Goal: Information Seeking & Learning: Learn about a topic

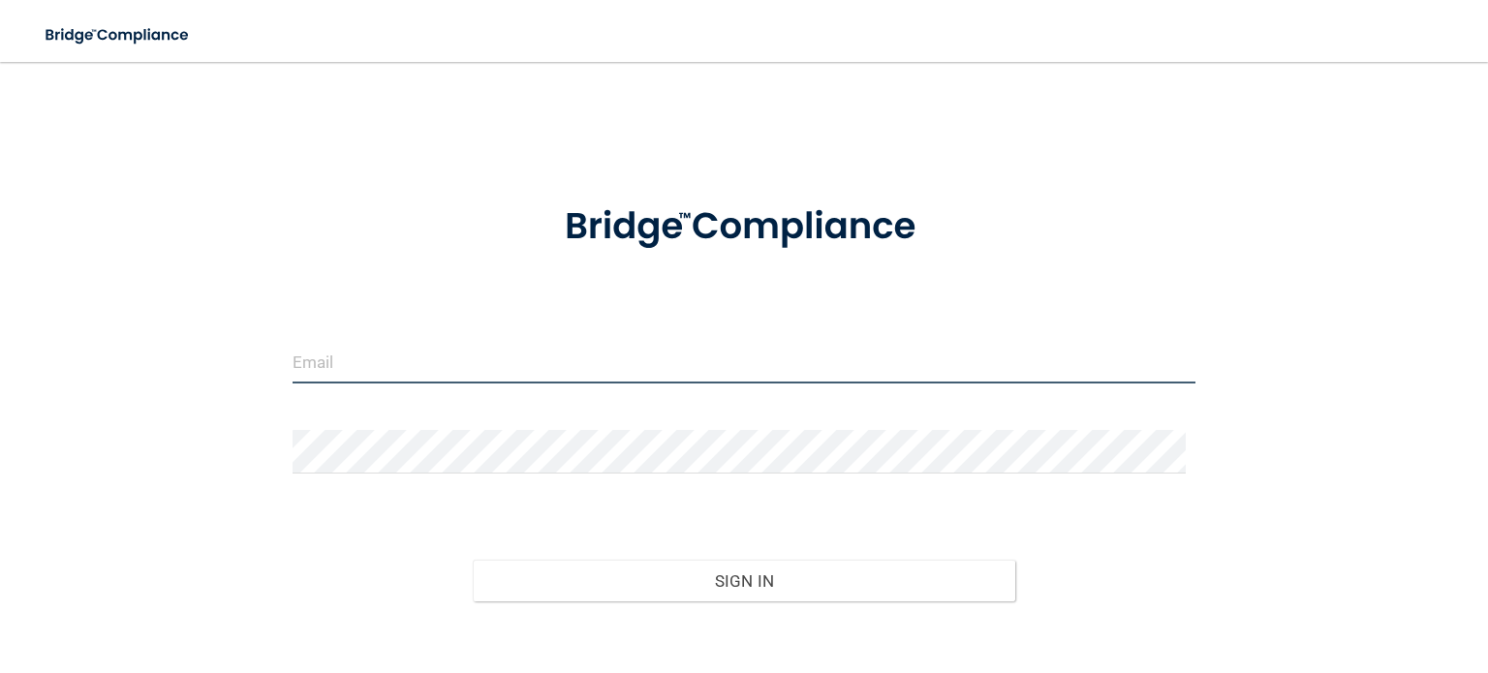
click at [440, 365] on input "email" at bounding box center [744, 362] width 903 height 44
type input "[EMAIL_ADDRESS][DOMAIN_NAME]"
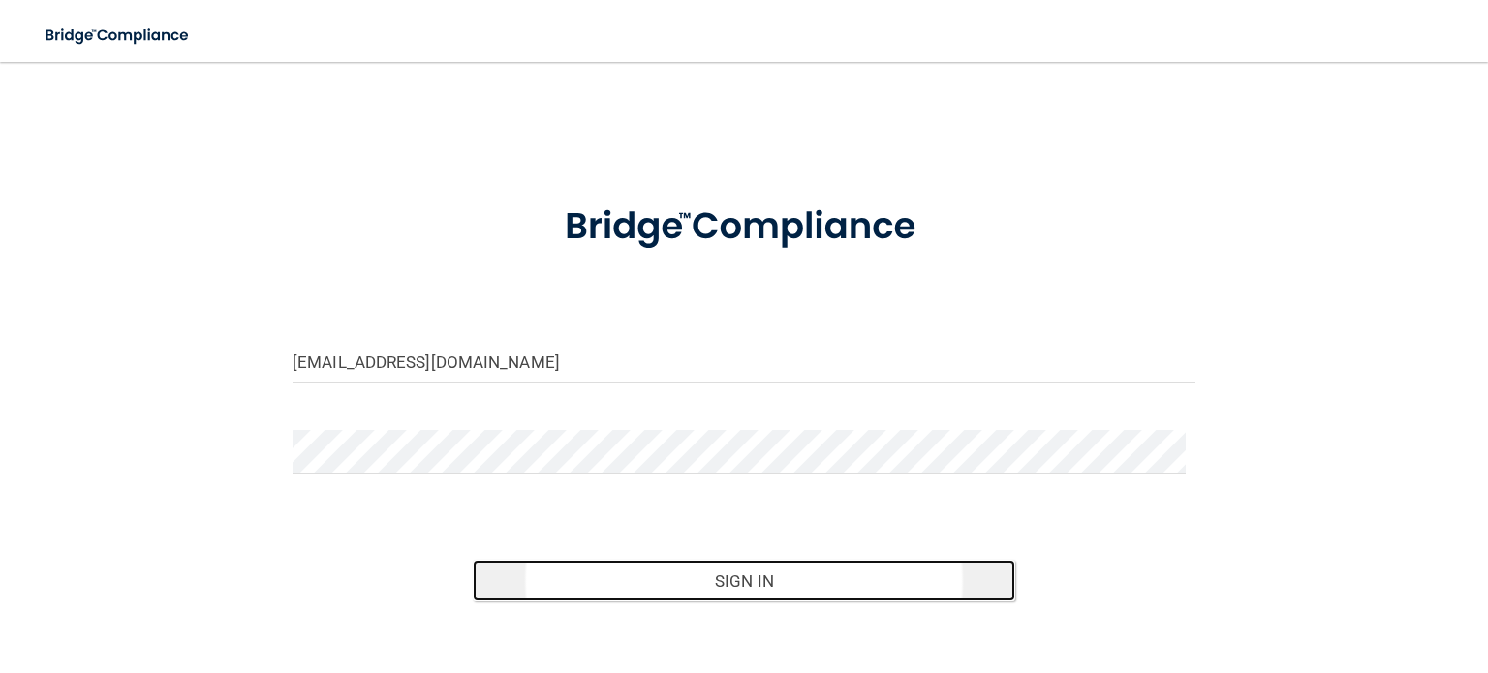
click at [709, 584] on button "Sign In" at bounding box center [744, 581] width 542 height 43
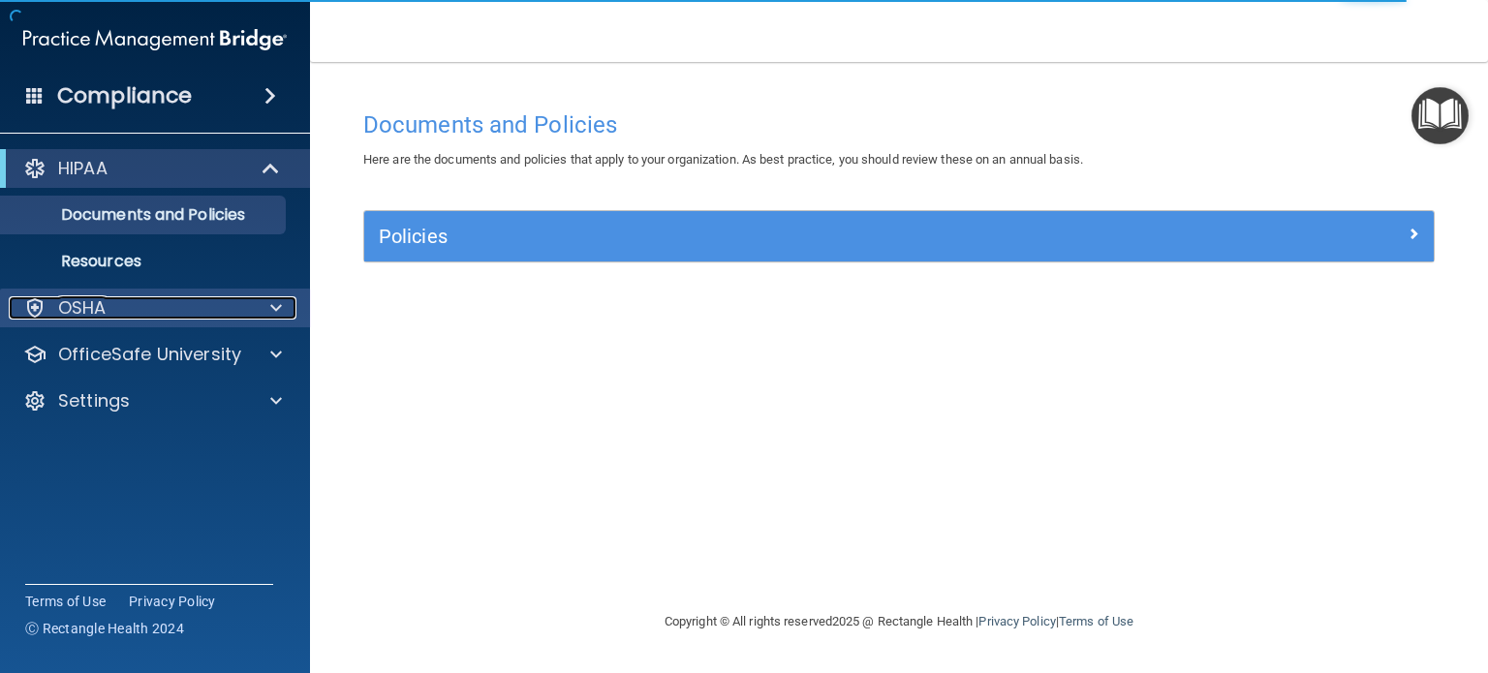
click at [79, 316] on p "OSHA" at bounding box center [82, 308] width 48 height 23
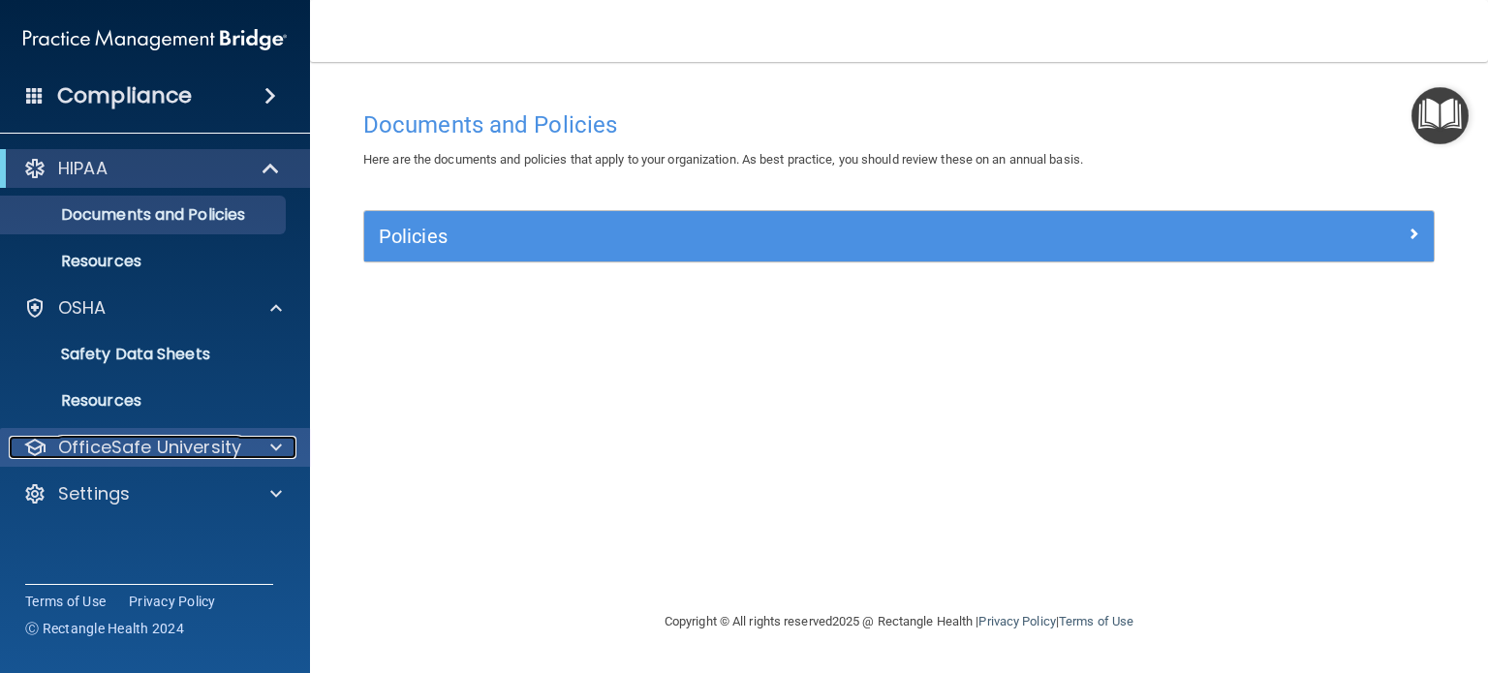
click at [147, 445] on p "OfficeSafe University" at bounding box center [149, 447] width 183 height 23
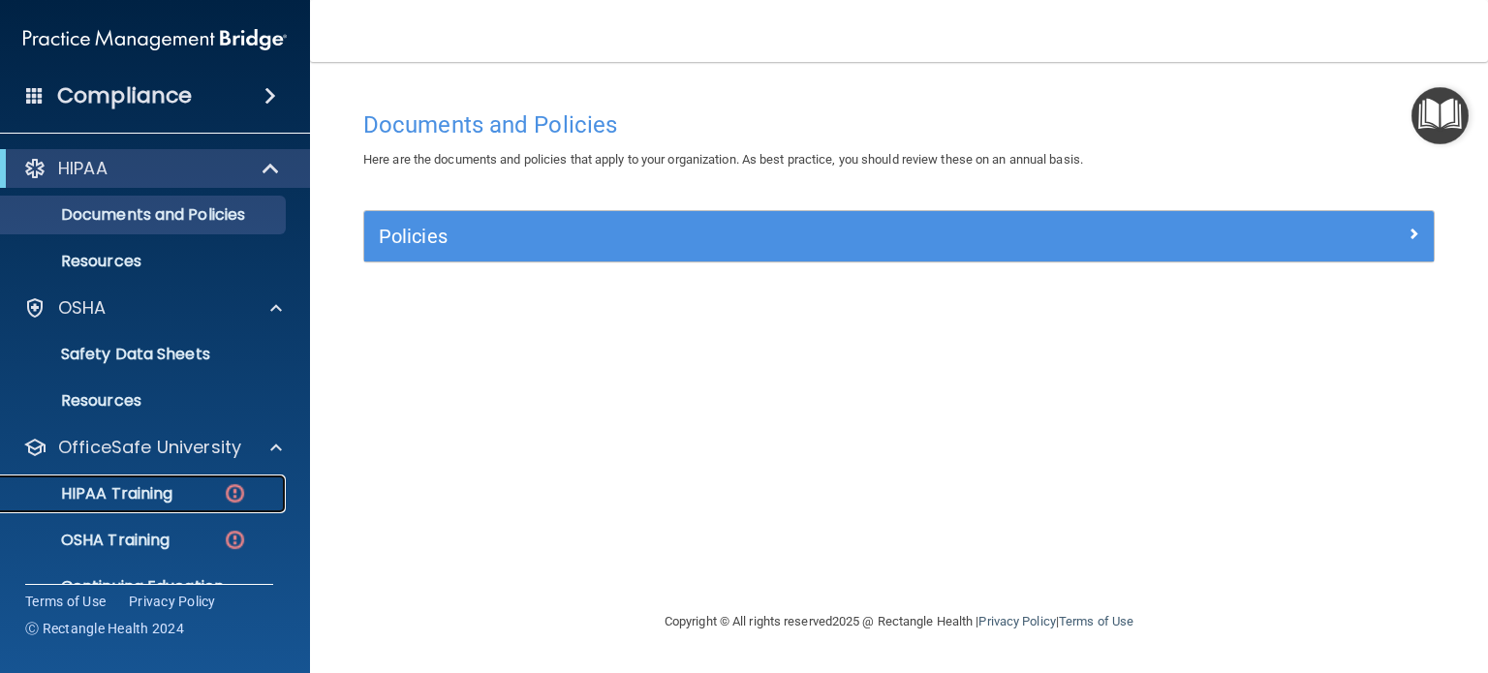
click at [149, 487] on p "HIPAA Training" at bounding box center [93, 493] width 160 height 19
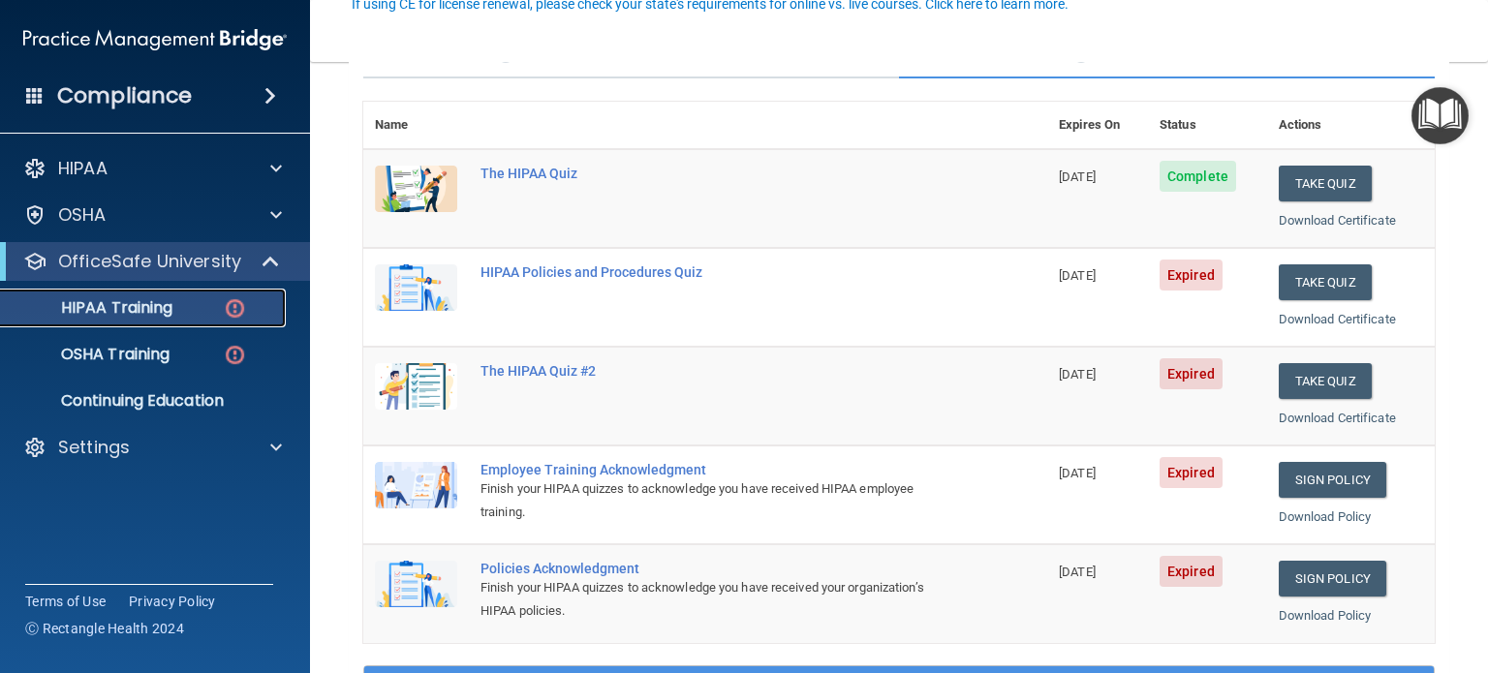
scroll to position [193, 0]
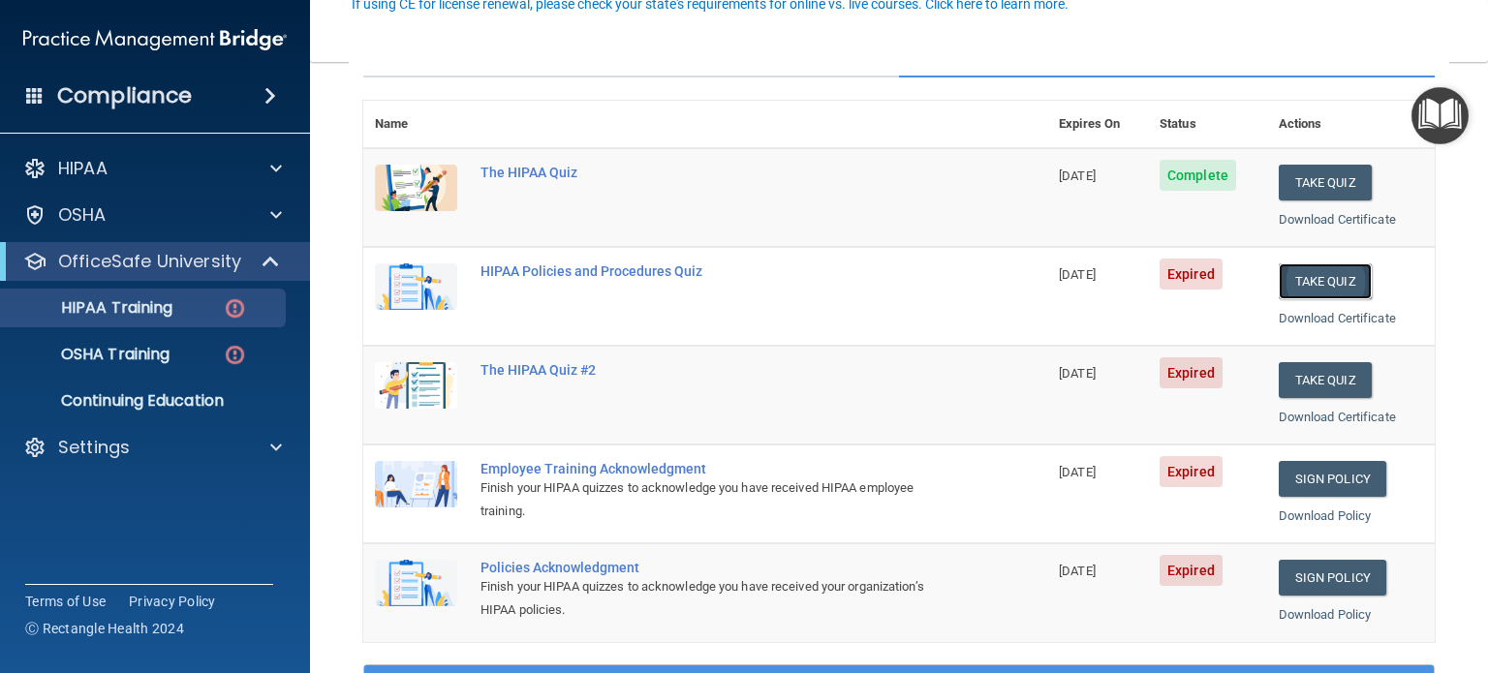
click at [1292, 274] on button "Take Quiz" at bounding box center [1325, 282] width 93 height 36
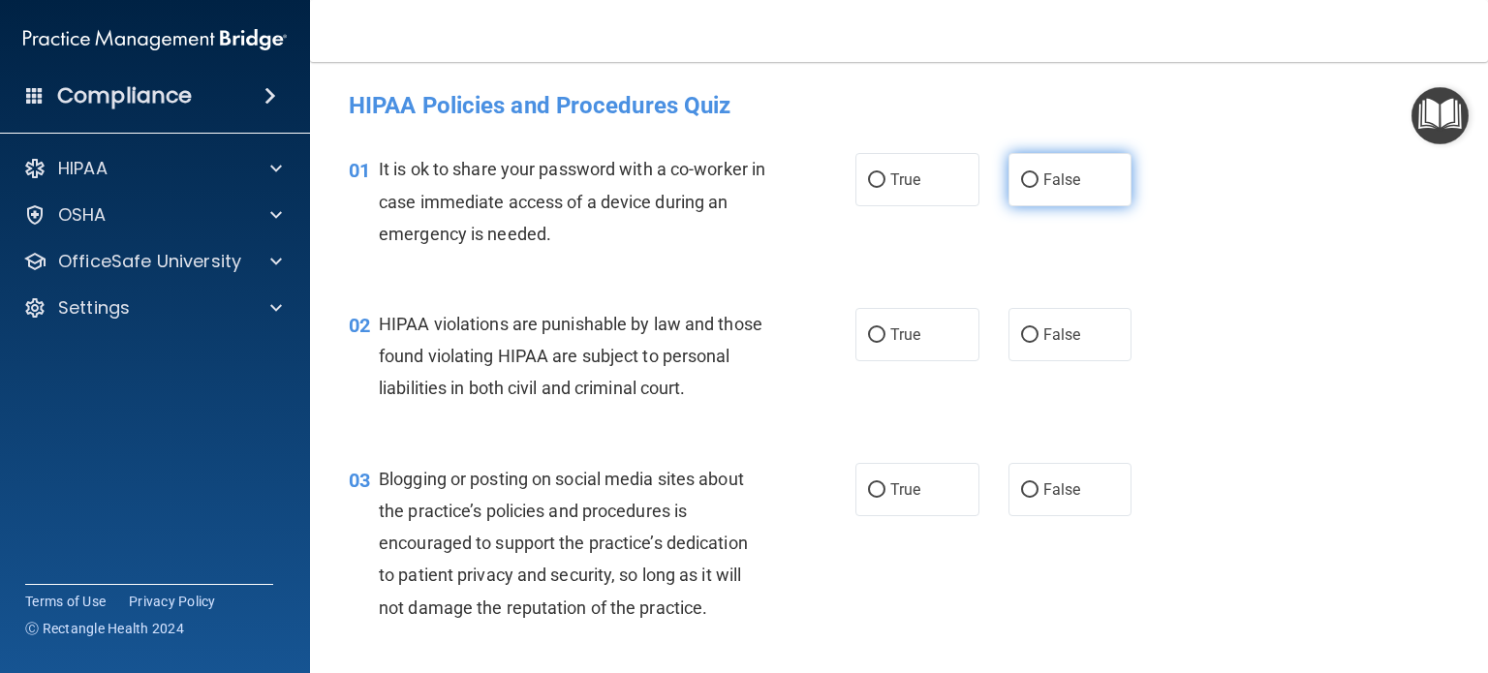
click at [1021, 173] on input "False" at bounding box center [1029, 180] width 17 height 15
radio input "true"
click at [872, 332] on input "True" at bounding box center [876, 335] width 17 height 15
radio input "true"
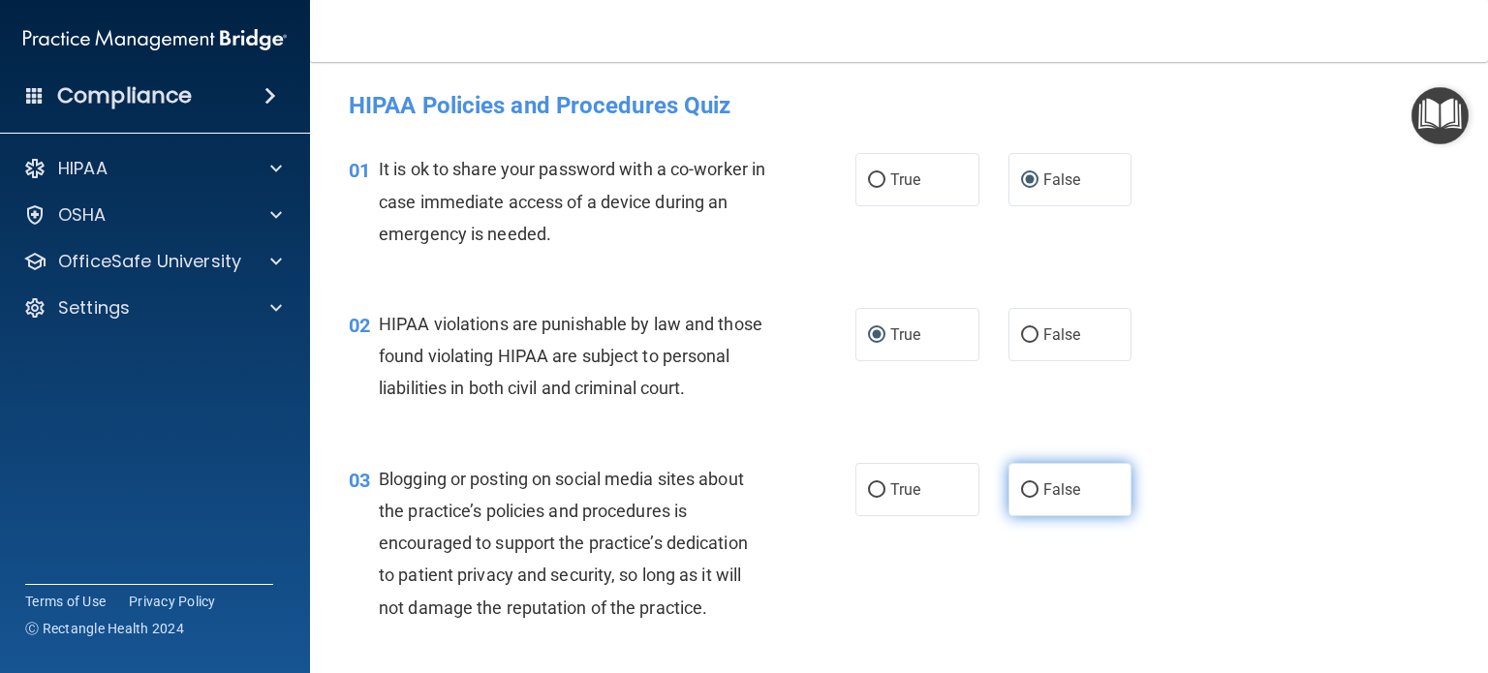
click at [1023, 498] on input "False" at bounding box center [1029, 491] width 17 height 15
radio input "true"
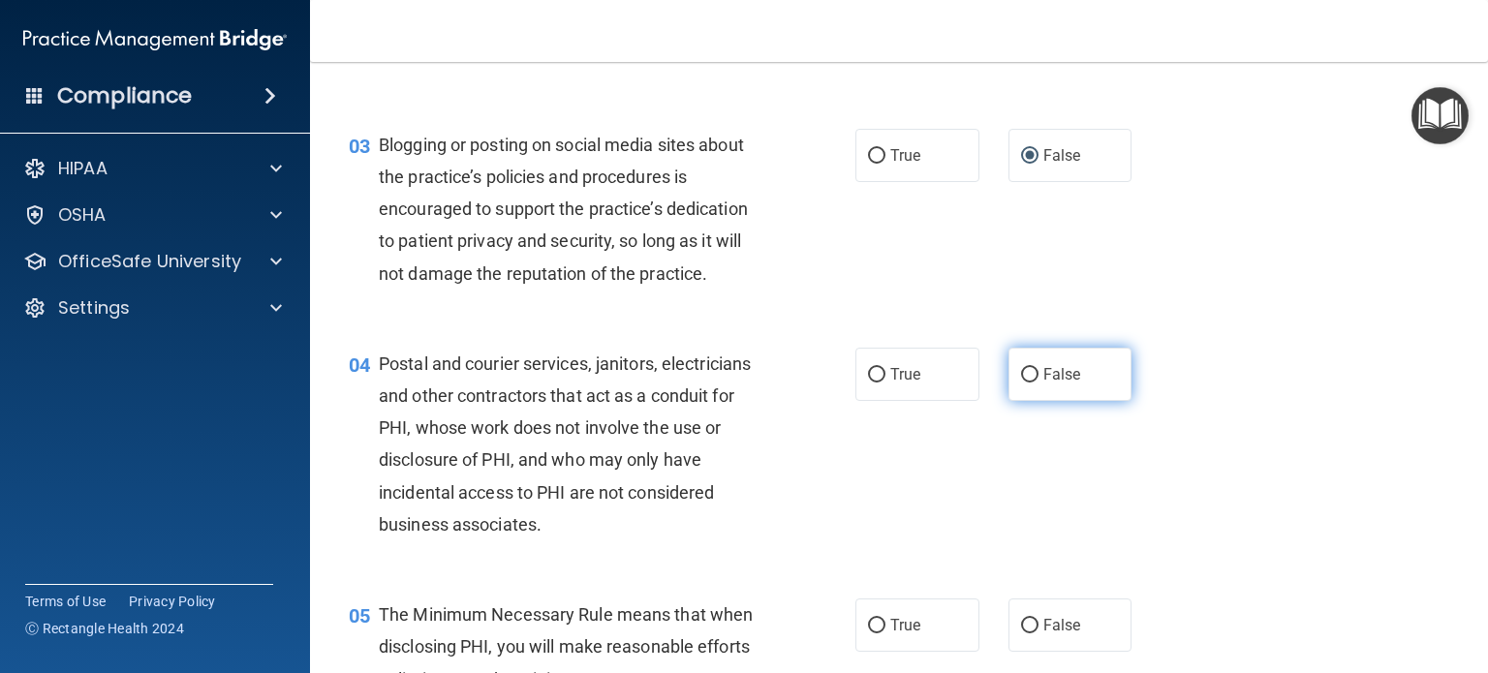
scroll to position [335, 0]
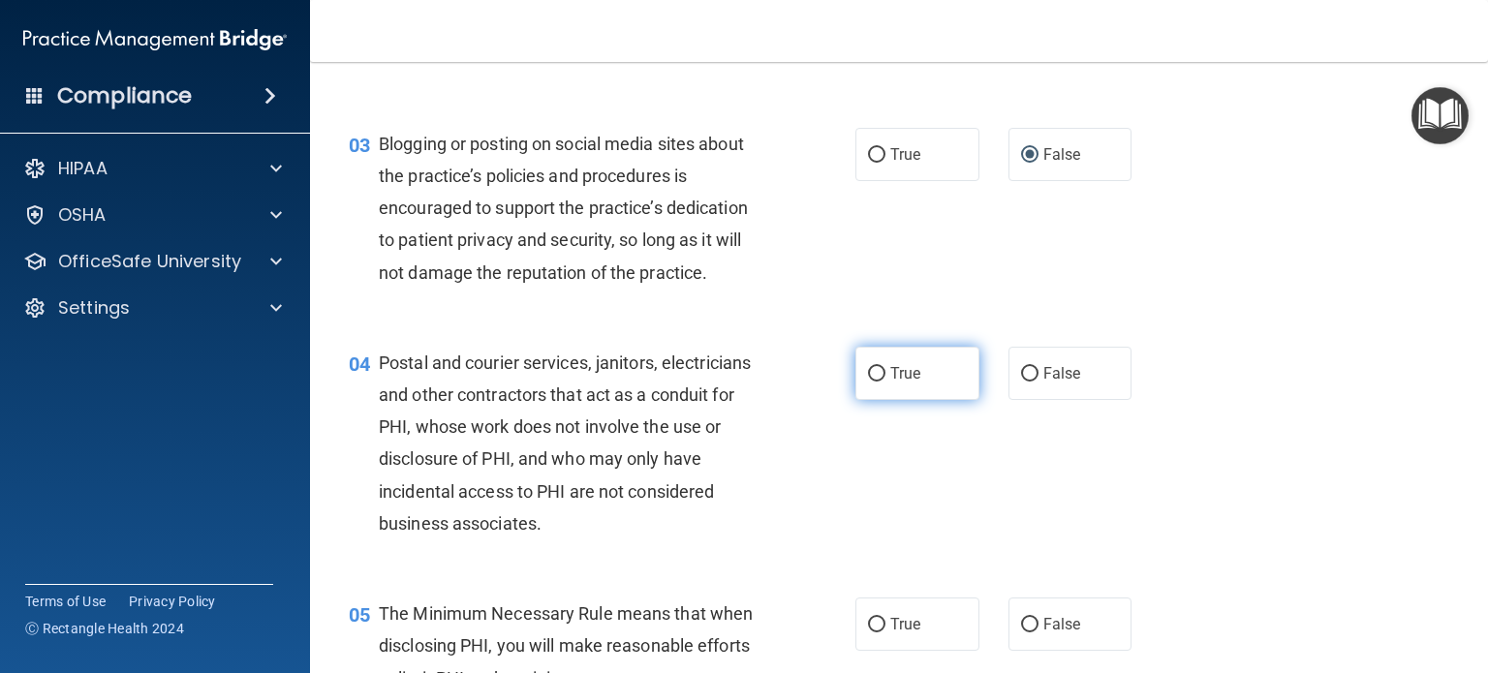
click at [868, 382] on input "True" at bounding box center [876, 374] width 17 height 15
radio input "true"
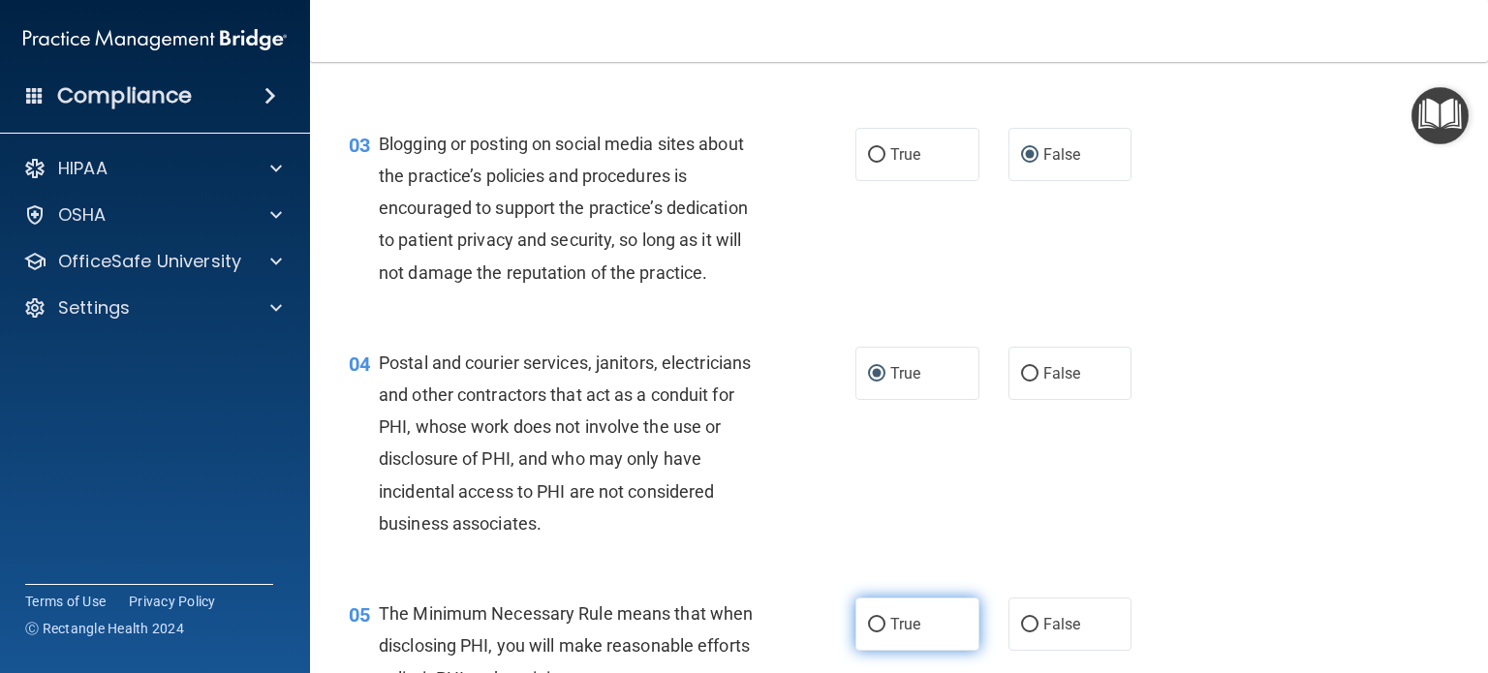
click at [869, 633] on input "True" at bounding box center [876, 625] width 17 height 15
radio input "true"
click at [869, 633] on input "True" at bounding box center [876, 625] width 17 height 15
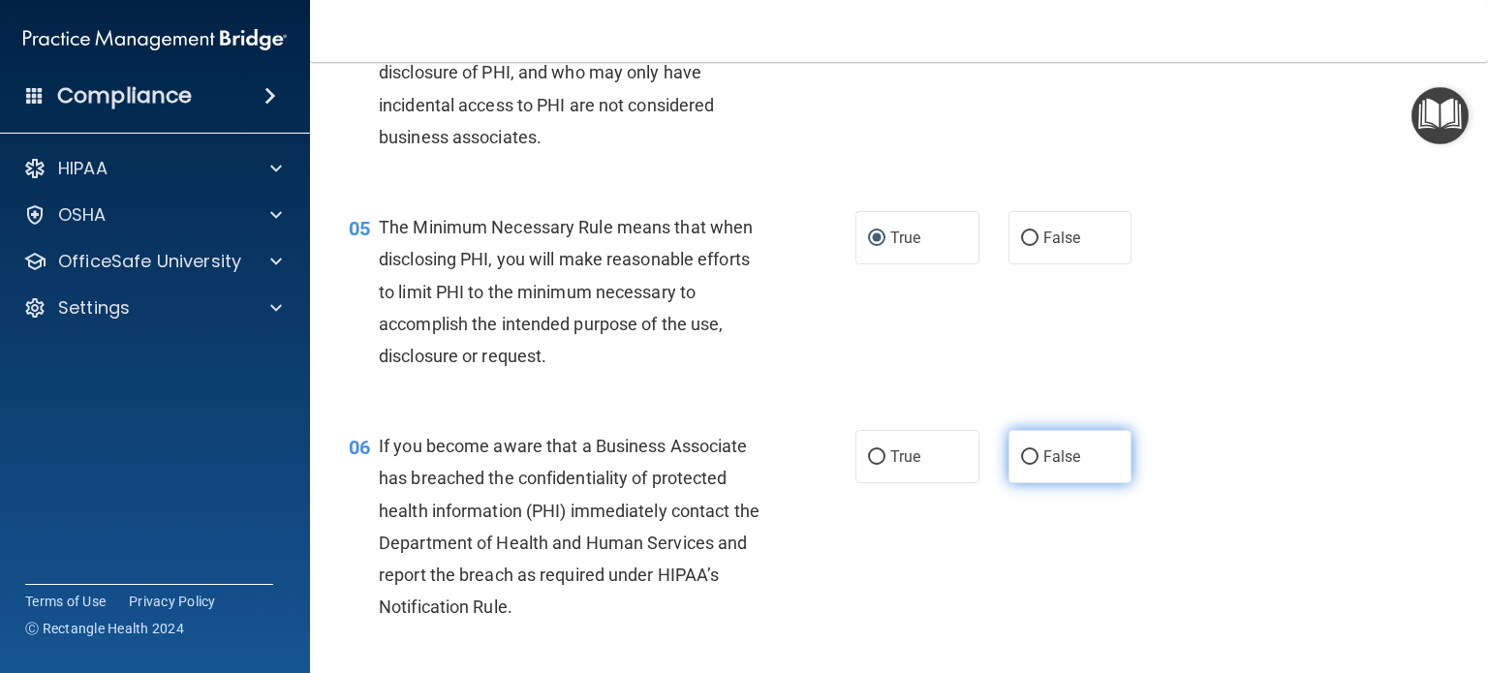
scroll to position [723, 0]
click at [1022, 464] on input "False" at bounding box center [1029, 457] width 17 height 15
radio input "true"
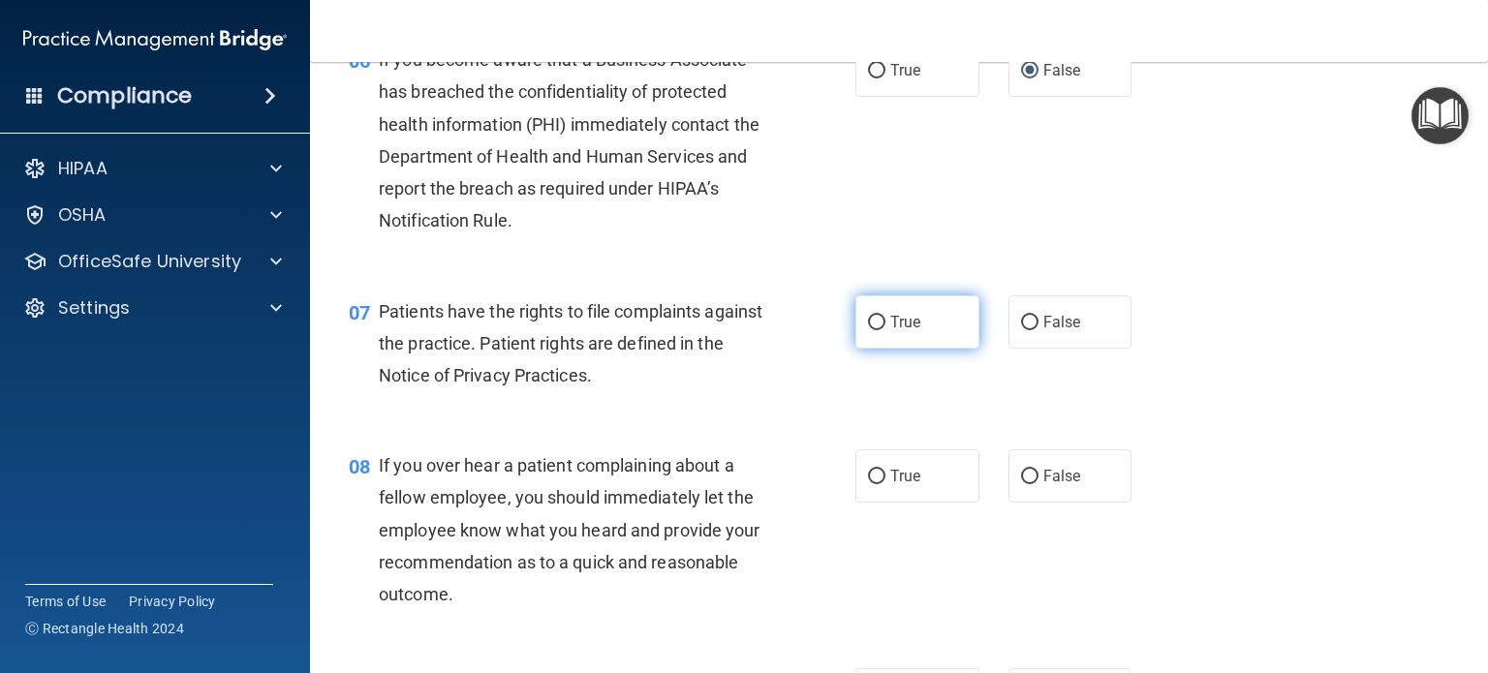
click at [870, 330] on input "True" at bounding box center [876, 323] width 17 height 15
radio input "true"
click at [1021, 484] on input "False" at bounding box center [1029, 476] width 17 height 15
radio input "true"
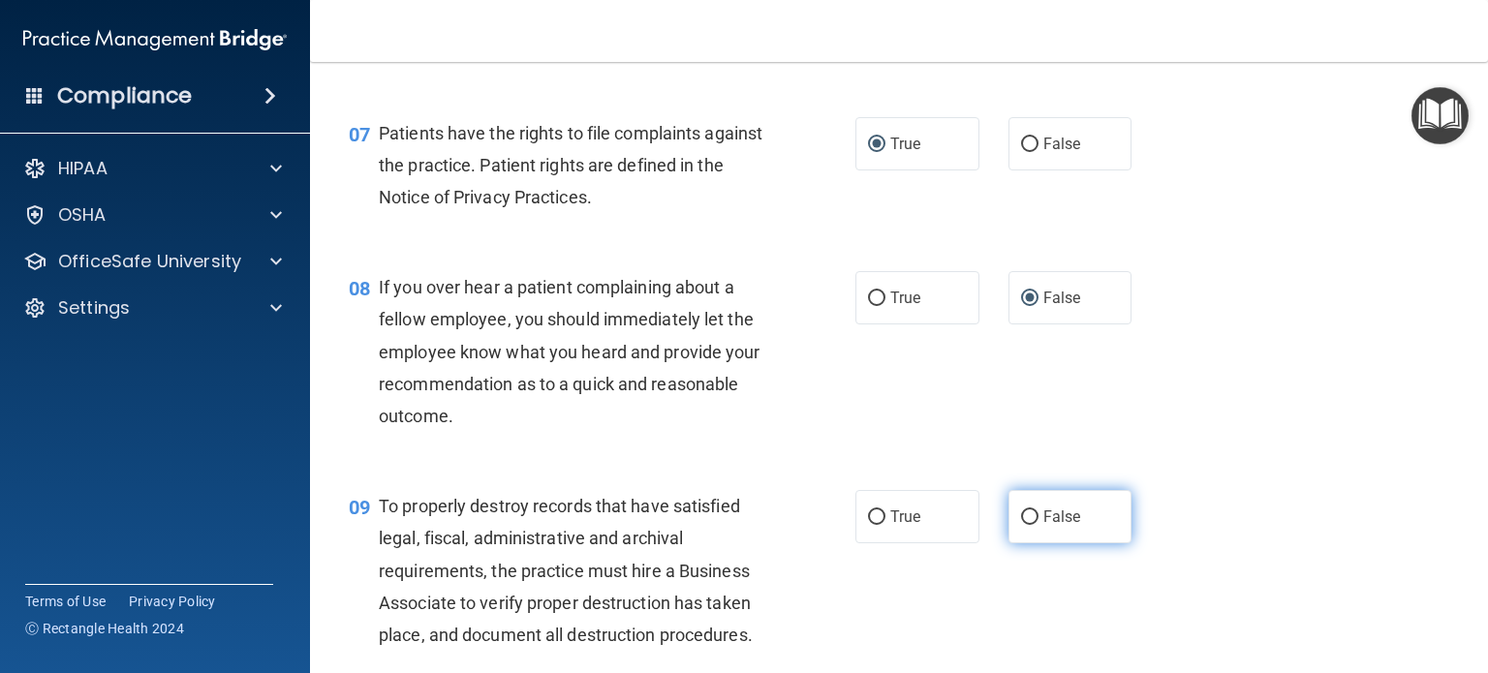
click at [1016, 544] on label "False" at bounding box center [1071, 516] width 124 height 53
click at [1021, 525] on input "False" at bounding box center [1029, 518] width 17 height 15
radio input "true"
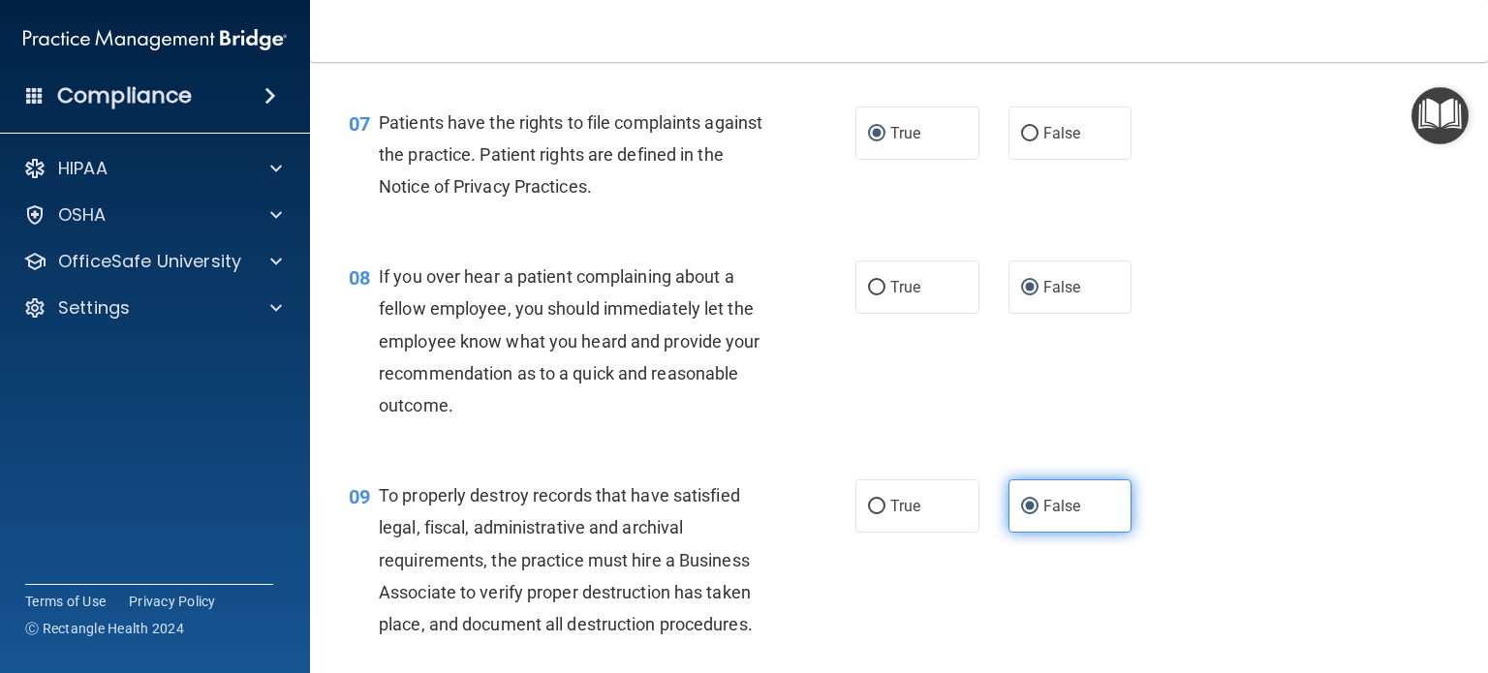
click at [1021, 515] on input "False" at bounding box center [1029, 507] width 17 height 15
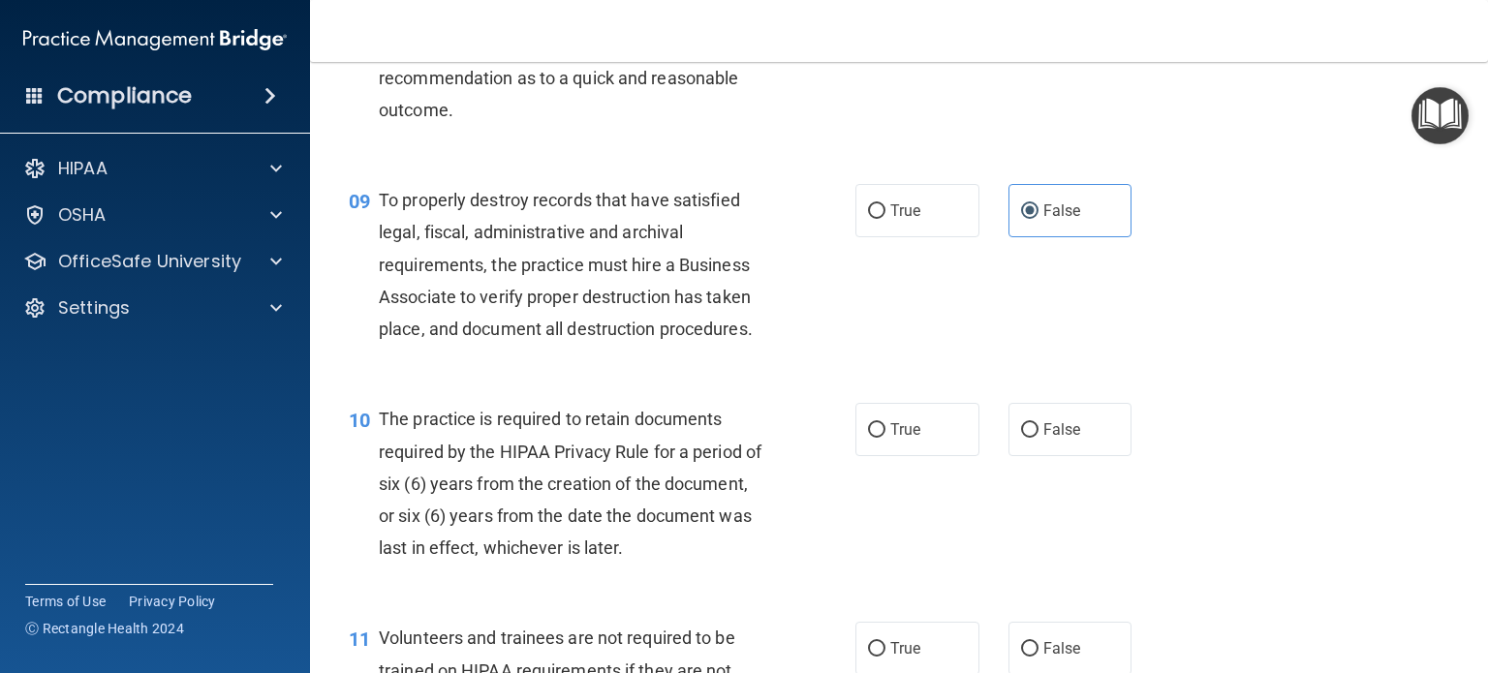
scroll to position [1593, 0]
click at [868, 438] on input "True" at bounding box center [876, 430] width 17 height 15
radio input "true"
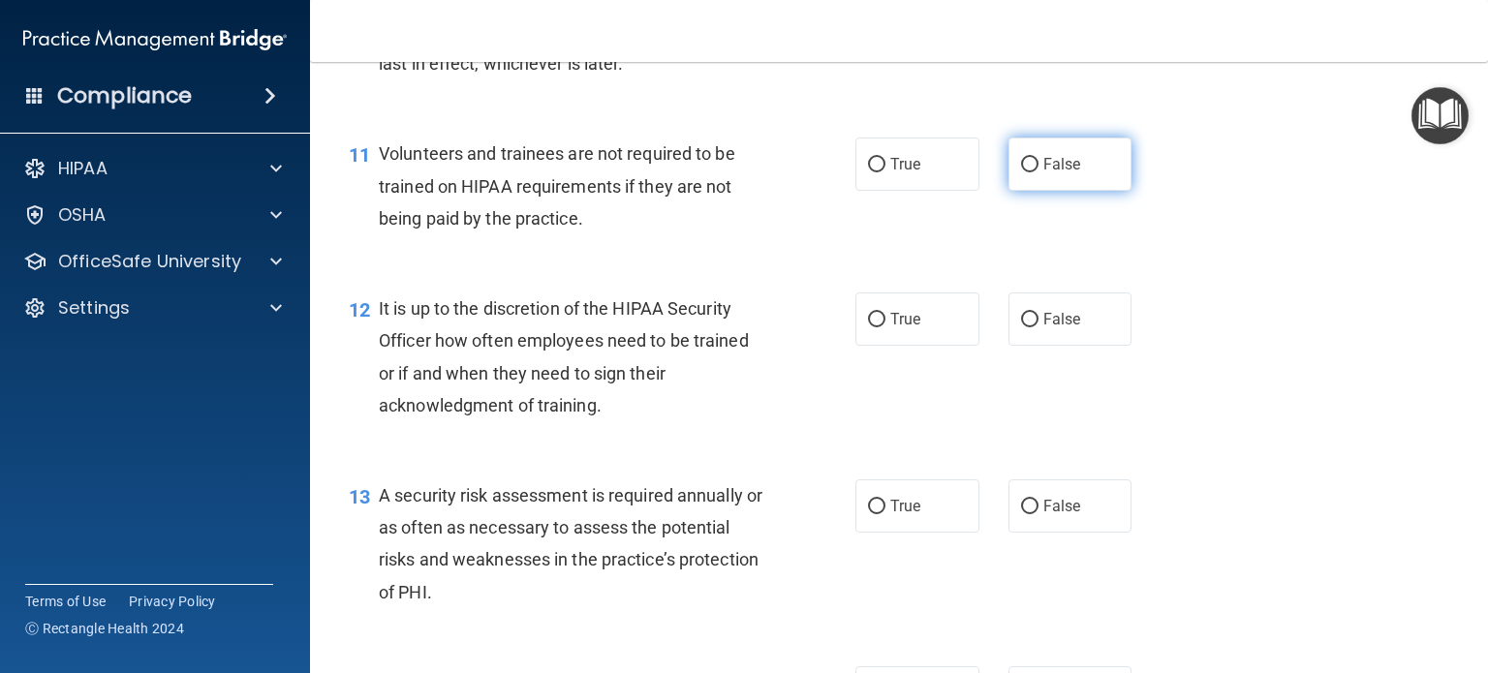
scroll to position [2077, 0]
click at [1025, 172] on input "False" at bounding box center [1029, 165] width 17 height 15
radio input "true"
click at [1021, 328] on input "False" at bounding box center [1029, 320] width 17 height 15
radio input "true"
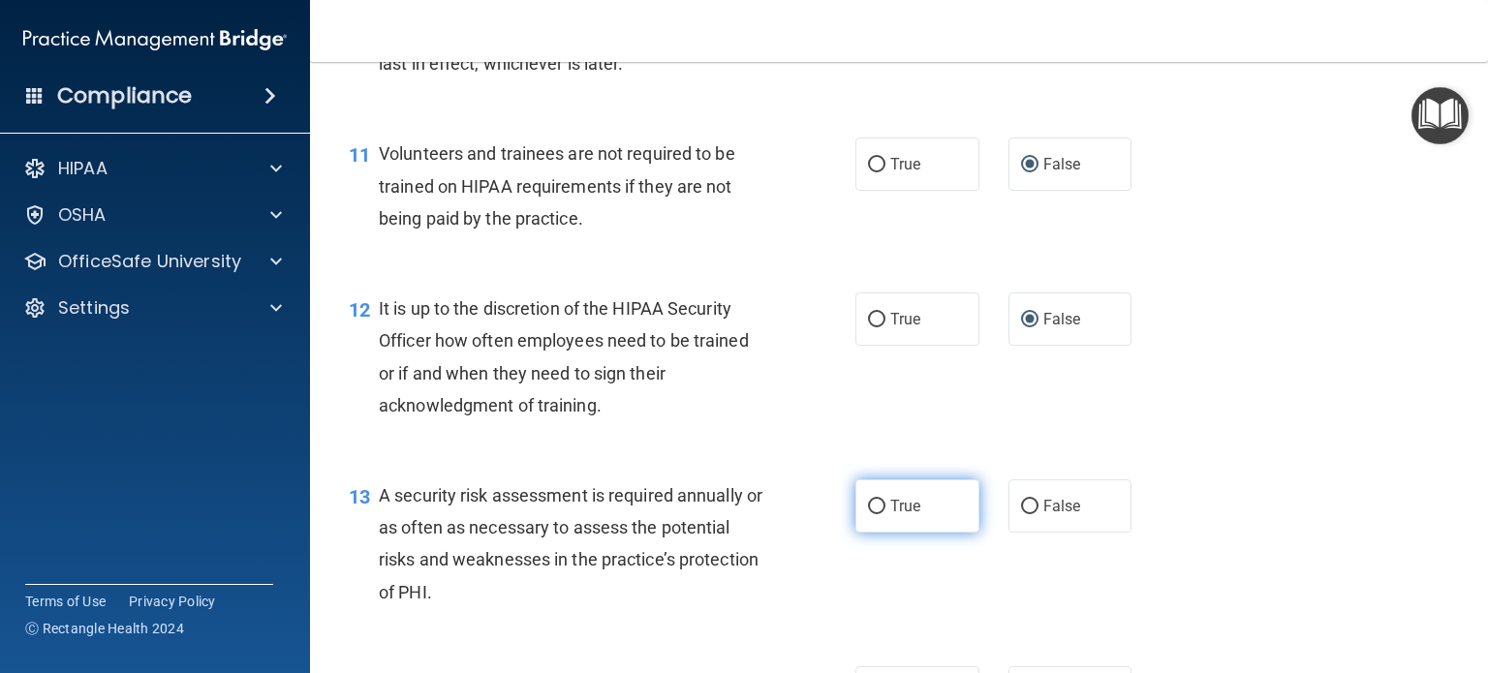
click at [868, 515] on input "True" at bounding box center [876, 507] width 17 height 15
radio input "true"
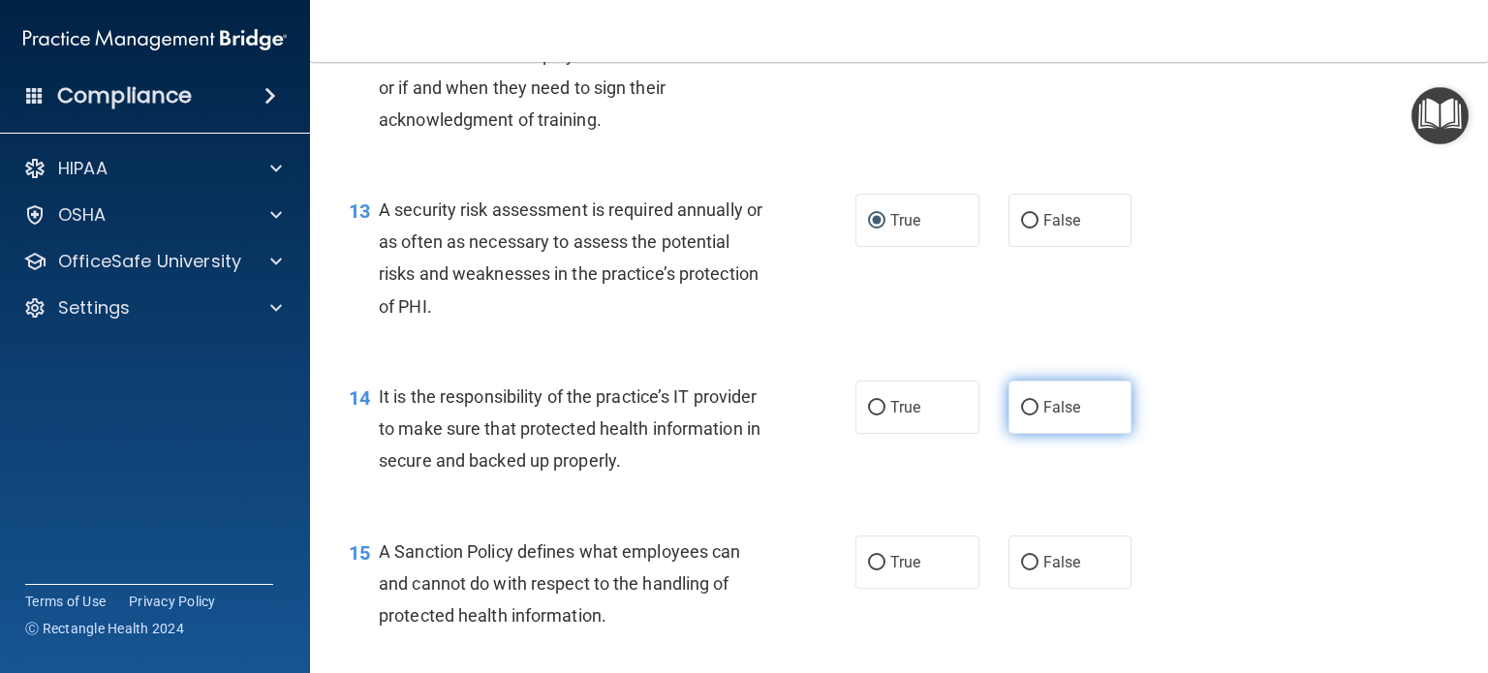
click at [1021, 416] on input "False" at bounding box center [1029, 408] width 17 height 15
radio input "true"
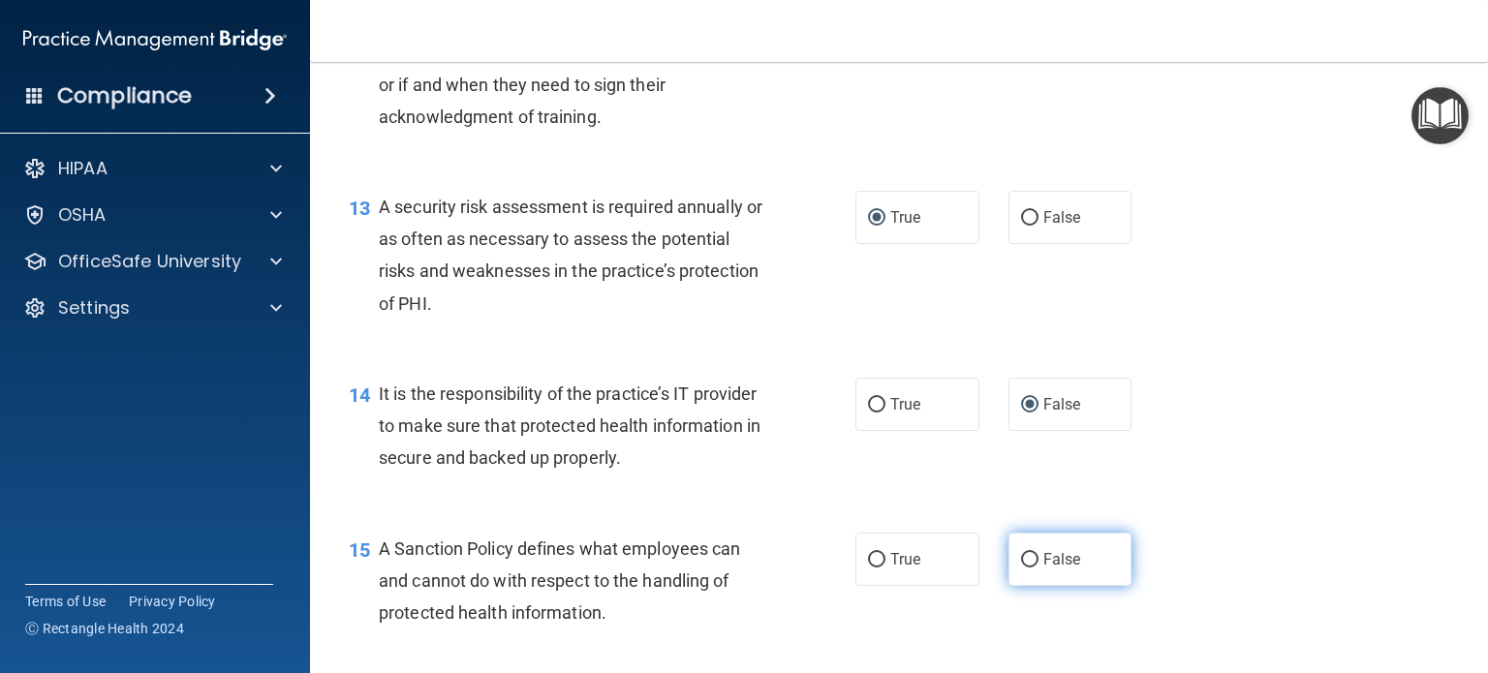
scroll to position [2367, 0]
click at [1024, 567] on input "False" at bounding box center [1029, 559] width 17 height 15
radio input "true"
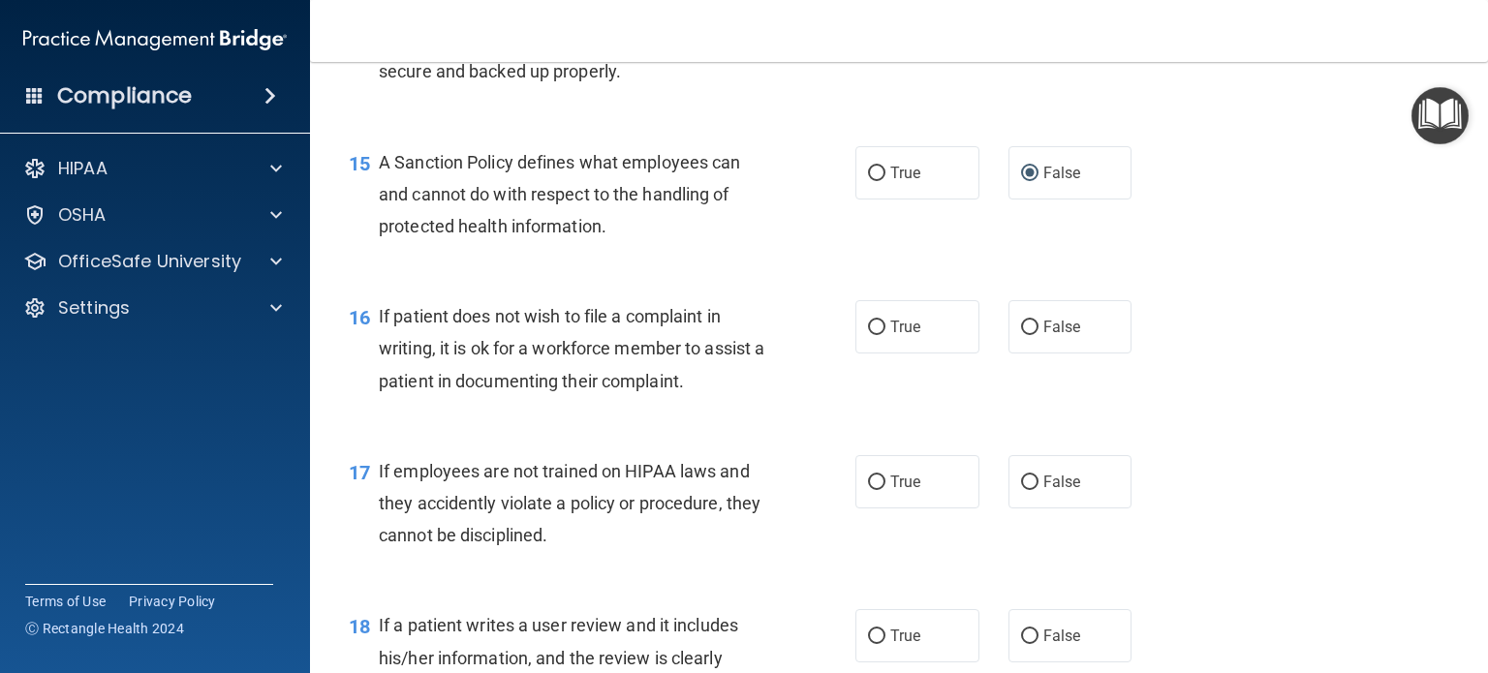
scroll to position [2754, 0]
click at [868, 334] on input "True" at bounding box center [876, 327] width 17 height 15
radio input "true"
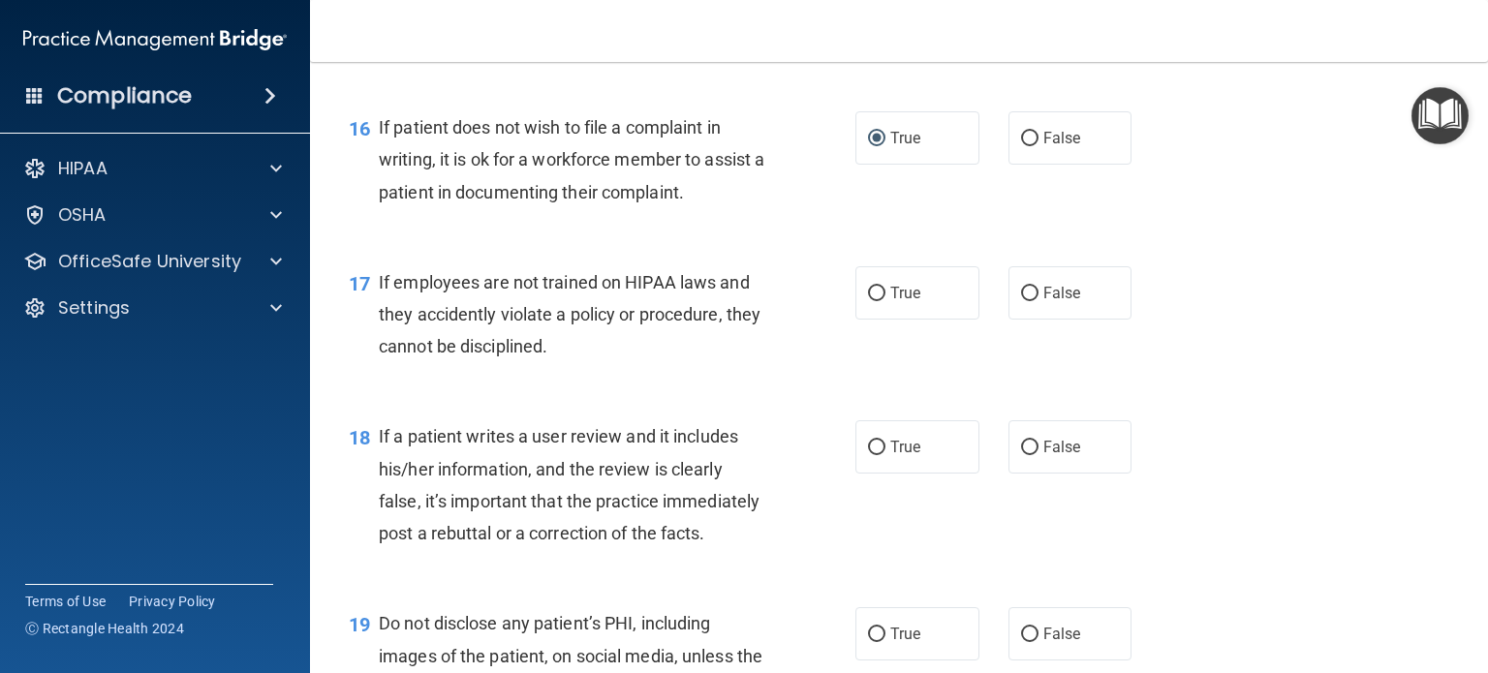
scroll to position [2942, 0]
click at [1020, 312] on label "False" at bounding box center [1071, 292] width 124 height 53
click at [1021, 301] on input "False" at bounding box center [1029, 294] width 17 height 15
radio input "true"
click at [1028, 455] on input "False" at bounding box center [1029, 448] width 17 height 15
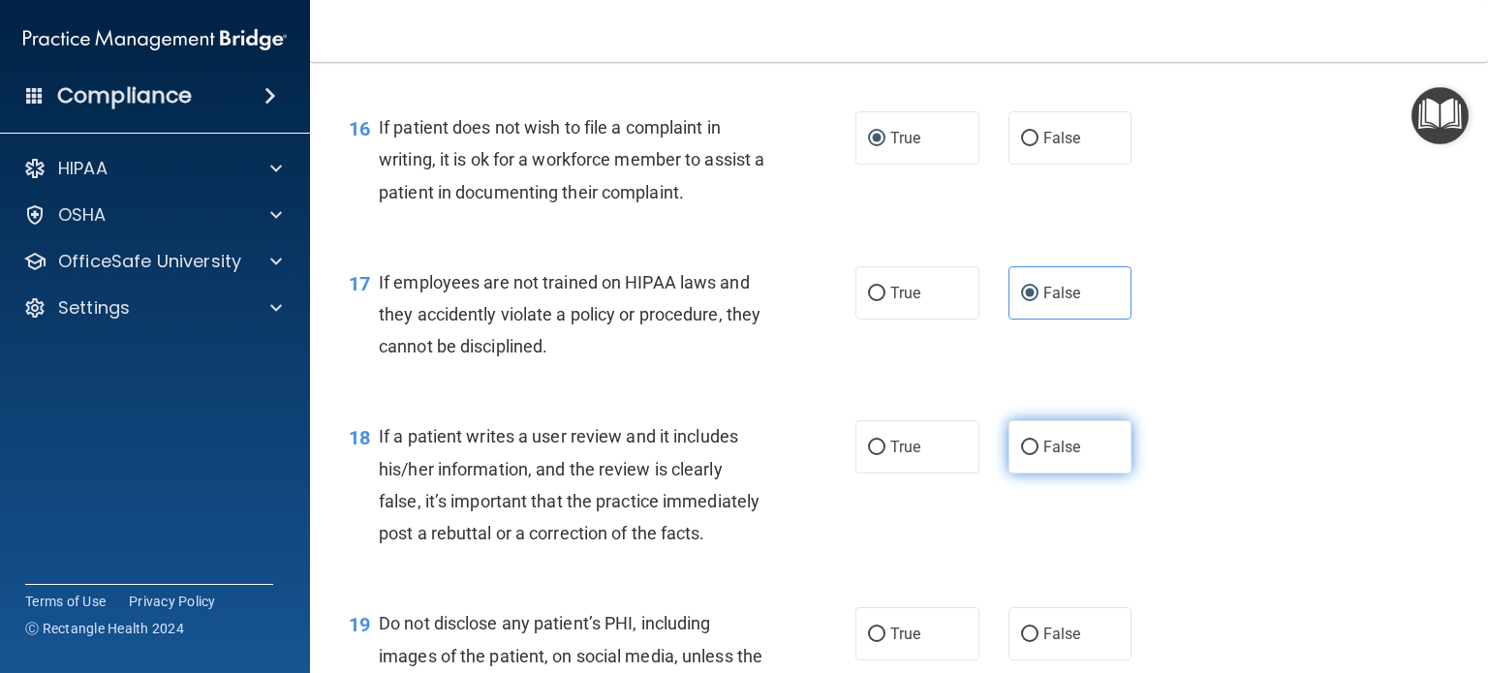
radio input "true"
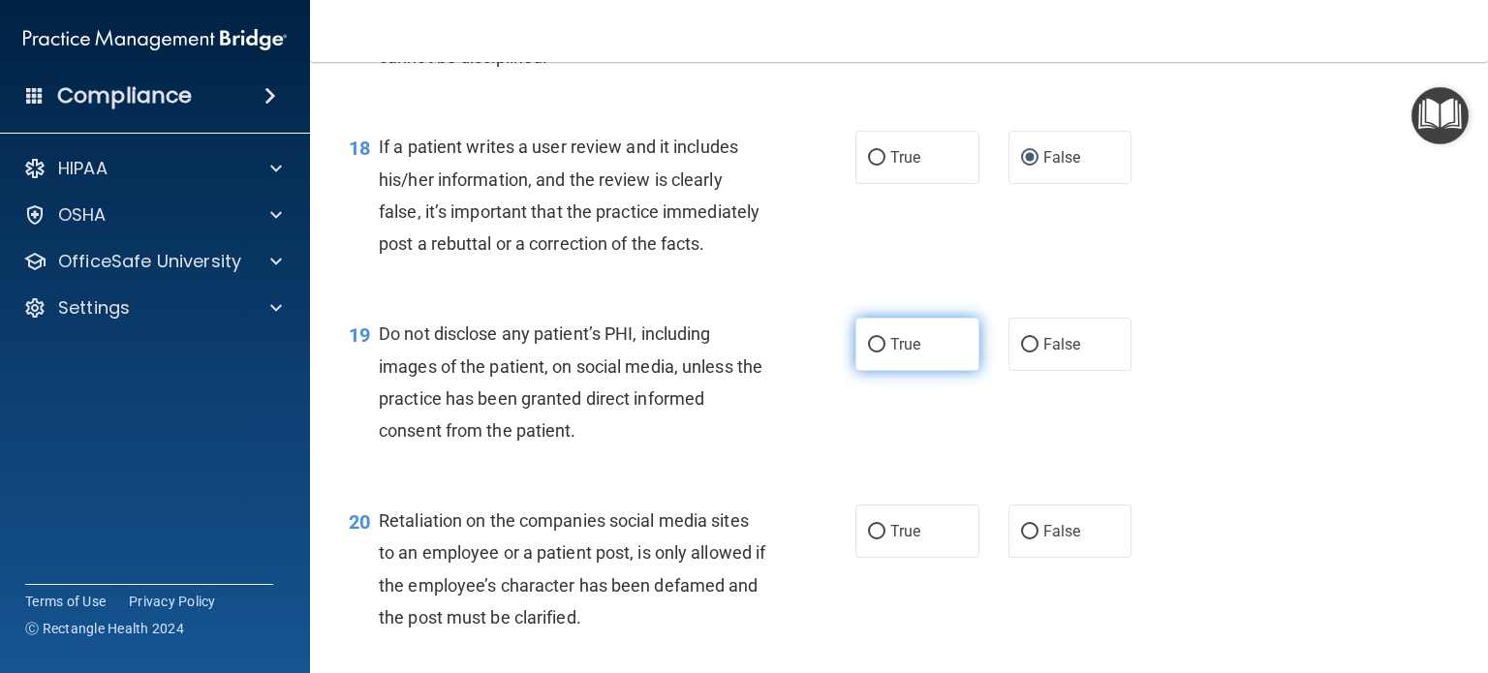
click at [868, 353] on input "True" at bounding box center [876, 345] width 17 height 15
radio input "true"
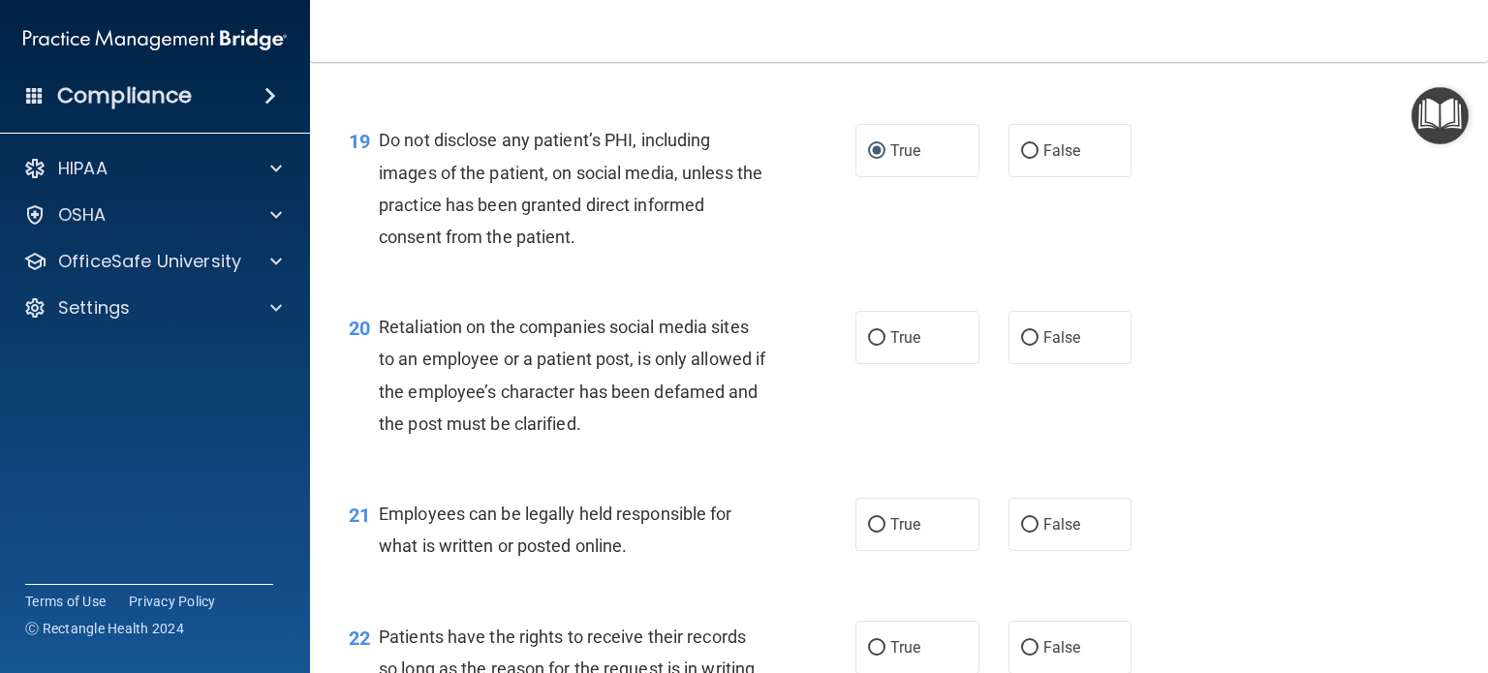
scroll to position [3426, 0]
click at [873, 345] on input "True" at bounding box center [876, 337] width 17 height 15
radio input "true"
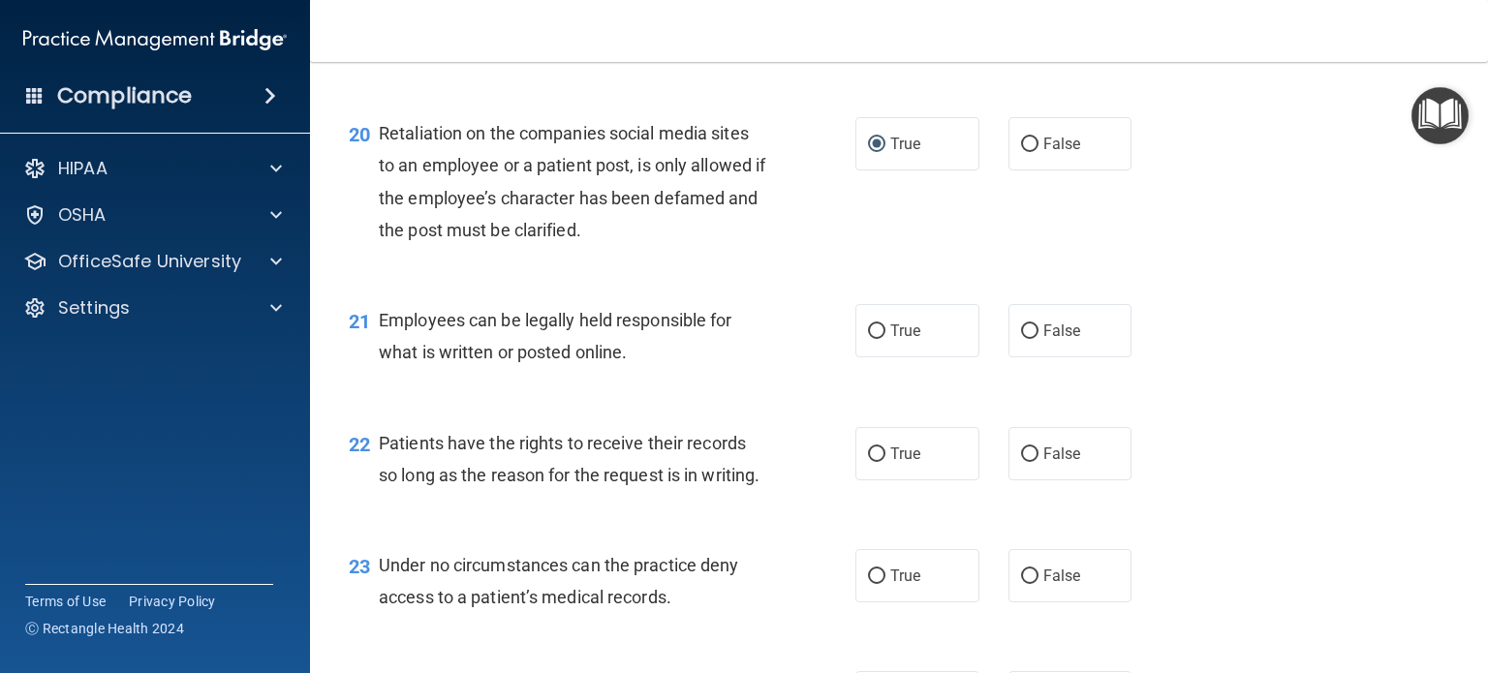
scroll to position [3620, 0]
click at [1023, 338] on input "False" at bounding box center [1029, 331] width 17 height 15
radio input "true"
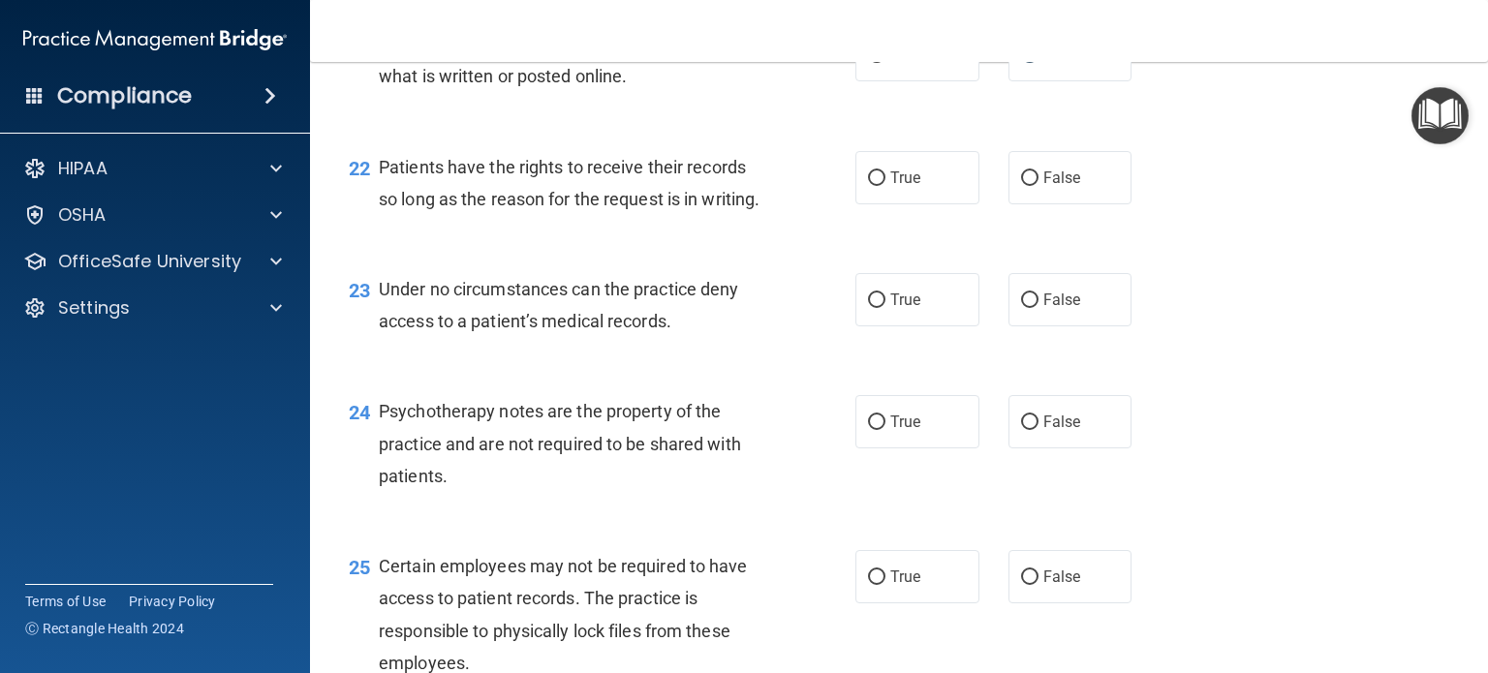
scroll to position [3896, 0]
click at [1021, 185] on input "False" at bounding box center [1029, 178] width 17 height 15
radio input "true"
click at [1025, 307] on input "False" at bounding box center [1029, 300] width 17 height 15
radio input "true"
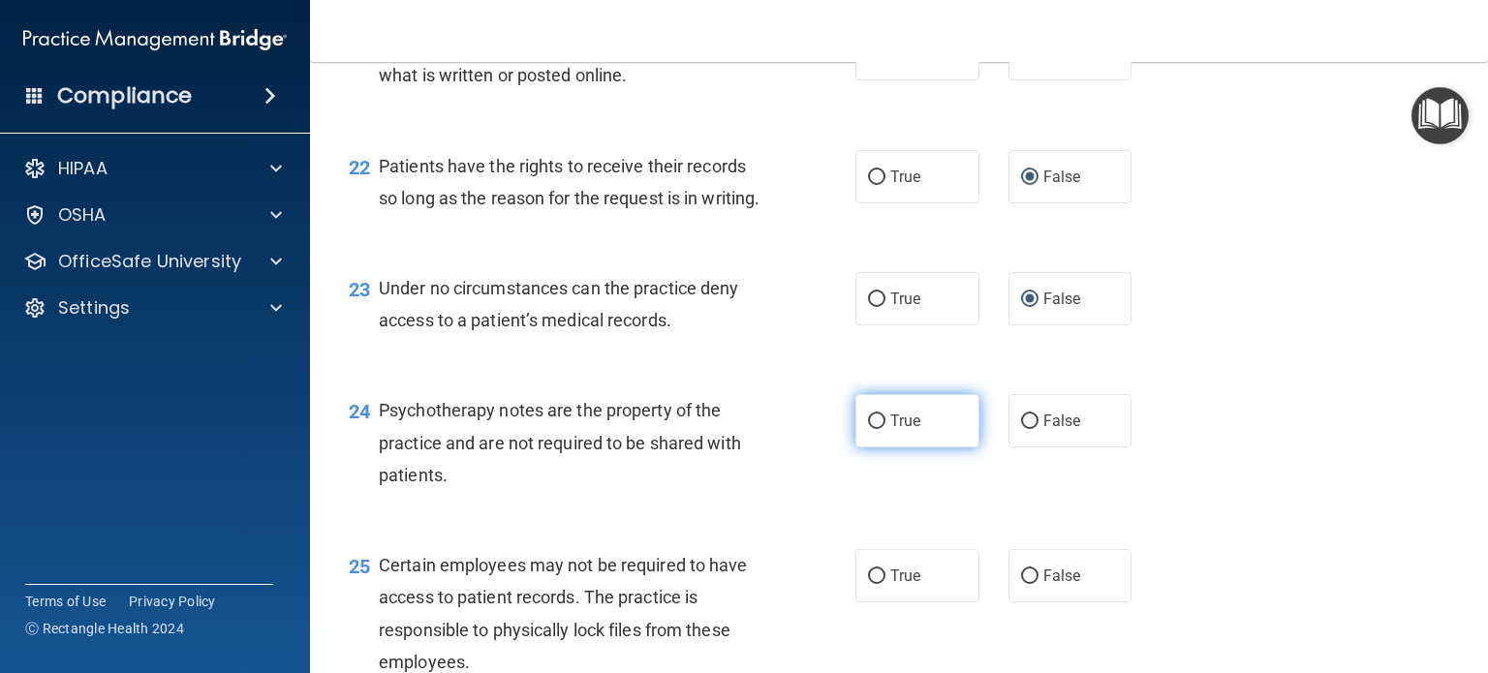
click at [869, 429] on input "True" at bounding box center [876, 422] width 17 height 15
radio input "true"
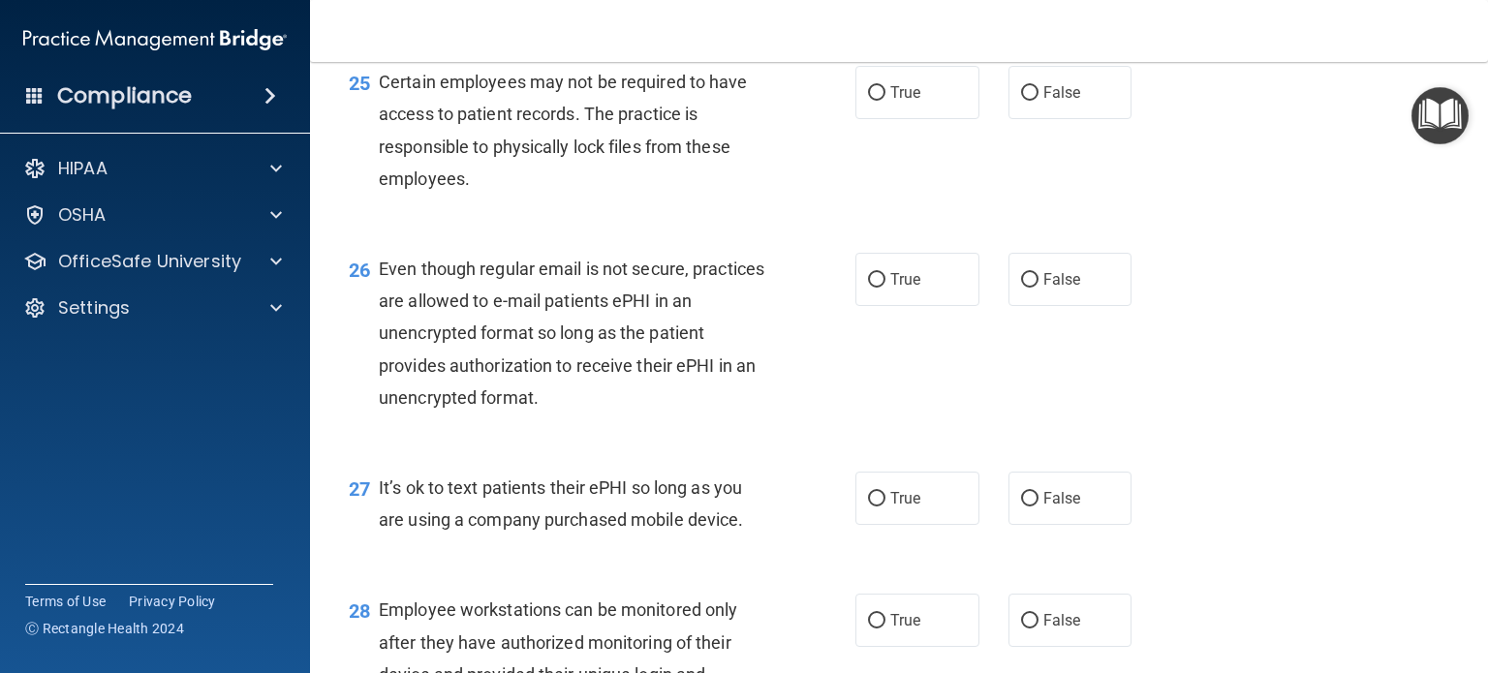
scroll to position [4380, 0]
click at [868, 101] on input "True" at bounding box center [876, 93] width 17 height 15
radio input "true"
click at [875, 288] on input "True" at bounding box center [876, 280] width 17 height 15
radio input "true"
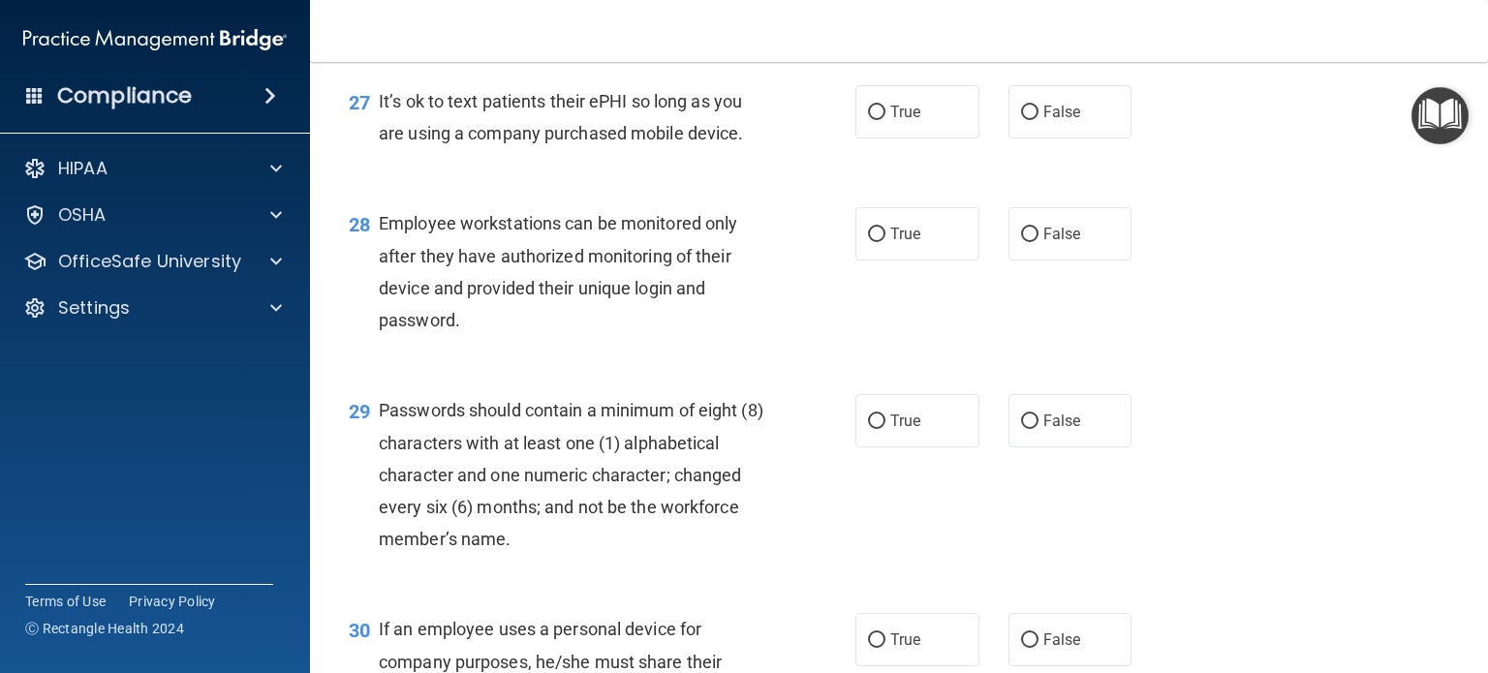
scroll to position [4767, 0]
click at [1021, 119] on input "False" at bounding box center [1029, 112] width 17 height 15
radio input "true"
click at [1021, 241] on input "False" at bounding box center [1029, 234] width 17 height 15
radio input "true"
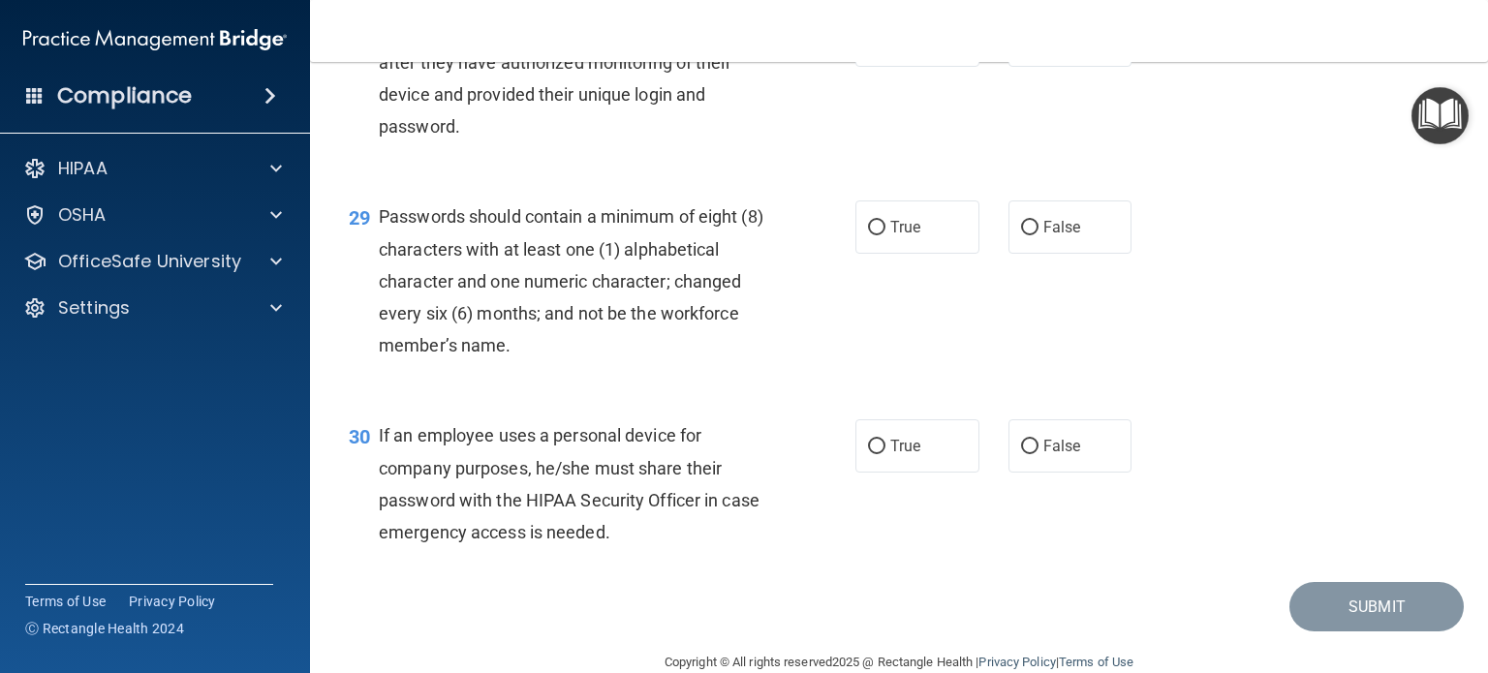
scroll to position [4961, 0]
click at [868, 234] on input "True" at bounding box center [876, 227] width 17 height 15
radio input "true"
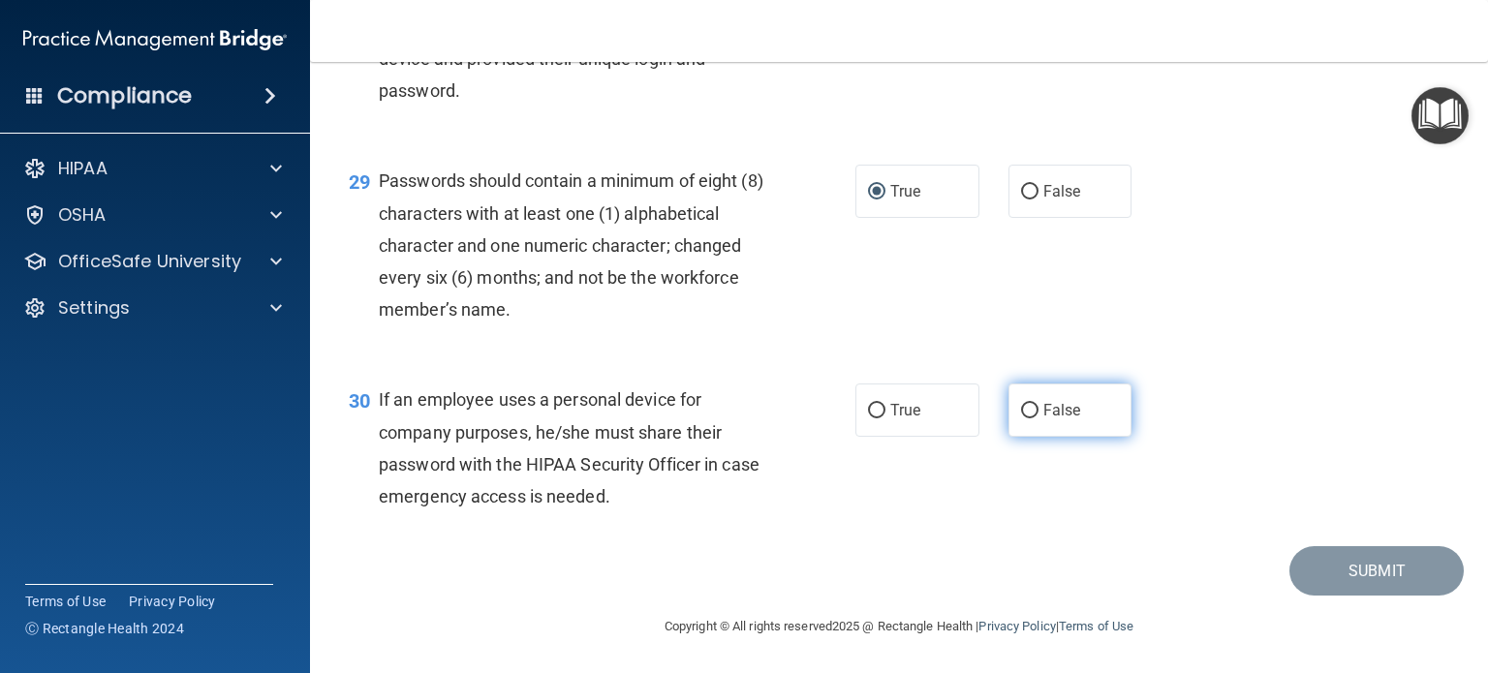
click at [1021, 419] on input "False" at bounding box center [1029, 411] width 17 height 15
radio input "true"
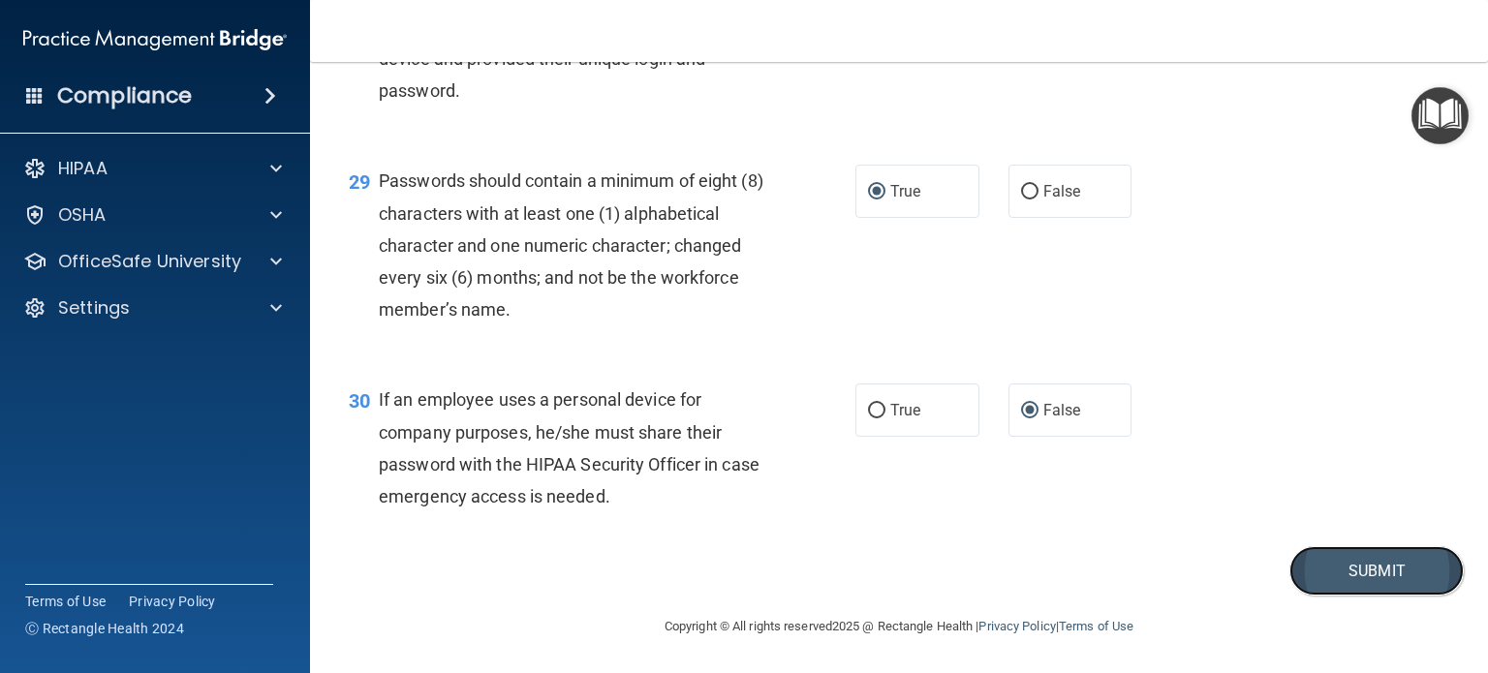
click at [1317, 596] on button "Submit" at bounding box center [1377, 570] width 174 height 49
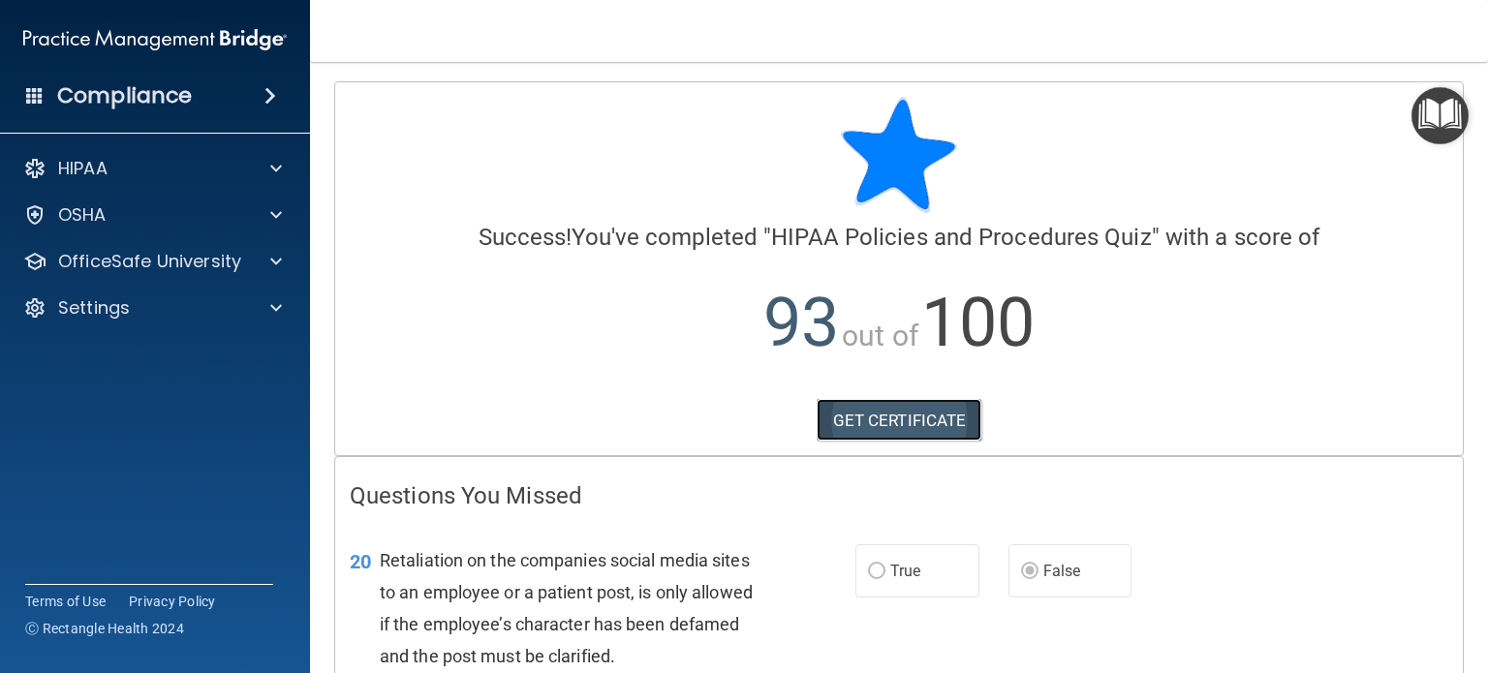
click at [881, 425] on link "GET CERTIFICATE" at bounding box center [900, 420] width 166 height 43
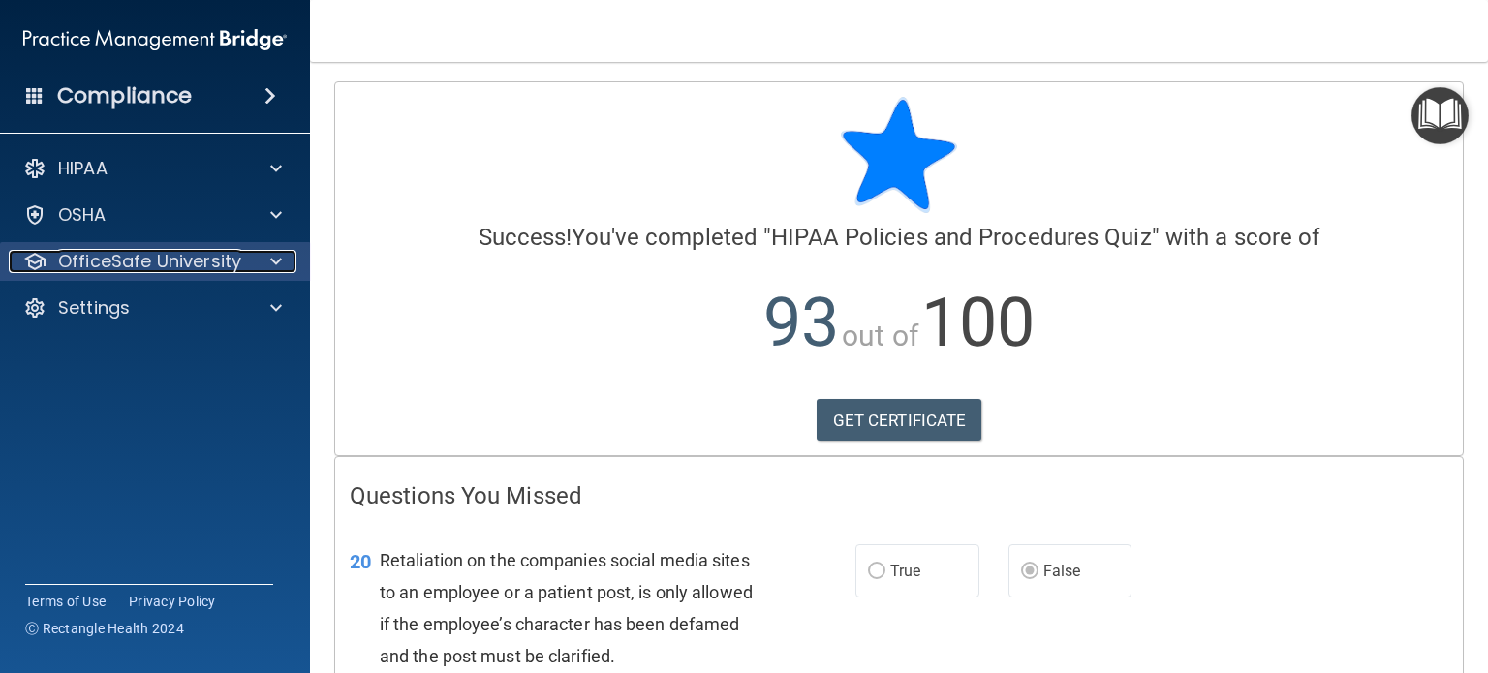
click at [177, 262] on p "OfficeSafe University" at bounding box center [149, 261] width 183 height 23
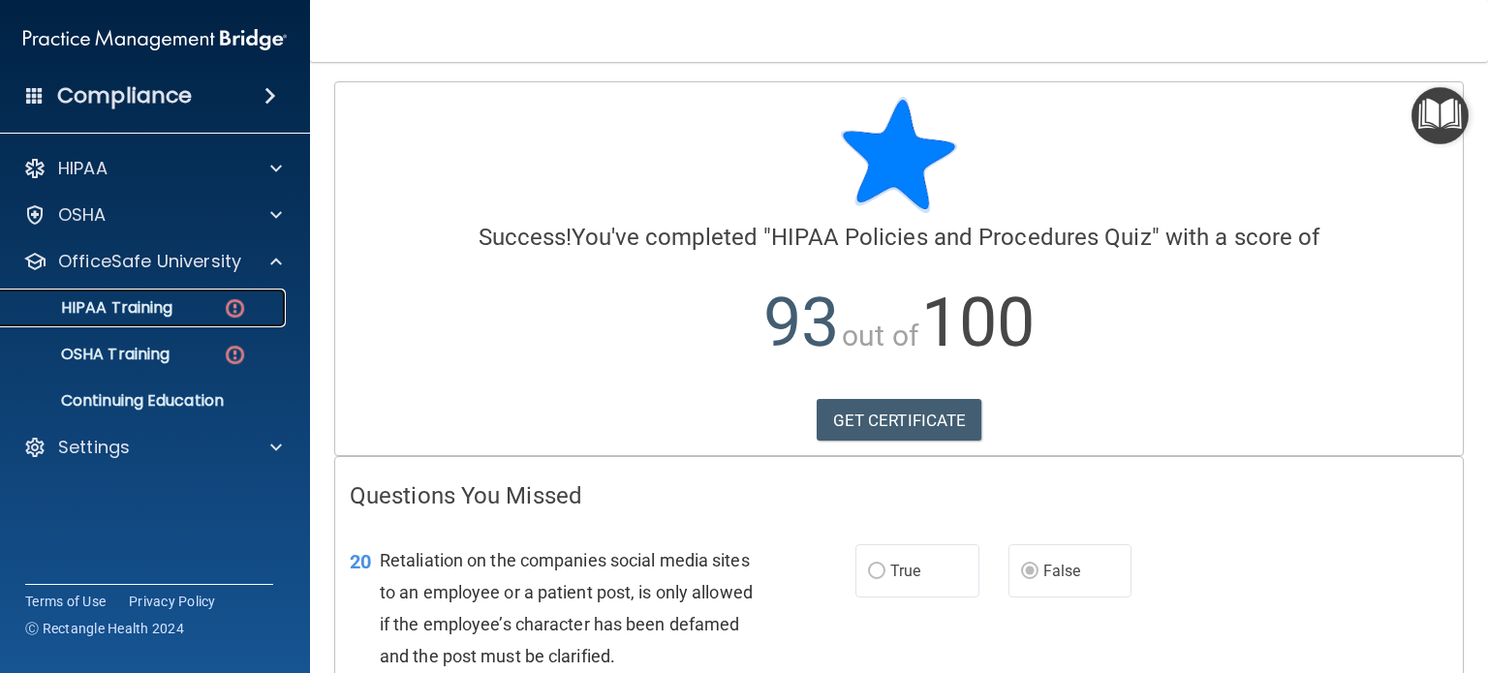
click at [111, 309] on p "HIPAA Training" at bounding box center [93, 307] width 160 height 19
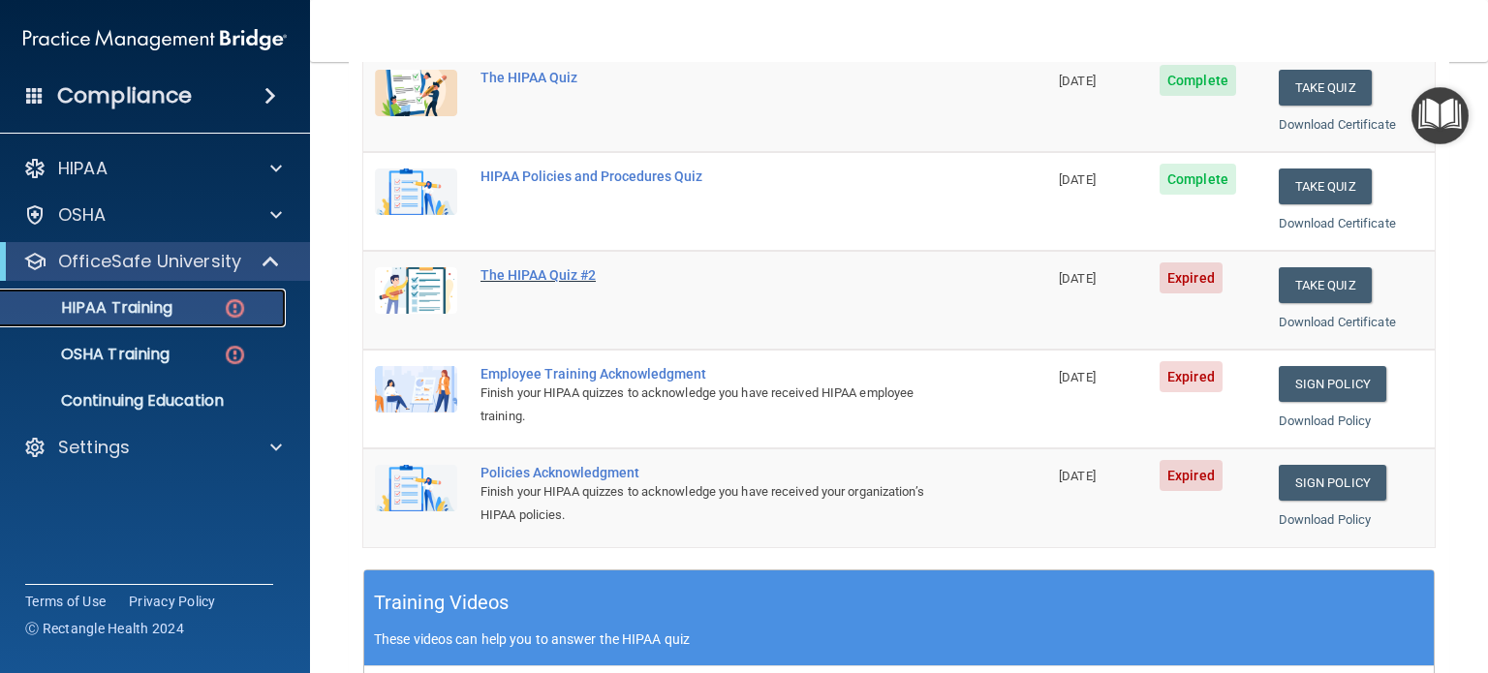
scroll to position [289, 0]
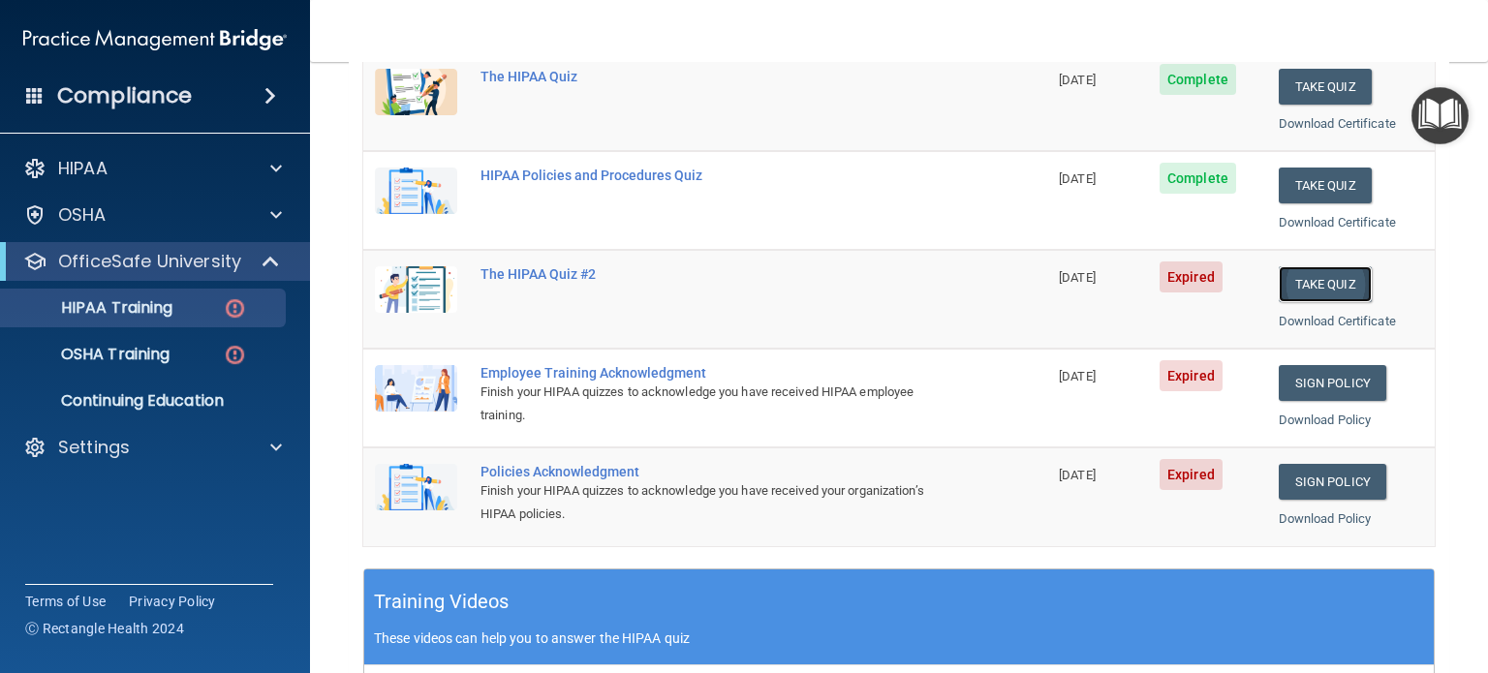
click at [1305, 281] on button "Take Quiz" at bounding box center [1325, 284] width 93 height 36
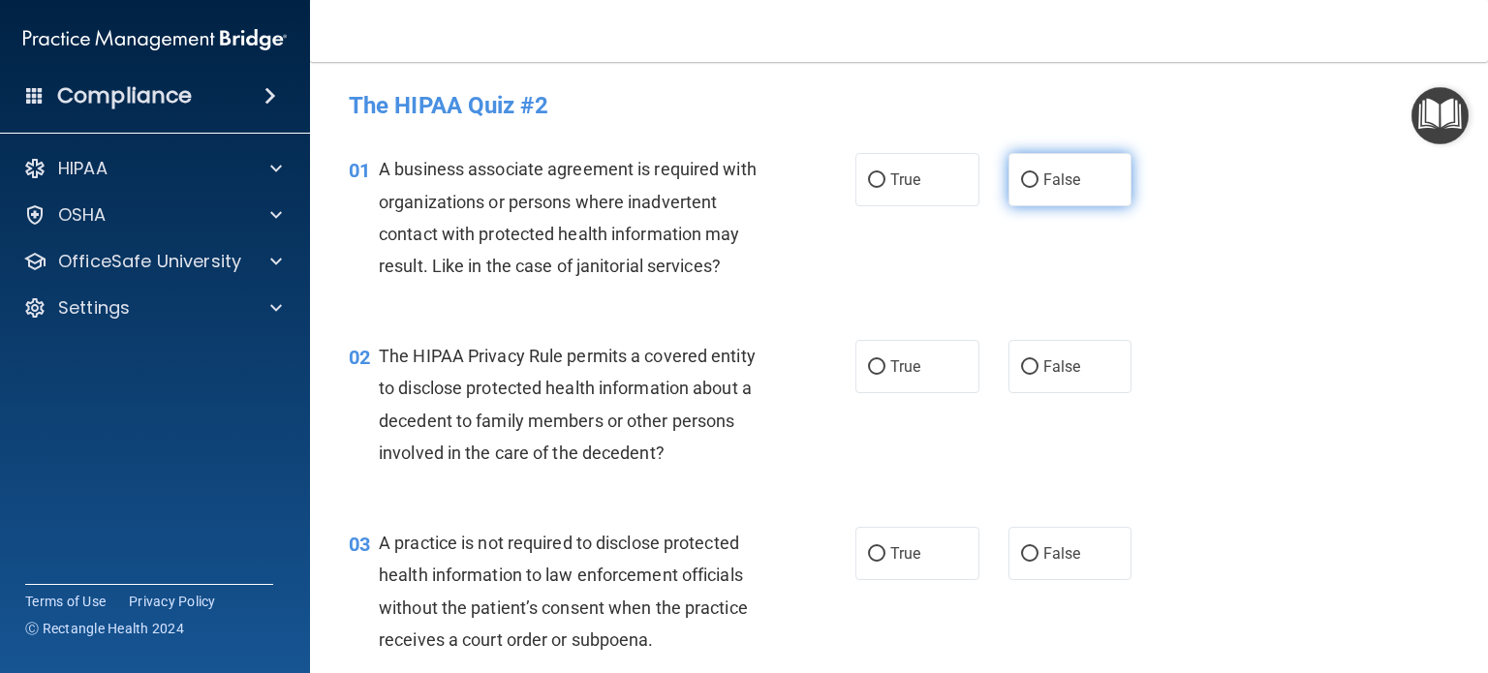
click at [1021, 179] on input "False" at bounding box center [1029, 180] width 17 height 15
radio input "true"
click at [868, 368] on input "True" at bounding box center [876, 367] width 17 height 15
radio input "true"
click at [1021, 554] on input "False" at bounding box center [1029, 554] width 17 height 15
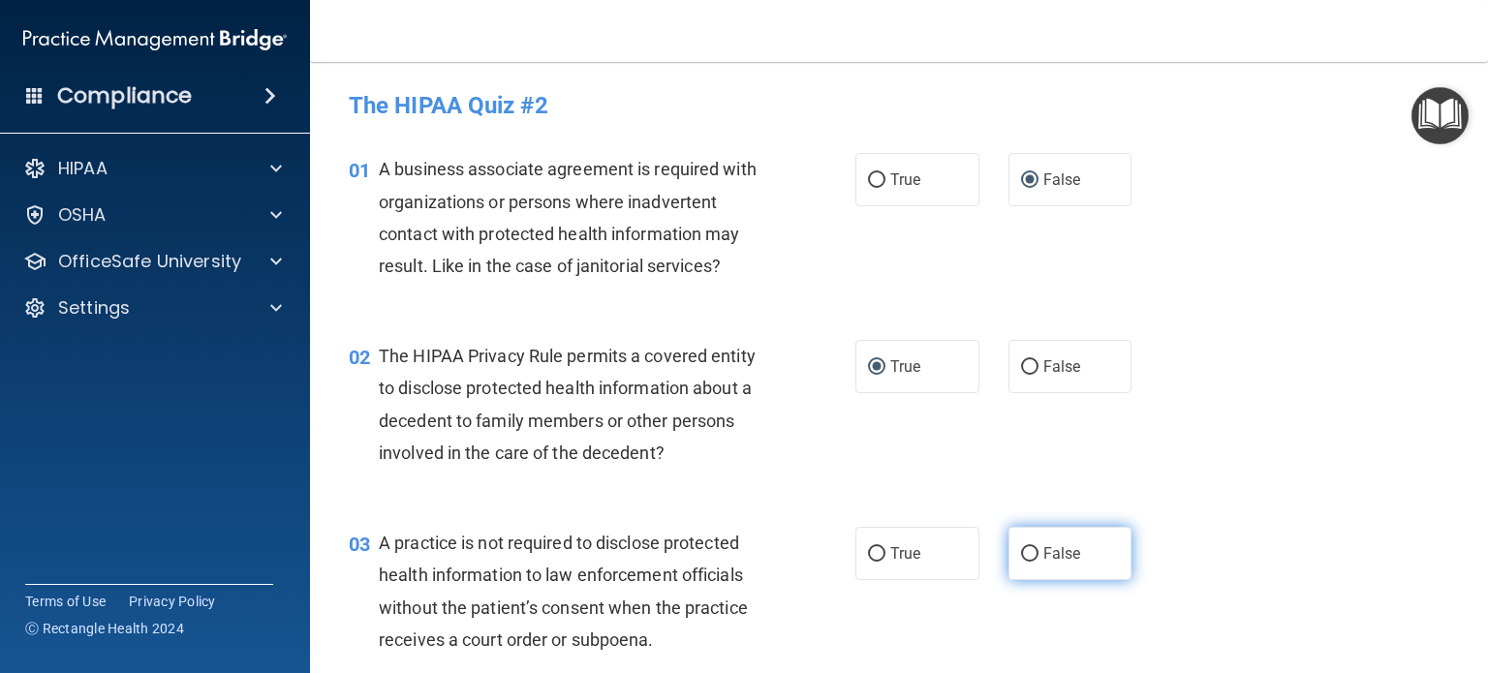
radio input "true"
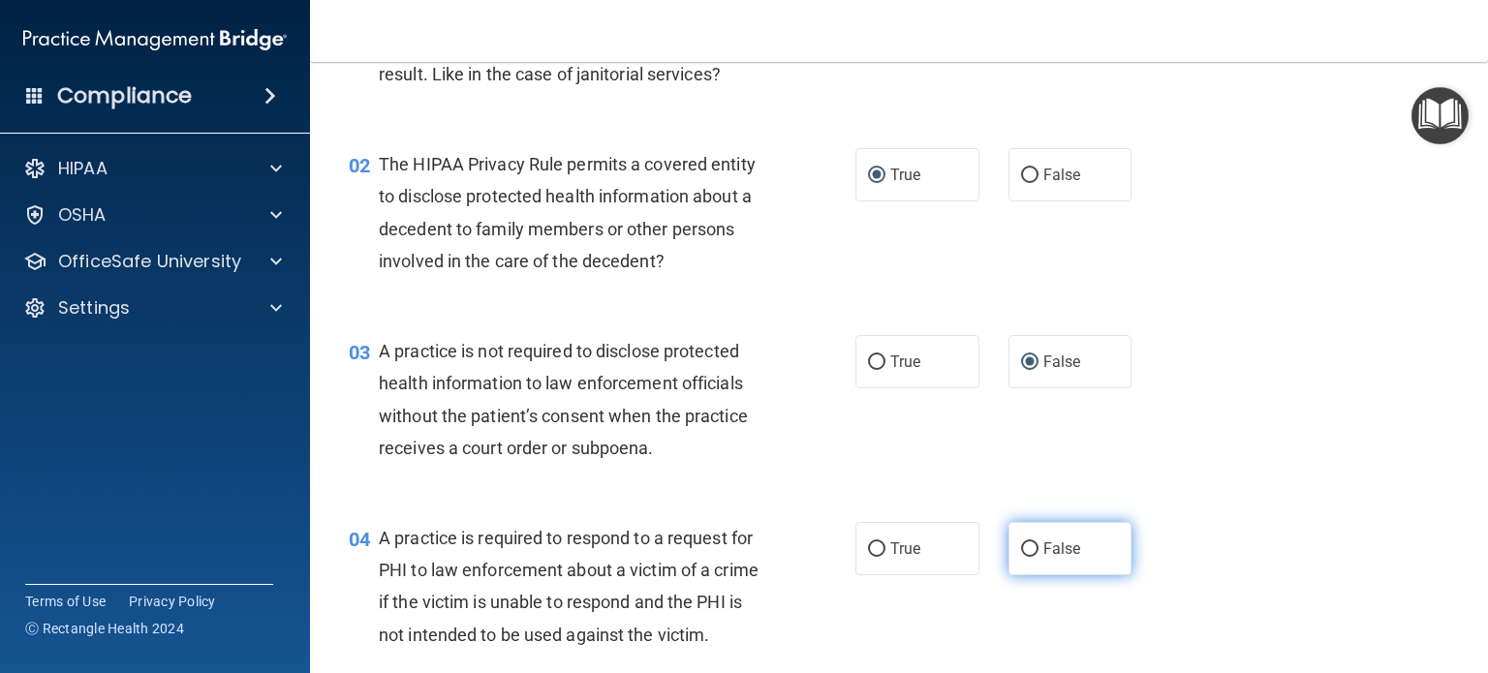
scroll to position [193, 0]
click at [1023, 557] on label "False" at bounding box center [1071, 547] width 124 height 53
click at [1023, 556] on input "False" at bounding box center [1029, 549] width 17 height 15
radio input "true"
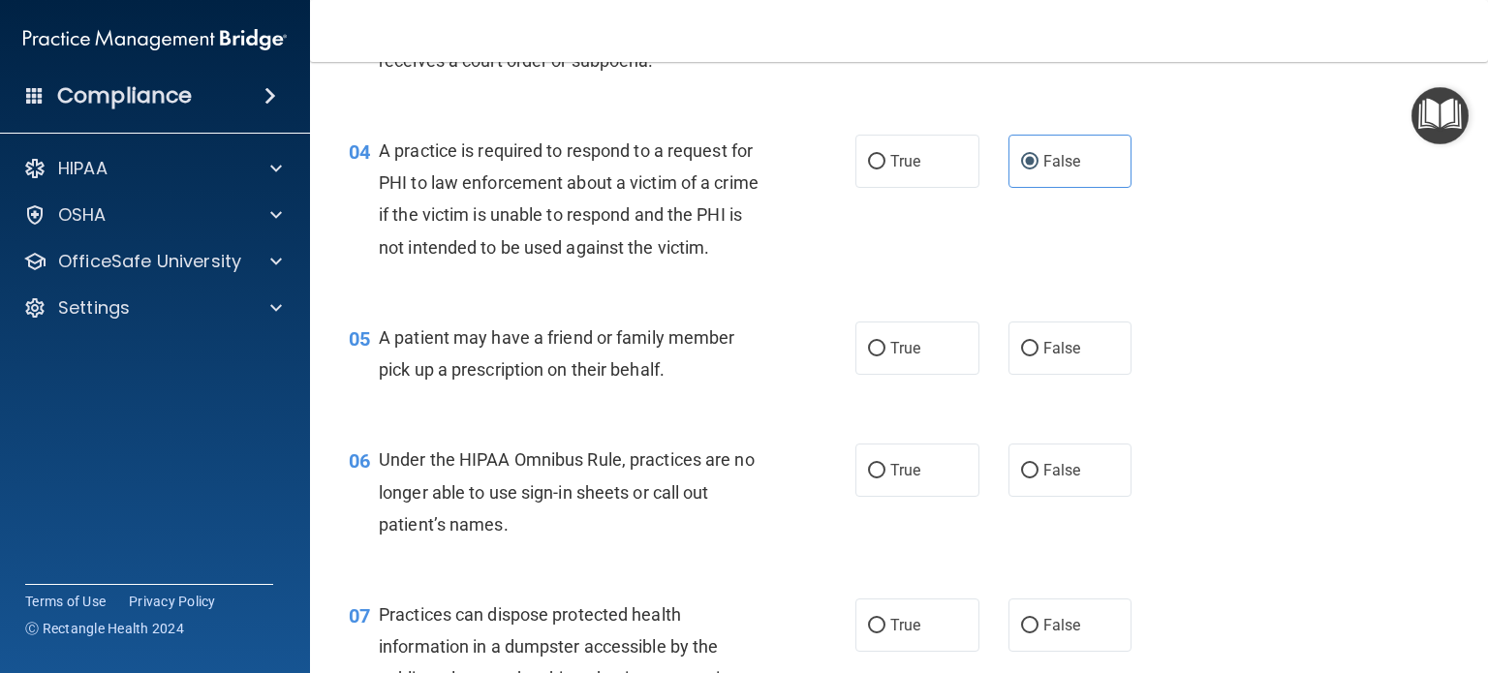
scroll to position [580, 0]
click at [873, 356] on input "True" at bounding box center [876, 348] width 17 height 15
radio input "true"
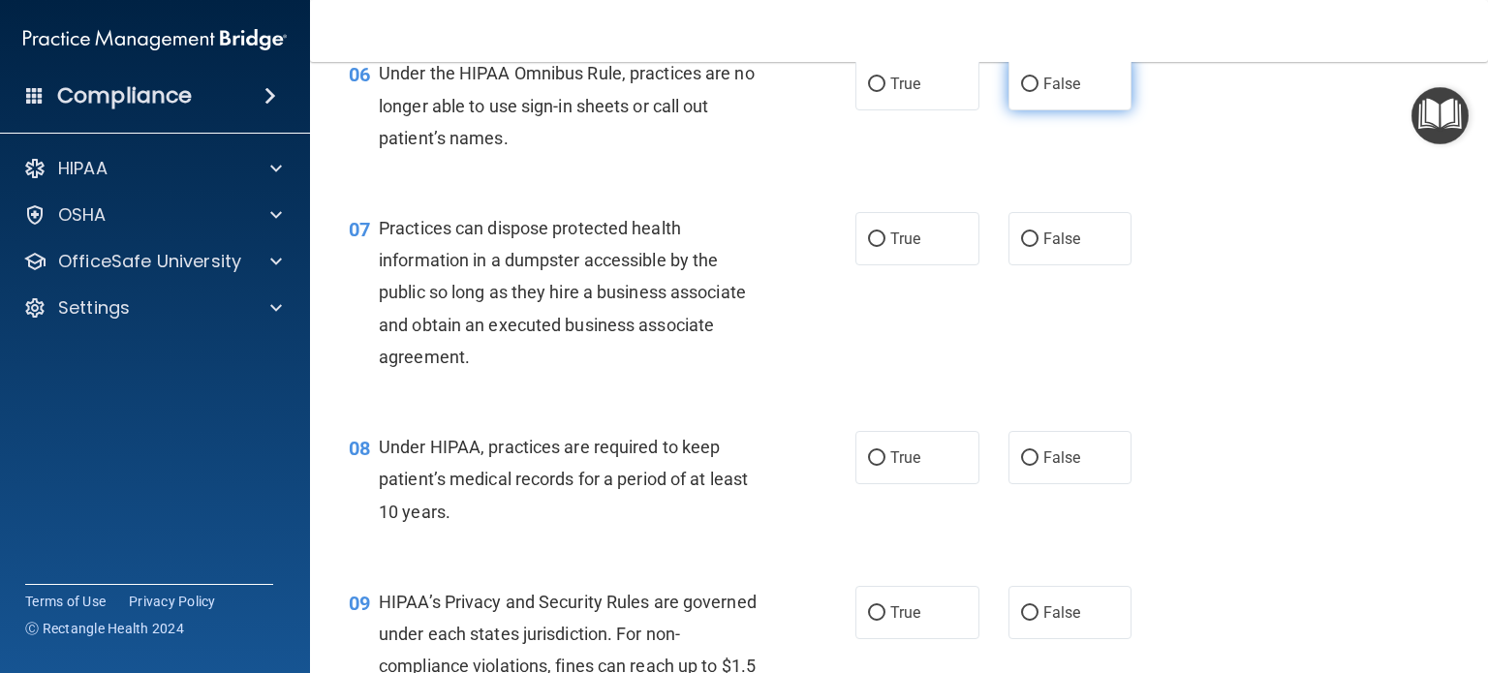
scroll to position [967, 0]
click at [1021, 91] on input "False" at bounding box center [1029, 84] width 17 height 15
radio input "true"
click at [1021, 246] on input "False" at bounding box center [1029, 239] width 17 height 15
radio input "true"
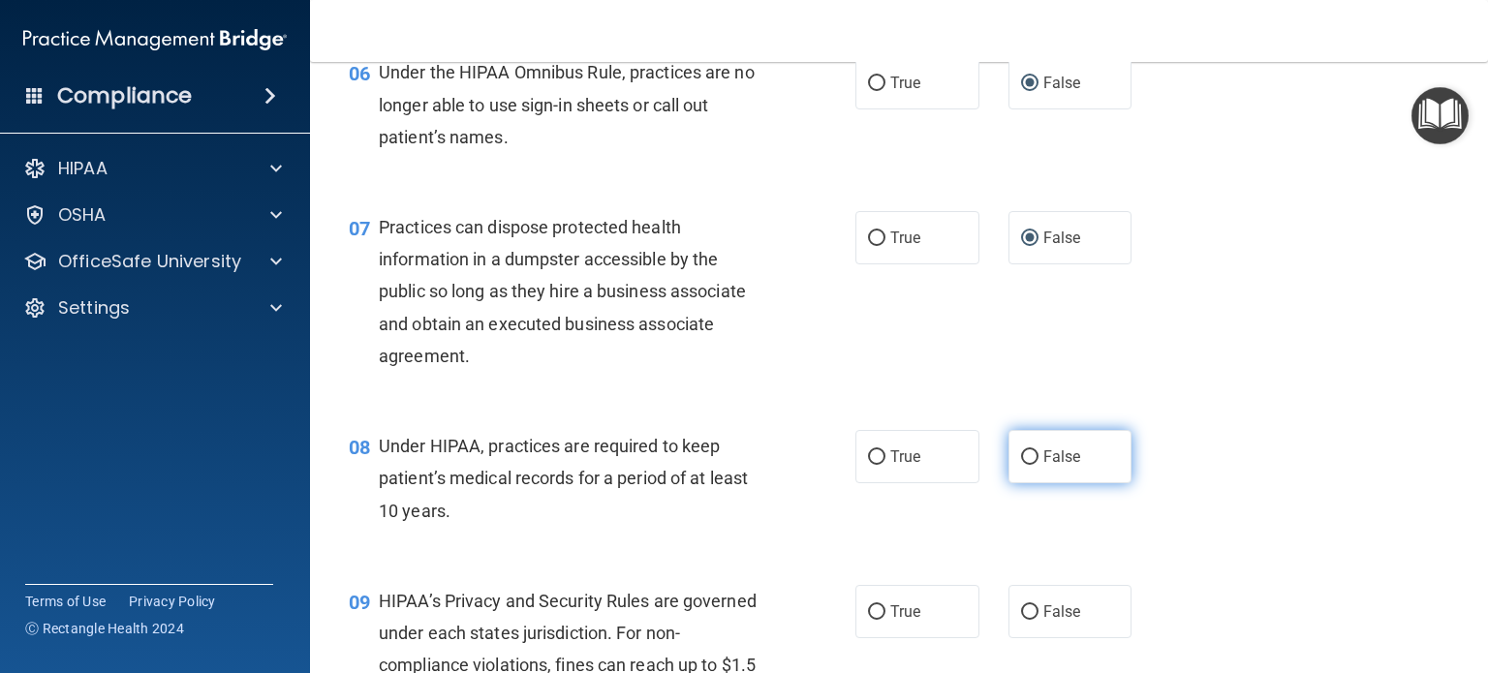
click at [1021, 465] on input "False" at bounding box center [1029, 458] width 17 height 15
radio input "true"
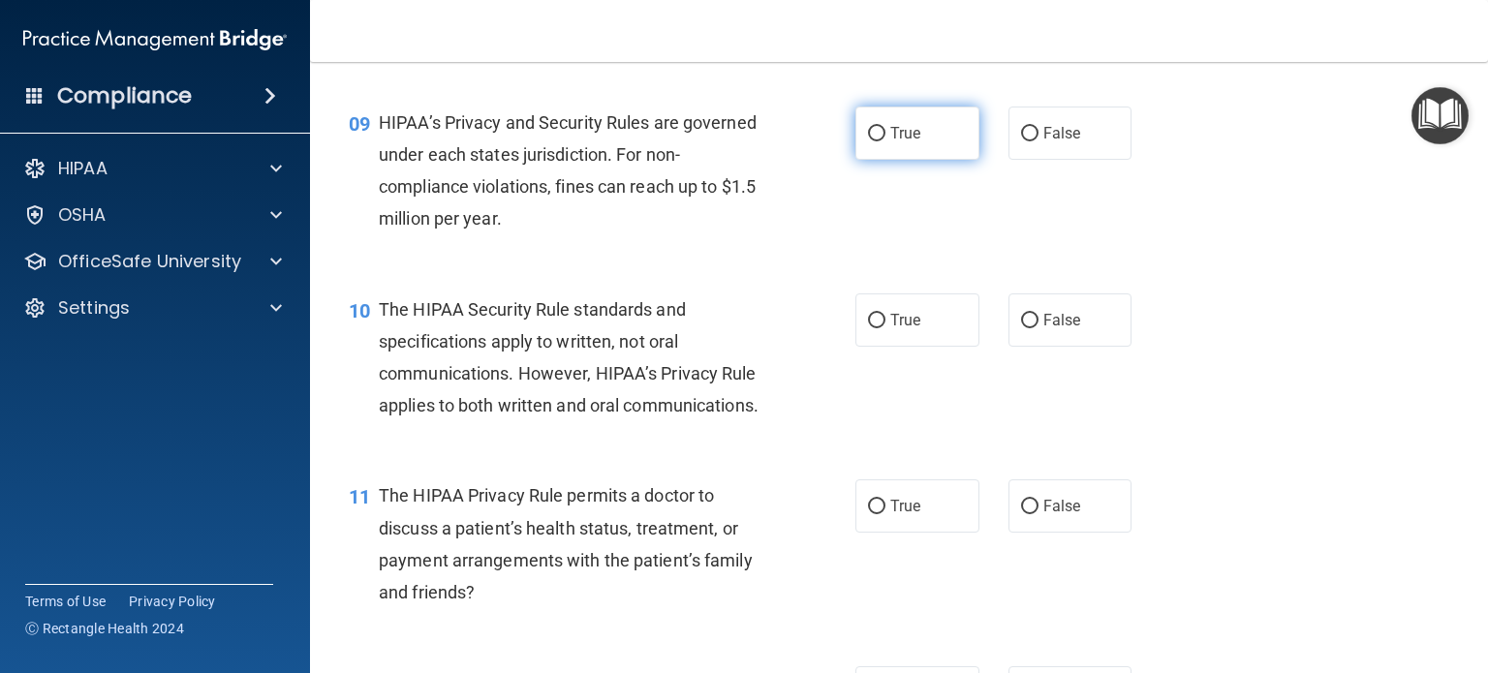
scroll to position [1446, 0]
click at [869, 141] on input "True" at bounding box center [876, 134] width 17 height 15
radio input "true"
click at [868, 328] on input "True" at bounding box center [876, 321] width 17 height 15
radio input "true"
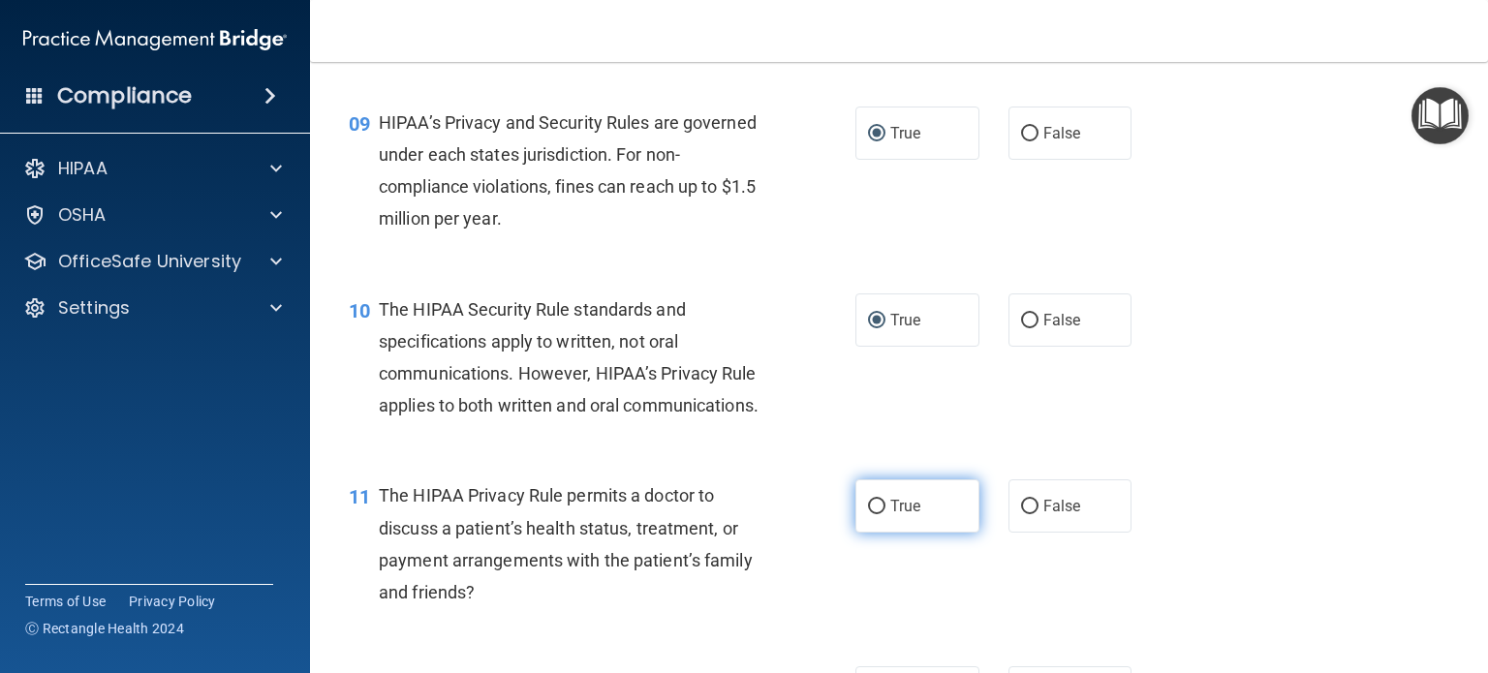
click at [868, 515] on input "True" at bounding box center [876, 507] width 17 height 15
radio input "true"
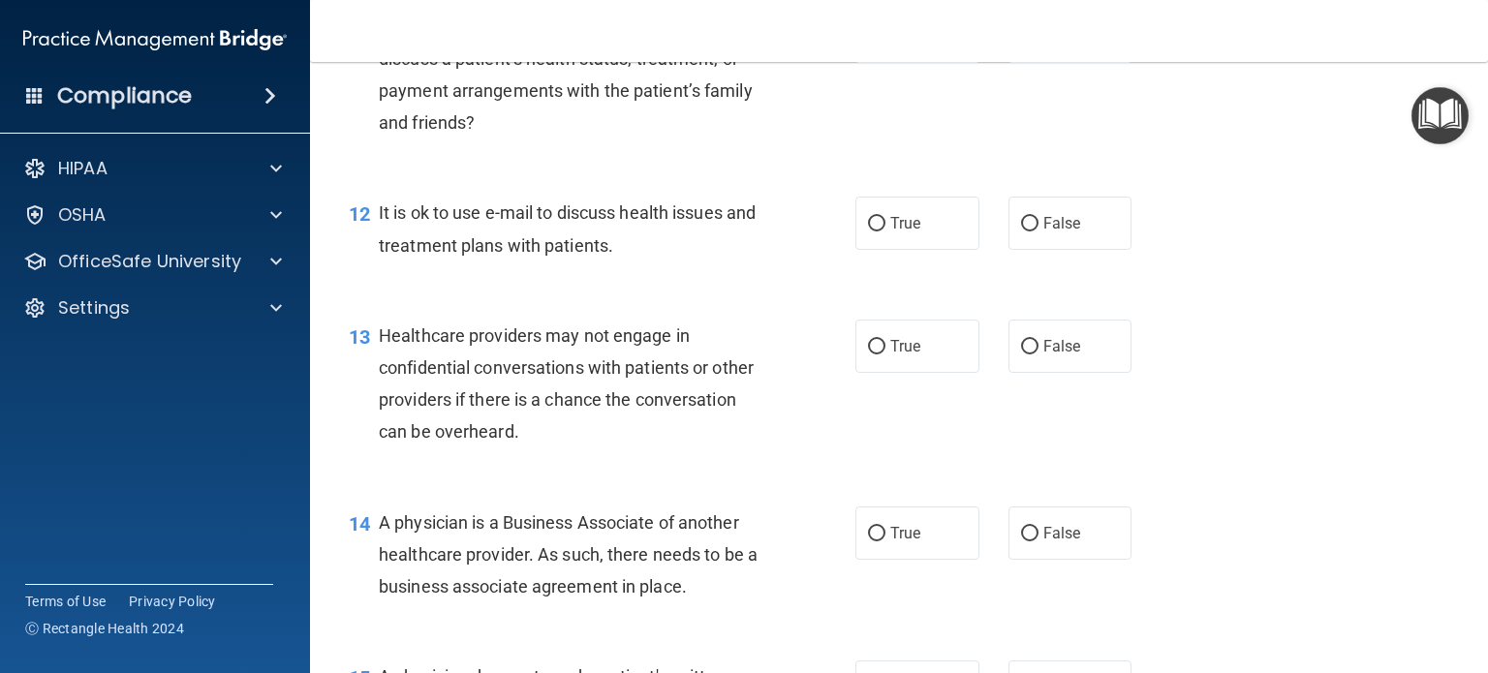
scroll to position [1917, 0]
click at [875, 231] on input "True" at bounding box center [876, 223] width 17 height 15
radio input "true"
click at [1031, 372] on label "False" at bounding box center [1071, 345] width 124 height 53
click at [1031, 354] on input "False" at bounding box center [1029, 346] width 17 height 15
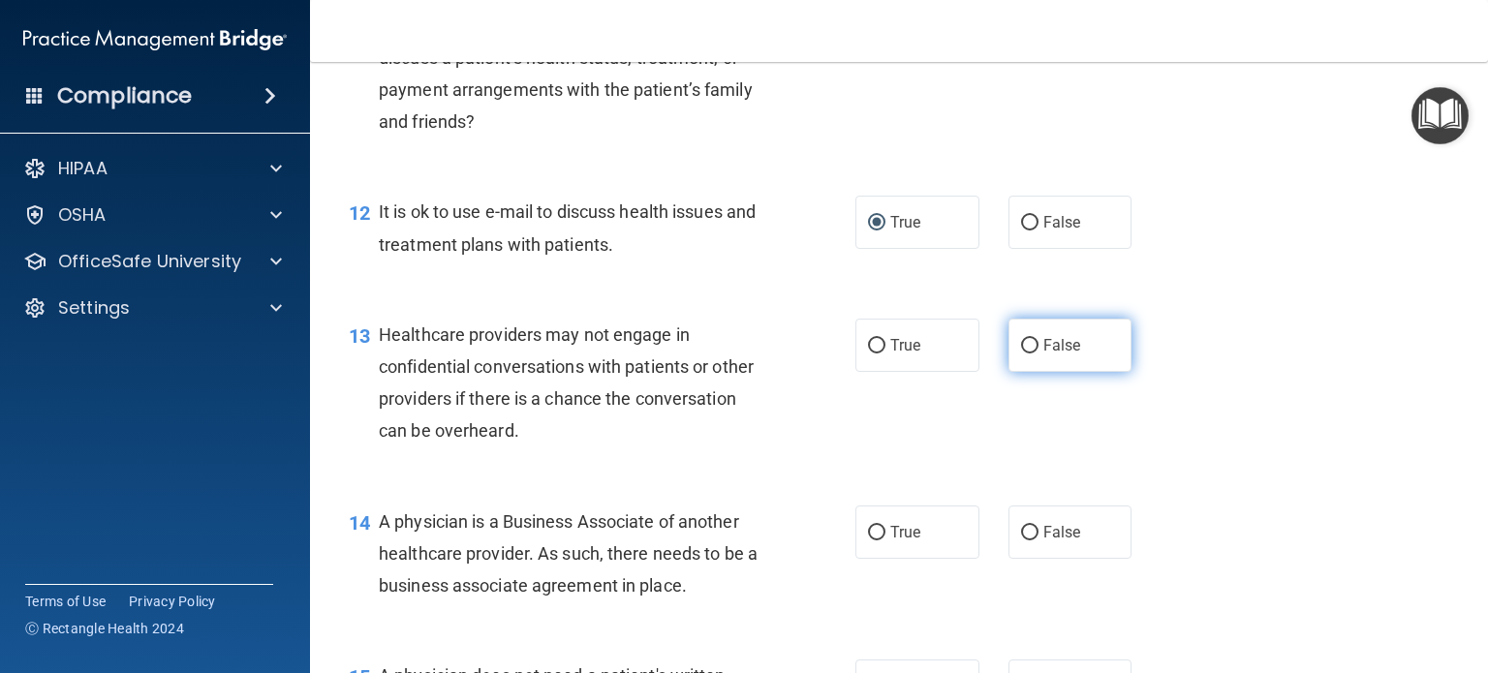
radio input "true"
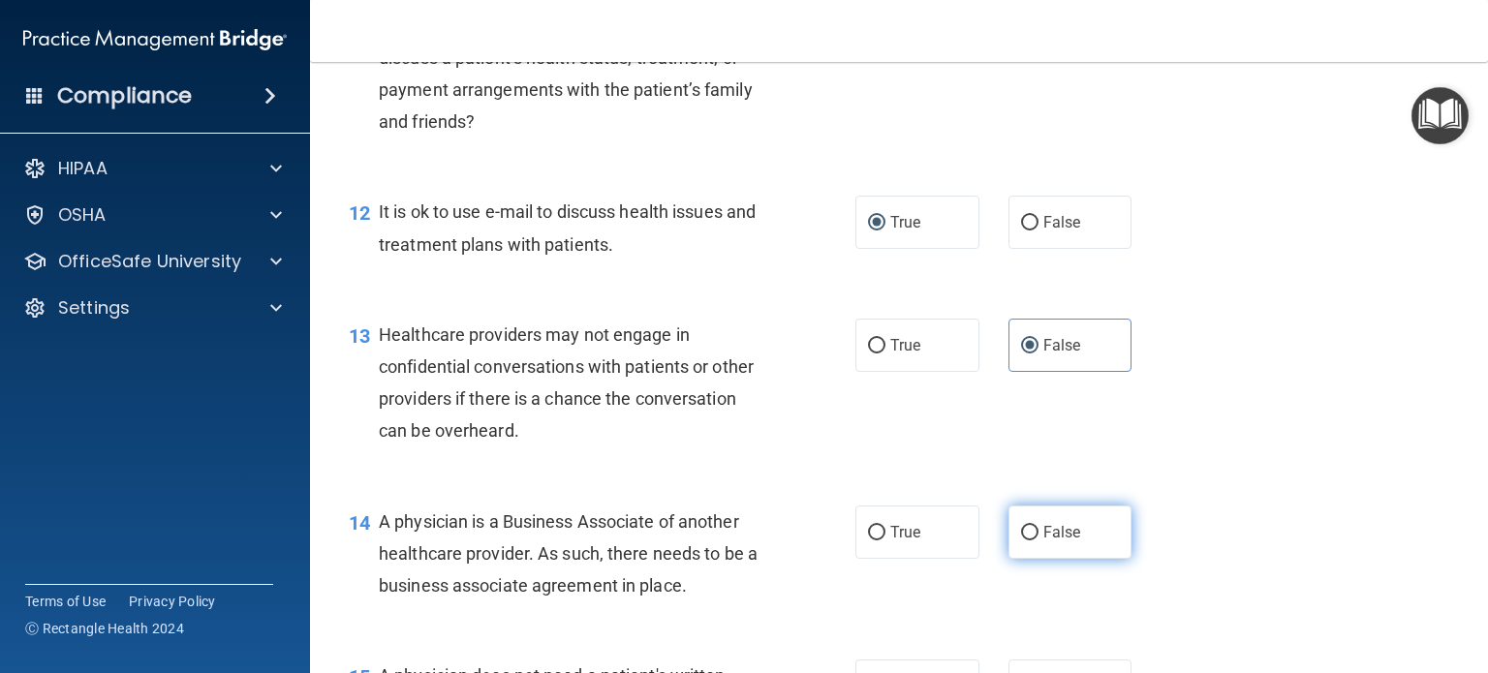
click at [1021, 541] on input "False" at bounding box center [1029, 533] width 17 height 15
radio input "true"
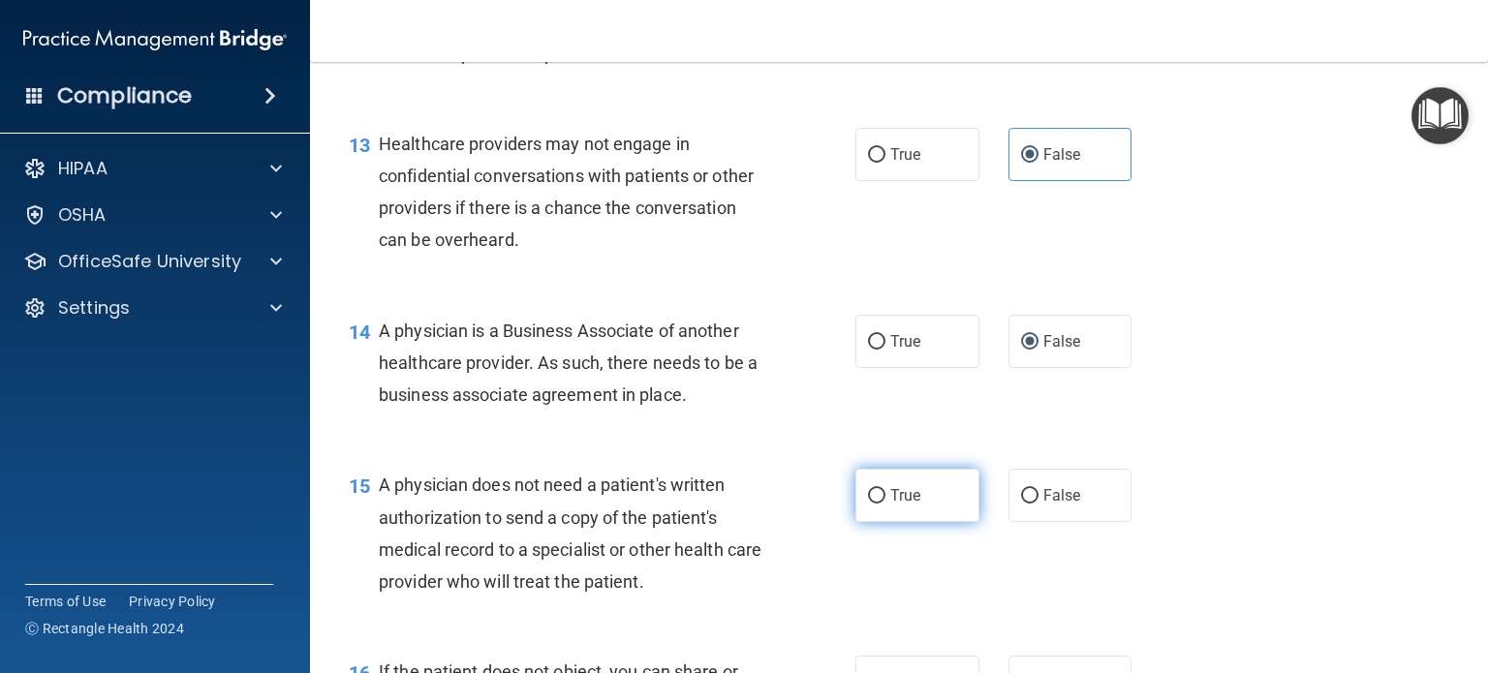
click at [868, 504] on input "True" at bounding box center [876, 496] width 17 height 15
radio input "true"
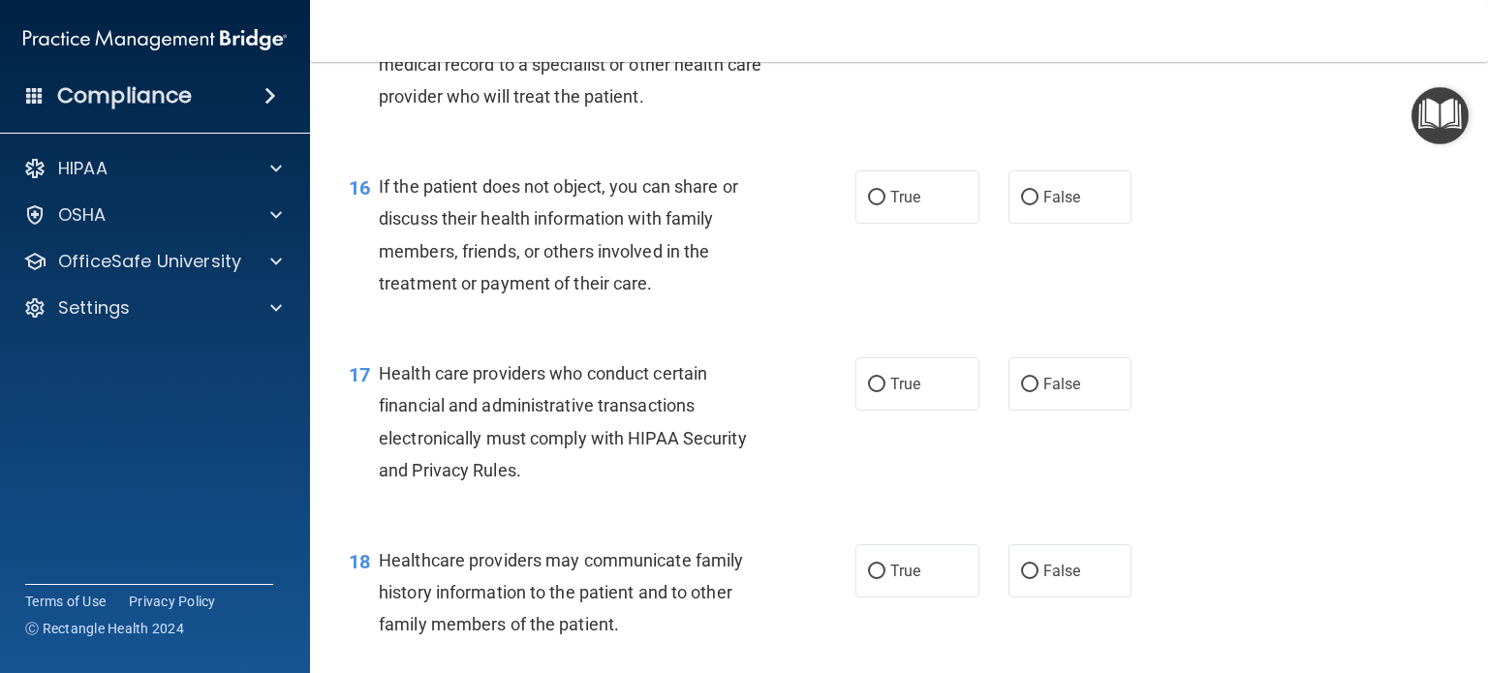
scroll to position [2593, 0]
click at [868, 205] on input "True" at bounding box center [876, 198] width 17 height 15
radio input "true"
click at [870, 392] on input "True" at bounding box center [876, 385] width 17 height 15
radio input "true"
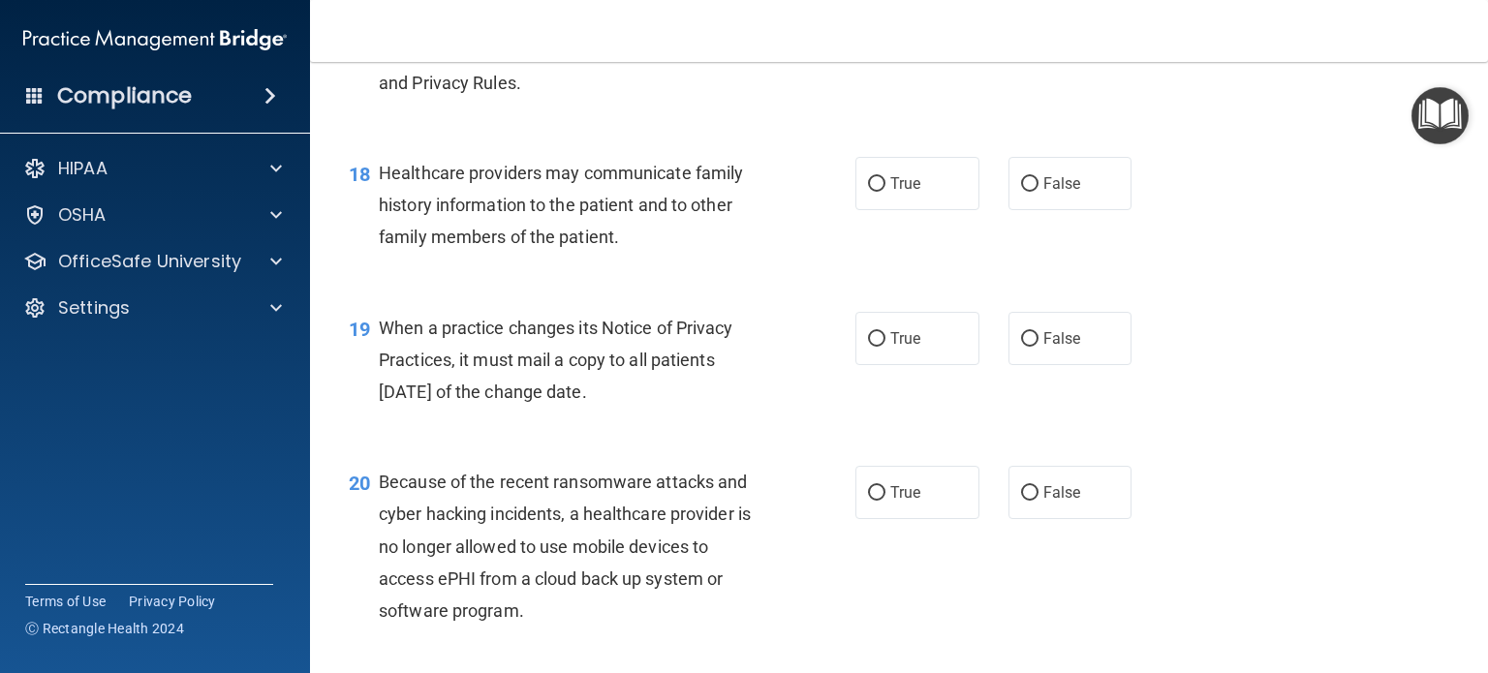
scroll to position [2981, 0]
click at [1021, 192] on input "False" at bounding box center [1029, 184] width 17 height 15
radio input "true"
click at [1026, 365] on label "False" at bounding box center [1071, 338] width 124 height 53
click at [1026, 347] on input "False" at bounding box center [1029, 339] width 17 height 15
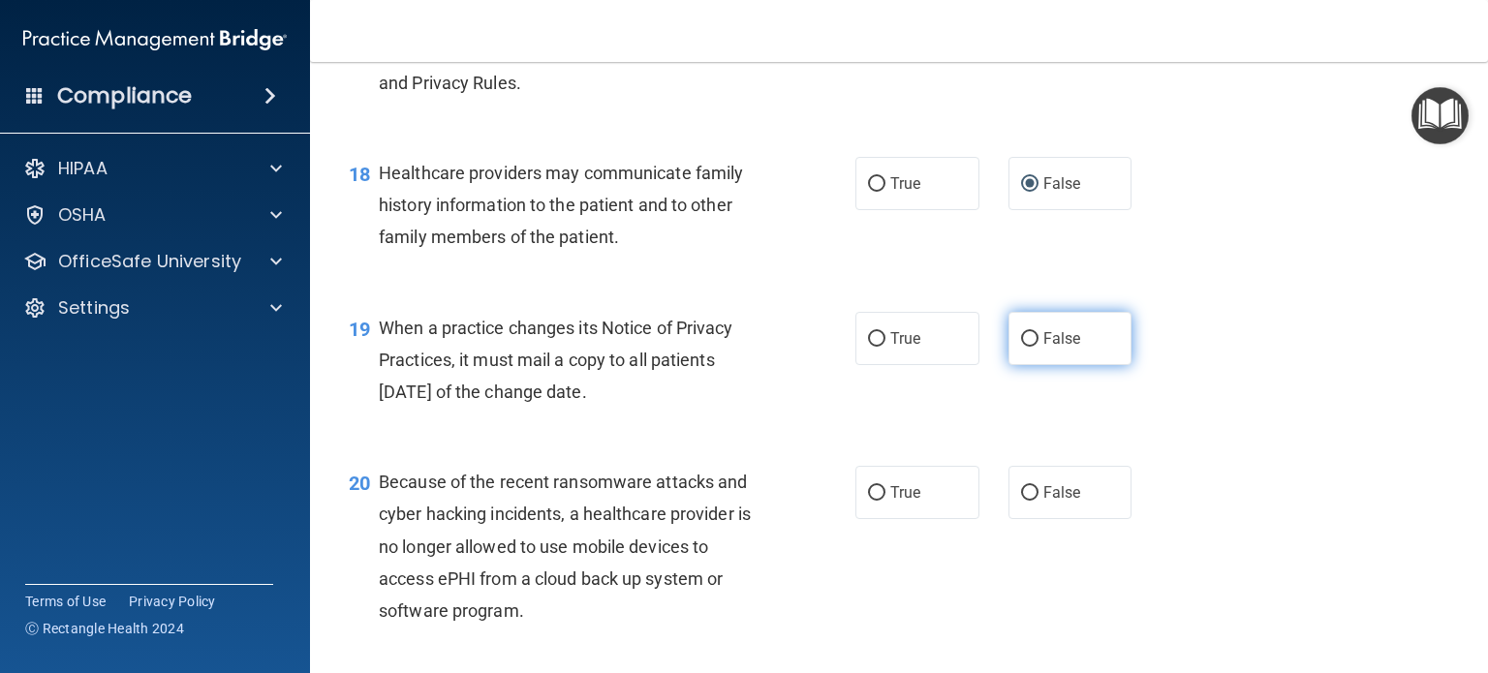
radio input "true"
click at [1021, 501] on input "False" at bounding box center [1029, 493] width 17 height 15
radio input "true"
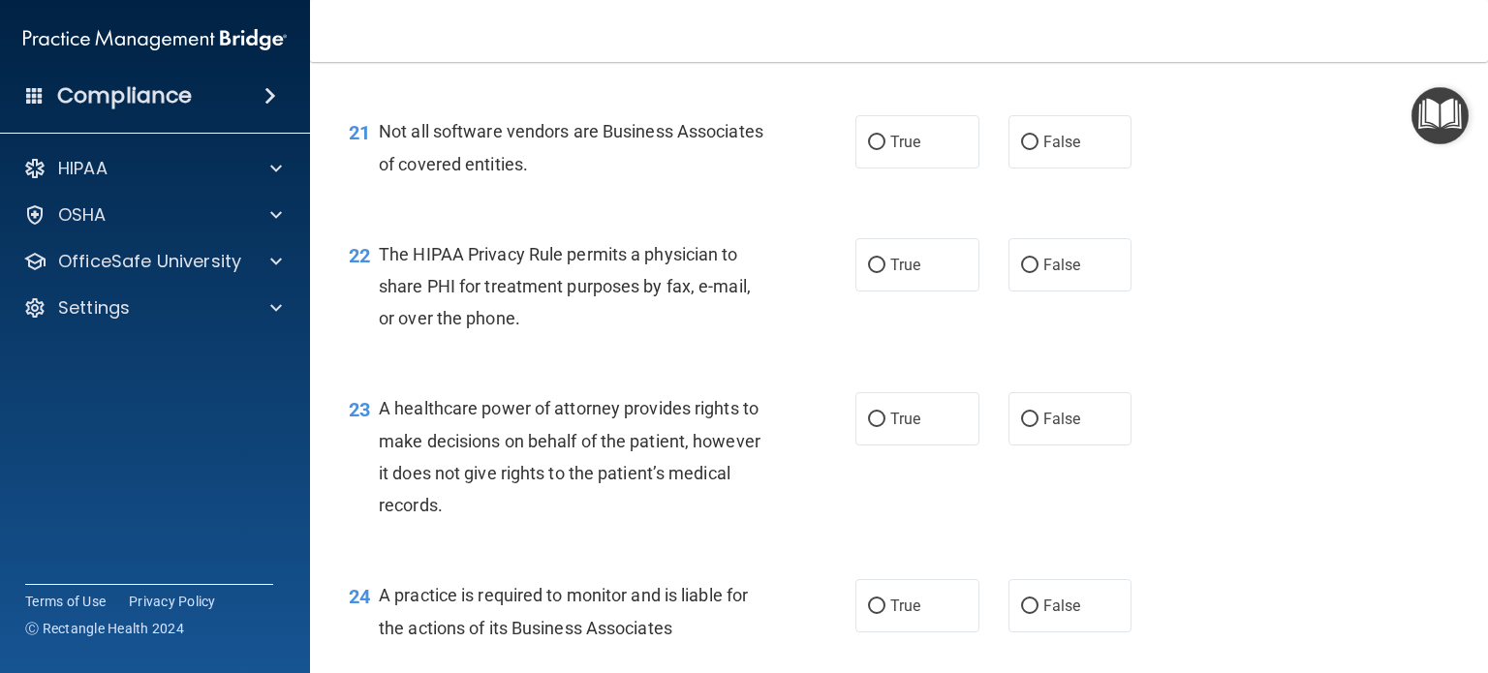
scroll to position [3550, 0]
click at [871, 150] on input "True" at bounding box center [876, 143] width 17 height 15
radio input "true"
click at [868, 273] on input "True" at bounding box center [876, 266] width 17 height 15
radio input "true"
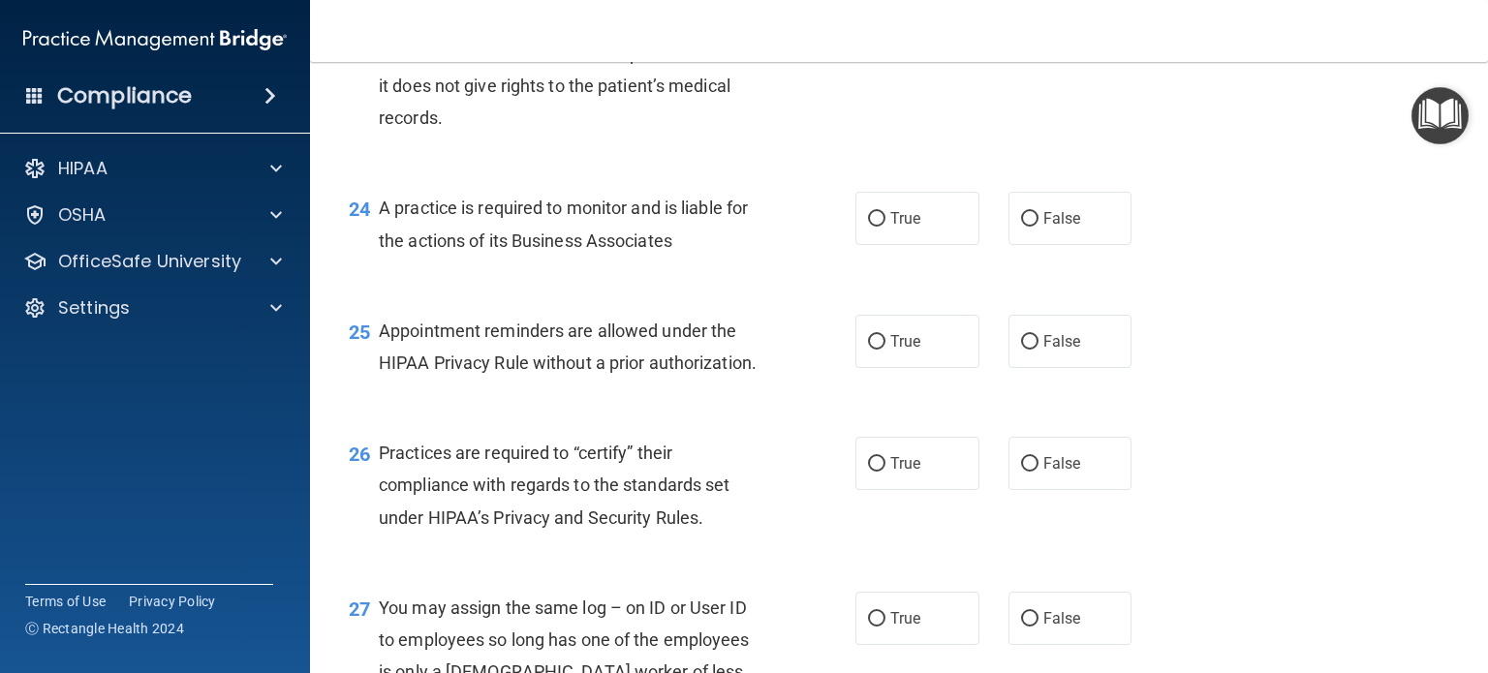
scroll to position [3938, 0]
click at [1028, 40] on input "False" at bounding box center [1029, 32] width 17 height 15
radio input "true"
click at [1021, 227] on input "False" at bounding box center [1029, 219] width 17 height 15
radio input "true"
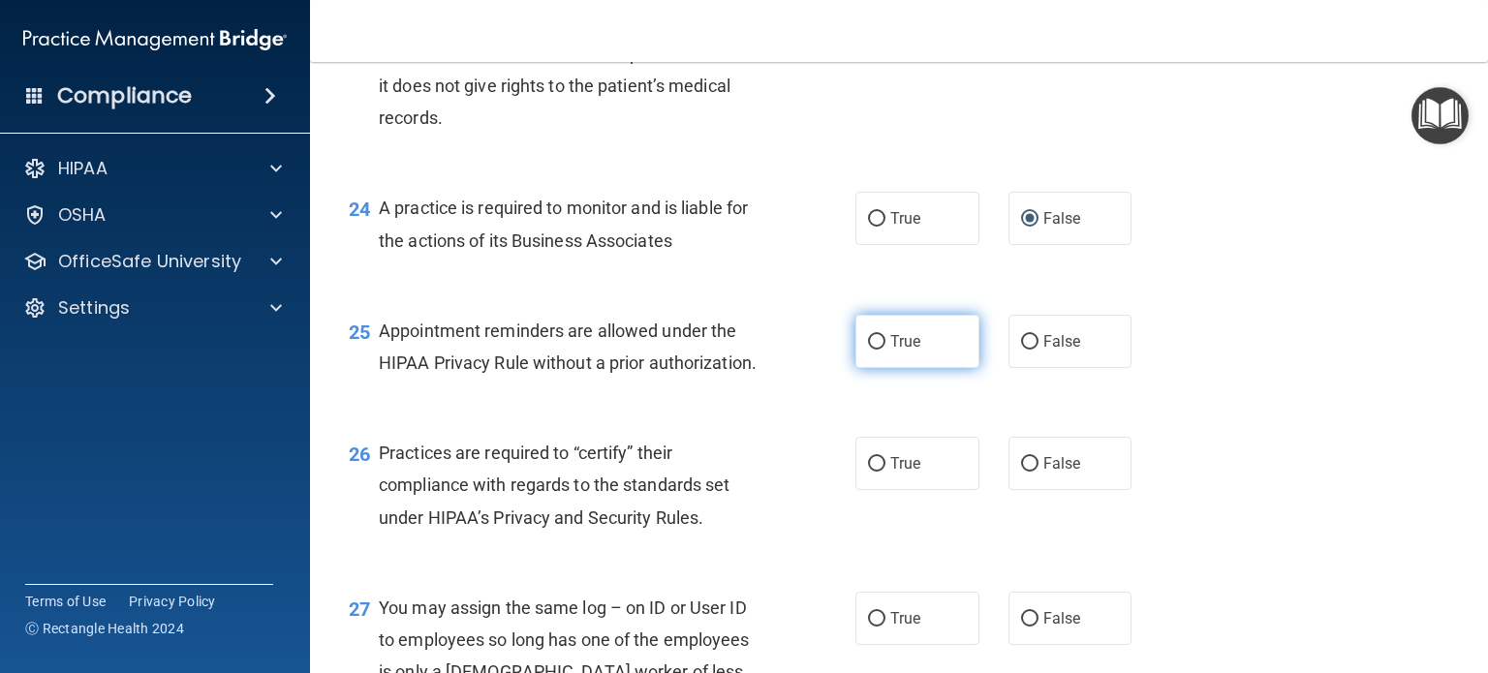
click at [868, 350] on input "True" at bounding box center [876, 342] width 17 height 15
radio input "true"
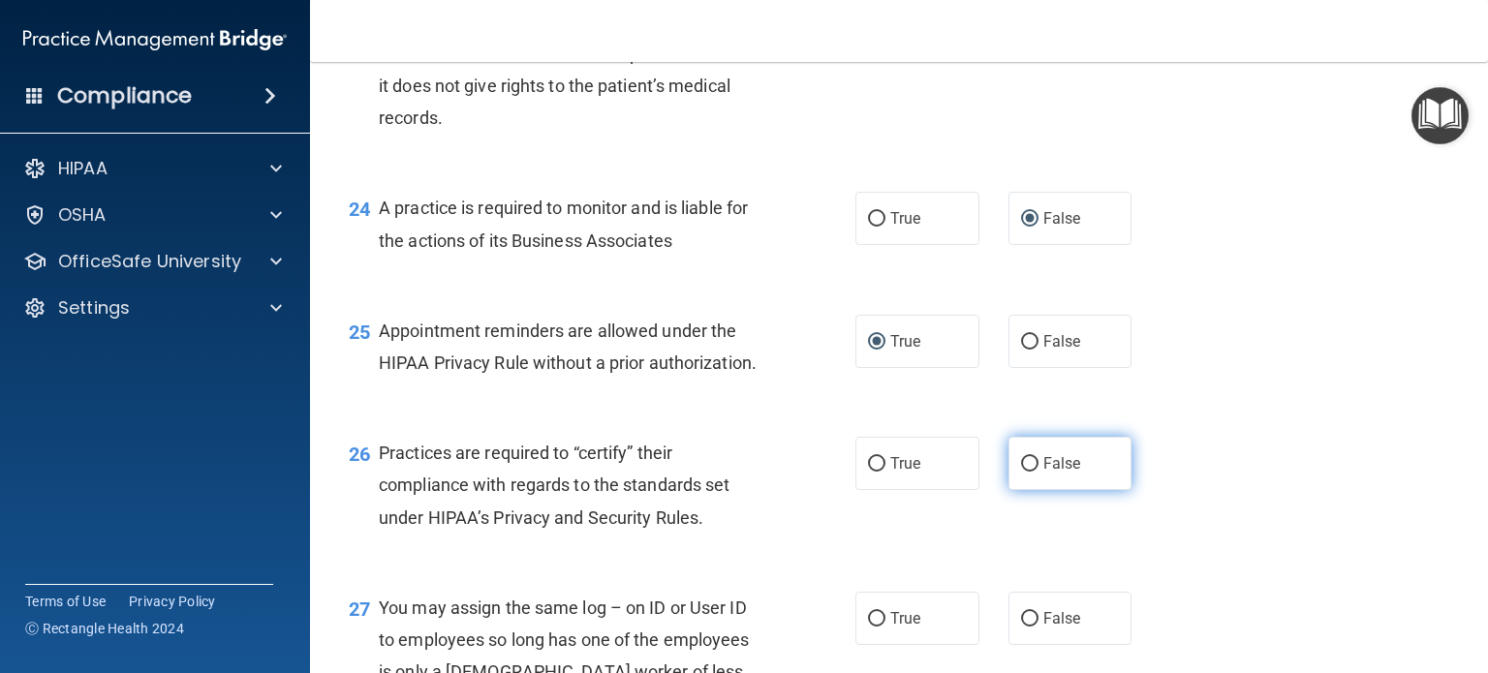
click at [1021, 472] on input "False" at bounding box center [1029, 464] width 17 height 15
radio input "true"
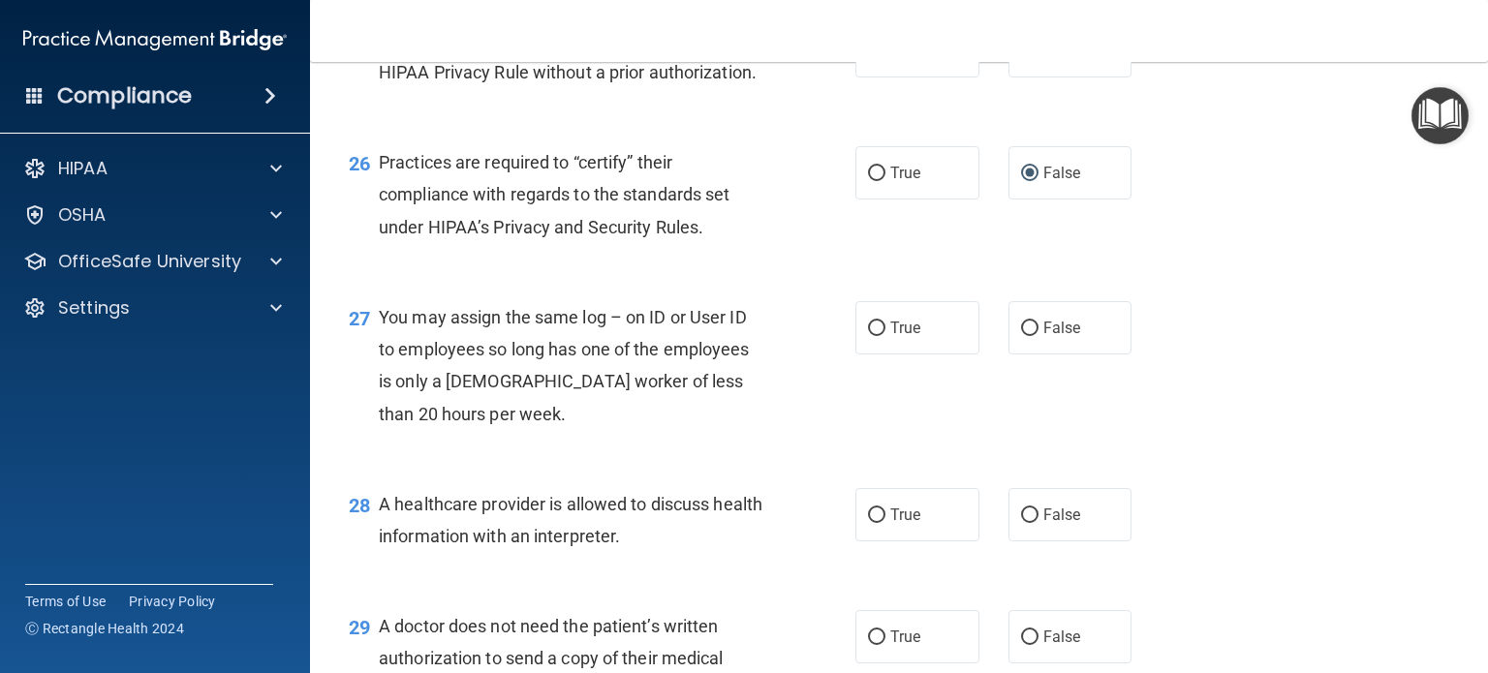
scroll to position [4229, 0]
click at [1021, 336] on input "False" at bounding box center [1029, 329] width 17 height 15
radio input "true"
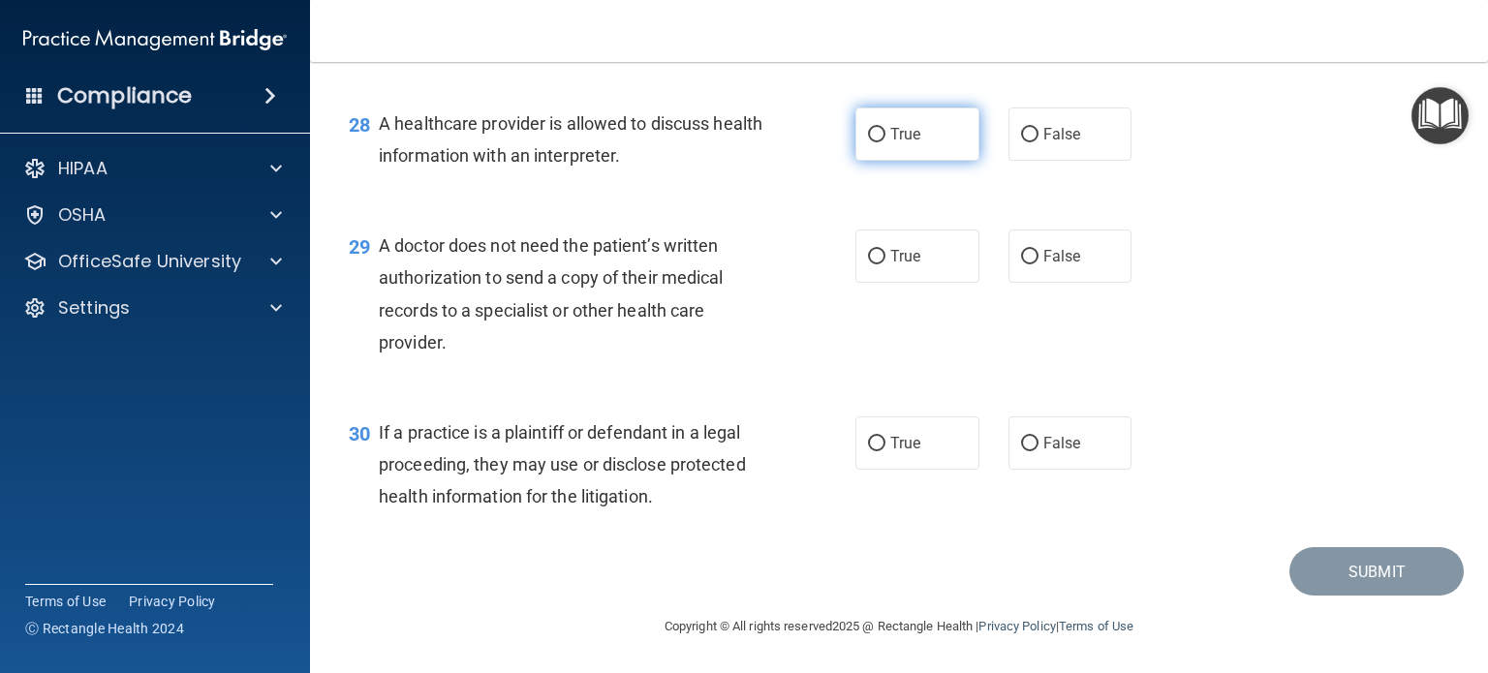
click at [871, 142] on input "True" at bounding box center [876, 135] width 17 height 15
radio input "true"
click at [868, 265] on input "True" at bounding box center [876, 257] width 17 height 15
radio input "true"
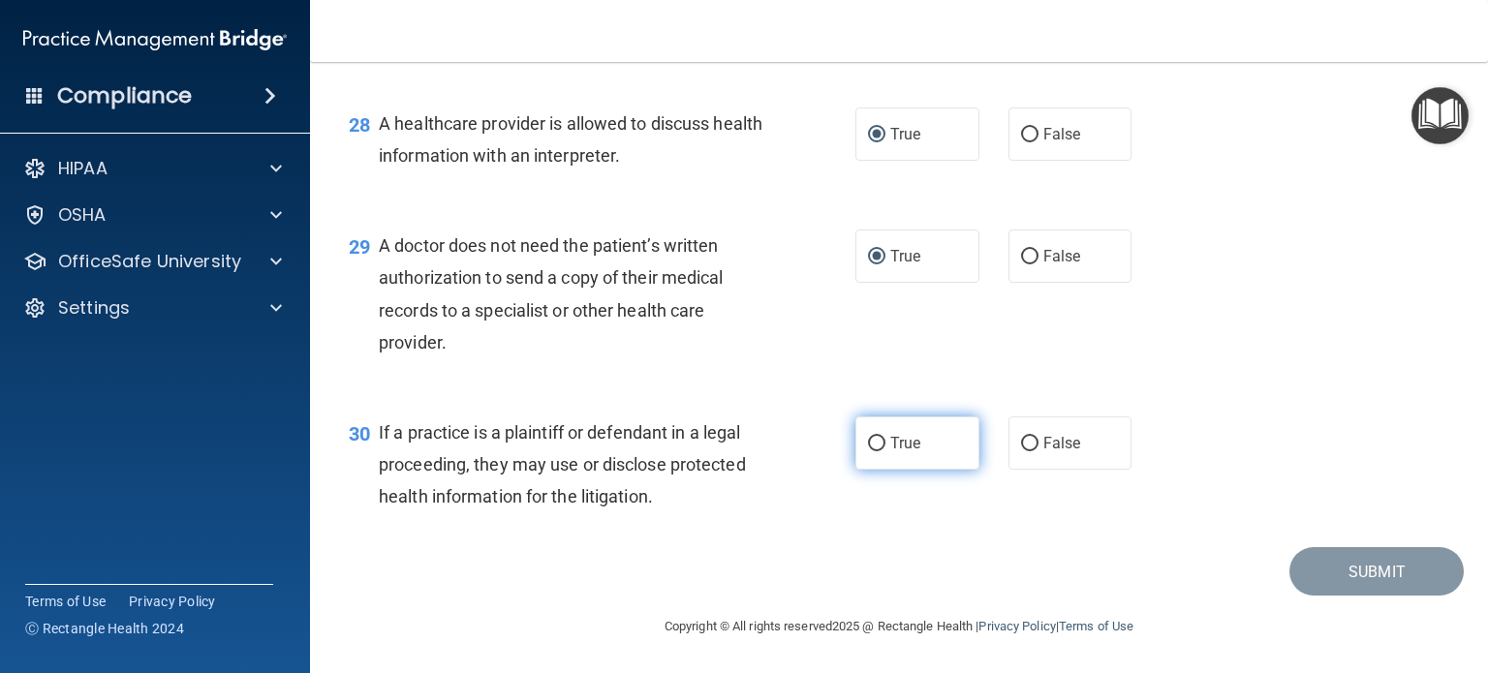
click at [868, 452] on input "True" at bounding box center [876, 444] width 17 height 15
radio input "true"
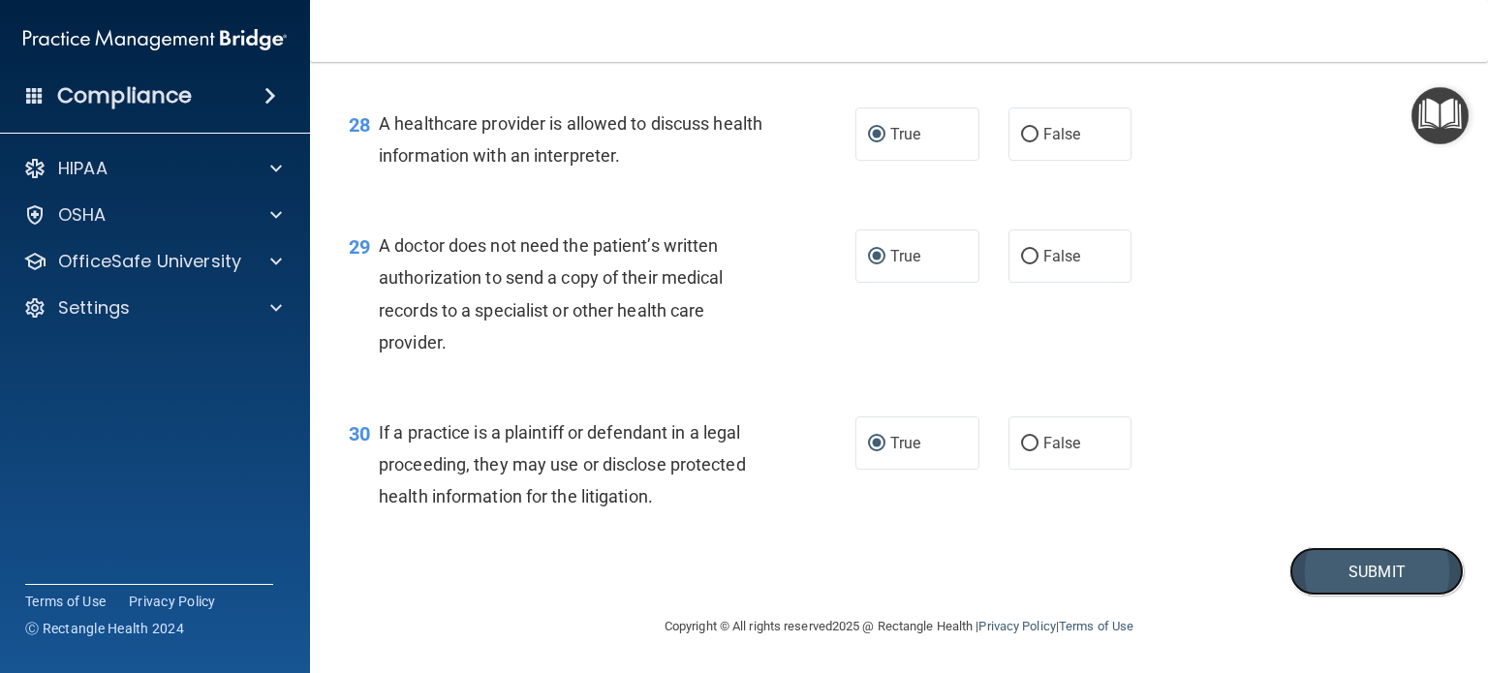
click at [1349, 597] on button "Submit" at bounding box center [1377, 571] width 174 height 49
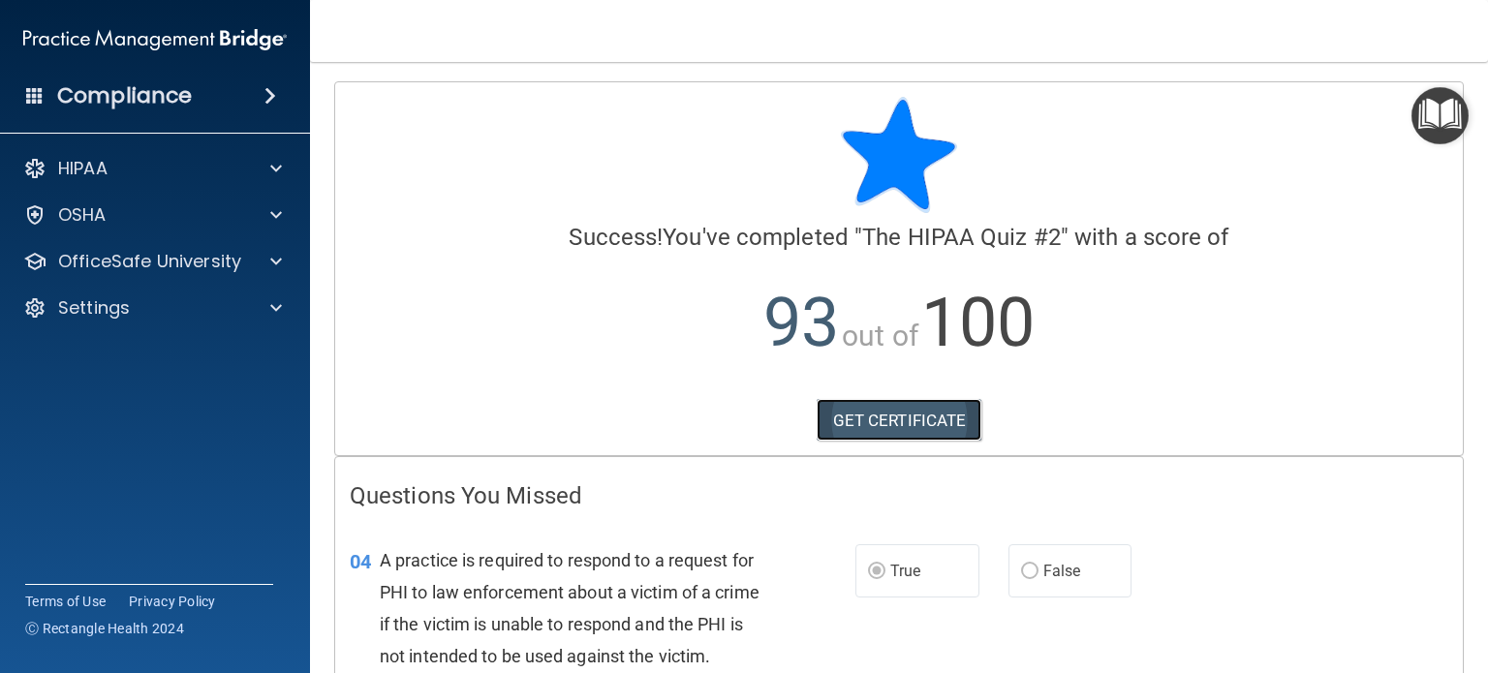
click at [887, 419] on link "GET CERTIFICATE" at bounding box center [900, 420] width 166 height 43
click at [878, 425] on link "GET CERTIFICATE" at bounding box center [900, 420] width 166 height 43
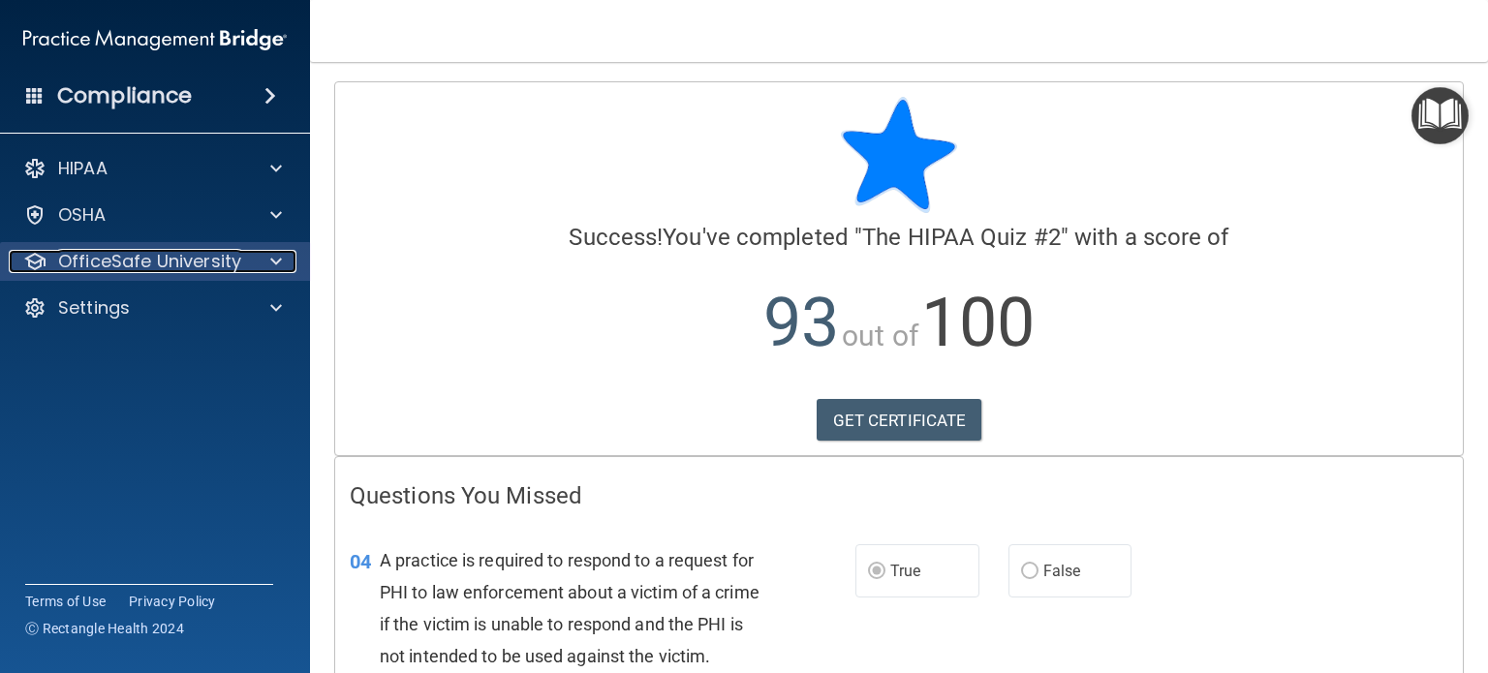
click at [256, 270] on div at bounding box center [273, 261] width 48 height 23
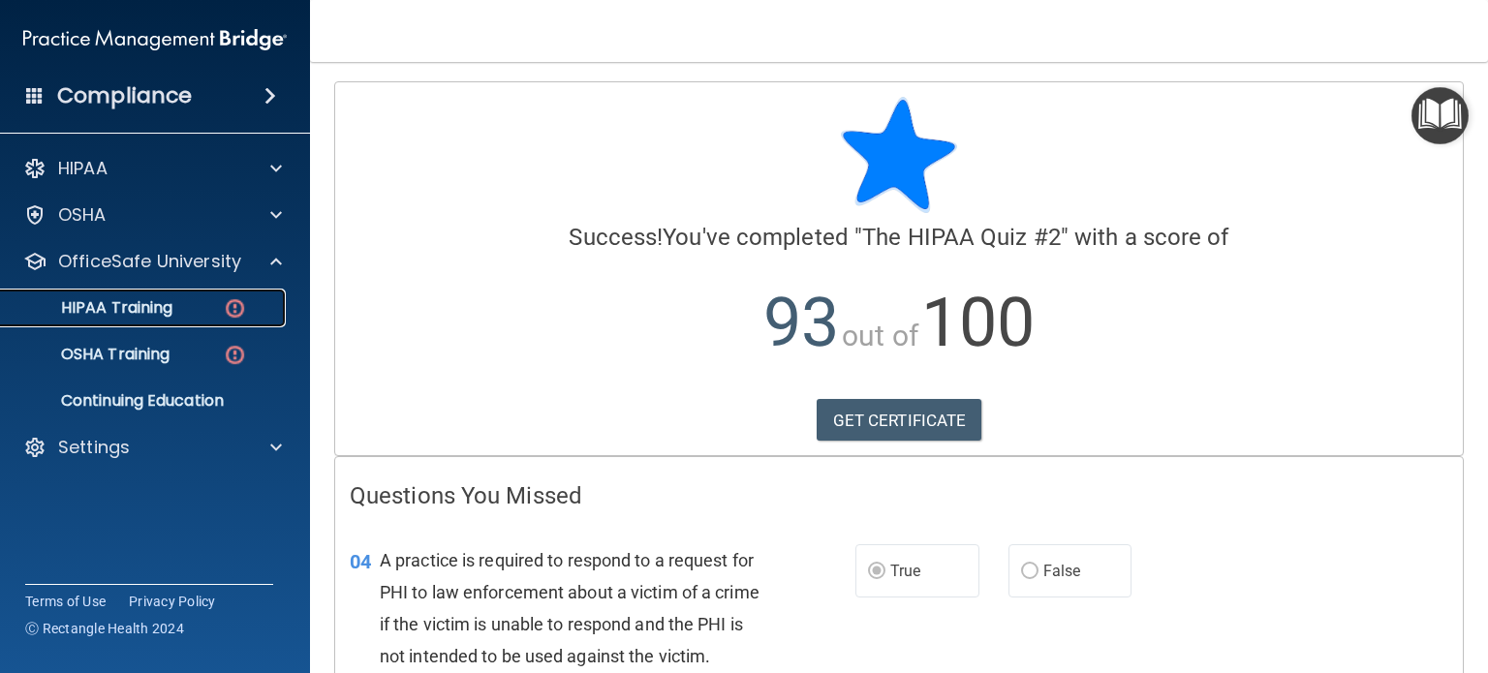
click at [178, 307] on div "HIPAA Training" at bounding box center [145, 307] width 265 height 19
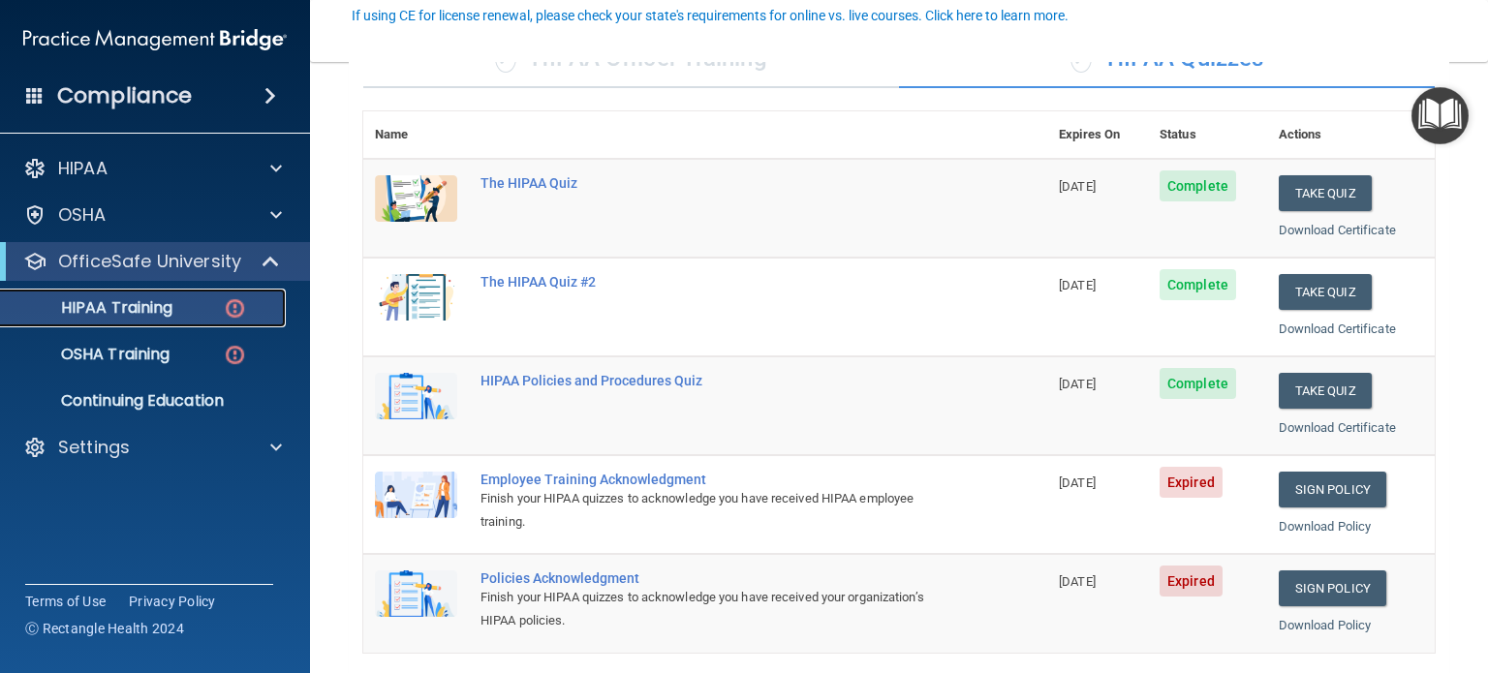
scroll to position [182, 0]
click at [1308, 482] on link "Sign Policy" at bounding box center [1333, 490] width 108 height 36
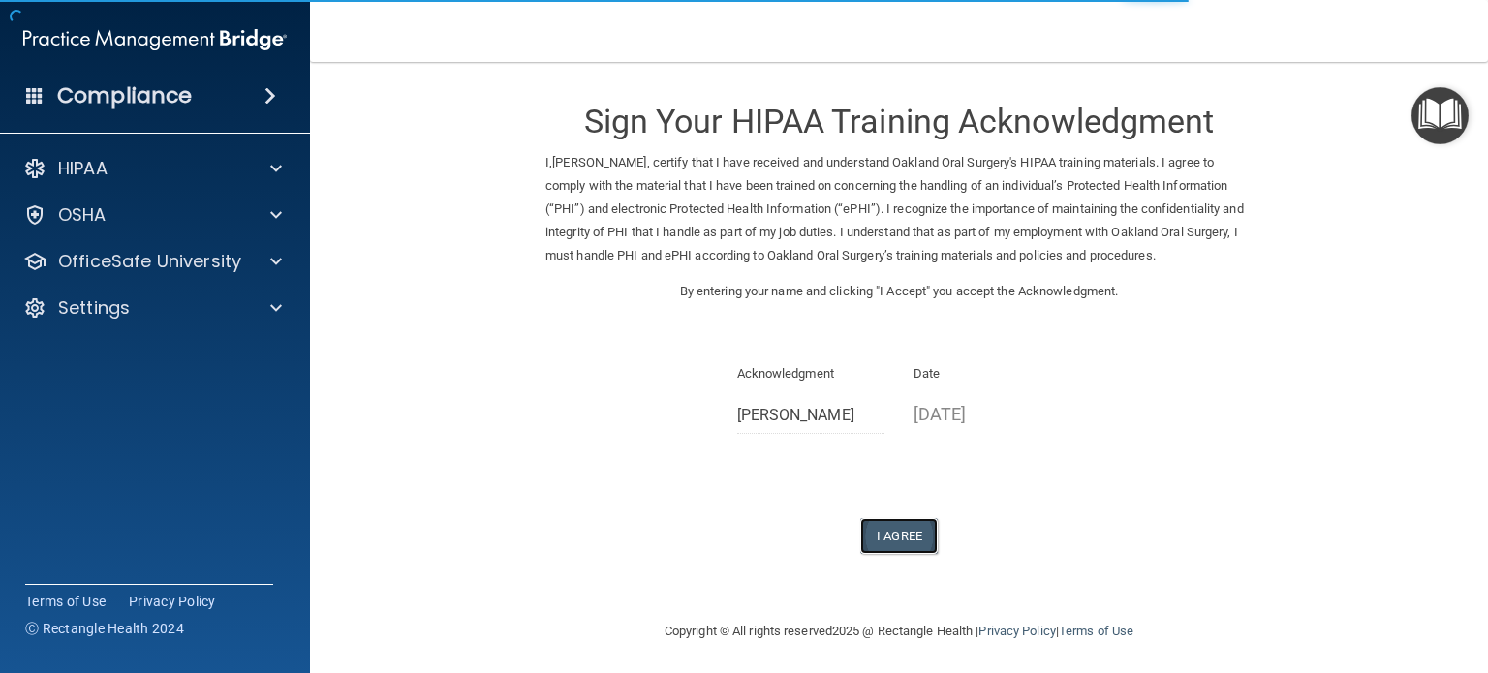
click at [872, 529] on button "I Agree" at bounding box center [899, 536] width 78 height 36
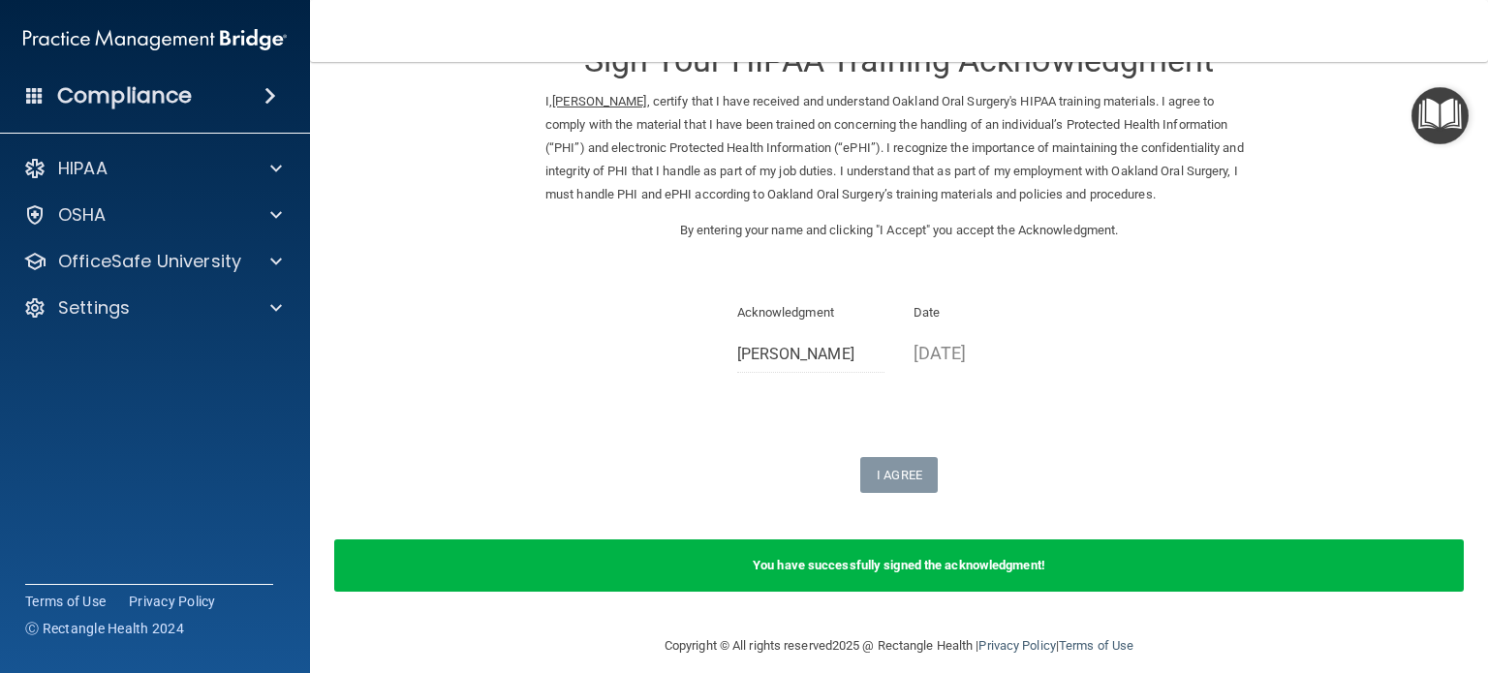
scroll to position [79, 0]
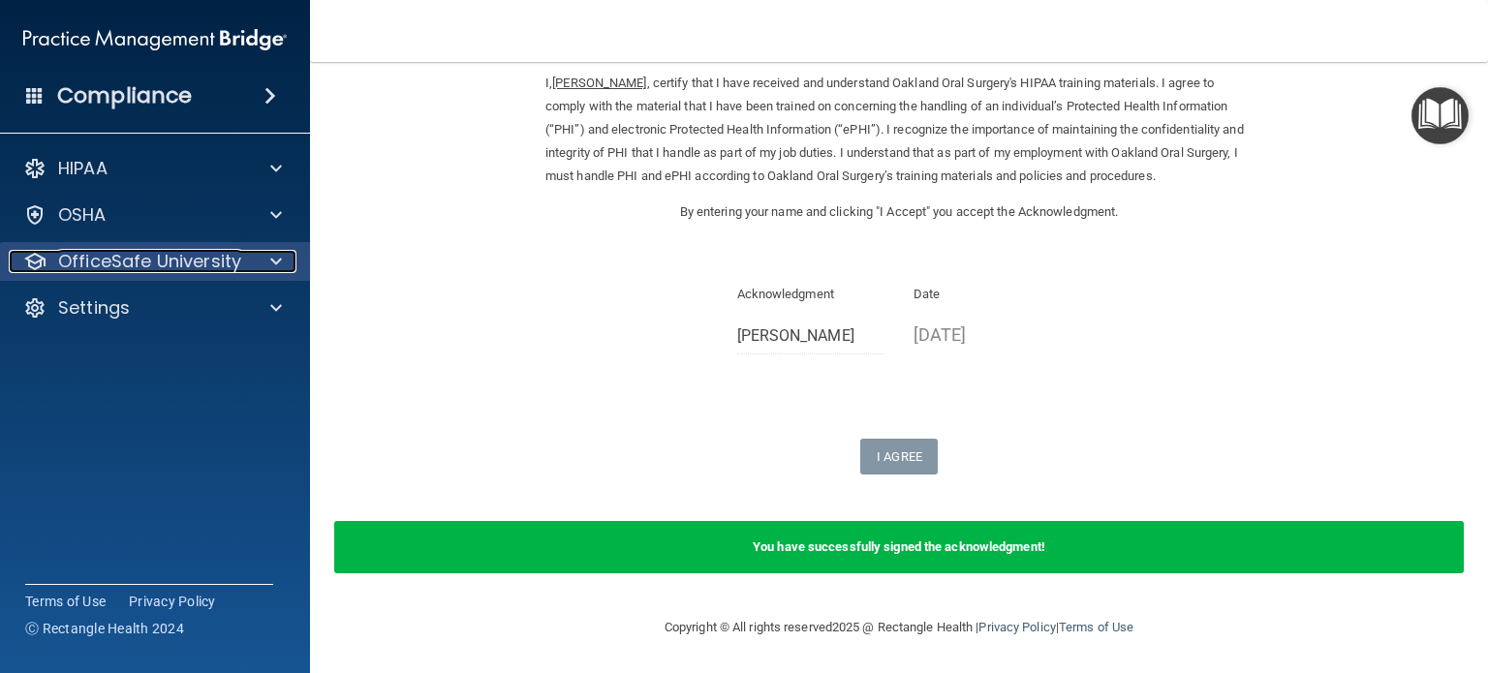
click at [166, 254] on p "OfficeSafe University" at bounding box center [149, 261] width 183 height 23
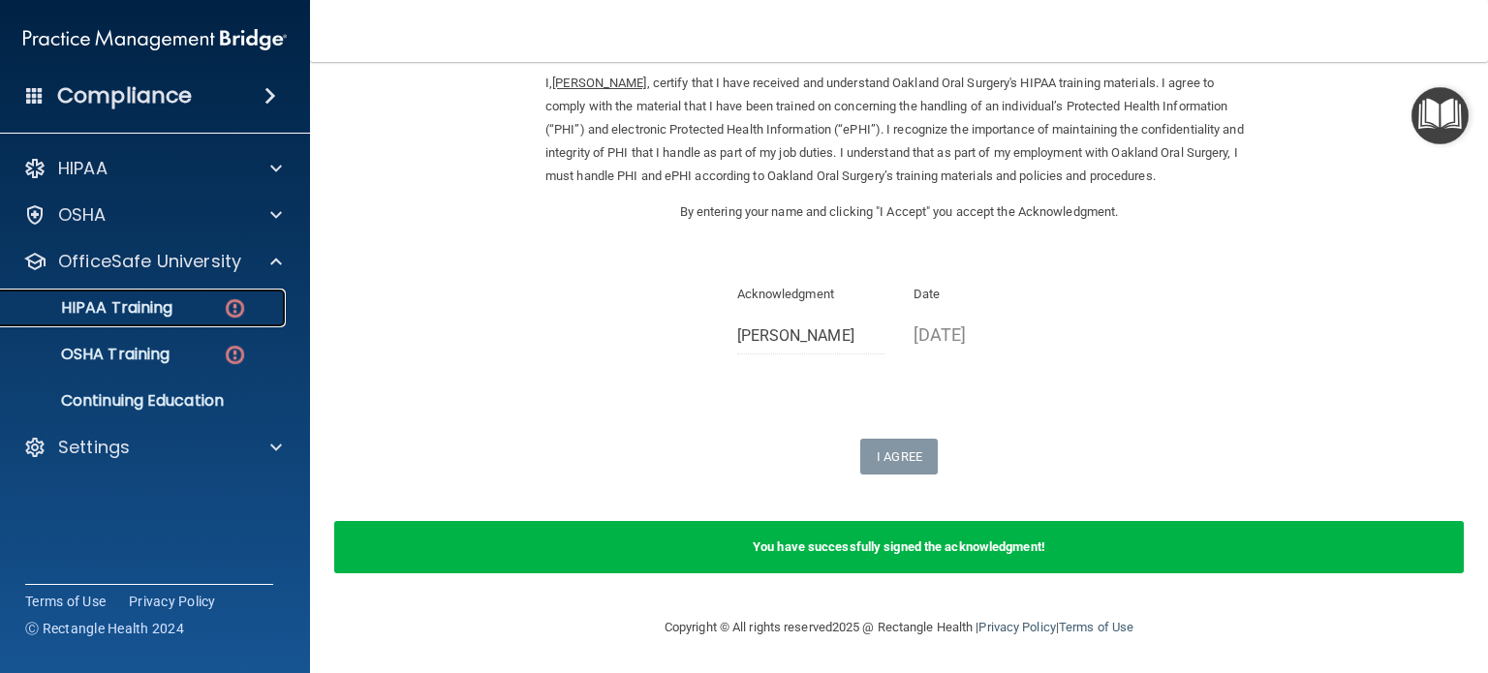
click at [180, 313] on div "HIPAA Training" at bounding box center [145, 307] width 265 height 19
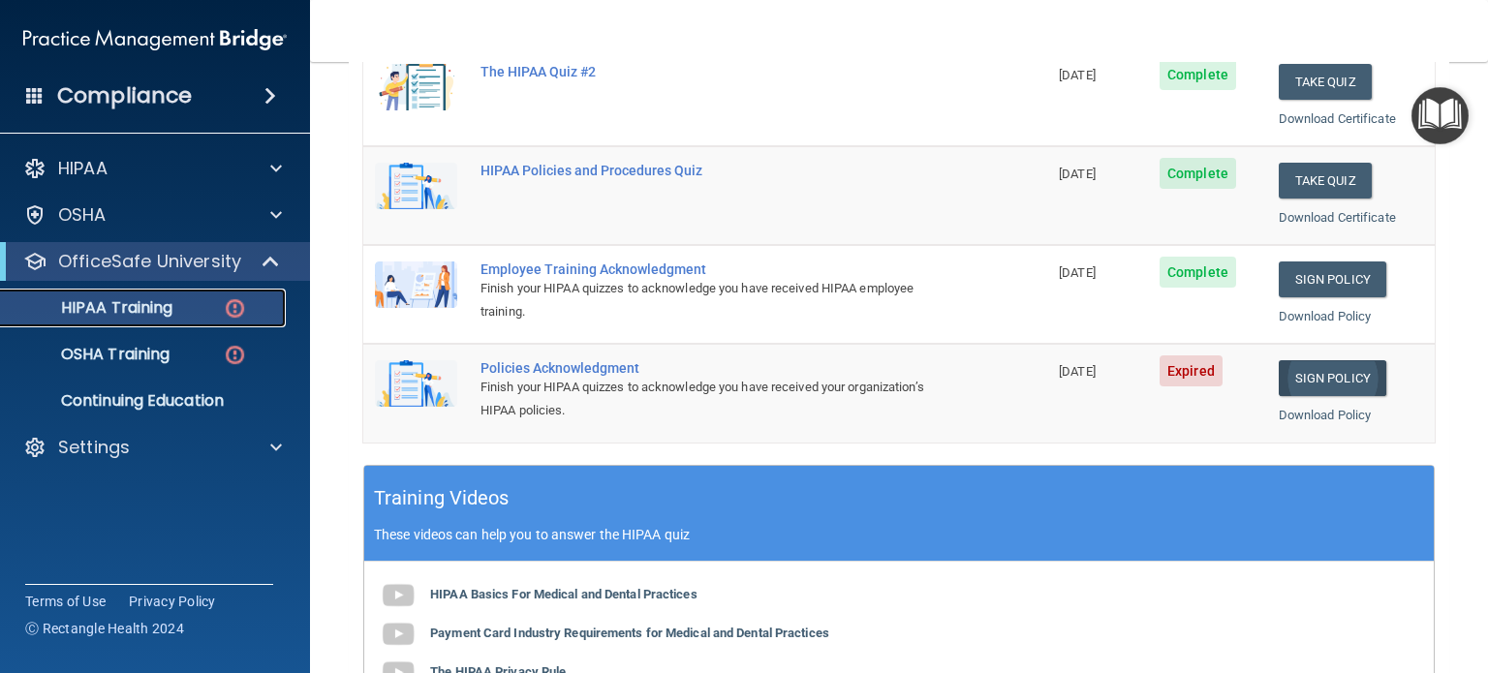
scroll to position [393, 0]
click at [1310, 367] on link "Sign Policy" at bounding box center [1333, 377] width 108 height 36
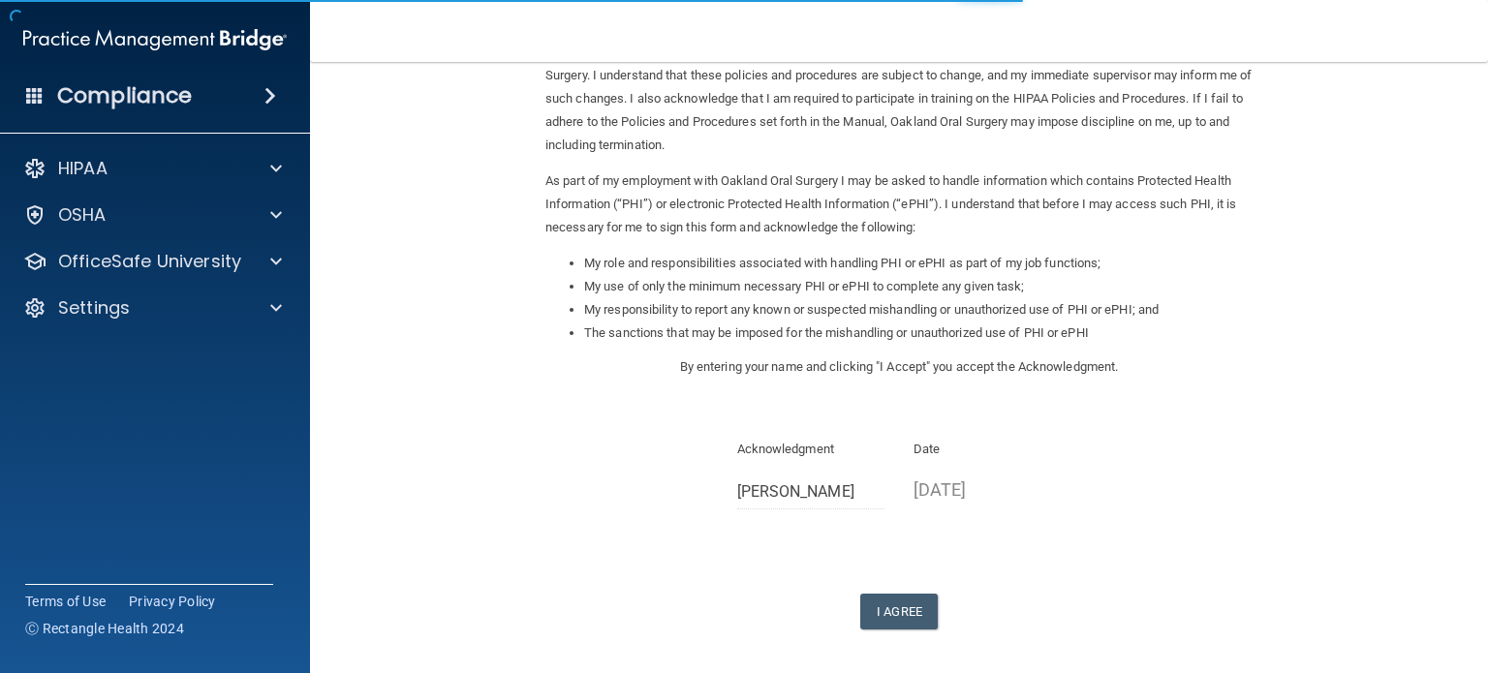
scroll to position [213, 0]
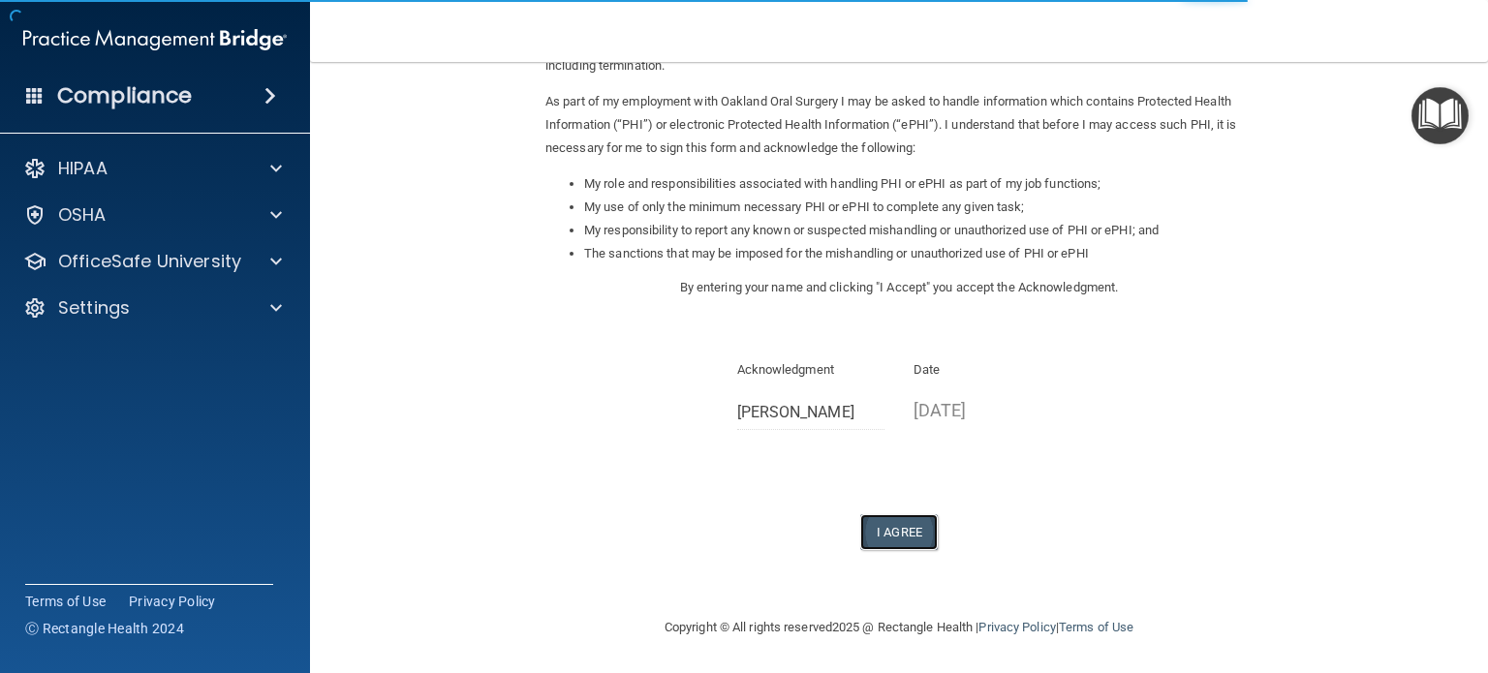
click at [884, 521] on button "I Agree" at bounding box center [899, 533] width 78 height 36
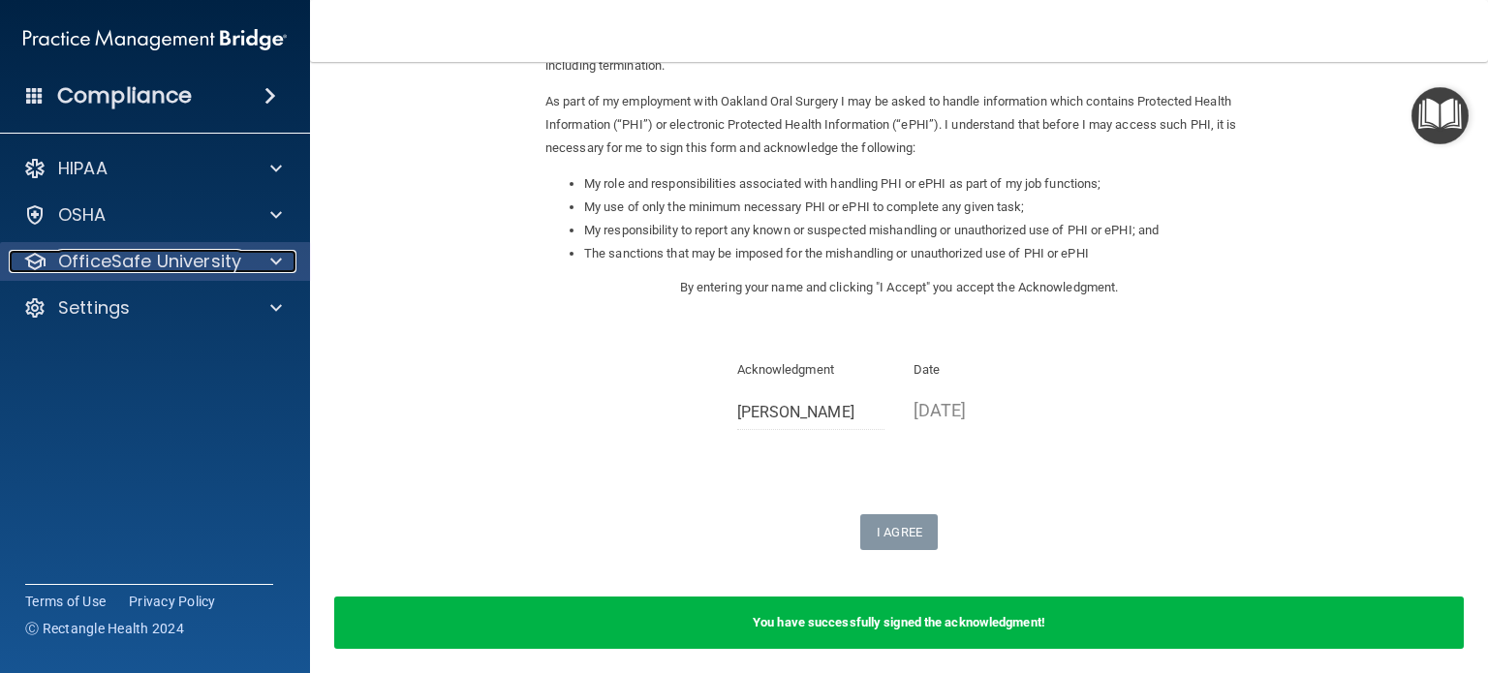
click at [151, 263] on p "OfficeSafe University" at bounding box center [149, 261] width 183 height 23
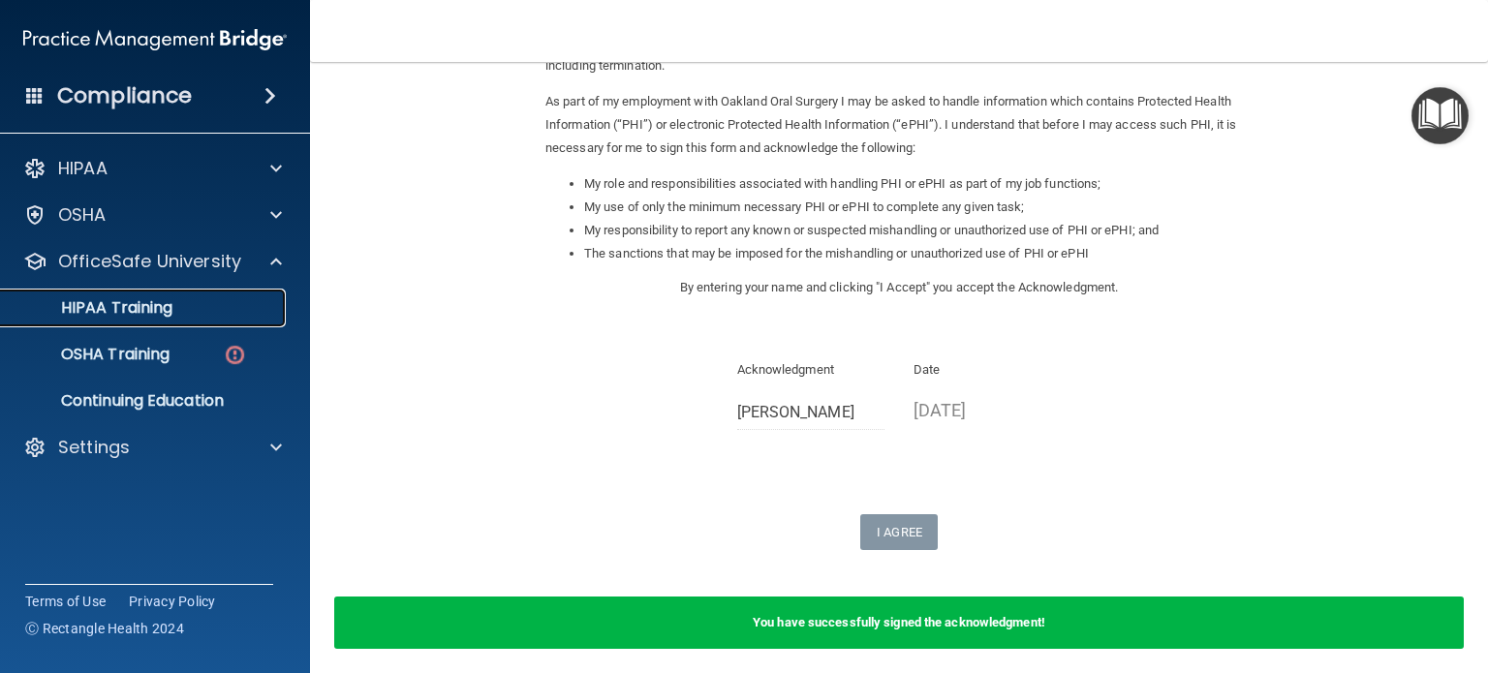
click at [202, 319] on link "HIPAA Training" at bounding box center [133, 308] width 305 height 39
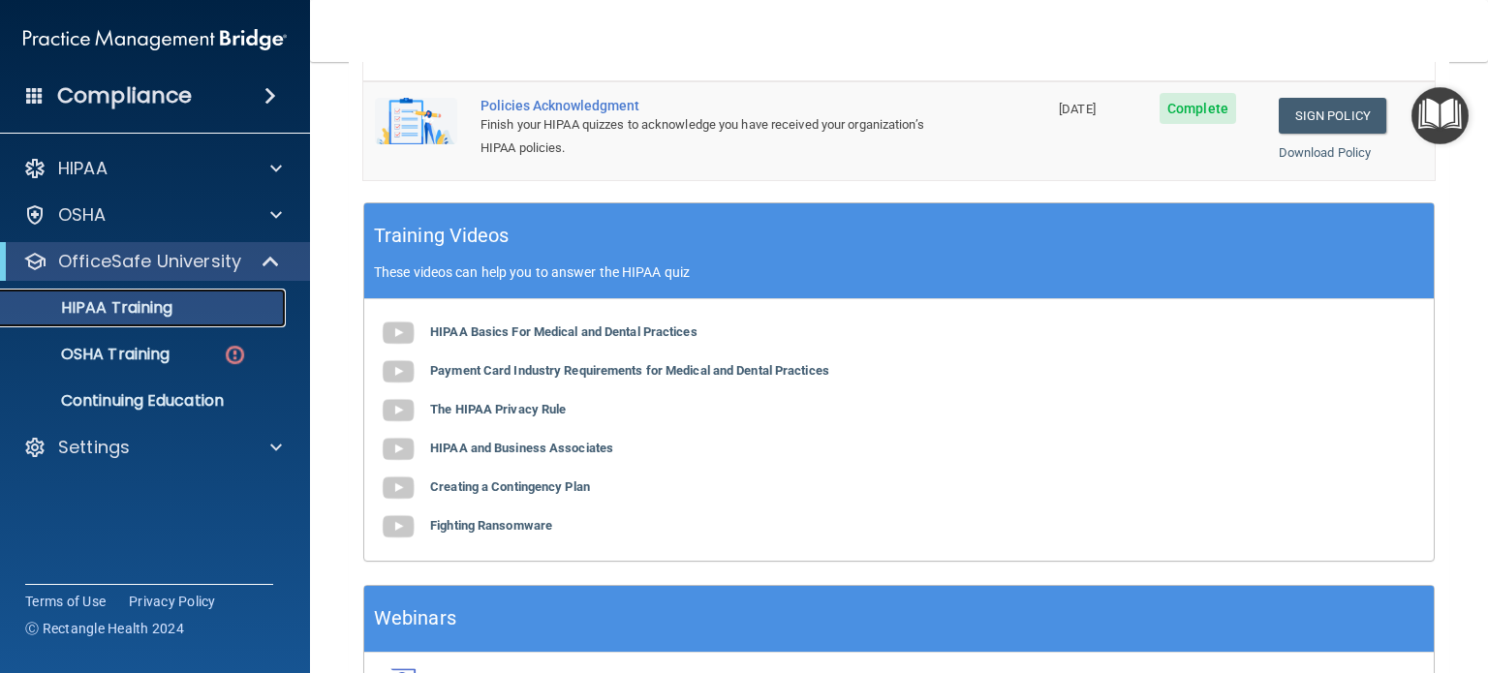
scroll to position [781, 0]
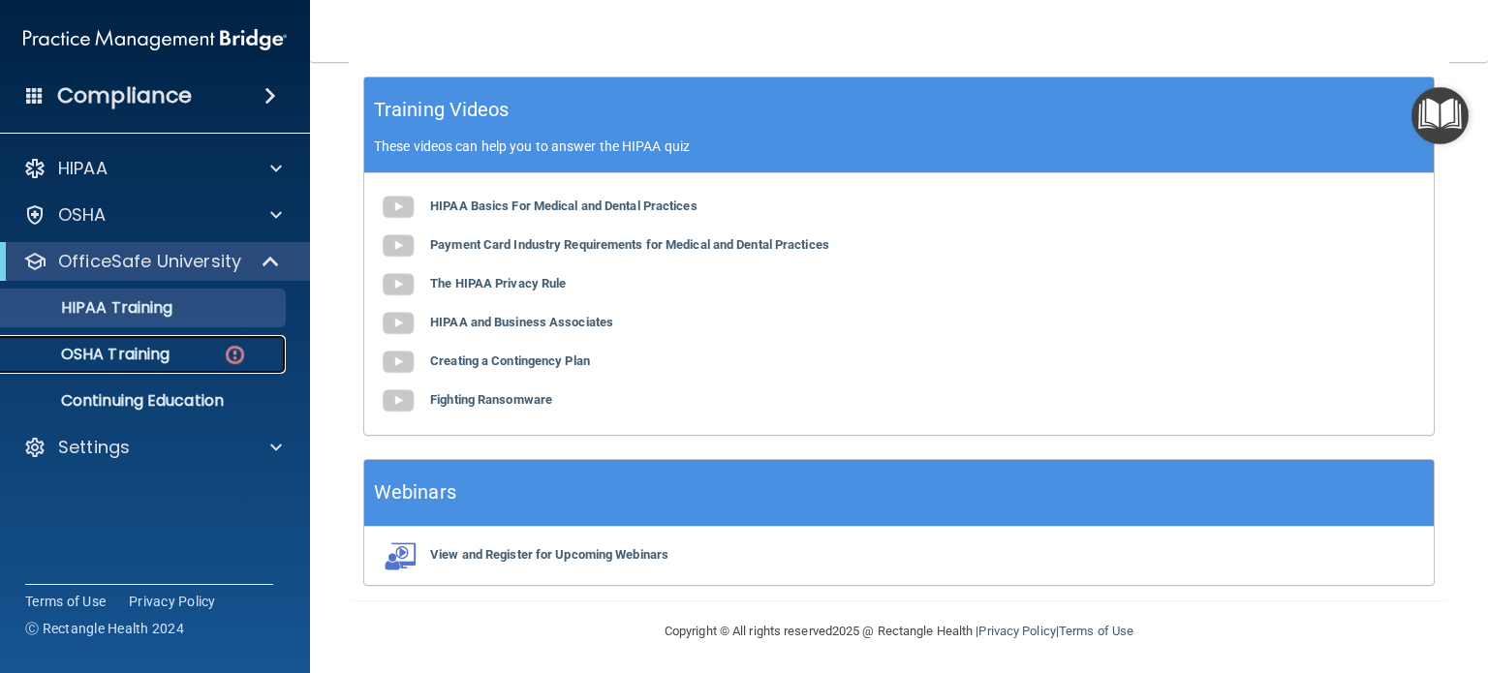
click at [141, 359] on p "OSHA Training" at bounding box center [91, 354] width 157 height 19
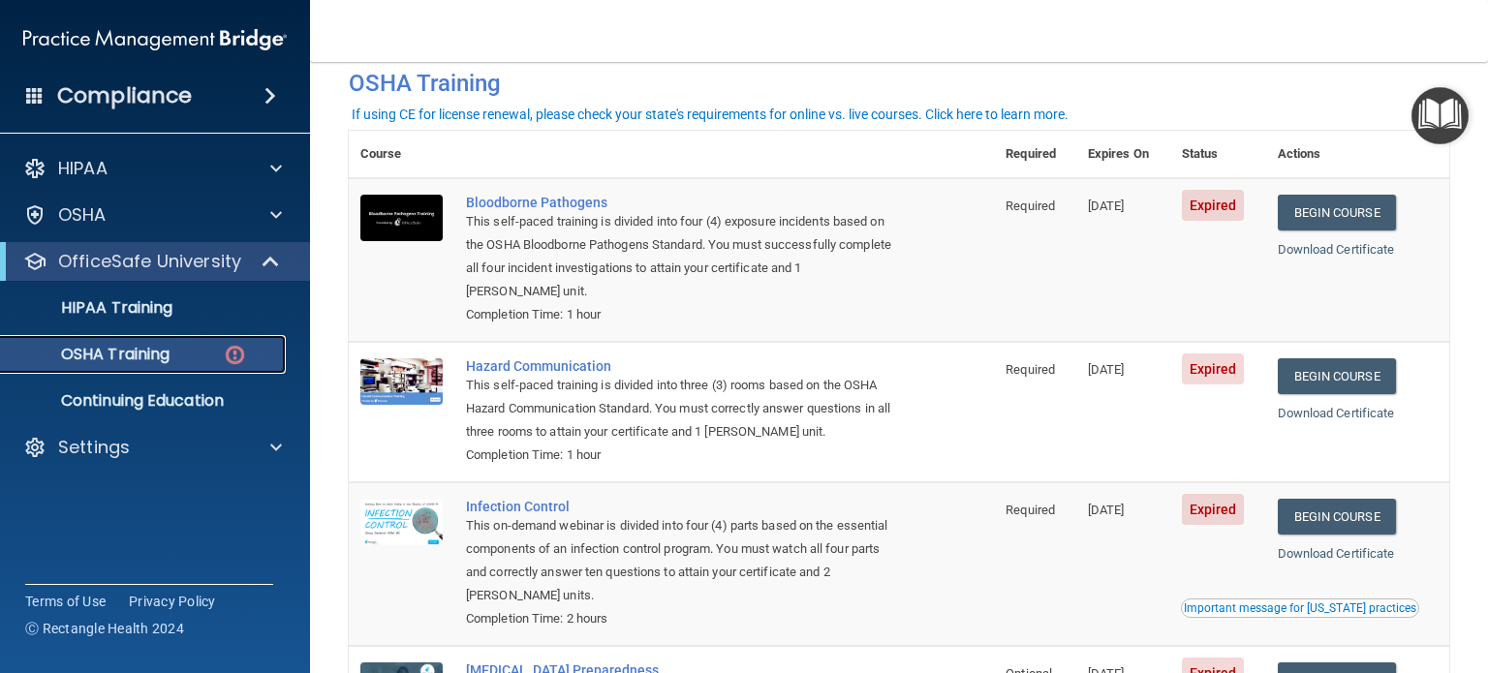
scroll to position [93, 0]
click at [1321, 217] on link "Begin Course" at bounding box center [1337, 213] width 118 height 36
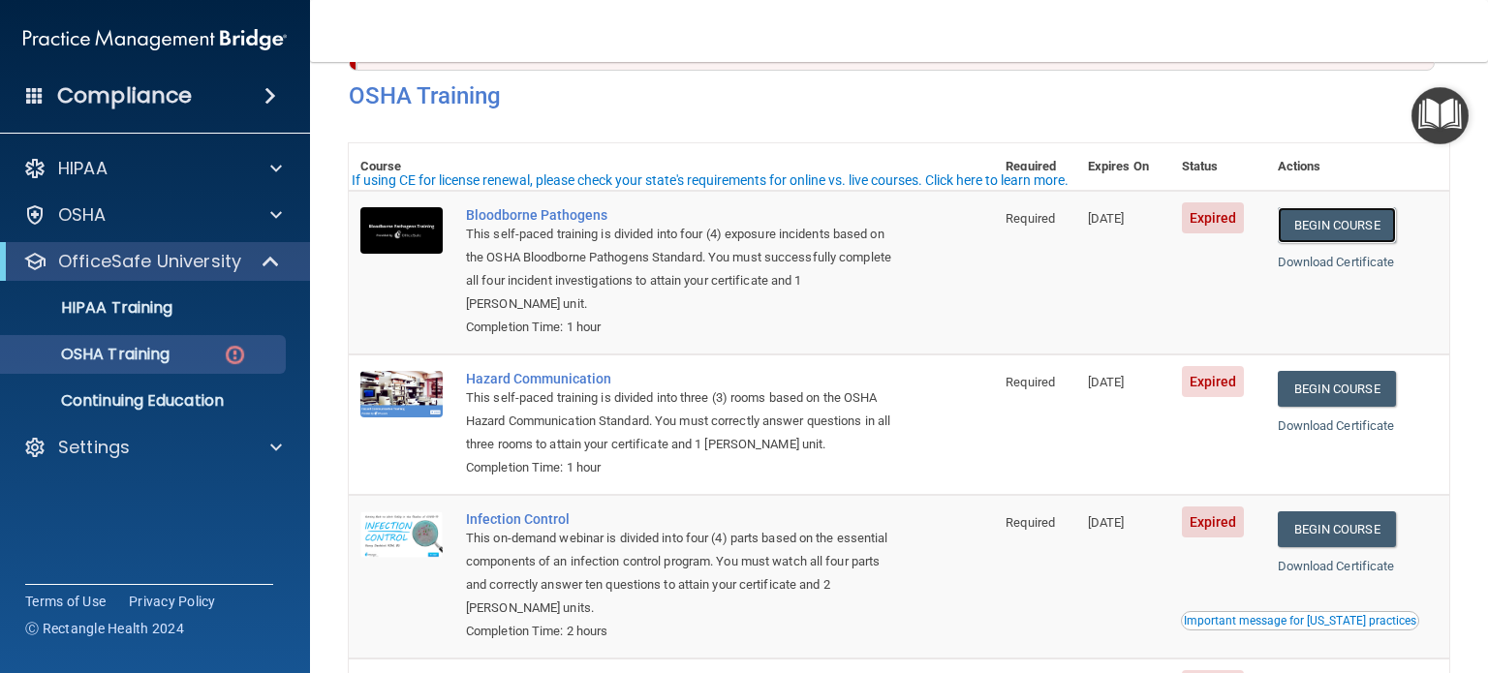
scroll to position [0, 0]
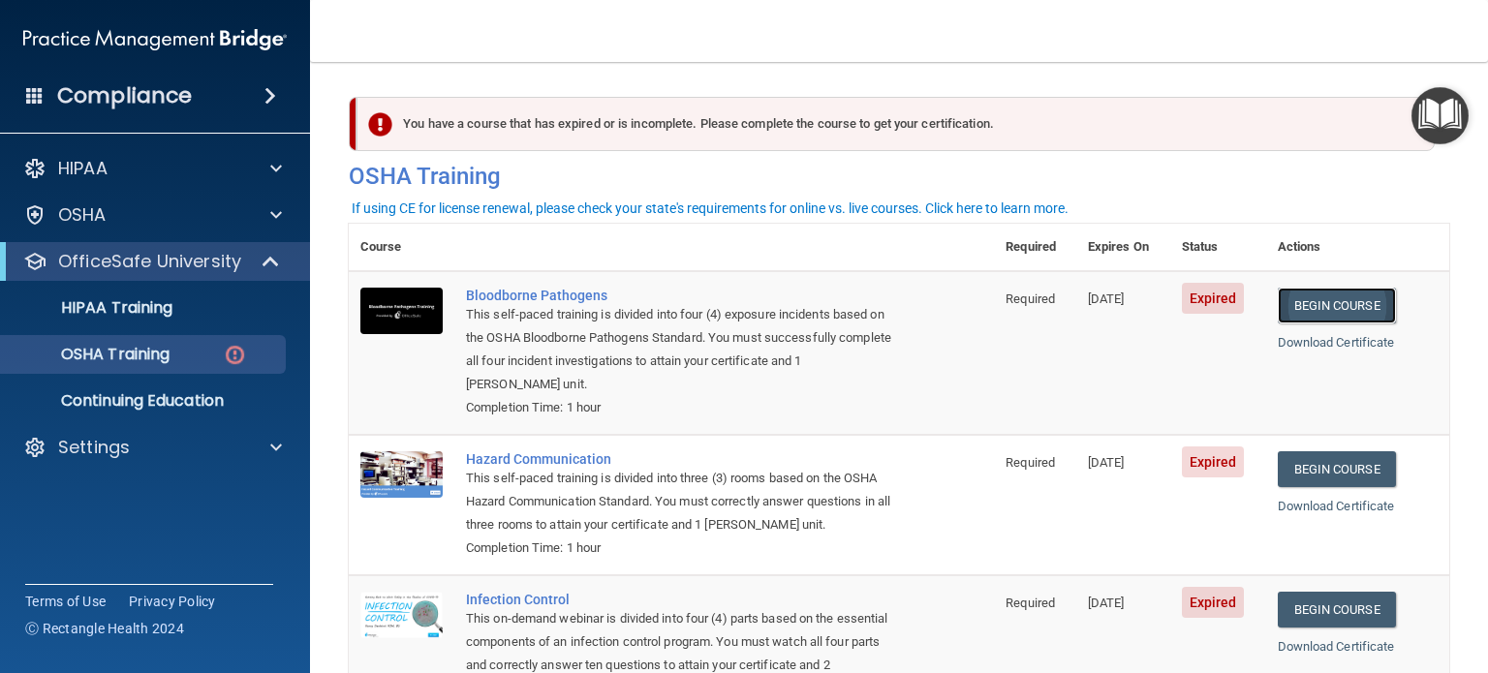
click at [1319, 311] on link "Begin Course" at bounding box center [1337, 306] width 118 height 36
click at [1327, 302] on link "Begin Course" at bounding box center [1337, 306] width 118 height 36
click at [1353, 341] on link "Download Certificate" at bounding box center [1336, 342] width 117 height 15
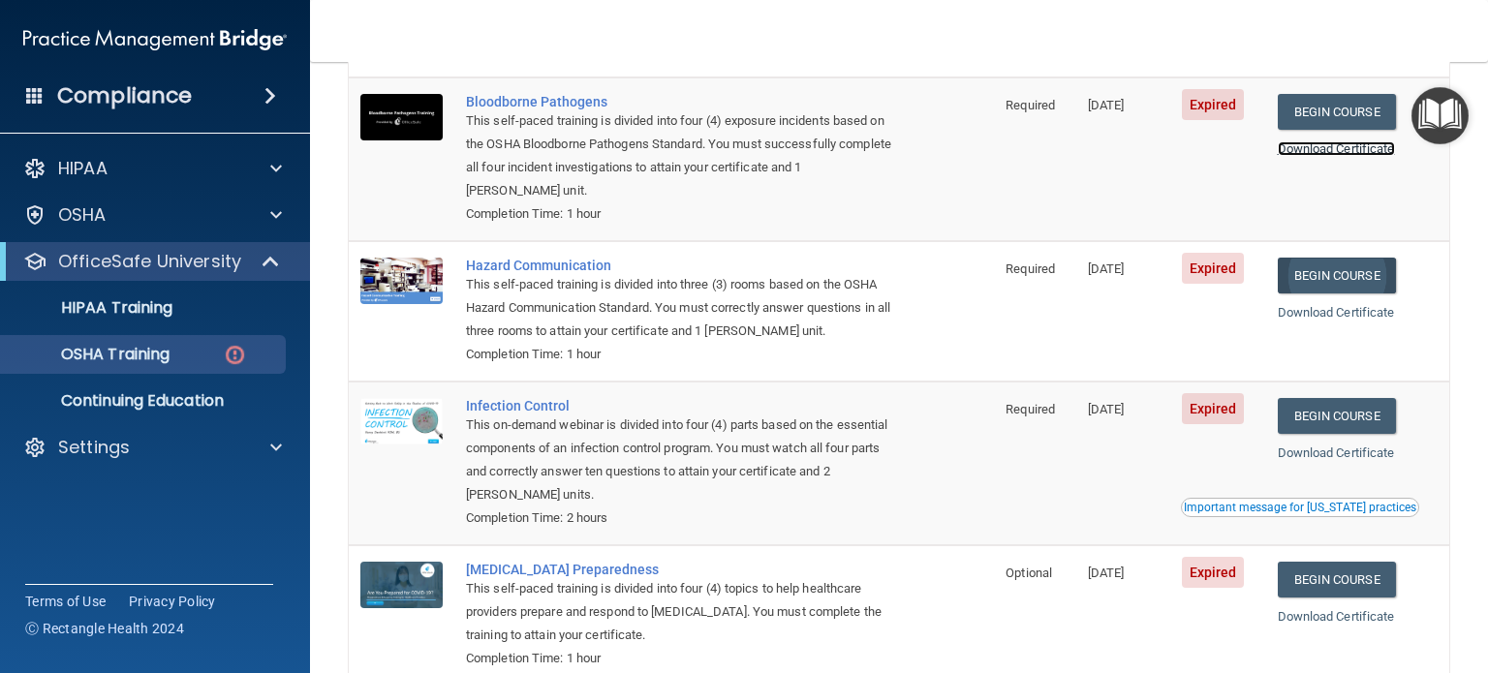
scroll to position [194, 0]
click at [1318, 278] on link "Begin Course" at bounding box center [1337, 276] width 118 height 36
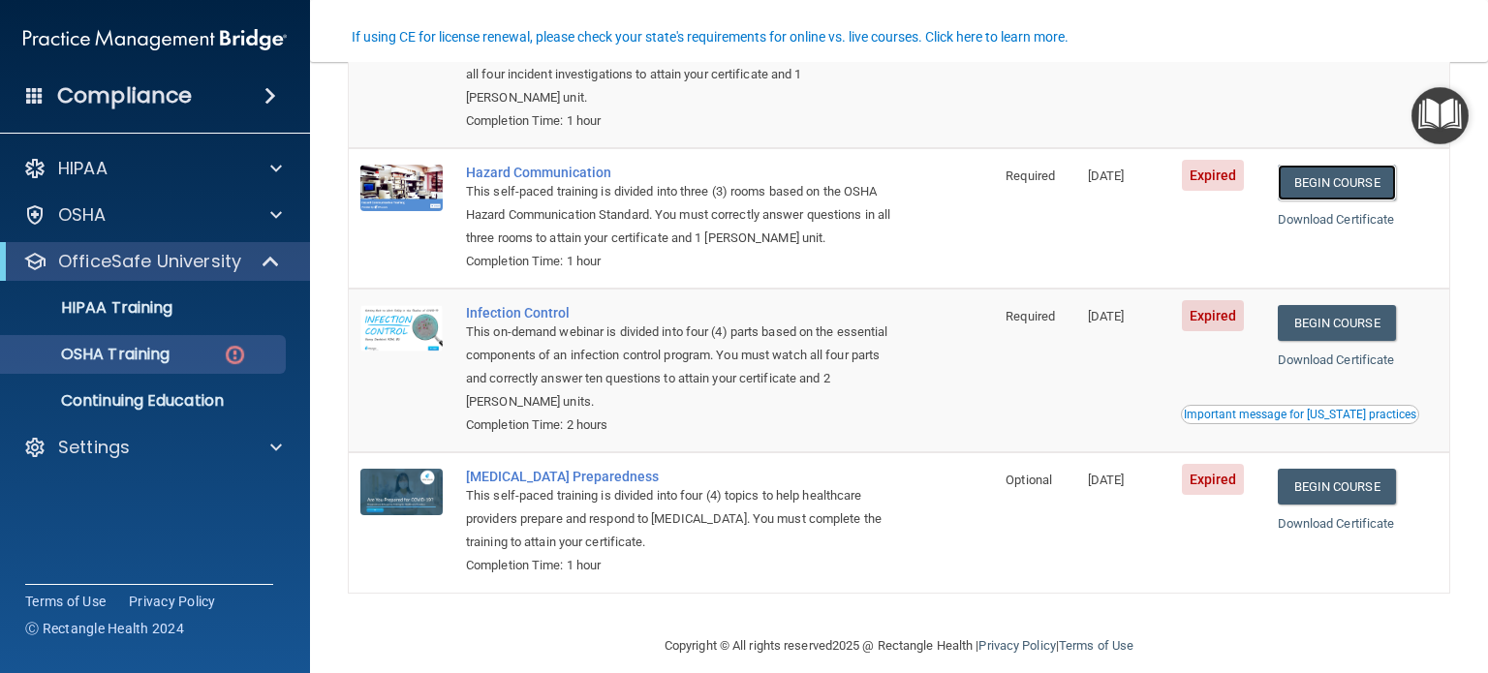
scroll to position [309, 0]
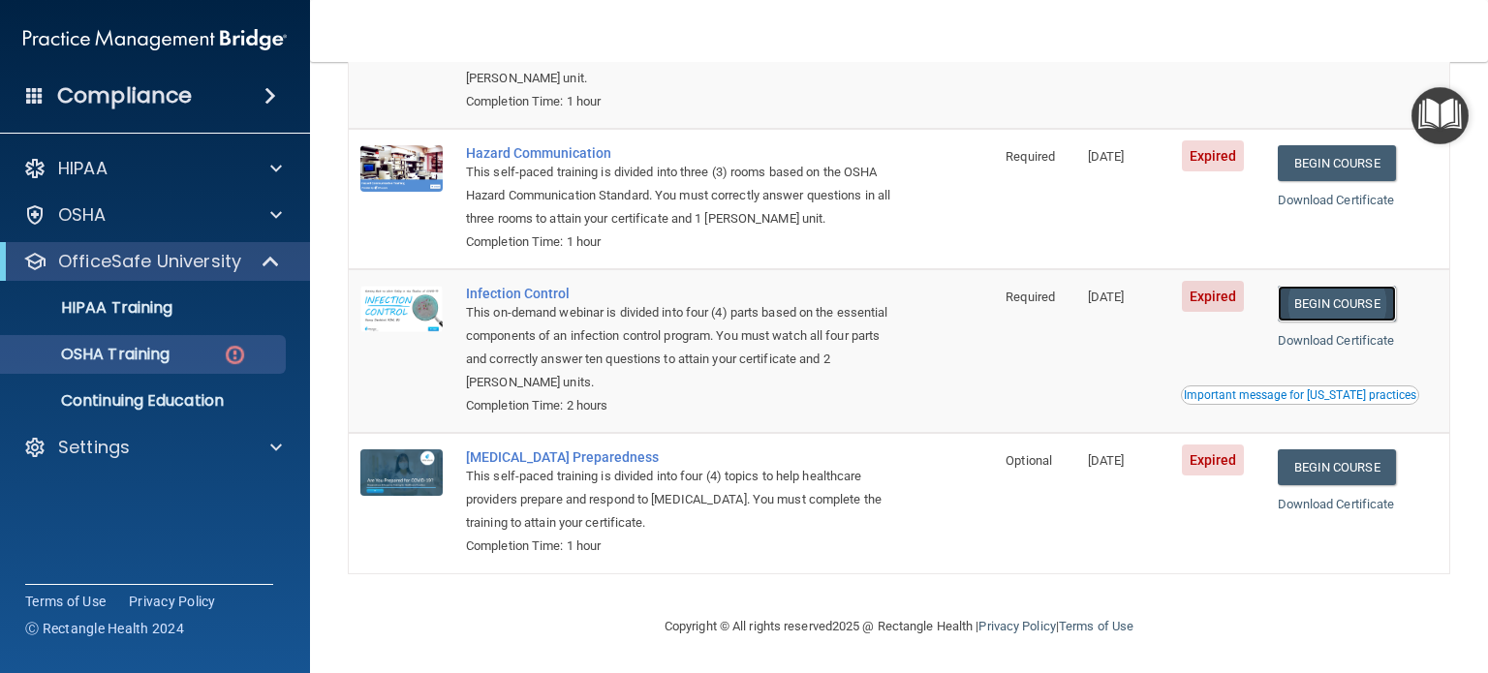
click at [1326, 297] on link "Begin Course" at bounding box center [1337, 304] width 118 height 36
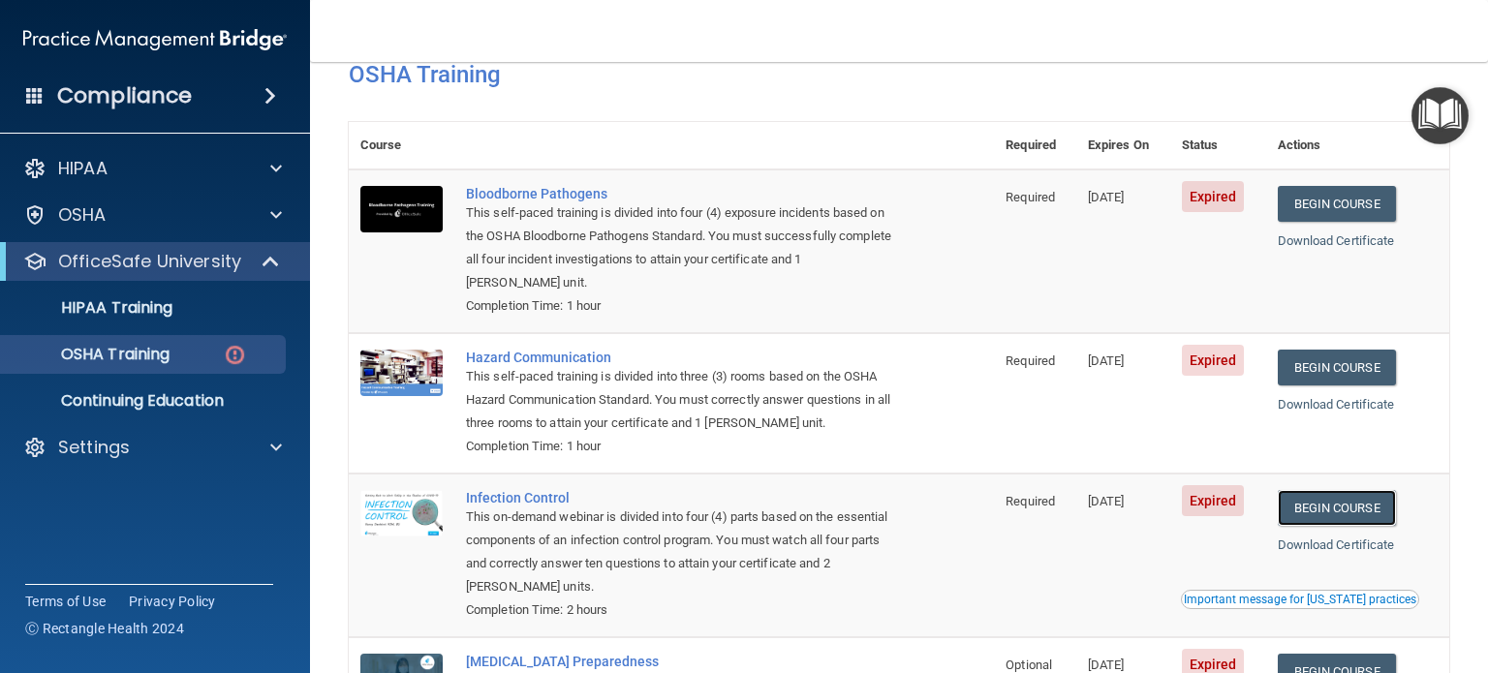
scroll to position [0, 0]
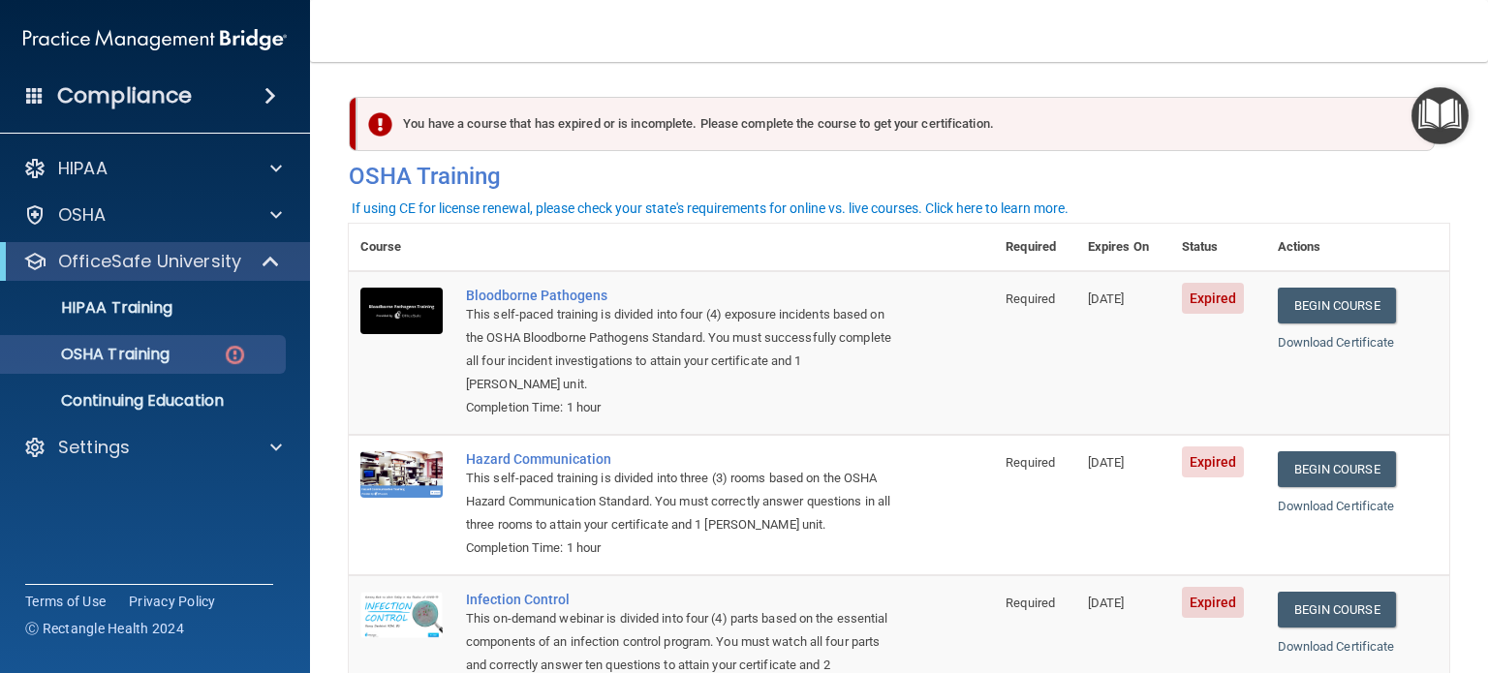
click at [848, 131] on div "You have a course that has expired or is incomplete. Please complete the course…" at bounding box center [896, 124] width 1078 height 54
click at [1319, 301] on link "Begin Course" at bounding box center [1337, 306] width 118 height 36
click at [1329, 305] on link "Begin Course" at bounding box center [1337, 306] width 118 height 36
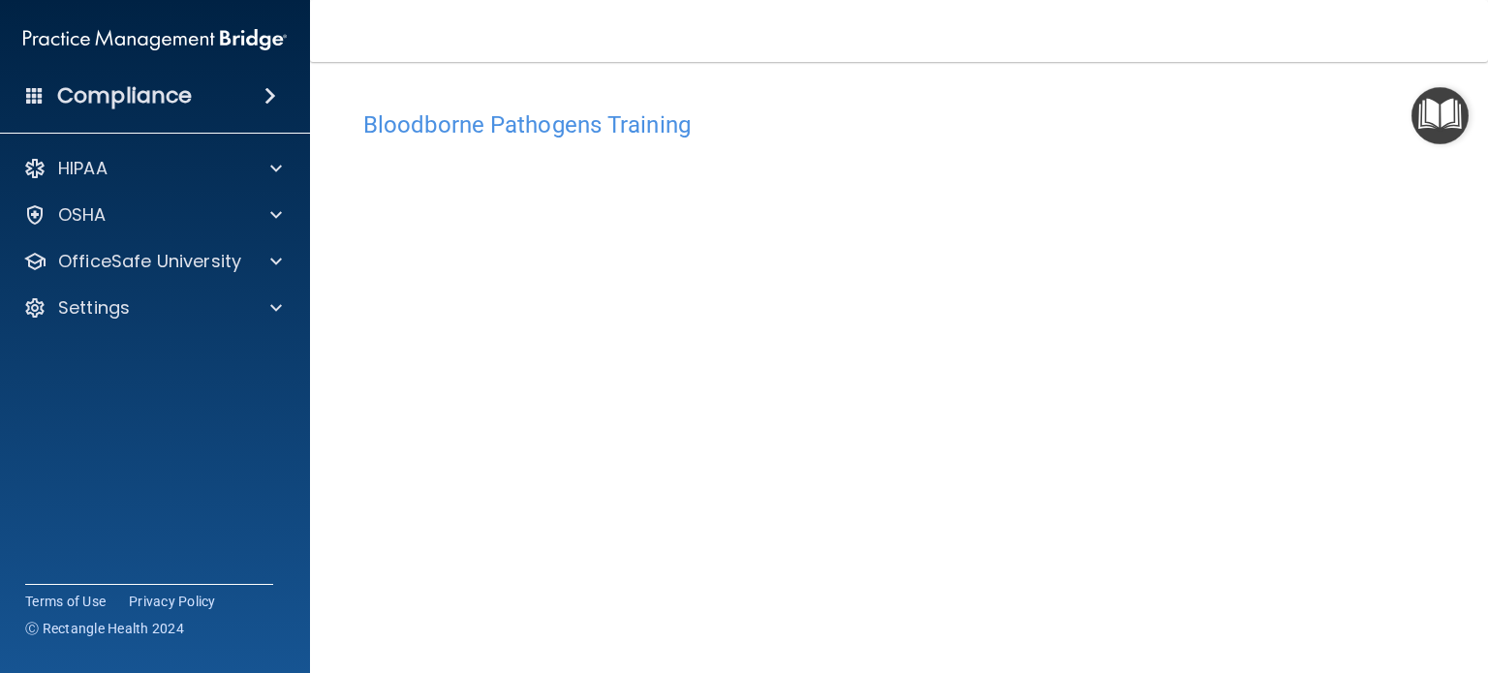
scroll to position [27, 0]
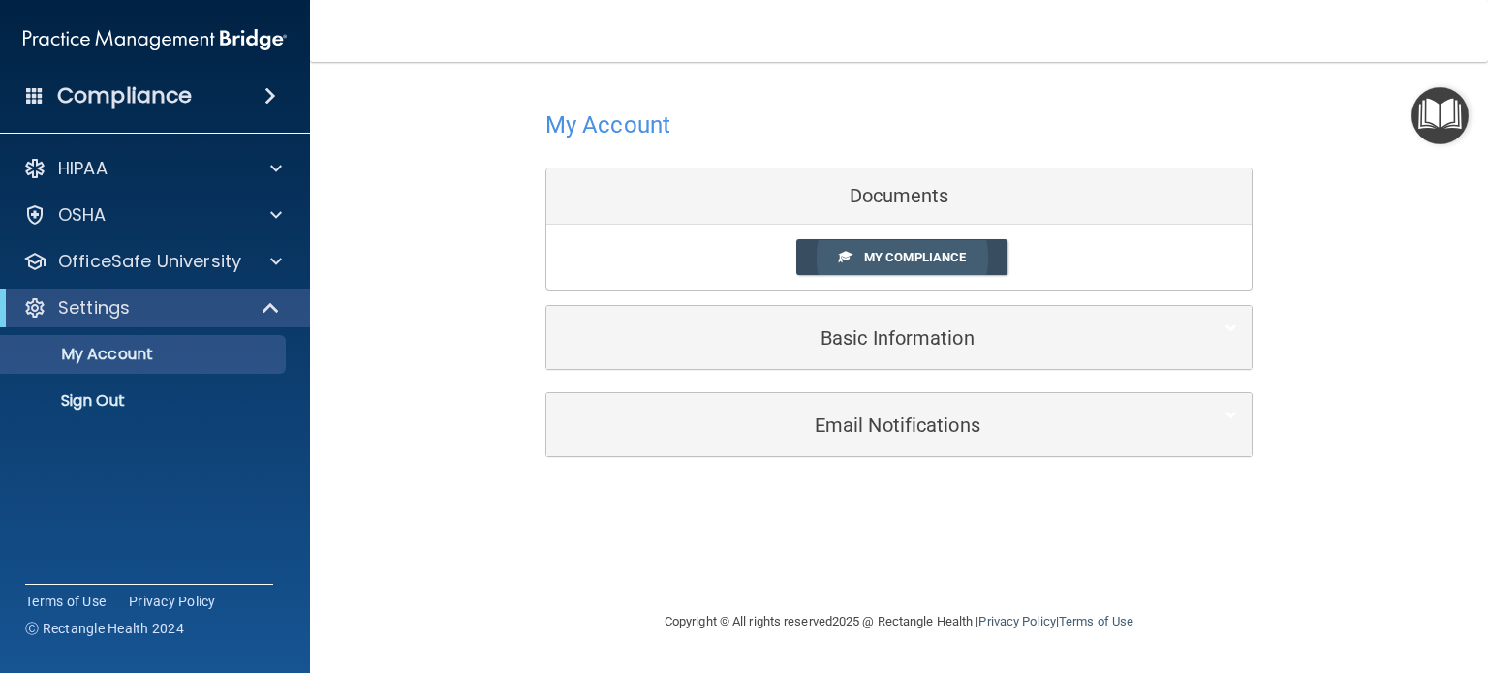
click at [884, 257] on span "My Compliance" at bounding box center [915, 257] width 102 height 15
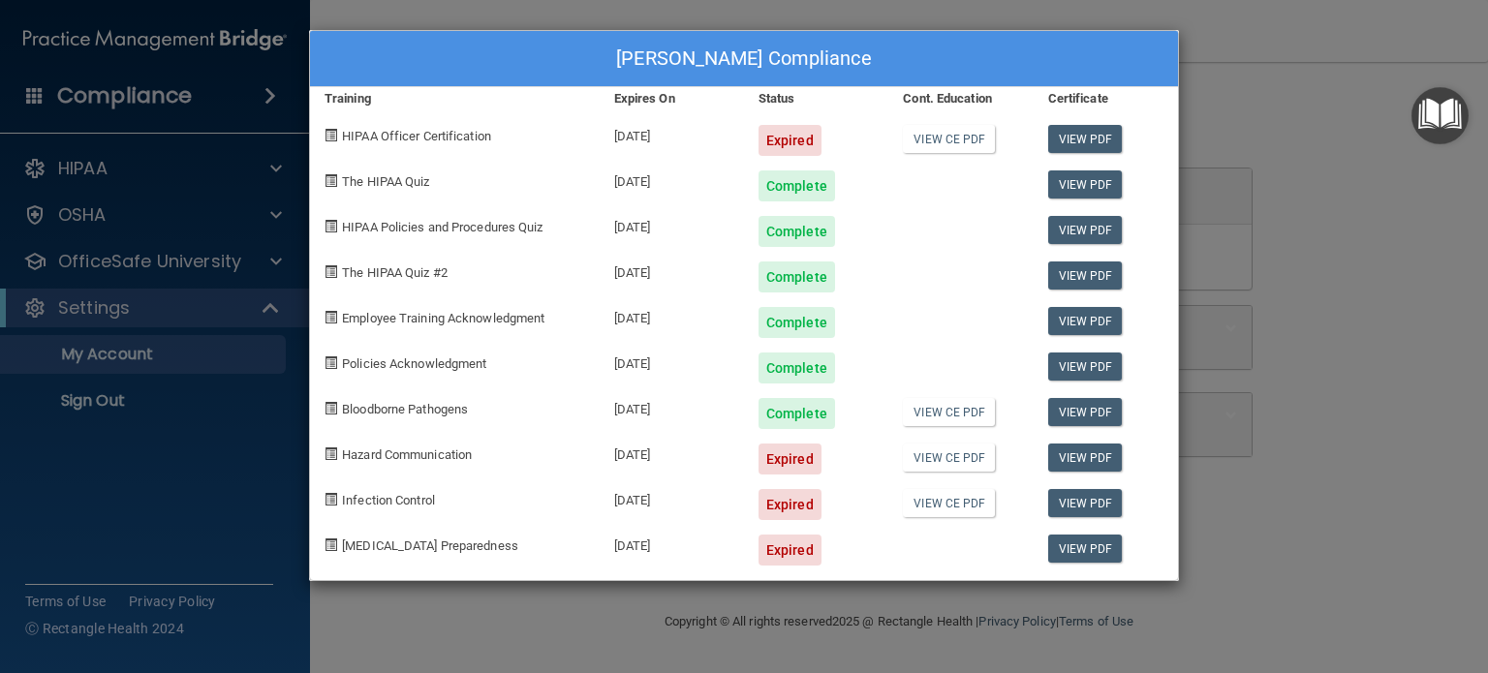
click at [788, 142] on div "Expired" at bounding box center [790, 140] width 63 height 31
click at [785, 546] on div "Expired" at bounding box center [790, 550] width 63 height 31
click at [1089, 139] on link "View PDF" at bounding box center [1085, 139] width 75 height 28
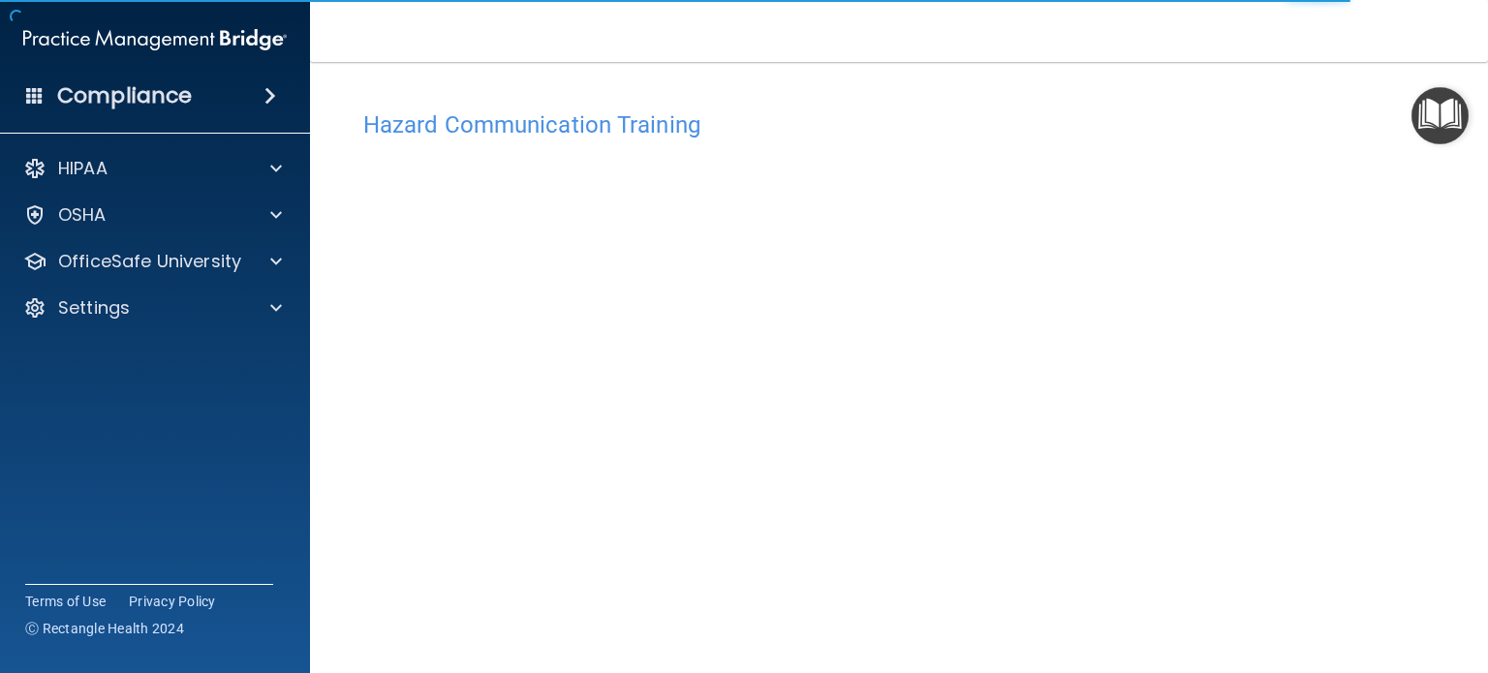
scroll to position [54, 0]
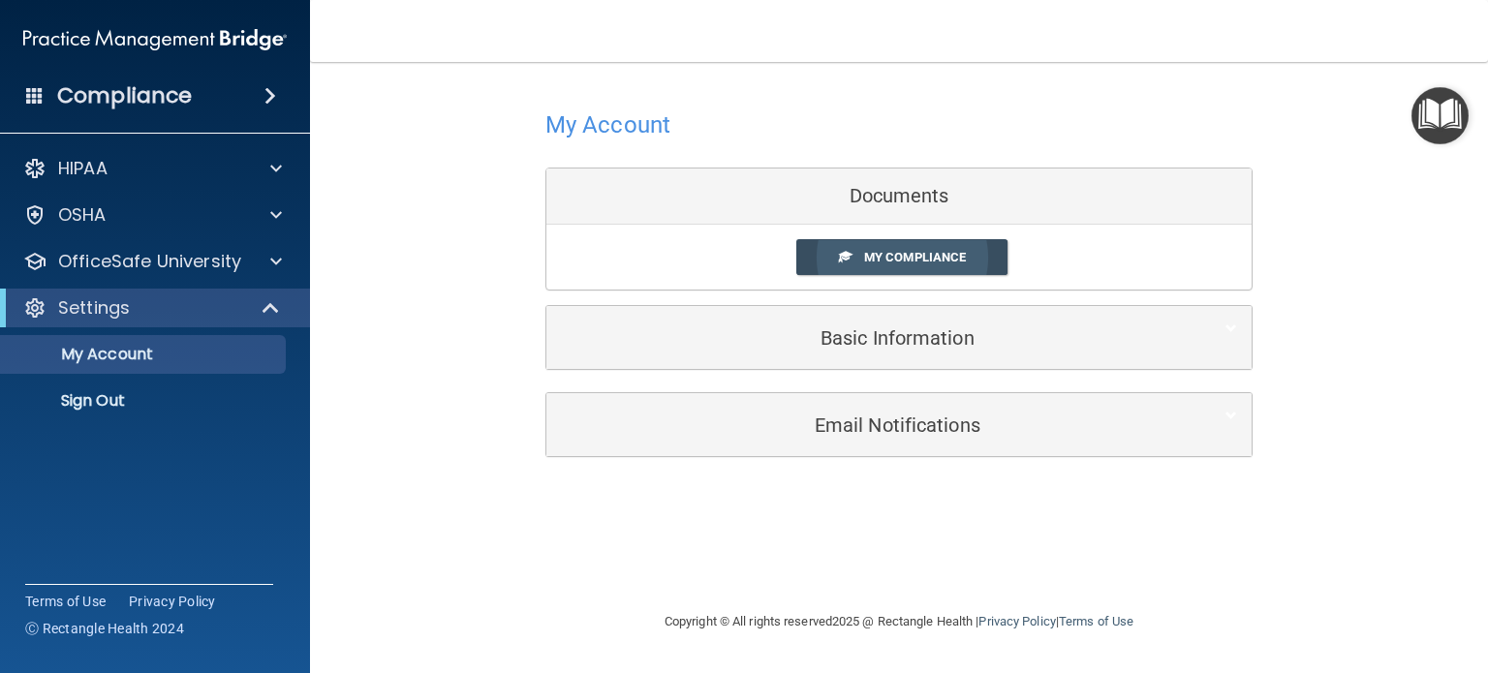
click at [902, 254] on span "My Compliance" at bounding box center [915, 257] width 102 height 15
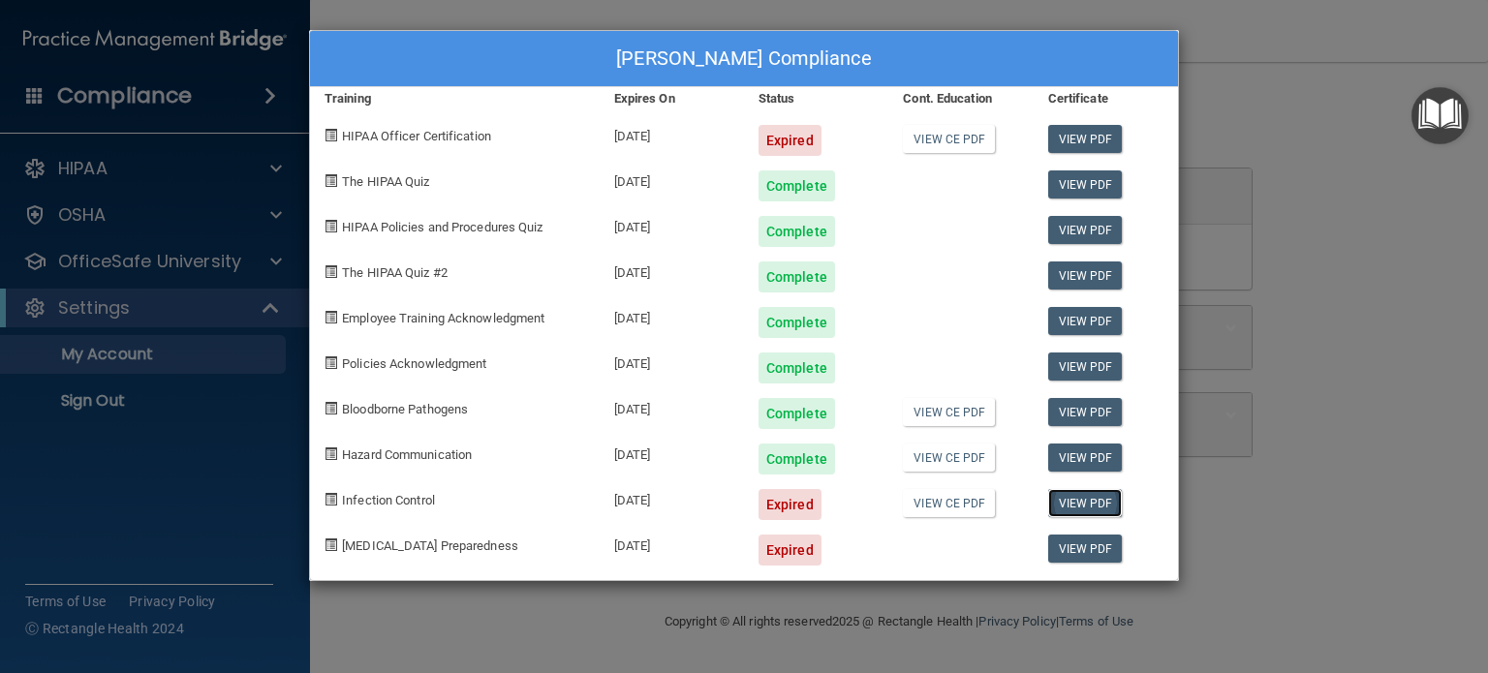
click at [1078, 499] on link "View PDF" at bounding box center [1085, 503] width 75 height 28
click at [792, 498] on div "Expired" at bounding box center [790, 504] width 63 height 31
click at [1078, 496] on link "View PDF" at bounding box center [1085, 503] width 75 height 28
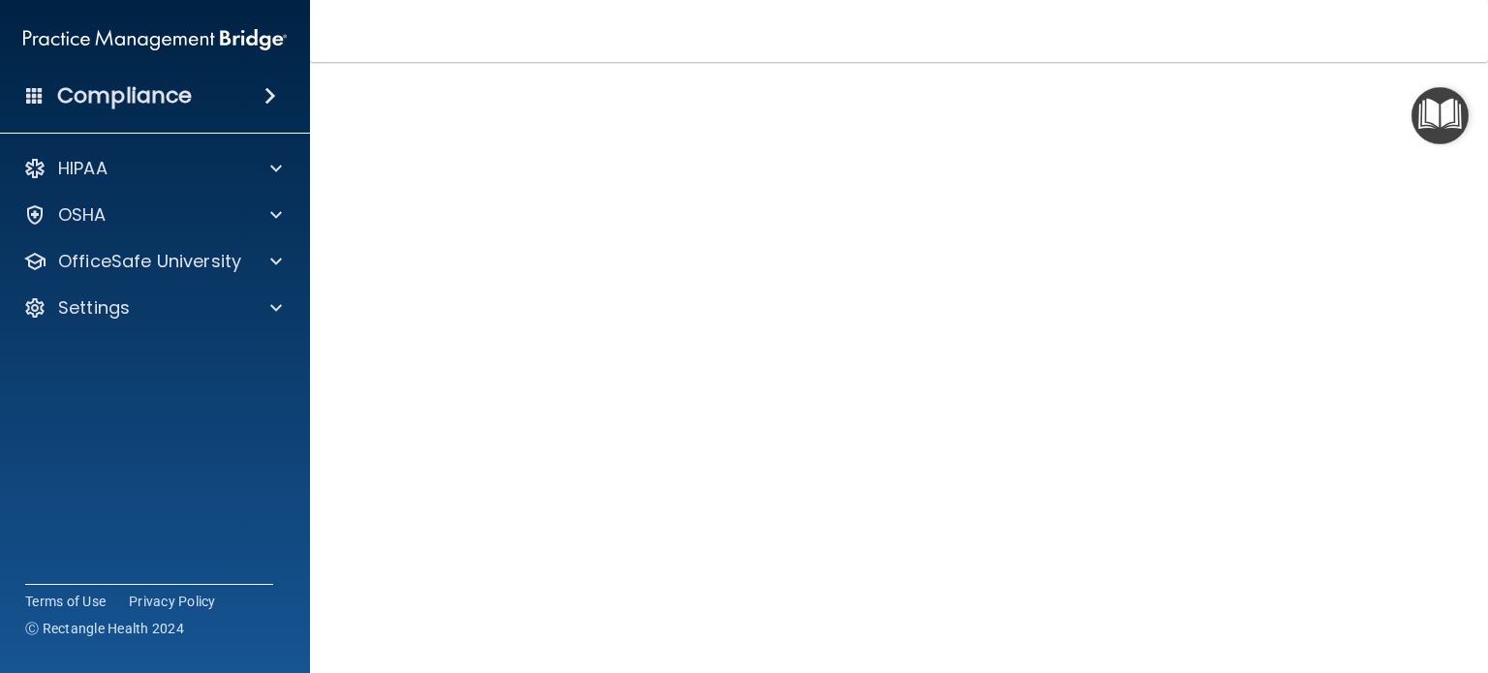
scroll to position [85, 0]
click at [210, 263] on p "OfficeSafe University" at bounding box center [149, 261] width 183 height 23
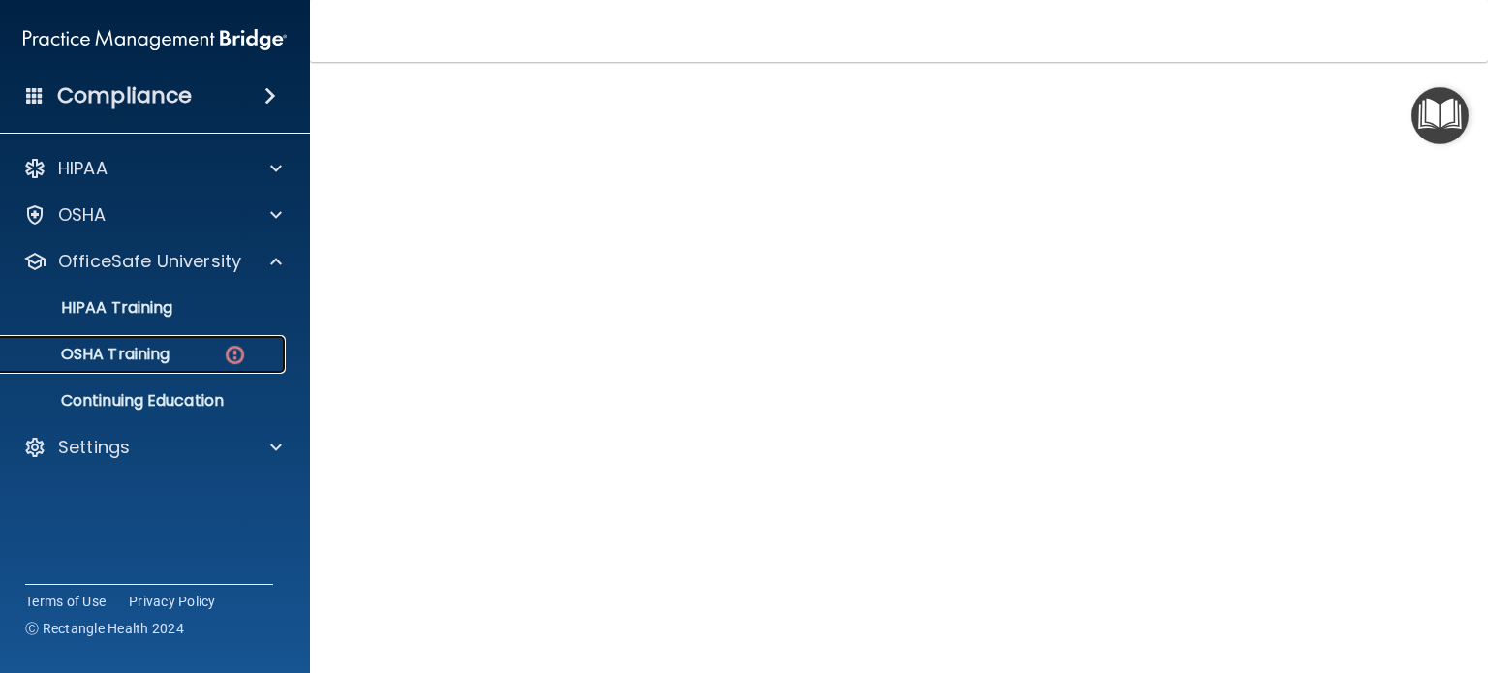
click at [154, 356] on p "OSHA Training" at bounding box center [91, 354] width 157 height 19
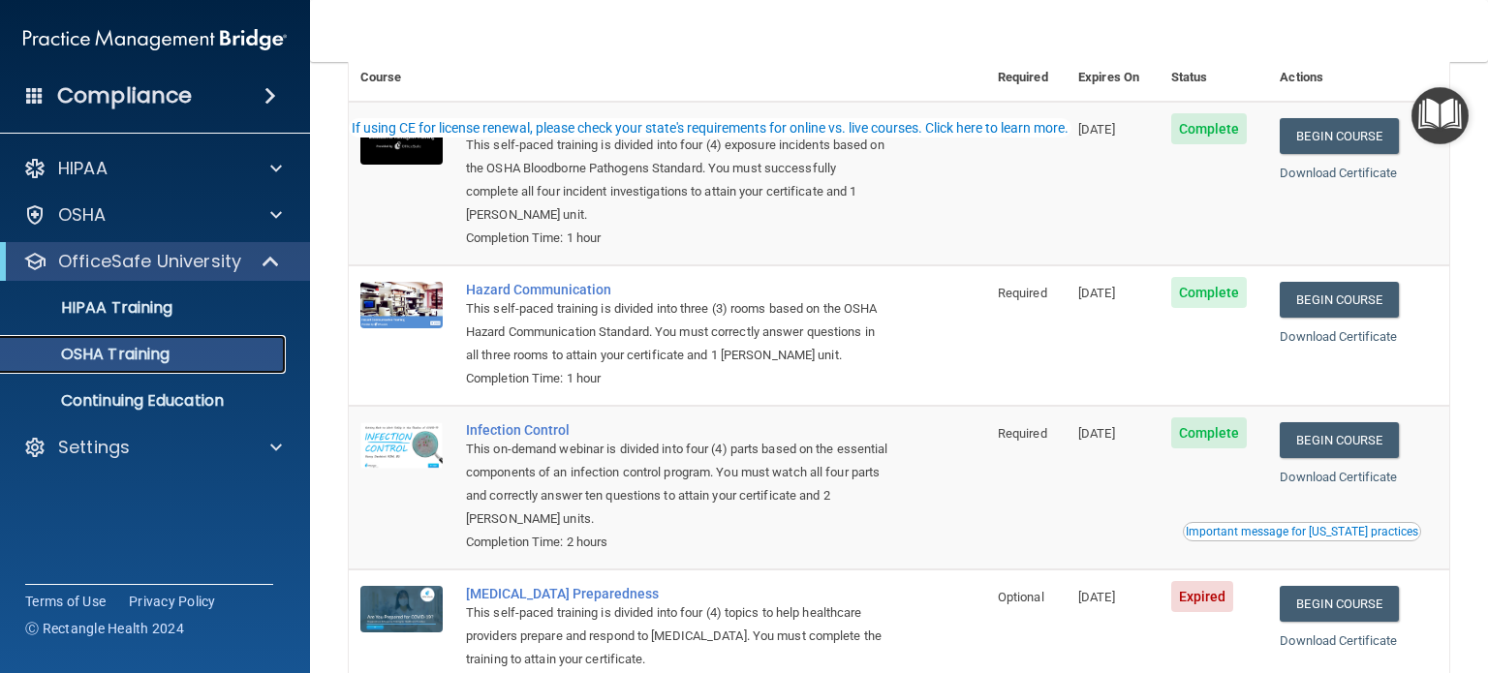
scroll to position [255, 0]
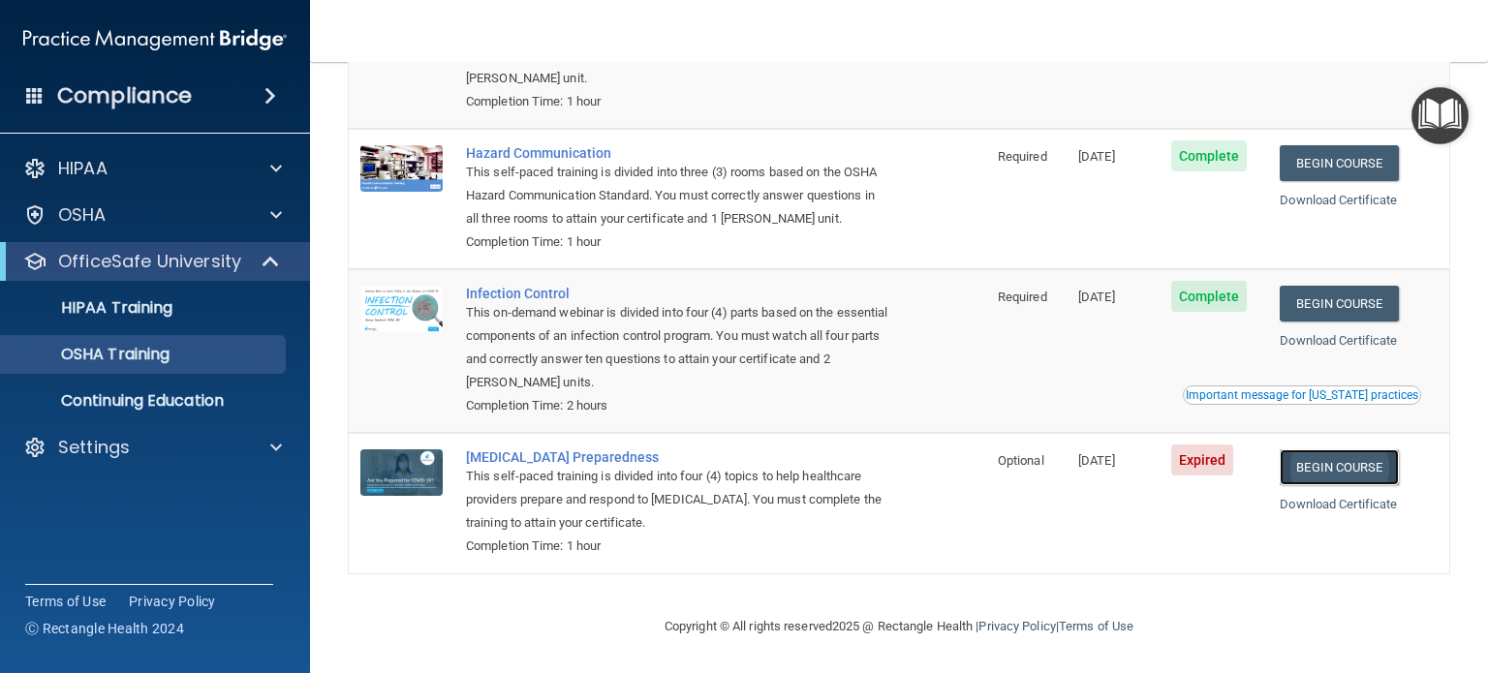
click at [1325, 464] on link "Begin Course" at bounding box center [1339, 468] width 118 height 36
click at [1308, 464] on link "Begin Course" at bounding box center [1339, 468] width 118 height 36
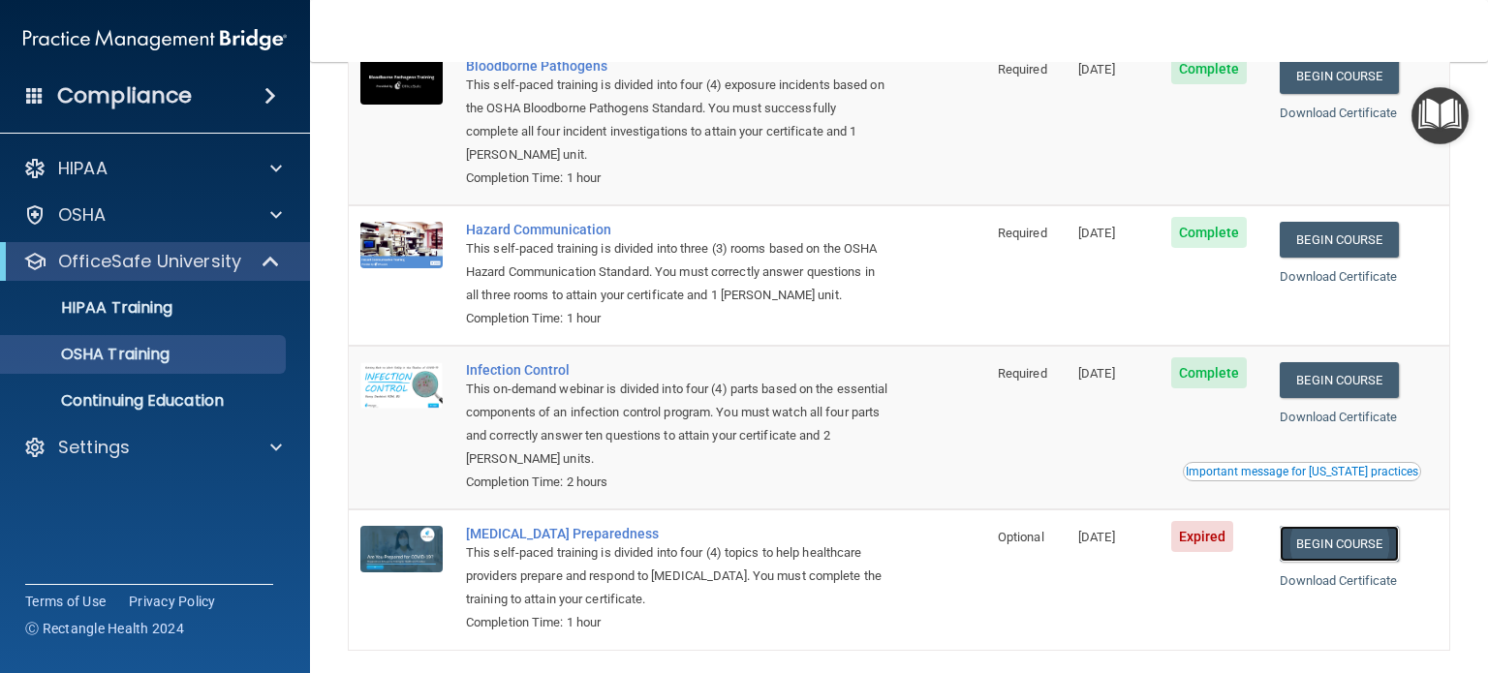
scroll to position [174, 0]
click at [1357, 543] on link "Begin Course" at bounding box center [1339, 545] width 118 height 36
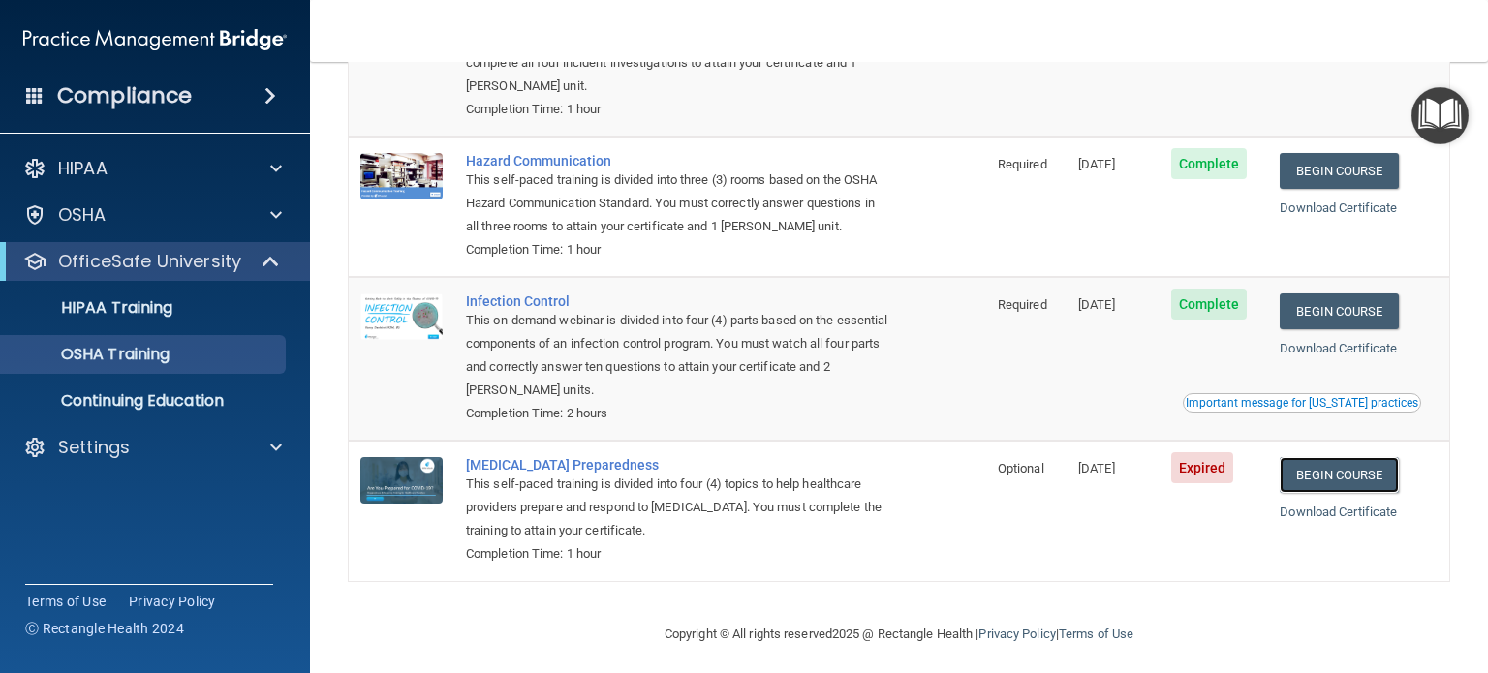
scroll to position [255, 0]
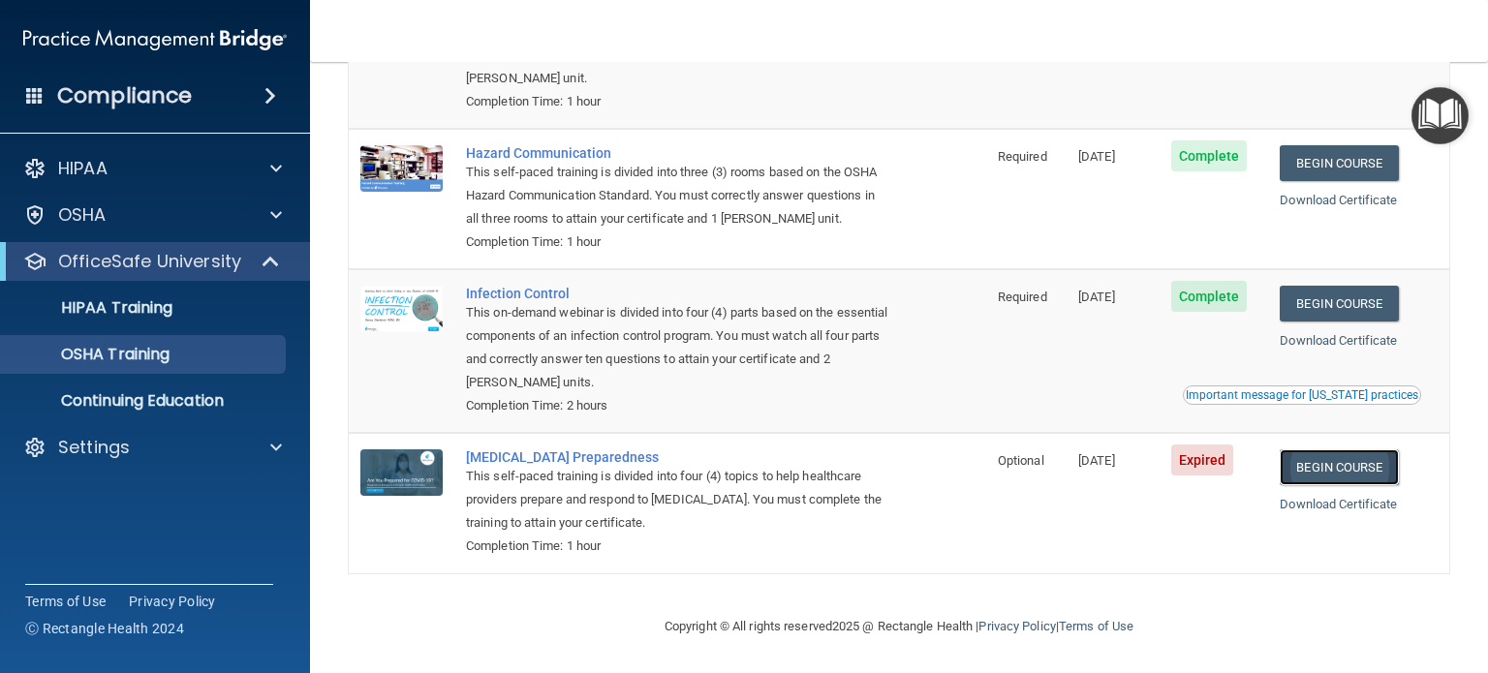
click at [1327, 471] on link "Begin Course" at bounding box center [1339, 468] width 118 height 36
click at [1326, 465] on link "Begin Course" at bounding box center [1339, 468] width 118 height 36
click at [1200, 453] on span "Expired" at bounding box center [1202, 460] width 63 height 31
click at [1337, 470] on link "Begin Course" at bounding box center [1339, 468] width 118 height 36
click at [1328, 503] on link "Download Certificate" at bounding box center [1338, 504] width 117 height 15
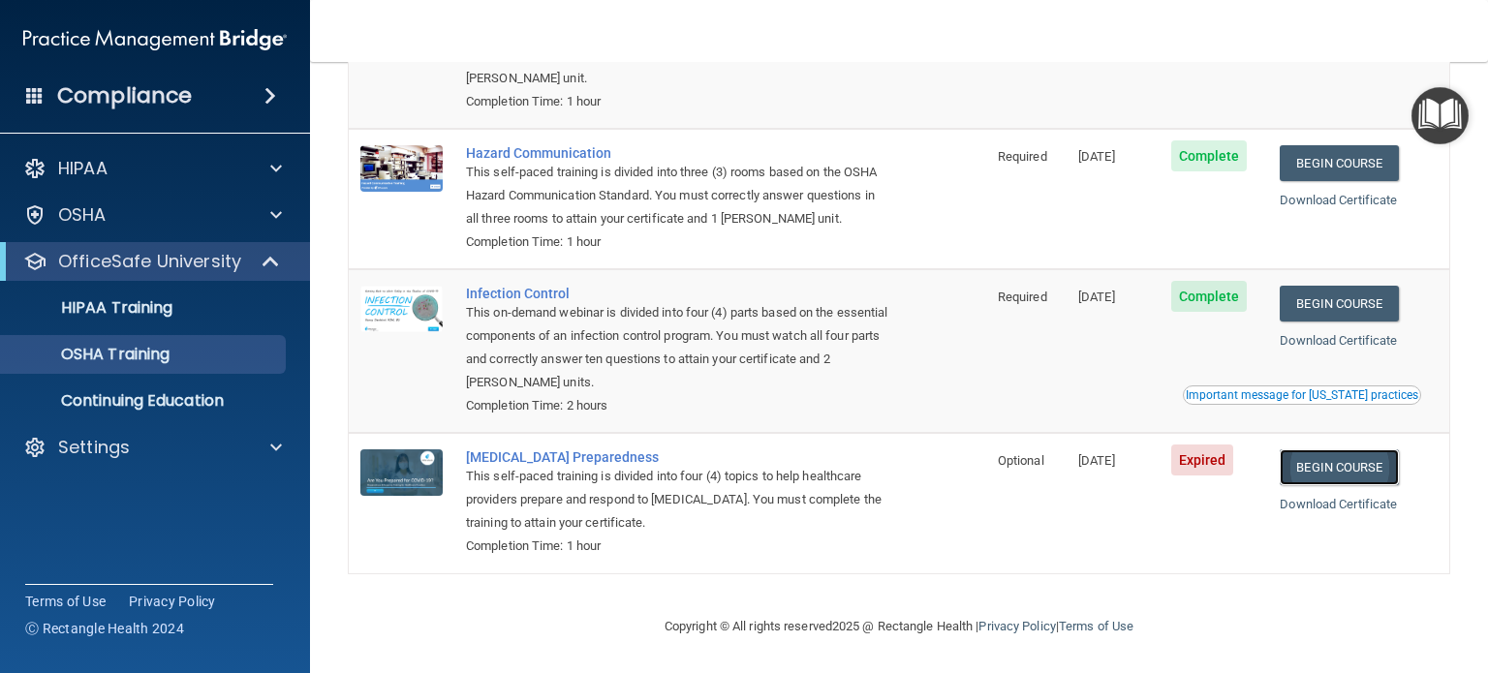
click at [1329, 468] on link "Begin Course" at bounding box center [1339, 468] width 118 height 36
click at [1342, 462] on link "Begin Course" at bounding box center [1339, 468] width 118 height 36
click at [404, 468] on img at bounding box center [401, 473] width 82 height 47
click at [1309, 501] on link "Download Certificate" at bounding box center [1338, 504] width 117 height 15
click at [1339, 464] on link "Begin Course" at bounding box center [1339, 468] width 118 height 36
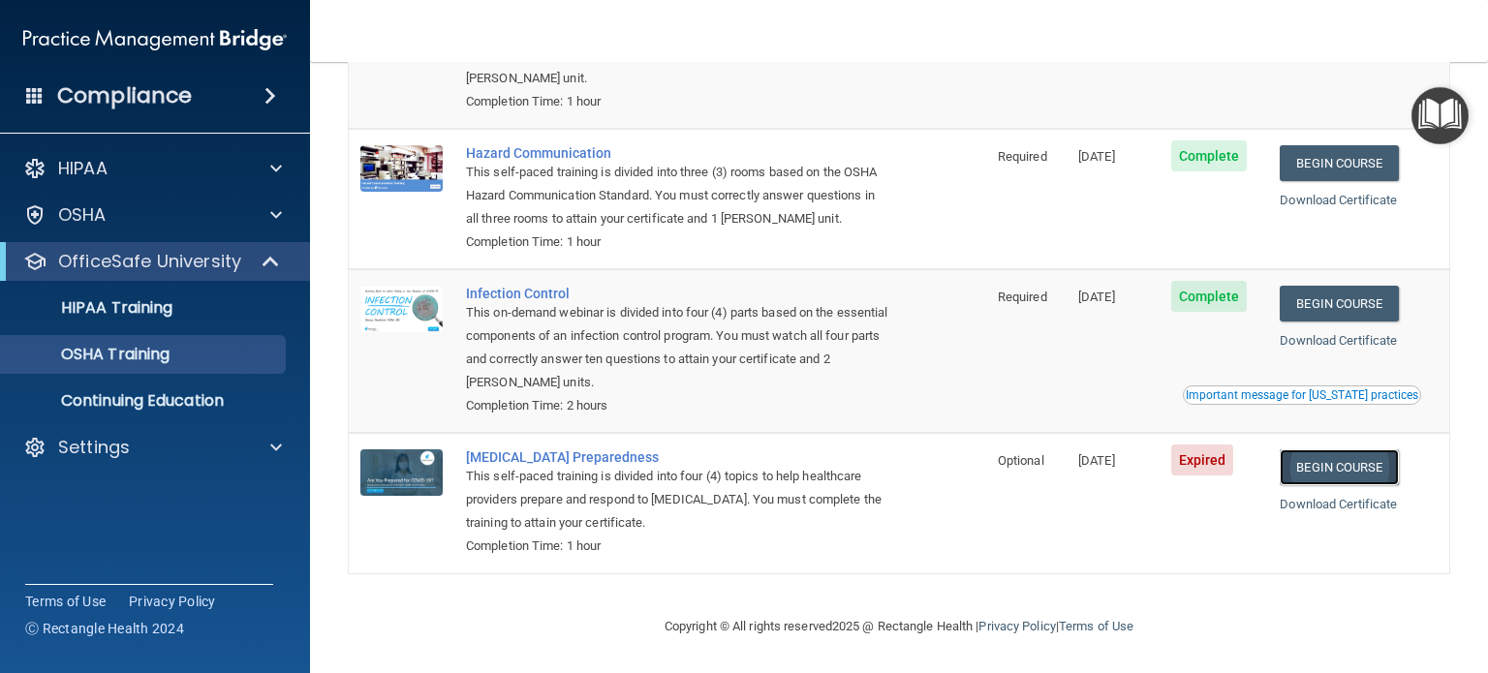
click at [1337, 465] on link "Begin Course" at bounding box center [1339, 468] width 118 height 36
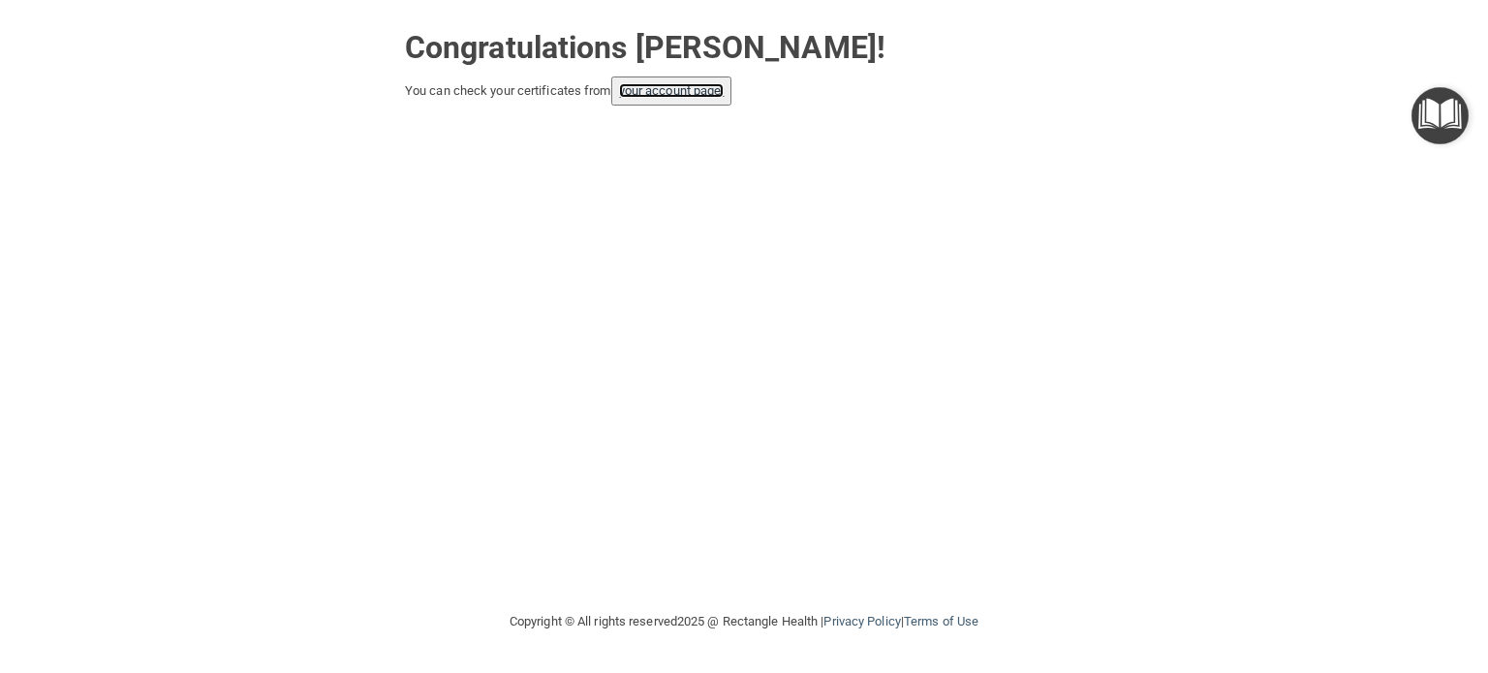
click at [681, 92] on link "your account page!" at bounding box center [672, 90] width 106 height 15
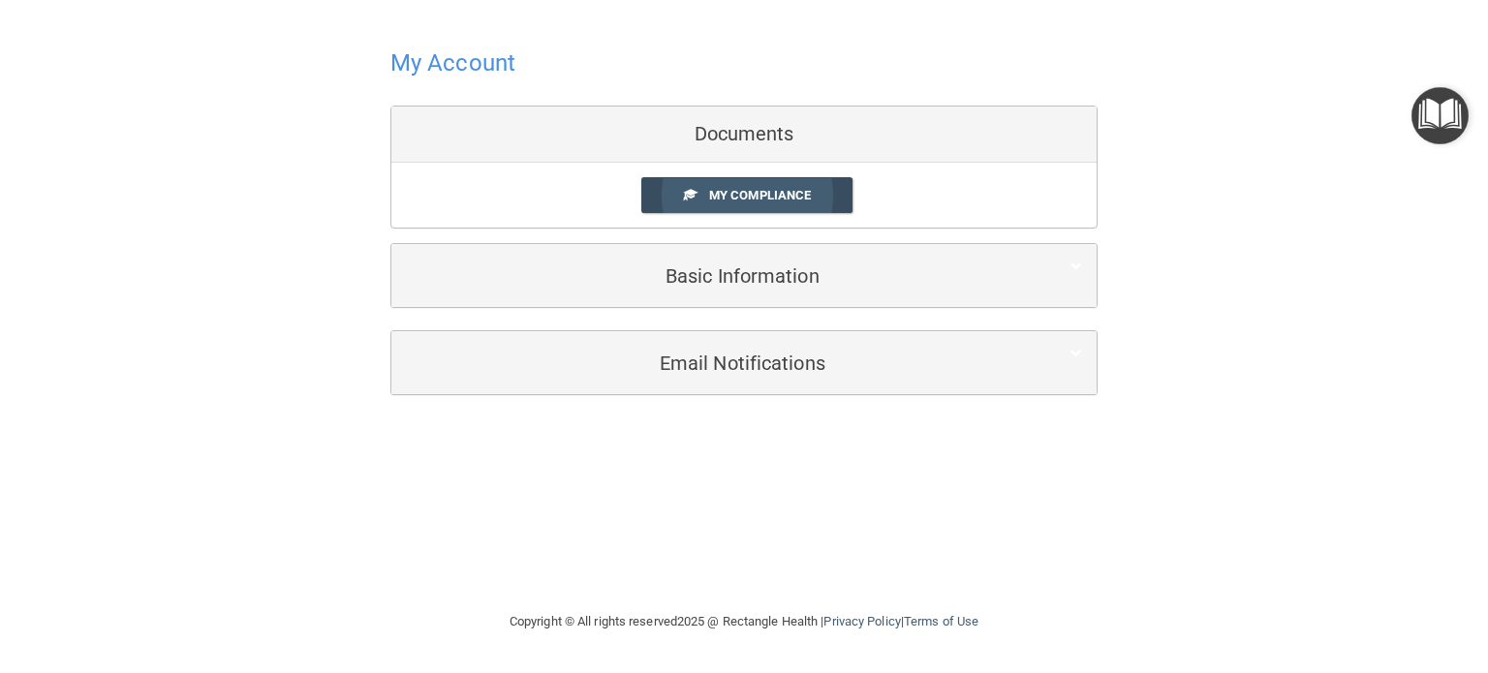
click at [751, 196] on span "My Compliance" at bounding box center [760, 195] width 102 height 15
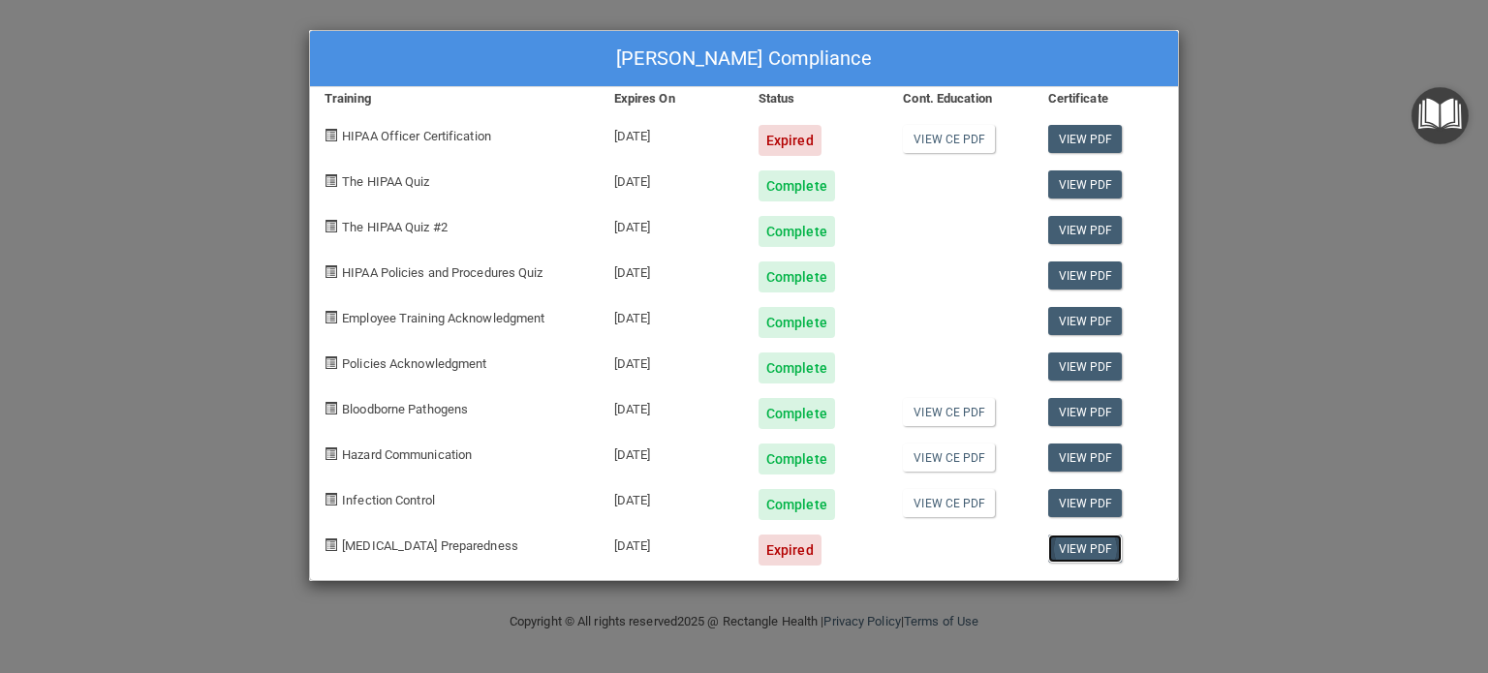
click at [1094, 544] on link "View PDF" at bounding box center [1085, 549] width 75 height 28
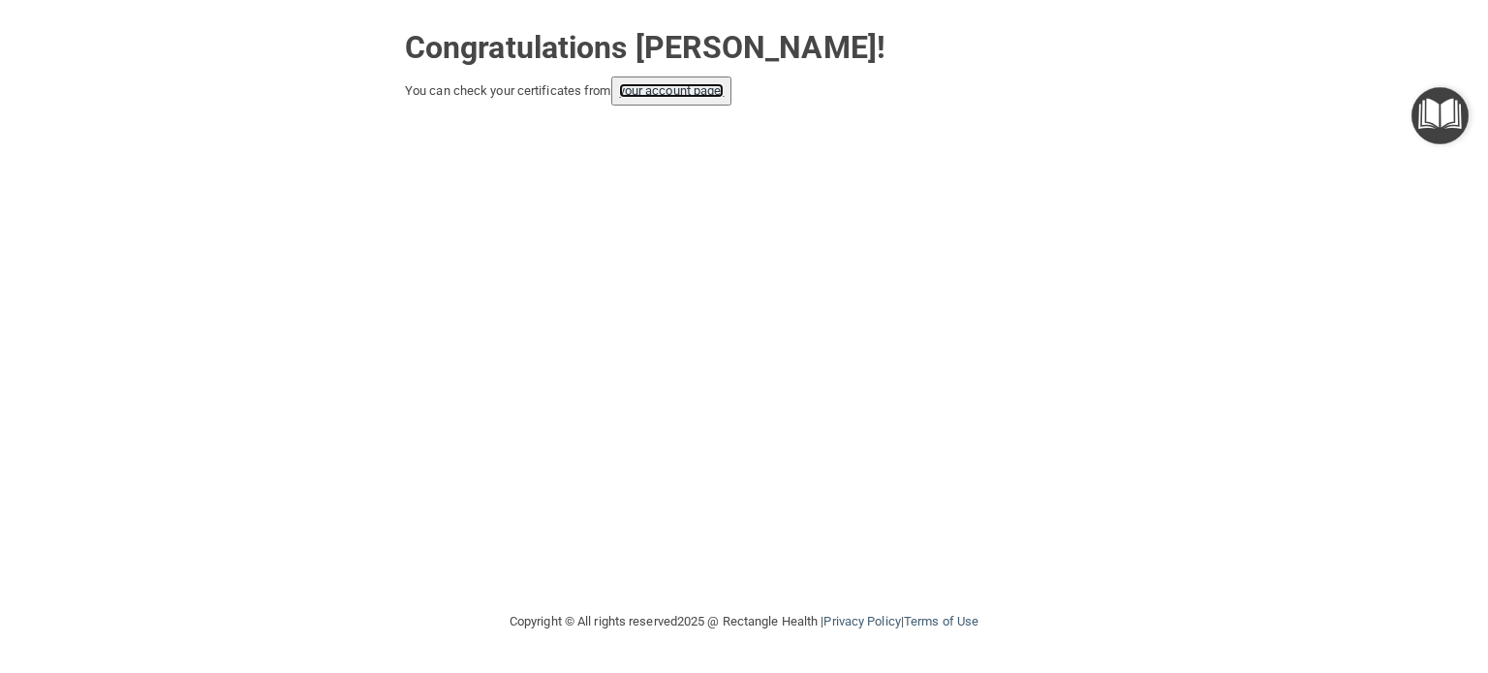
click at [694, 88] on link "your account page!" at bounding box center [672, 90] width 106 height 15
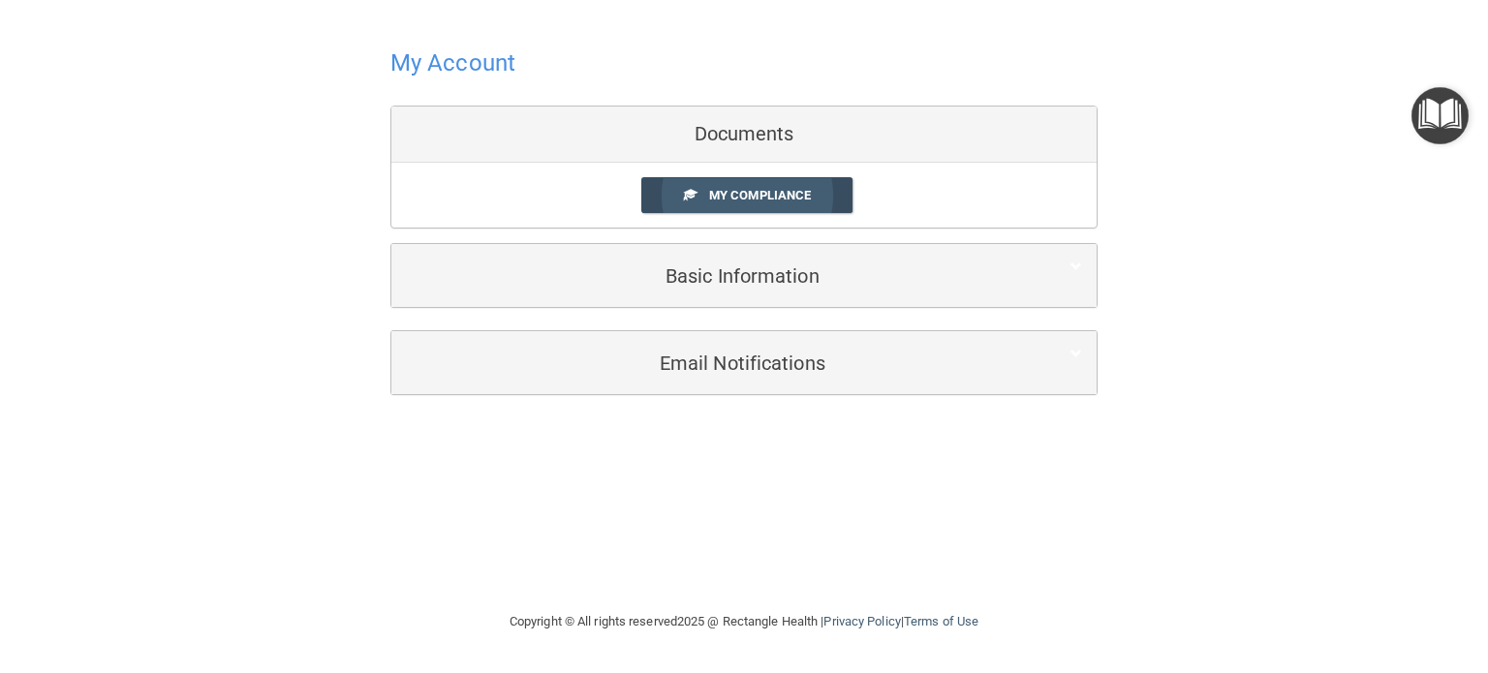
click at [773, 188] on span "My Compliance" at bounding box center [760, 195] width 102 height 15
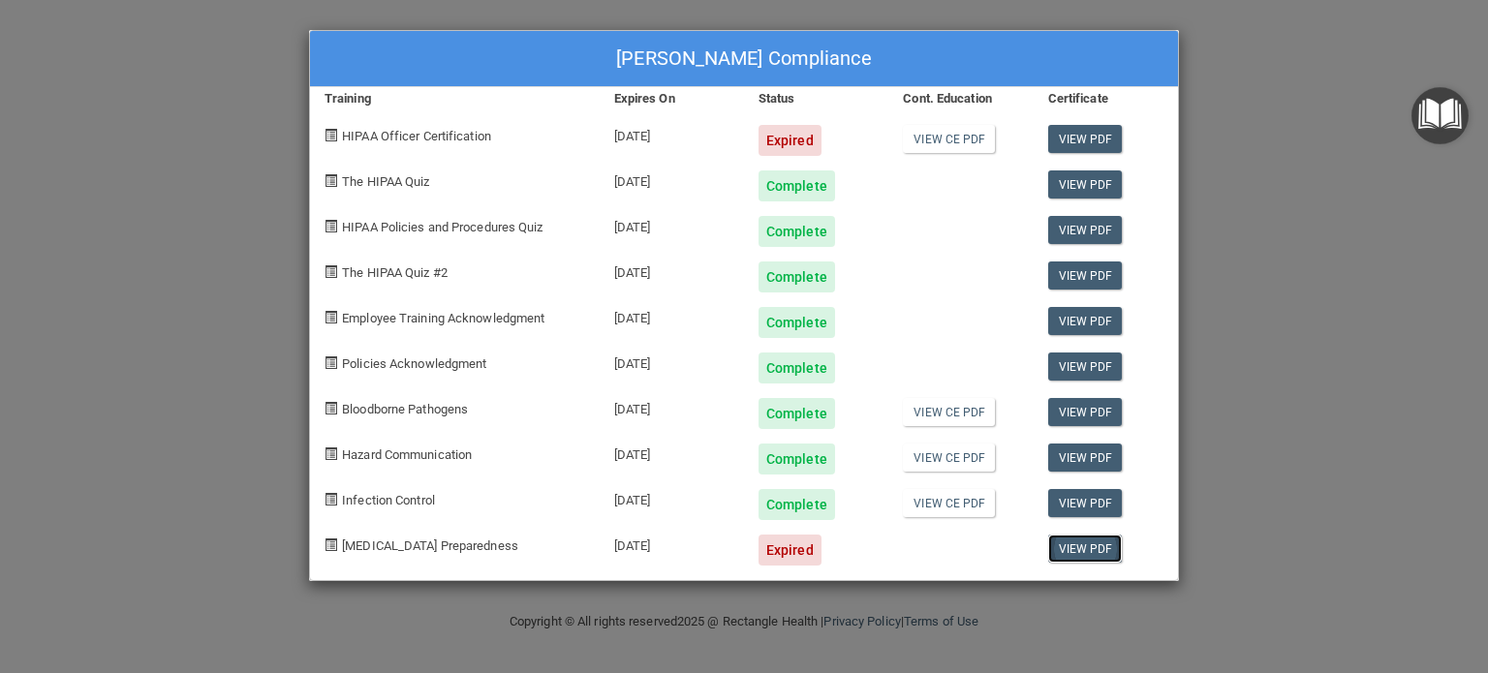
click at [1089, 541] on link "View PDF" at bounding box center [1085, 549] width 75 height 28
click at [1089, 545] on link "View PDF" at bounding box center [1085, 549] width 75 height 28
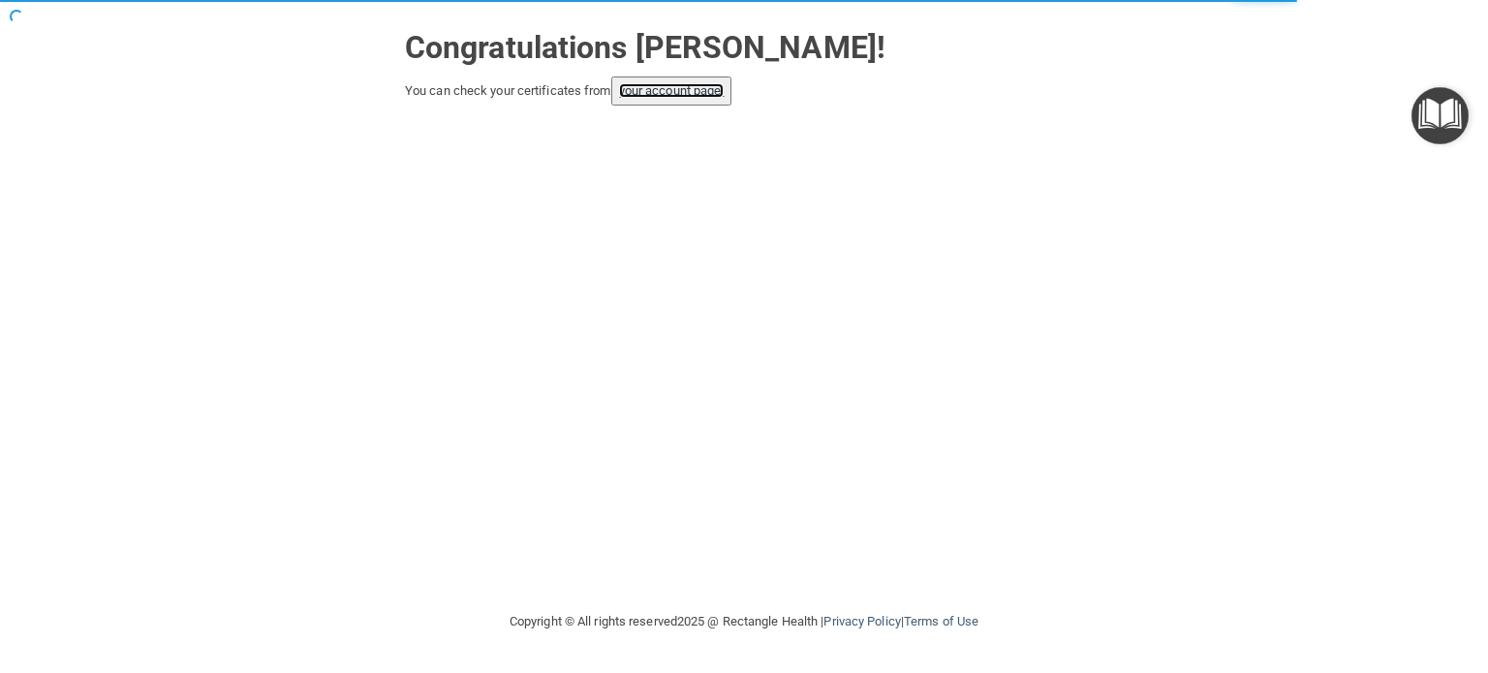
click at [680, 86] on link "your account page!" at bounding box center [672, 90] width 106 height 15
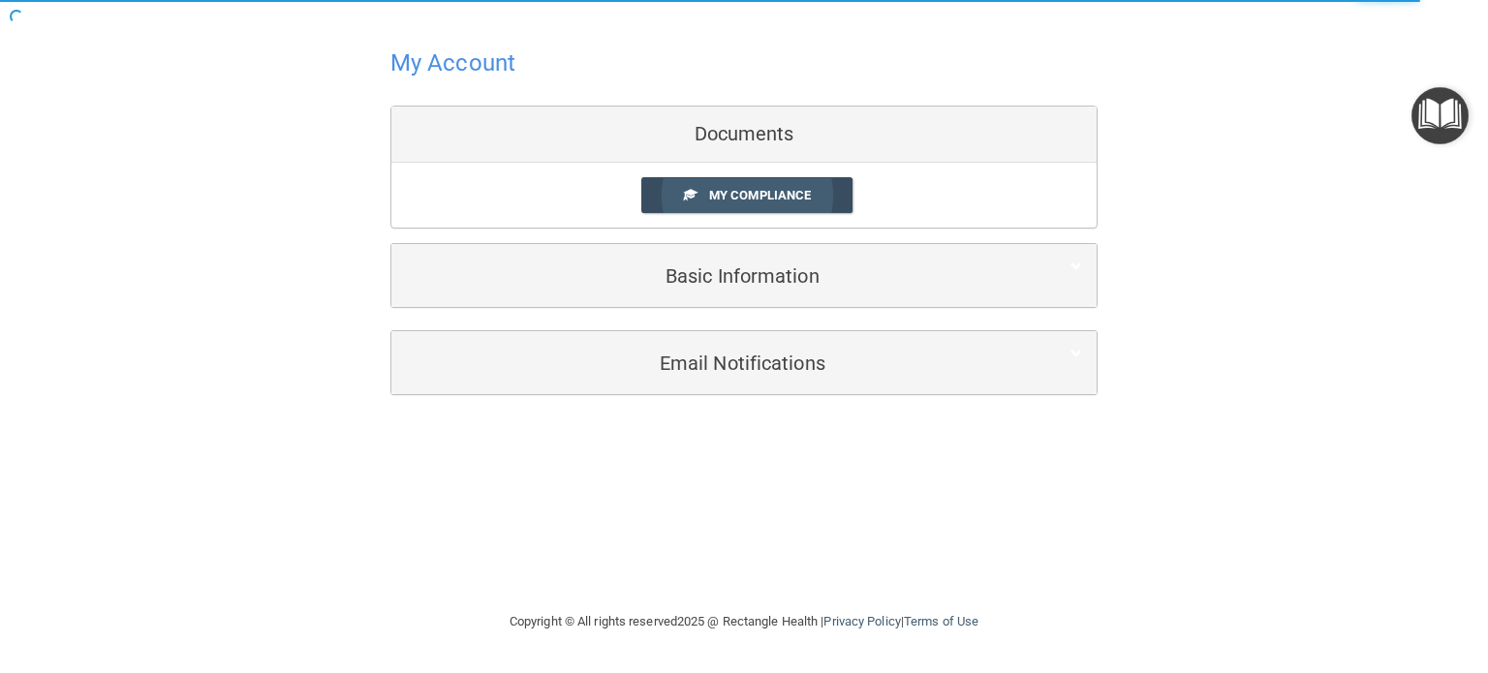
click at [763, 191] on span "My Compliance" at bounding box center [760, 195] width 102 height 15
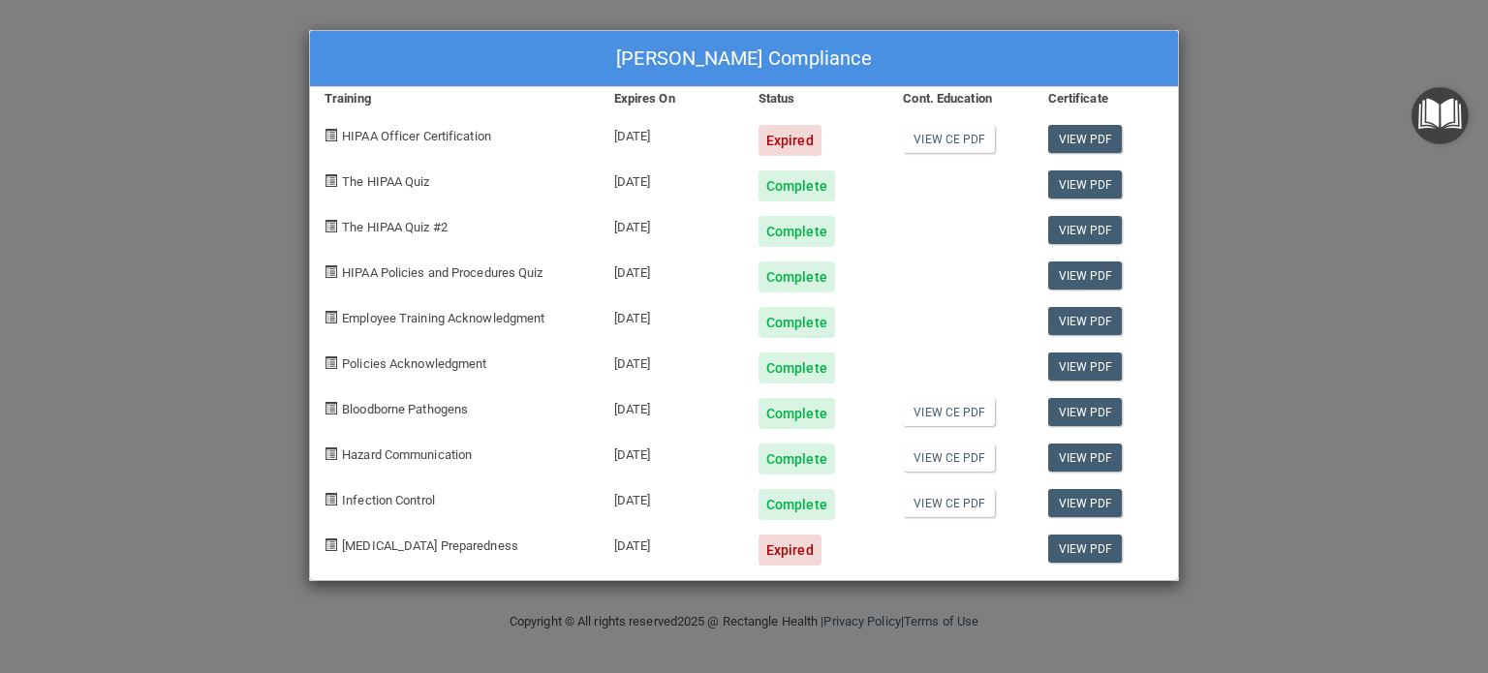
click at [773, 144] on div "Expired" at bounding box center [790, 140] width 63 height 31
click at [1095, 135] on link "View PDF" at bounding box center [1085, 139] width 75 height 28
click at [785, 542] on div "Expired" at bounding box center [790, 550] width 63 height 31
click at [788, 541] on div "Expired" at bounding box center [790, 550] width 63 height 31
click at [1088, 544] on link "View PDF" at bounding box center [1085, 549] width 75 height 28
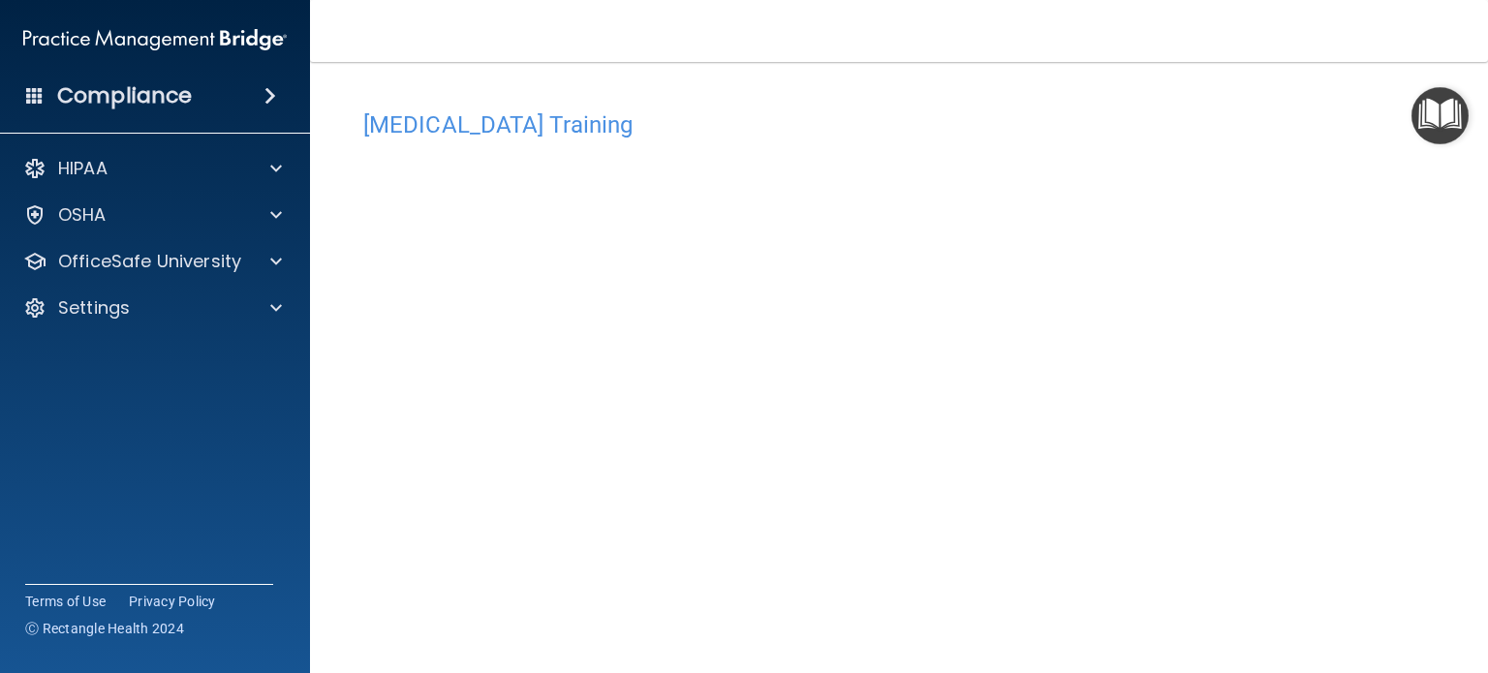
scroll to position [11, 0]
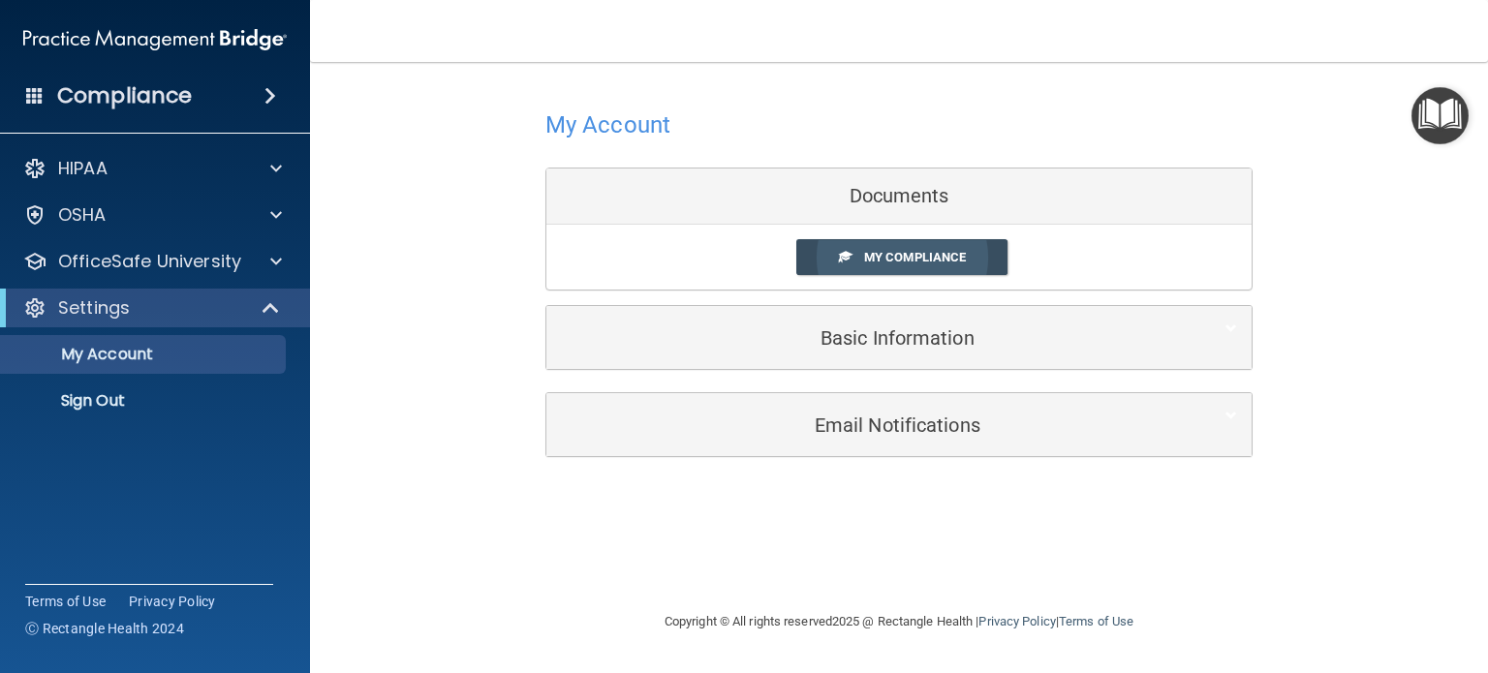
click at [896, 255] on span "My Compliance" at bounding box center [915, 257] width 102 height 15
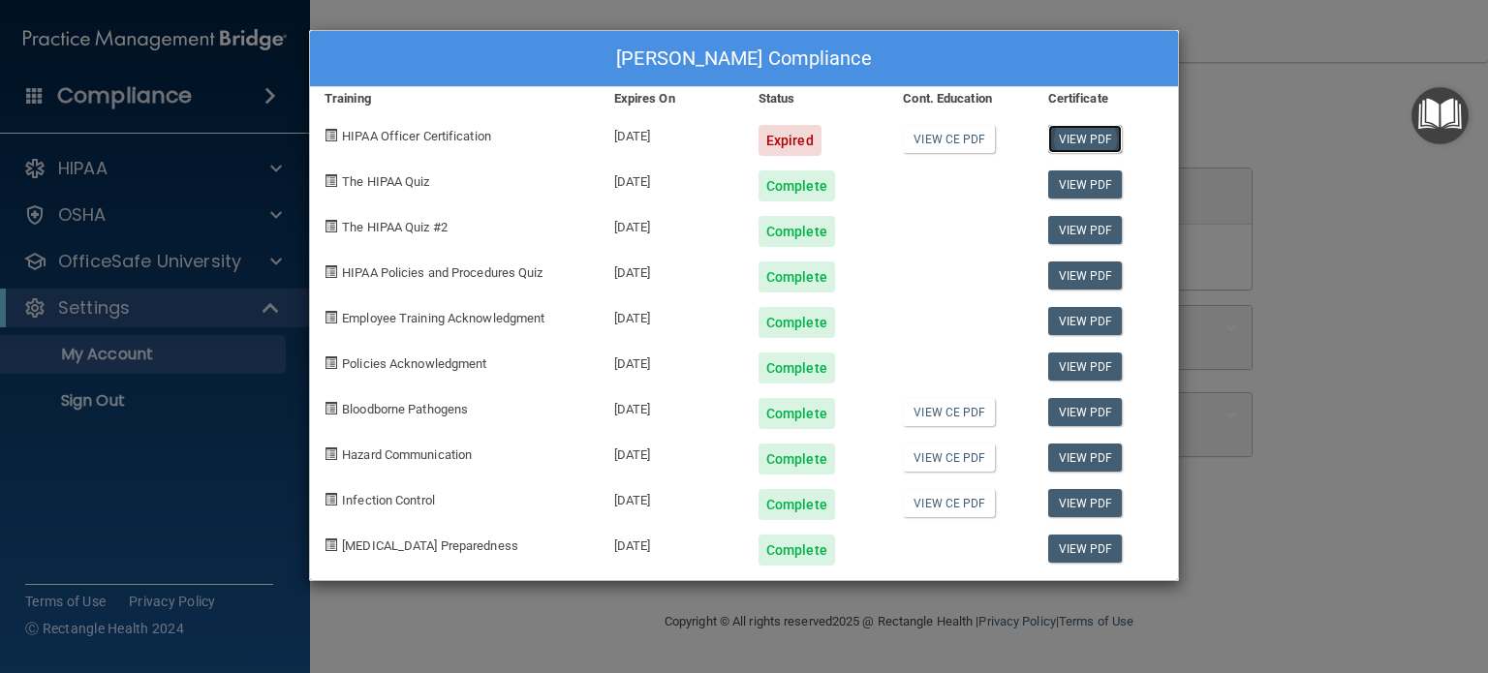
click at [1079, 135] on link "View PDF" at bounding box center [1085, 139] width 75 height 28
click at [1273, 168] on div "Yvonne LeHue's Compliance Training Expires On Status Cont. Education Certificat…" at bounding box center [744, 336] width 1488 height 673
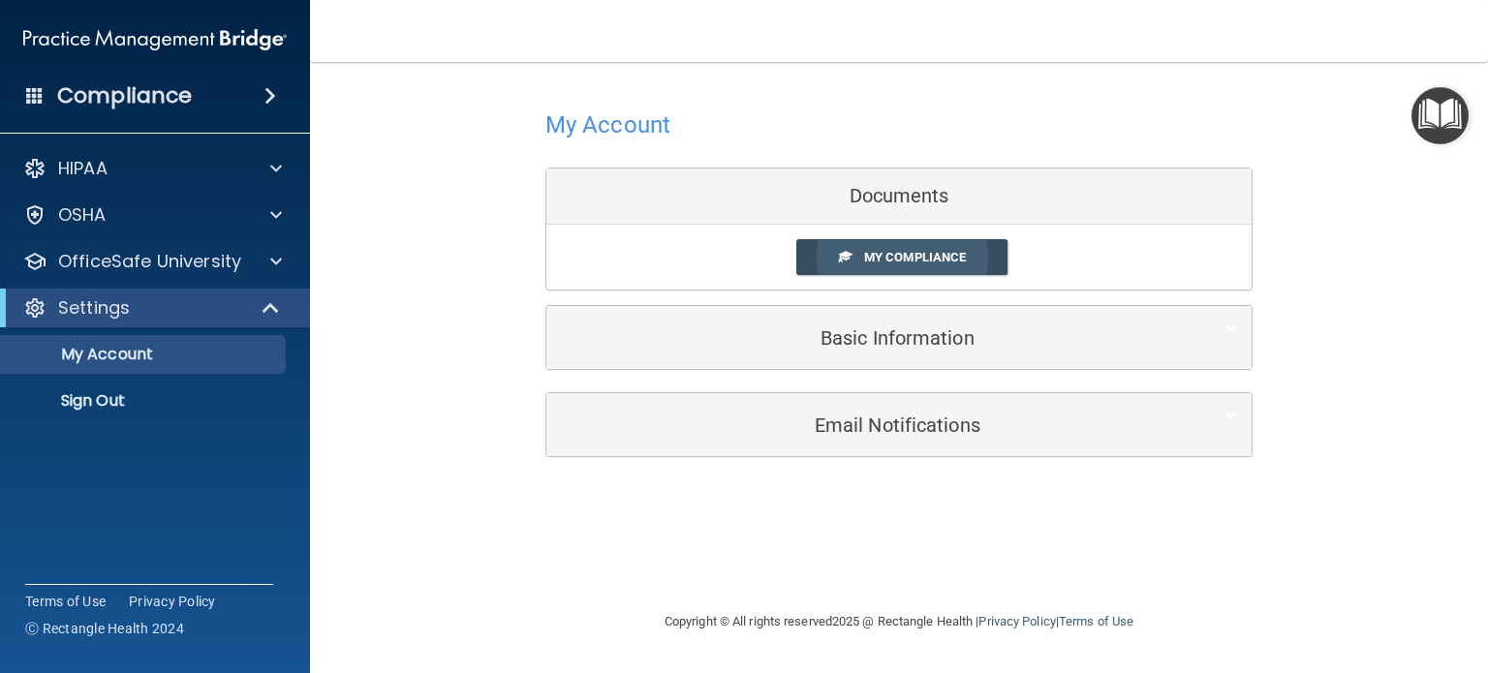
click at [921, 265] on link "My Compliance" at bounding box center [902, 257] width 212 height 36
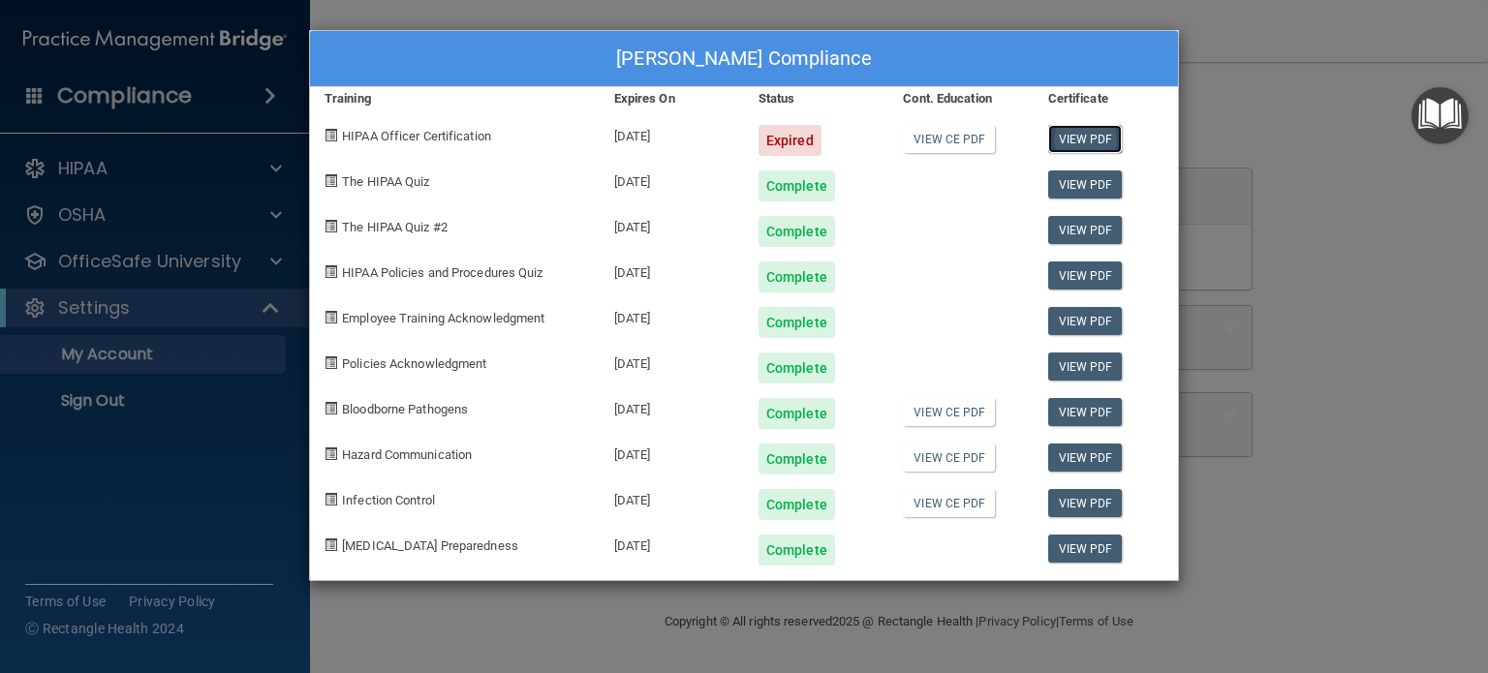
click at [1084, 135] on link "View PDF" at bounding box center [1085, 139] width 75 height 28
click at [1288, 172] on div "Yvonne LeHue's Compliance Training Expires On Status Cont. Education Certificat…" at bounding box center [744, 336] width 1488 height 673
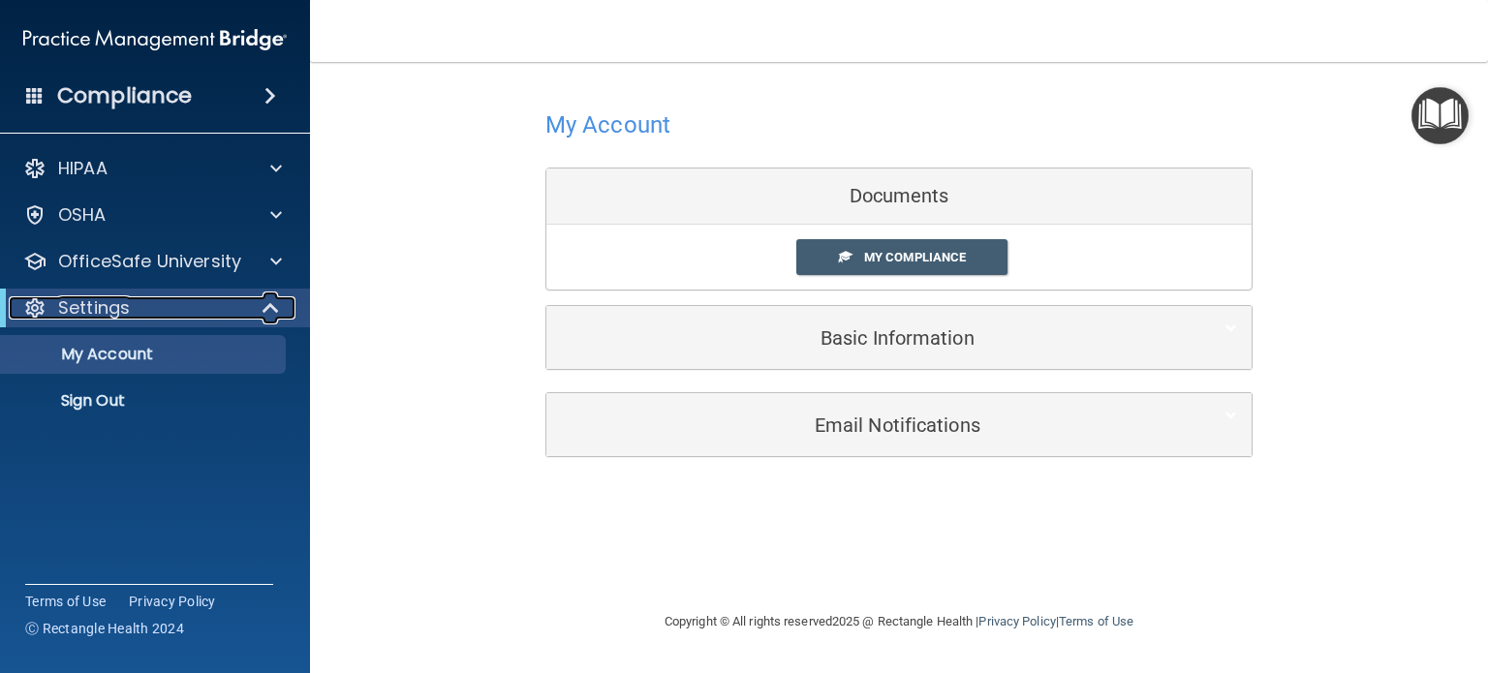
click at [204, 304] on div "Settings" at bounding box center [128, 308] width 239 height 23
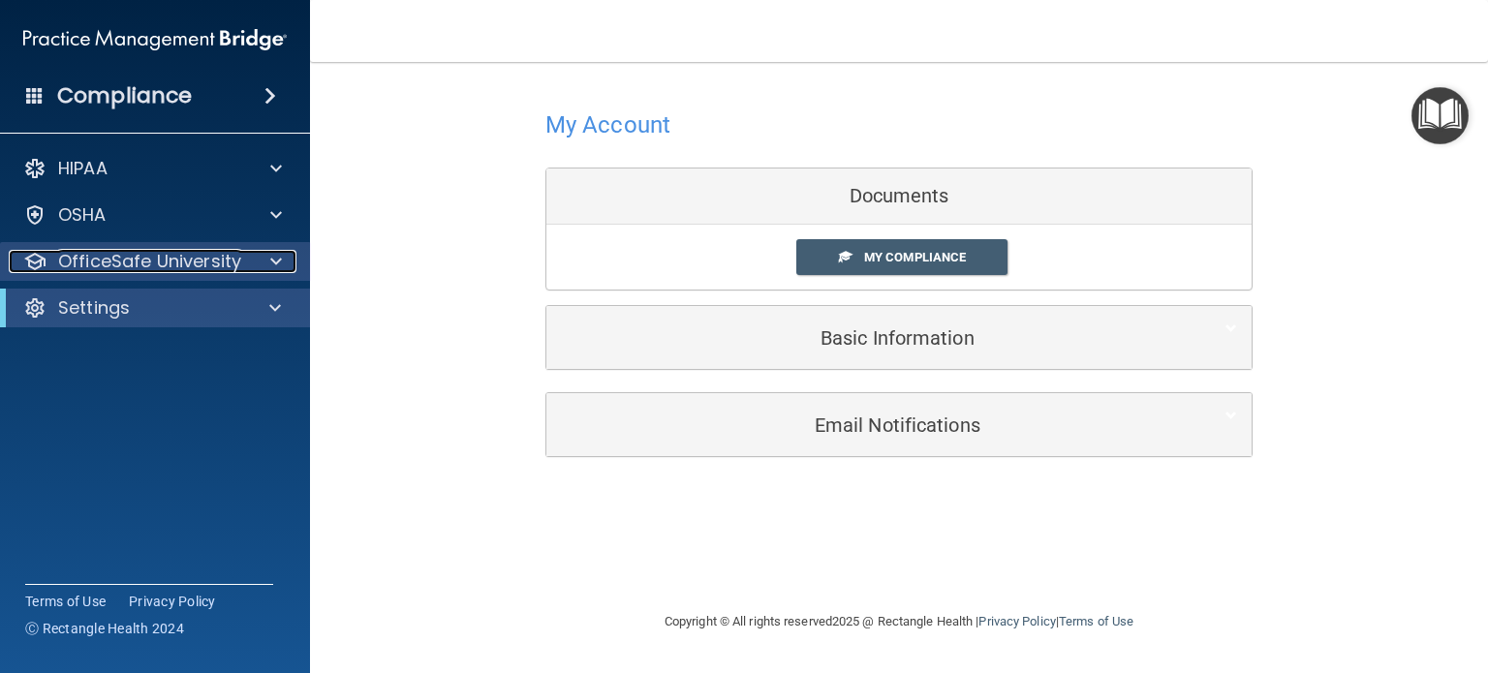
click at [200, 270] on p "OfficeSafe University" at bounding box center [149, 261] width 183 height 23
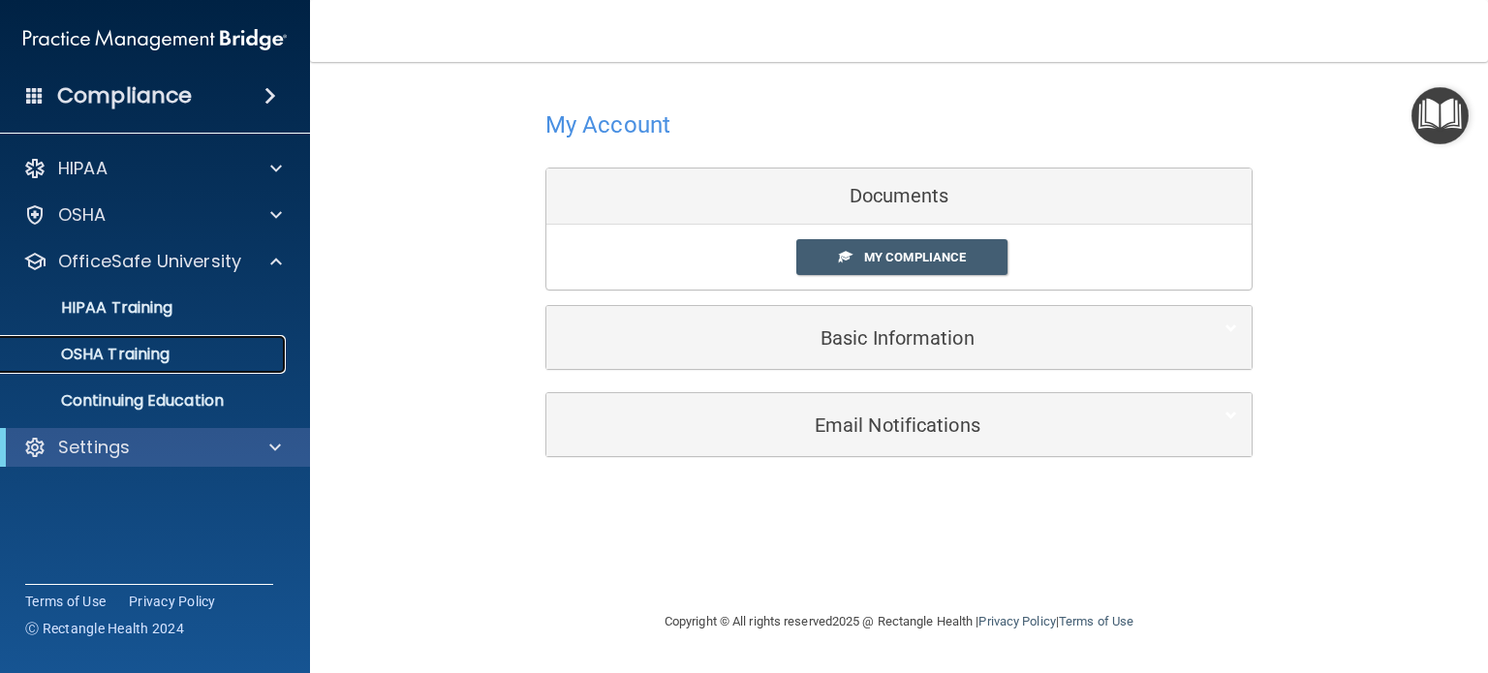
click at [161, 348] on p "OSHA Training" at bounding box center [91, 354] width 157 height 19
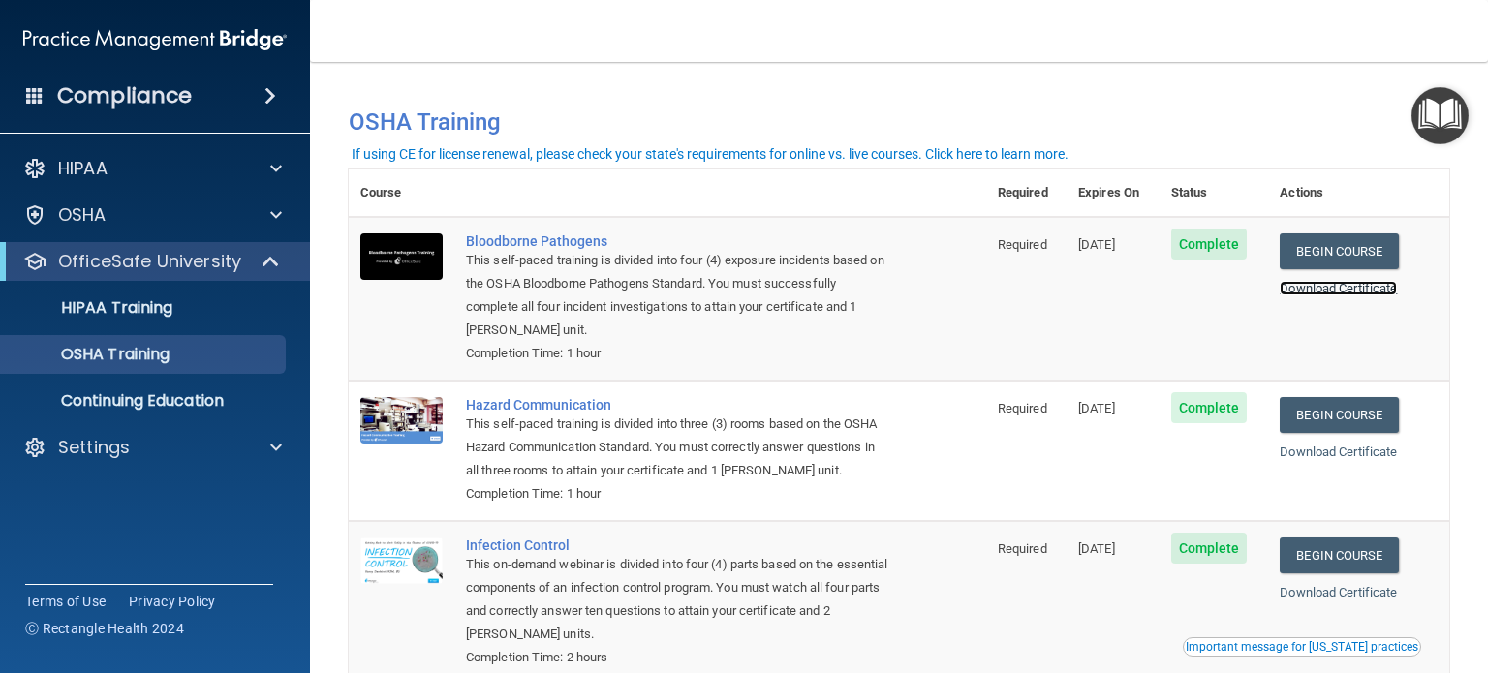
click at [1349, 286] on link "Download Certificate" at bounding box center [1338, 288] width 117 height 15
click at [1335, 450] on link "Download Certificate" at bounding box center [1338, 452] width 117 height 15
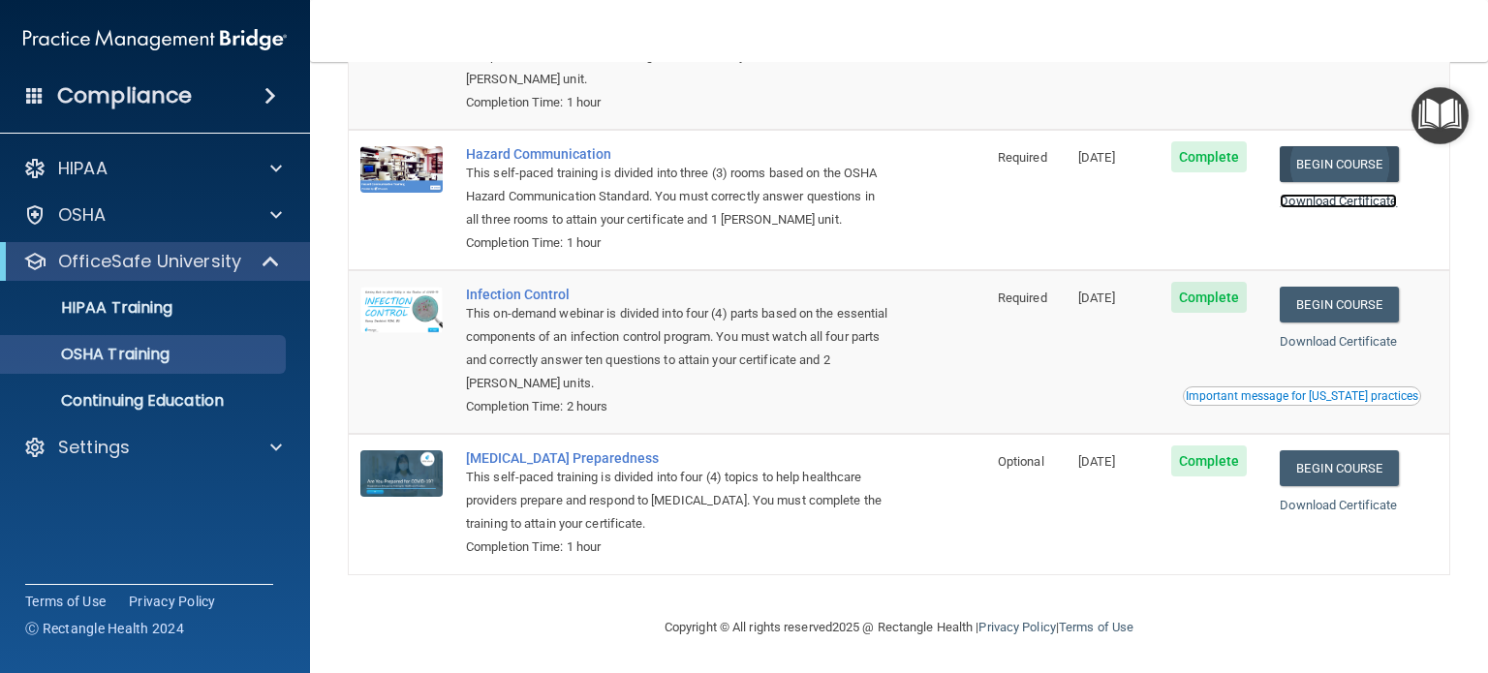
scroll to position [255, 0]
click at [1332, 335] on link "Download Certificate" at bounding box center [1338, 340] width 117 height 15
click at [1340, 464] on link "Begin Course" at bounding box center [1339, 468] width 118 height 36
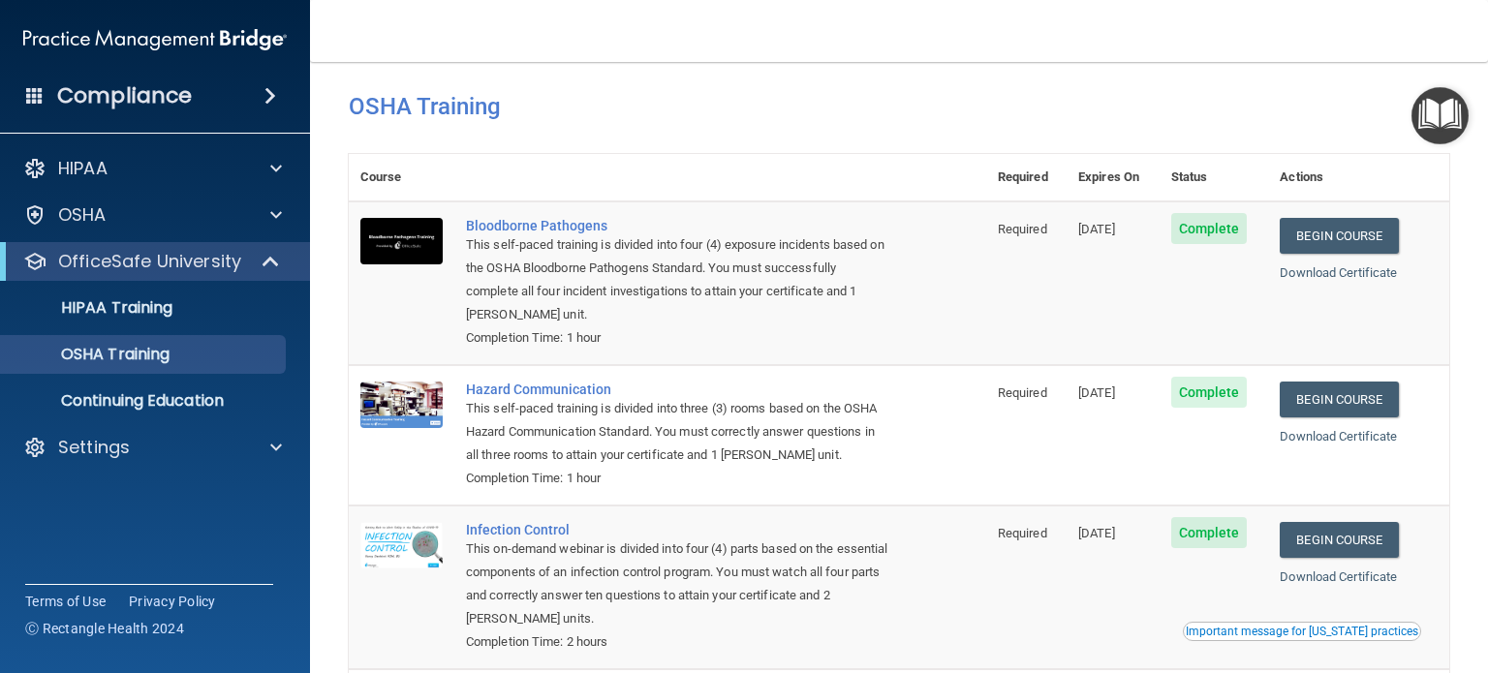
scroll to position [0, 0]
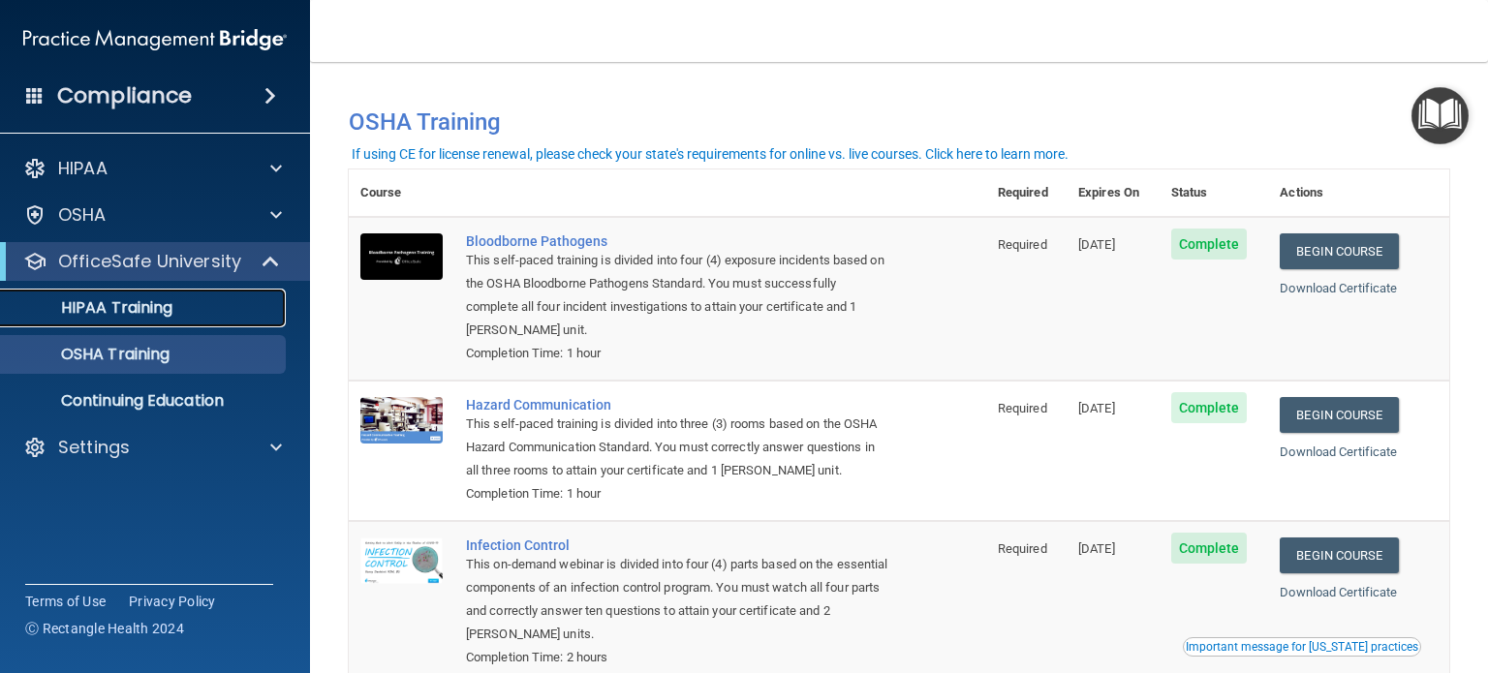
click at [167, 308] on p "HIPAA Training" at bounding box center [93, 307] width 160 height 19
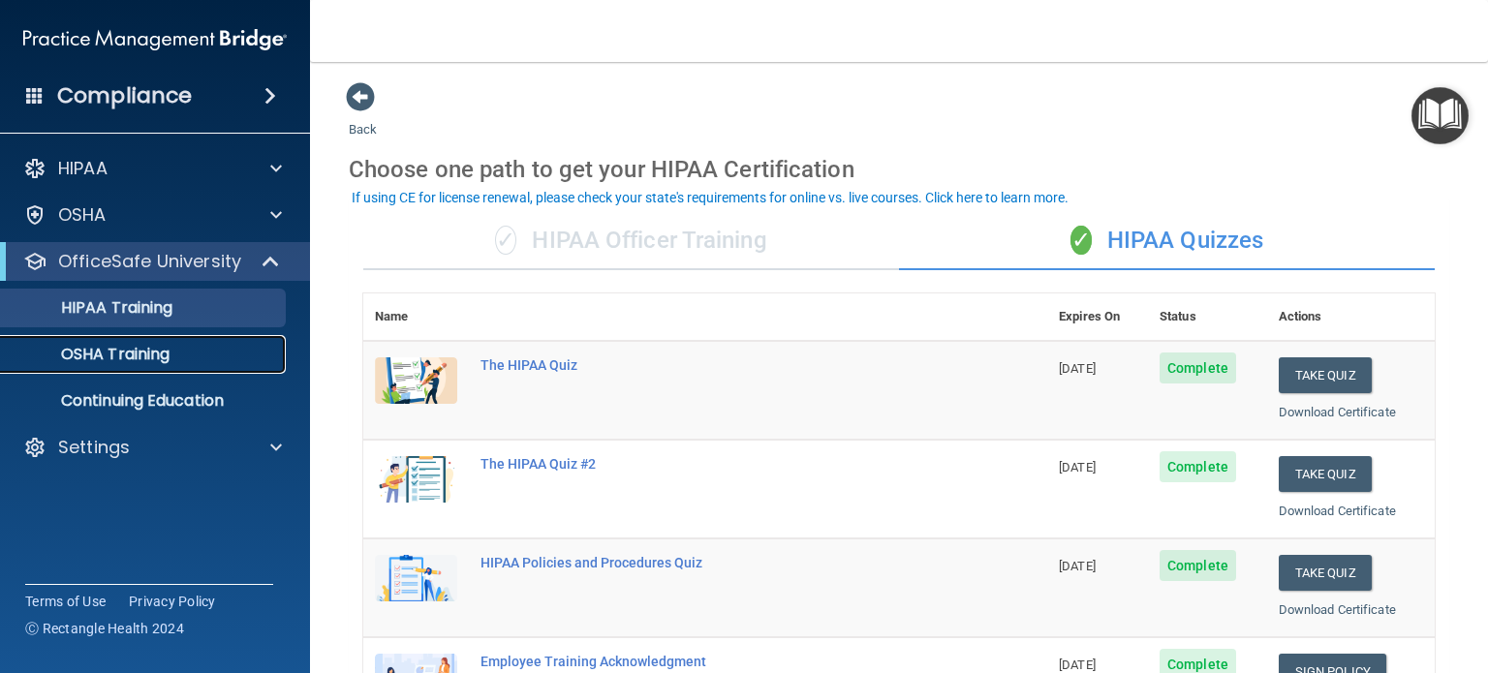
click at [118, 351] on p "OSHA Training" at bounding box center [91, 354] width 157 height 19
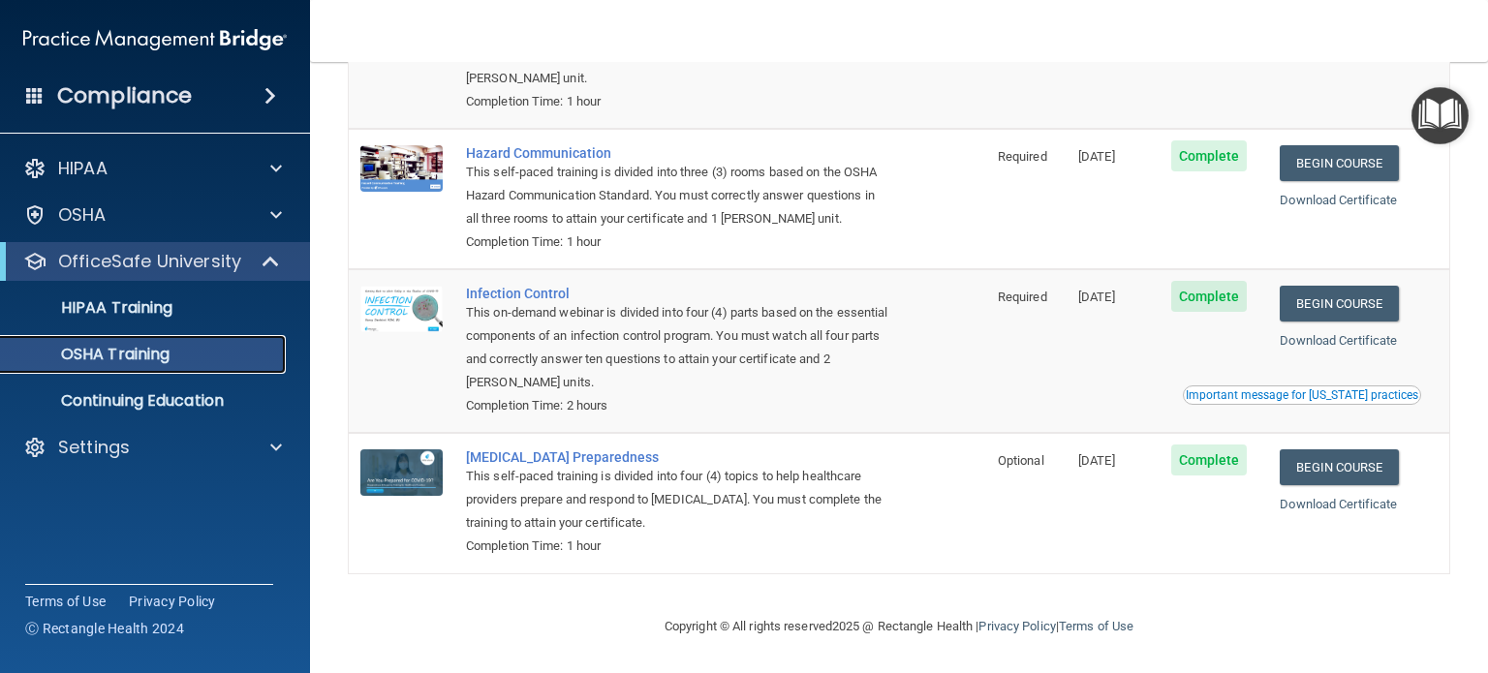
scroll to position [255, 0]
click at [1326, 506] on link "Download Certificate" at bounding box center [1338, 504] width 117 height 15
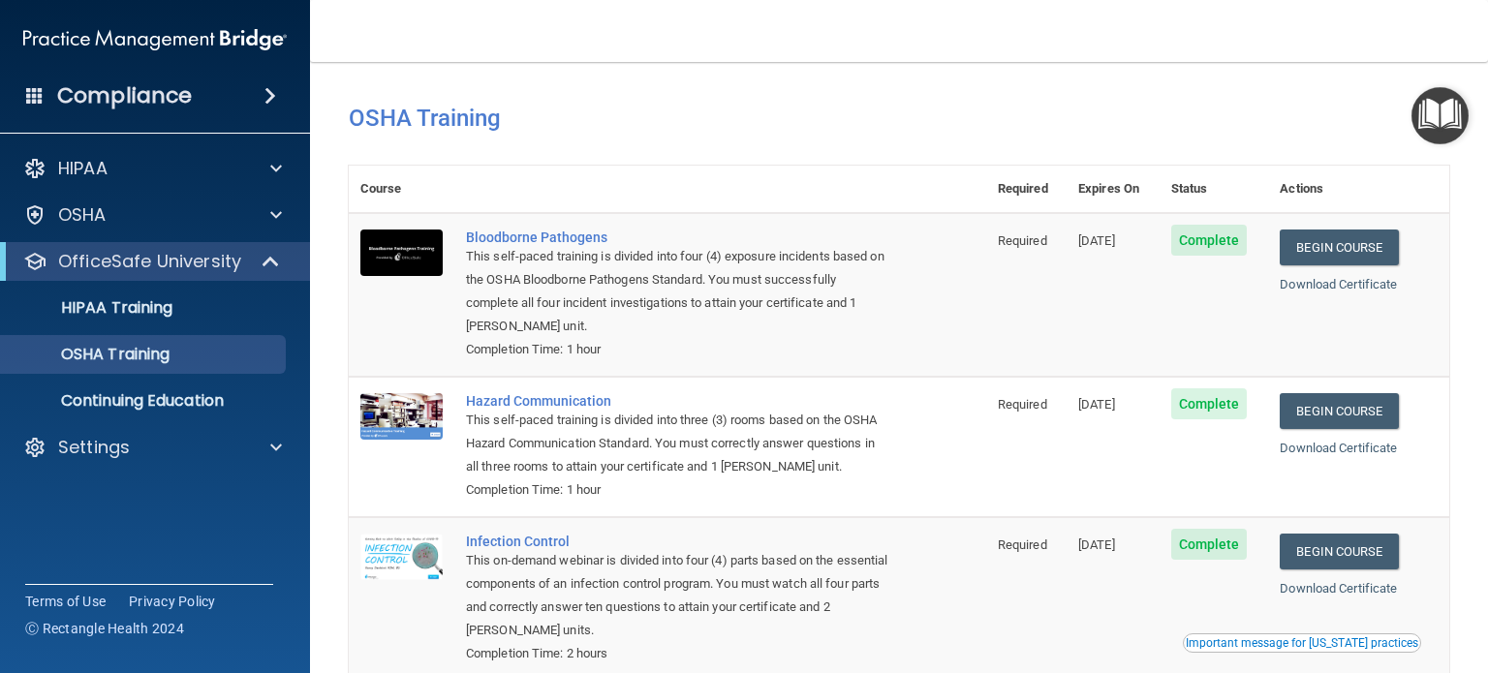
scroll to position [0, 0]
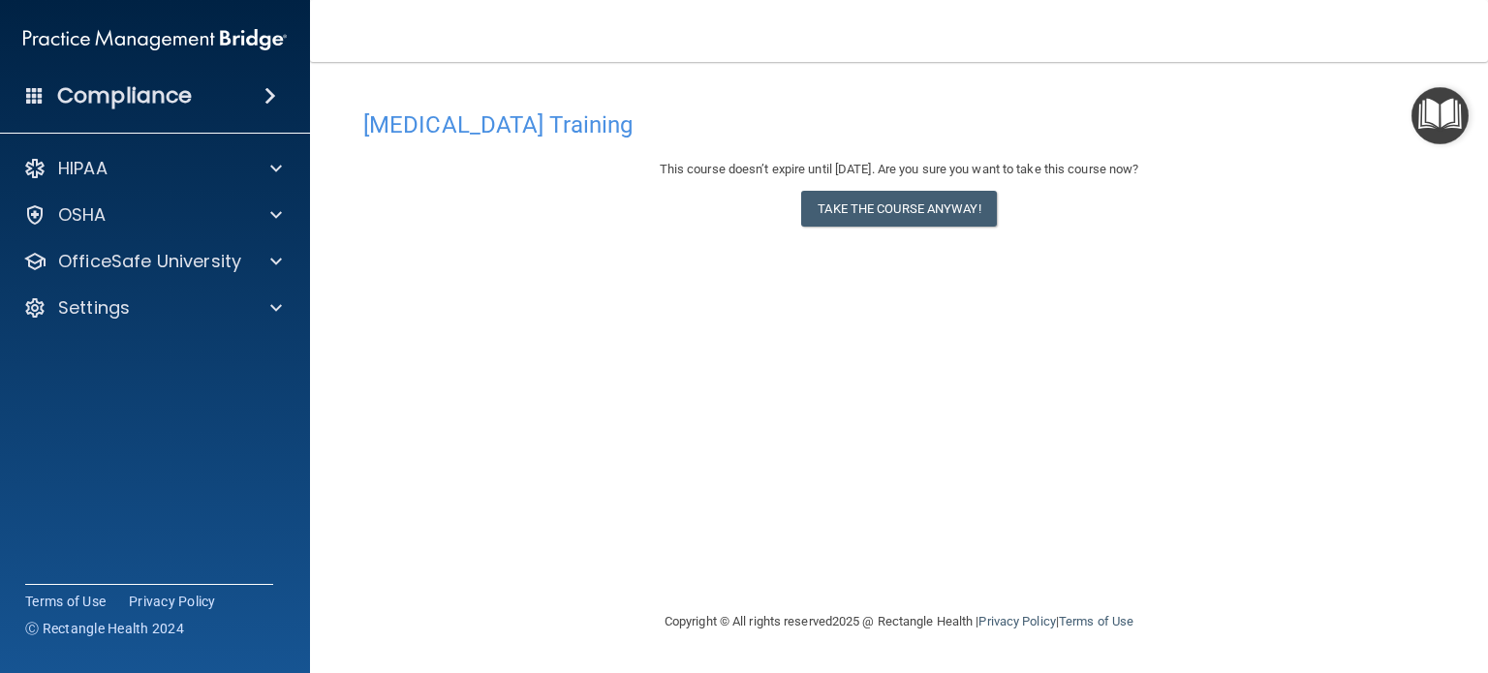
click at [734, 359] on div "[MEDICAL_DATA] Training This course doesn’t expire until [DATE]. Are you sure y…" at bounding box center [899, 356] width 1101 height 510
click at [167, 272] on p "OfficeSafe University" at bounding box center [149, 261] width 183 height 23
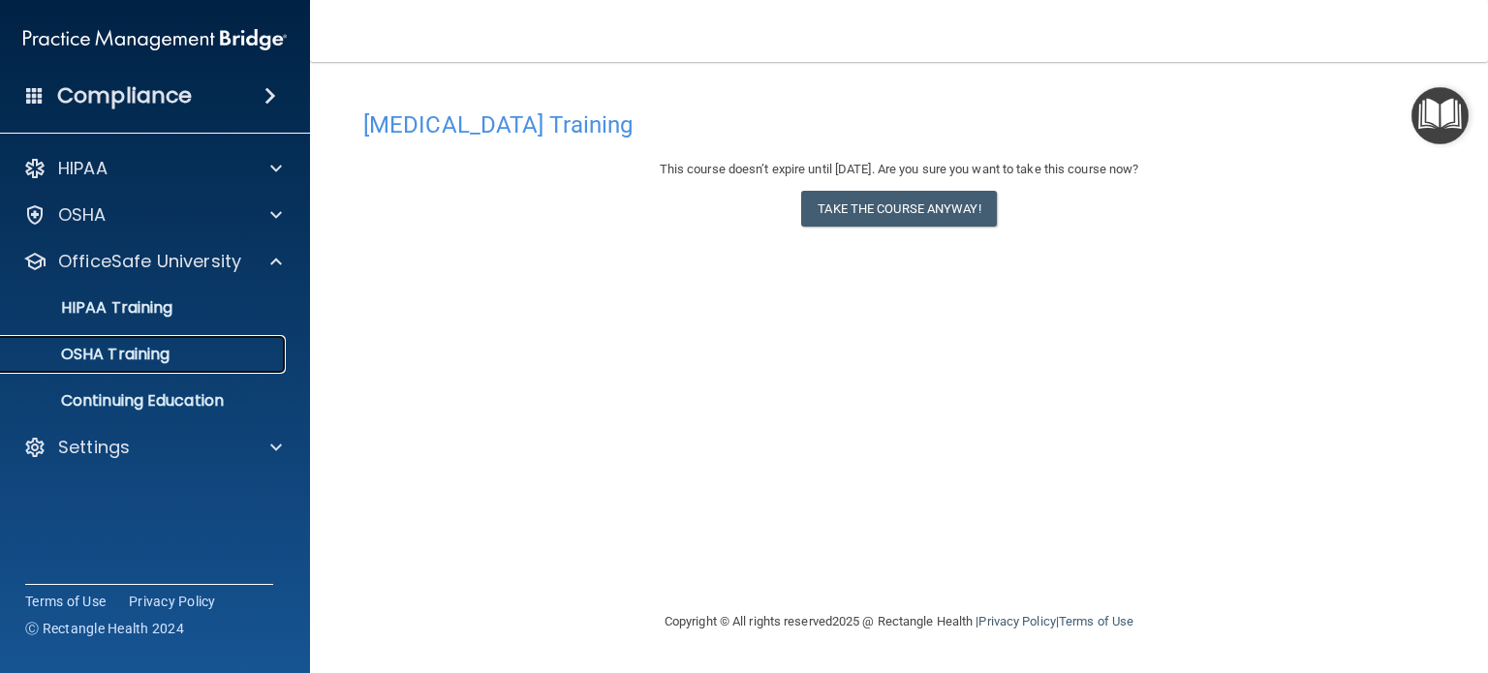
click at [133, 351] on p "OSHA Training" at bounding box center [91, 354] width 157 height 19
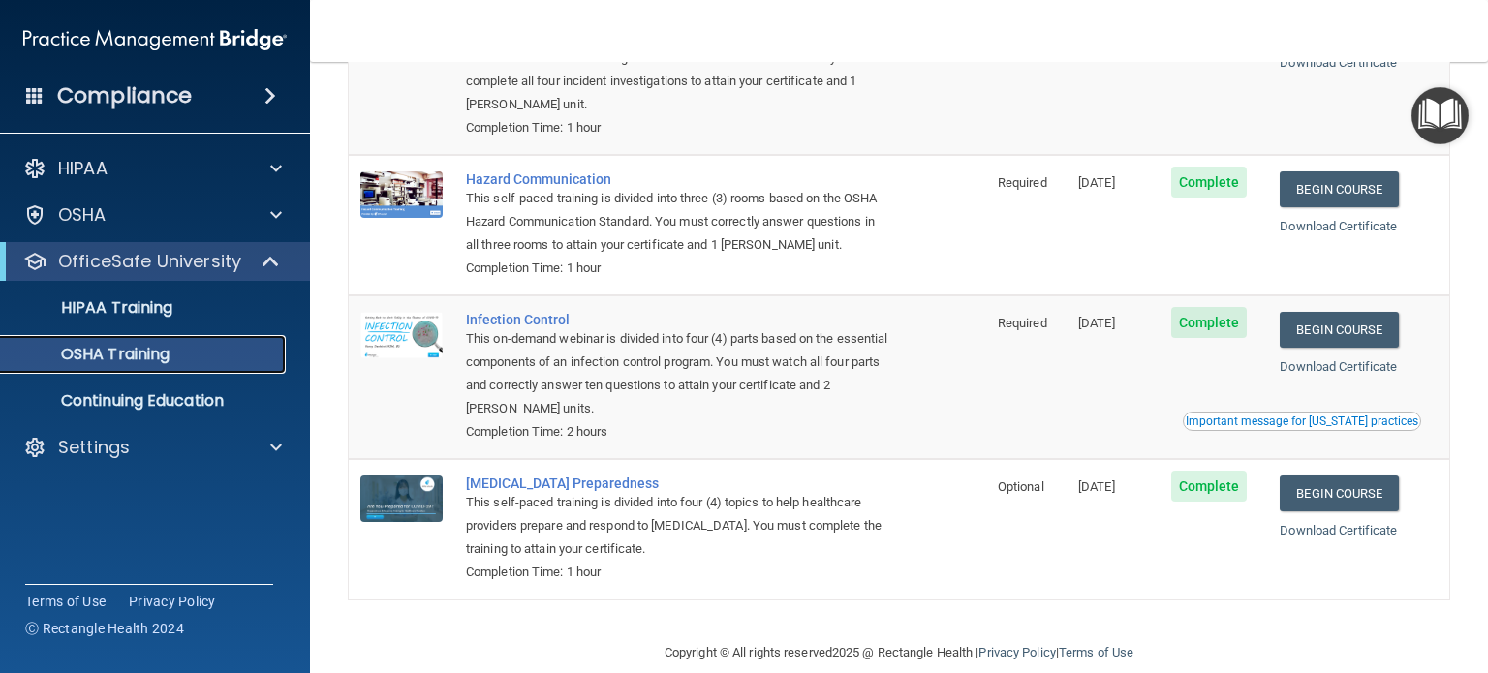
scroll to position [255, 0]
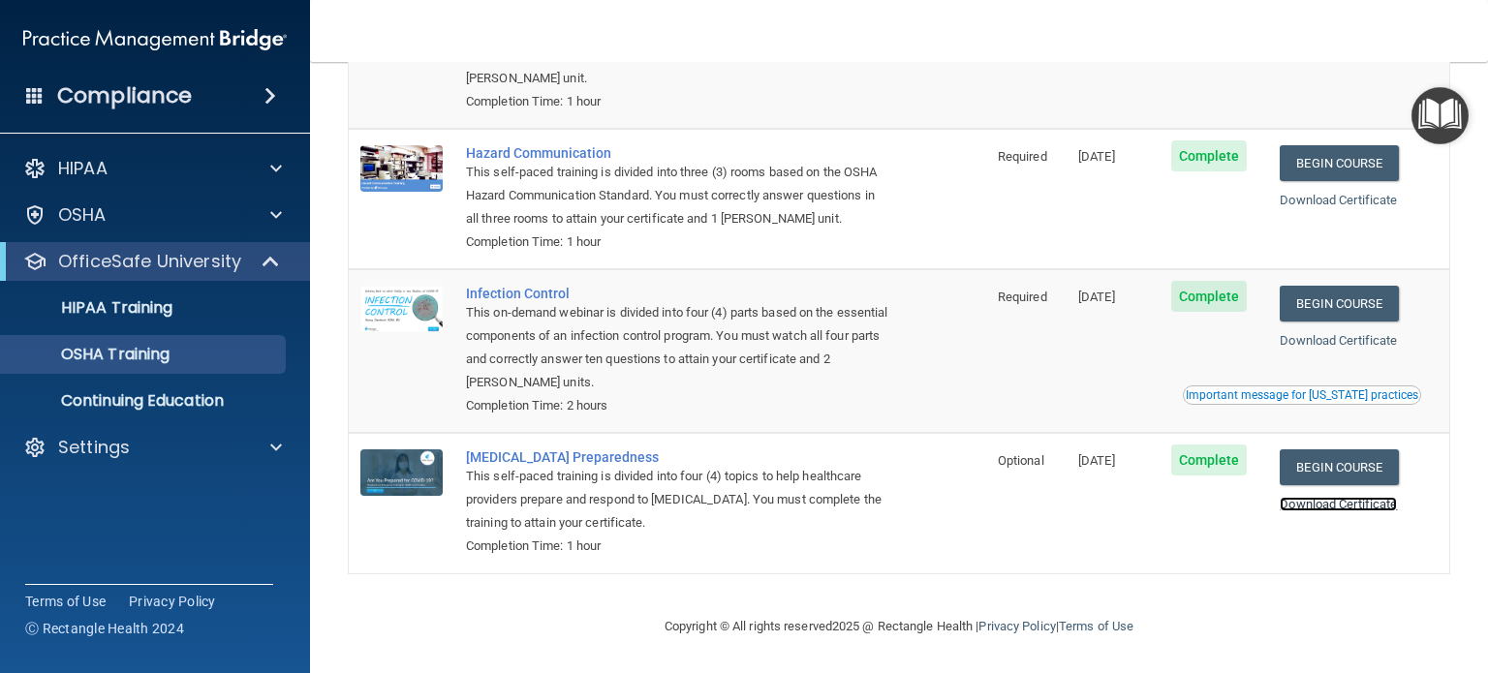
click at [1333, 503] on link "Download Certificate" at bounding box center [1338, 504] width 117 height 15
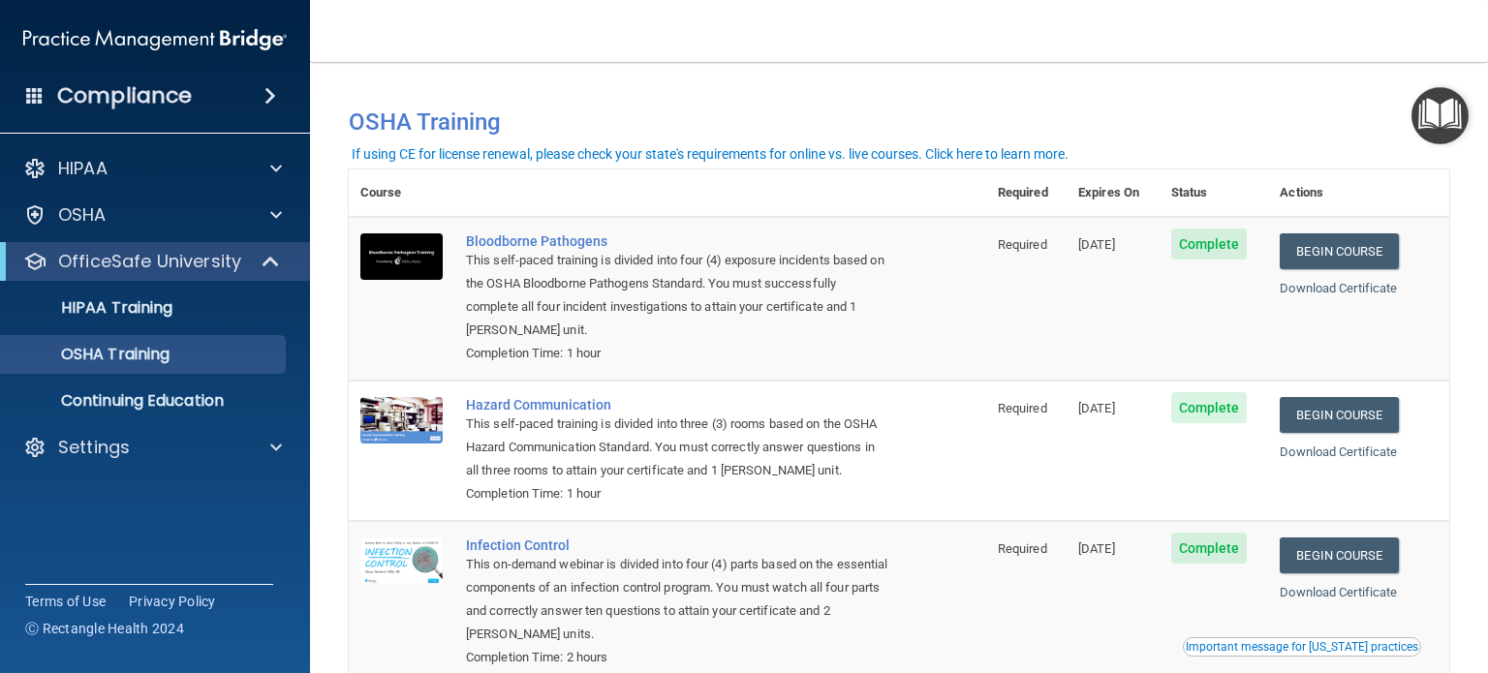
scroll to position [0, 0]
click at [148, 310] on p "HIPAA Training" at bounding box center [93, 307] width 160 height 19
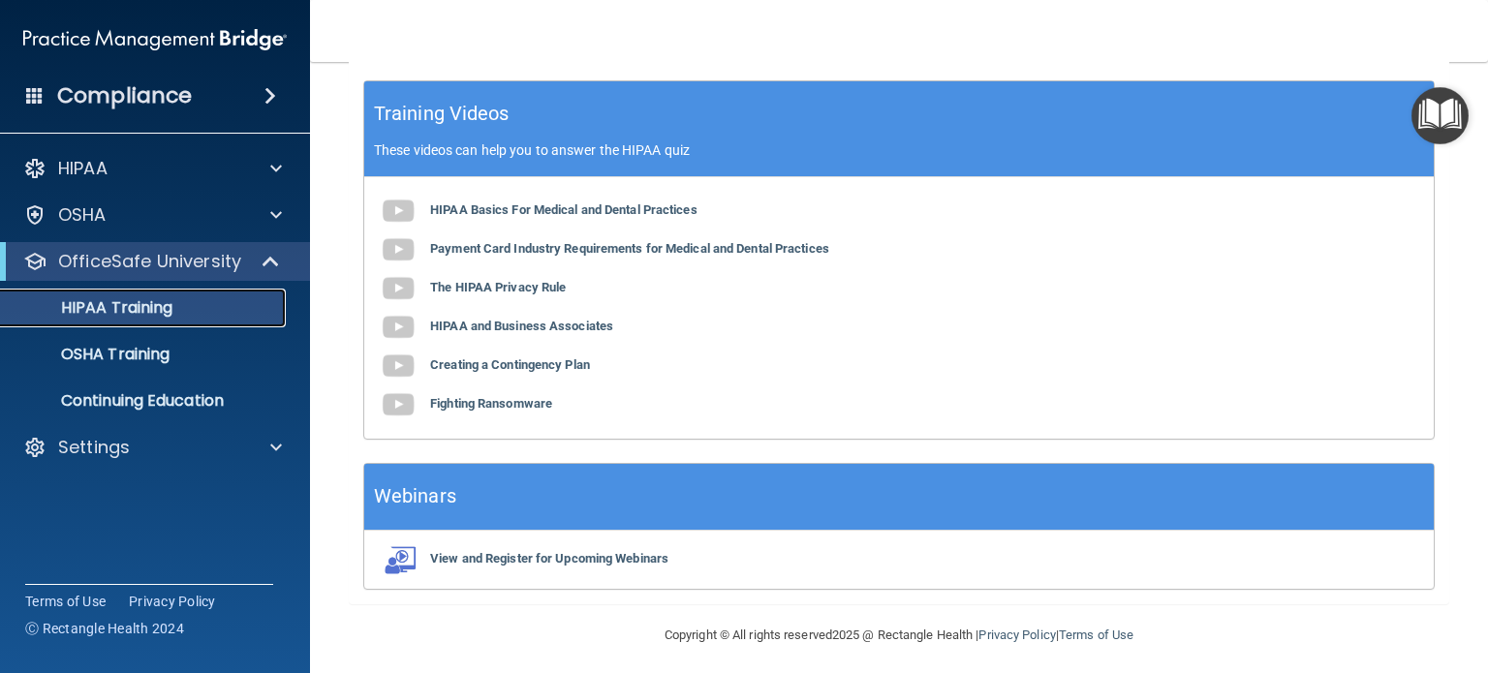
scroll to position [781, 0]
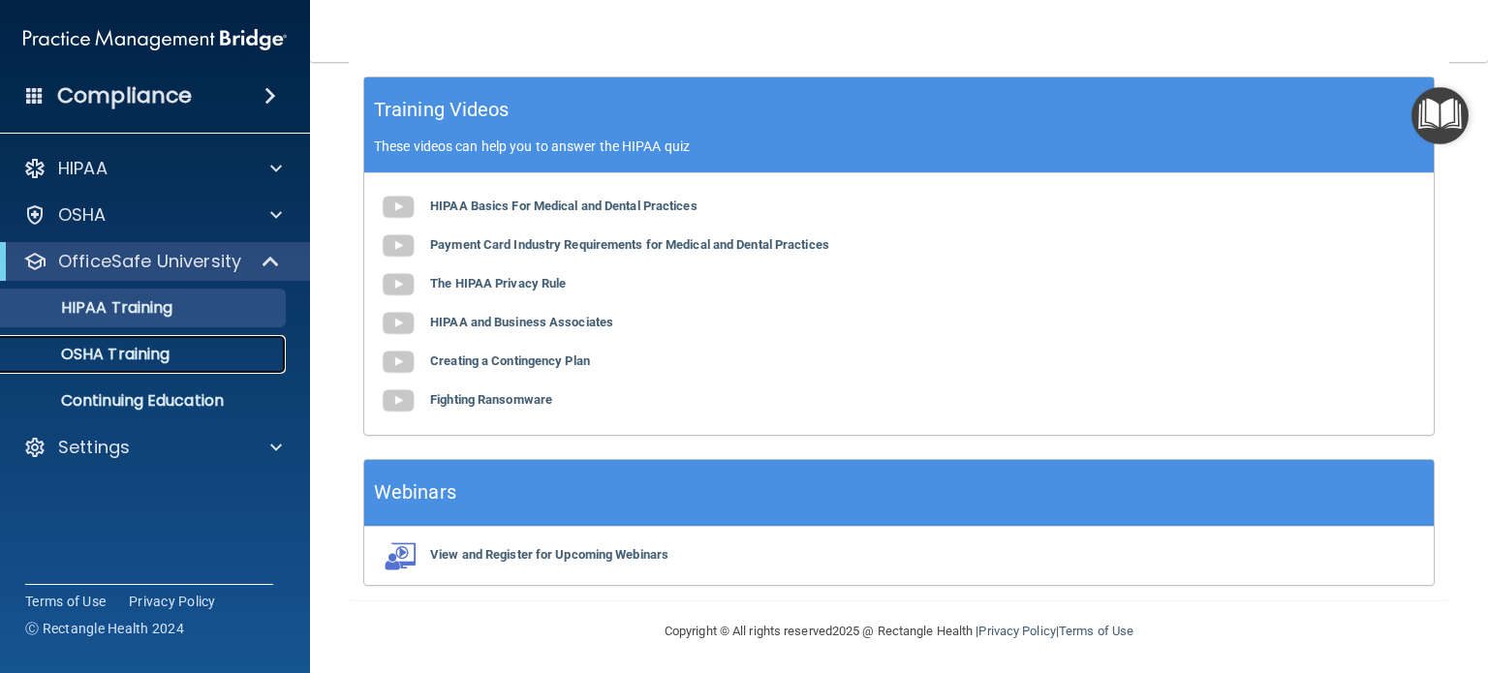
click at [132, 357] on p "OSHA Training" at bounding box center [91, 354] width 157 height 19
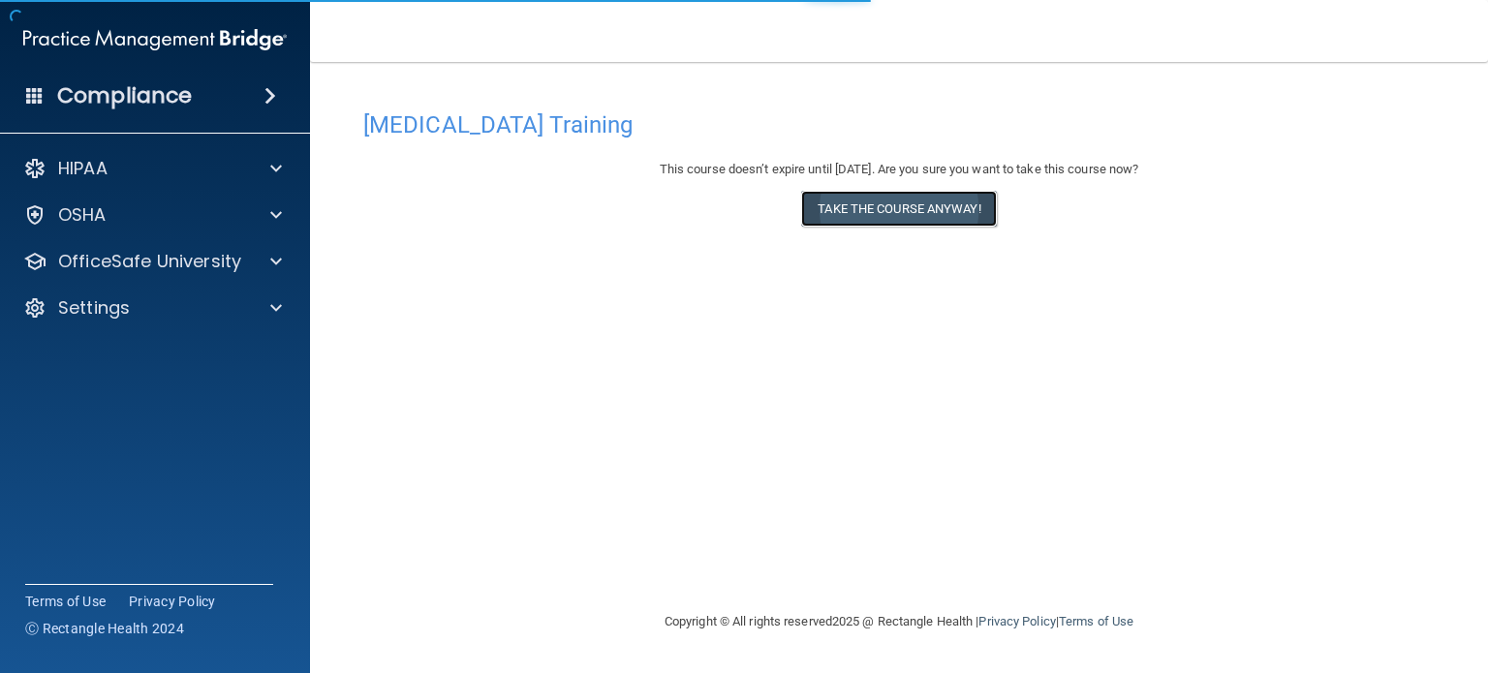
click at [840, 208] on button "Take the course anyway!" at bounding box center [898, 209] width 195 height 36
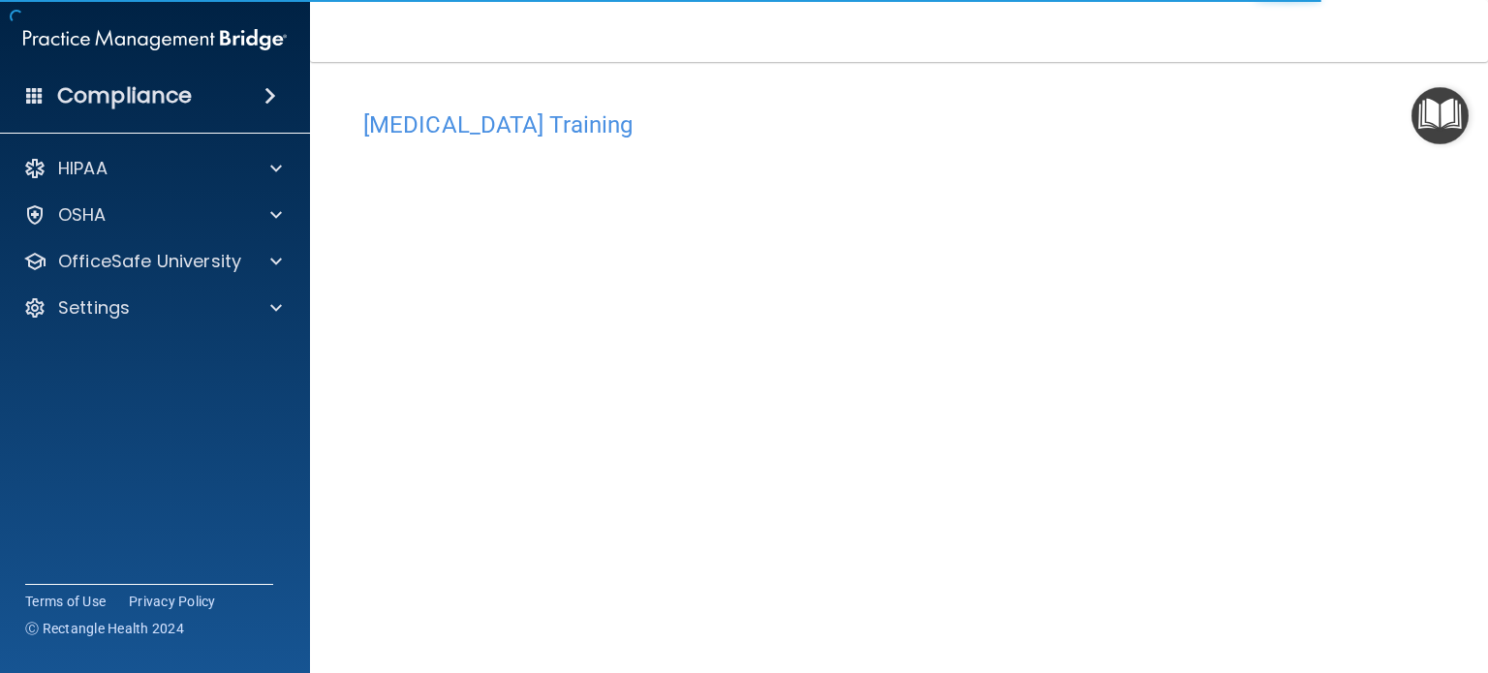
scroll to position [11, 0]
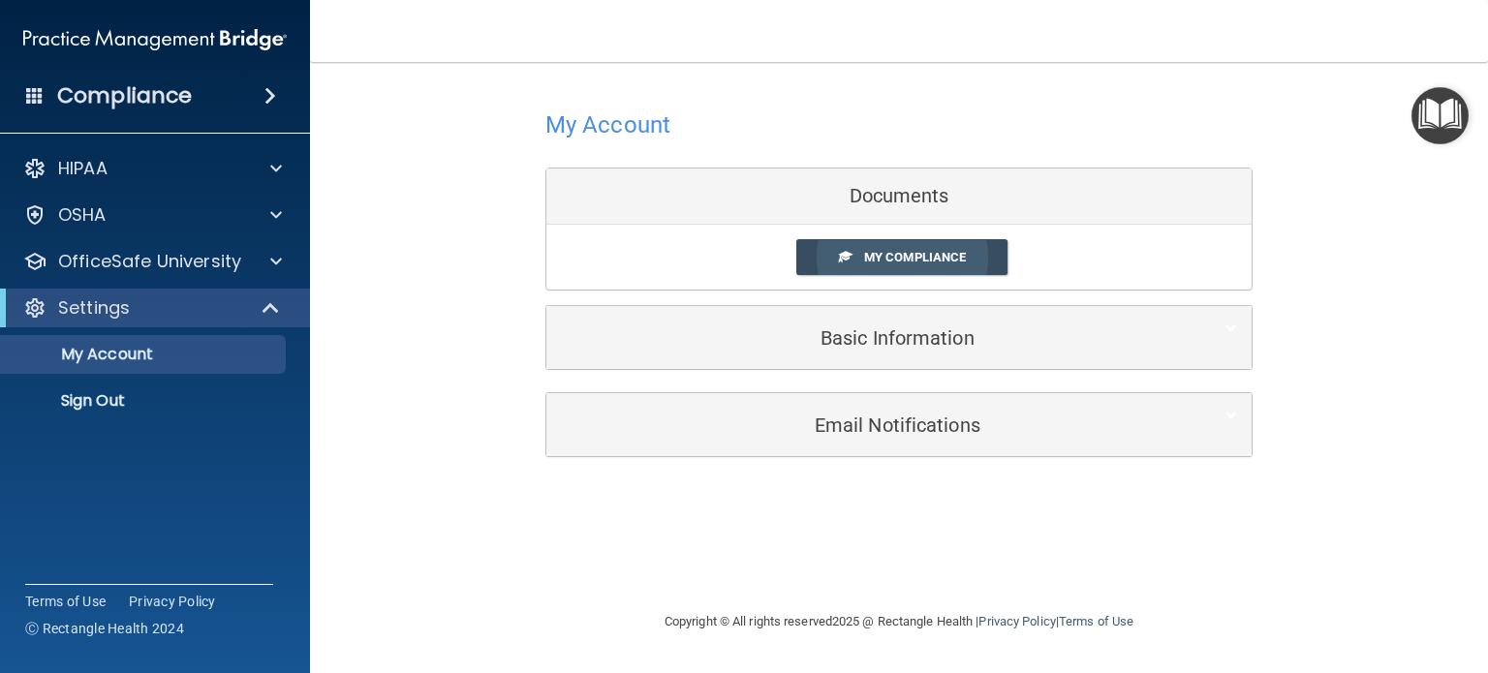
click at [891, 255] on span "My Compliance" at bounding box center [915, 257] width 102 height 15
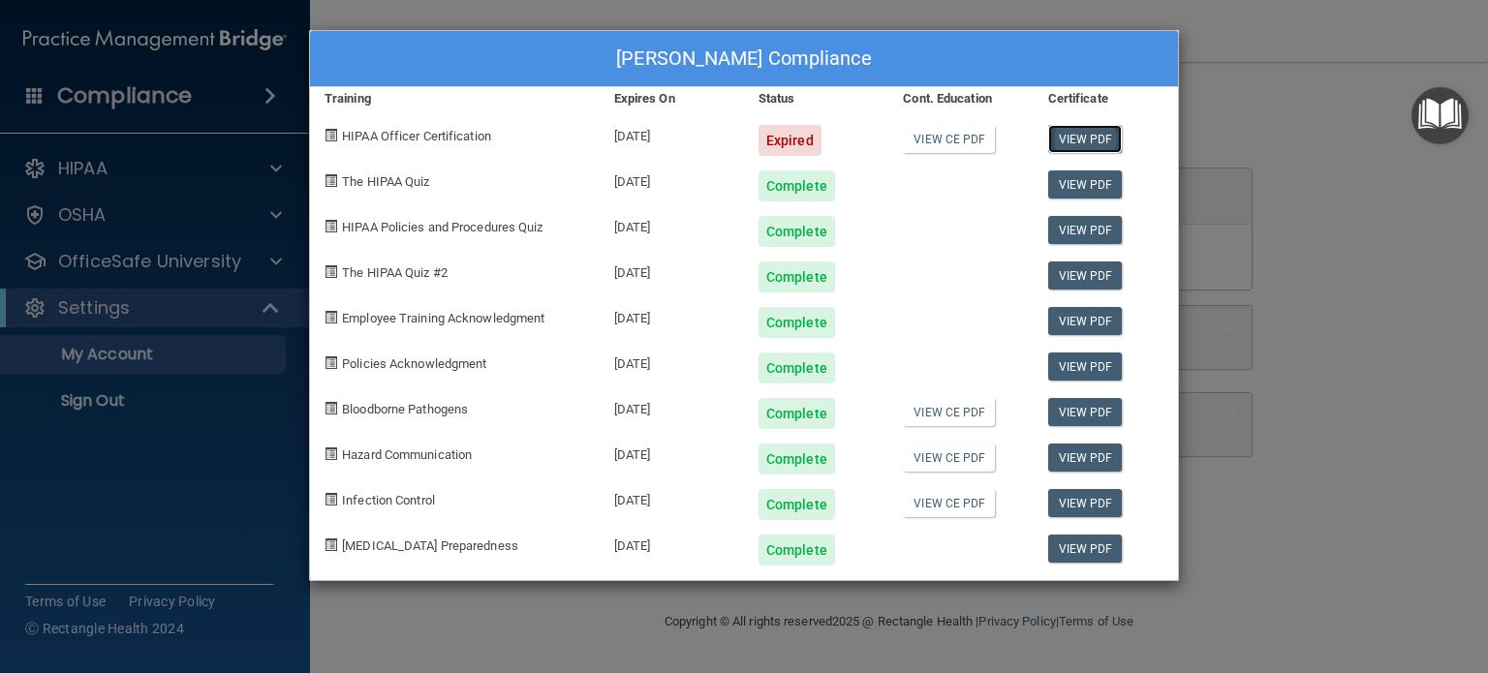
click at [1075, 137] on link "View PDF" at bounding box center [1085, 139] width 75 height 28
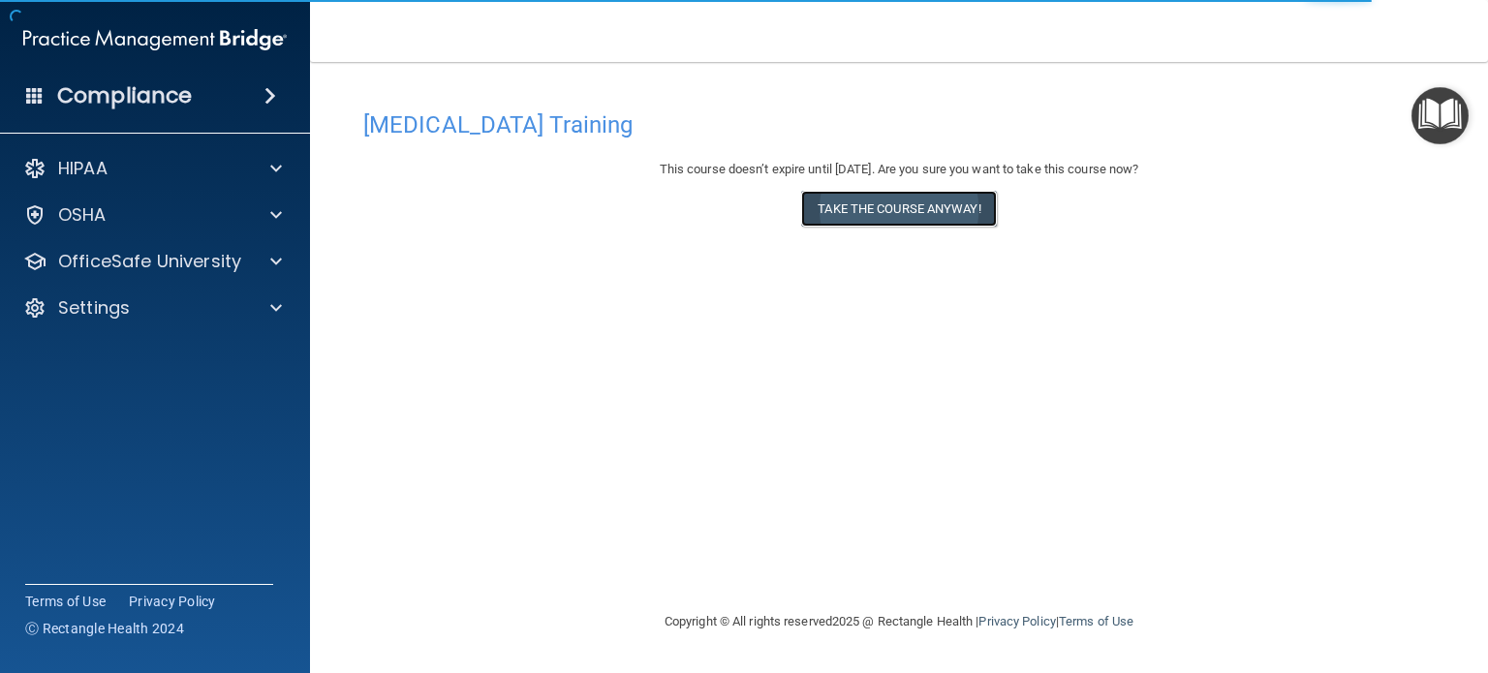
click at [888, 207] on button "Take the course anyway!" at bounding box center [898, 209] width 195 height 36
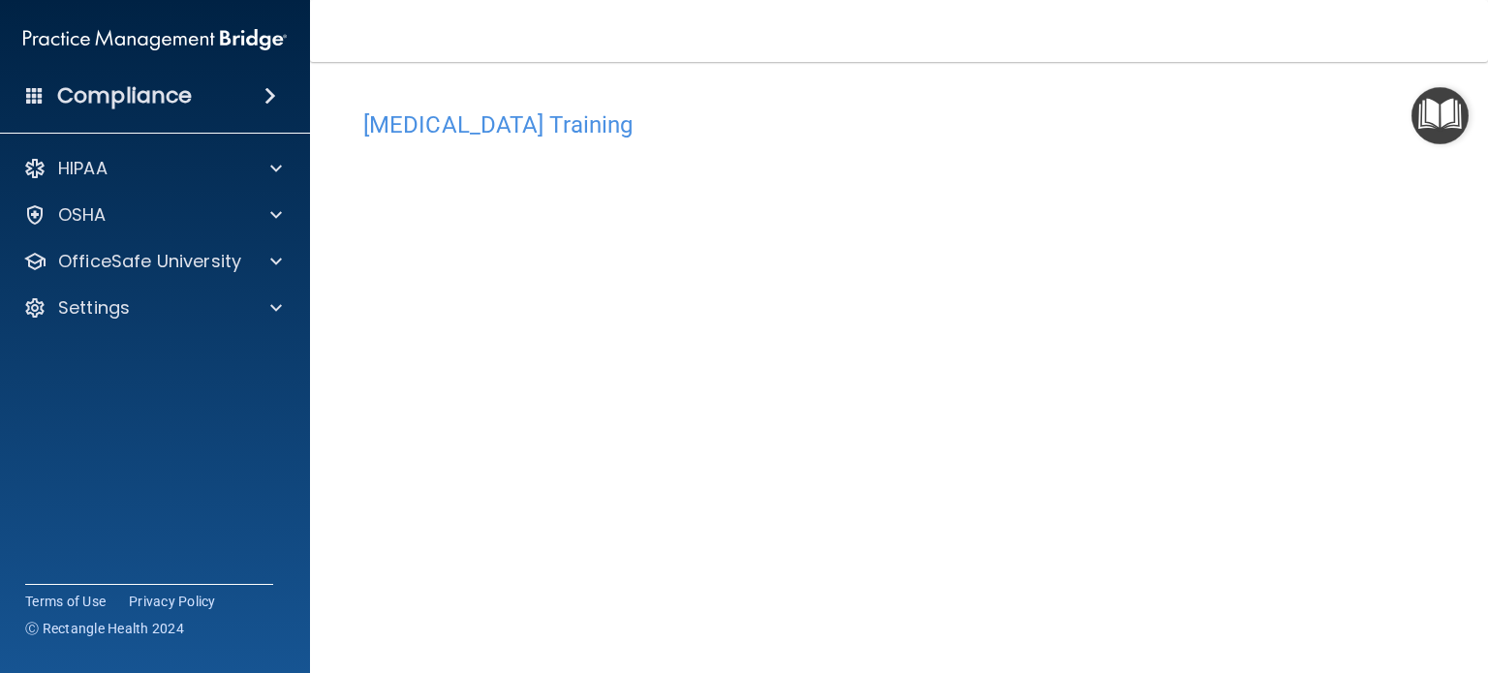
scroll to position [11, 0]
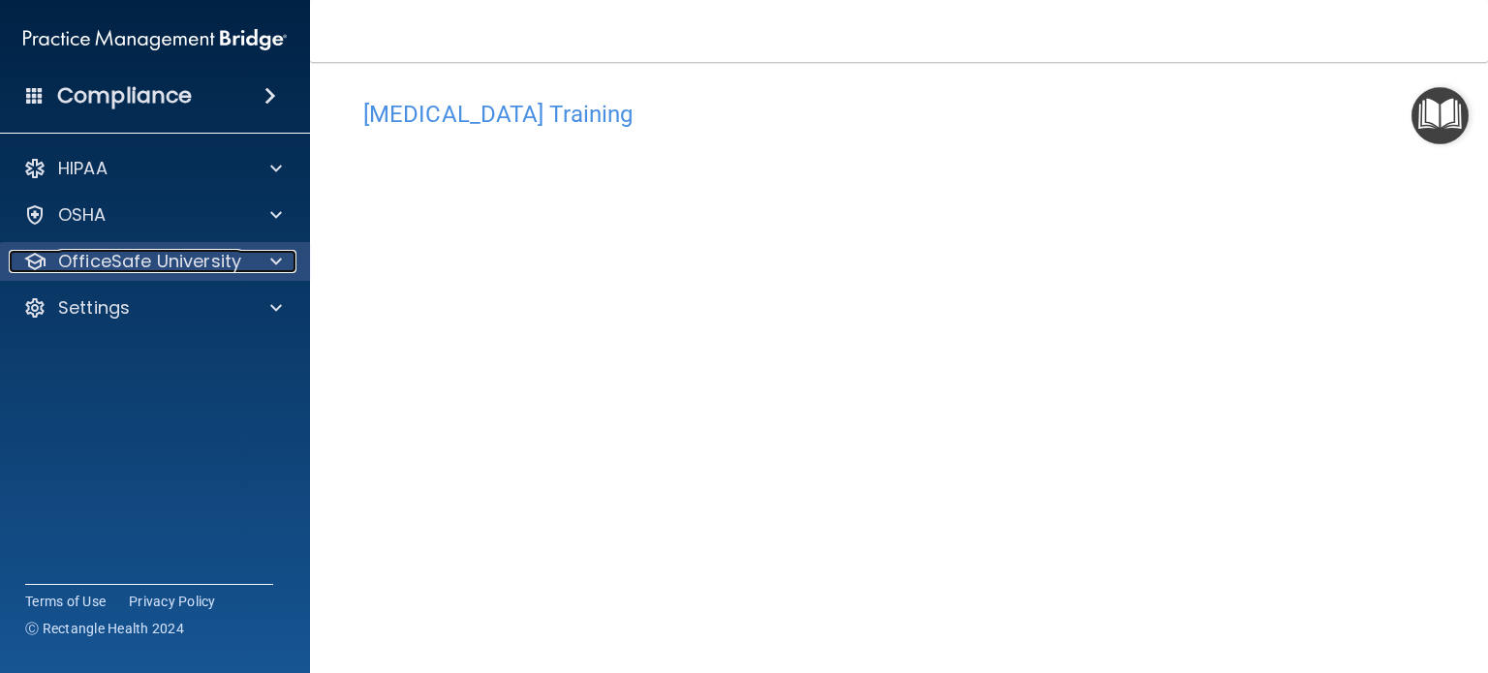
click at [196, 251] on p "OfficeSafe University" at bounding box center [149, 261] width 183 height 23
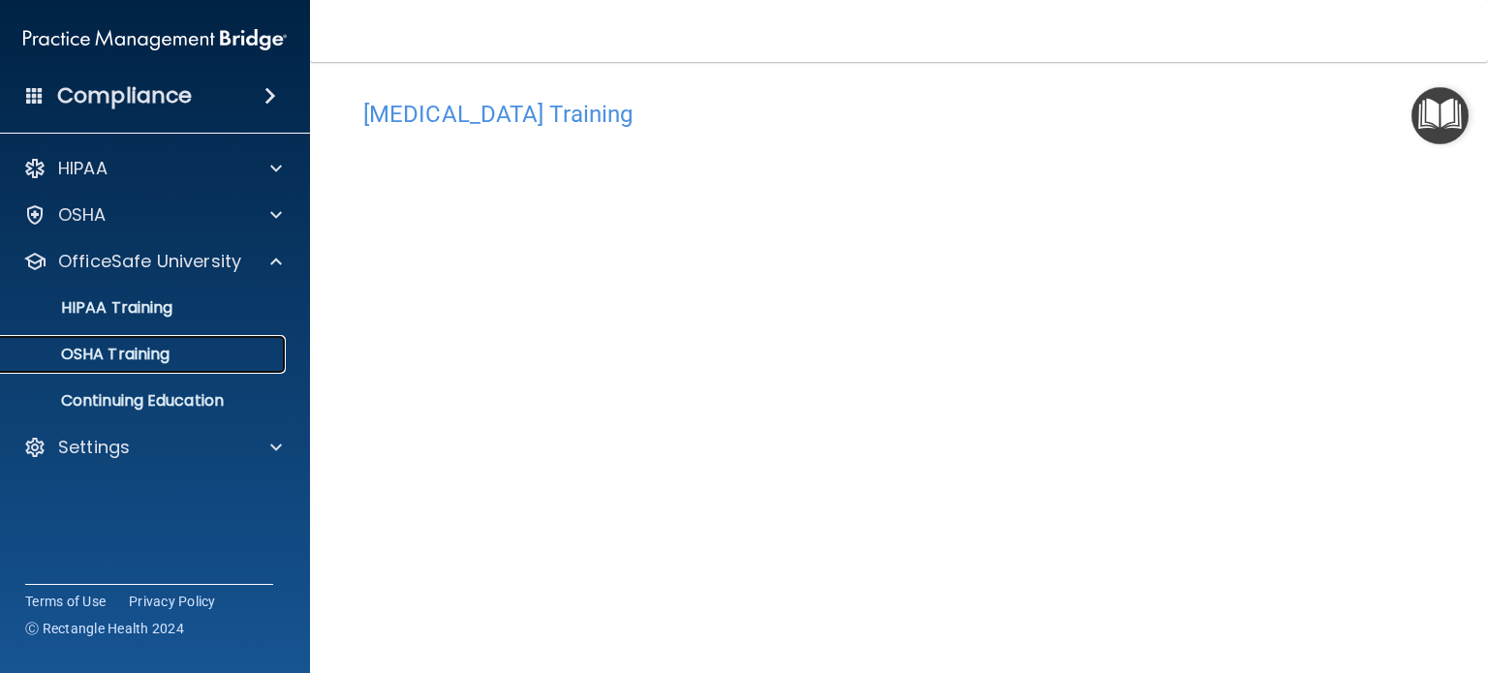
click at [139, 359] on p "OSHA Training" at bounding box center [91, 354] width 157 height 19
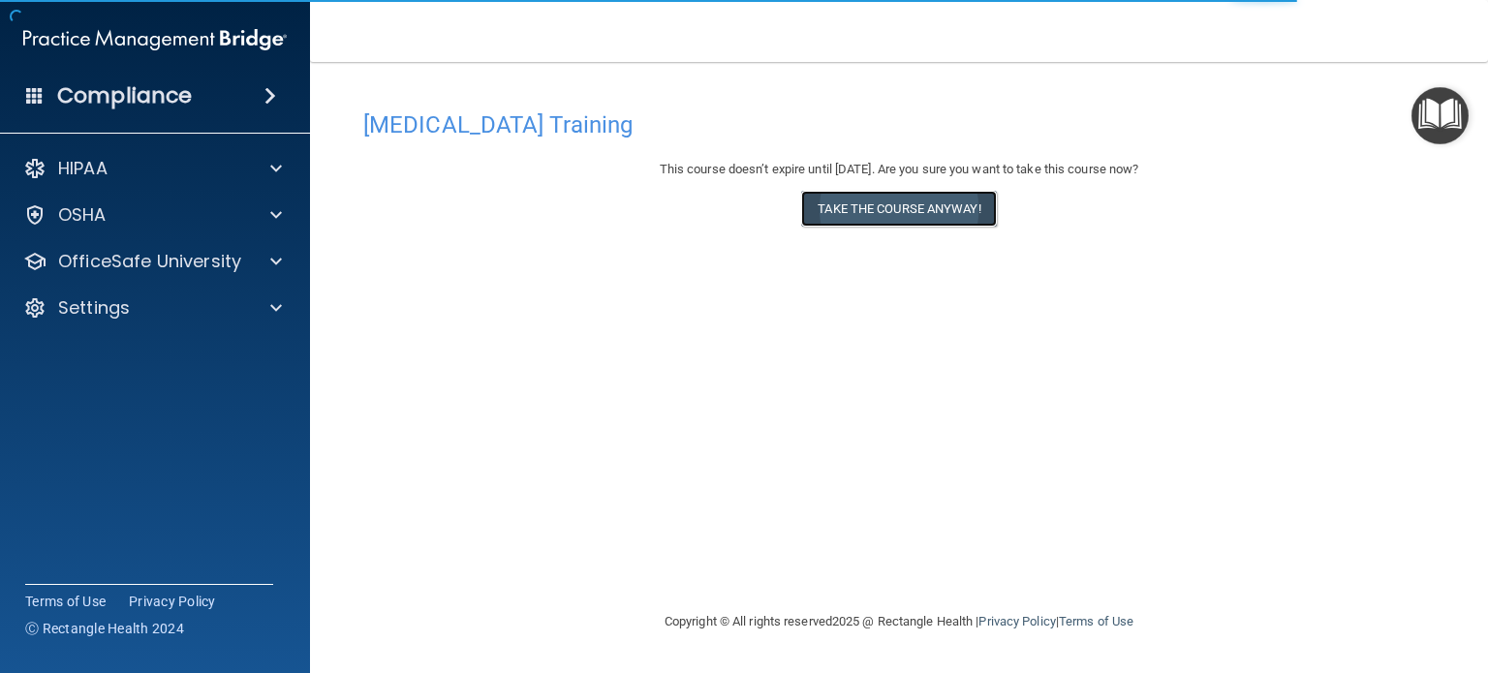
click at [893, 205] on button "Take the course anyway!" at bounding box center [898, 209] width 195 height 36
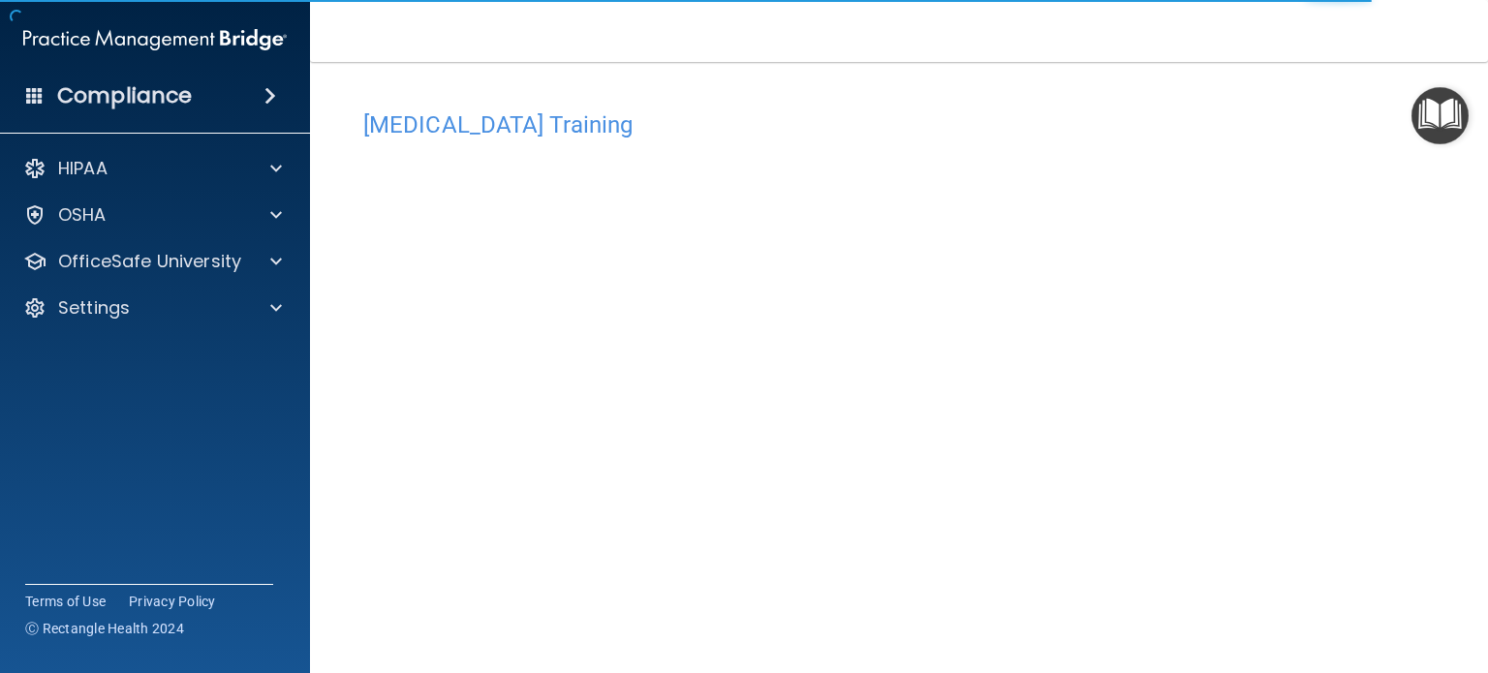
scroll to position [11, 0]
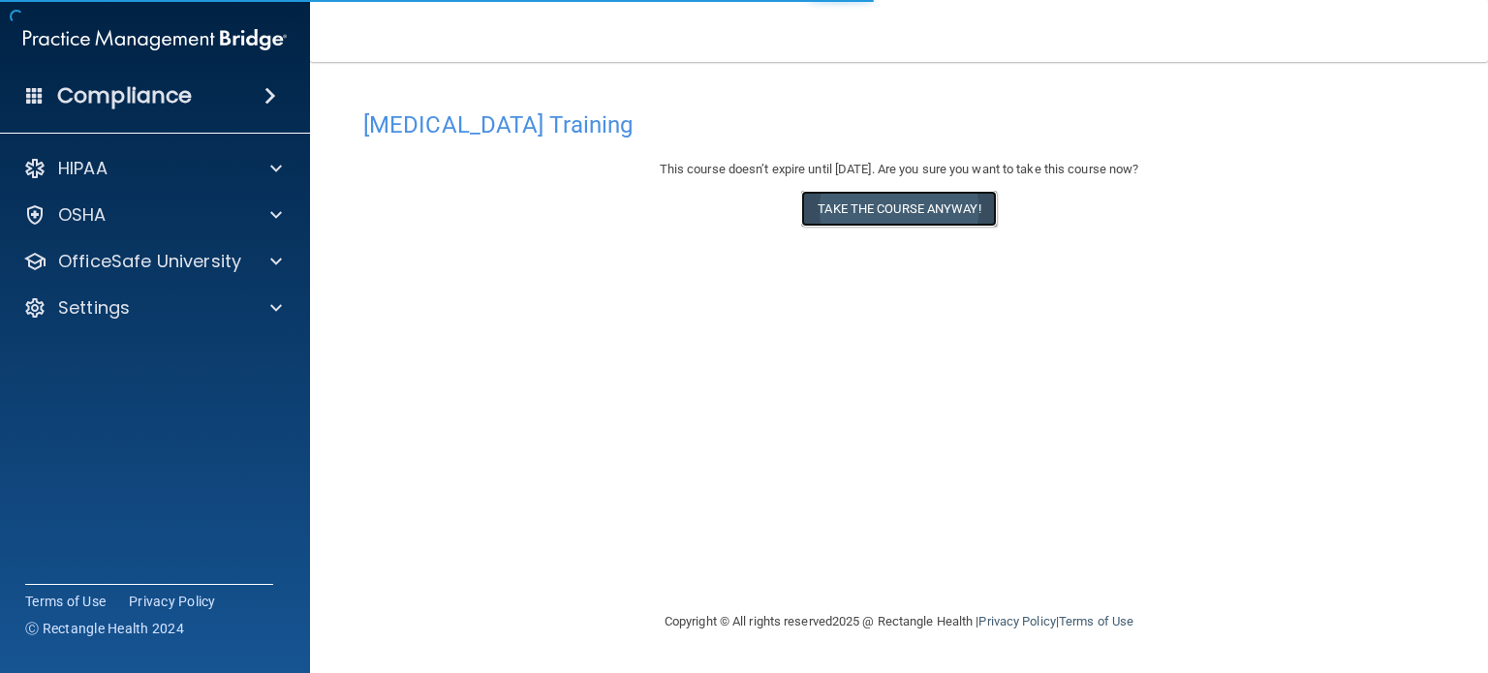
click at [891, 202] on button "Take the course anyway!" at bounding box center [898, 209] width 195 height 36
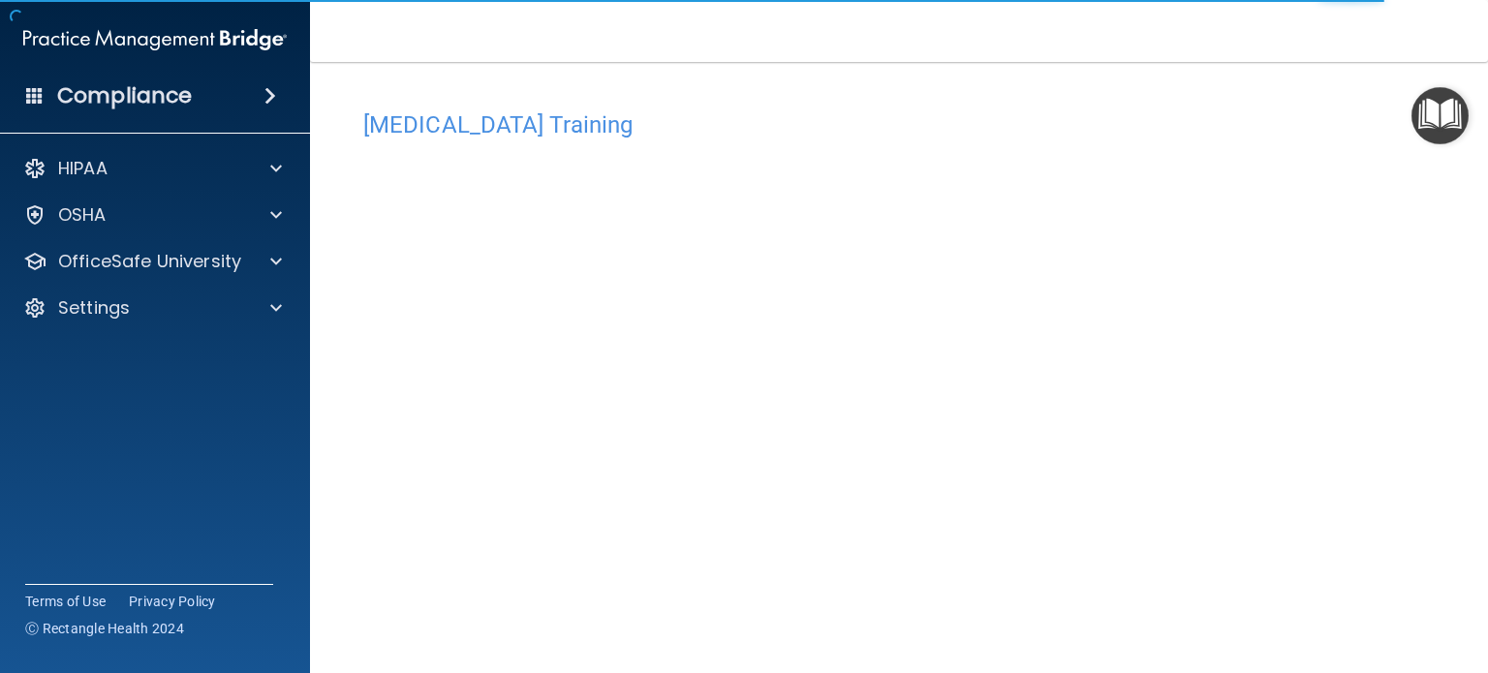
scroll to position [11, 0]
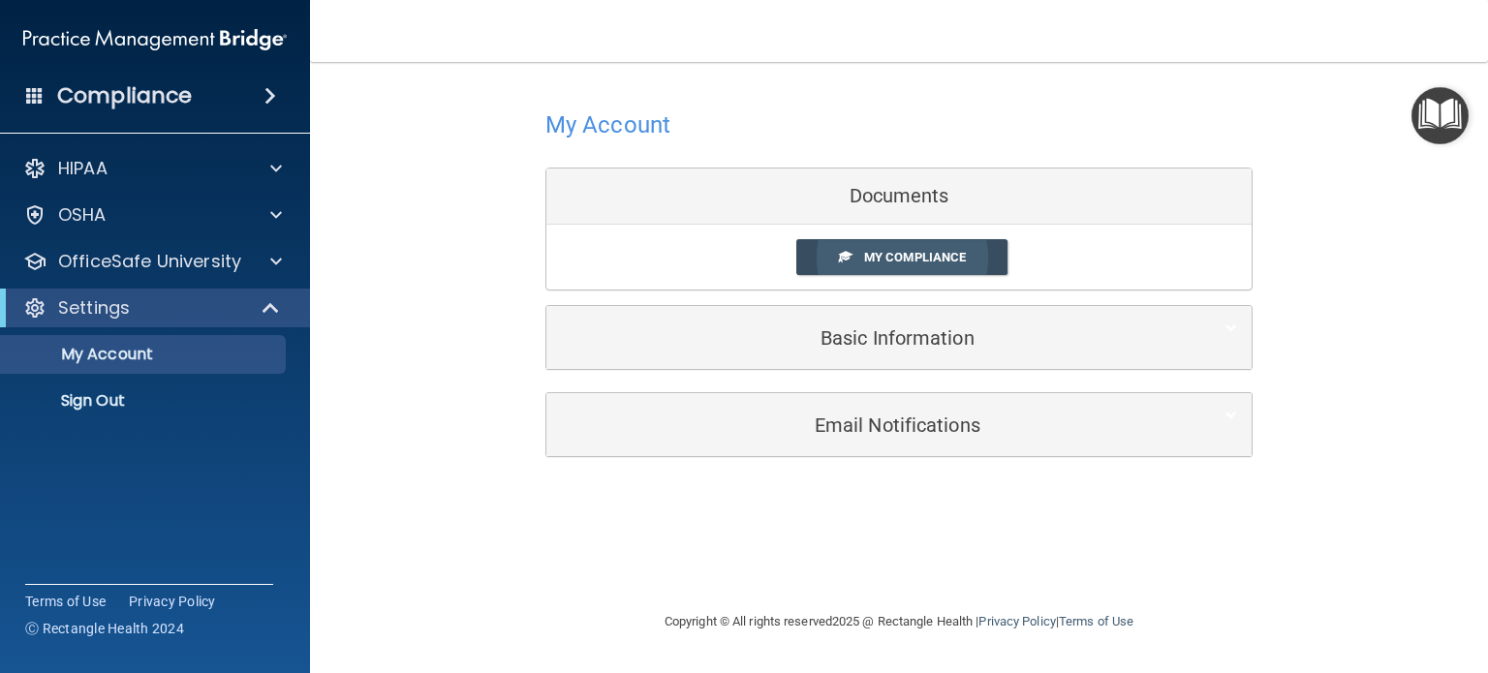
click at [918, 259] on span "My Compliance" at bounding box center [915, 257] width 102 height 15
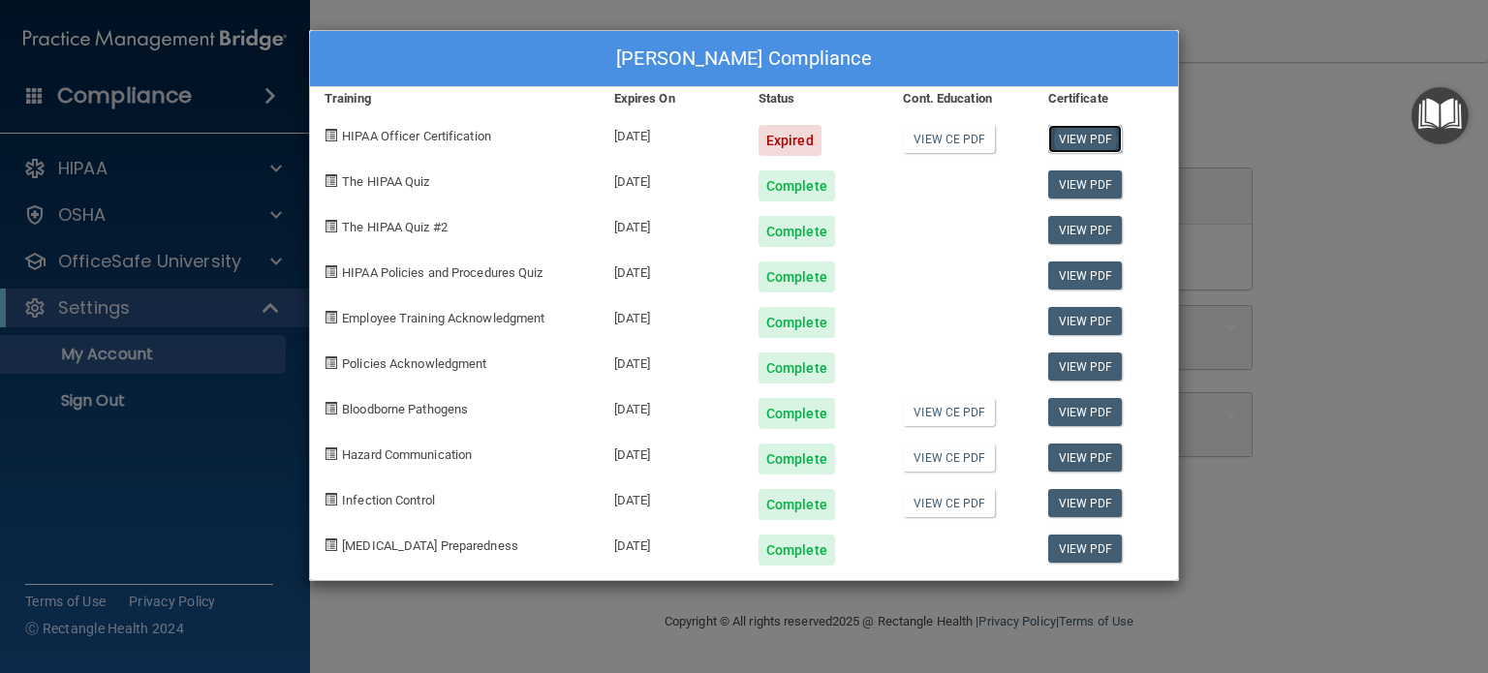
click at [1082, 136] on link "View PDF" at bounding box center [1085, 139] width 75 height 28
click at [1089, 131] on link "View PDF" at bounding box center [1085, 139] width 75 height 28
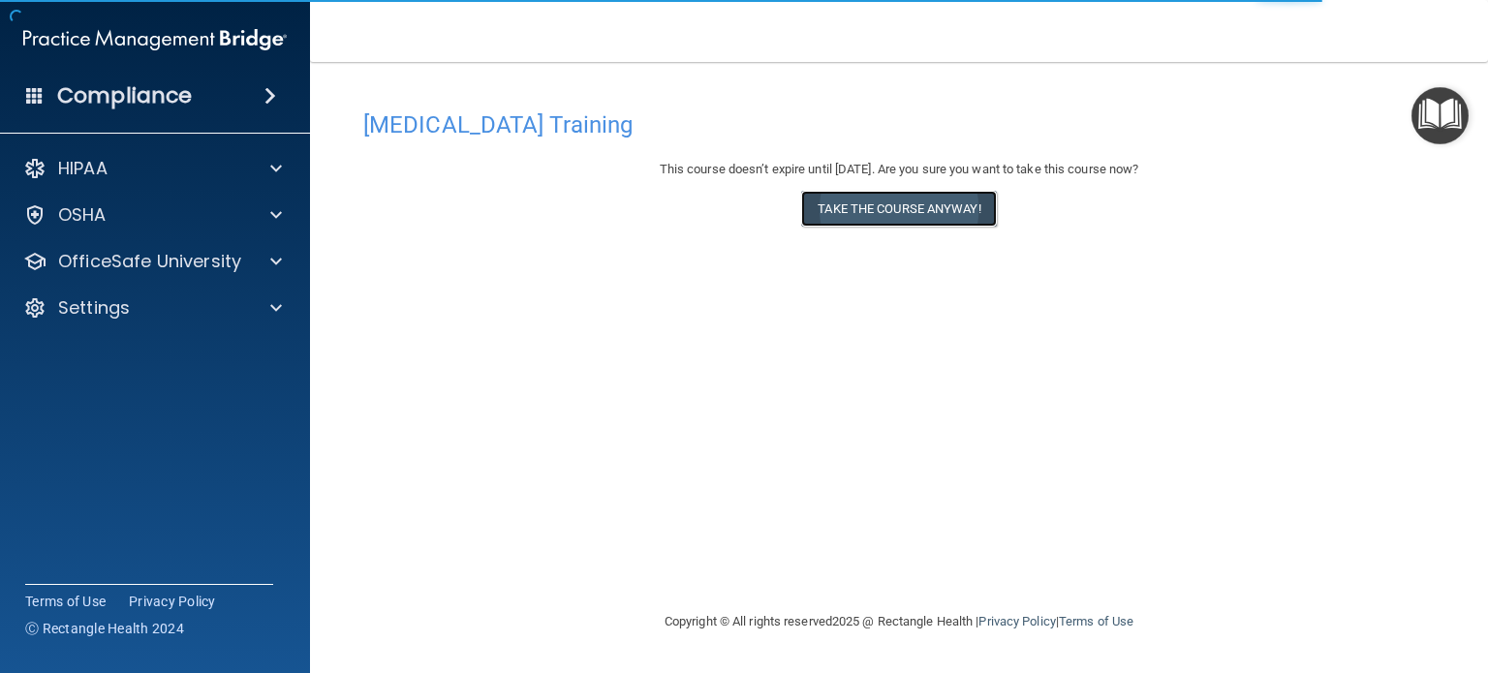
click at [888, 200] on button "Take the course anyway!" at bounding box center [898, 209] width 195 height 36
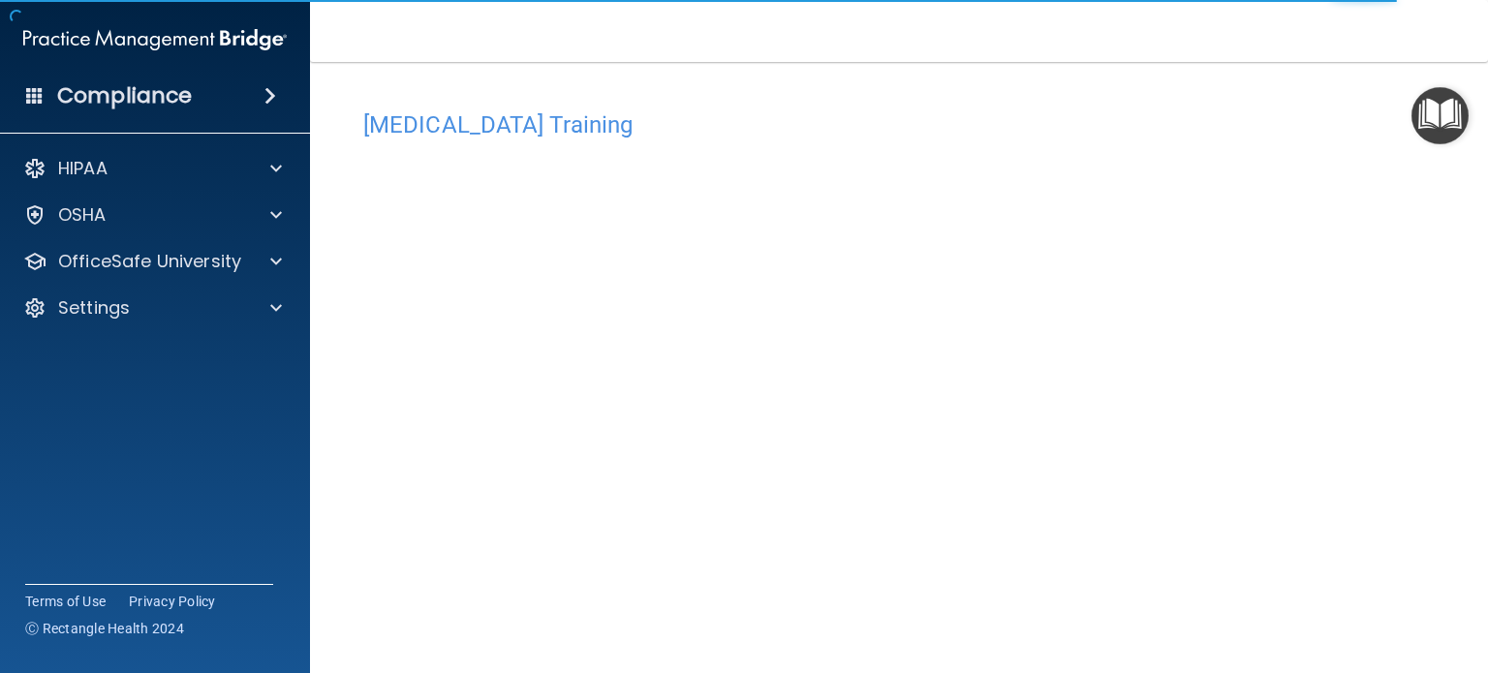
scroll to position [11, 0]
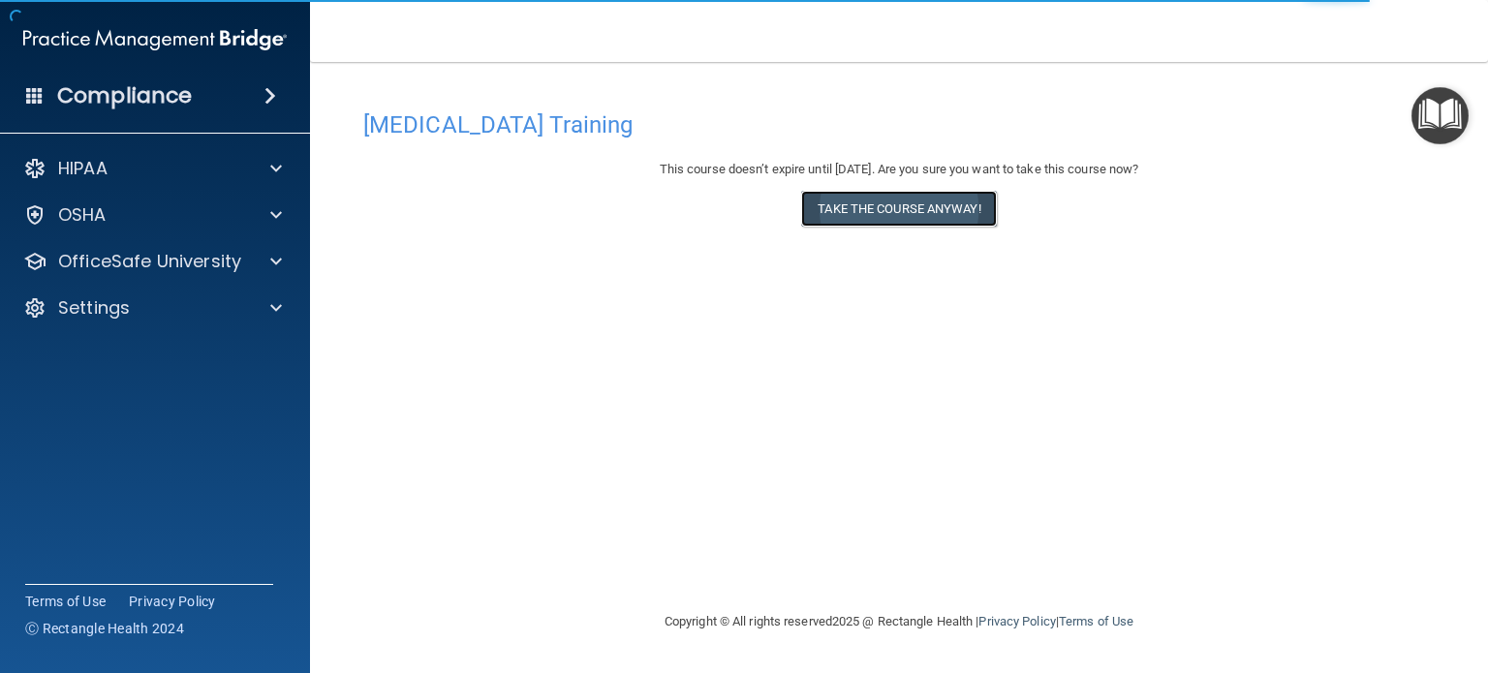
click at [899, 205] on button "Take the course anyway!" at bounding box center [898, 209] width 195 height 36
click at [895, 208] on button "Take the course anyway!" at bounding box center [898, 209] width 195 height 36
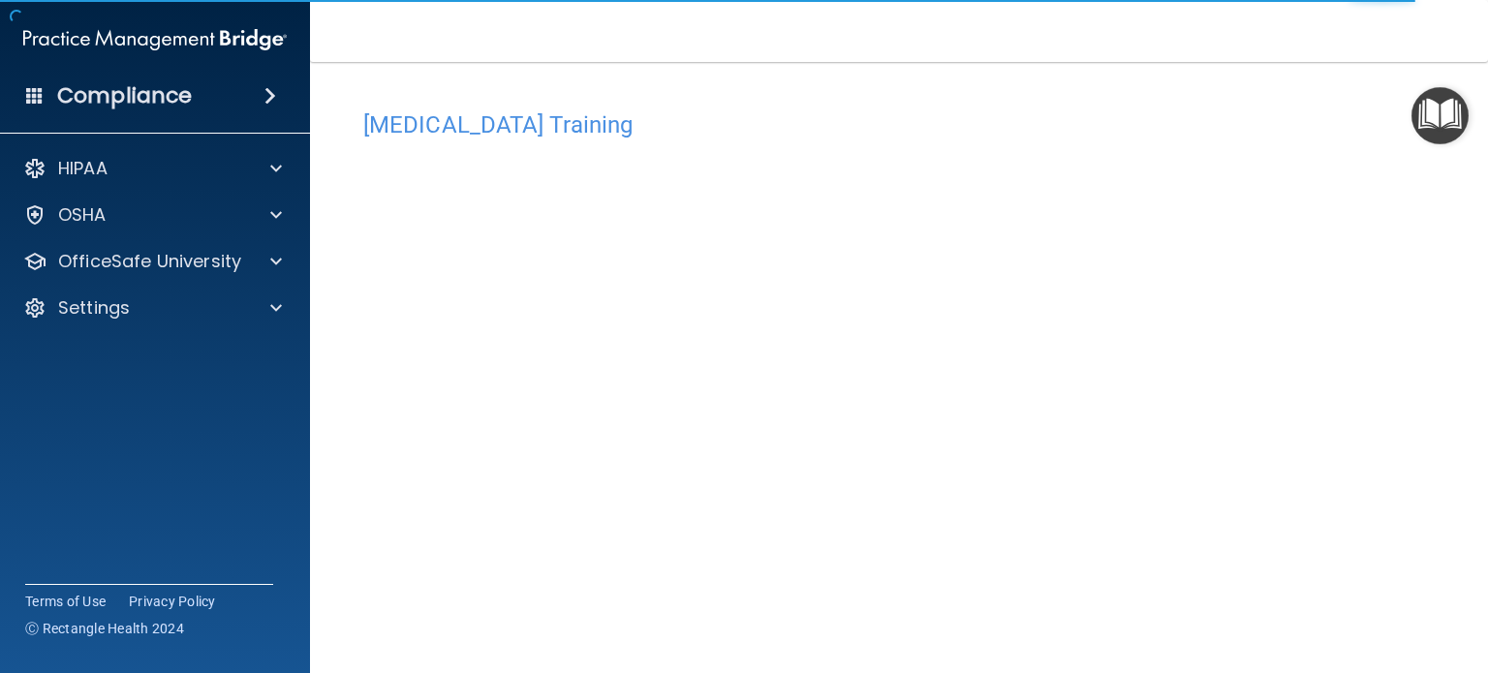
scroll to position [11, 0]
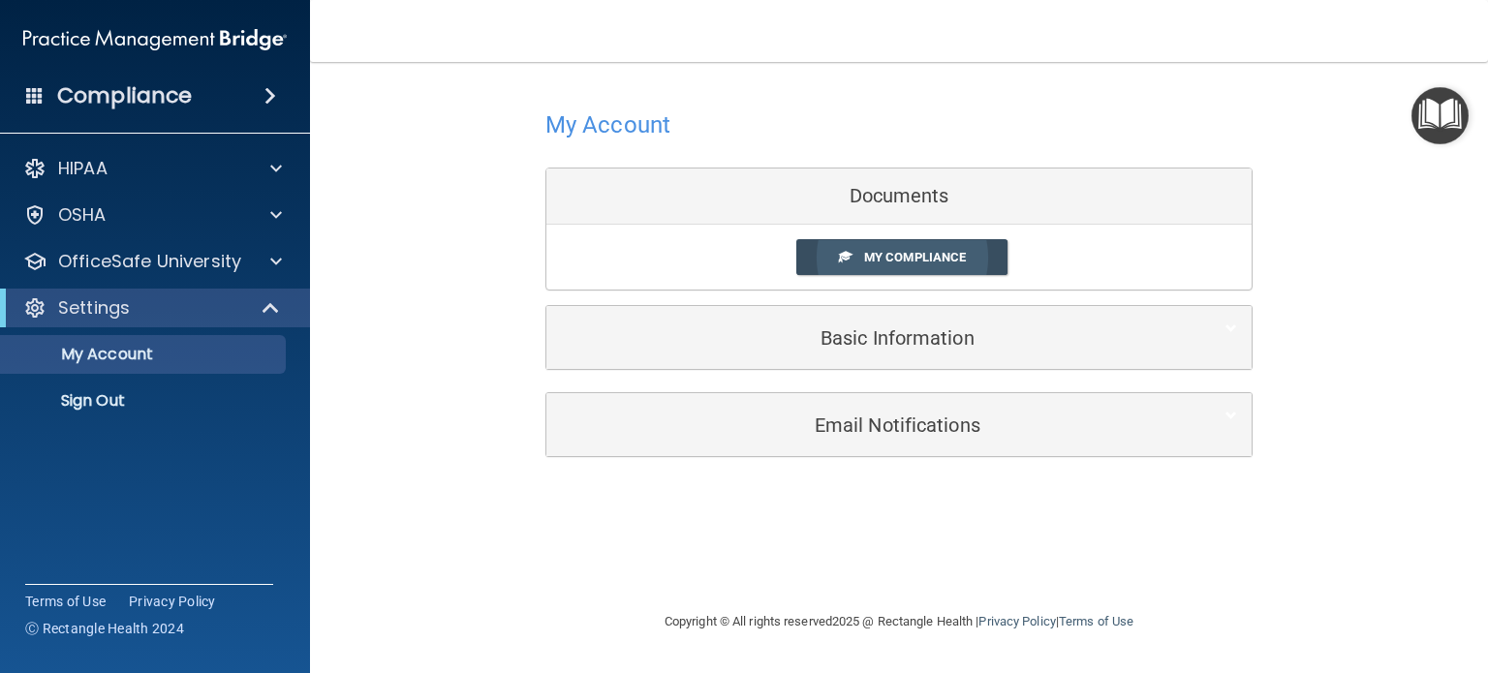
click at [905, 258] on span "My Compliance" at bounding box center [915, 257] width 102 height 15
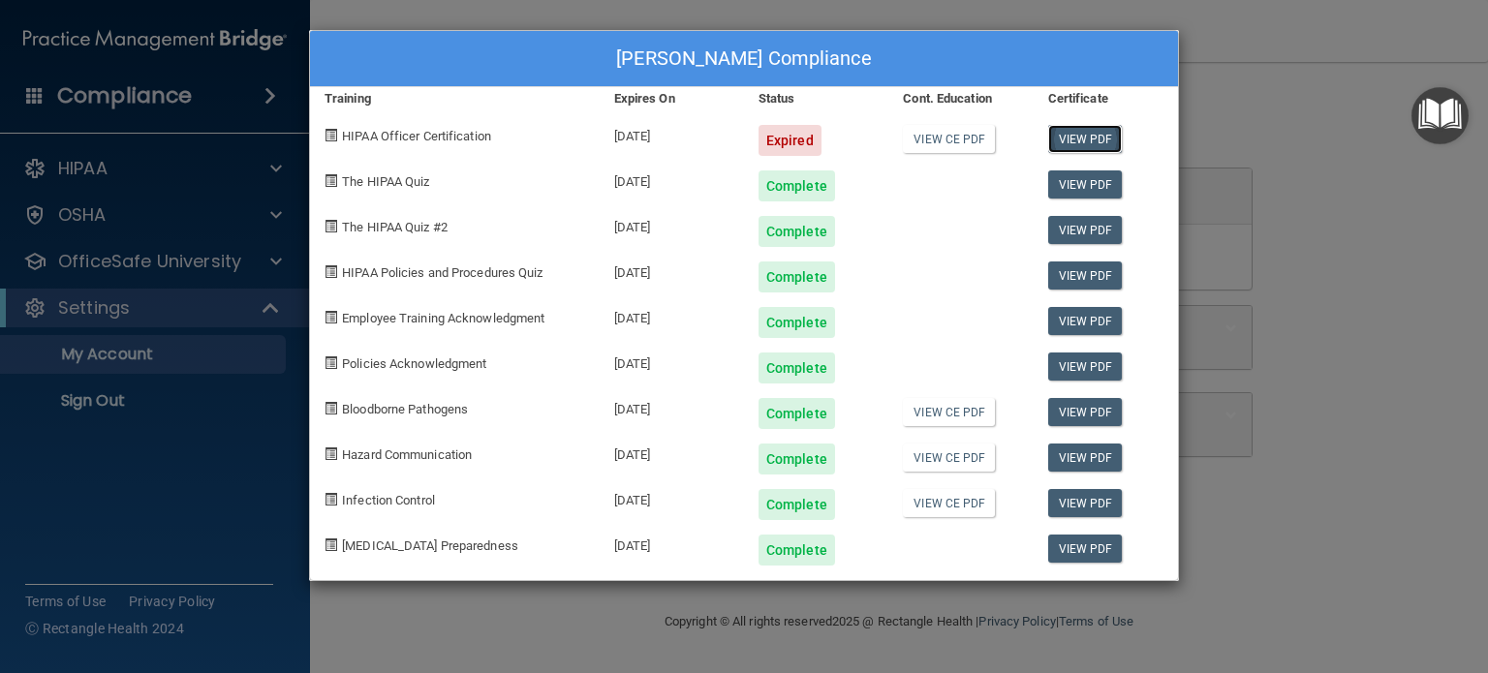
click at [1089, 135] on link "View PDF" at bounding box center [1085, 139] width 75 height 28
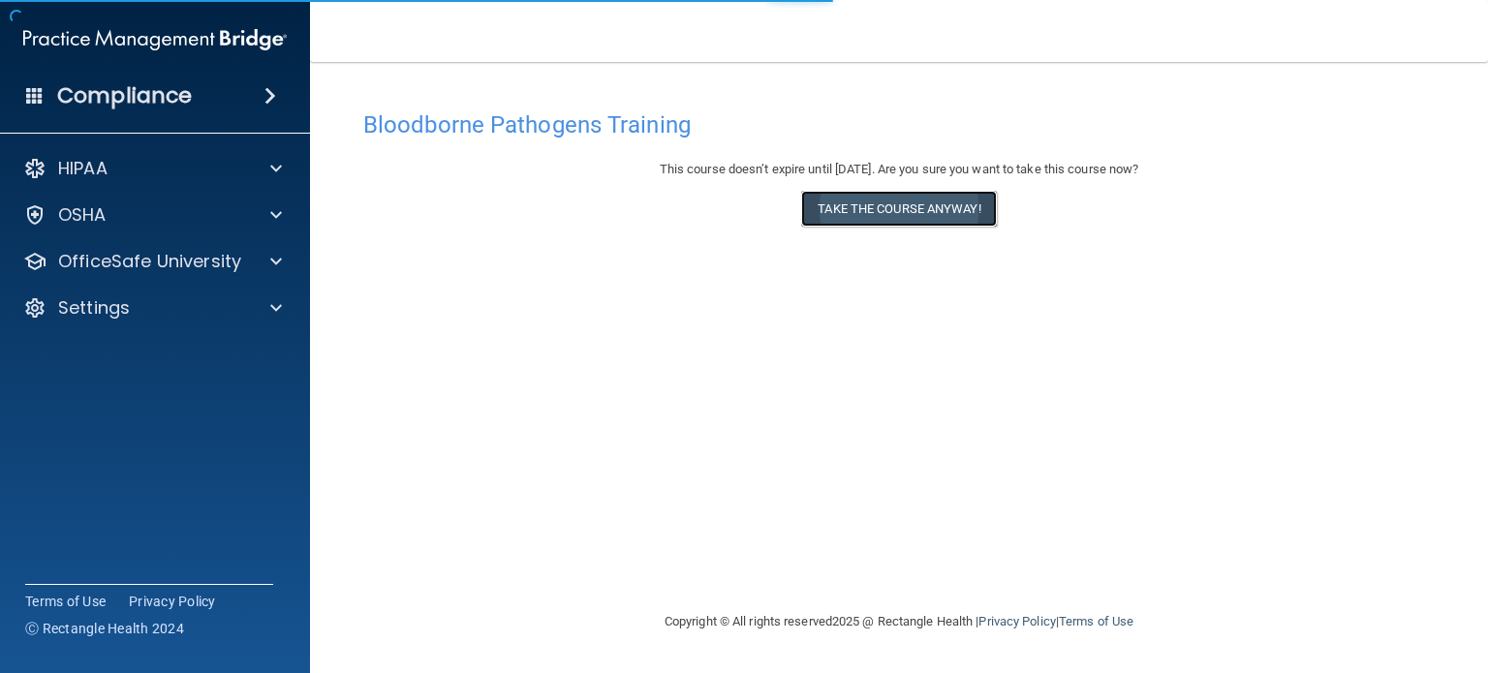
click at [888, 203] on button "Take the course anyway!" at bounding box center [898, 209] width 195 height 36
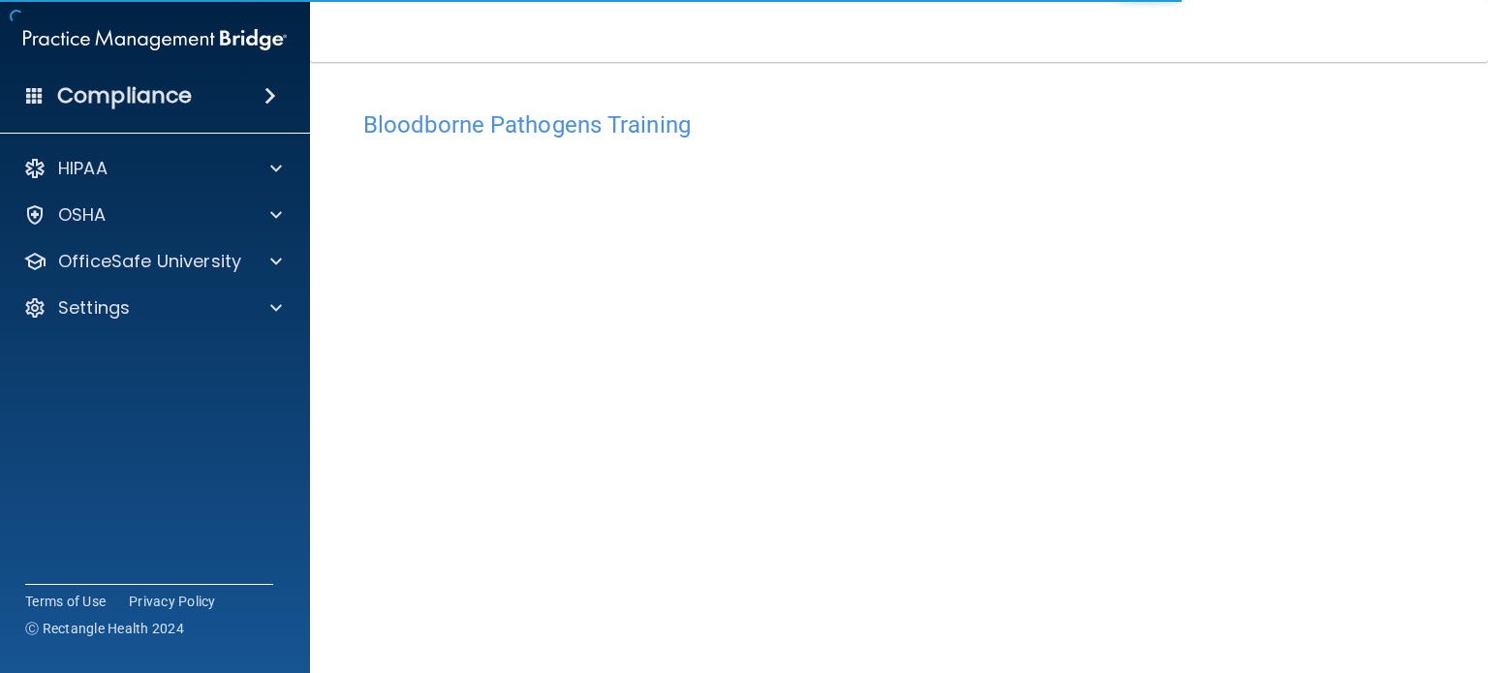
scroll to position [27, 0]
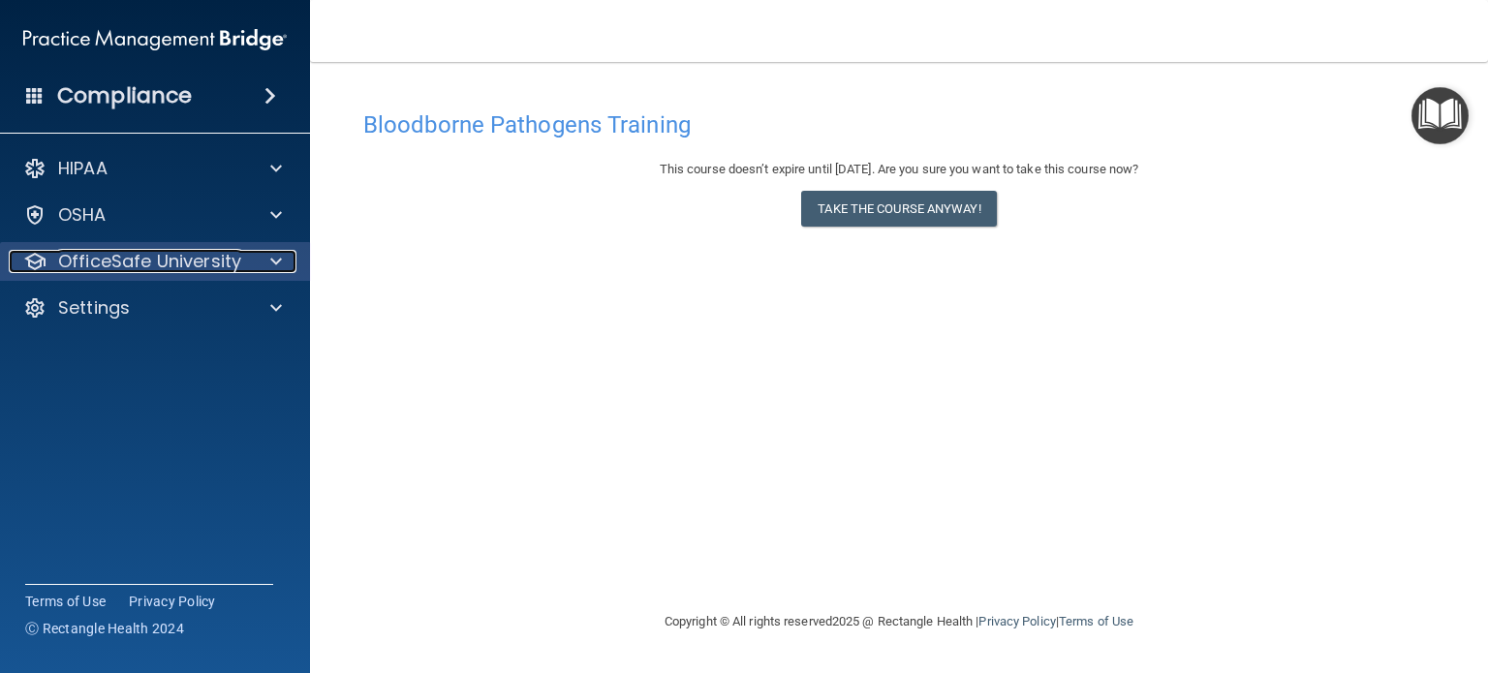
click at [134, 258] on p "OfficeSafe University" at bounding box center [149, 261] width 183 height 23
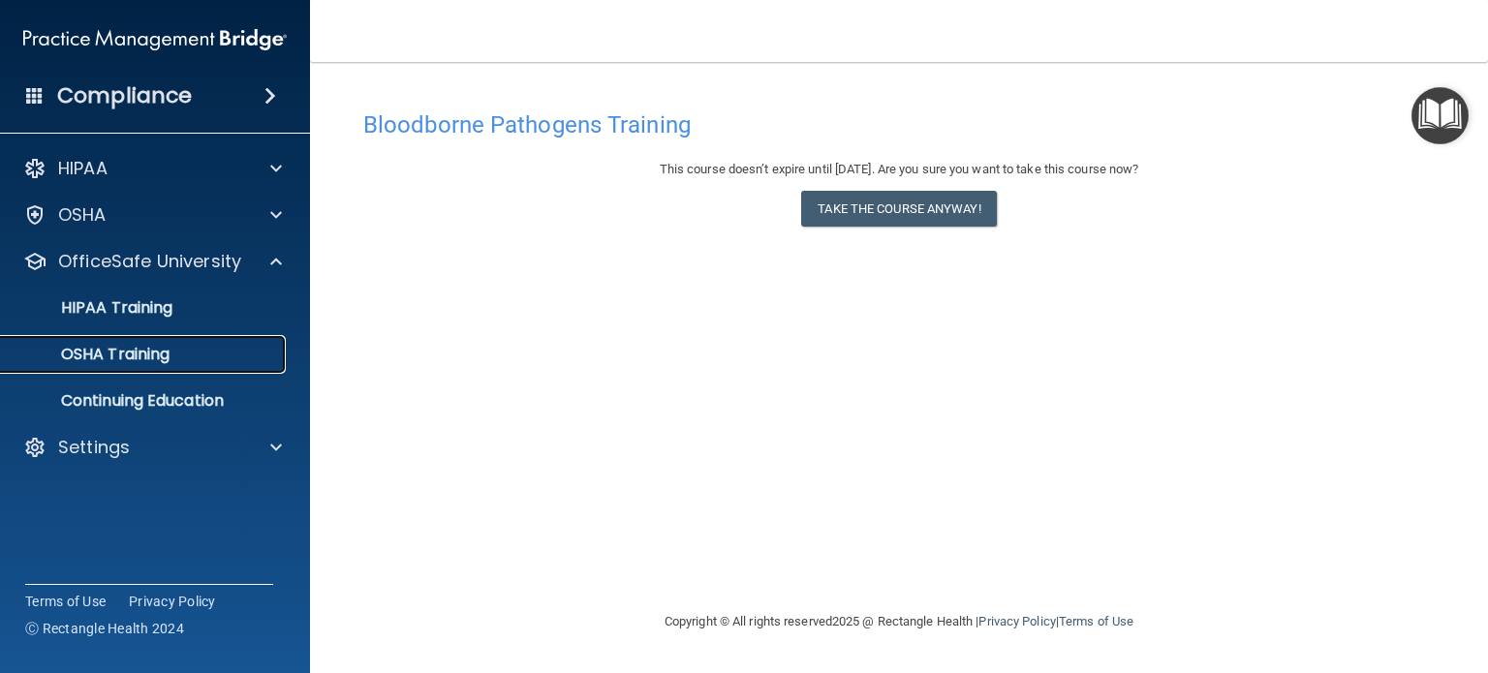
click at [139, 350] on p "OSHA Training" at bounding box center [91, 354] width 157 height 19
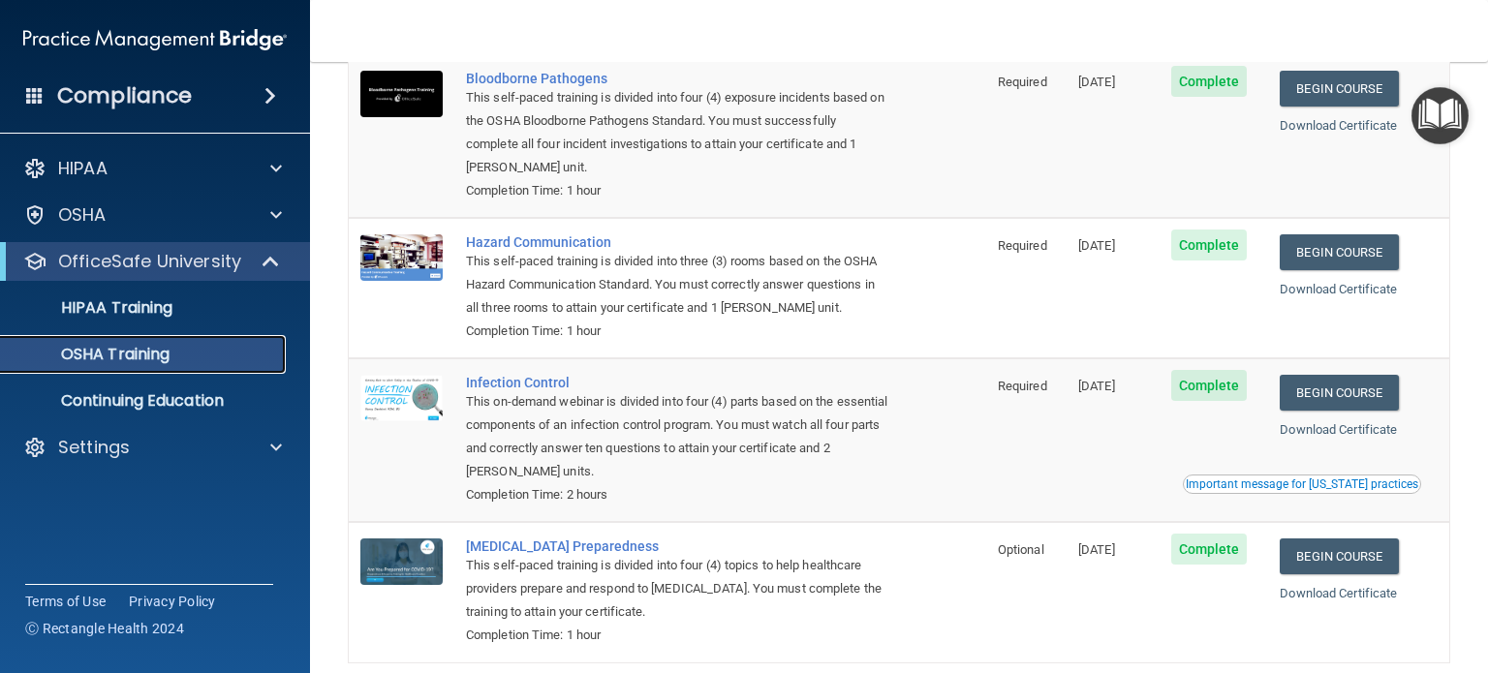
scroll to position [163, 0]
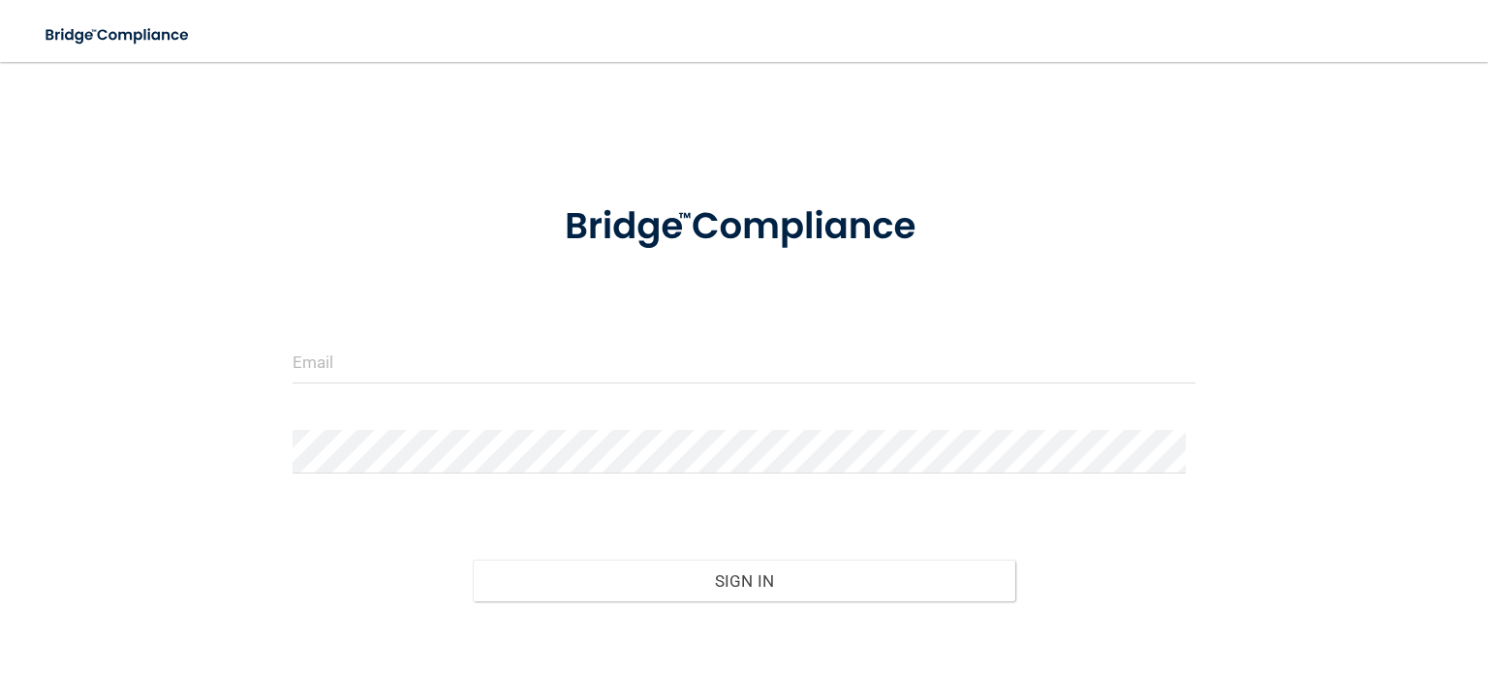
click at [407, 335] on form "Invalid email/password. You don't have permission to access that page. Sign In …" at bounding box center [744, 438] width 903 height 520
click at [335, 360] on input "email" at bounding box center [744, 362] width 903 height 44
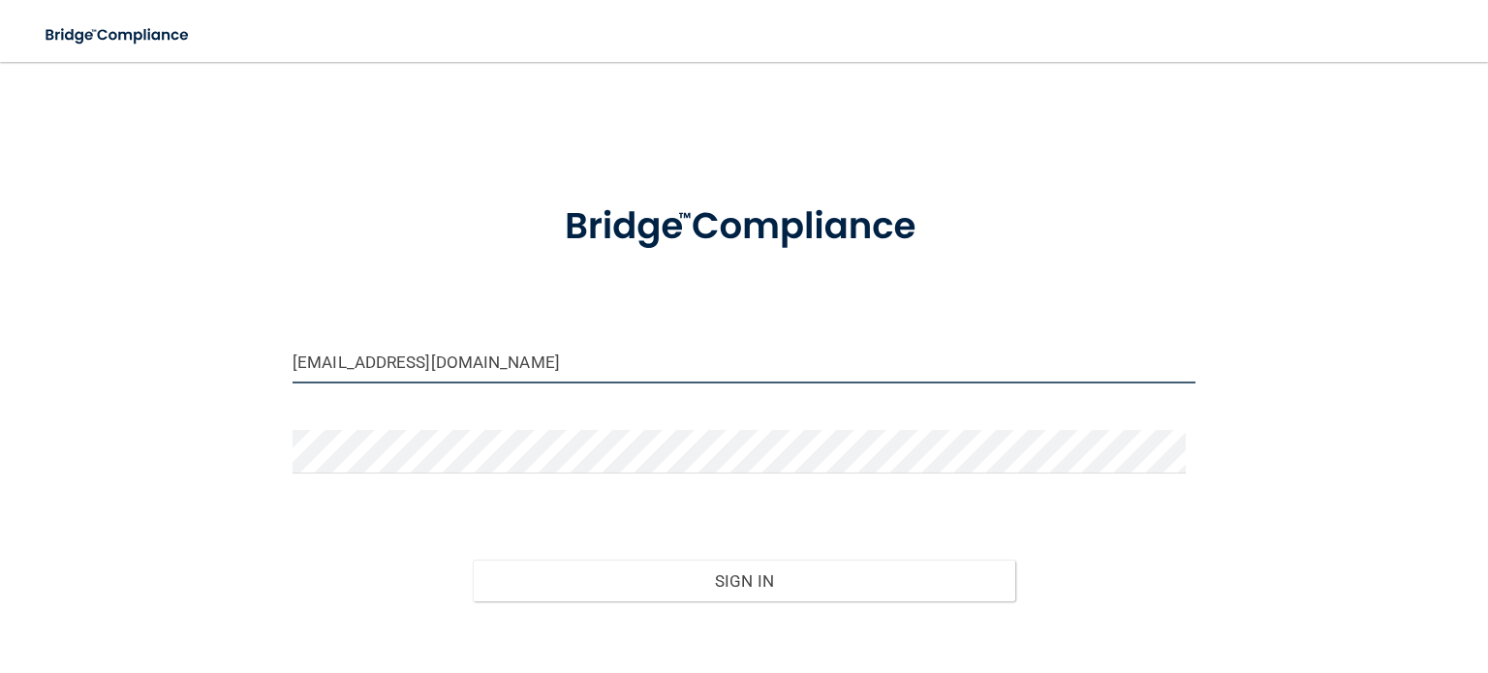
type input "[EMAIL_ADDRESS][DOMAIN_NAME]"
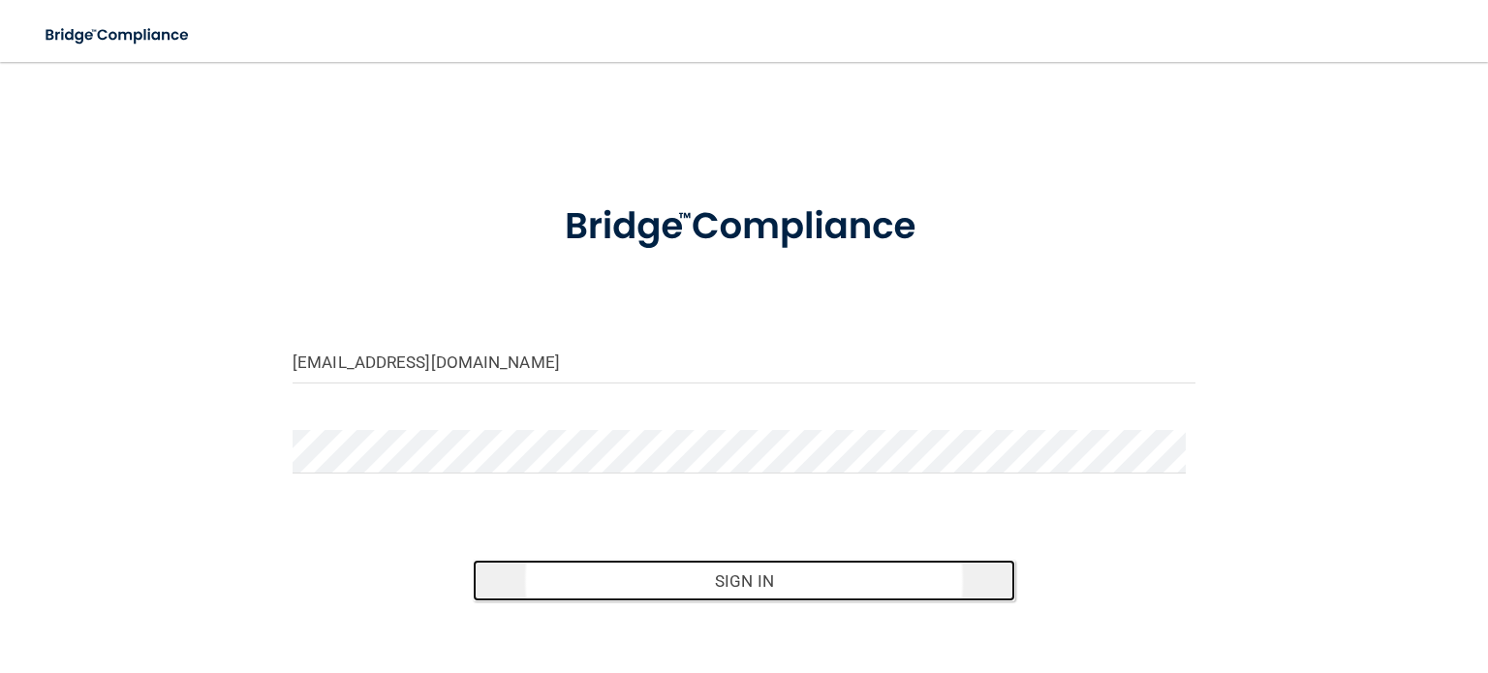
click at [717, 578] on button "Sign In" at bounding box center [744, 581] width 542 height 43
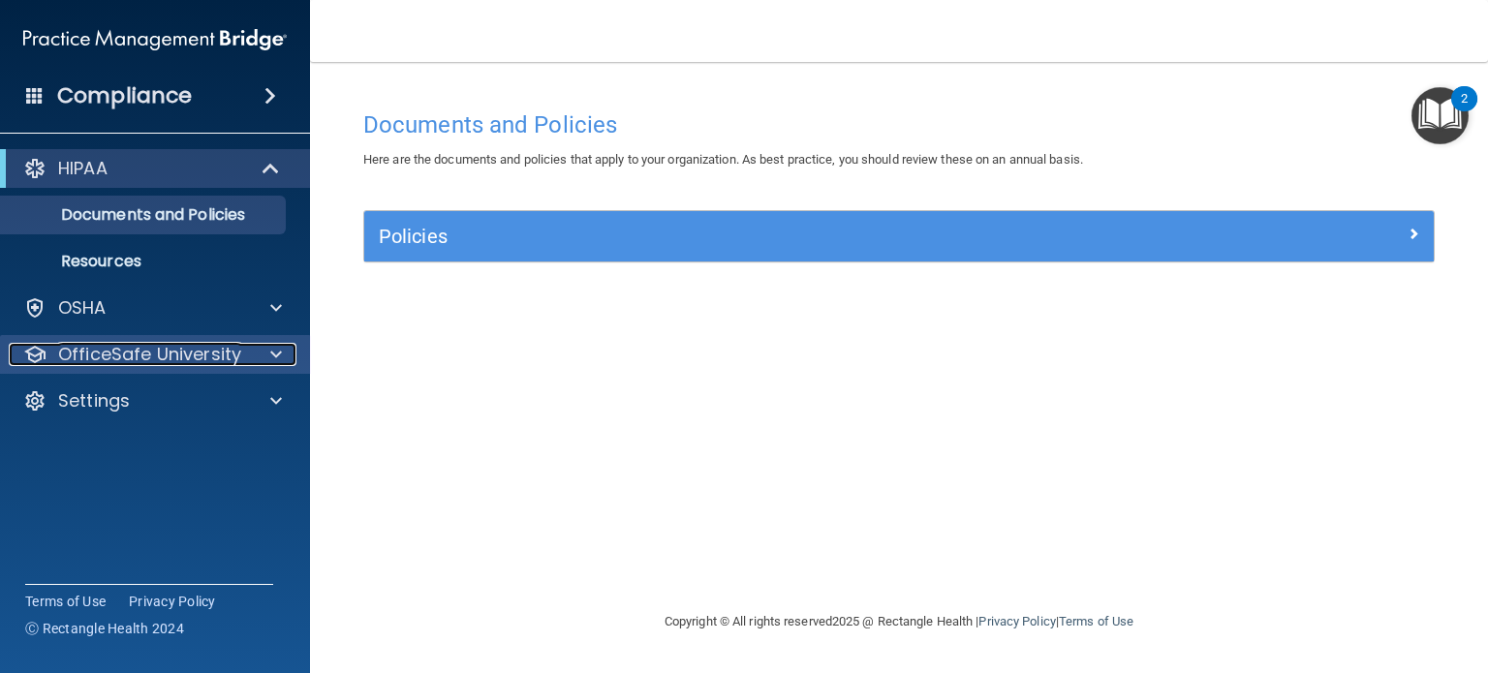
click at [277, 352] on span at bounding box center [276, 354] width 12 height 23
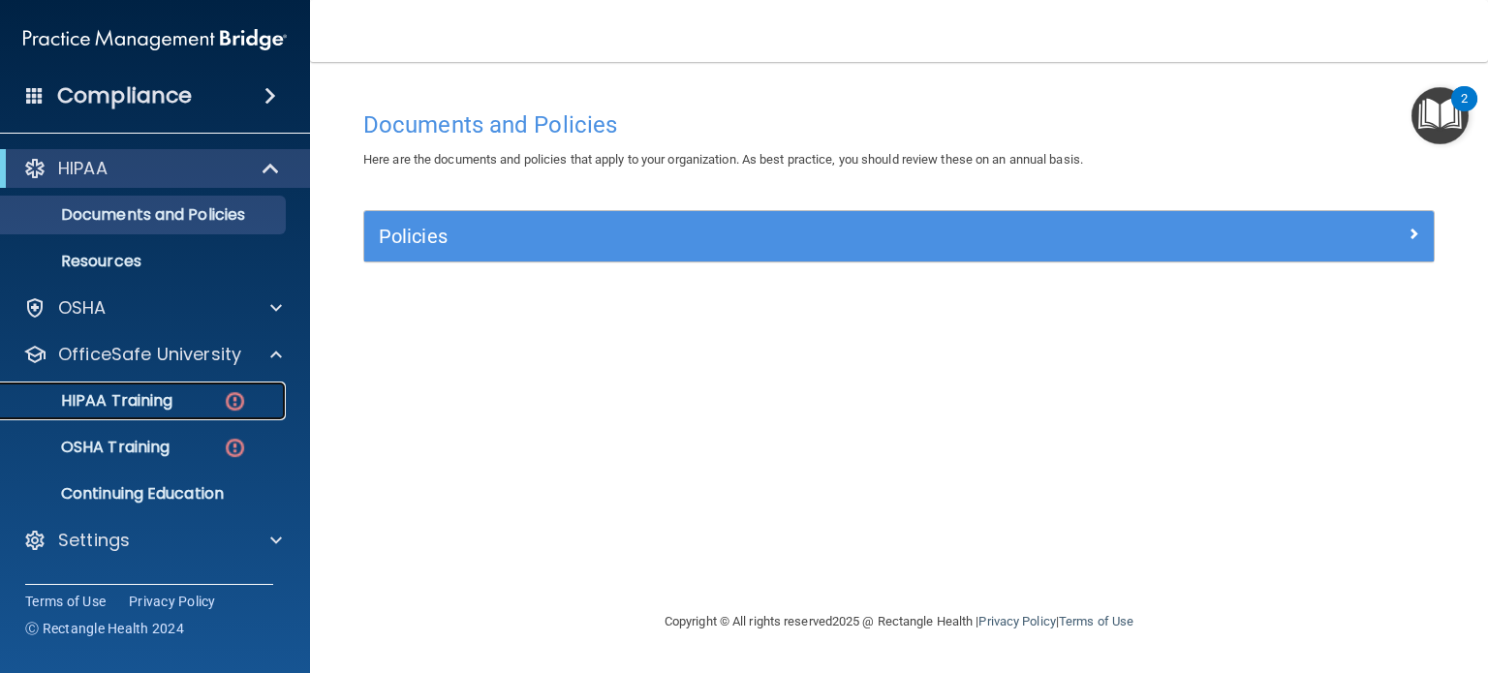
click at [159, 402] on p "HIPAA Training" at bounding box center [93, 400] width 160 height 19
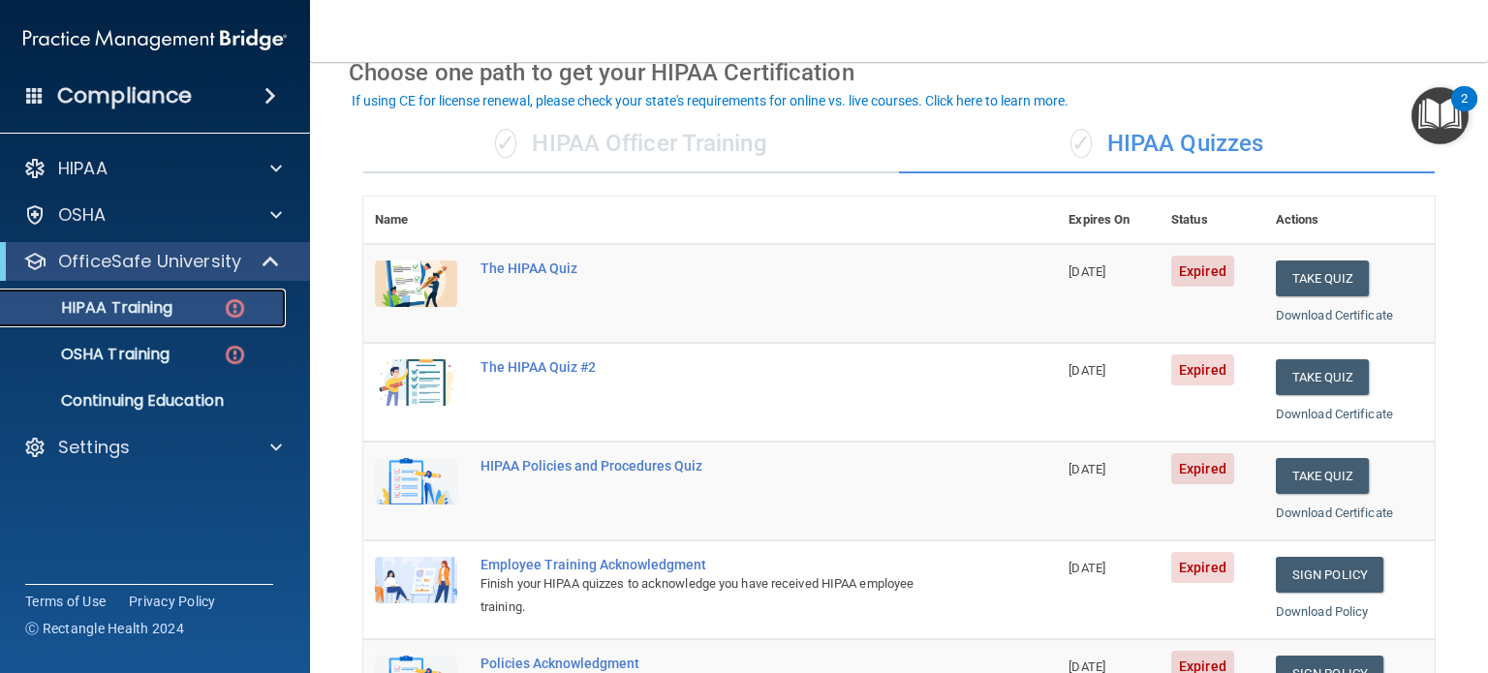
scroll to position [96, 0]
click at [1312, 277] on button "Take Quiz" at bounding box center [1322, 280] width 93 height 36
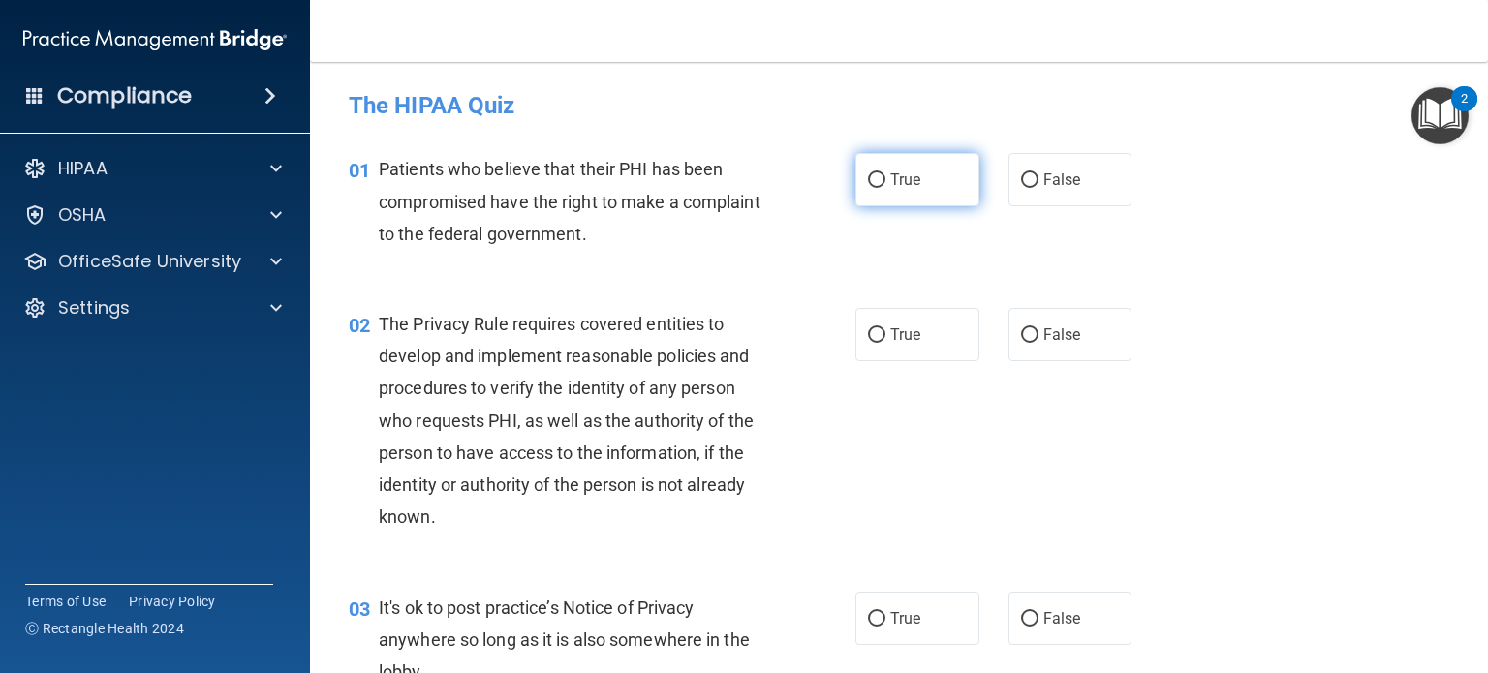
click at [869, 173] on input "True" at bounding box center [876, 180] width 17 height 15
radio input "true"
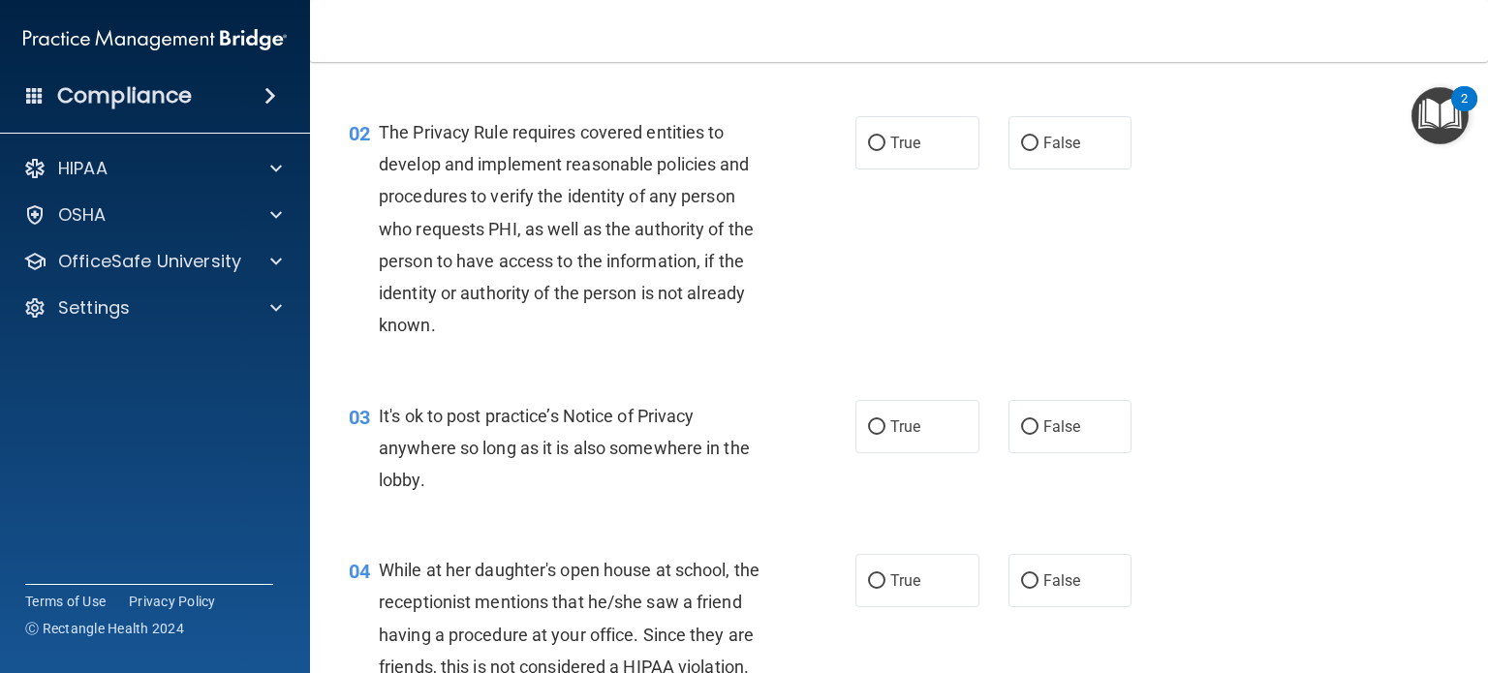
scroll to position [193, 0]
click at [868, 140] on input "True" at bounding box center [876, 143] width 17 height 15
radio input "true"
click at [868, 425] on input "True" at bounding box center [876, 427] width 17 height 15
radio input "true"
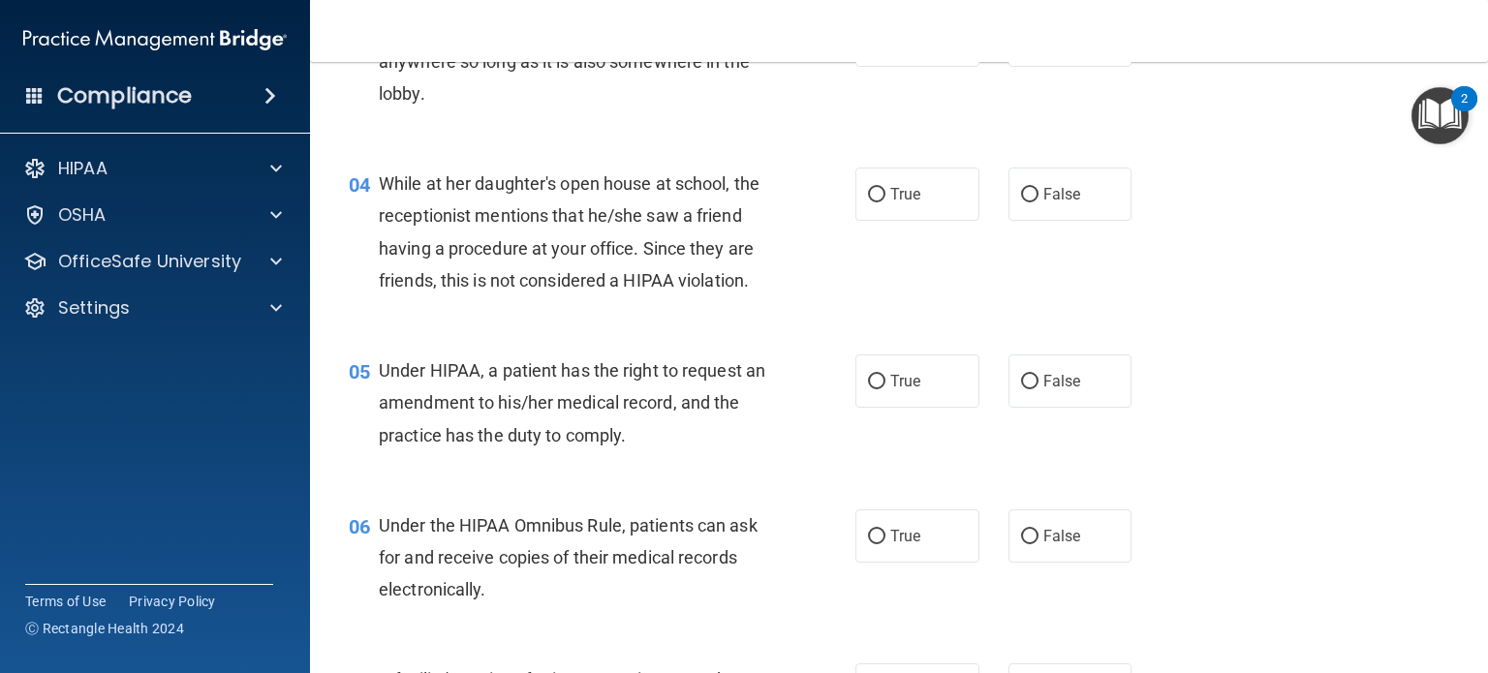
scroll to position [579, 0]
click at [1022, 195] on input "False" at bounding box center [1029, 194] width 17 height 15
radio input "true"
click at [868, 389] on input "True" at bounding box center [876, 381] width 17 height 15
radio input "true"
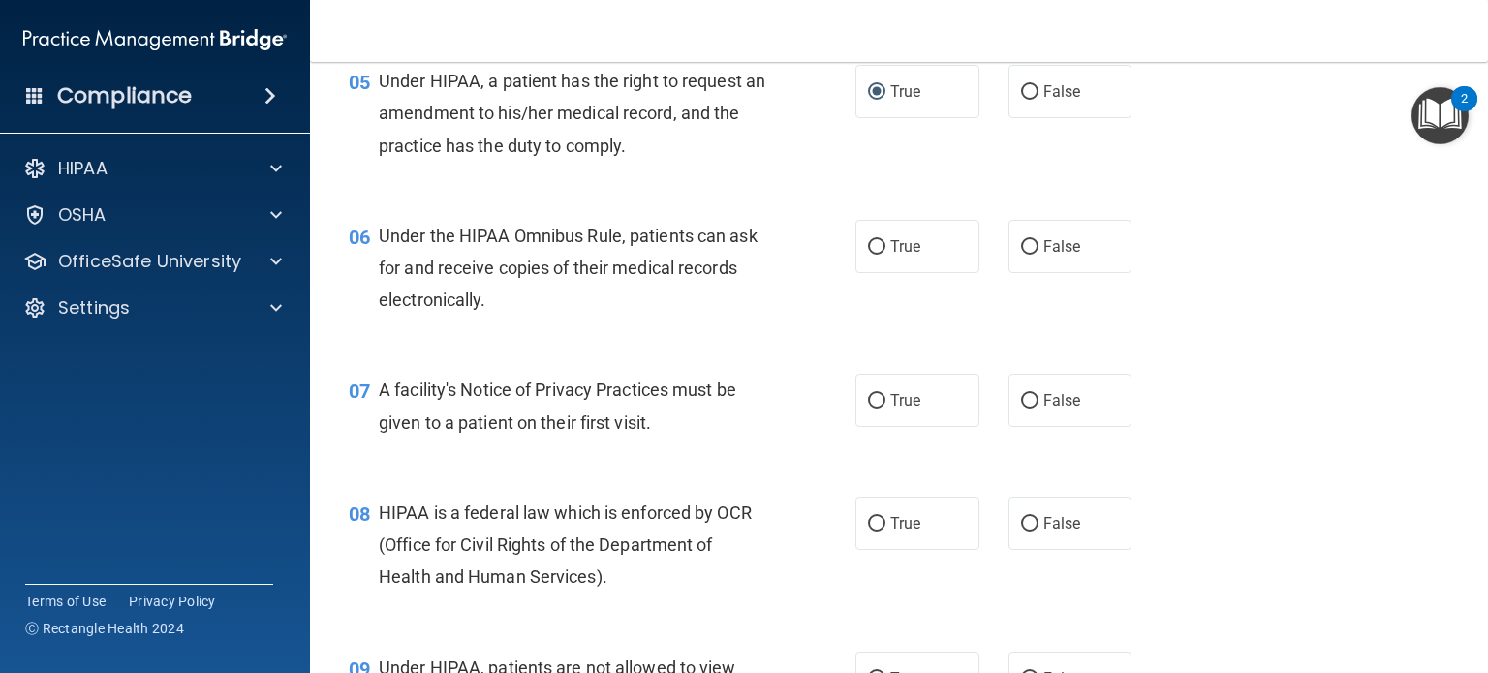
scroll to position [869, 0]
drag, startPoint x: 872, startPoint y: 275, endPoint x: 874, endPoint y: 294, distance: 18.5
click at [875, 272] on label "True" at bounding box center [918, 245] width 124 height 53
click at [875, 254] on input "True" at bounding box center [876, 246] width 17 height 15
radio input "true"
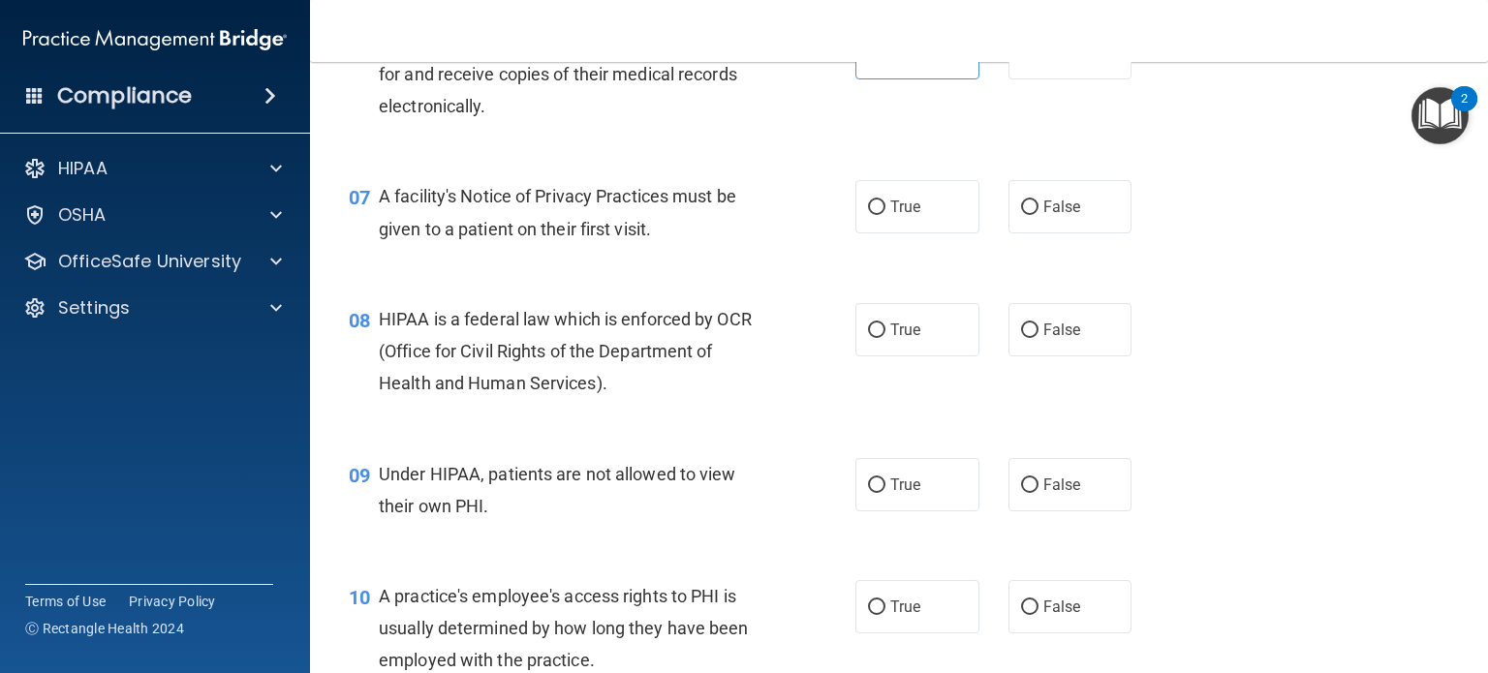
scroll to position [1063, 0]
drag, startPoint x: 870, startPoint y: 234, endPoint x: 877, endPoint y: 244, distance: 11.8
click at [877, 233] on label "True" at bounding box center [918, 205] width 124 height 53
click at [877, 214] on input "True" at bounding box center [876, 207] width 17 height 15
radio input "true"
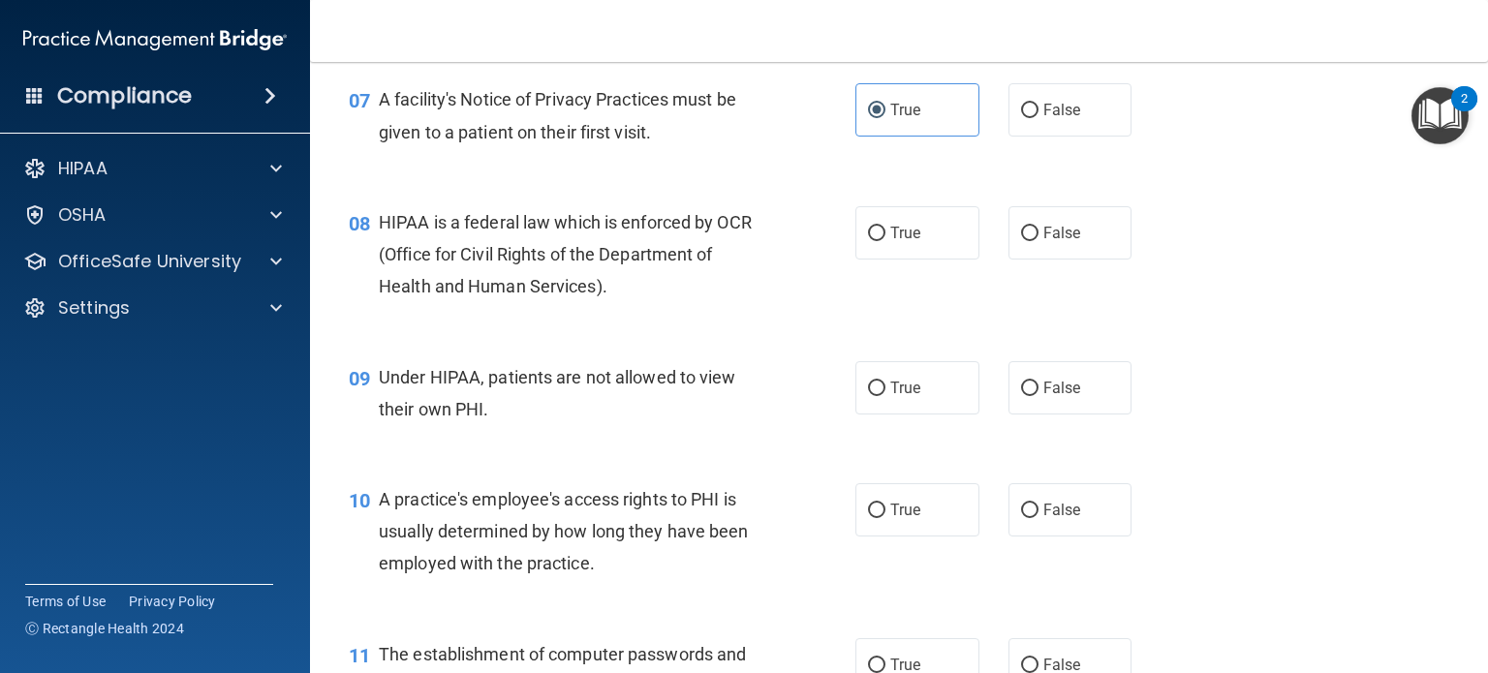
scroll to position [1159, 0]
click at [868, 241] on input "True" at bounding box center [876, 234] width 17 height 15
radio input "true"
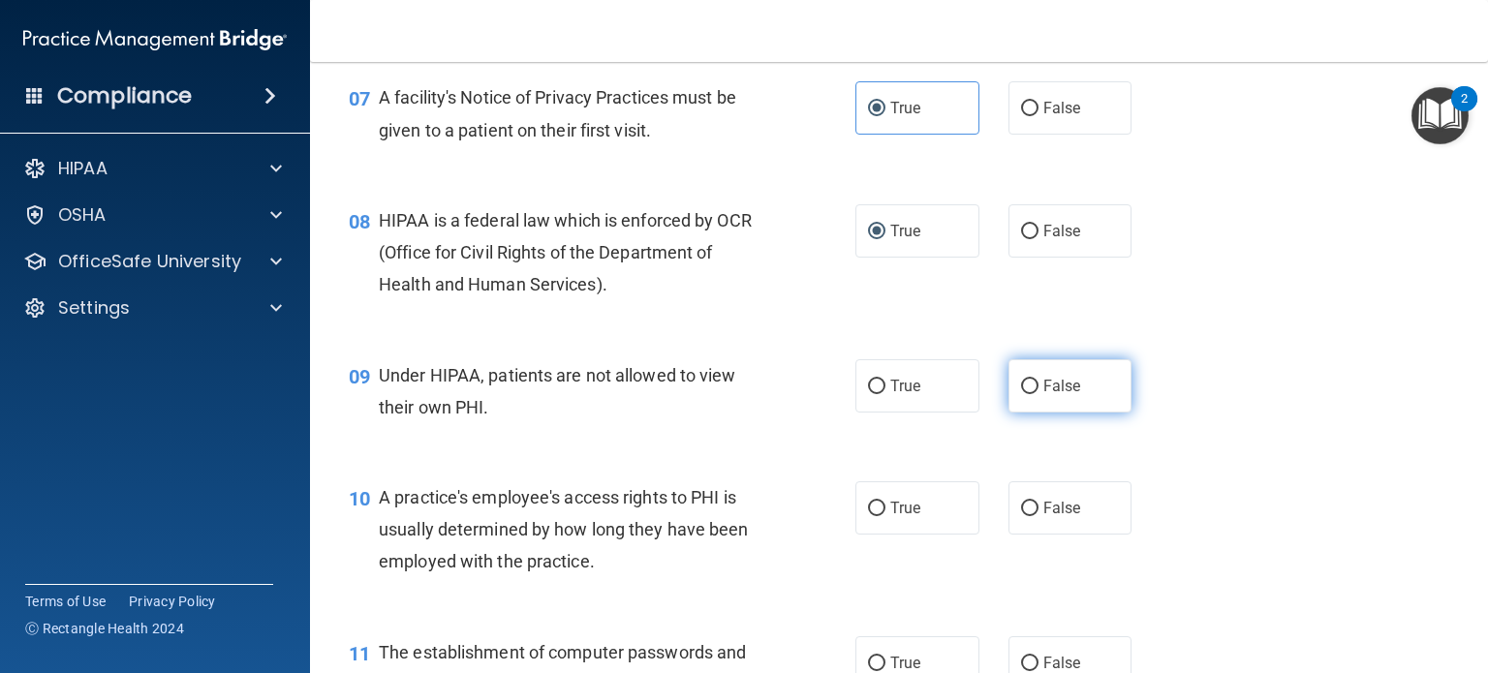
click at [1021, 394] on input "False" at bounding box center [1029, 387] width 17 height 15
radio input "true"
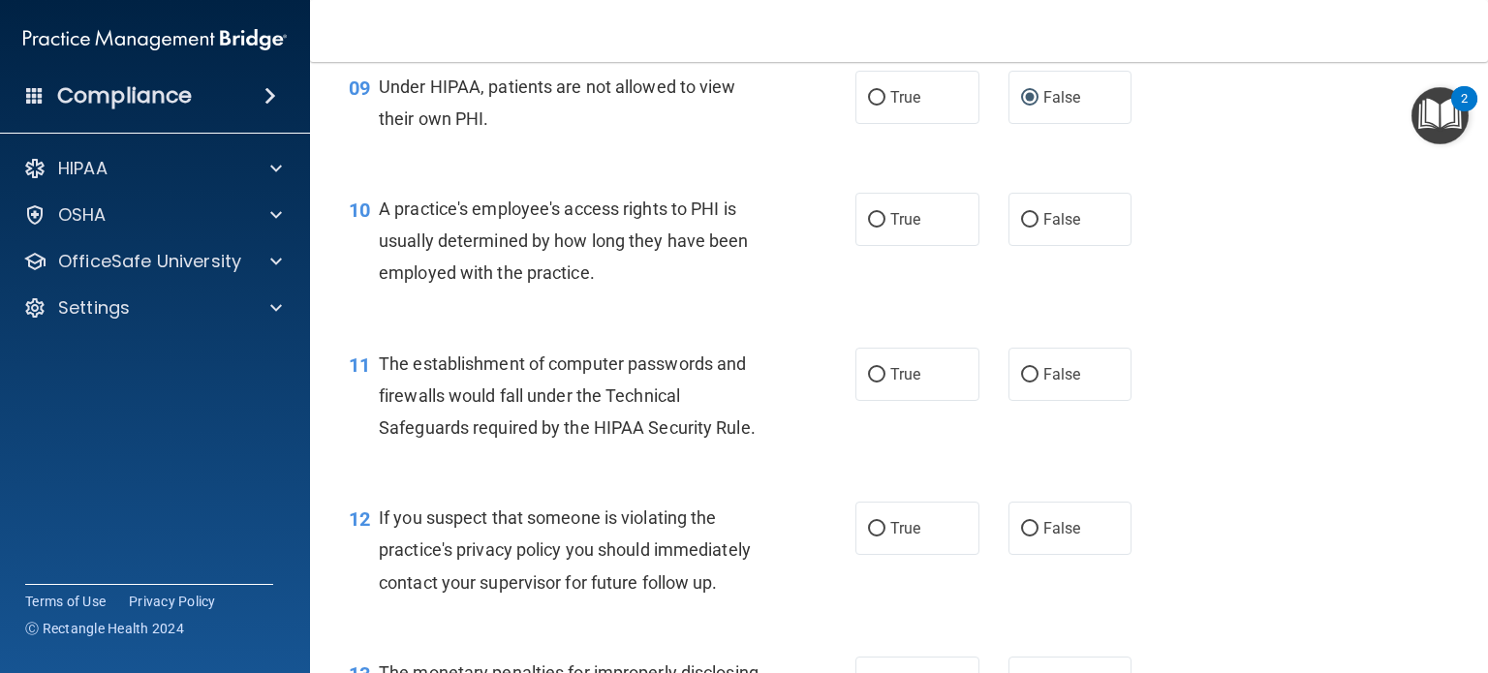
scroll to position [1451, 0]
click at [1025, 227] on input "False" at bounding box center [1029, 219] width 17 height 15
radio input "true"
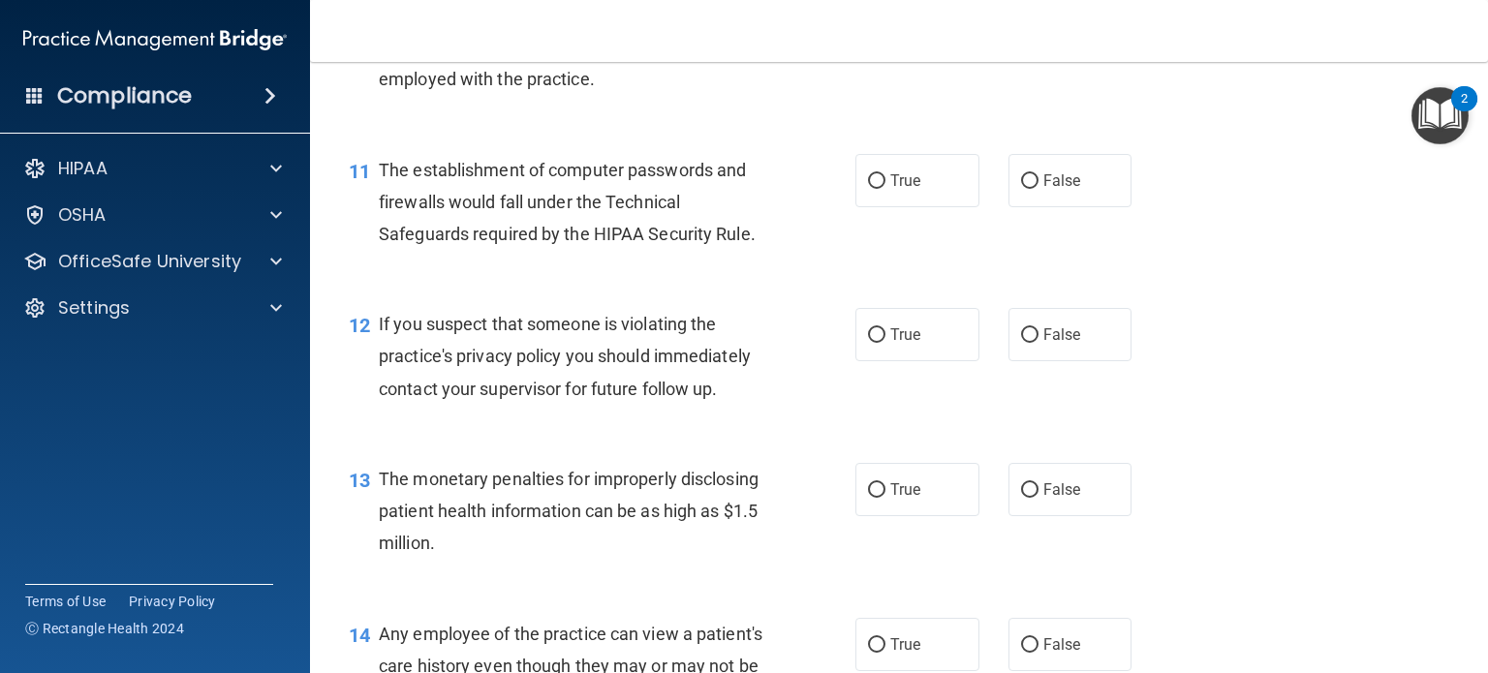
scroll to position [1644, 0]
click at [870, 188] on input "True" at bounding box center [876, 180] width 17 height 15
radio input "true"
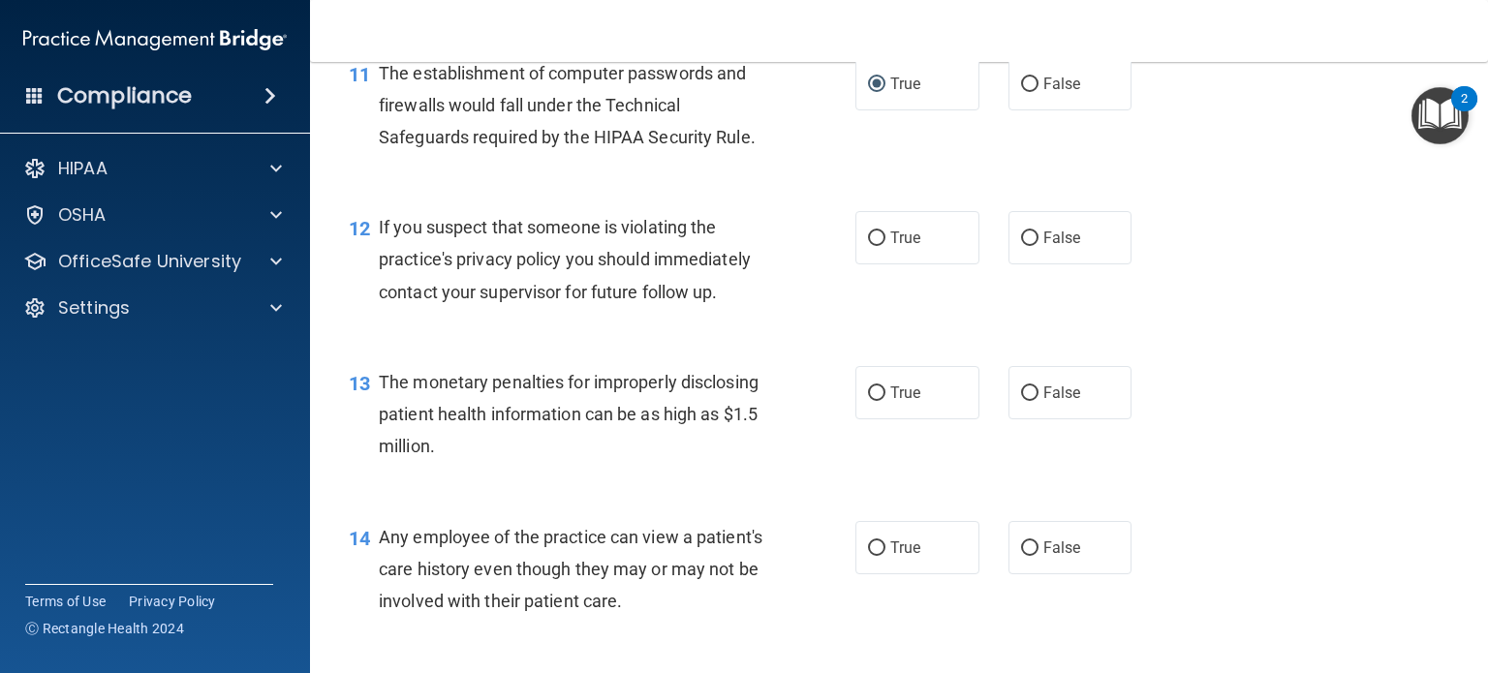
scroll to position [1741, 0]
click at [868, 245] on input "True" at bounding box center [876, 238] width 17 height 15
radio input "true"
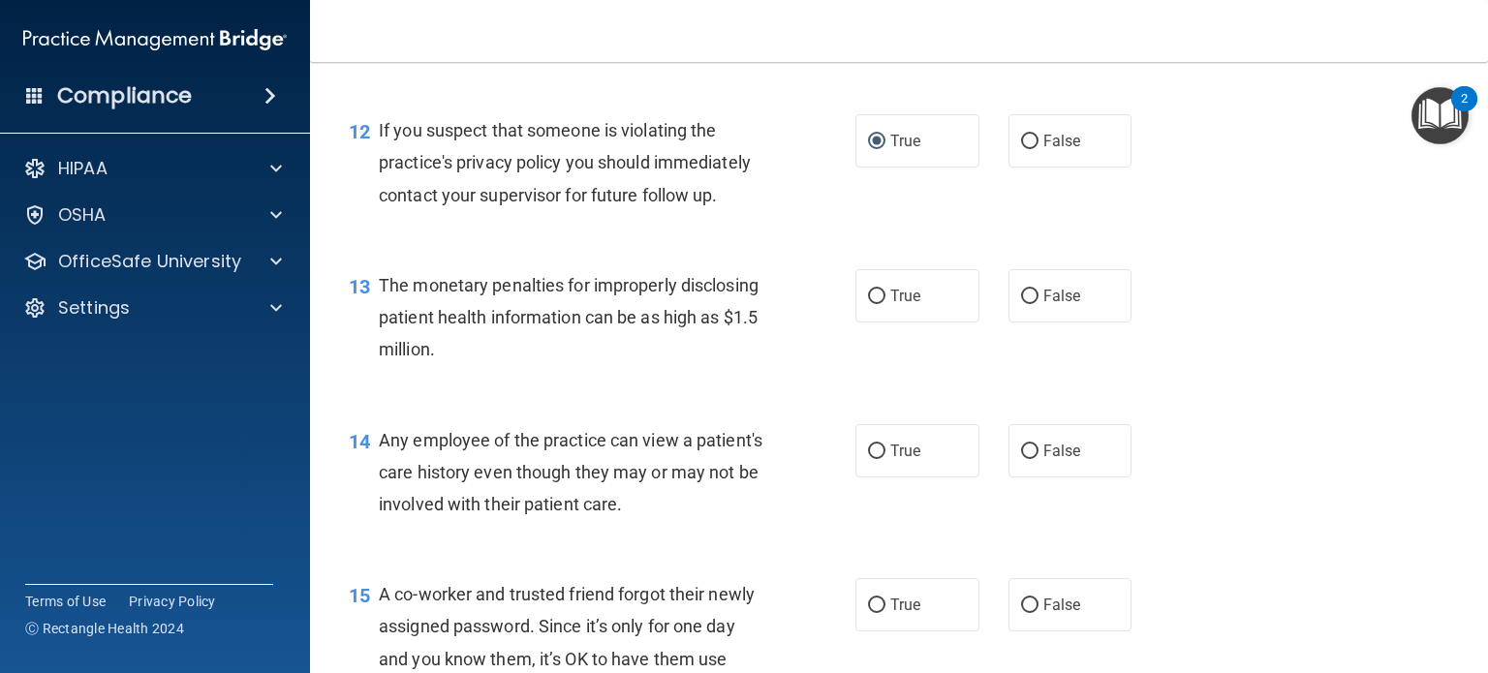
scroll to position [1837, 0]
click at [868, 304] on input "True" at bounding box center [876, 297] width 17 height 15
radio input "true"
click at [873, 459] on input "True" at bounding box center [876, 452] width 17 height 15
radio input "true"
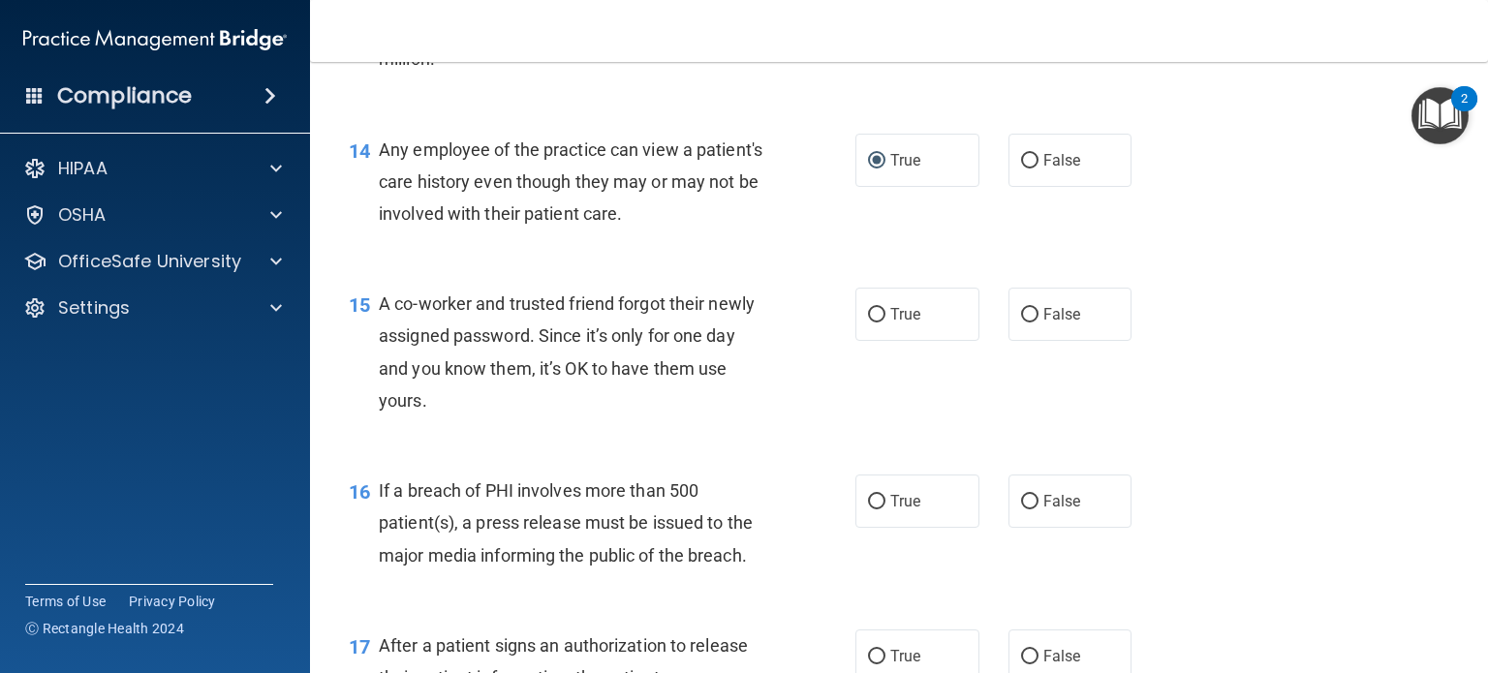
scroll to position [2128, 0]
click at [1021, 323] on input "False" at bounding box center [1029, 315] width 17 height 15
radio input "true"
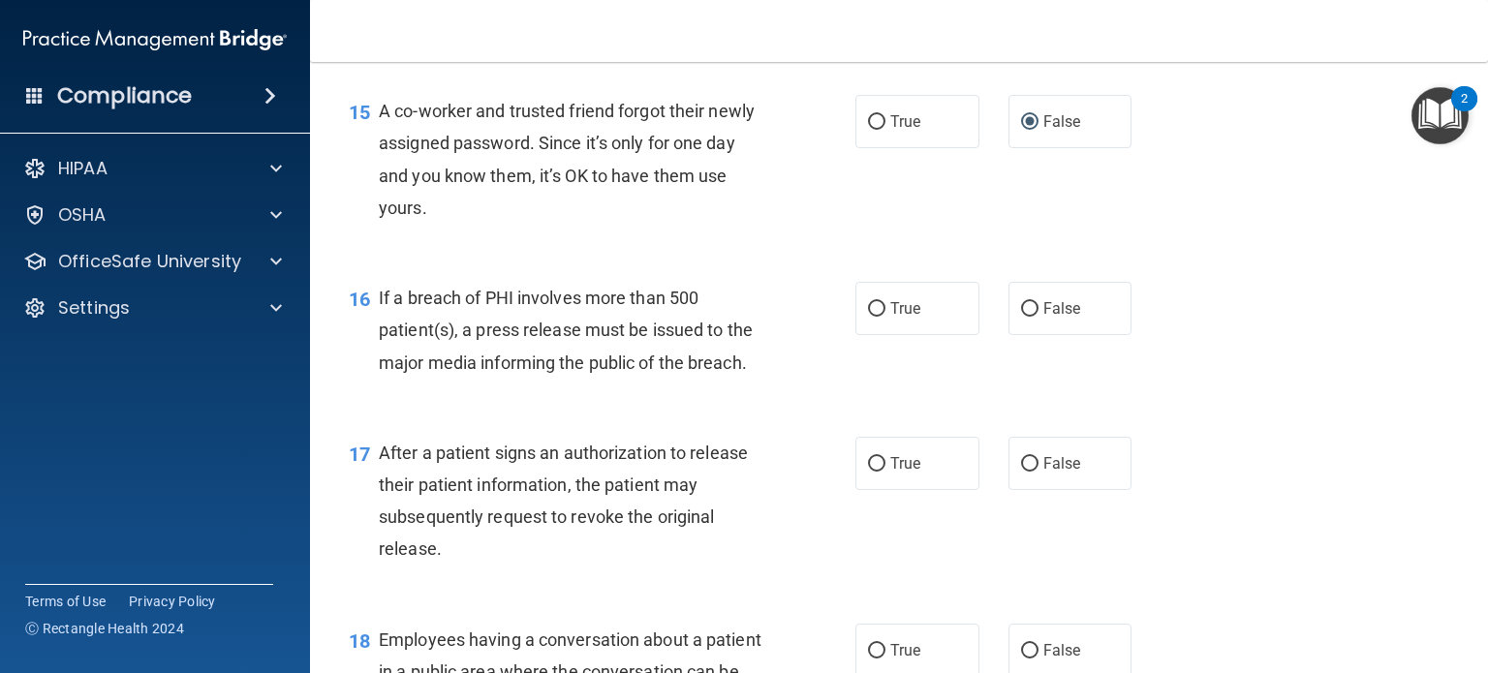
scroll to position [2322, 0]
click at [872, 316] on input "True" at bounding box center [876, 308] width 17 height 15
radio input "true"
click at [872, 316] on input "True" at bounding box center [876, 308] width 17 height 15
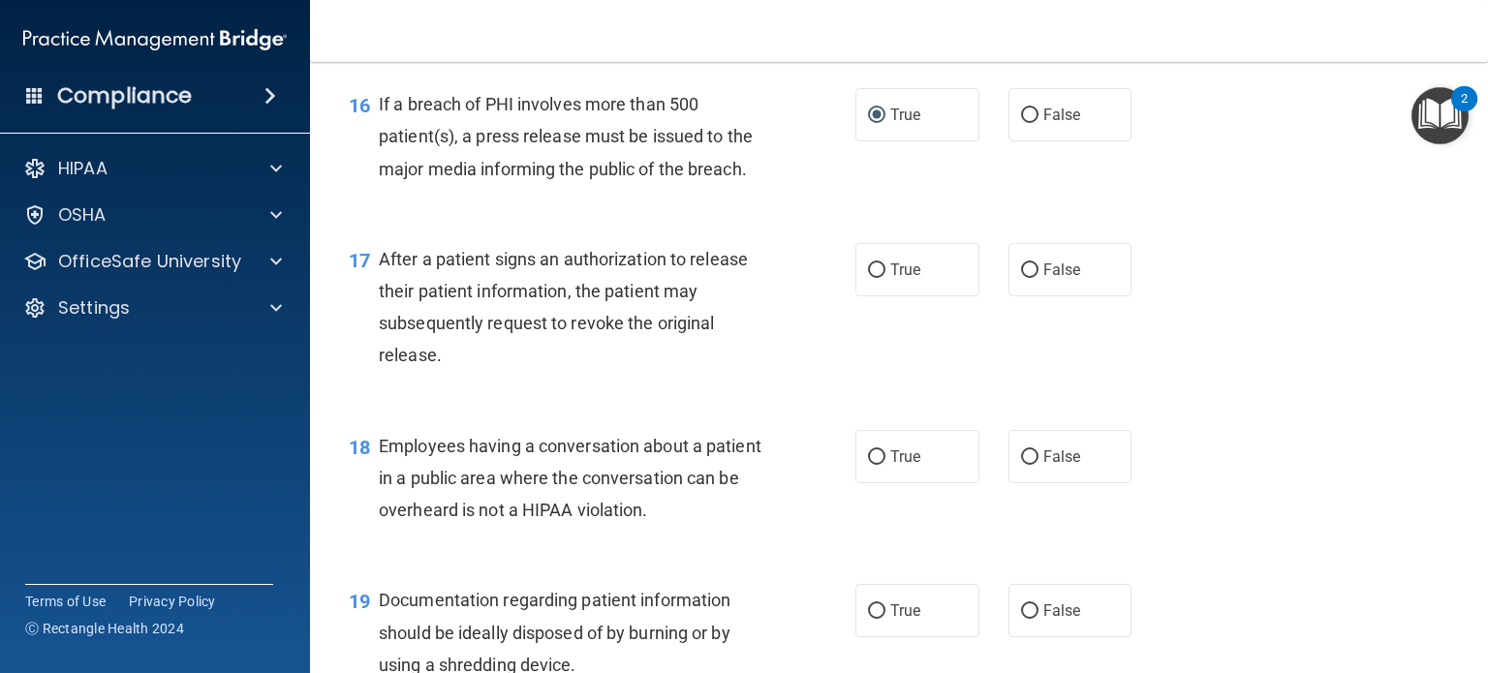
scroll to position [2515, 0]
click at [872, 277] on input "True" at bounding box center [876, 270] width 17 height 15
radio input "true"
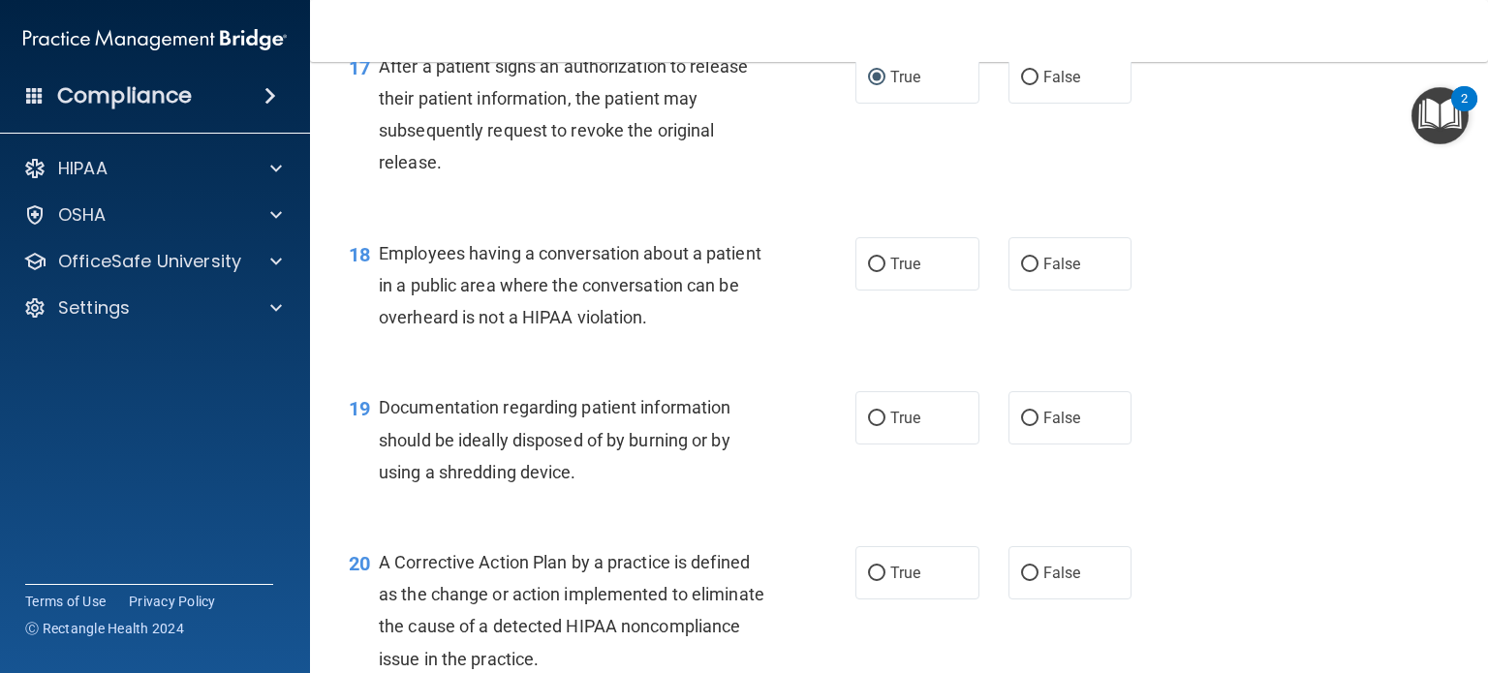
scroll to position [2708, 0]
drag, startPoint x: 1012, startPoint y: 297, endPoint x: 1024, endPoint y: 294, distance: 12.9
click at [1021, 271] on input "False" at bounding box center [1029, 264] width 17 height 15
radio input "true"
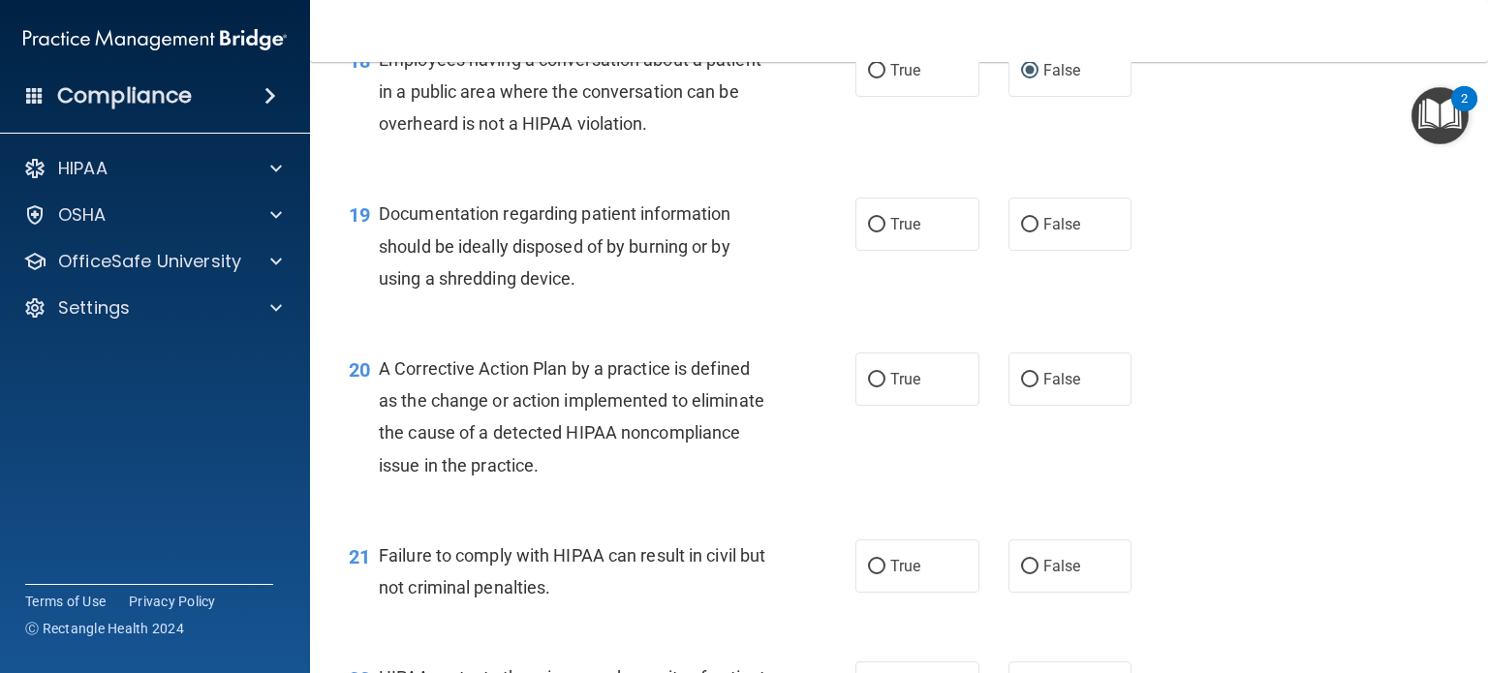
scroll to position [2902, 0]
click at [874, 232] on input "True" at bounding box center [876, 224] width 17 height 15
radio input "true"
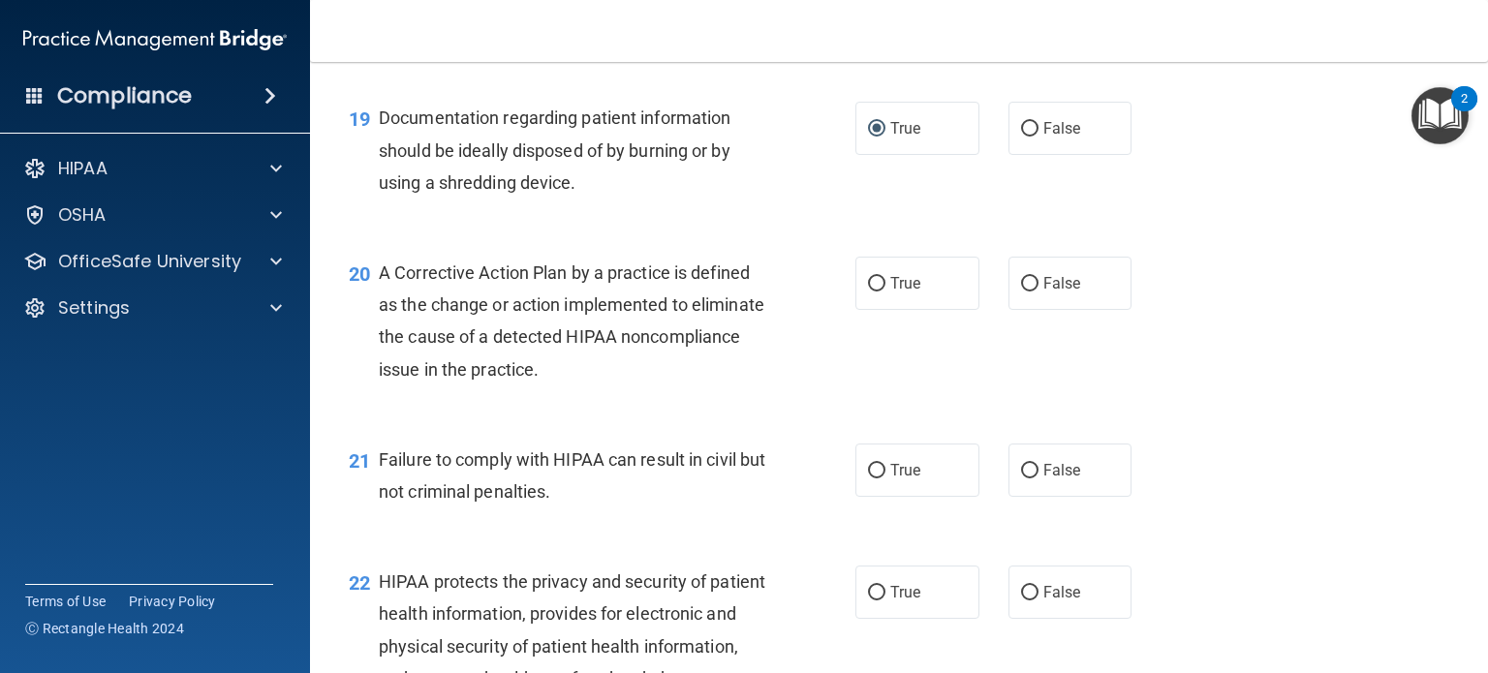
scroll to position [2998, 0]
click at [870, 291] on input "True" at bounding box center [876, 283] width 17 height 15
radio input "true"
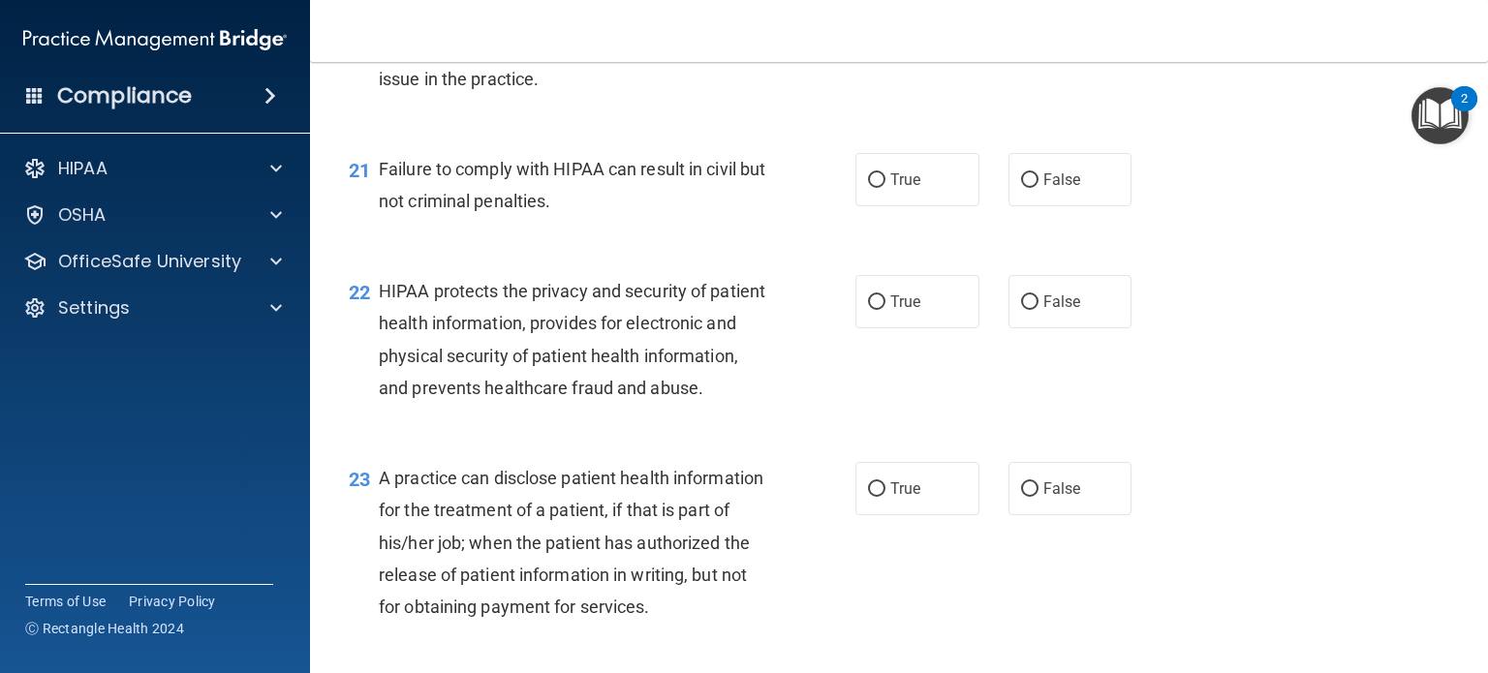
scroll to position [3289, 0]
click at [875, 187] on input "True" at bounding box center [876, 179] width 17 height 15
radio input "true"
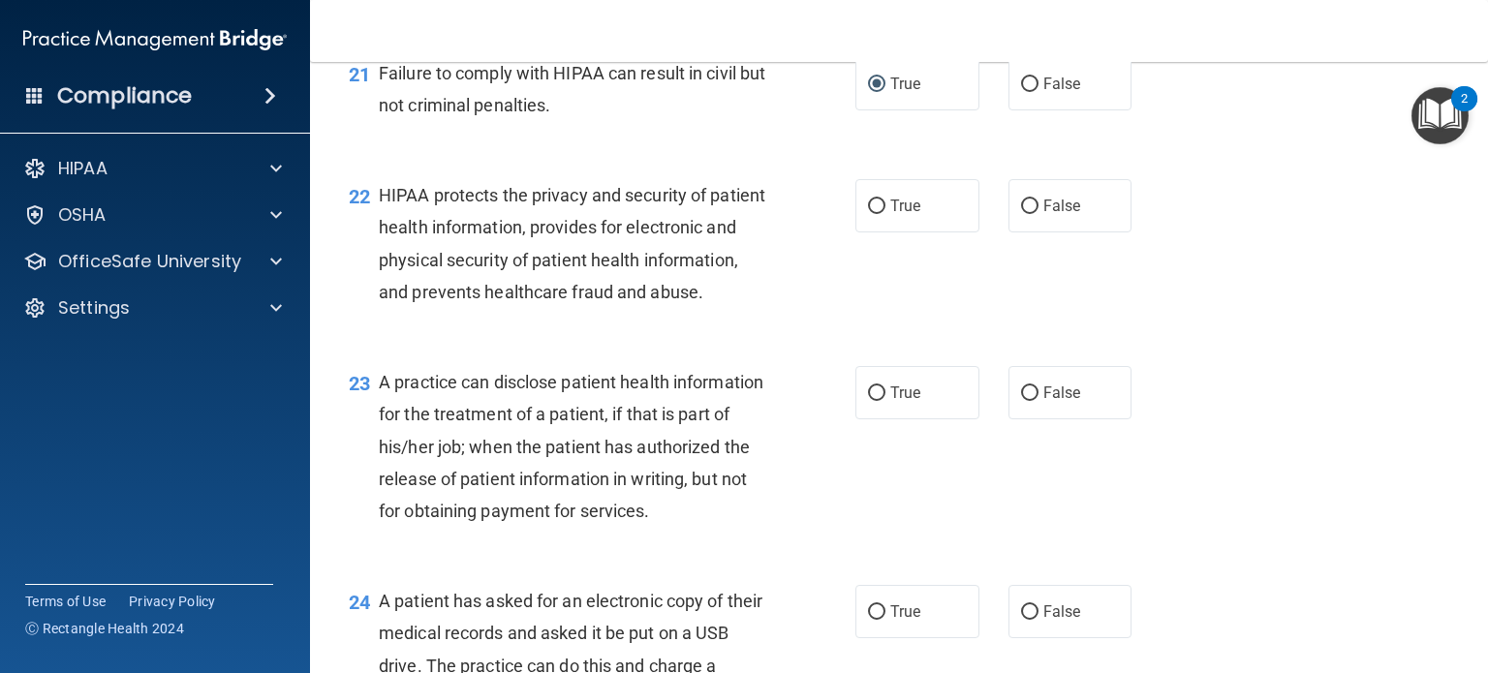
scroll to position [3385, 0]
click at [876, 213] on input "True" at bounding box center [876, 206] width 17 height 15
radio input "true"
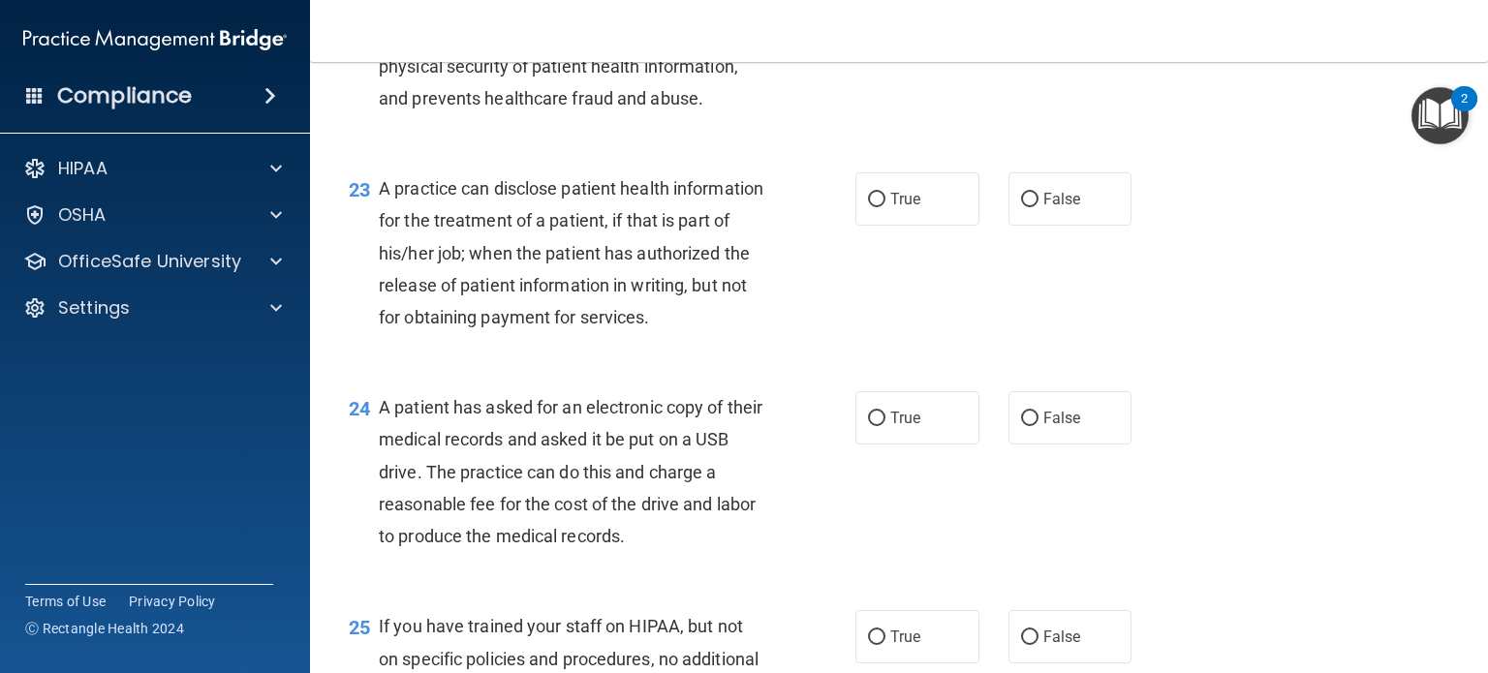
scroll to position [3578, 0]
click at [869, 206] on input "True" at bounding box center [876, 199] width 17 height 15
radio input "true"
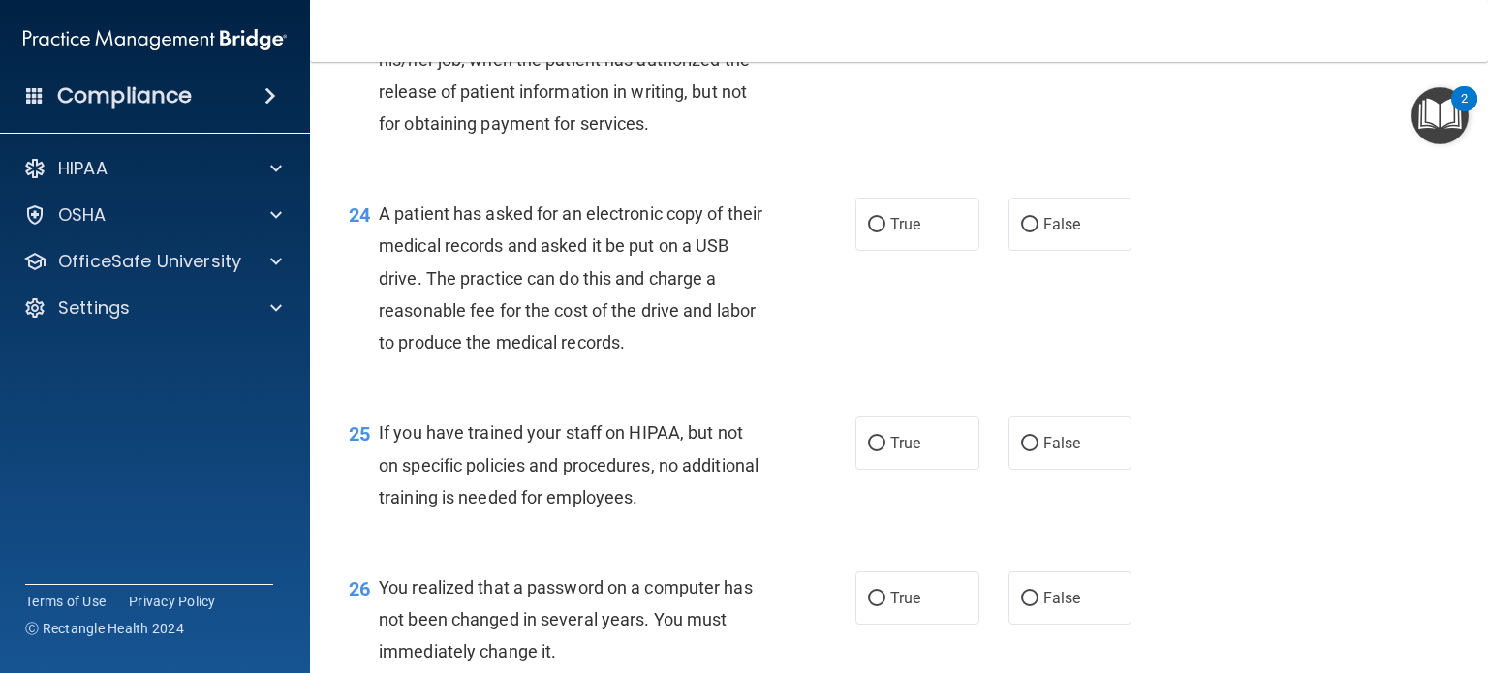
scroll to position [3771, 0]
click at [868, 233] on input "True" at bounding box center [876, 225] width 17 height 15
radio input "true"
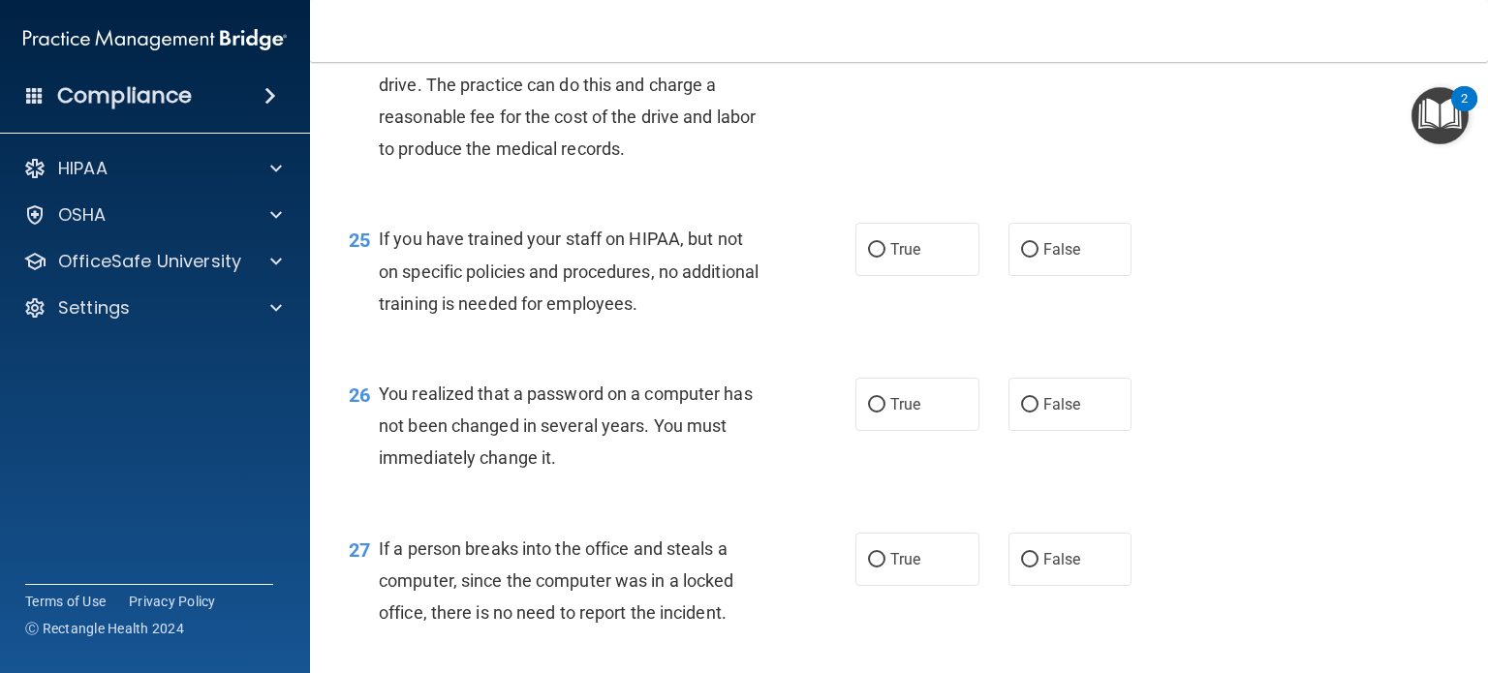
scroll to position [3965, 0]
click at [1021, 258] on input "False" at bounding box center [1029, 250] width 17 height 15
radio input "true"
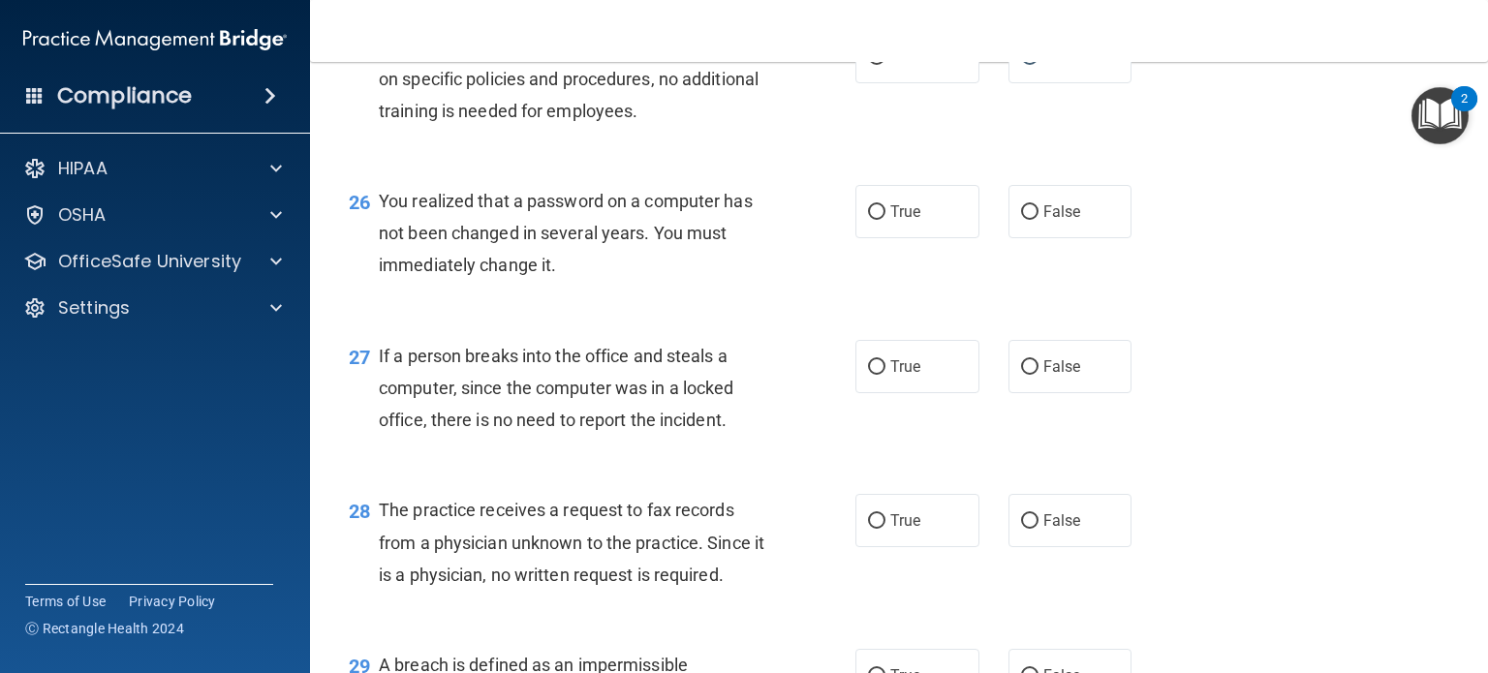
scroll to position [4159, 0]
click at [1022, 219] on input "False" at bounding box center [1029, 211] width 17 height 15
radio input "true"
click at [1026, 374] on input "False" at bounding box center [1029, 366] width 17 height 15
radio input "true"
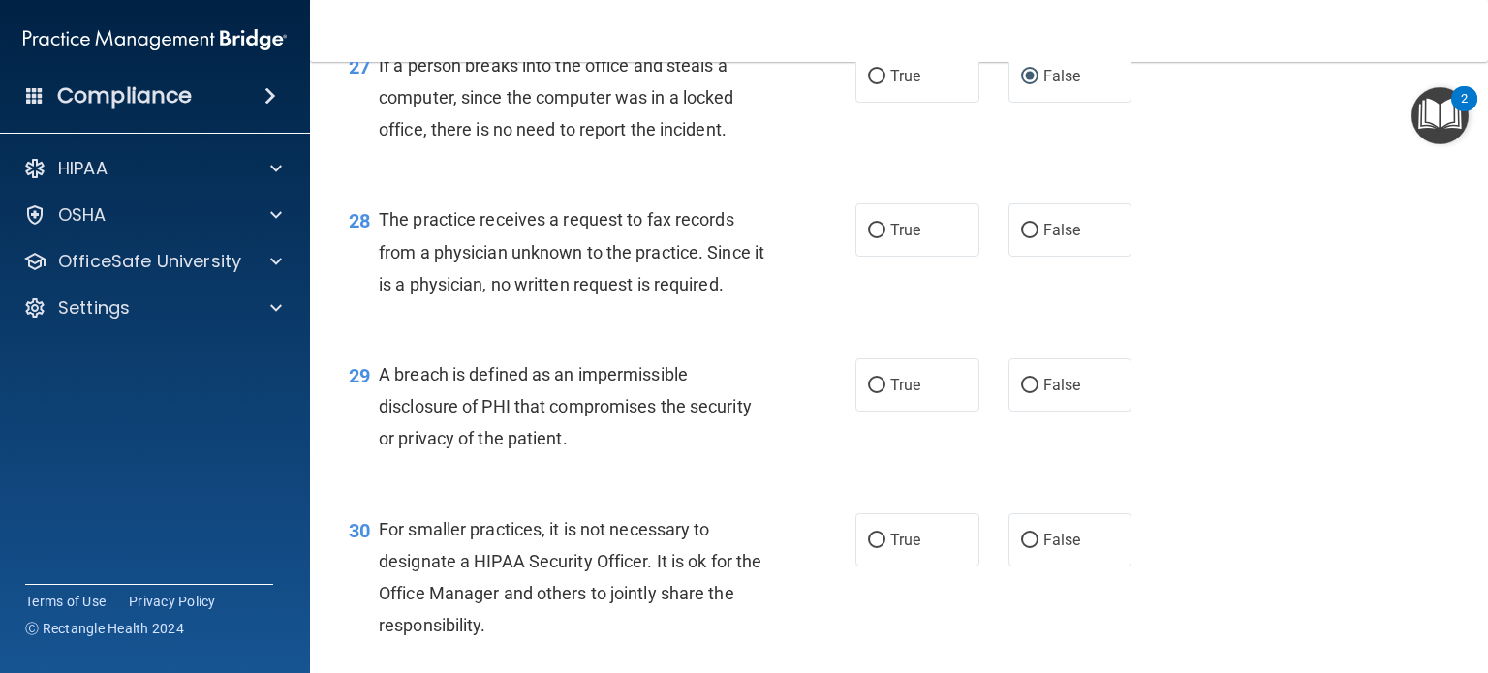
scroll to position [4449, 0]
click at [1021, 237] on input "False" at bounding box center [1029, 230] width 17 height 15
radio input "true"
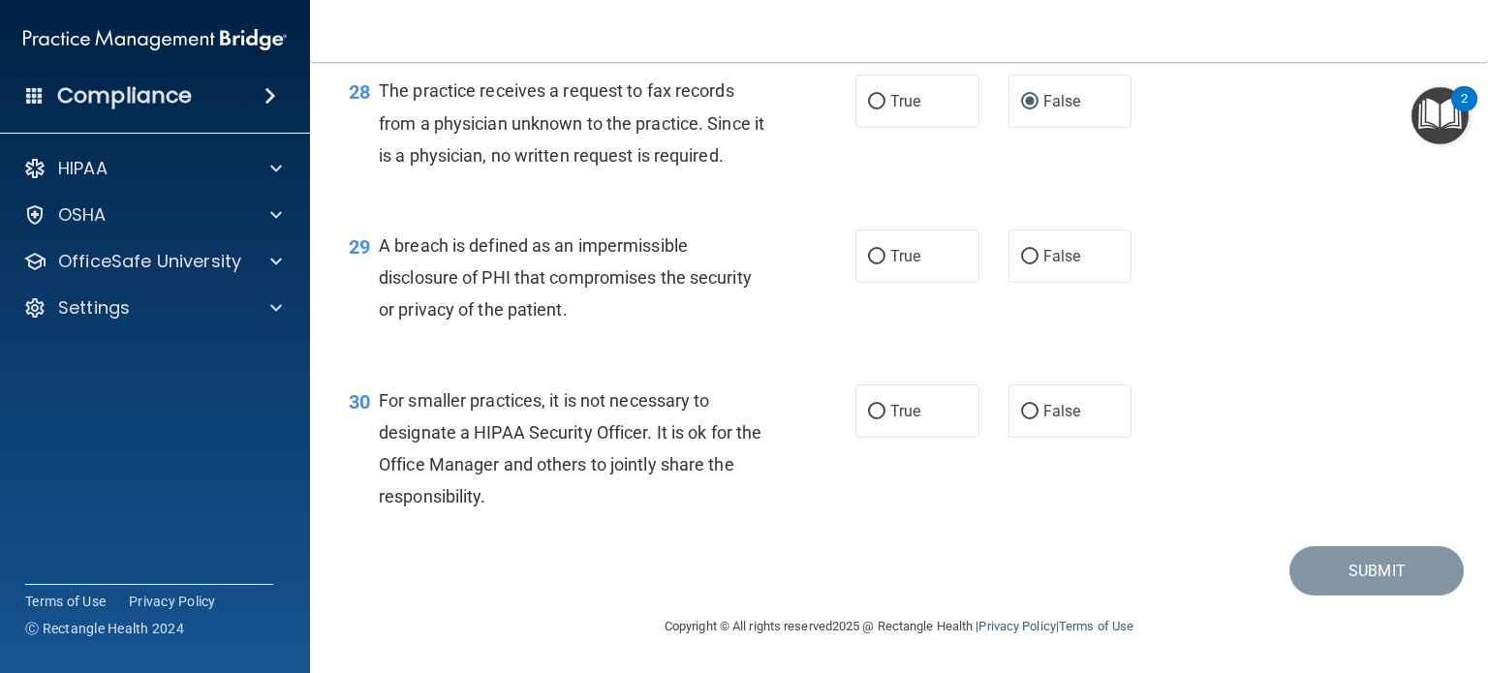
scroll to position [4643, 0]
click at [876, 265] on input "True" at bounding box center [876, 257] width 17 height 15
radio input "true"
click at [870, 408] on input "True" at bounding box center [876, 412] width 17 height 15
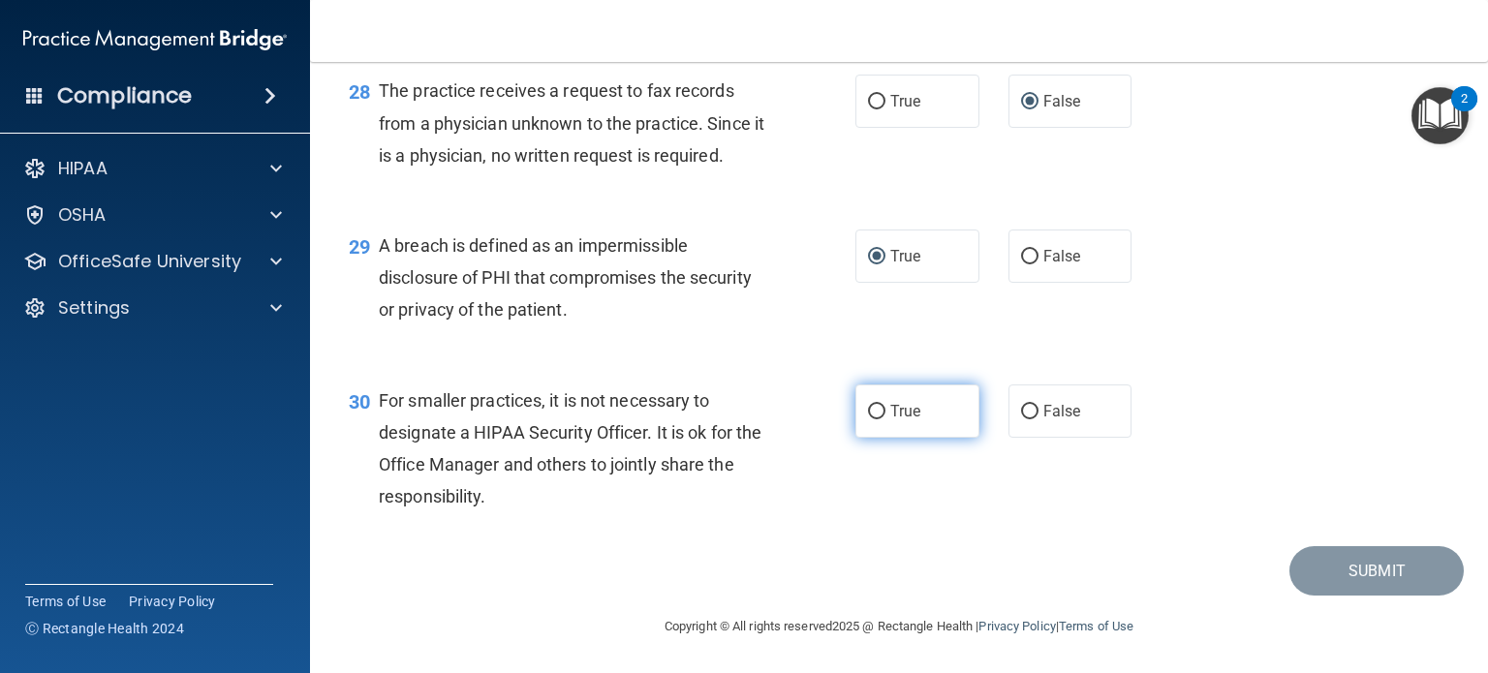
radio input "true"
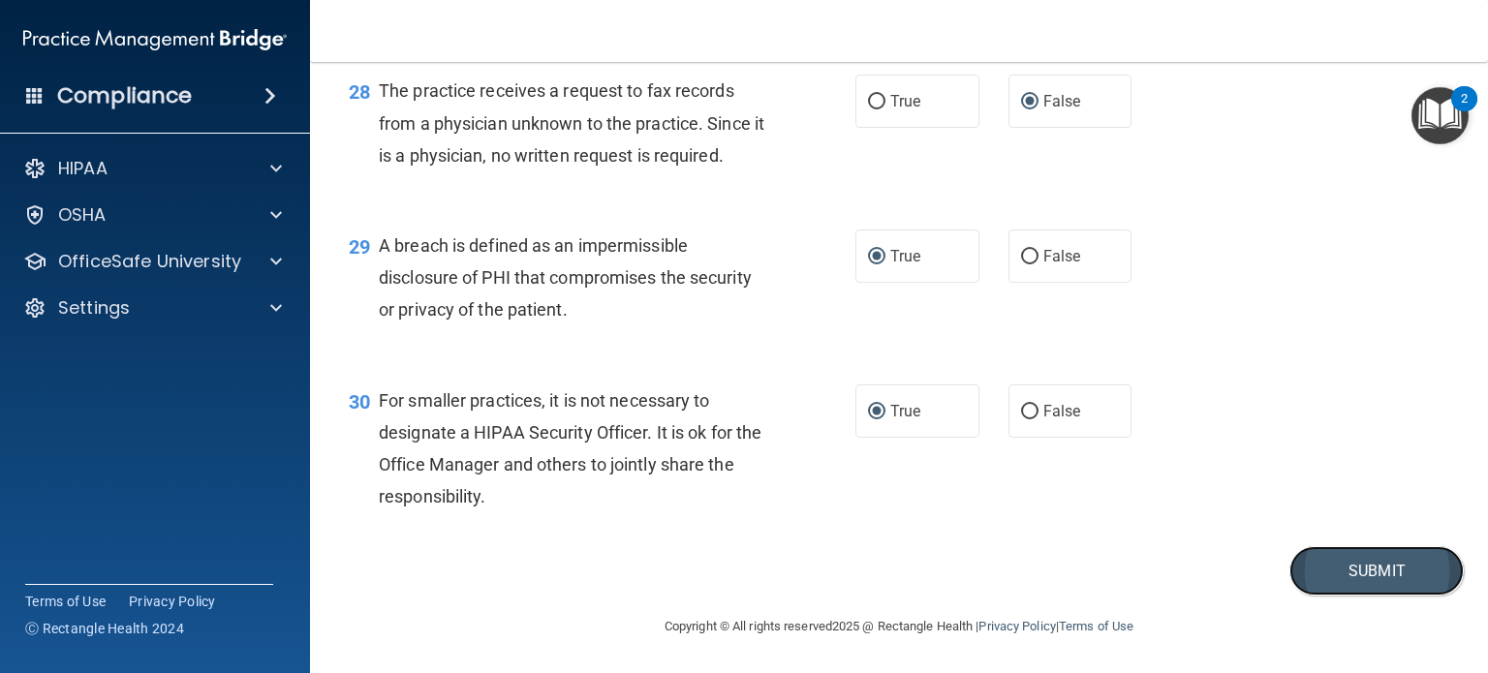
click at [1363, 579] on button "Submit" at bounding box center [1377, 570] width 174 height 49
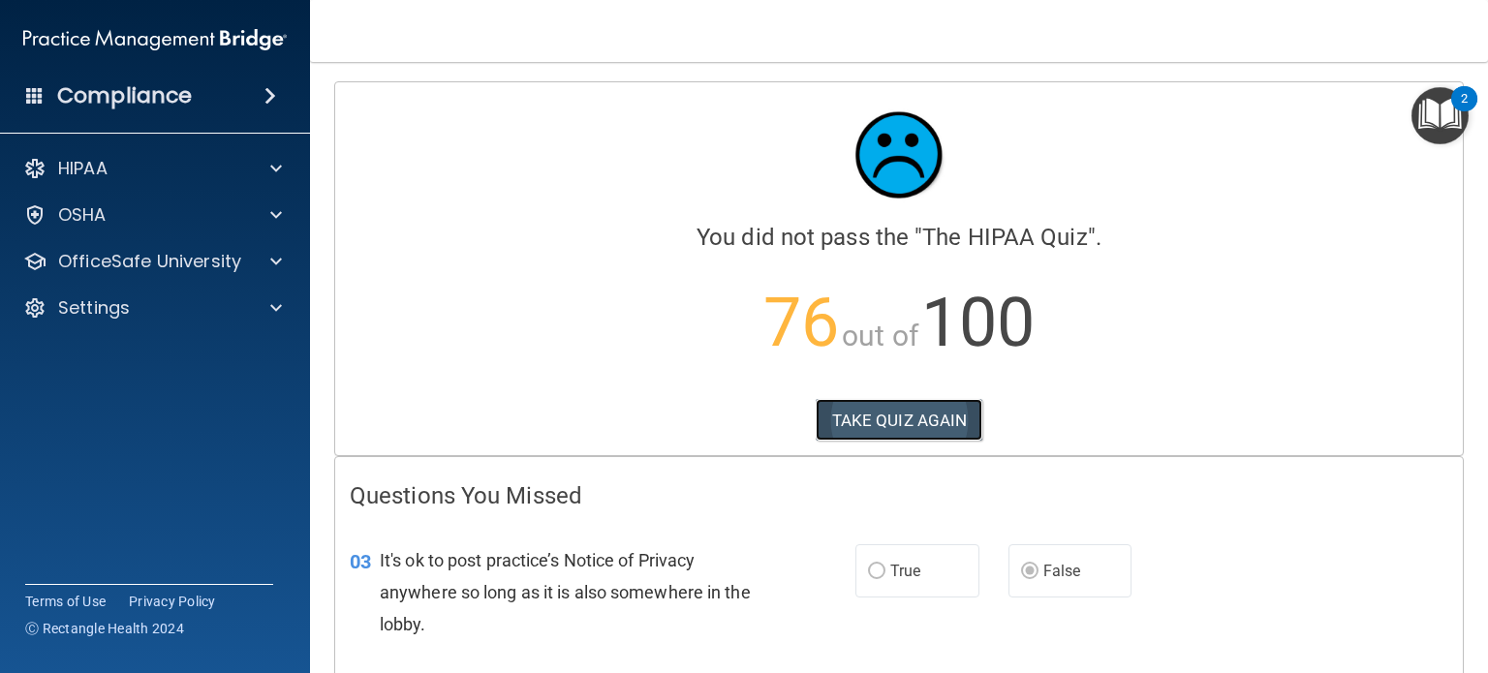
click at [913, 413] on button "TAKE QUIZ AGAIN" at bounding box center [900, 420] width 168 height 43
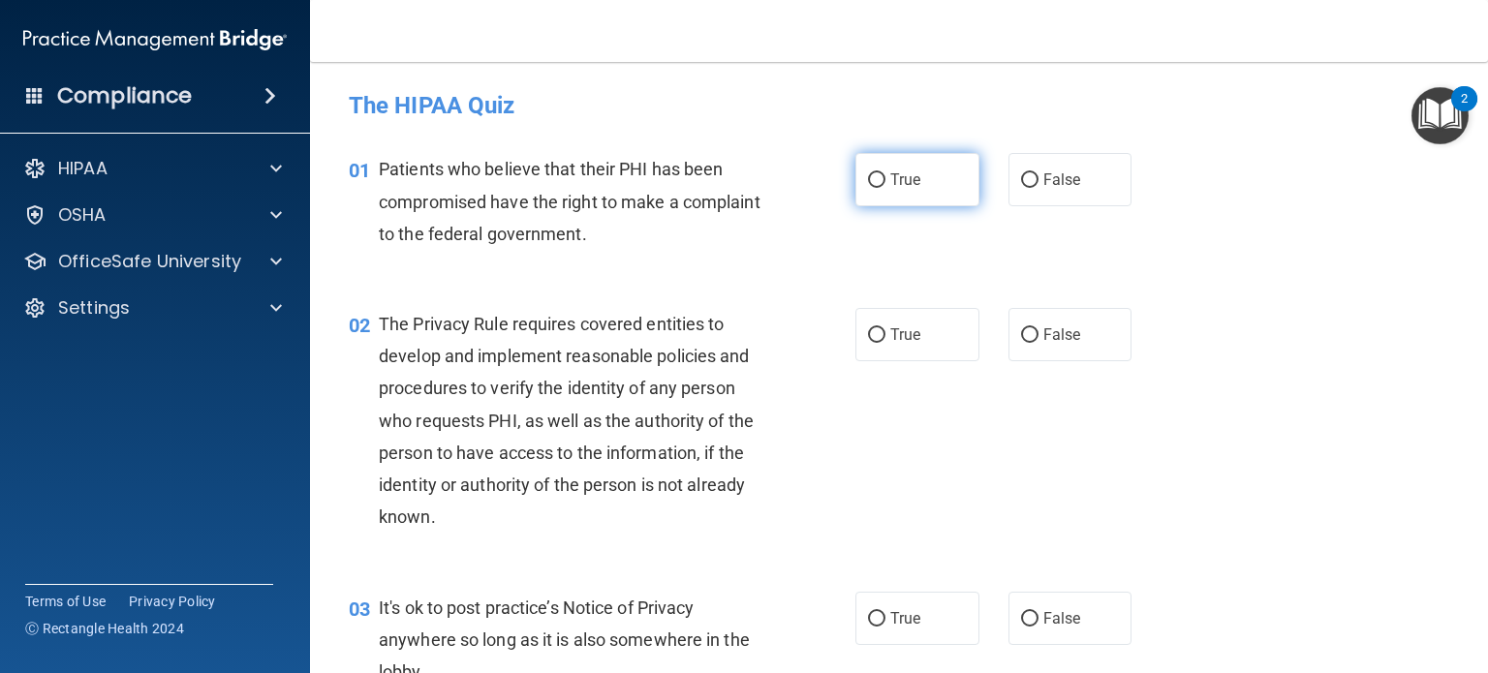
click at [872, 178] on input "True" at bounding box center [876, 180] width 17 height 15
radio input "true"
click at [872, 335] on input "True" at bounding box center [876, 335] width 17 height 15
radio input "true"
click at [872, 334] on input "True" at bounding box center [876, 335] width 17 height 15
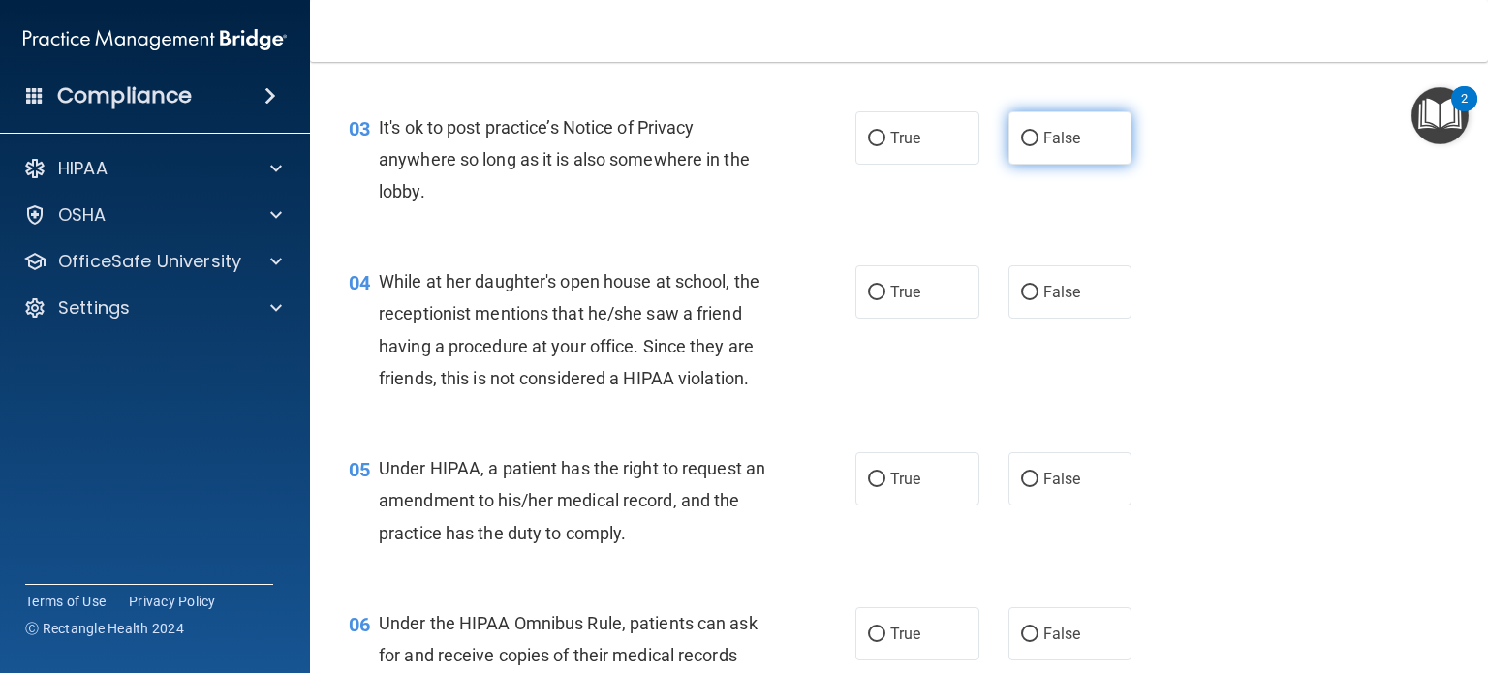
click at [1023, 143] on input "False" at bounding box center [1029, 139] width 17 height 15
radio input "true"
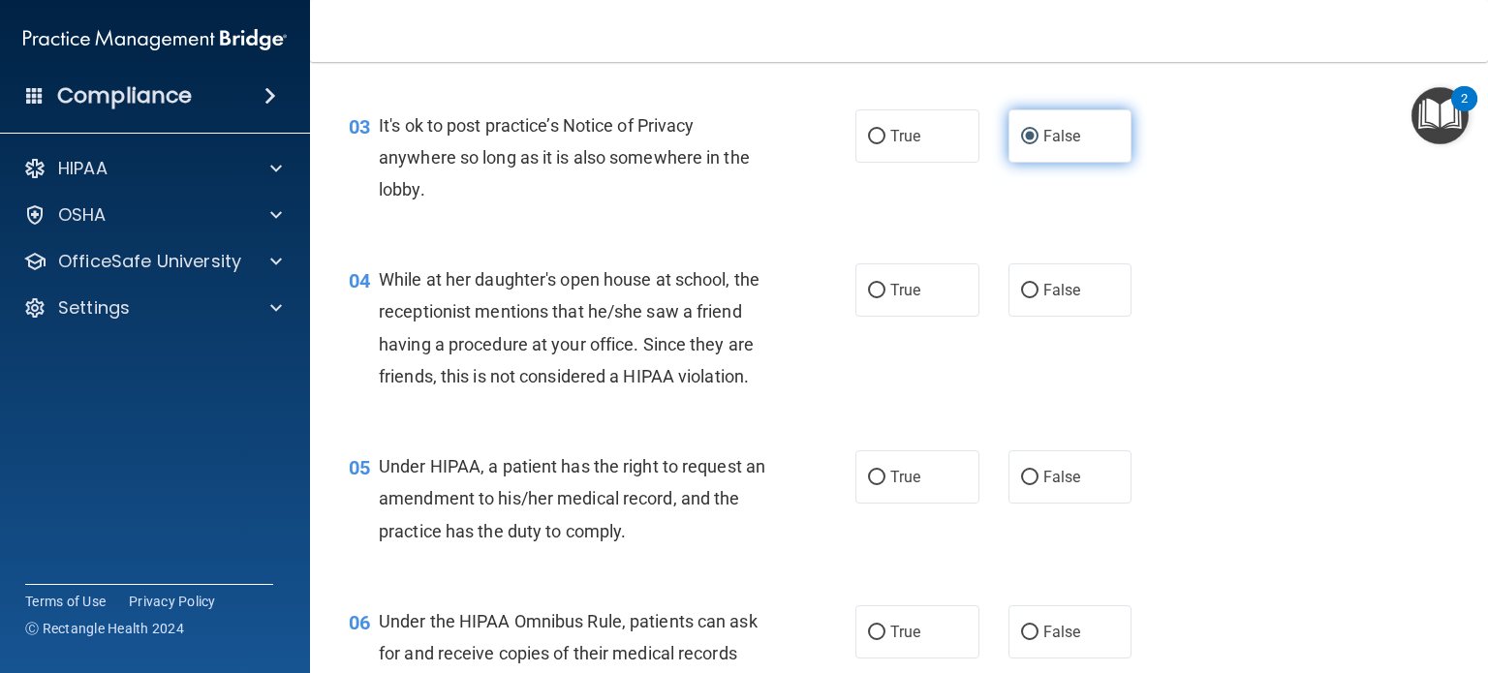
click at [1022, 137] on input "False" at bounding box center [1029, 137] width 17 height 15
click at [1021, 289] on input "False" at bounding box center [1029, 290] width 17 height 15
radio input "true"
click at [1021, 484] on input "False" at bounding box center [1029, 477] width 17 height 15
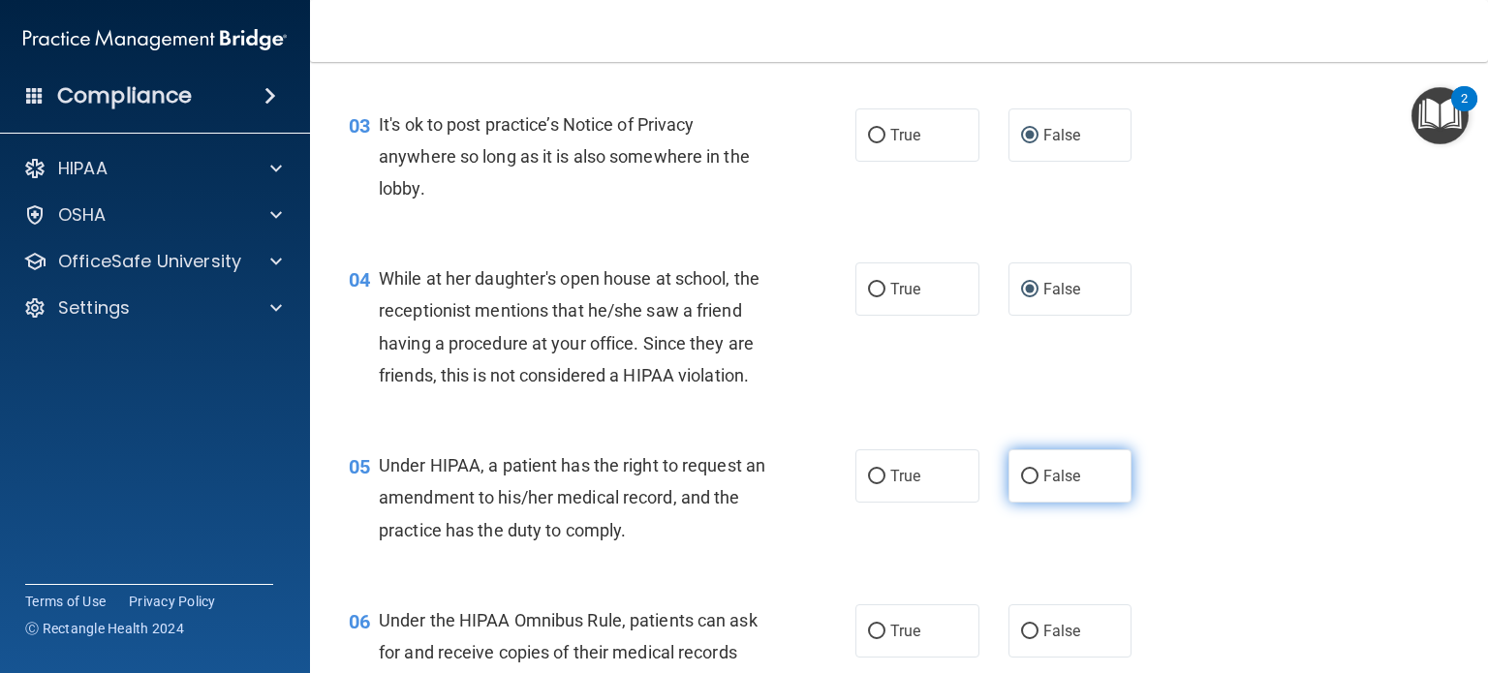
radio input "true"
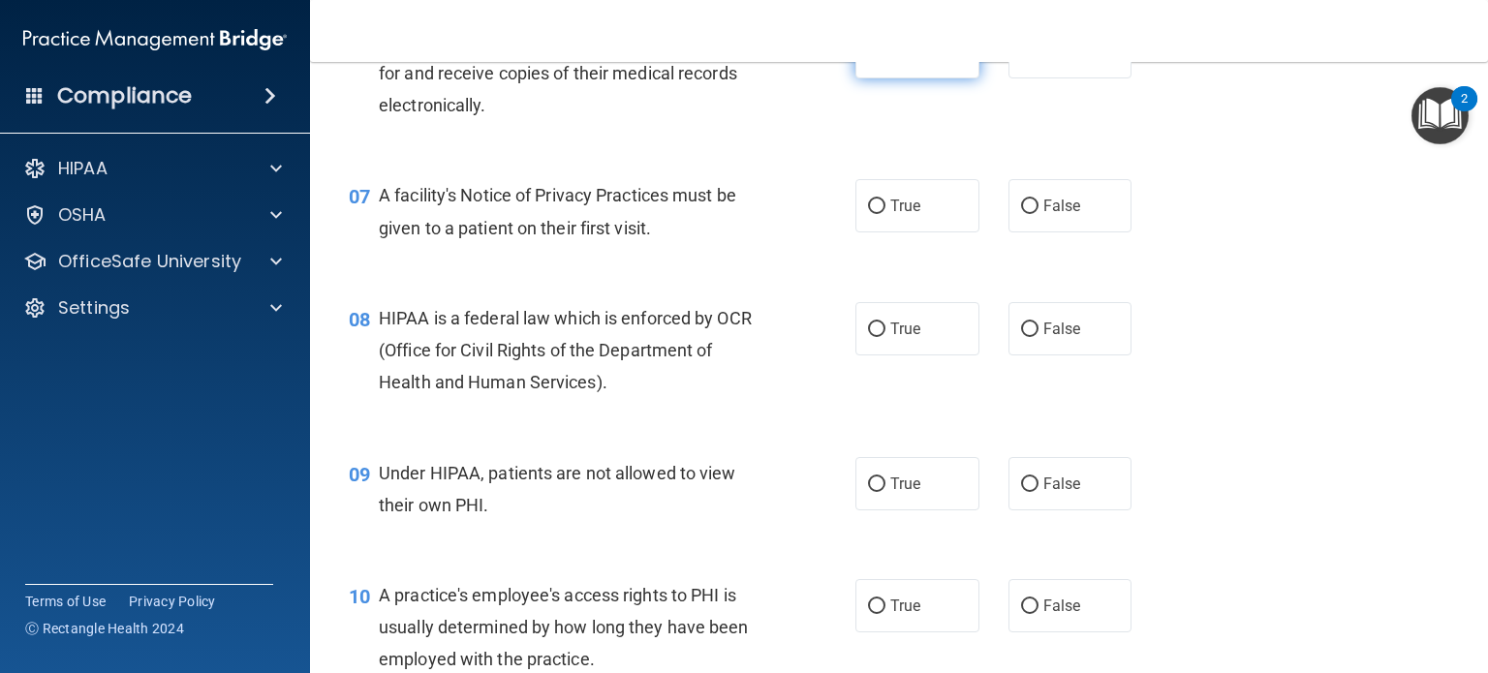
scroll to position [1064, 0]
click at [873, 59] on input "True" at bounding box center [876, 52] width 17 height 15
radio input "true"
click at [871, 213] on input "True" at bounding box center [876, 206] width 17 height 15
radio input "true"
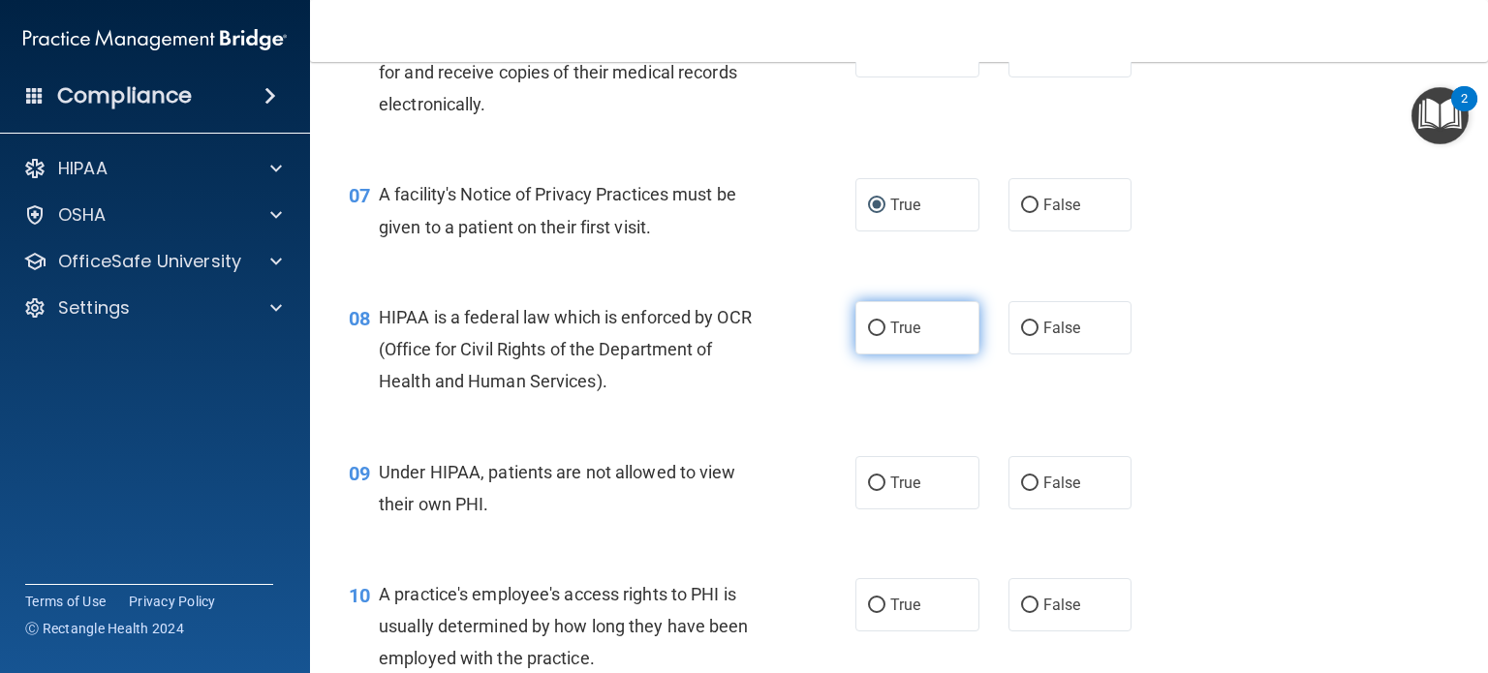
click at [868, 336] on input "True" at bounding box center [876, 329] width 17 height 15
radio input "true"
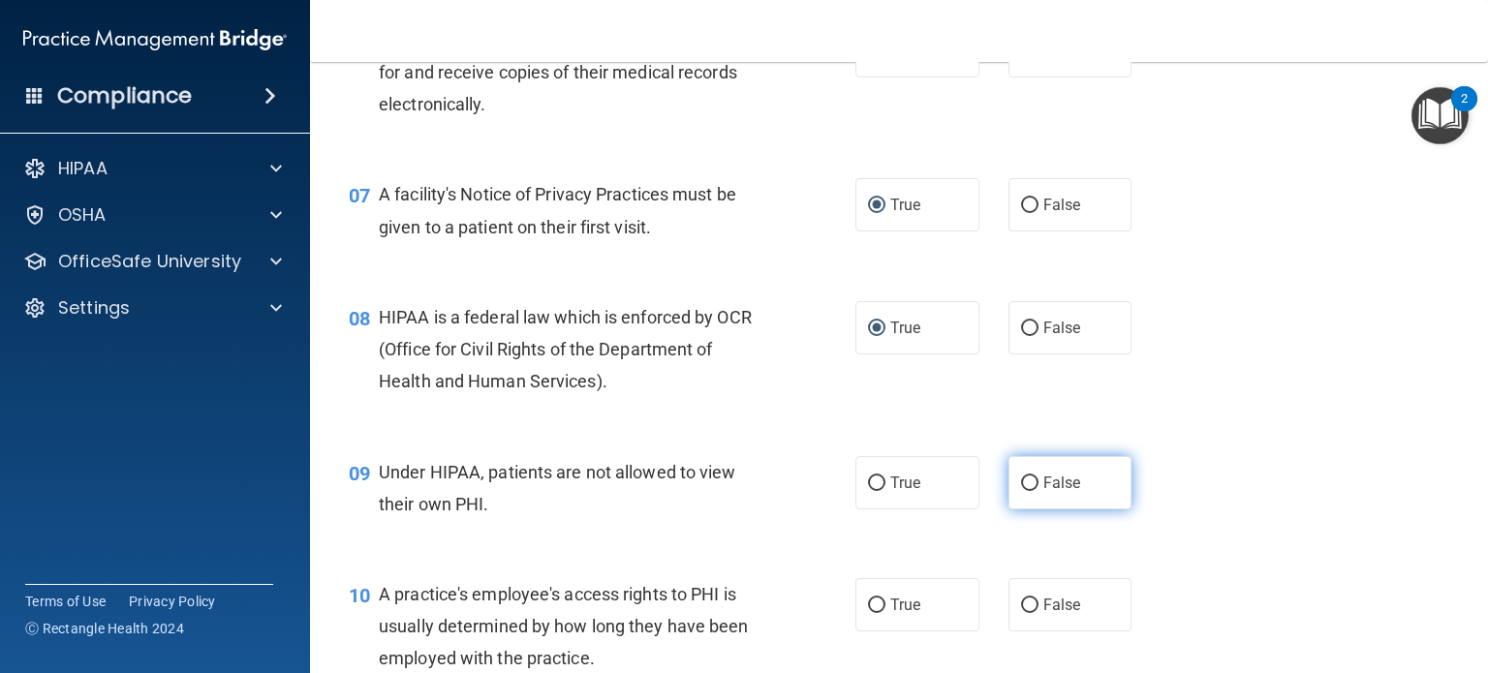
click at [1021, 491] on input "False" at bounding box center [1029, 484] width 17 height 15
radio input "true"
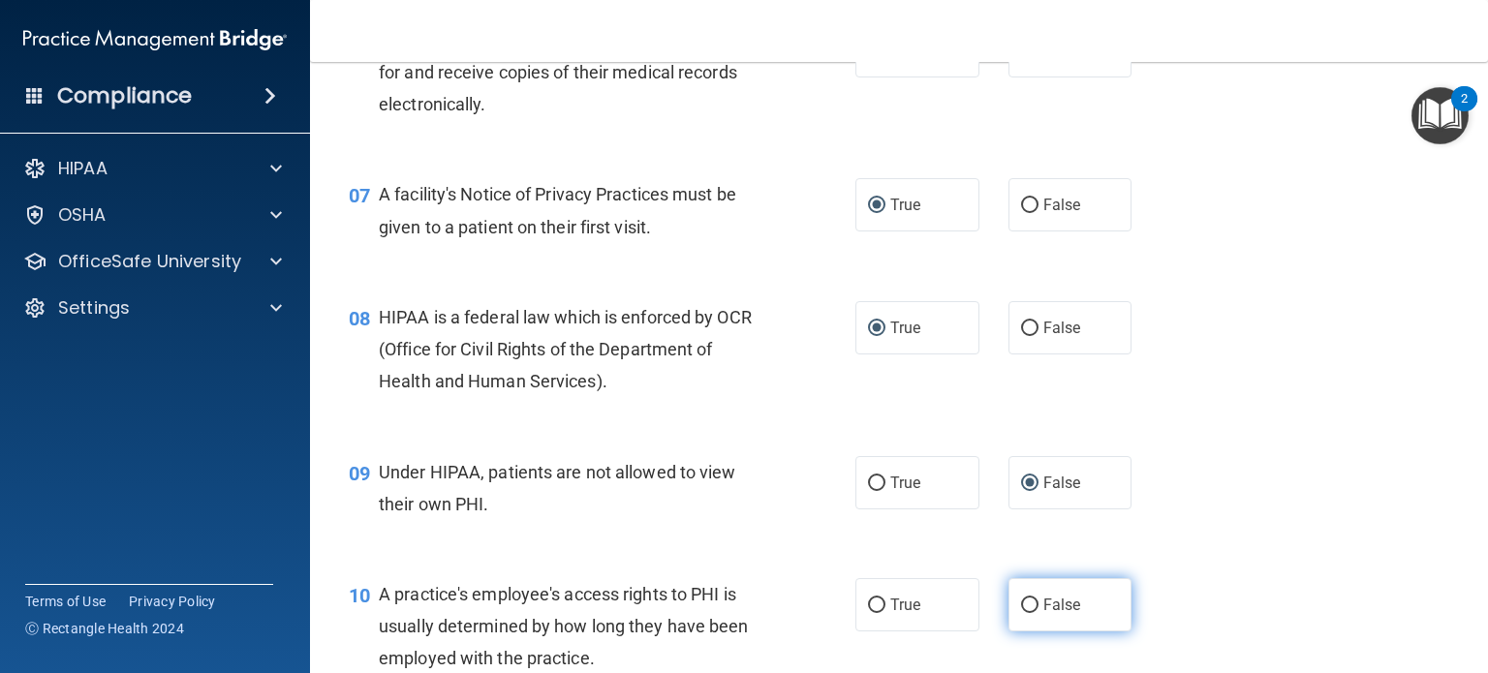
drag, startPoint x: 1018, startPoint y: 633, endPoint x: 1022, endPoint y: 618, distance: 15.0
click at [1022, 625] on label "False" at bounding box center [1071, 604] width 124 height 53
click at [1022, 613] on input "False" at bounding box center [1029, 606] width 17 height 15
radio input "true"
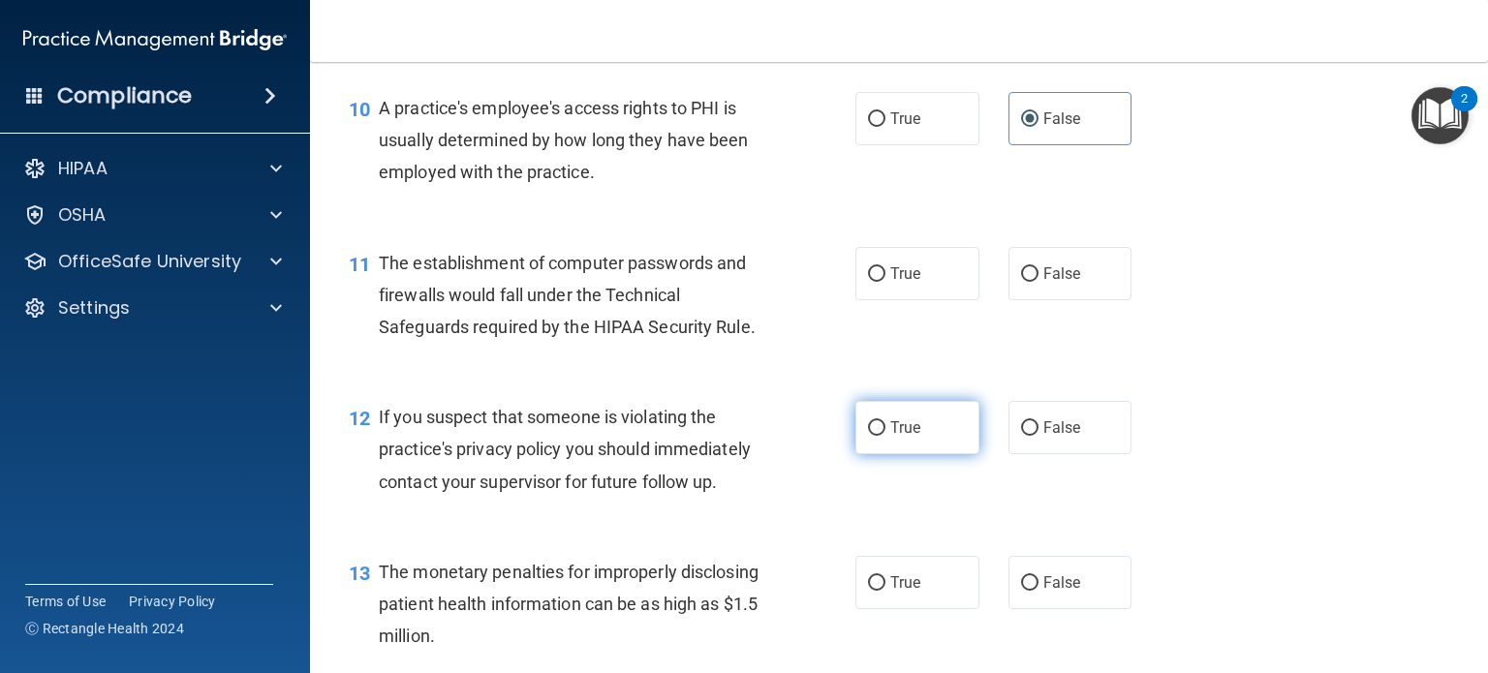
scroll to position [1550, 0]
click at [869, 282] on input "True" at bounding box center [876, 274] width 17 height 15
radio input "true"
click at [861, 445] on label "True" at bounding box center [918, 427] width 124 height 53
click at [868, 436] on input "True" at bounding box center [876, 428] width 17 height 15
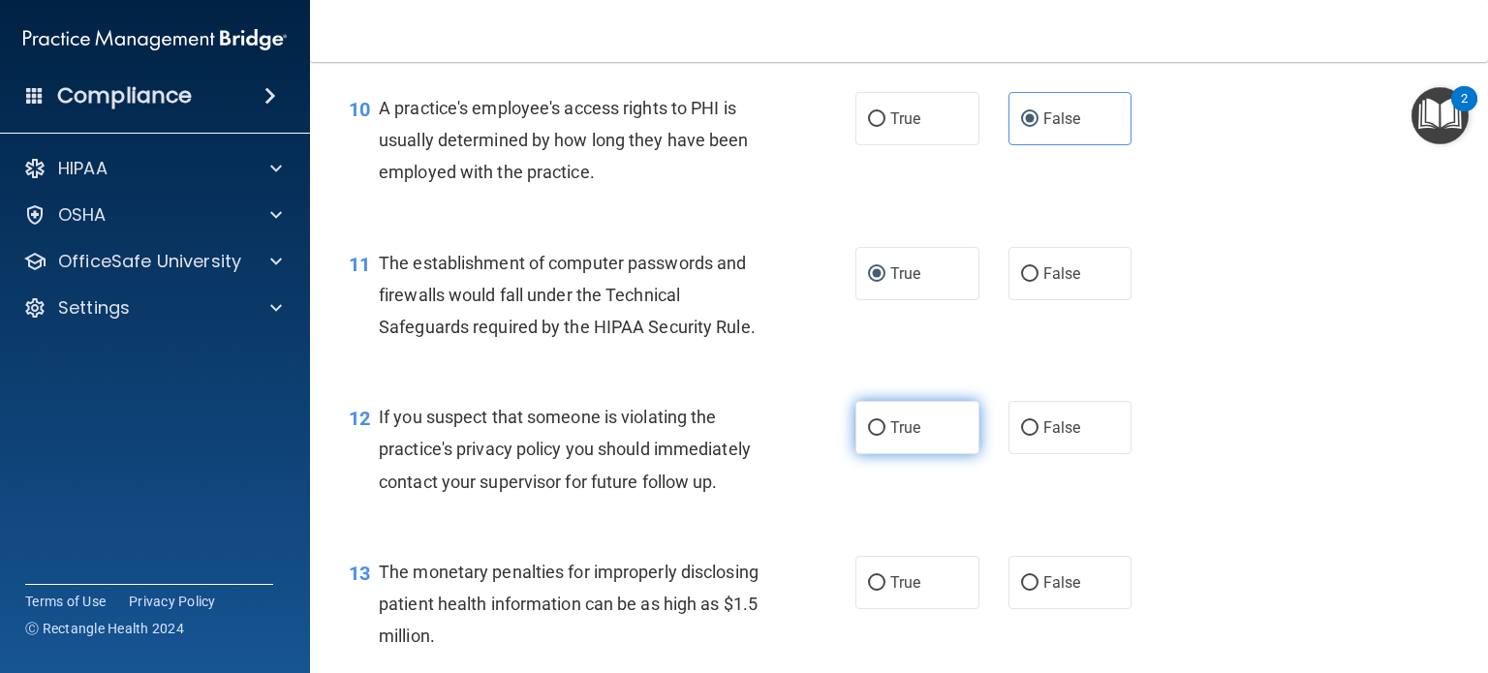
radio input "true"
drag, startPoint x: 866, startPoint y: 611, endPoint x: 867, endPoint y: 601, distance: 10.7
click at [868, 591] on input "True" at bounding box center [876, 584] width 17 height 15
radio input "true"
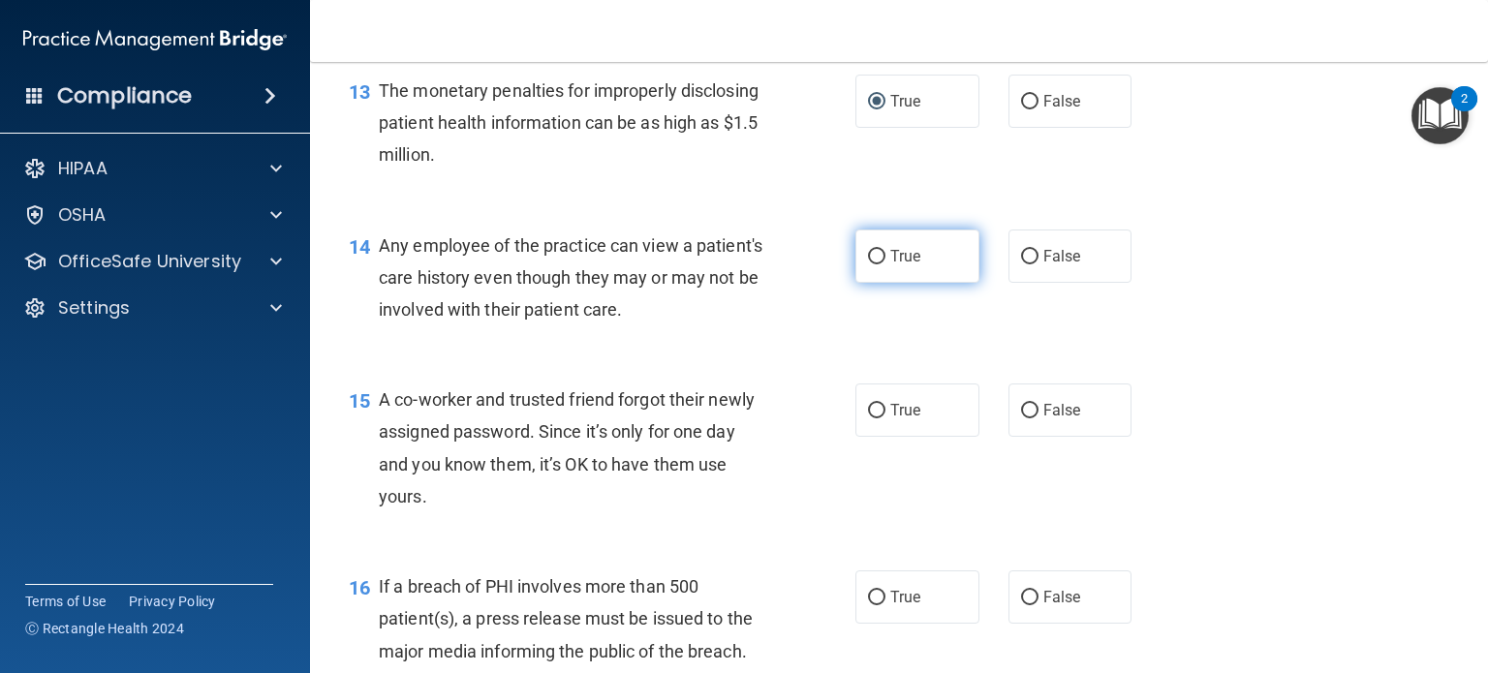
scroll to position [2033, 0]
click at [1023, 264] on input "False" at bounding box center [1029, 256] width 17 height 15
radio input "true"
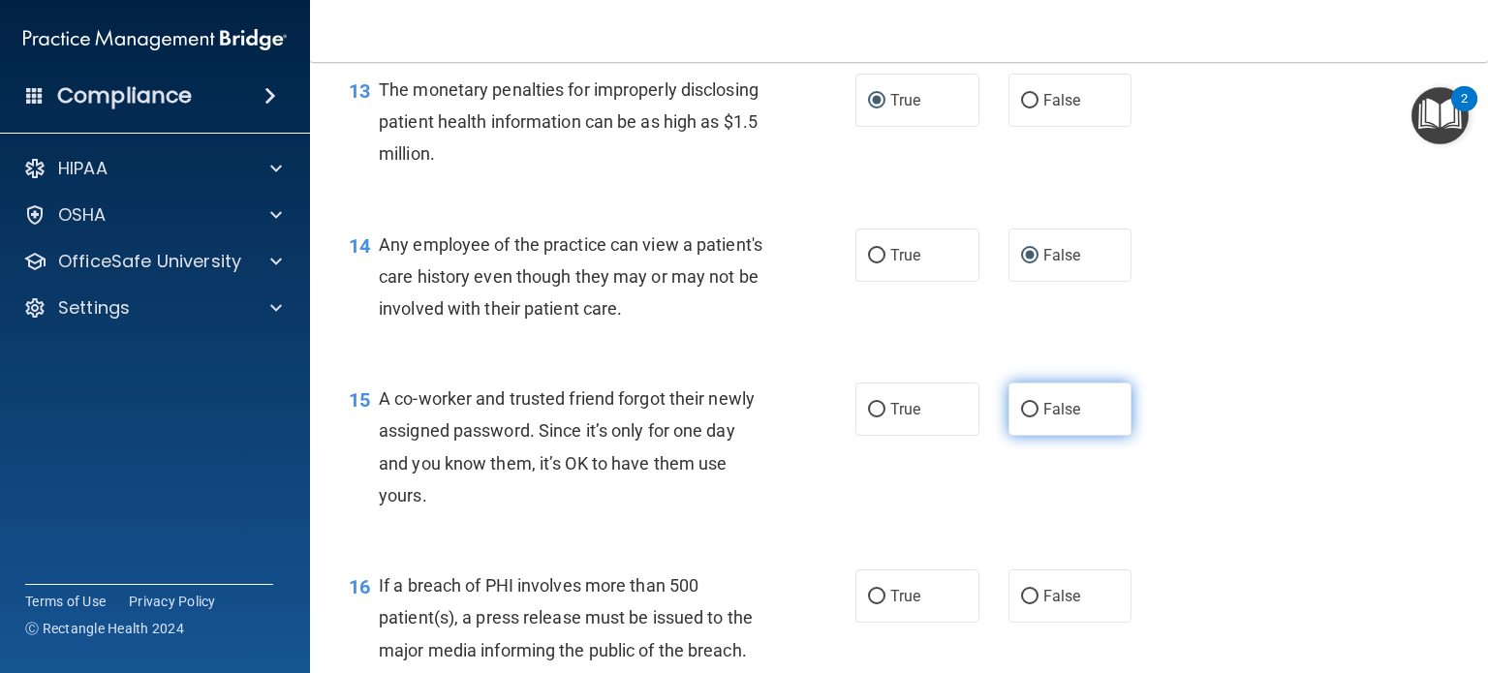
click at [1028, 418] on input "False" at bounding box center [1029, 410] width 17 height 15
radio input "true"
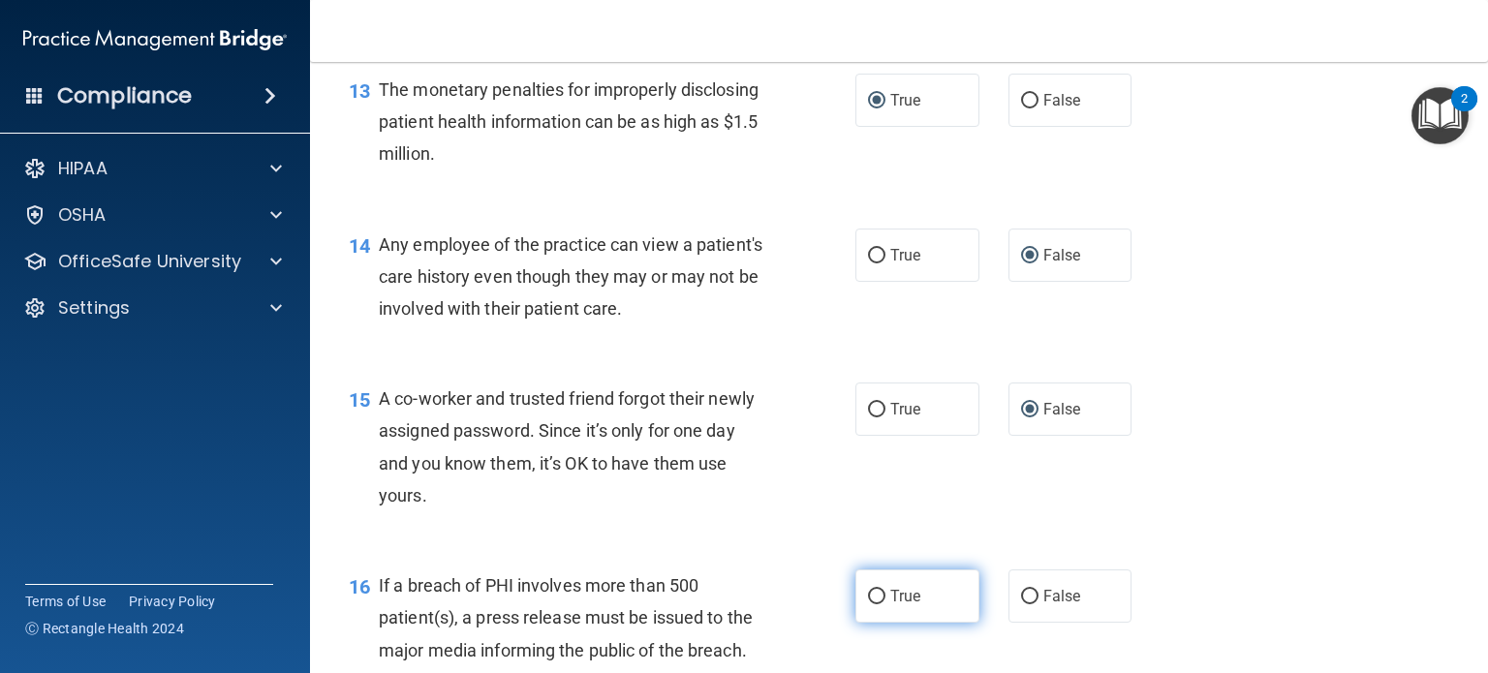
click at [868, 605] on input "True" at bounding box center [876, 597] width 17 height 15
radio input "true"
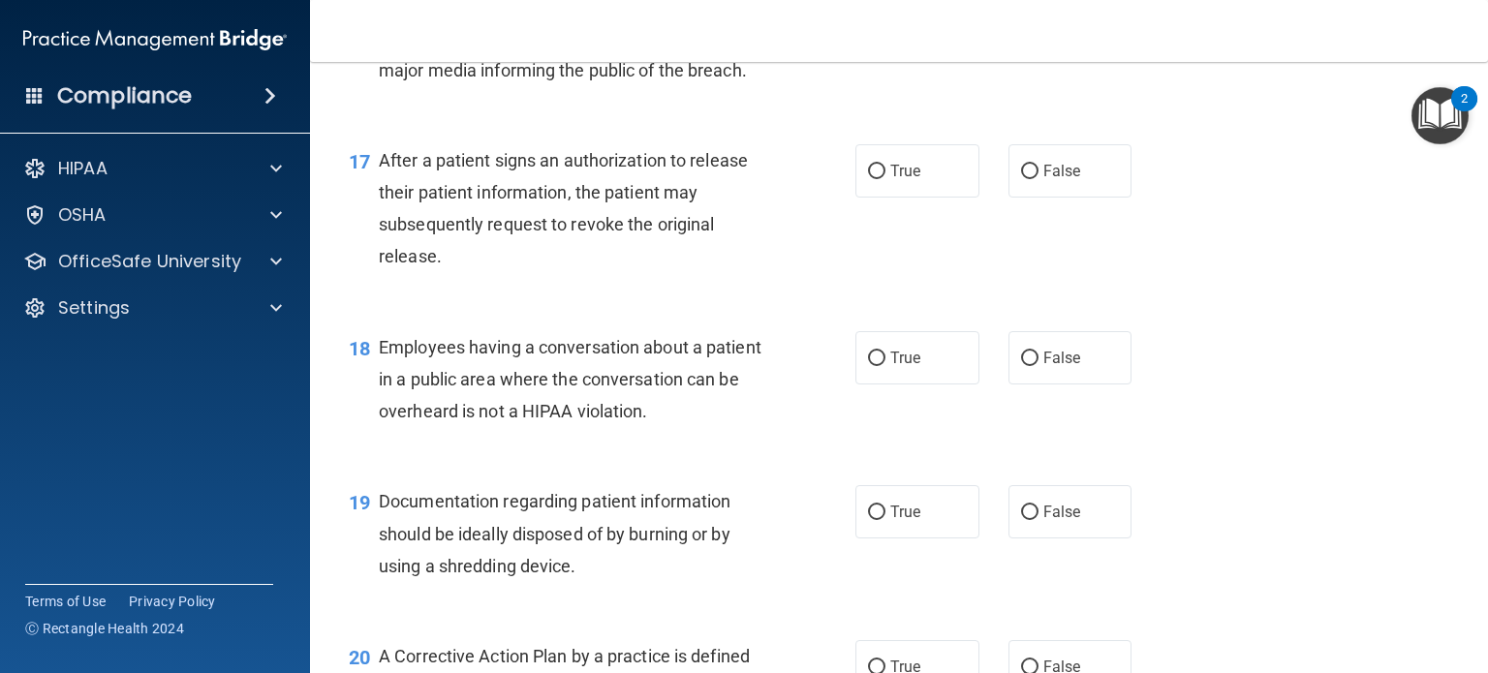
scroll to position [2614, 0]
click at [873, 178] on input "True" at bounding box center [876, 171] width 17 height 15
radio input "true"
click at [870, 365] on input "True" at bounding box center [876, 358] width 17 height 15
radio input "true"
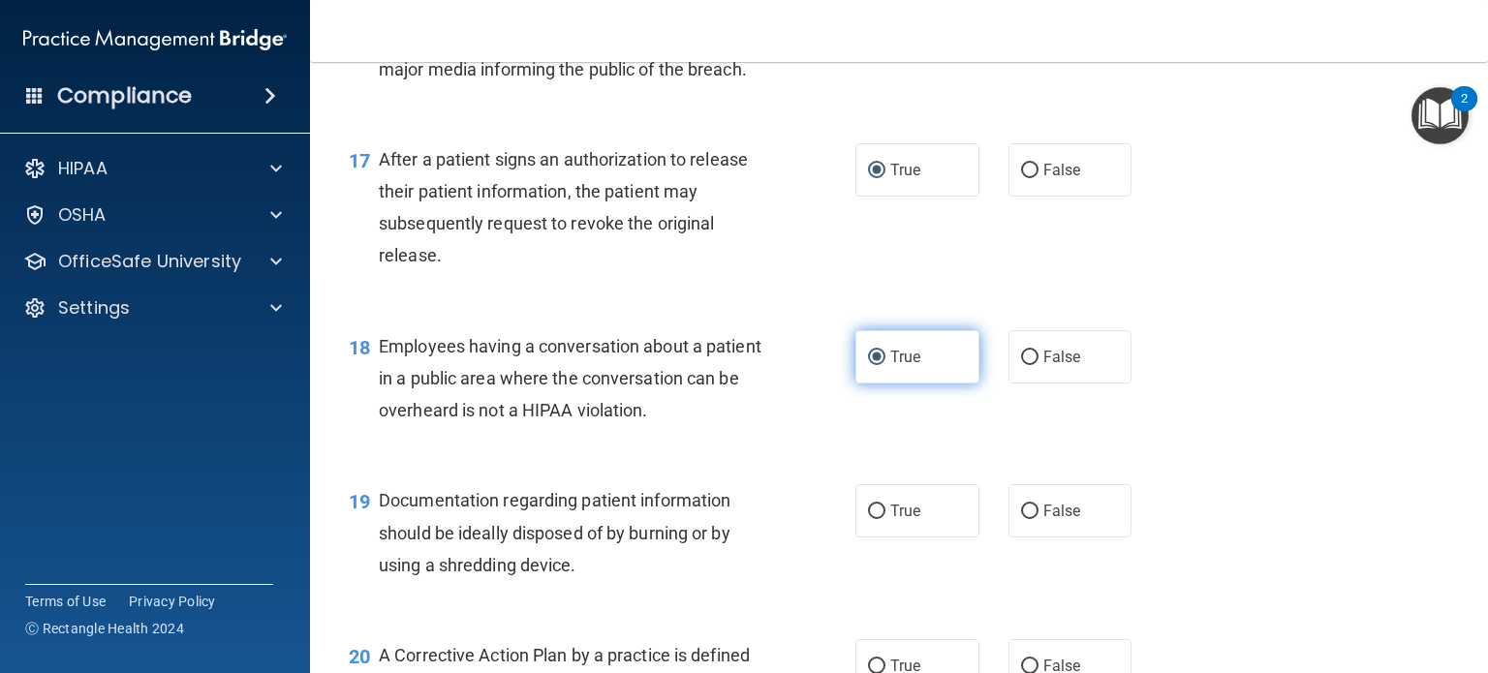
click at [868, 365] on input "True" at bounding box center [876, 358] width 17 height 15
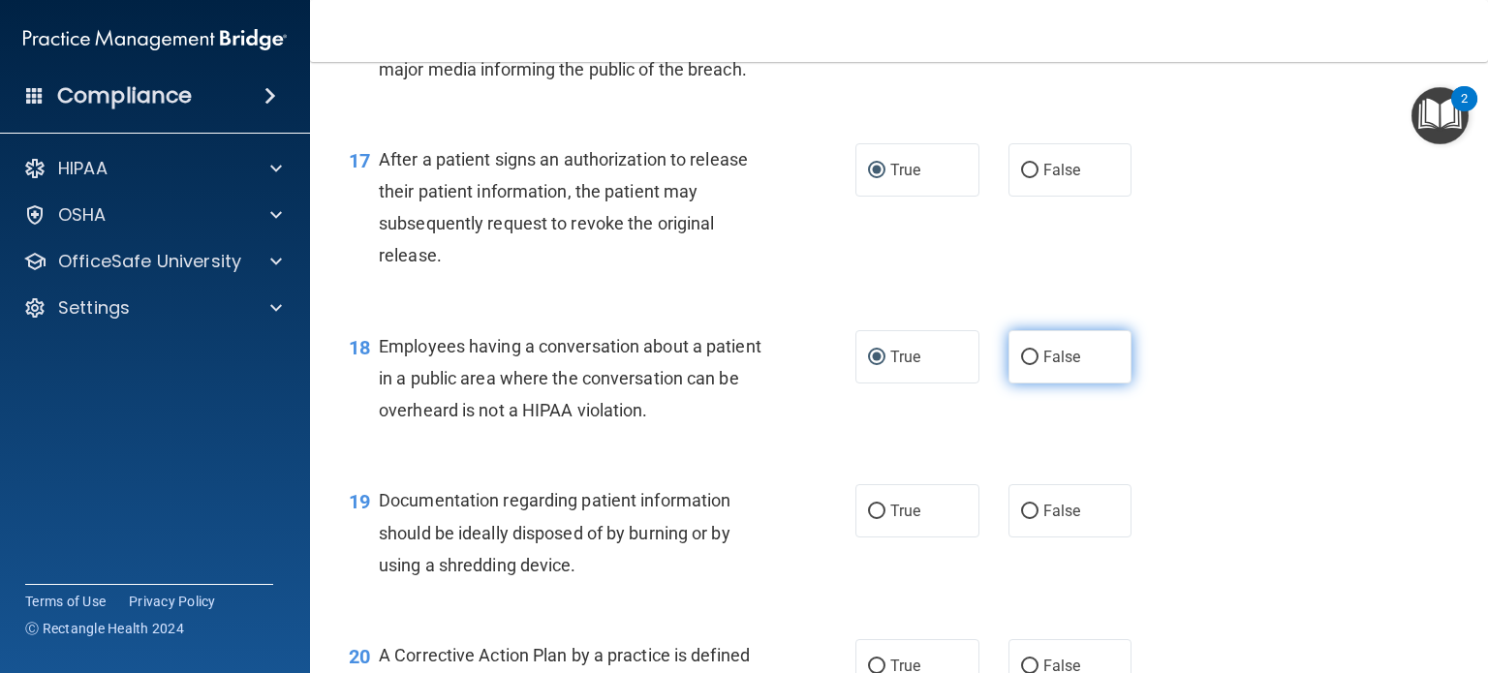
click at [1021, 365] on input "False" at bounding box center [1029, 358] width 17 height 15
radio input "true"
radio input "false"
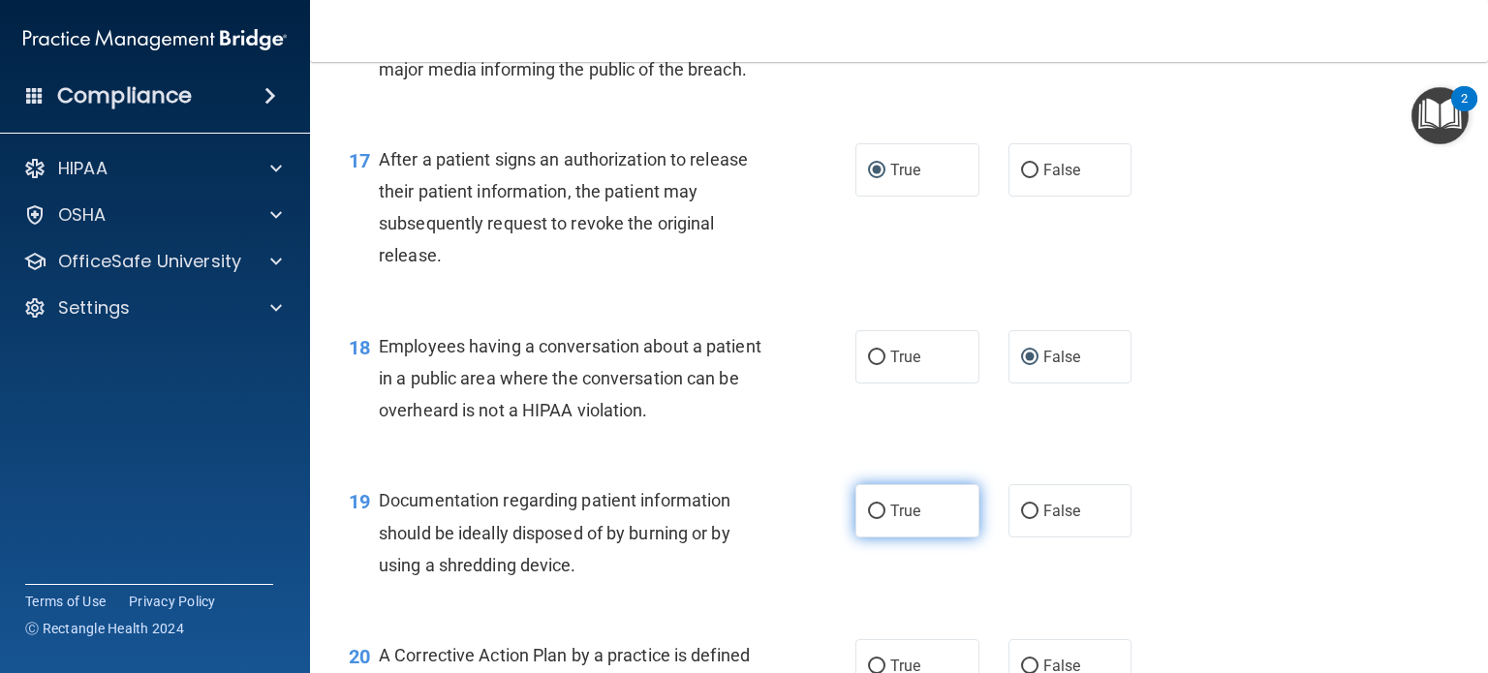
click at [868, 519] on input "True" at bounding box center [876, 512] width 17 height 15
radio input "true"
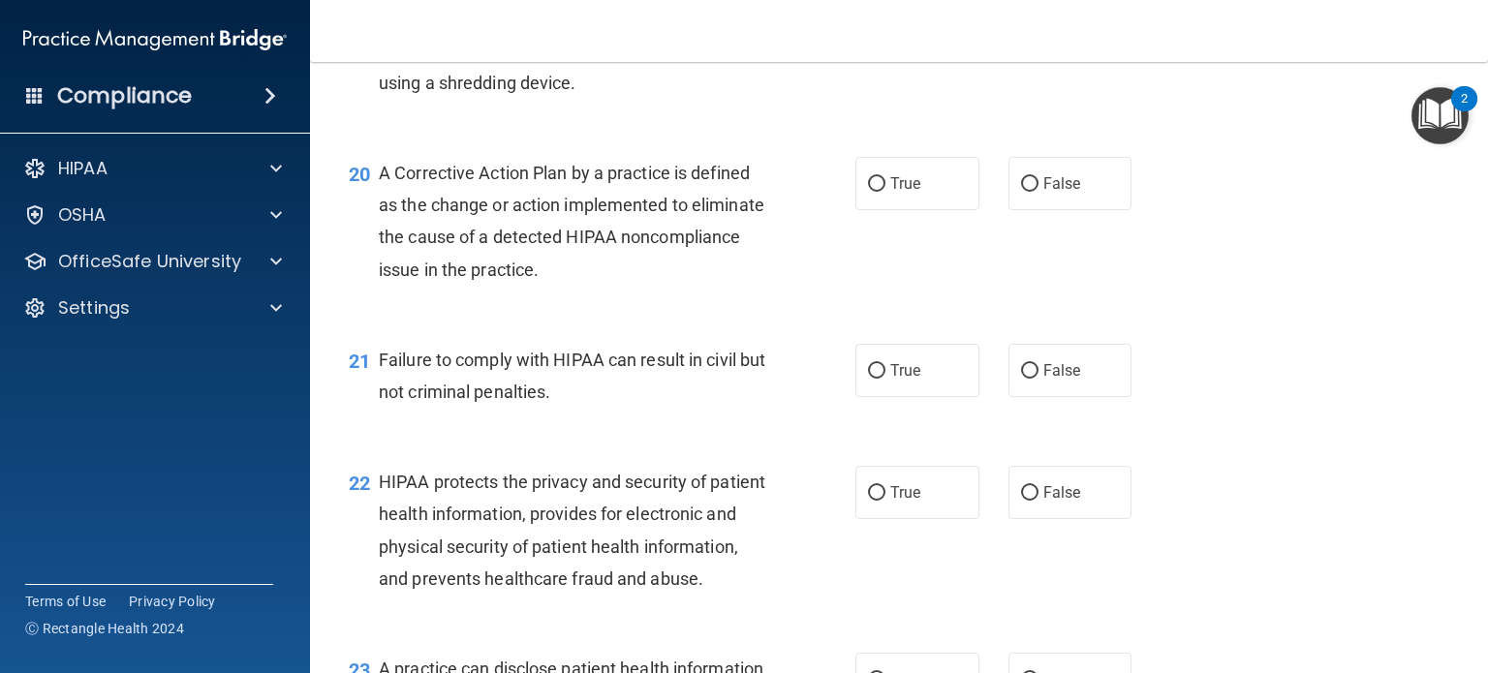
scroll to position [3098, 0]
click at [869, 191] on input "True" at bounding box center [876, 183] width 17 height 15
radio input "true"
click at [1021, 378] on input "False" at bounding box center [1029, 370] width 17 height 15
radio input "true"
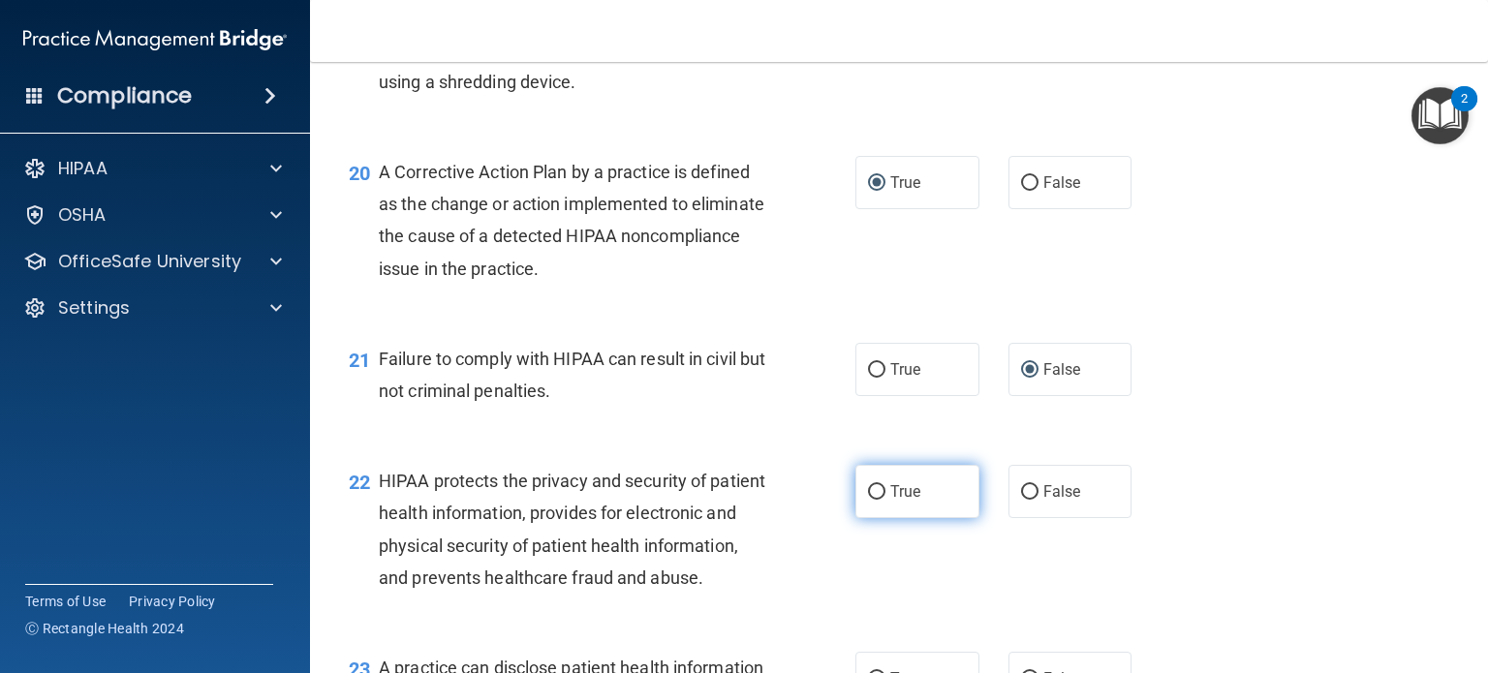
click at [876, 500] on input "True" at bounding box center [876, 492] width 17 height 15
radio input "true"
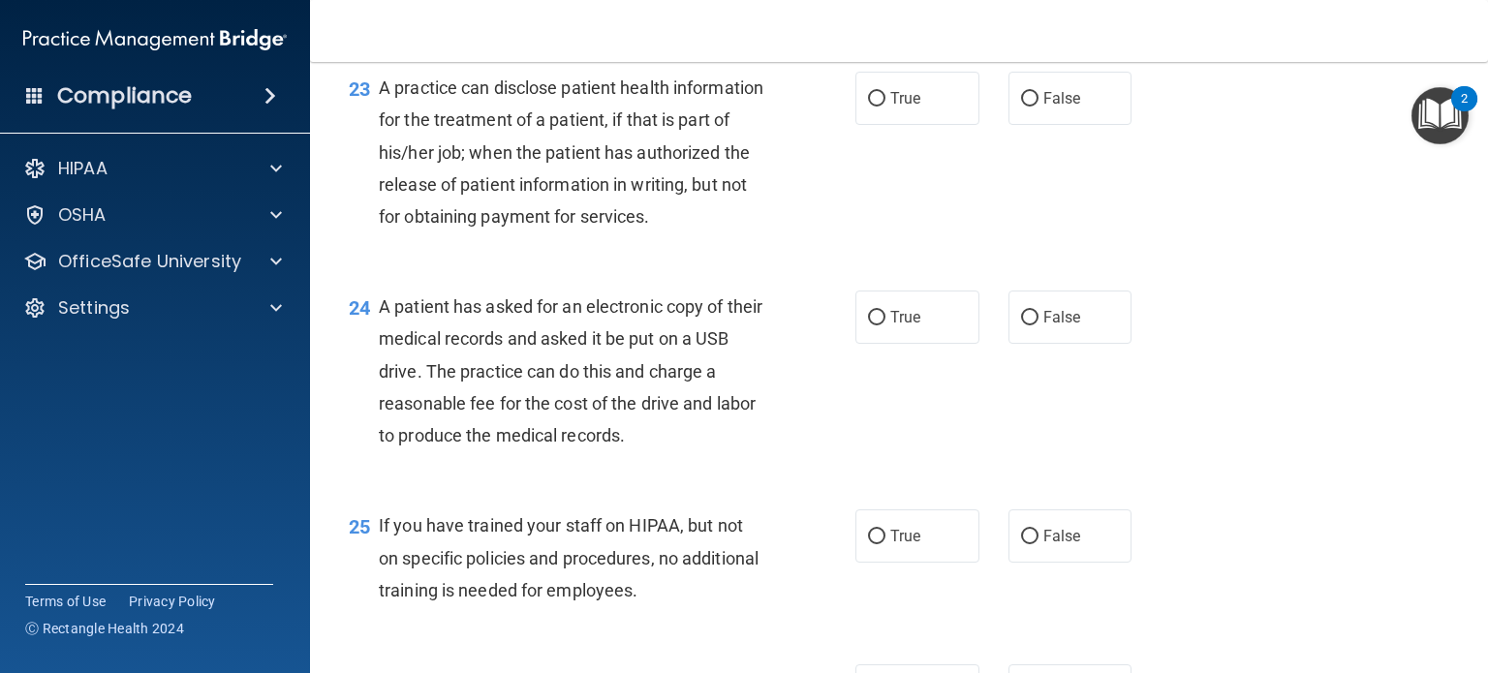
scroll to position [3679, 0]
click at [1021, 106] on input "False" at bounding box center [1029, 98] width 17 height 15
radio input "true"
click at [868, 325] on input "True" at bounding box center [876, 317] width 17 height 15
radio input "true"
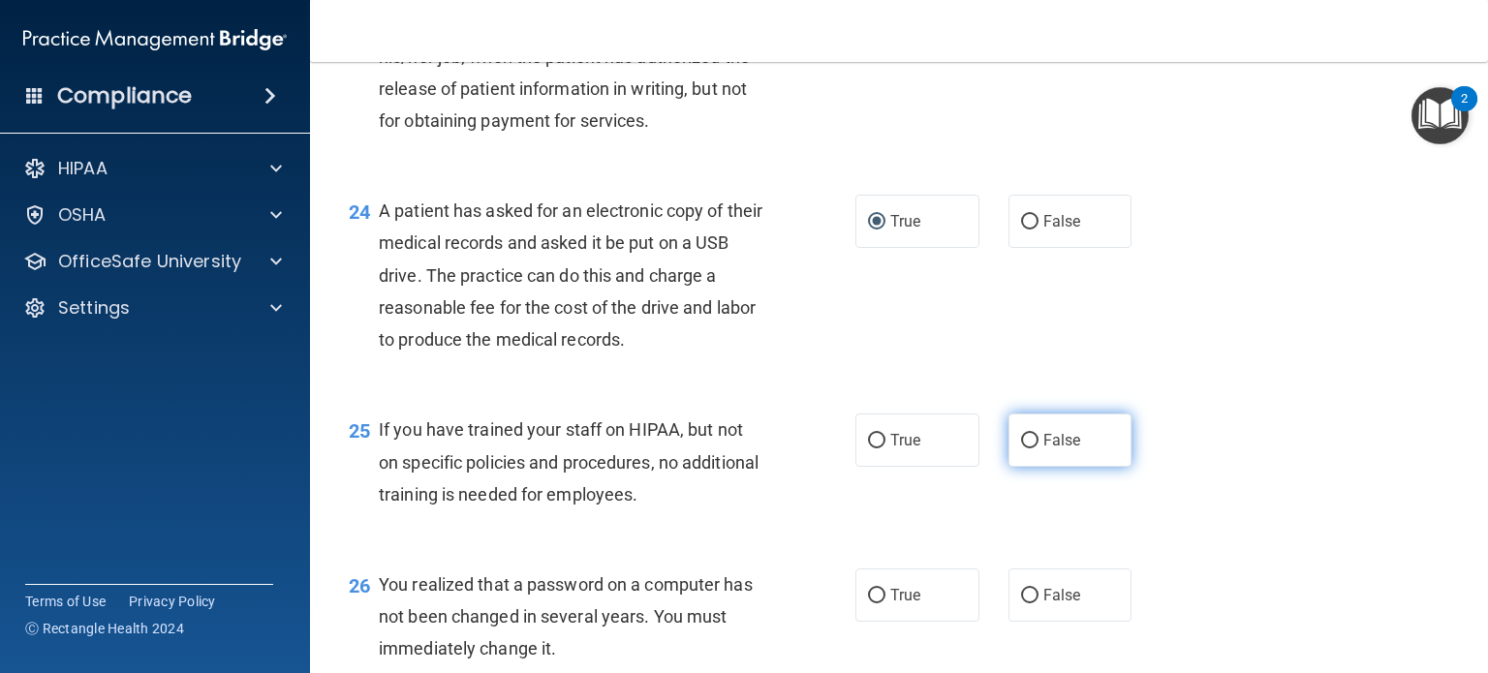
click at [1021, 449] on input "False" at bounding box center [1029, 441] width 17 height 15
radio input "true"
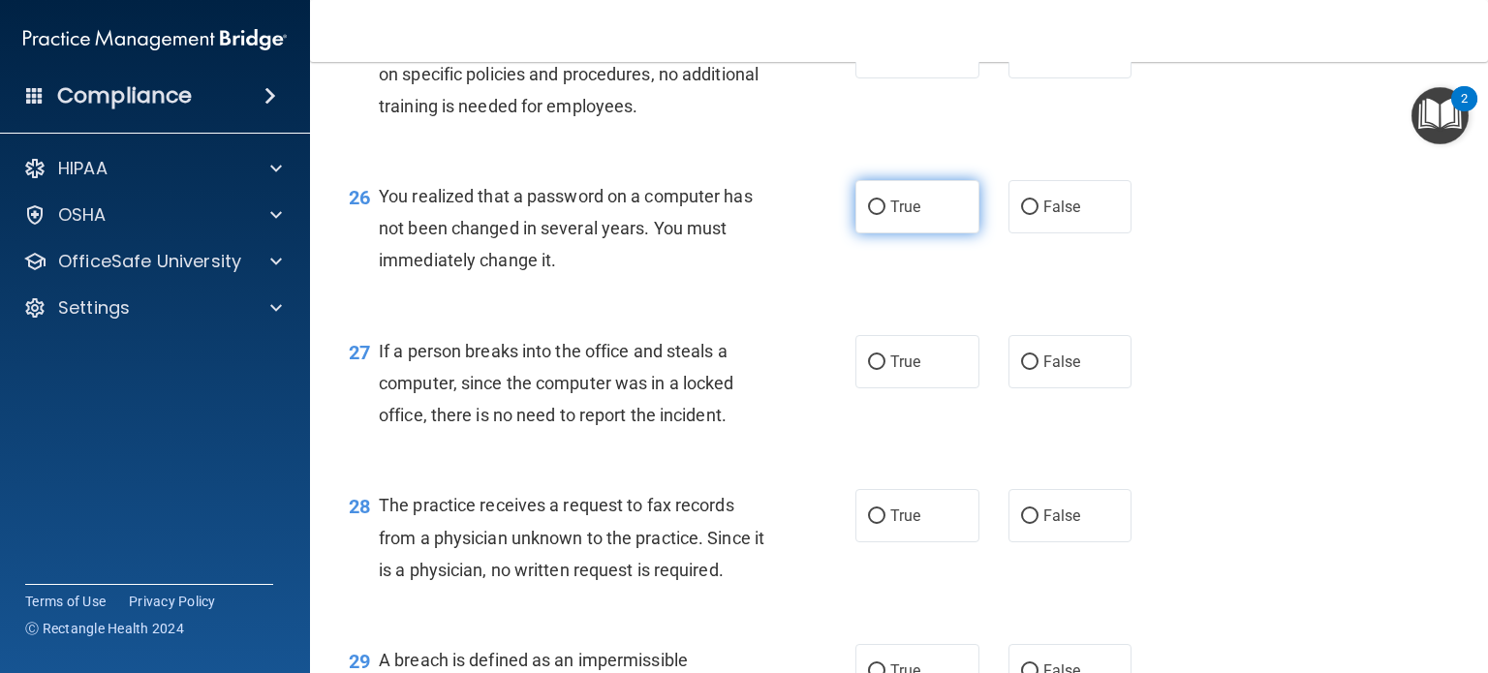
scroll to position [4163, 0]
click at [872, 215] on input "True" at bounding box center [876, 208] width 17 height 15
radio input "true"
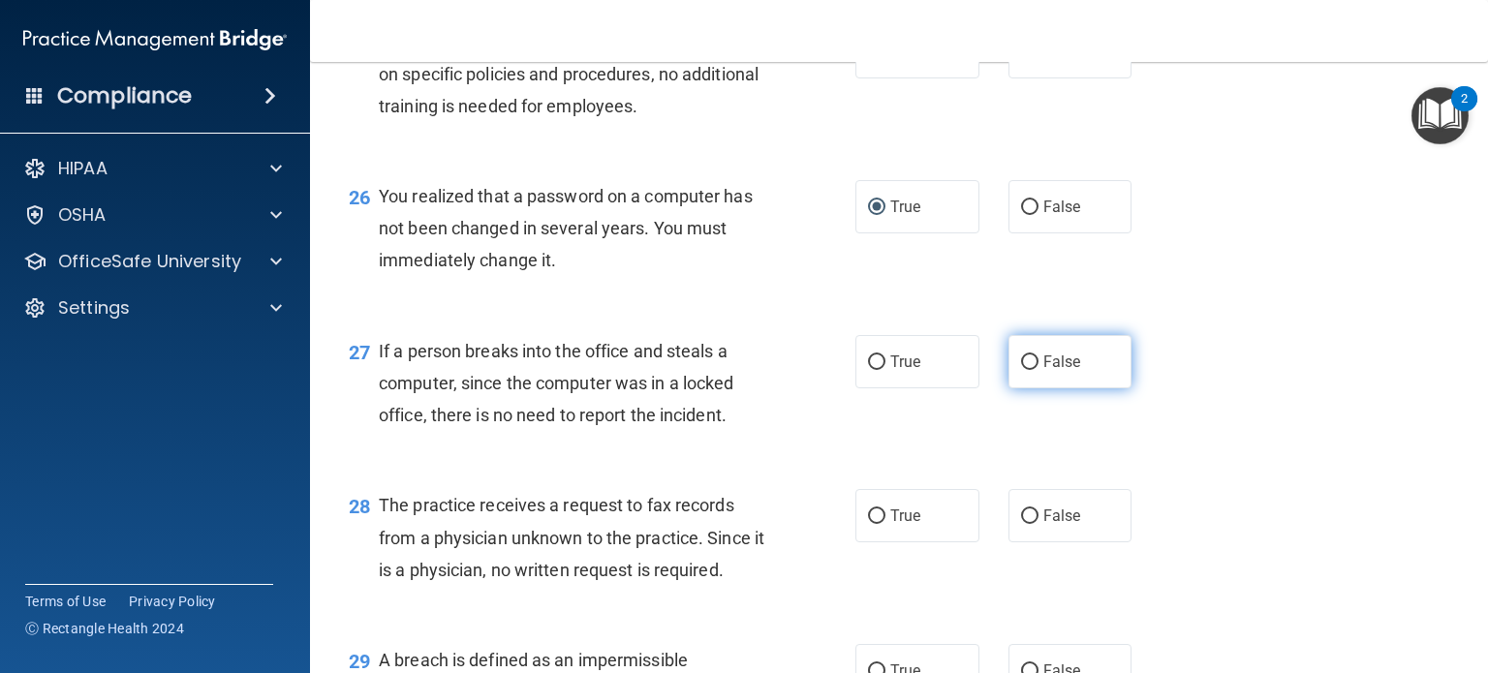
click at [1021, 370] on input "False" at bounding box center [1029, 363] width 17 height 15
radio input "true"
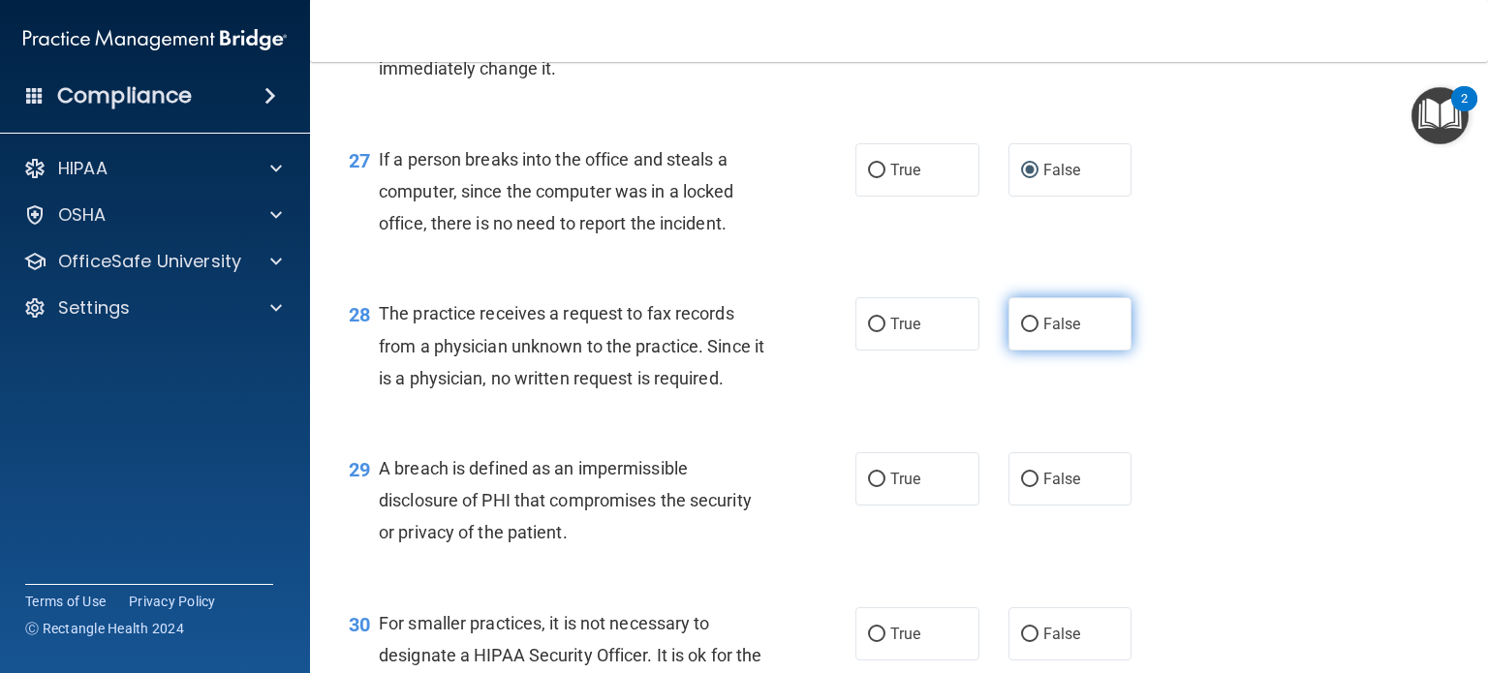
click at [1023, 332] on input "False" at bounding box center [1029, 325] width 17 height 15
radio input "true"
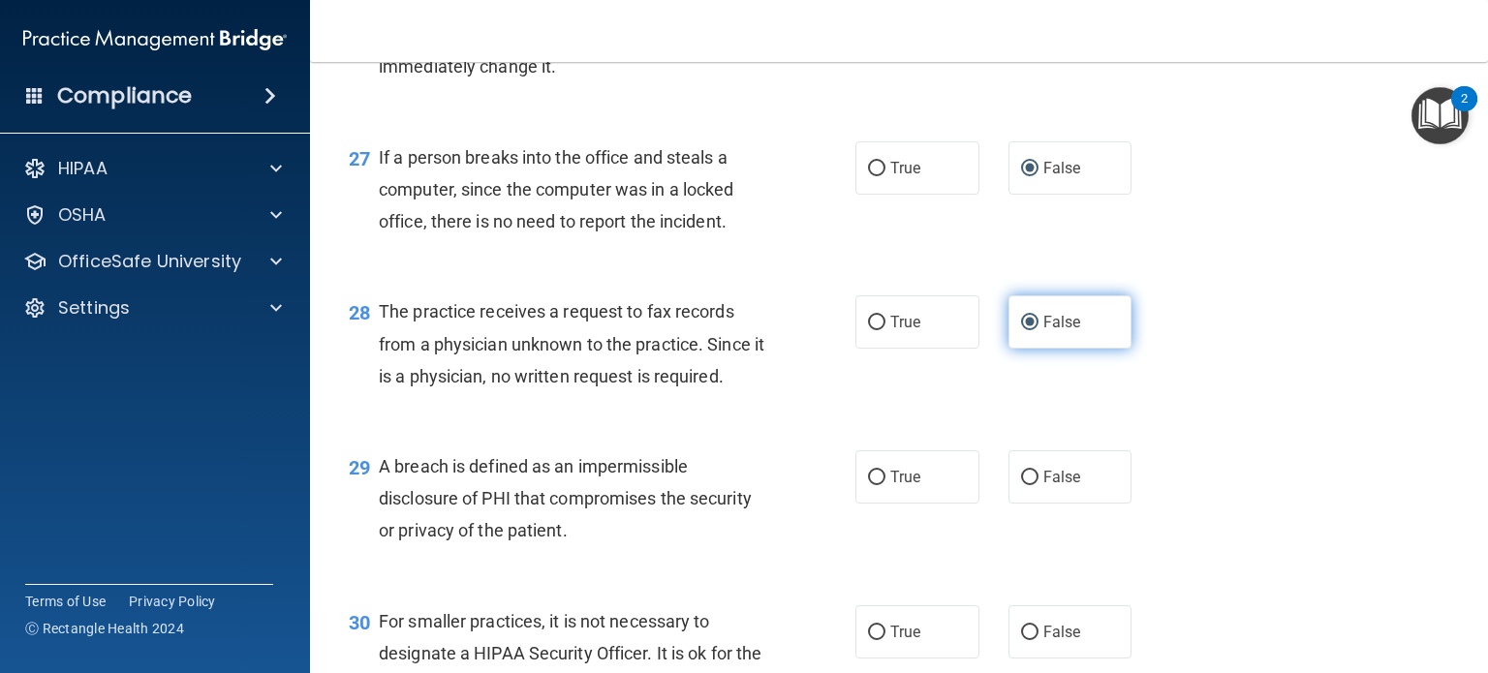
scroll to position [4356, 0]
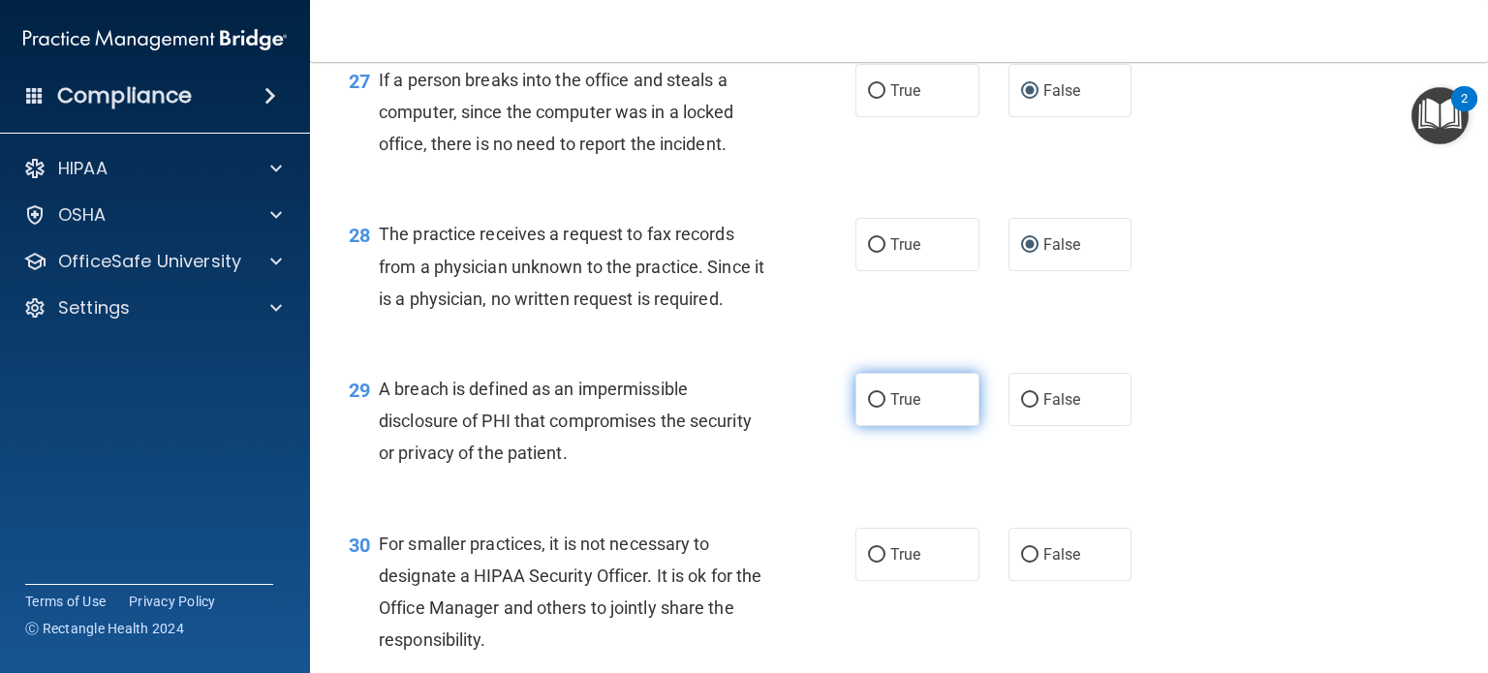
click at [869, 408] on input "True" at bounding box center [876, 400] width 17 height 15
radio input "true"
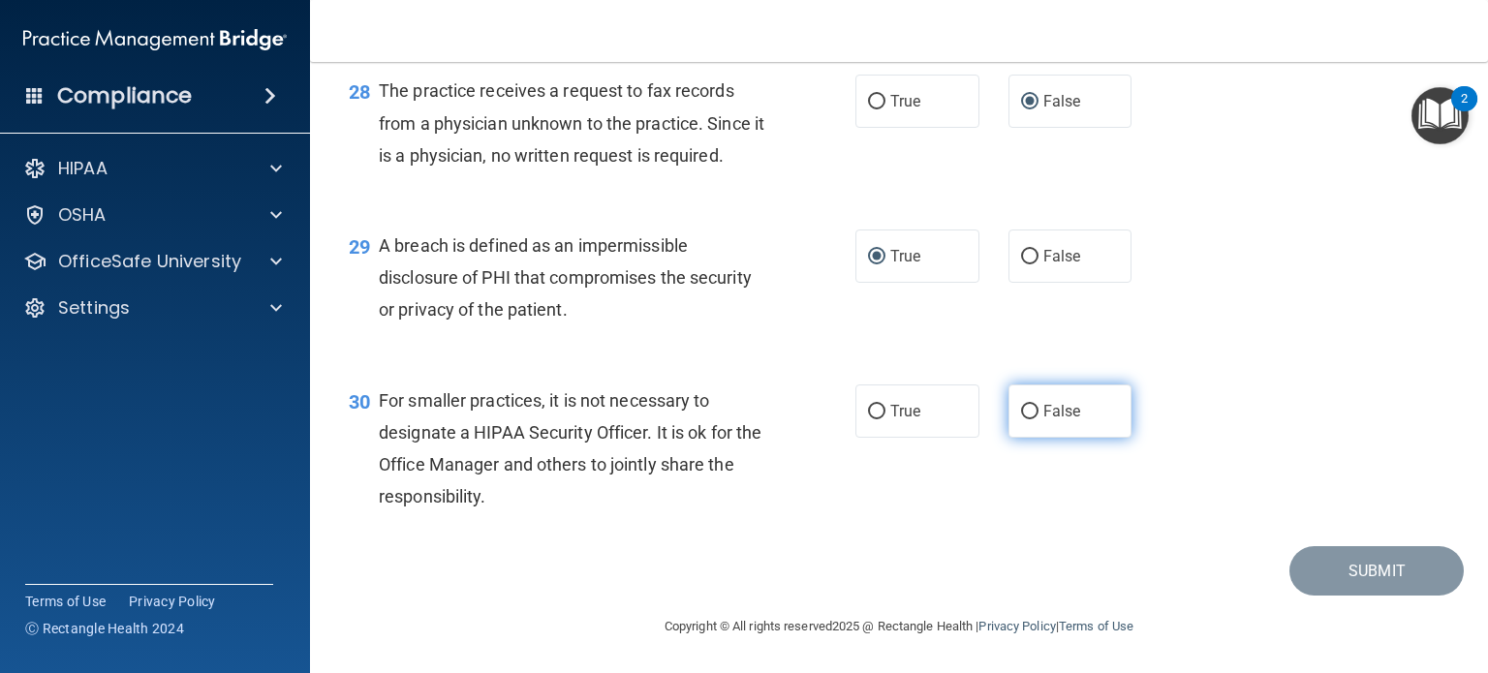
scroll to position [4674, 0]
click at [1023, 412] on input "False" at bounding box center [1029, 412] width 17 height 15
radio input "true"
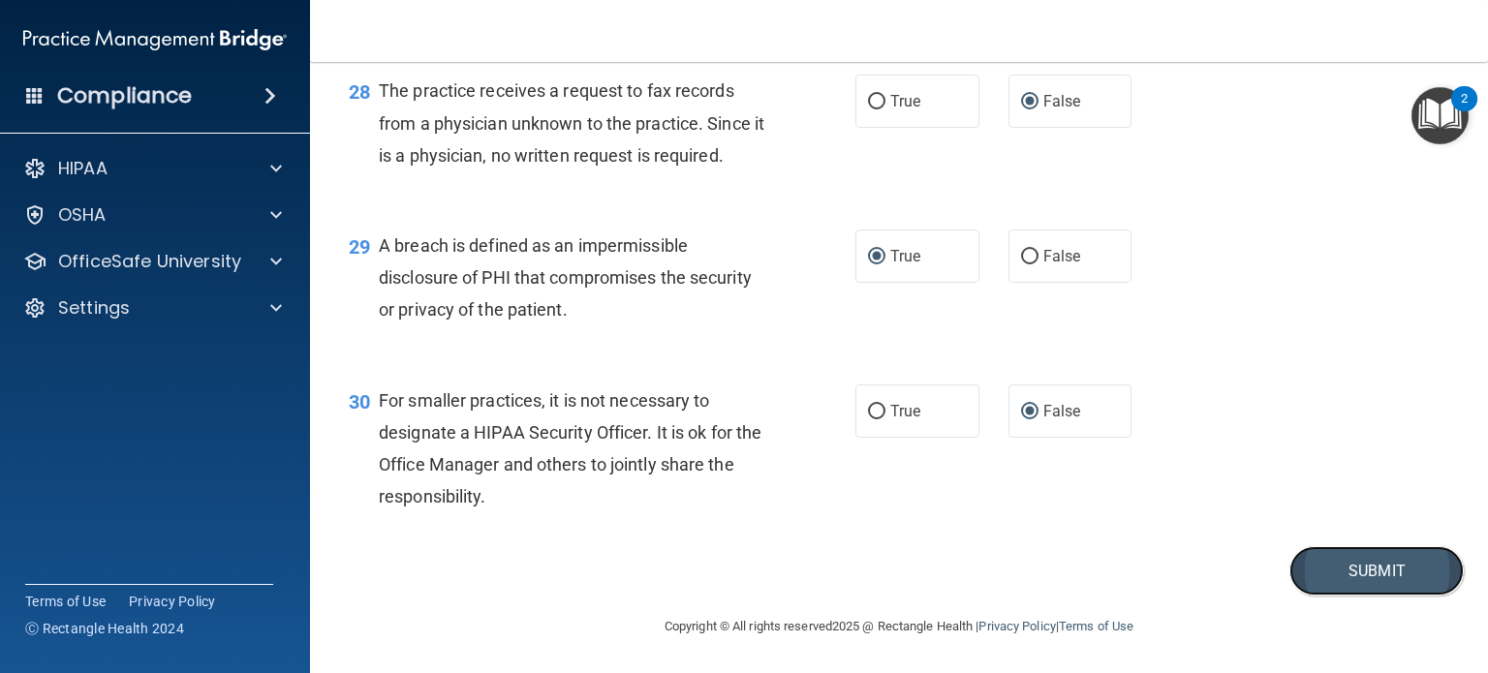
click at [1369, 564] on button "Submit" at bounding box center [1377, 570] width 174 height 49
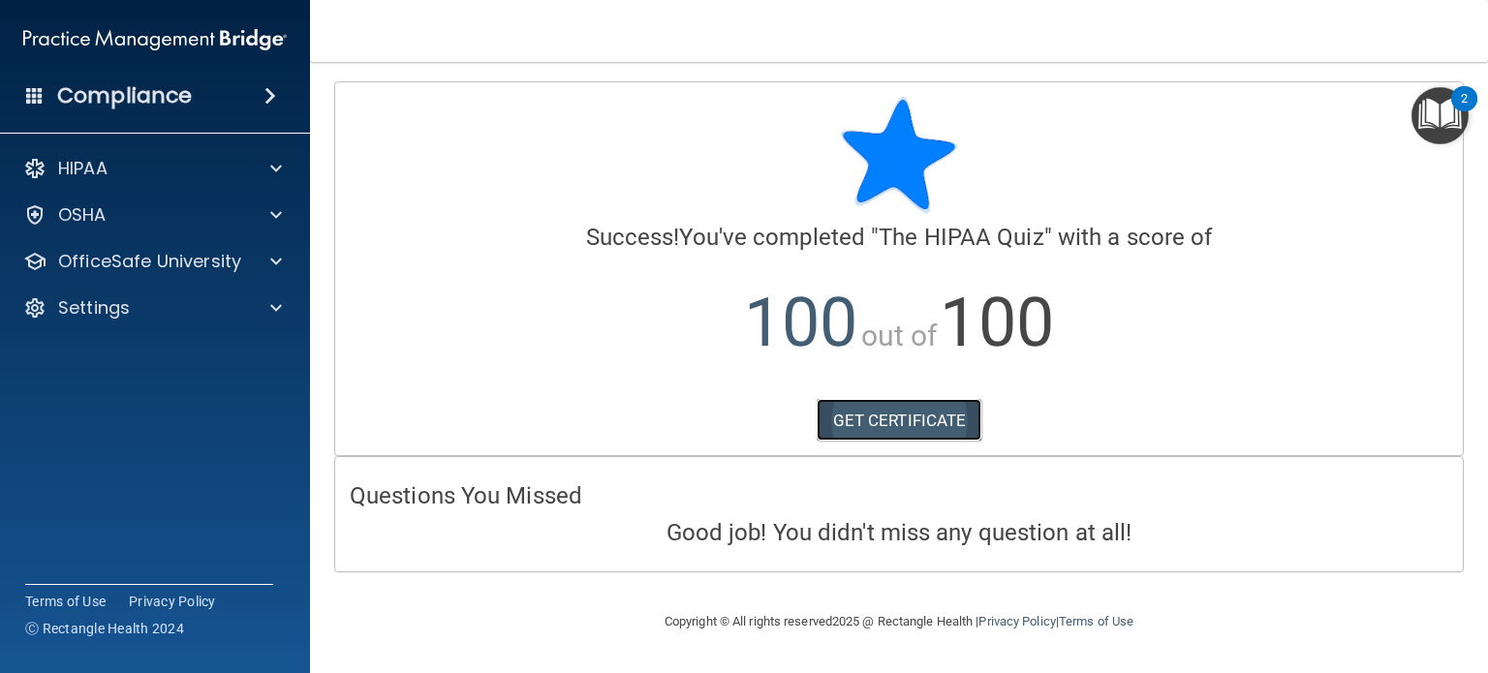
click at [896, 413] on link "GET CERTIFICATE" at bounding box center [900, 420] width 166 height 43
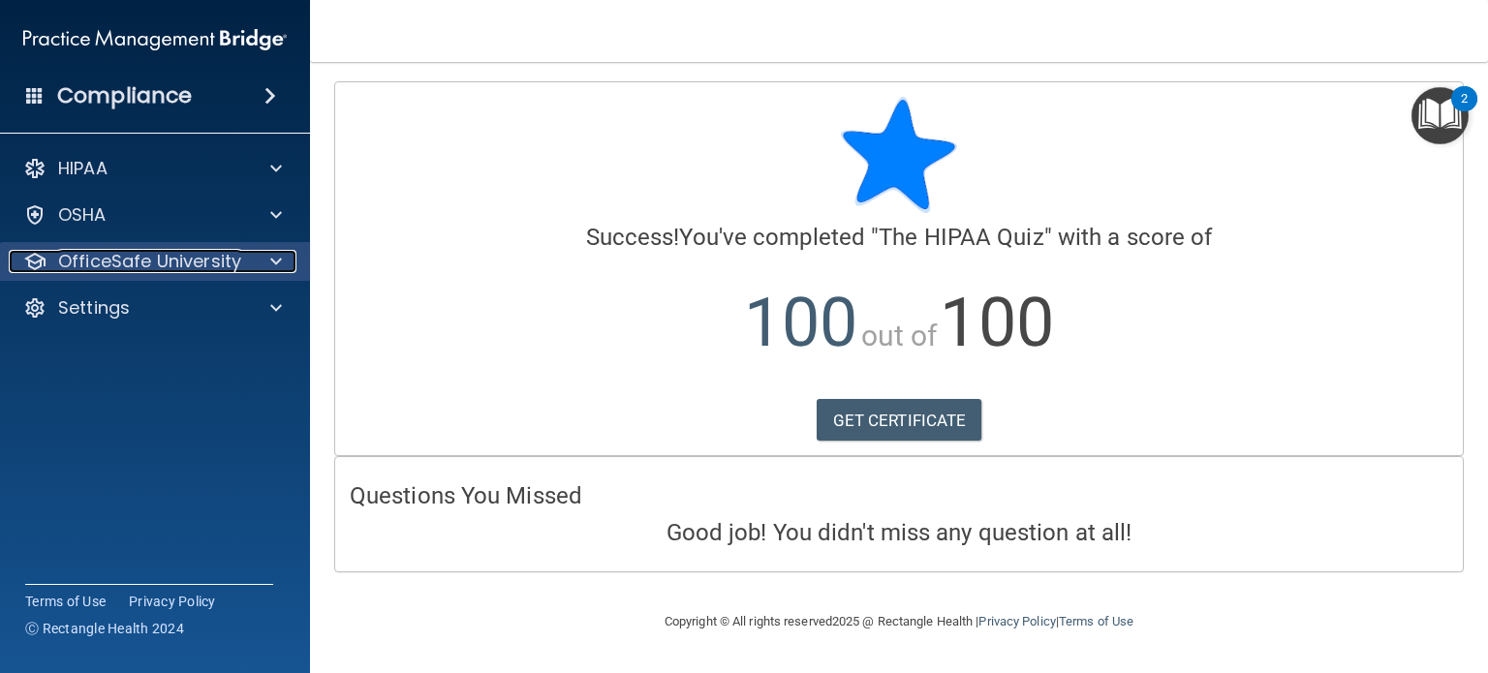
click at [215, 254] on p "OfficeSafe University" at bounding box center [149, 261] width 183 height 23
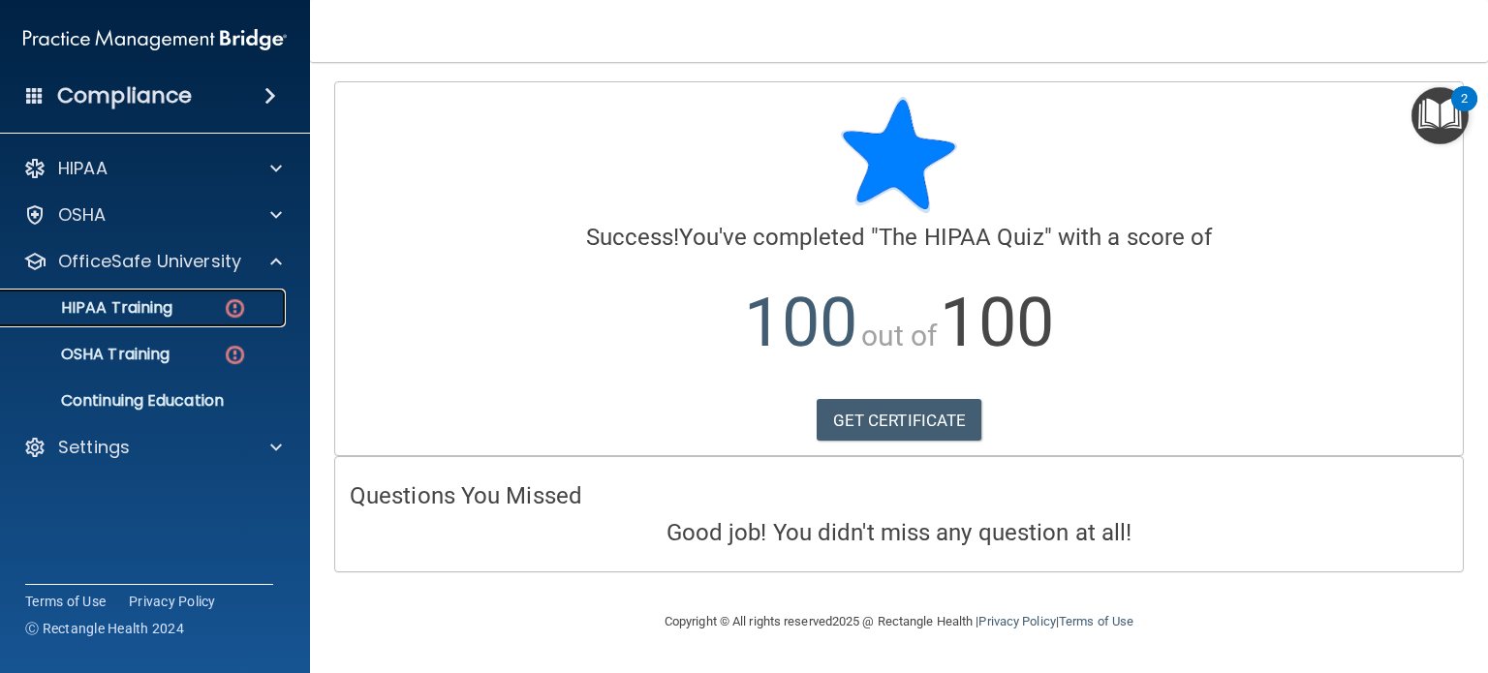
click at [213, 303] on div "HIPAA Training" at bounding box center [145, 307] width 265 height 19
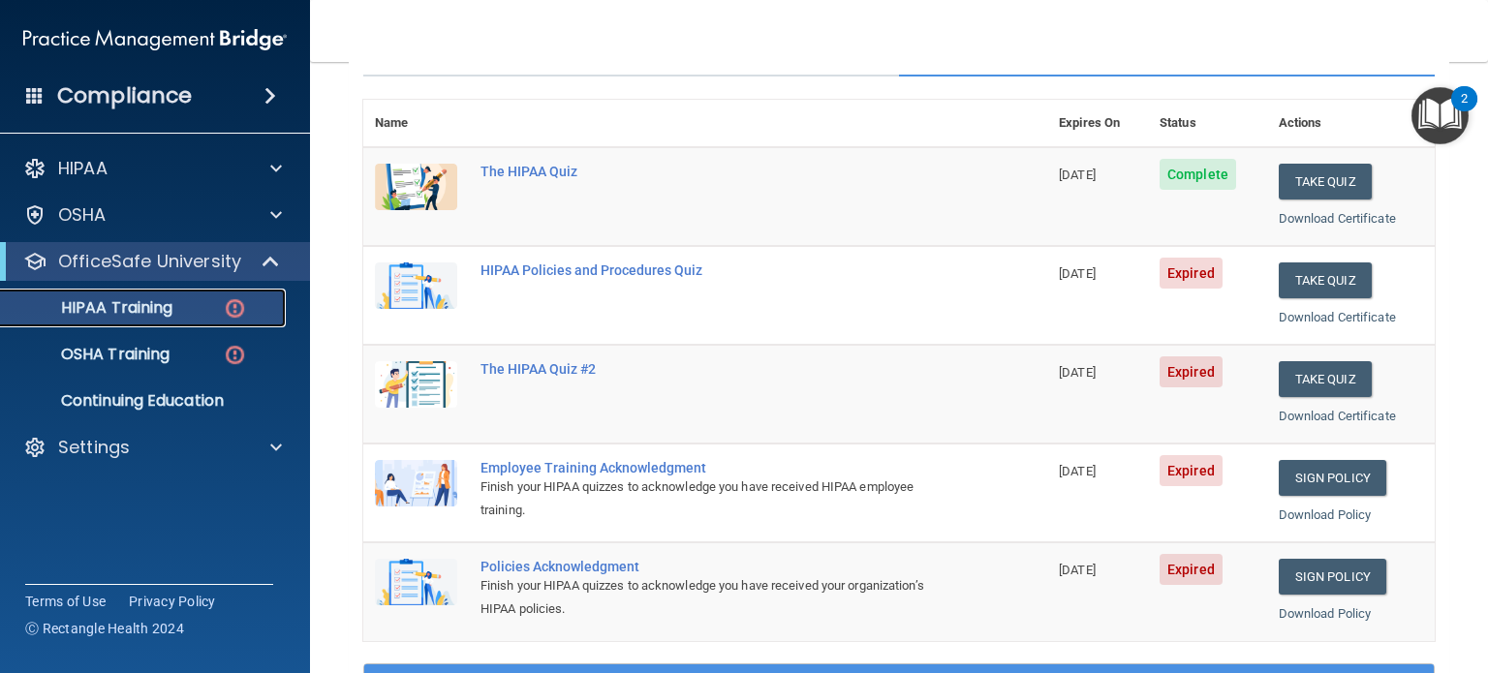
scroll to position [194, 0]
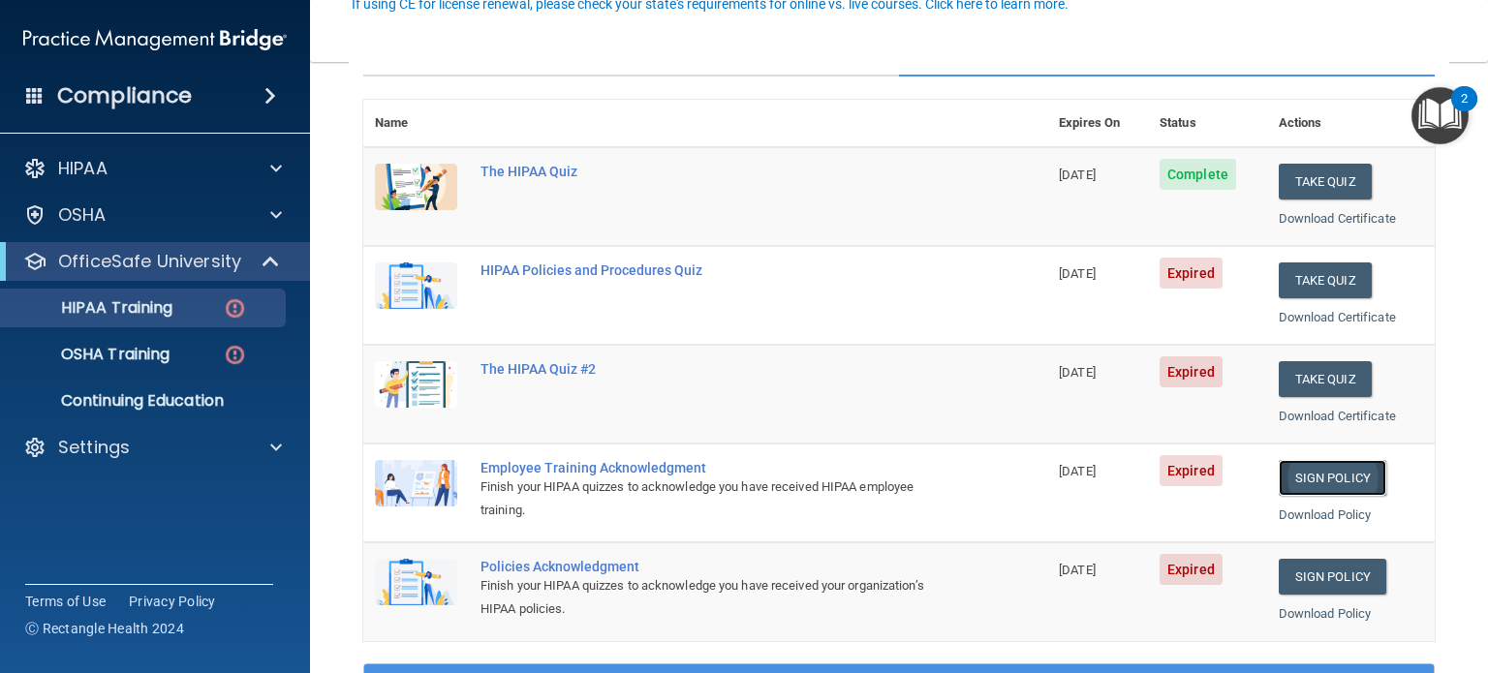
click at [1302, 471] on link "Sign Policy" at bounding box center [1333, 478] width 108 height 36
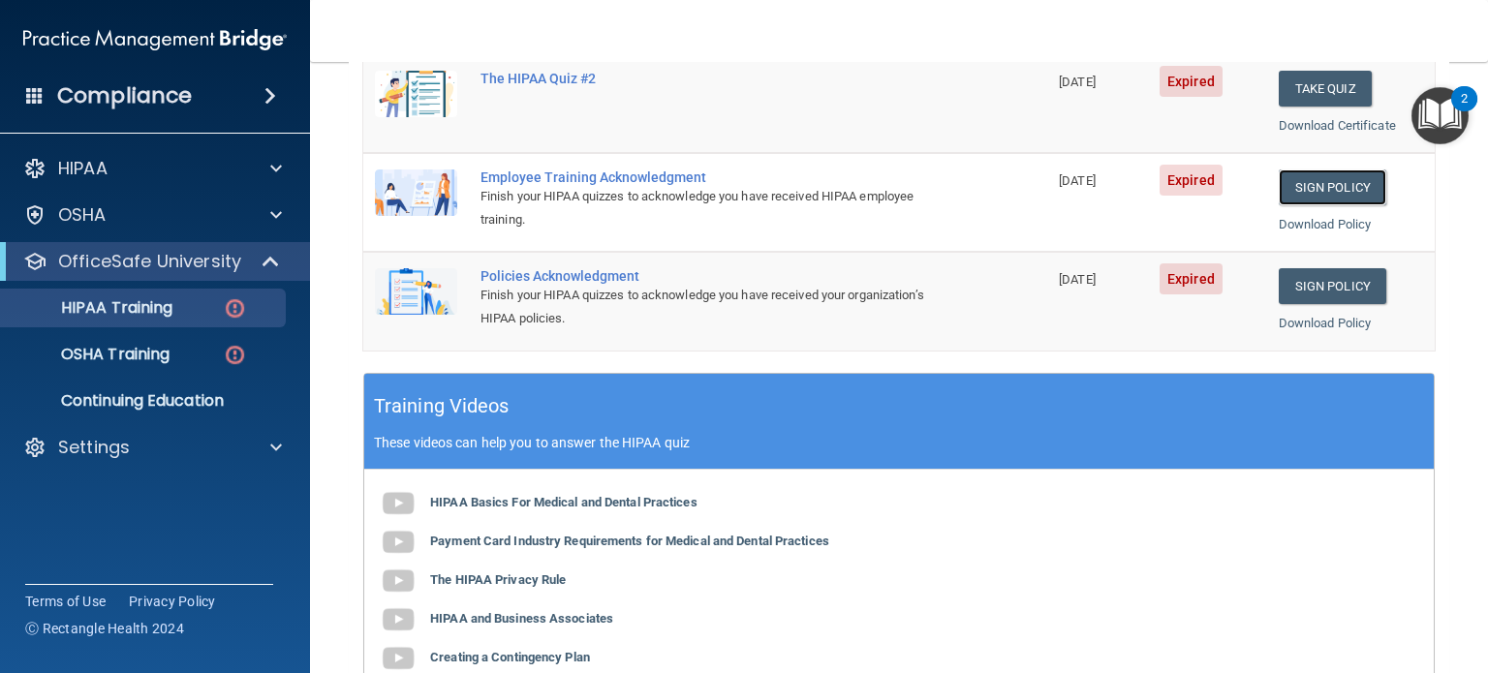
scroll to position [484, 0]
click at [1324, 279] on link "Sign Policy" at bounding box center [1333, 286] width 108 height 36
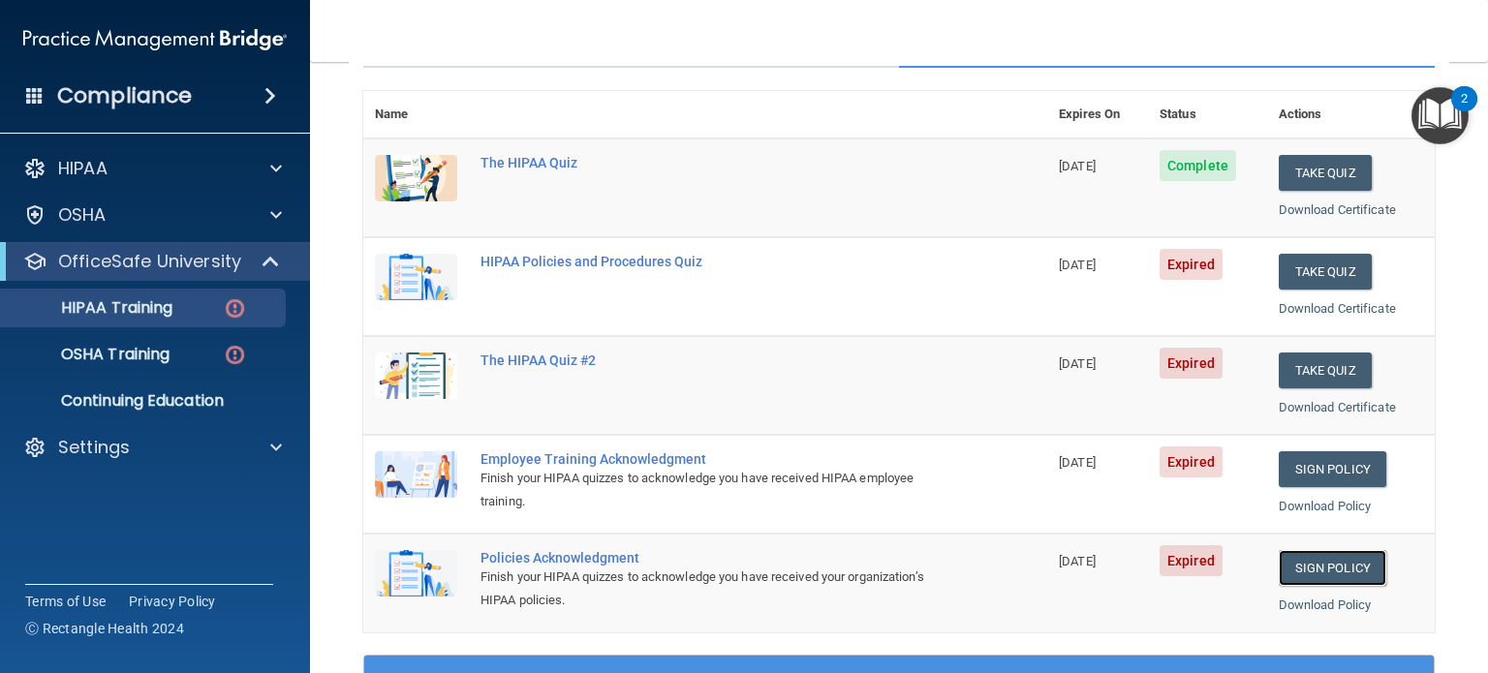
scroll to position [202, 0]
click at [1304, 266] on button "Take Quiz" at bounding box center [1325, 273] width 93 height 36
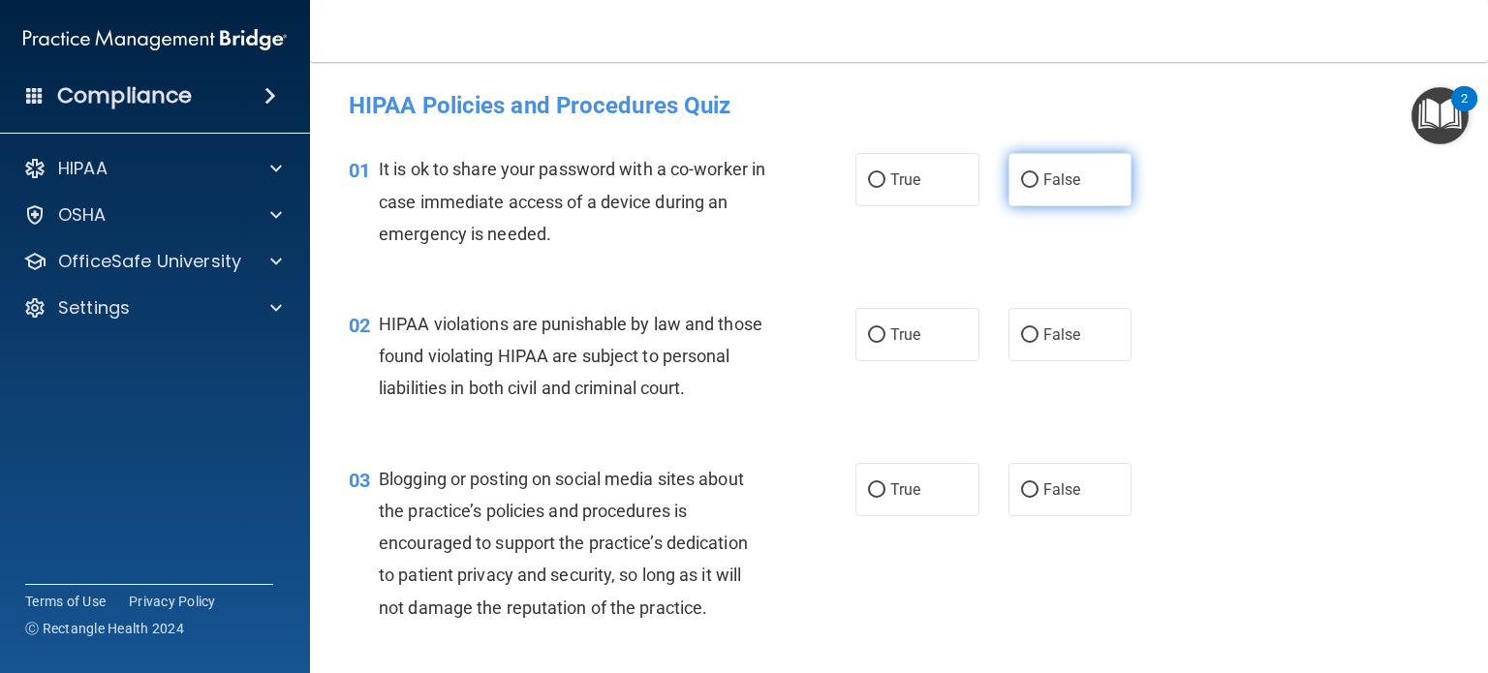
click at [1021, 176] on input "False" at bounding box center [1029, 180] width 17 height 15
radio input "true"
click at [868, 333] on input "True" at bounding box center [876, 335] width 17 height 15
radio input "true"
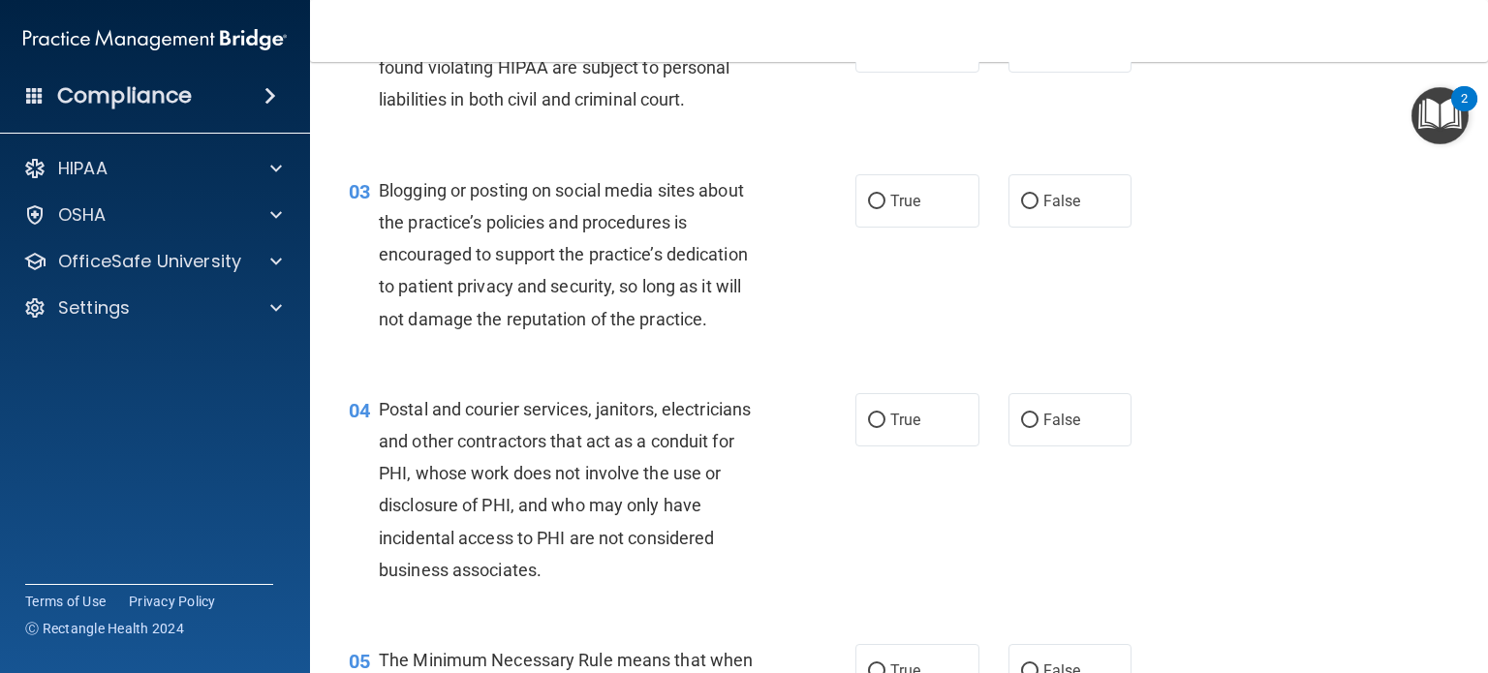
scroll to position [290, 0]
click at [1021, 208] on input "False" at bounding box center [1029, 201] width 17 height 15
radio input "true"
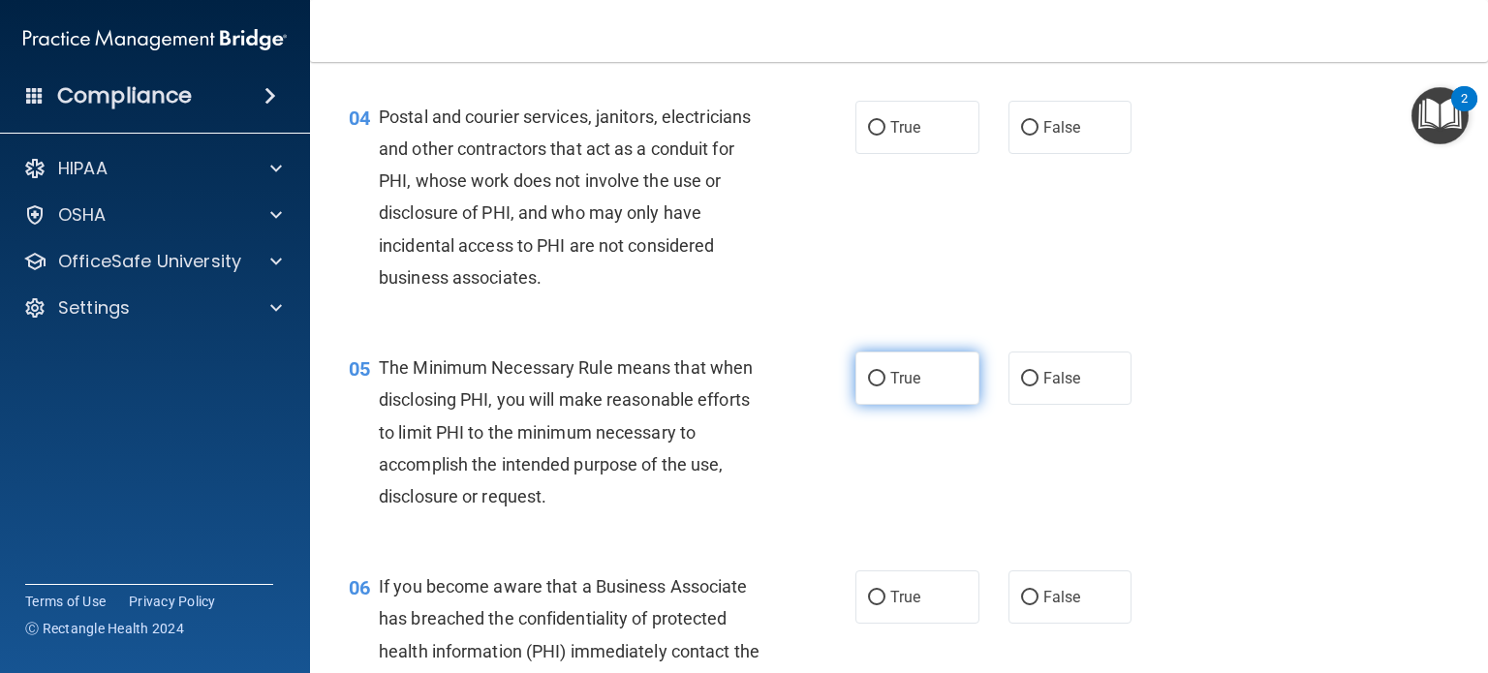
scroll to position [581, 0]
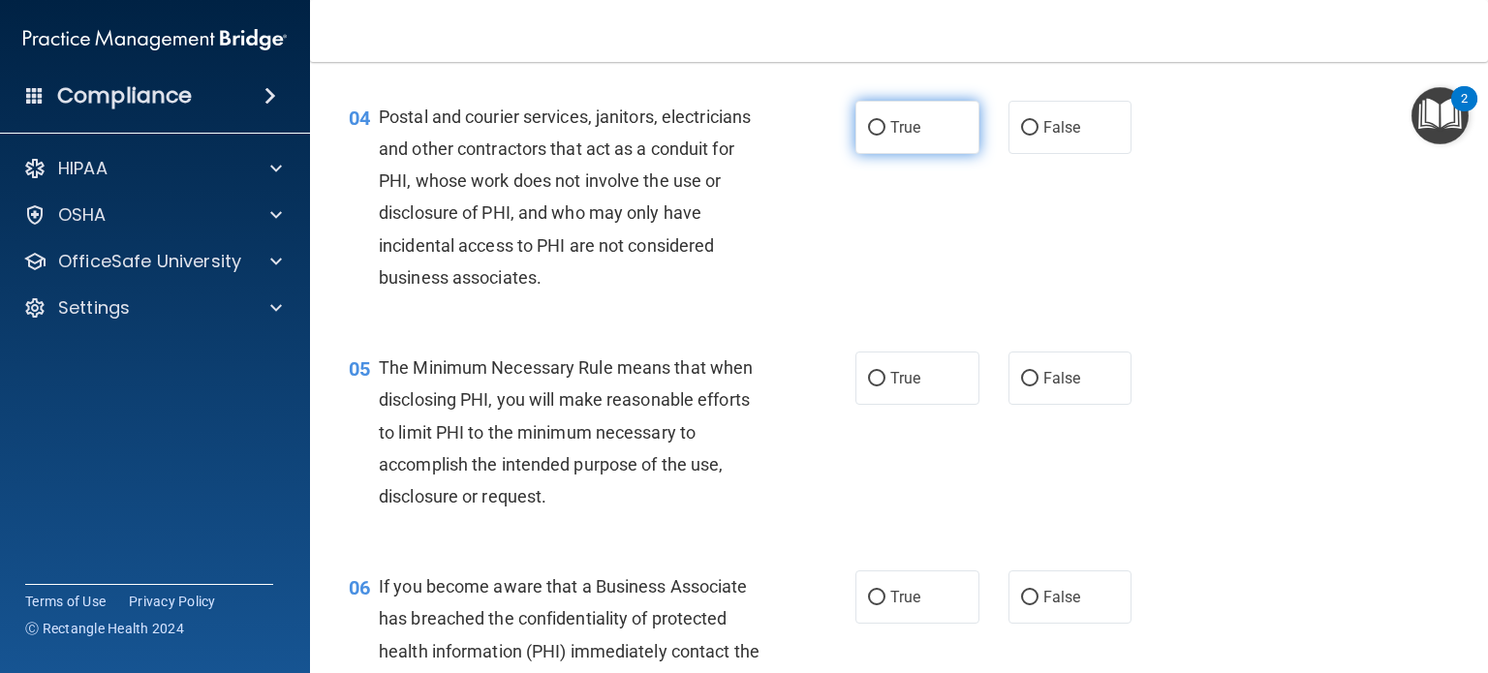
click at [869, 136] on input "True" at bounding box center [876, 128] width 17 height 15
radio input "true"
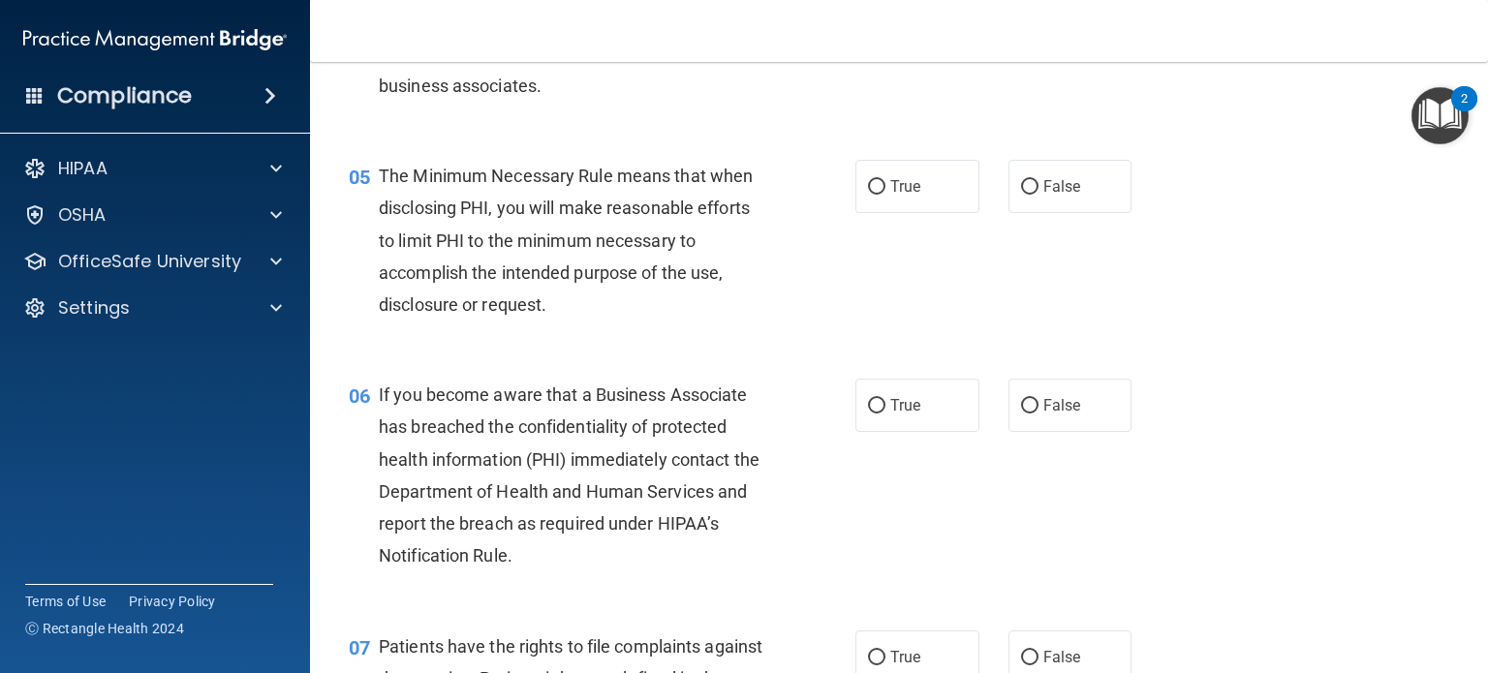
scroll to position [774, 0]
click at [869, 194] on input "True" at bounding box center [876, 186] width 17 height 15
radio input "true"
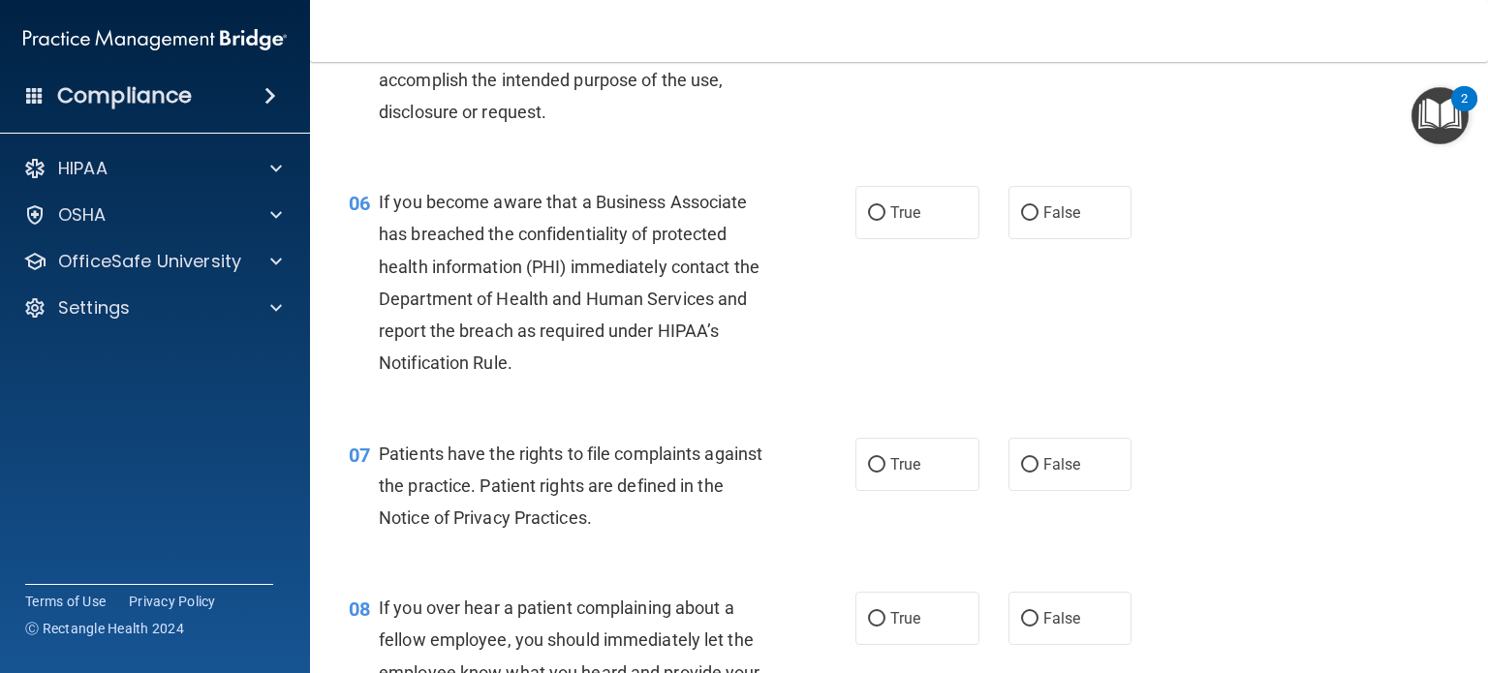
scroll to position [967, 0]
click at [874, 220] on input "True" at bounding box center [876, 212] width 17 height 15
radio input "true"
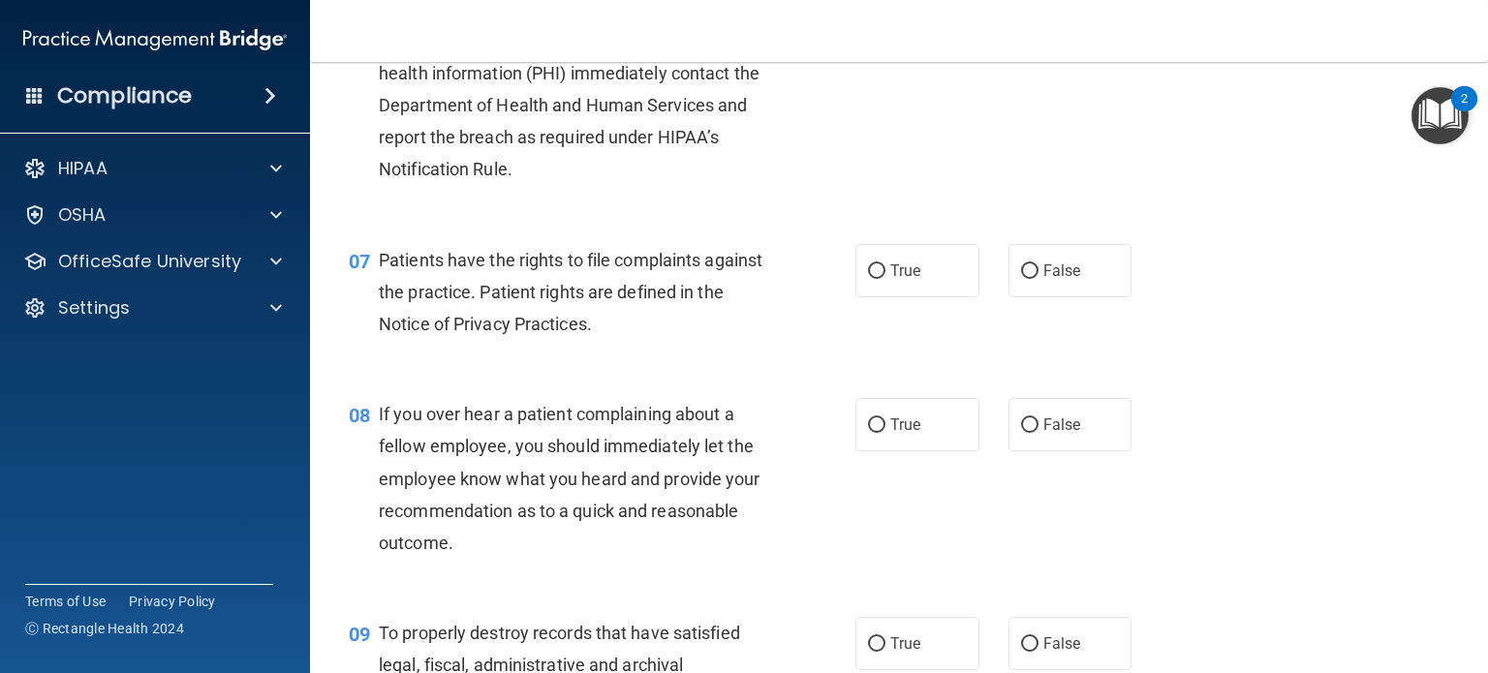
scroll to position [1161, 0]
click at [868, 278] on input "True" at bounding box center [876, 271] width 17 height 15
radio input "true"
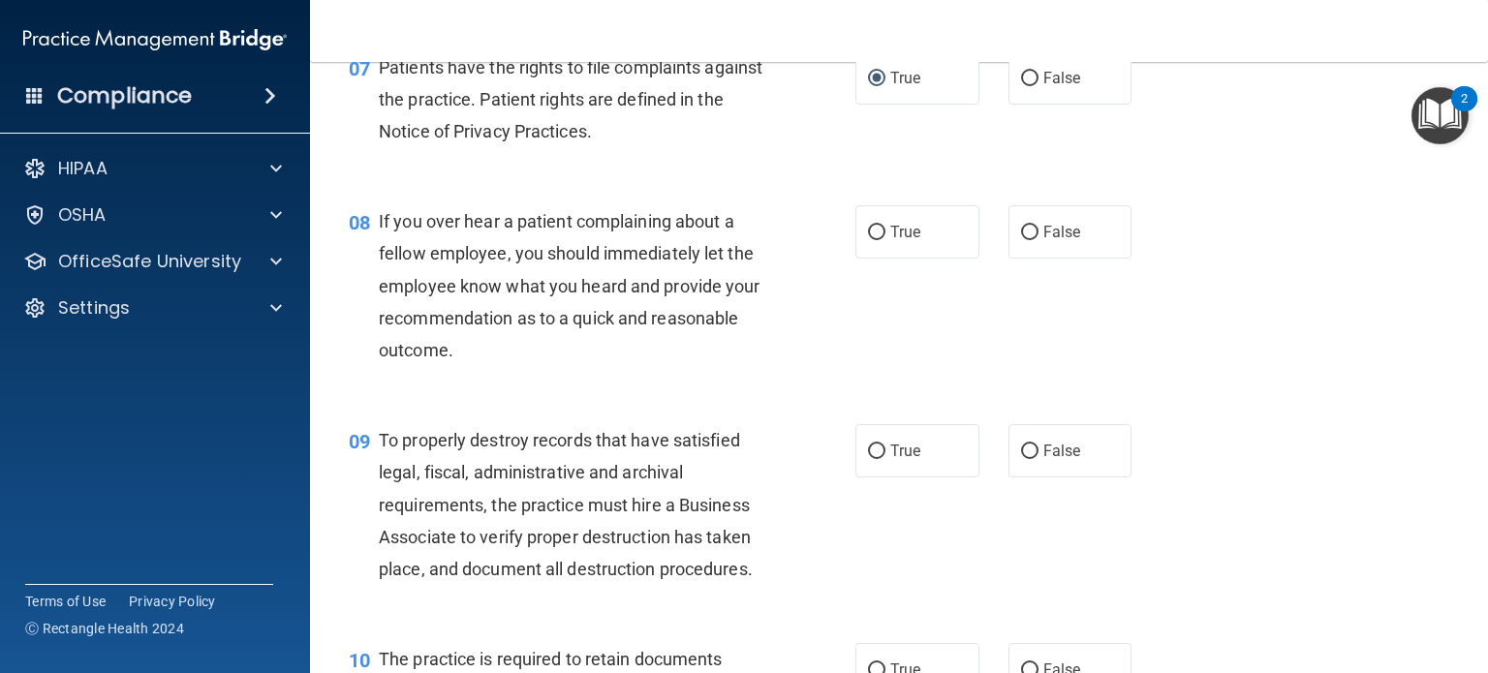
scroll to position [1354, 0]
click at [1023, 239] on input "False" at bounding box center [1029, 232] width 17 height 15
radio input "true"
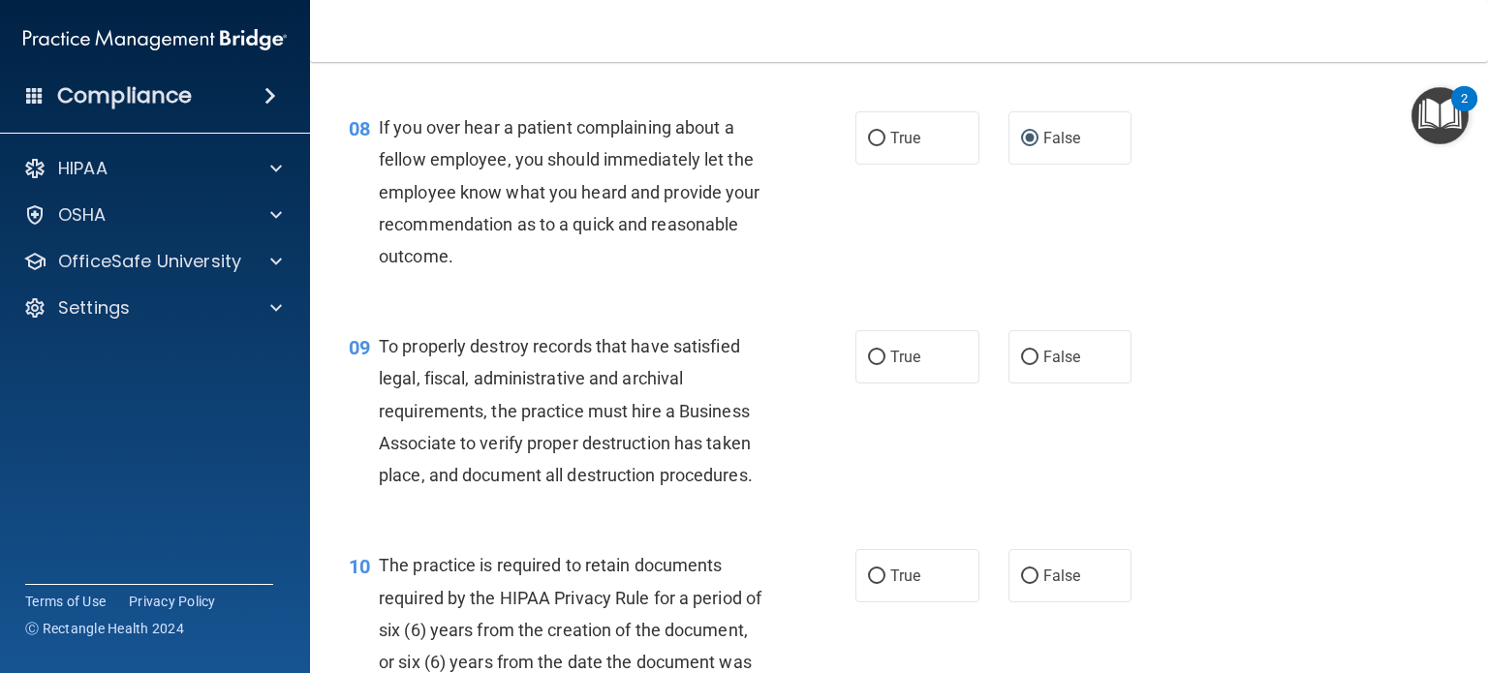
scroll to position [1448, 0]
click at [868, 364] on input "True" at bounding box center [876, 357] width 17 height 15
radio input "true"
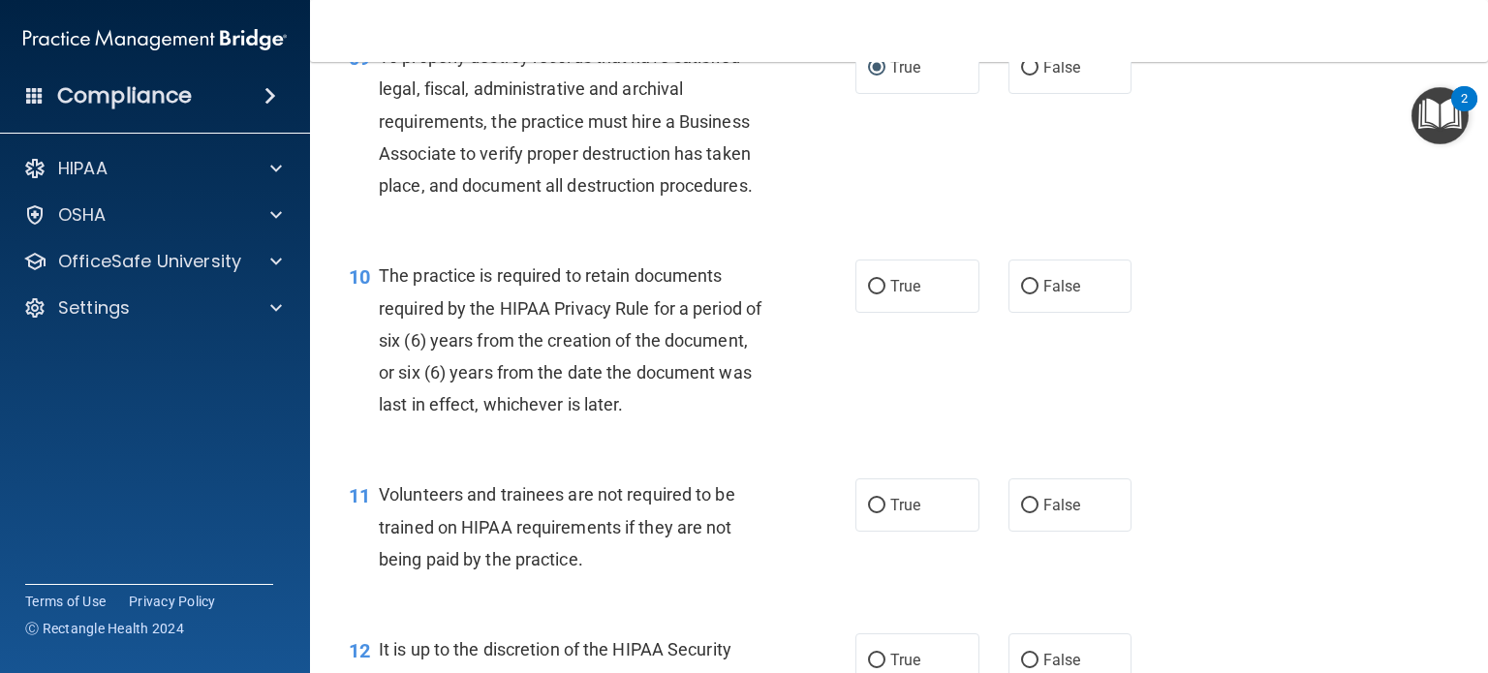
scroll to position [1737, 0]
click at [872, 294] on input "True" at bounding box center [876, 286] width 17 height 15
radio input "true"
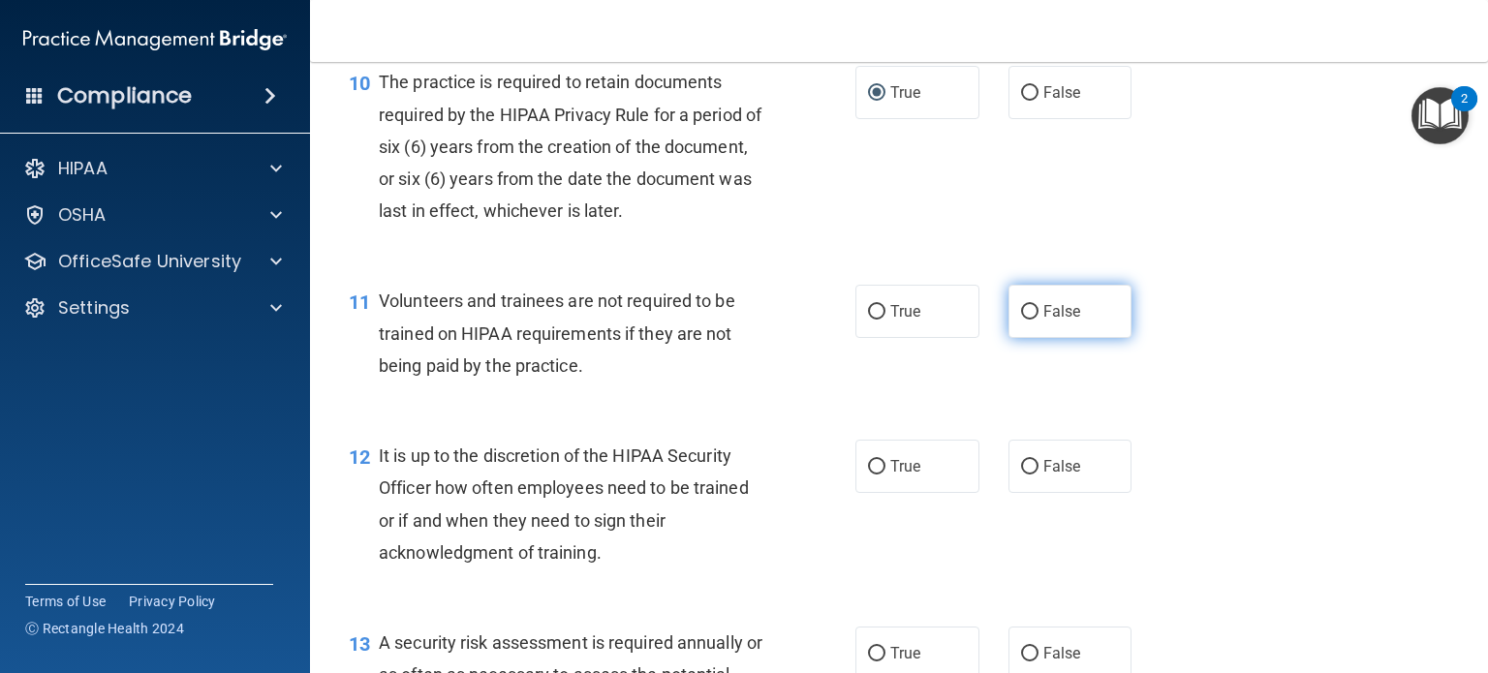
click at [1021, 320] on input "False" at bounding box center [1029, 312] width 17 height 15
radio input "true"
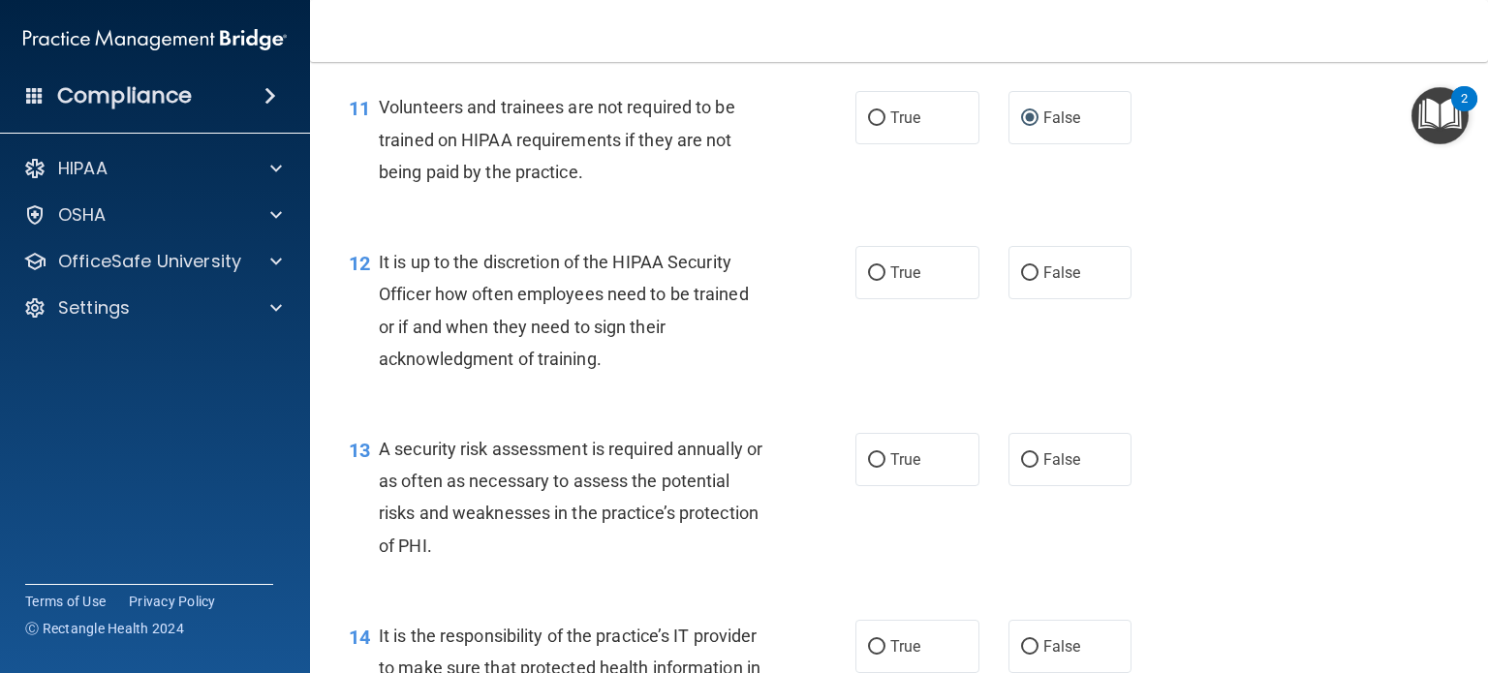
scroll to position [2124, 0]
click at [872, 281] on input "True" at bounding box center [876, 273] width 17 height 15
radio input "true"
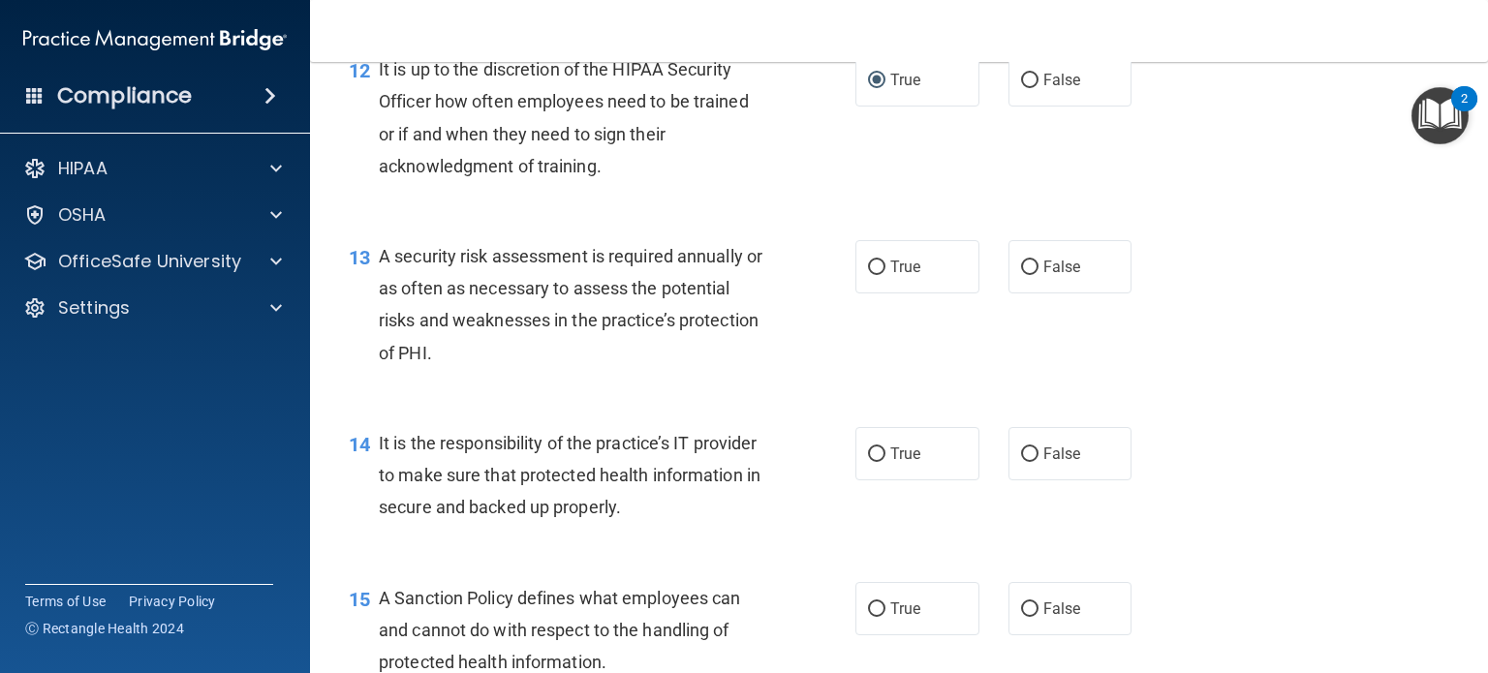
scroll to position [2318, 0]
click at [871, 274] on input "True" at bounding box center [876, 267] width 17 height 15
radio input "true"
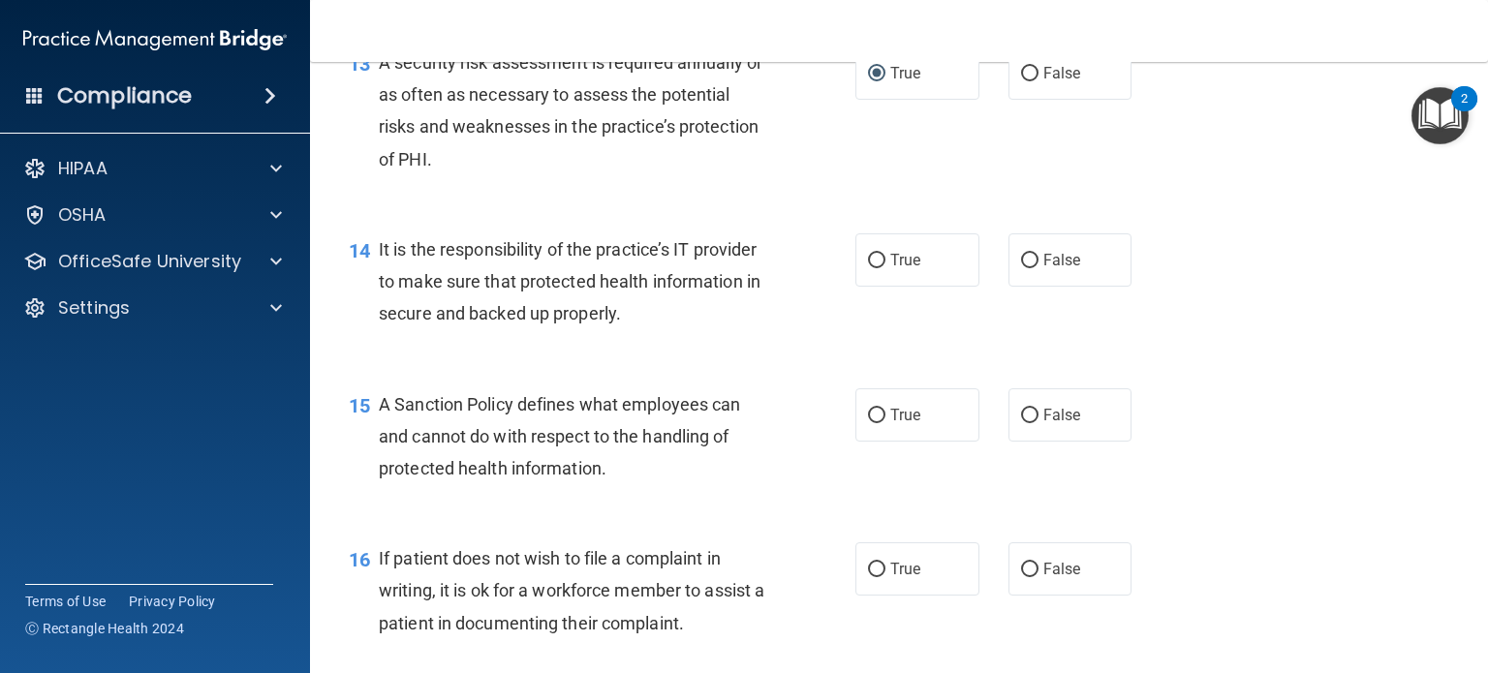
scroll to position [2512, 0]
click at [868, 267] on input "True" at bounding box center [876, 260] width 17 height 15
radio input "true"
click at [872, 422] on input "True" at bounding box center [876, 415] width 17 height 15
radio input "true"
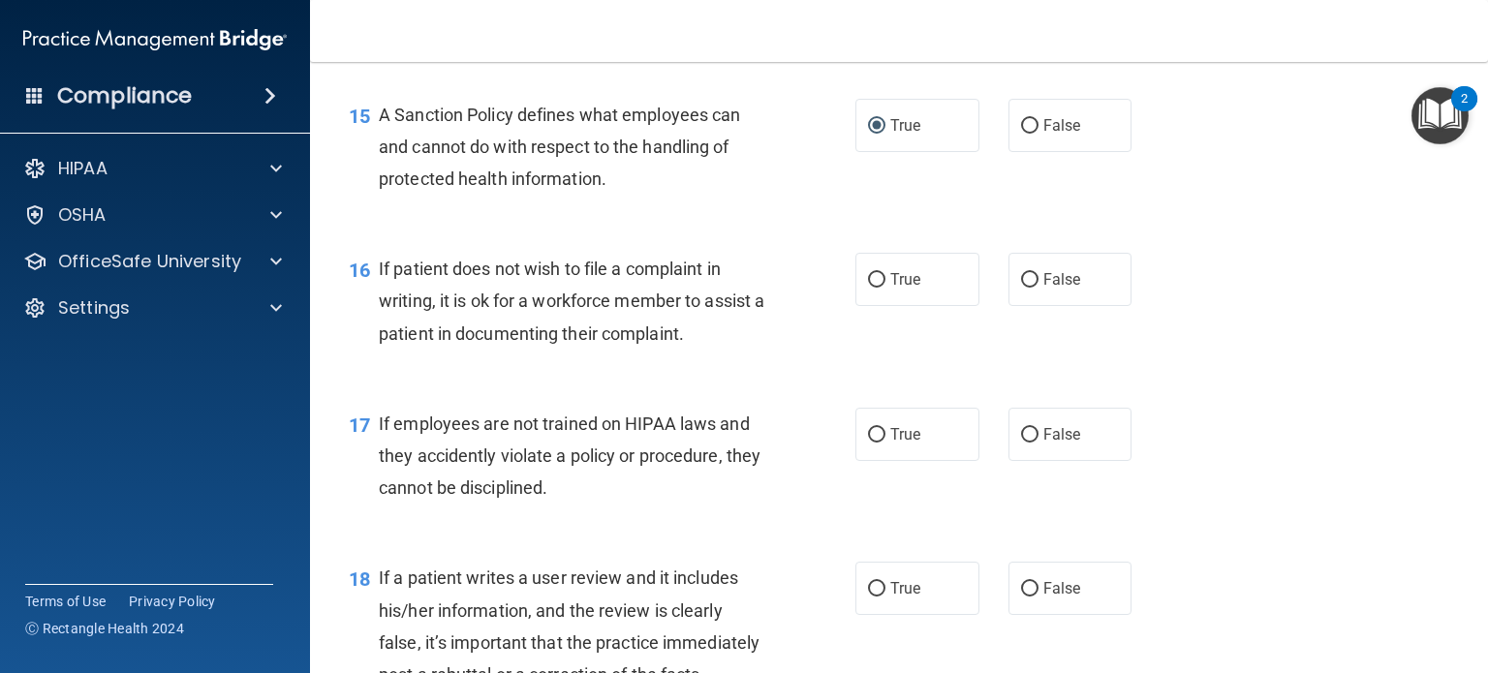
scroll to position [2801, 0]
click at [869, 287] on input "True" at bounding box center [876, 279] width 17 height 15
radio input "true"
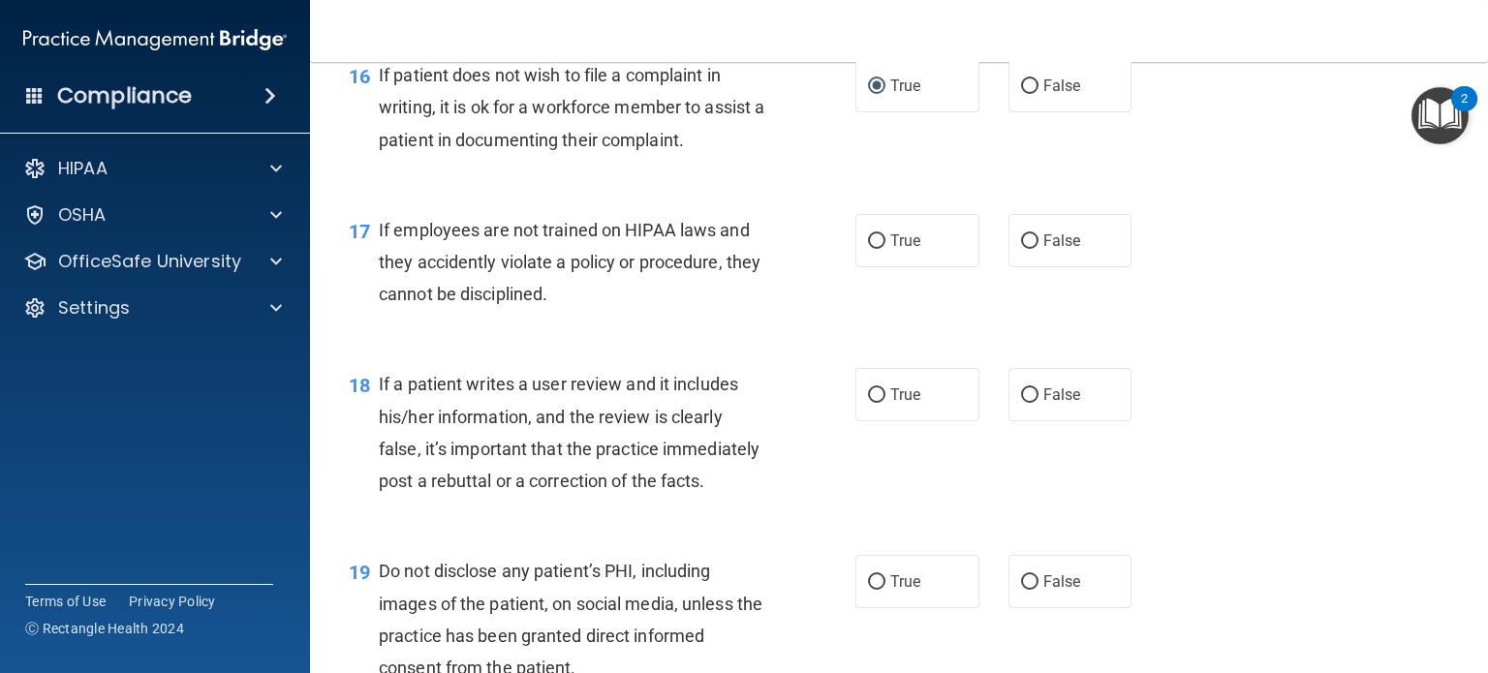
scroll to position [2995, 0]
click at [1021, 248] on input "False" at bounding box center [1029, 241] width 17 height 15
radio input "true"
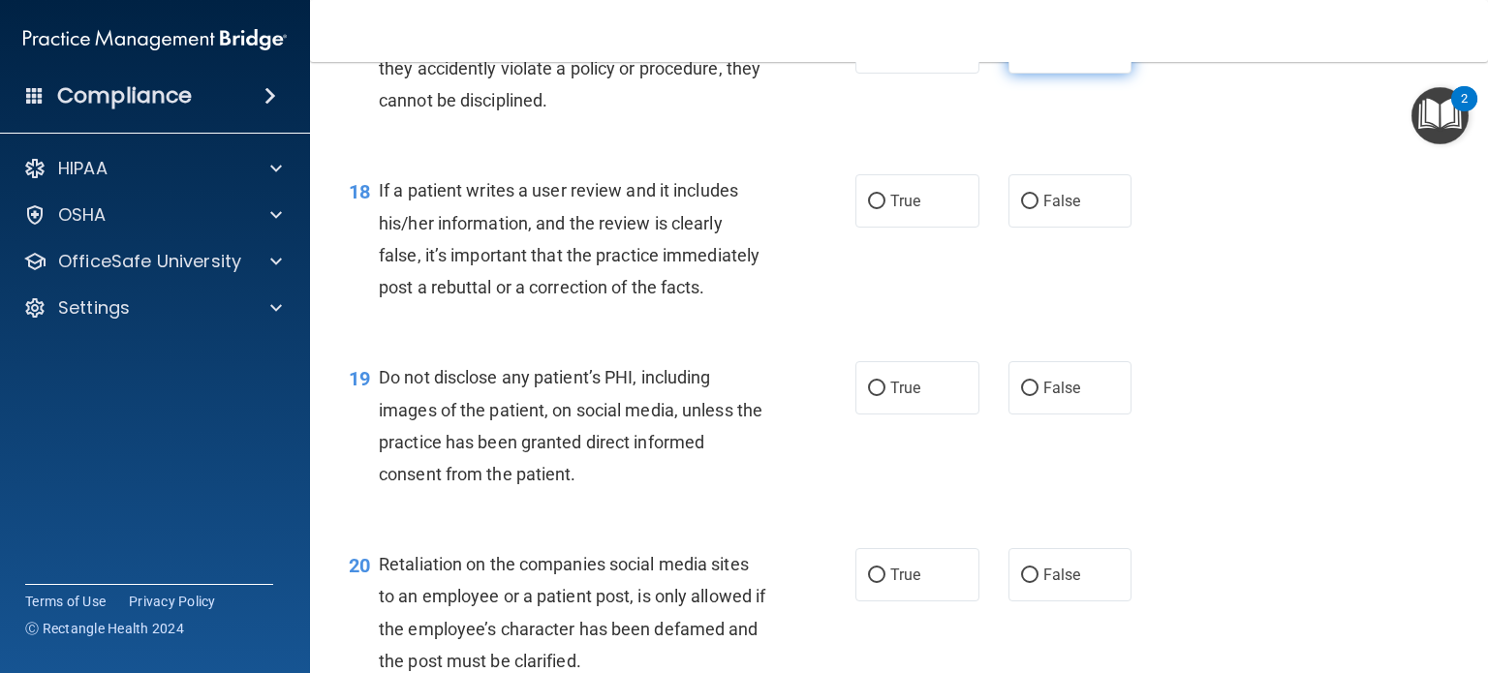
scroll to position [3189, 0]
click at [1021, 208] on input "False" at bounding box center [1029, 201] width 17 height 15
radio input "true"
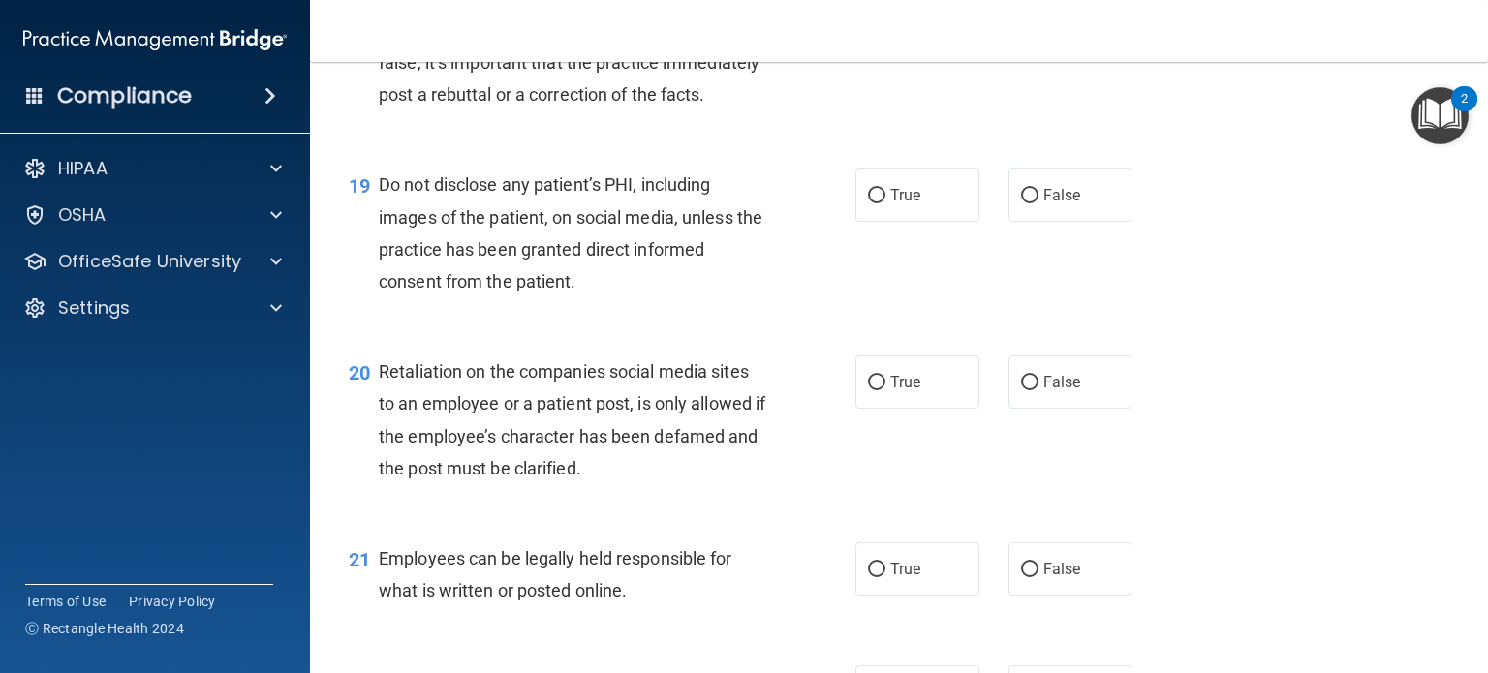
scroll to position [3382, 0]
click at [868, 203] on input "True" at bounding box center [876, 195] width 17 height 15
radio input "true"
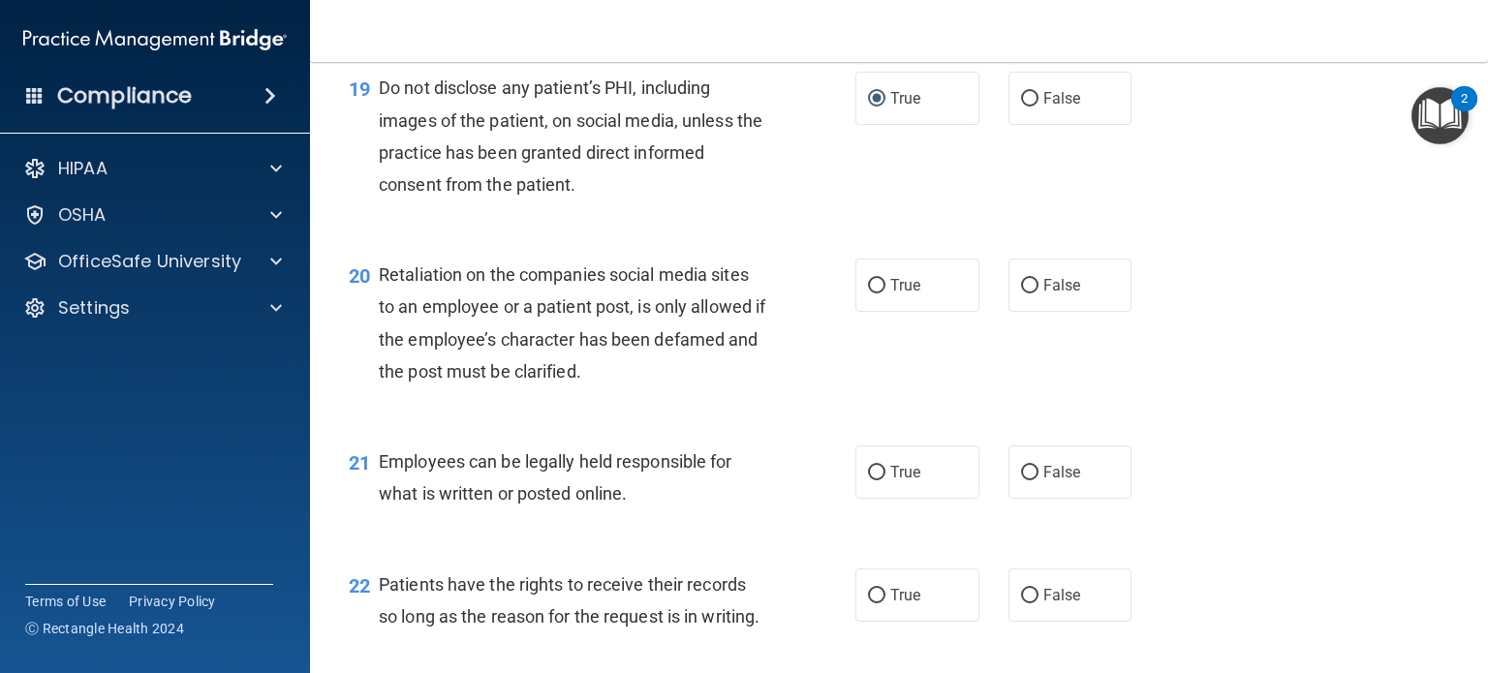
scroll to position [3479, 0]
click at [1027, 293] on input "False" at bounding box center [1029, 285] width 17 height 15
radio input "true"
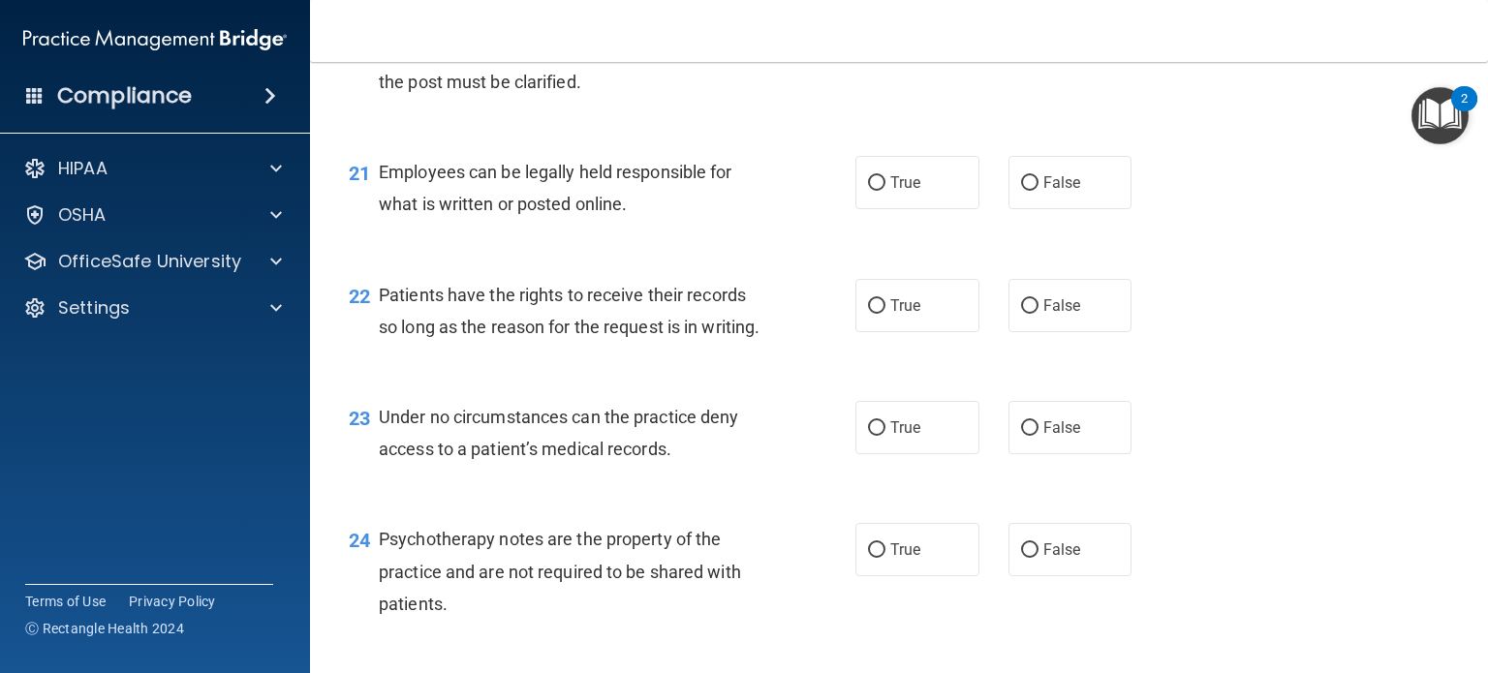
scroll to position [3767, 0]
click at [869, 191] on input "True" at bounding box center [876, 183] width 17 height 15
radio input "true"
click at [868, 314] on input "True" at bounding box center [876, 306] width 17 height 15
radio input "true"
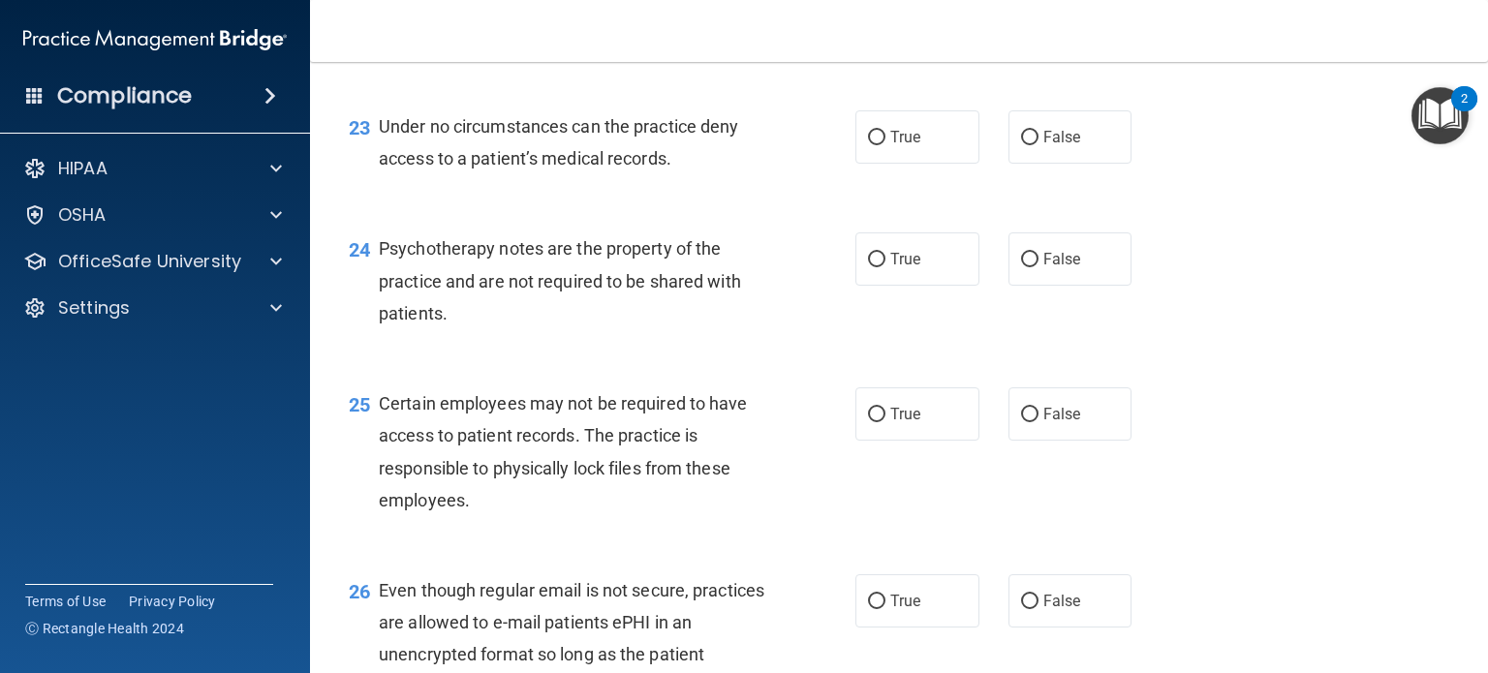
scroll to position [4058, 0]
click at [1021, 145] on input "False" at bounding box center [1029, 138] width 17 height 15
radio input "true"
click at [872, 267] on input "True" at bounding box center [876, 260] width 17 height 15
radio input "true"
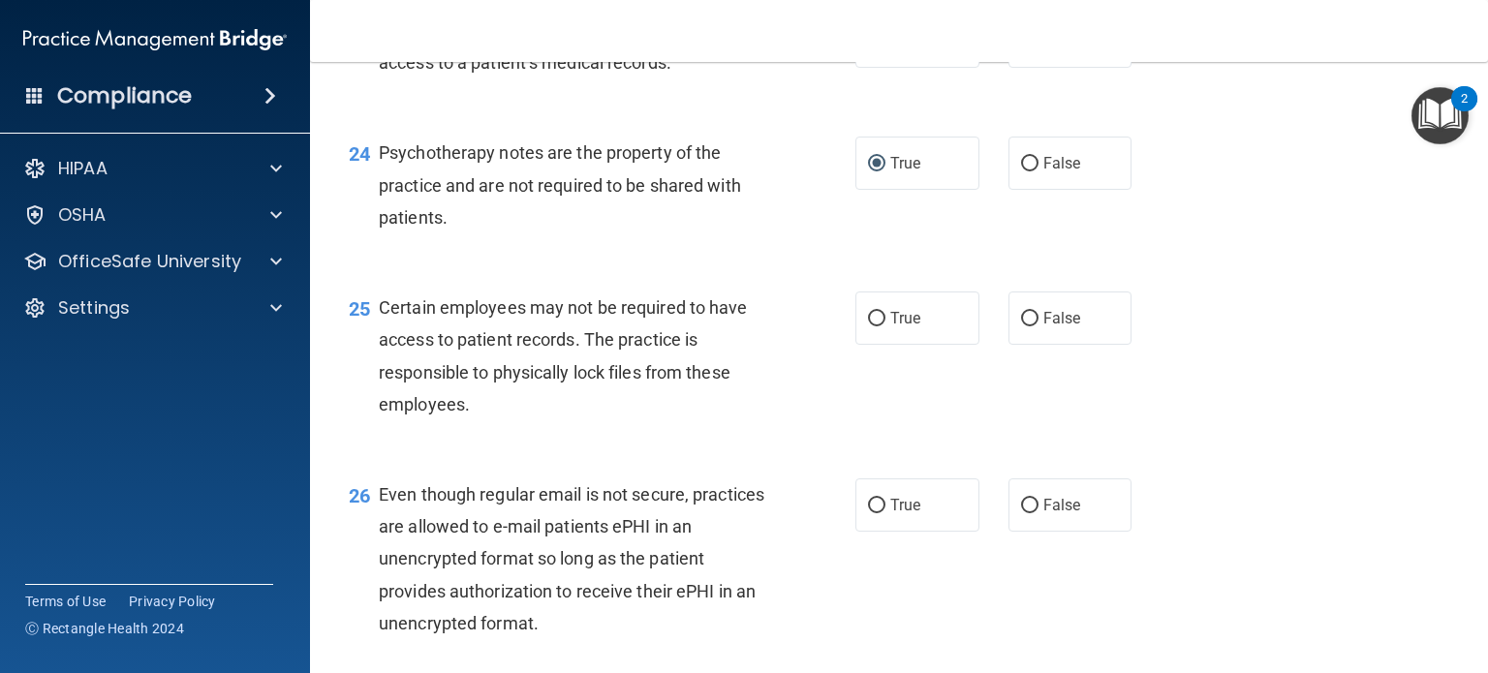
scroll to position [4155, 0]
click at [1021, 326] on input "False" at bounding box center [1029, 318] width 17 height 15
radio input "true"
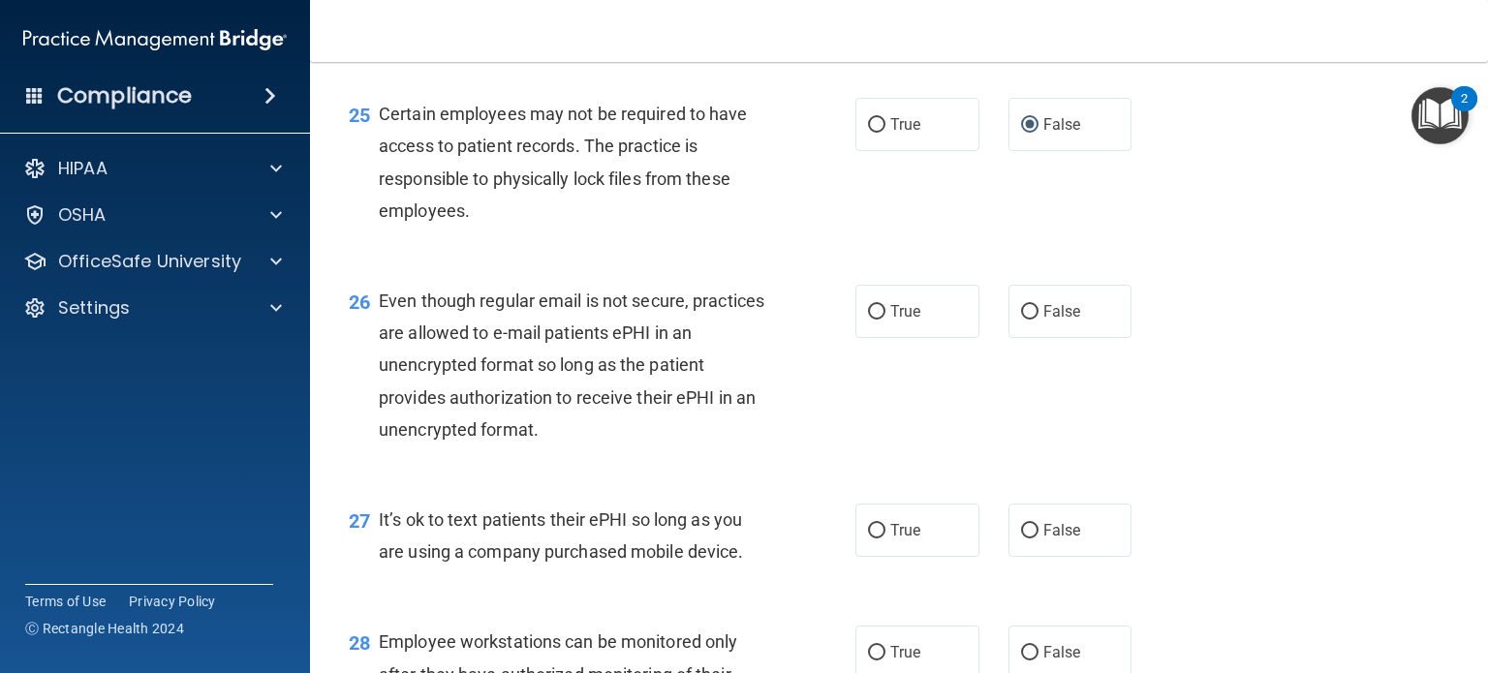
scroll to position [4349, 0]
click at [1021, 319] on input "False" at bounding box center [1029, 311] width 17 height 15
radio input "true"
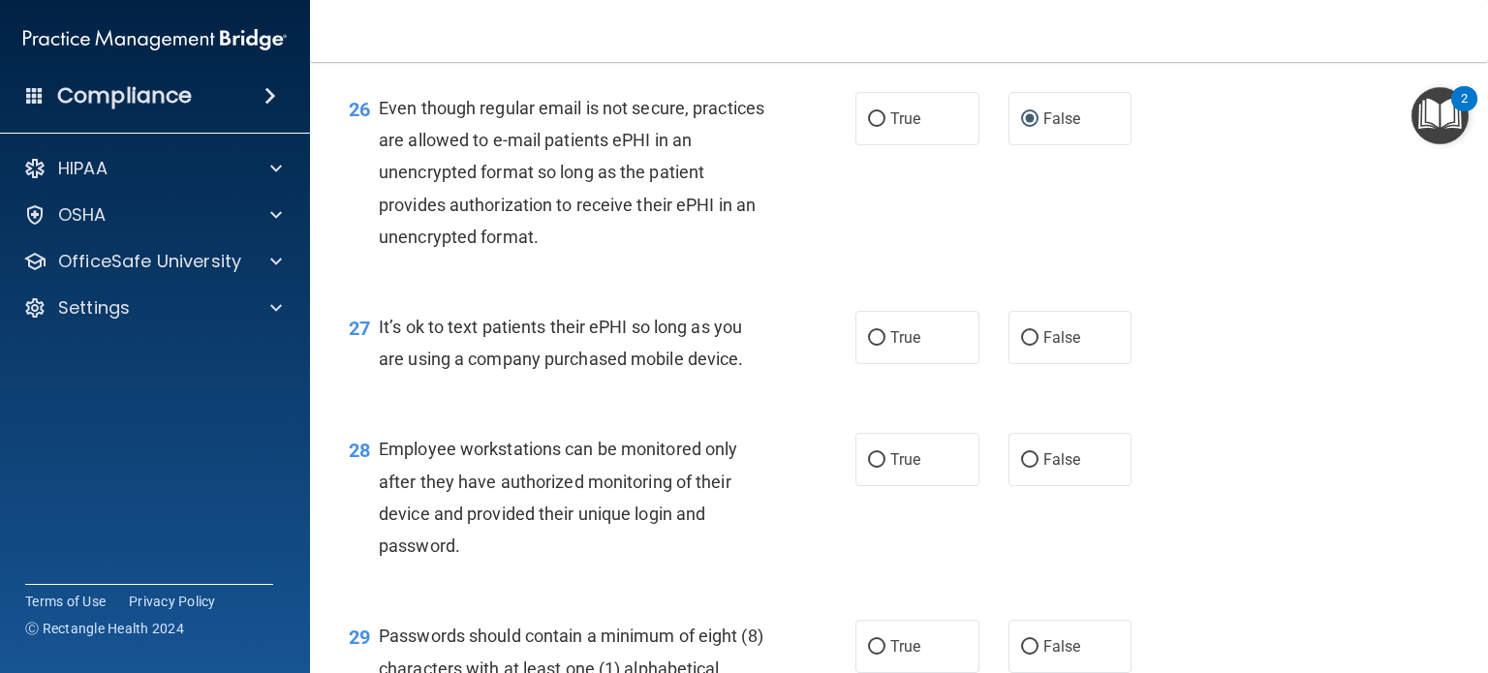
scroll to position [4541, 0]
click at [1021, 345] on input "False" at bounding box center [1029, 337] width 17 height 15
radio input "true"
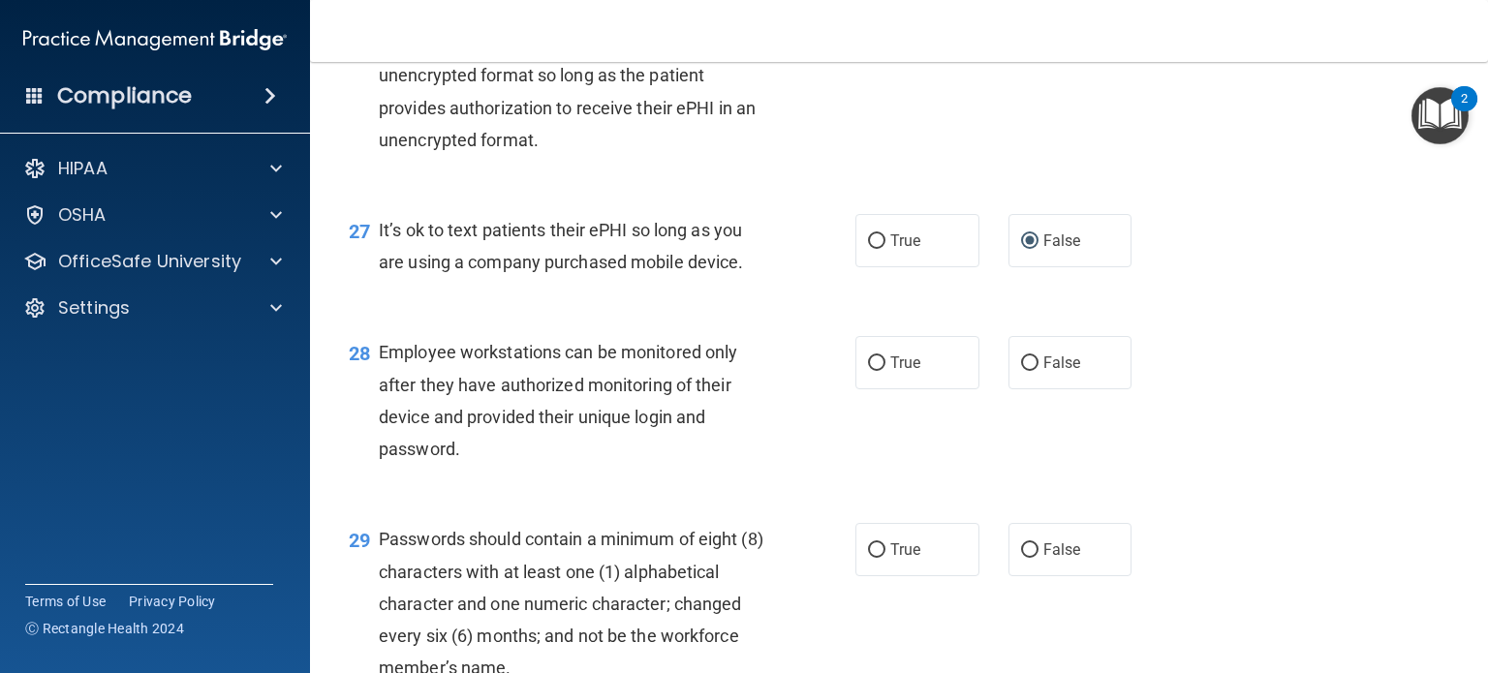
scroll to position [4638, 0]
click at [1021, 370] on input "False" at bounding box center [1029, 363] width 17 height 15
radio input "true"
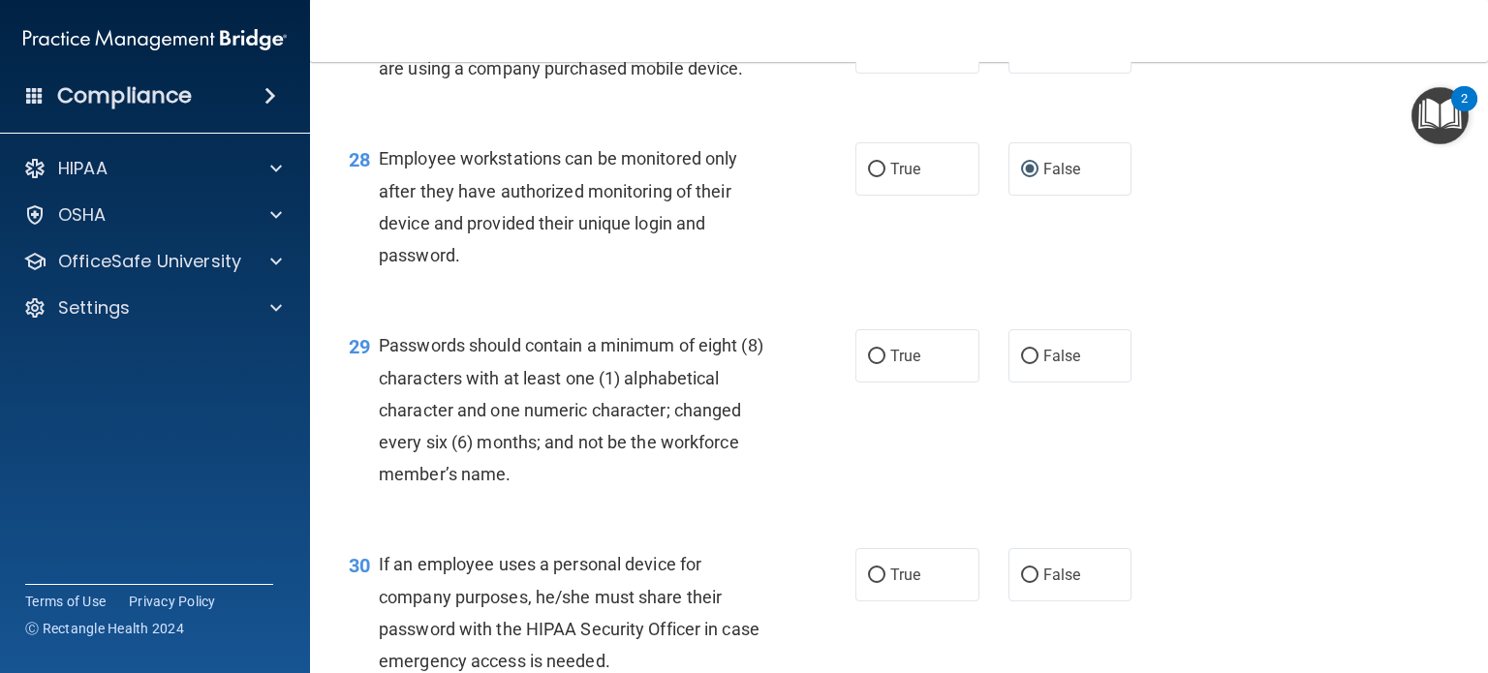
scroll to position [4832, 0]
click at [868, 363] on input "True" at bounding box center [876, 356] width 17 height 15
radio input "true"
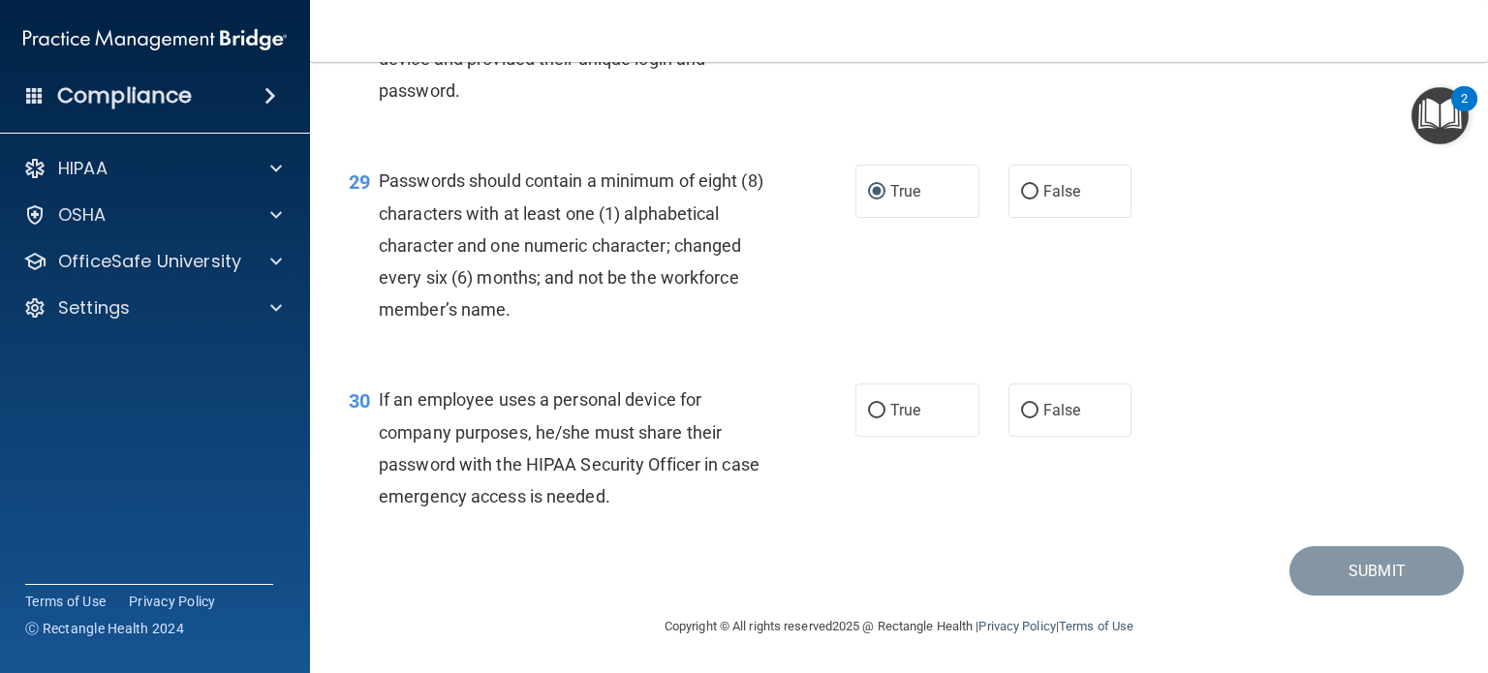
scroll to position [5093, 0]
click at [1021, 406] on input "False" at bounding box center [1029, 411] width 17 height 15
radio input "true"
click at [1353, 570] on button "Submit" at bounding box center [1377, 570] width 174 height 49
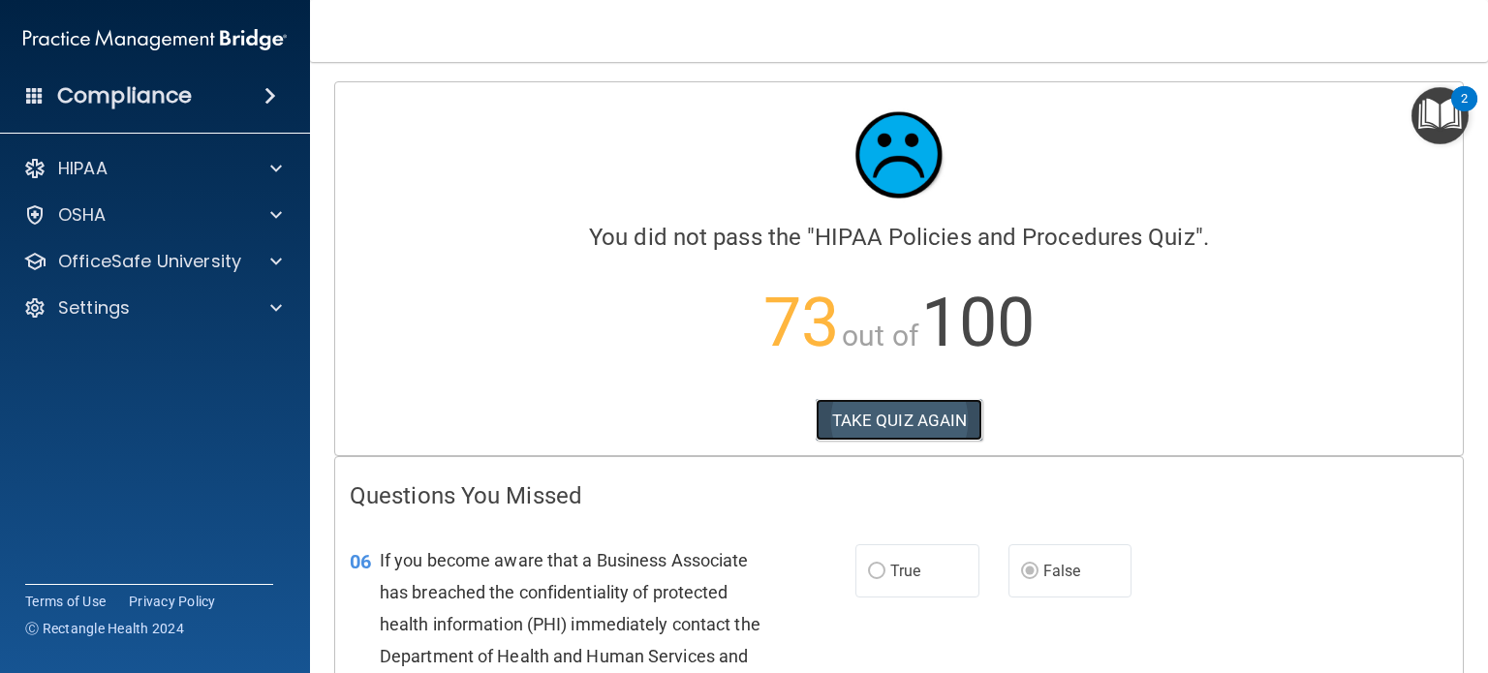
click at [873, 424] on button "TAKE QUIZ AGAIN" at bounding box center [900, 420] width 168 height 43
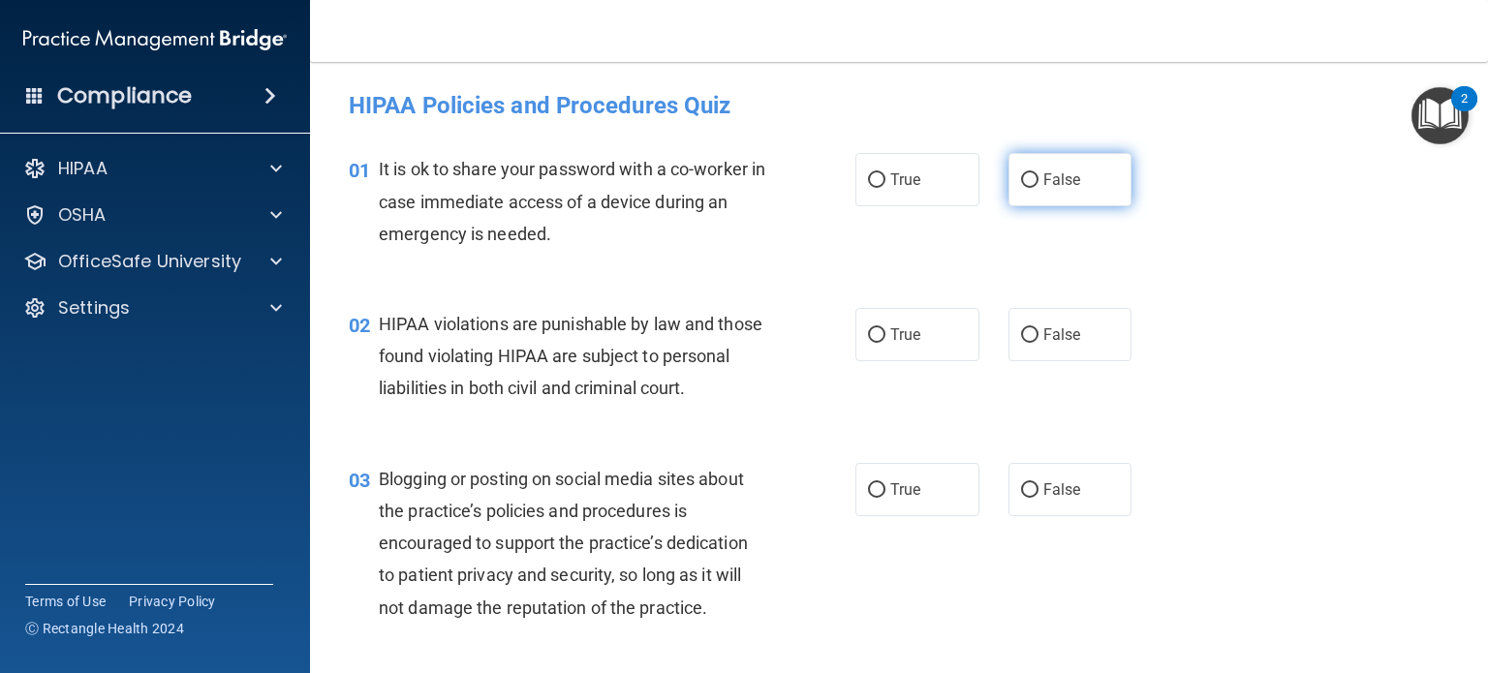
click at [1021, 177] on input "False" at bounding box center [1029, 180] width 17 height 15
radio input "true"
click at [868, 328] on input "True" at bounding box center [876, 335] width 17 height 15
radio input "true"
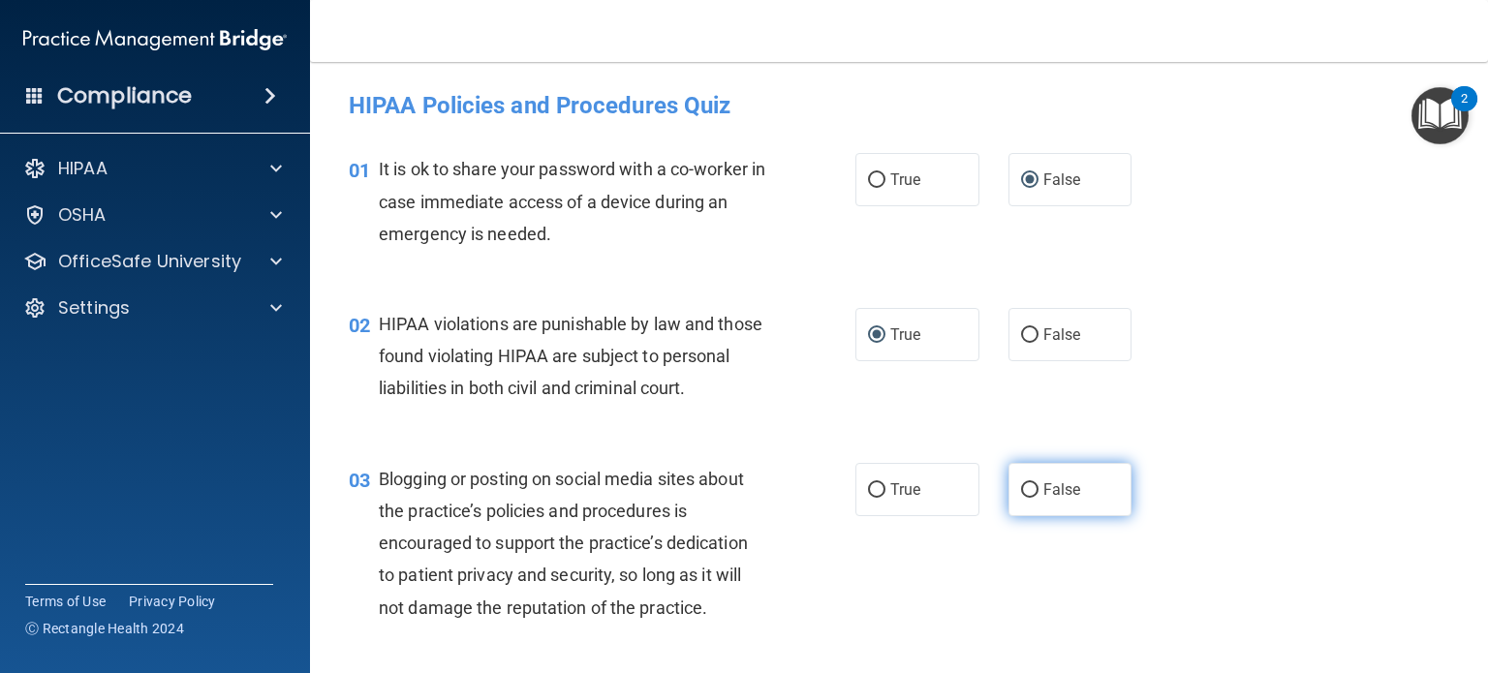
click at [1021, 498] on input "False" at bounding box center [1029, 491] width 17 height 15
radio input "true"
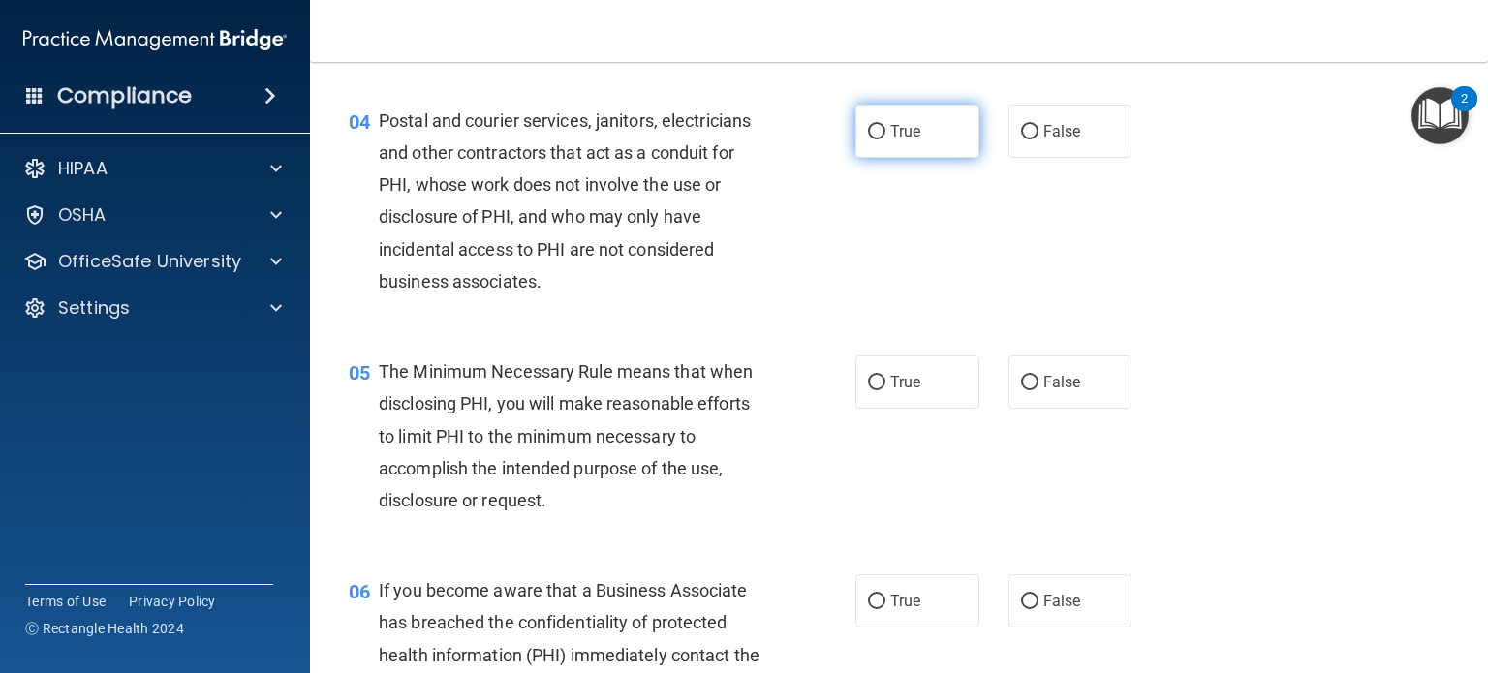
click at [868, 140] on input "True" at bounding box center [876, 132] width 17 height 15
radio input "true"
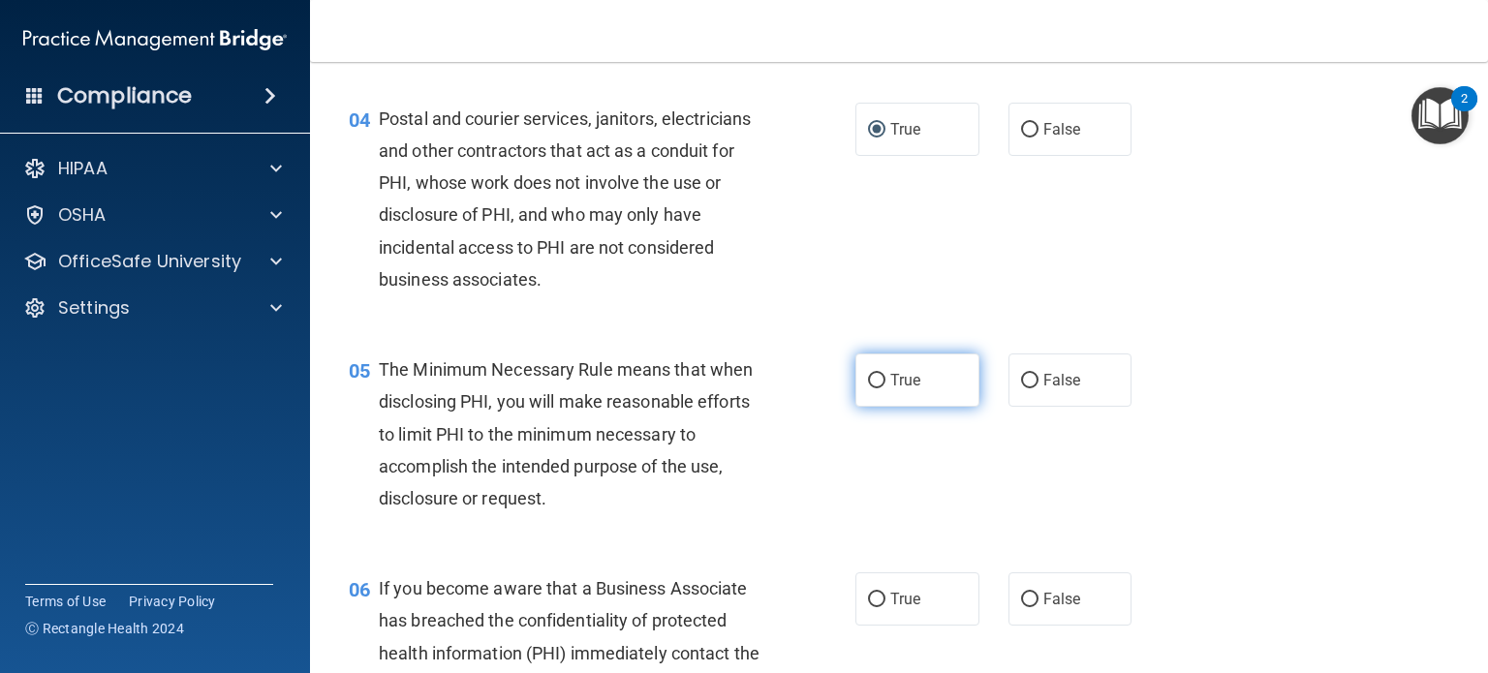
click at [874, 389] on input "True" at bounding box center [876, 381] width 17 height 15
radio input "true"
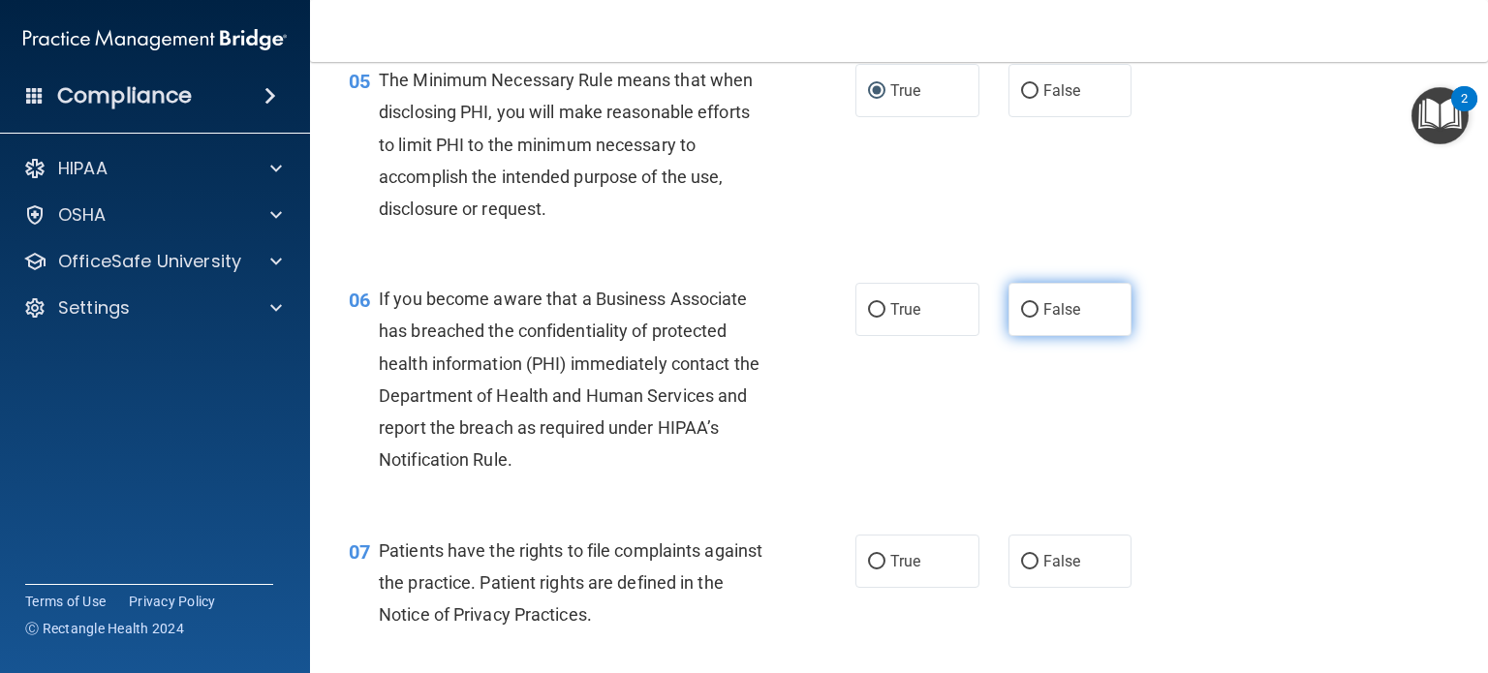
click at [1022, 318] on input "False" at bounding box center [1029, 310] width 17 height 15
radio input "true"
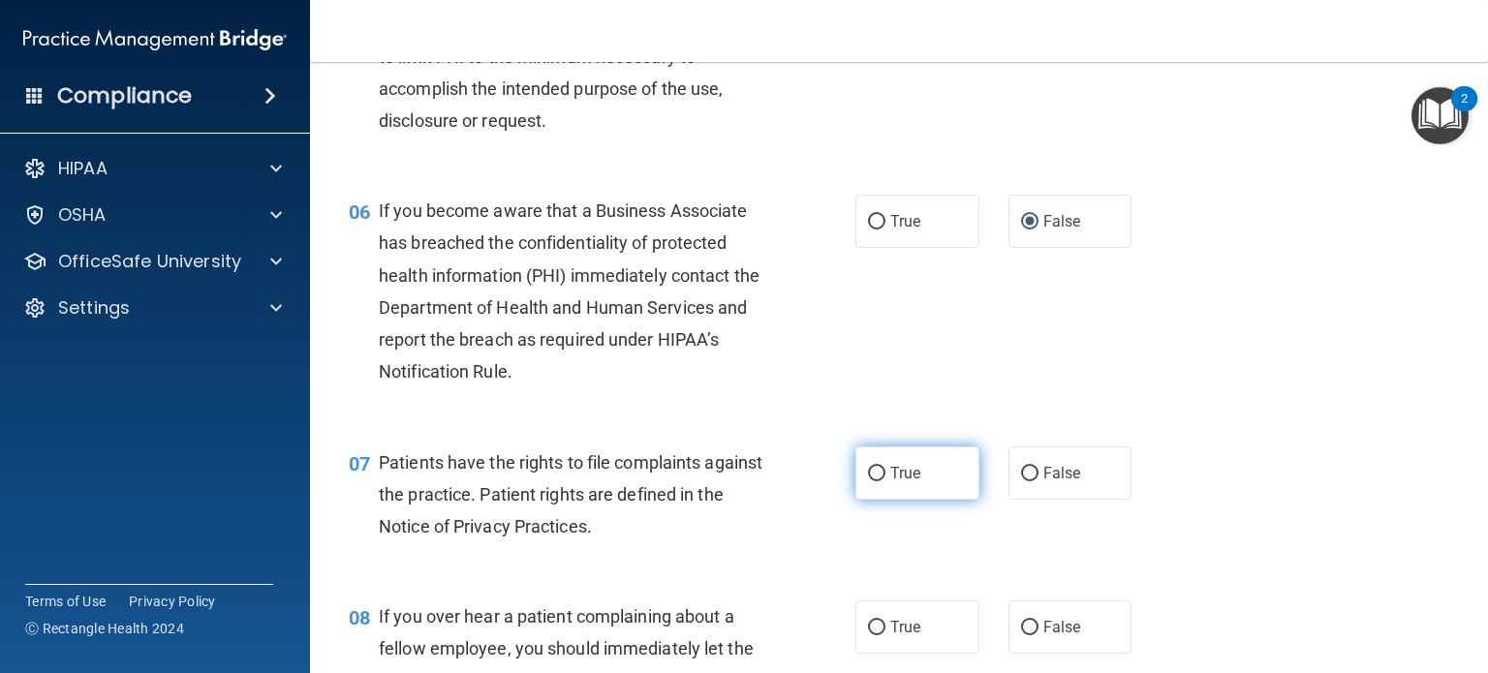
click at [868, 500] on label "True" at bounding box center [918, 473] width 124 height 53
click at [868, 482] on input "True" at bounding box center [876, 474] width 17 height 15
radio input "true"
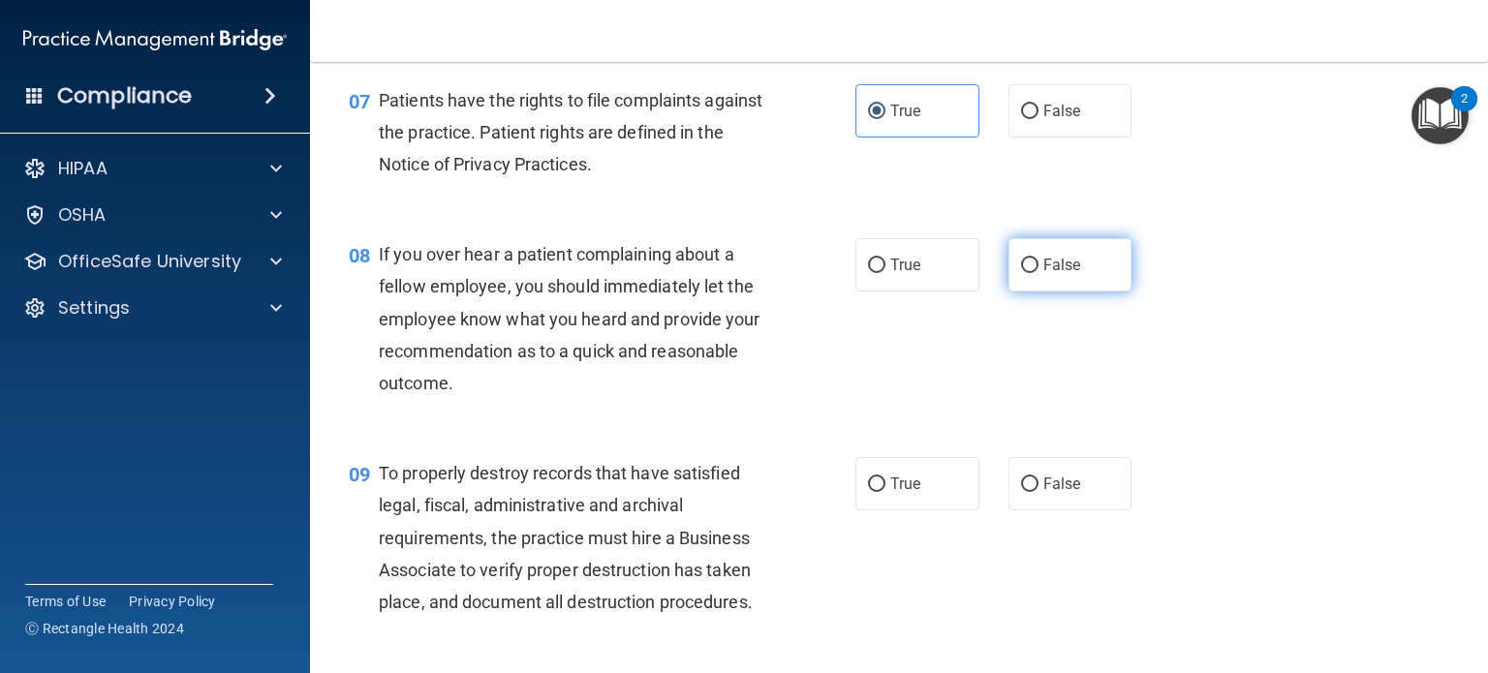
drag, startPoint x: 1024, startPoint y: 318, endPoint x: 1015, endPoint y: 291, distance: 28.5
click at [1018, 291] on label "False" at bounding box center [1071, 264] width 124 height 53
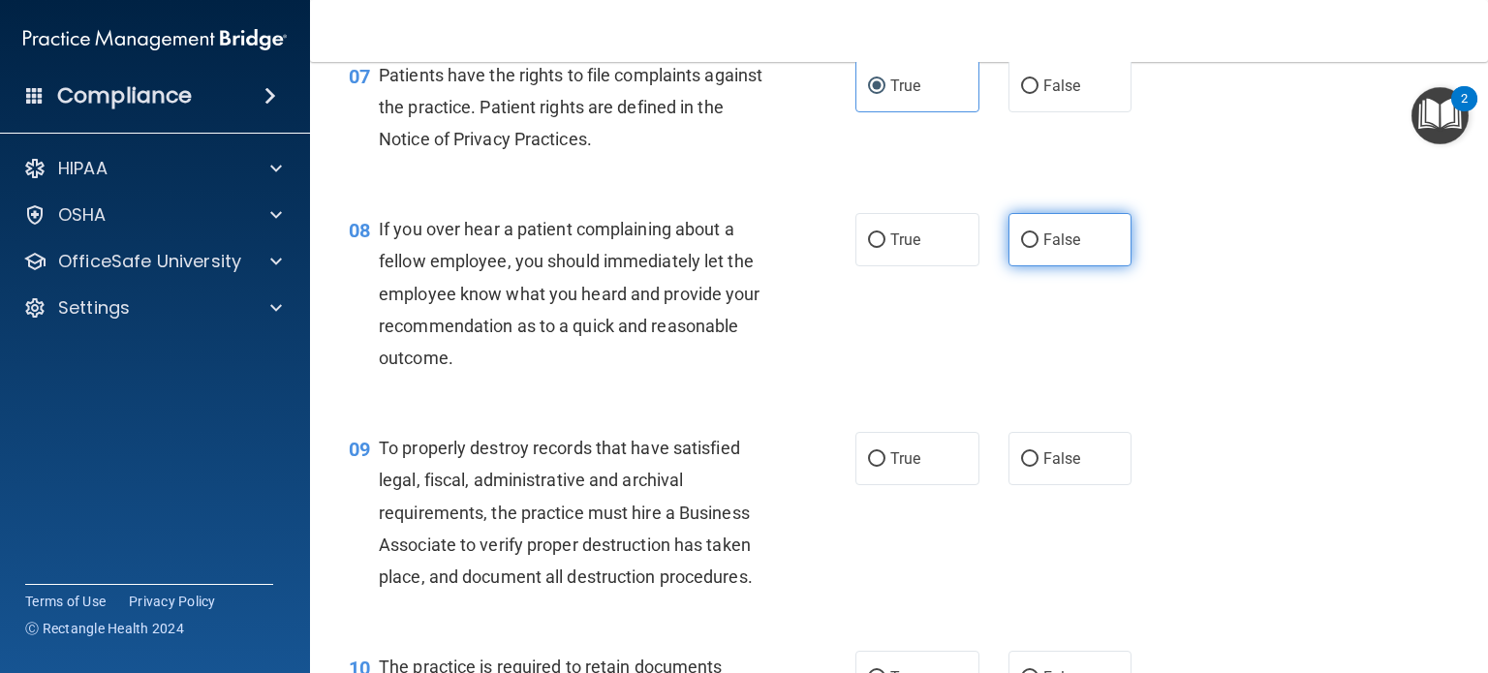
click at [1021, 248] on input "False" at bounding box center [1029, 241] width 17 height 15
radio input "true"
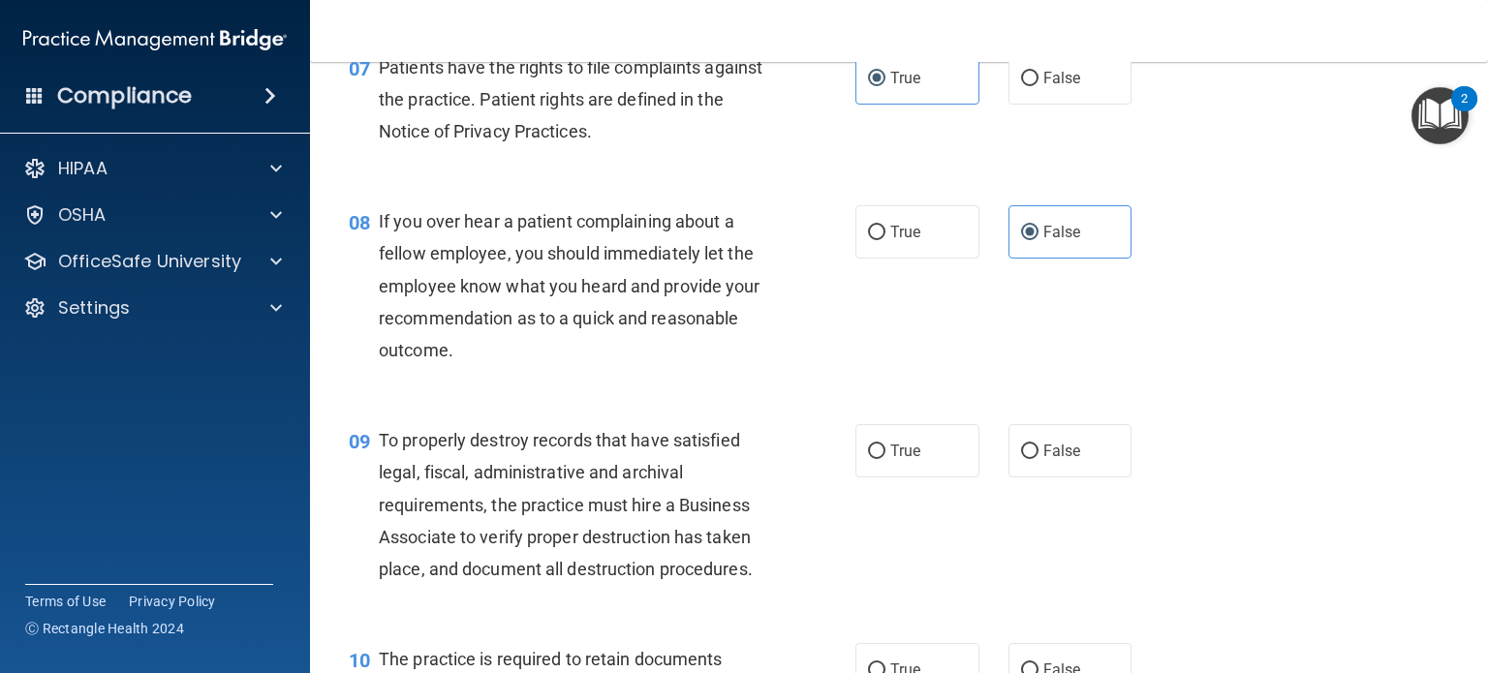
scroll to position [1354, 0]
click at [1023, 458] on input "False" at bounding box center [1029, 451] width 17 height 15
radio input "true"
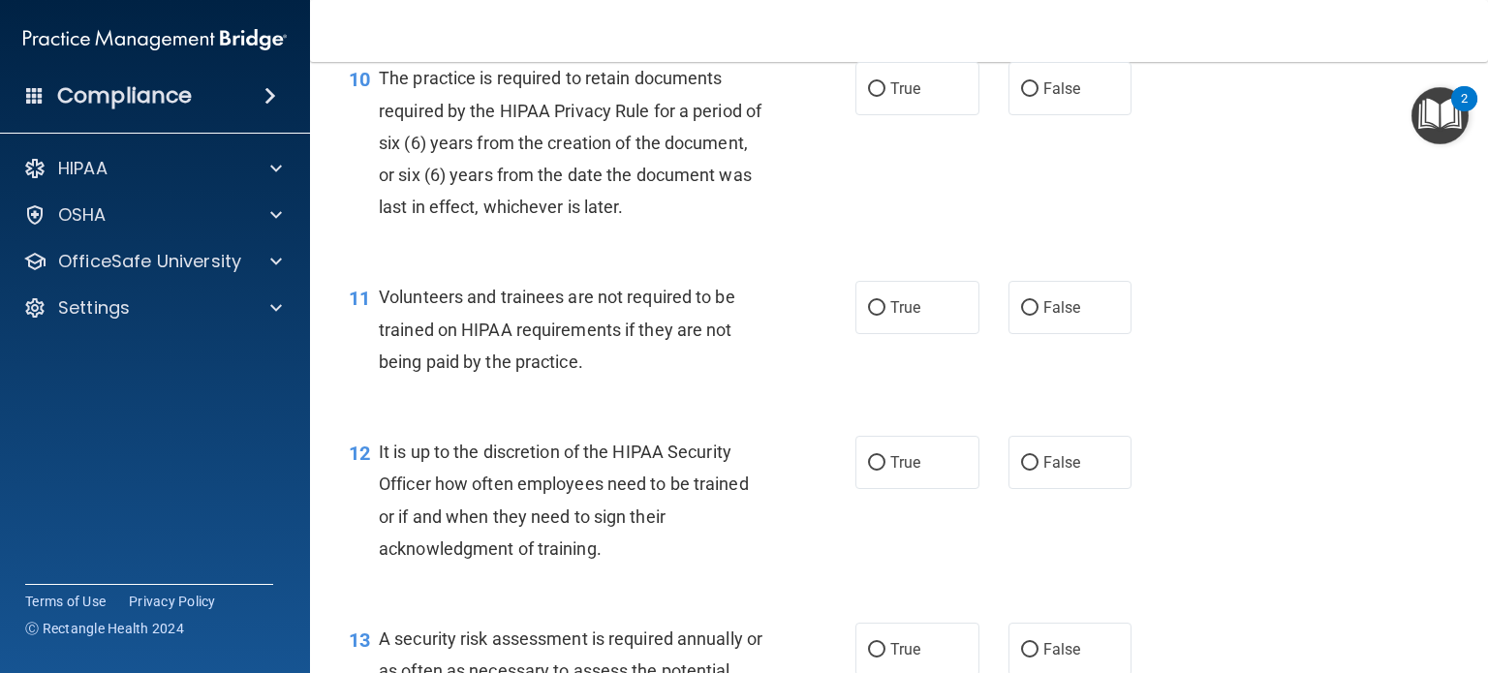
scroll to position [1935, 0]
click at [871, 96] on input "True" at bounding box center [876, 88] width 17 height 15
radio input "true"
click at [1021, 315] on input "False" at bounding box center [1029, 307] width 17 height 15
radio input "true"
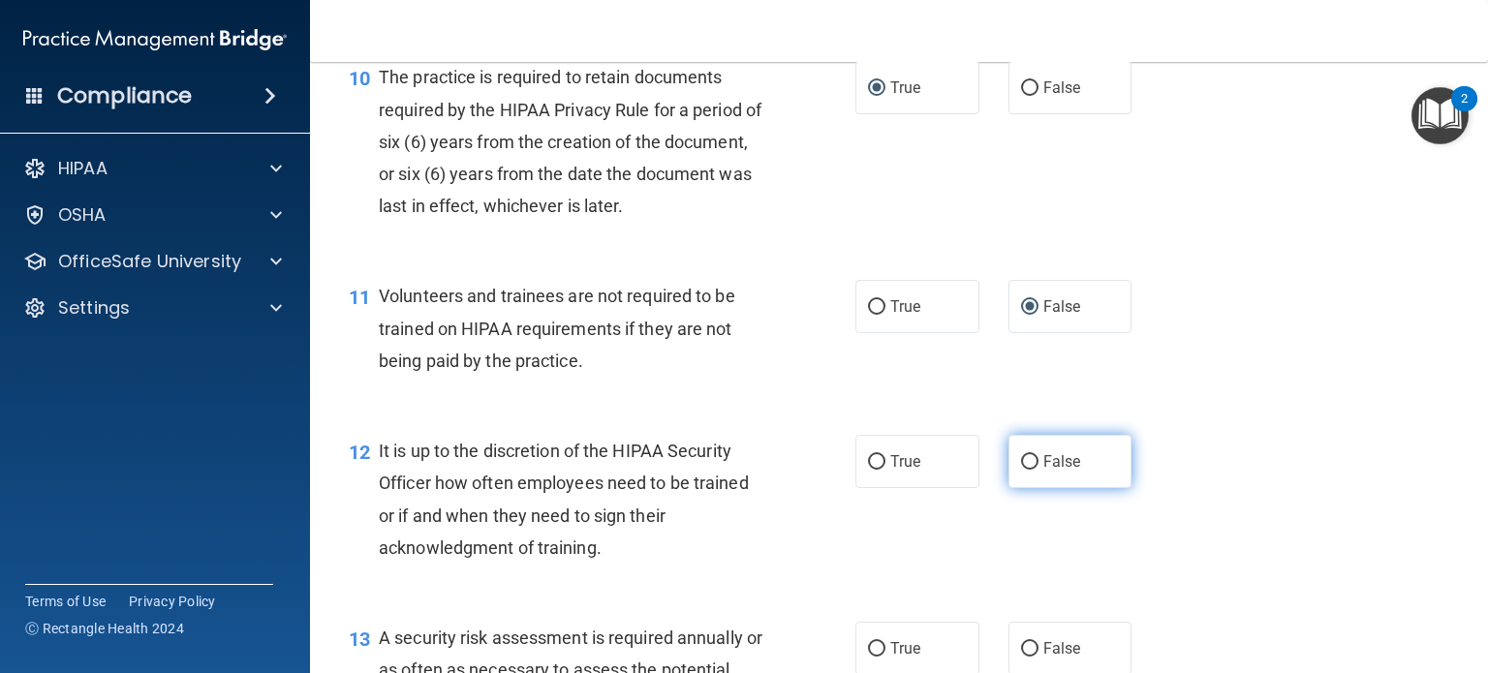
click at [1023, 470] on input "False" at bounding box center [1029, 462] width 17 height 15
radio input "true"
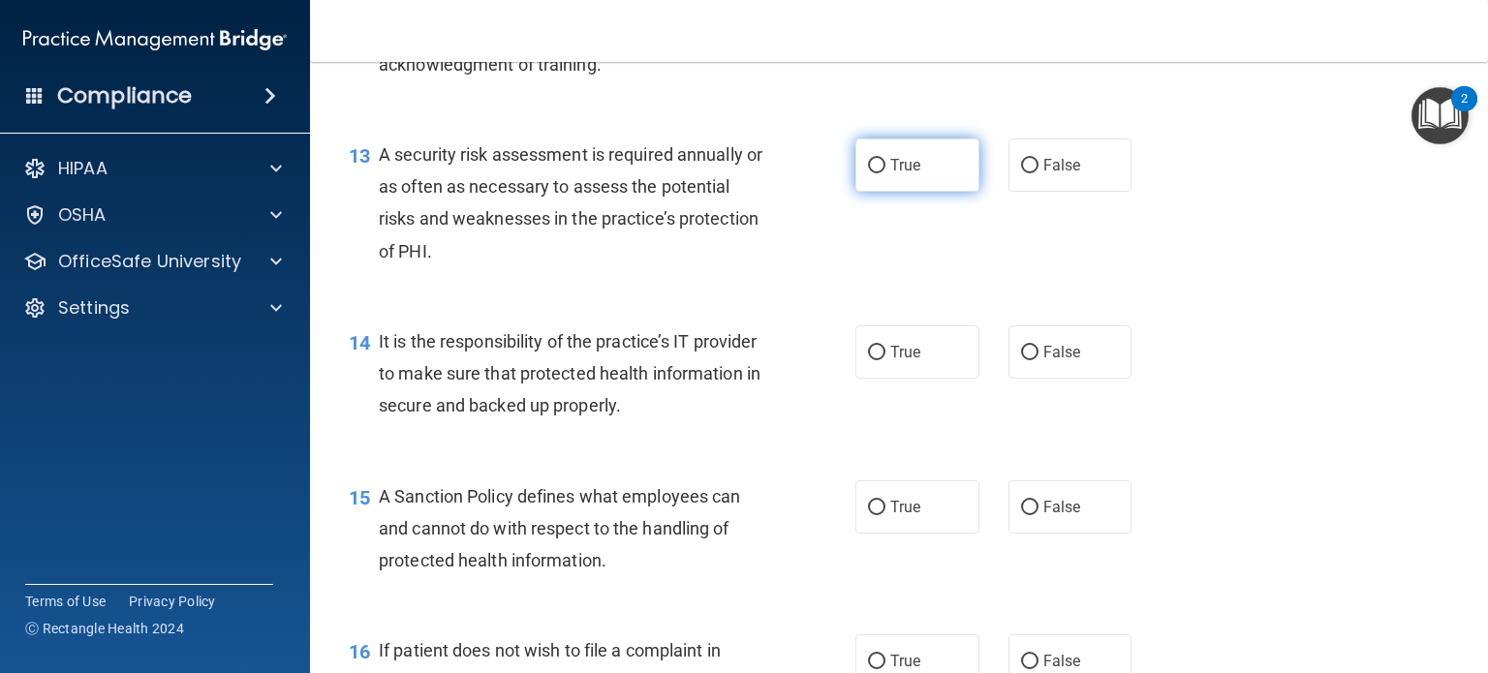
scroll to position [2419, 0]
click at [868, 173] on input "True" at bounding box center [876, 166] width 17 height 15
radio input "true"
click at [1021, 360] on input "False" at bounding box center [1029, 353] width 17 height 15
radio input "true"
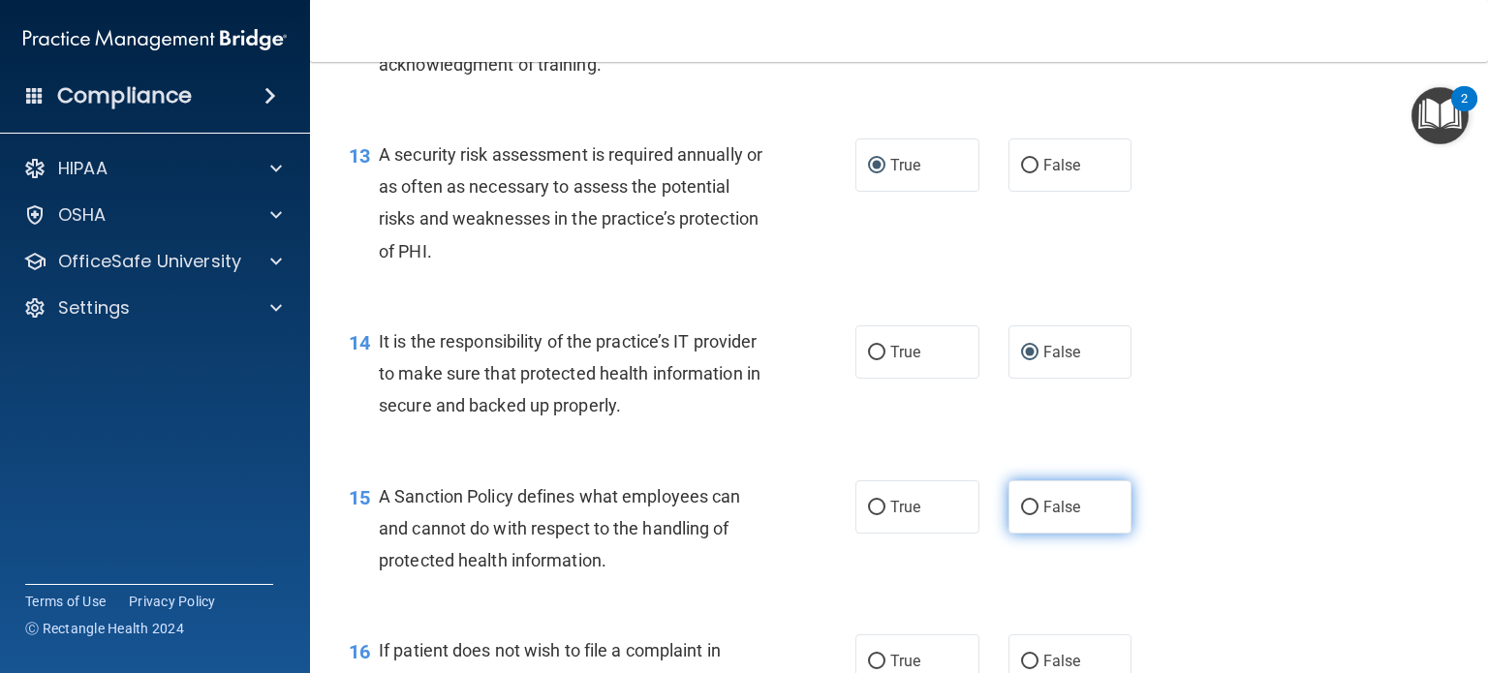
click at [1030, 534] on label "False" at bounding box center [1071, 507] width 124 height 53
click at [1030, 515] on input "False" at bounding box center [1029, 508] width 17 height 15
radio input "true"
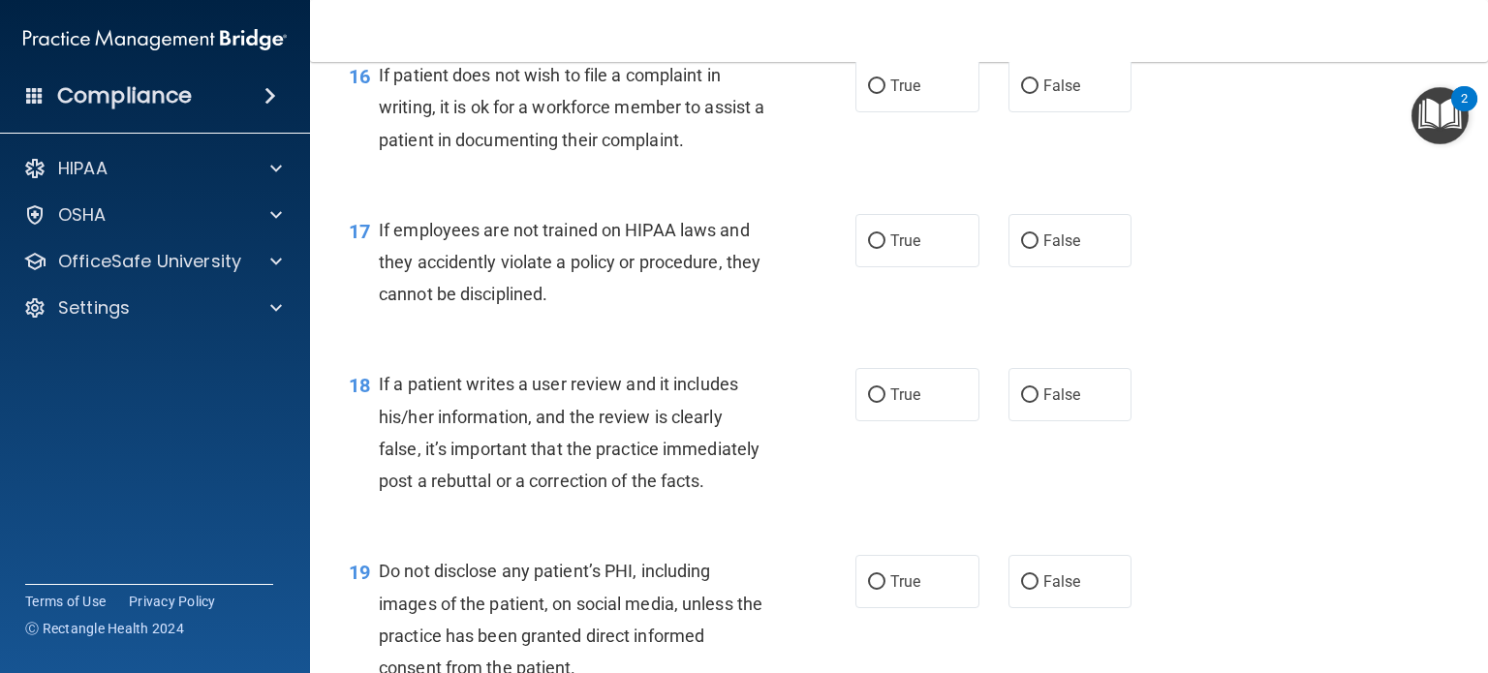
scroll to position [2995, 0]
click at [868, 93] on input "True" at bounding box center [876, 85] width 17 height 15
radio input "true"
click at [1027, 248] on input "False" at bounding box center [1029, 241] width 17 height 15
radio input "true"
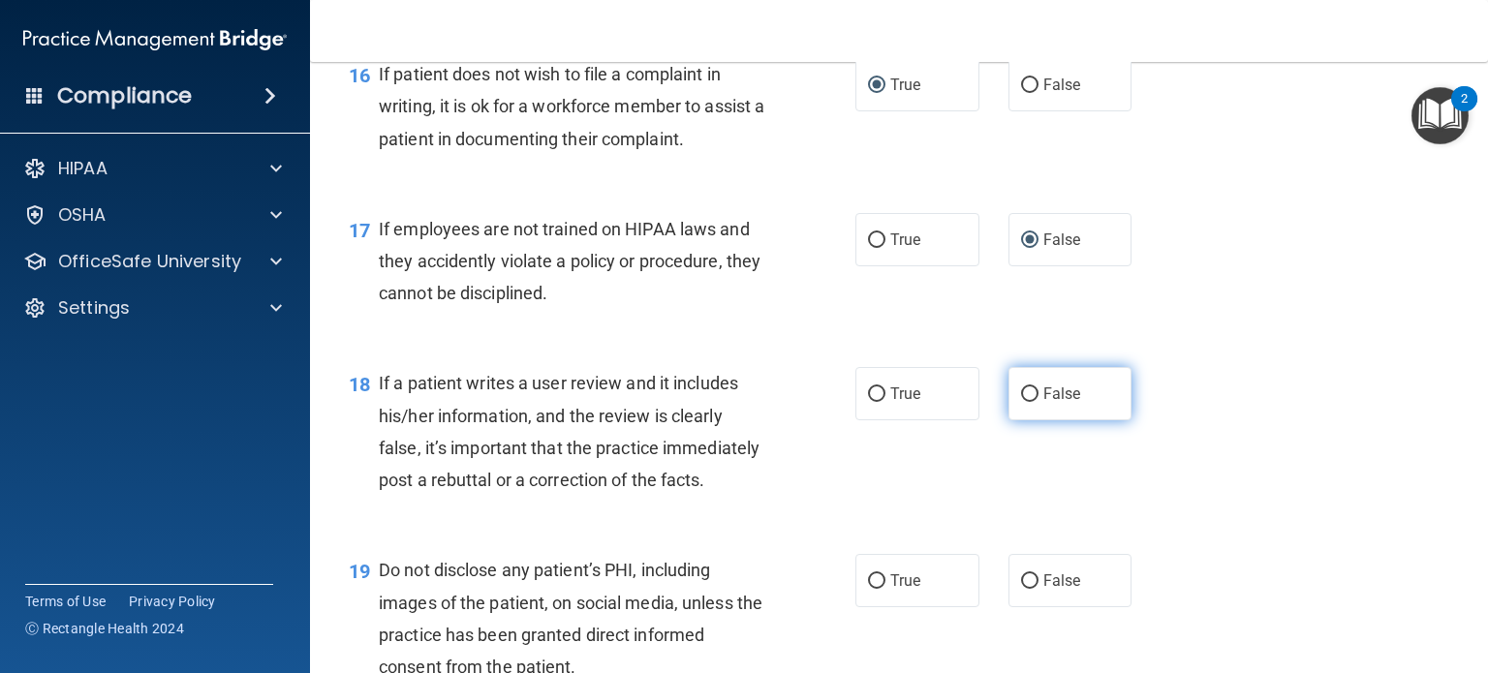
click at [1031, 421] on label "False" at bounding box center [1071, 393] width 124 height 53
click at [1031, 402] on input "False" at bounding box center [1029, 395] width 17 height 15
radio input "true"
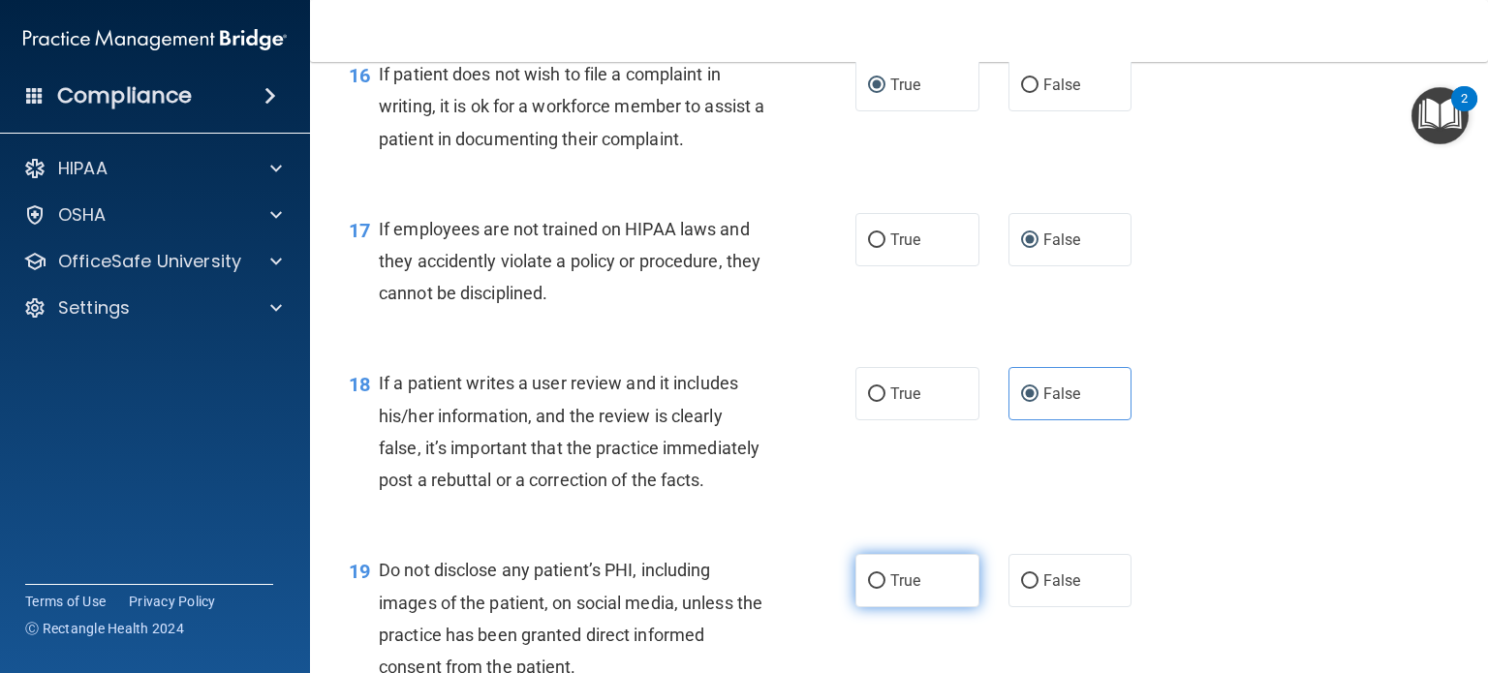
click at [868, 589] on input "True" at bounding box center [876, 582] width 17 height 15
radio input "true"
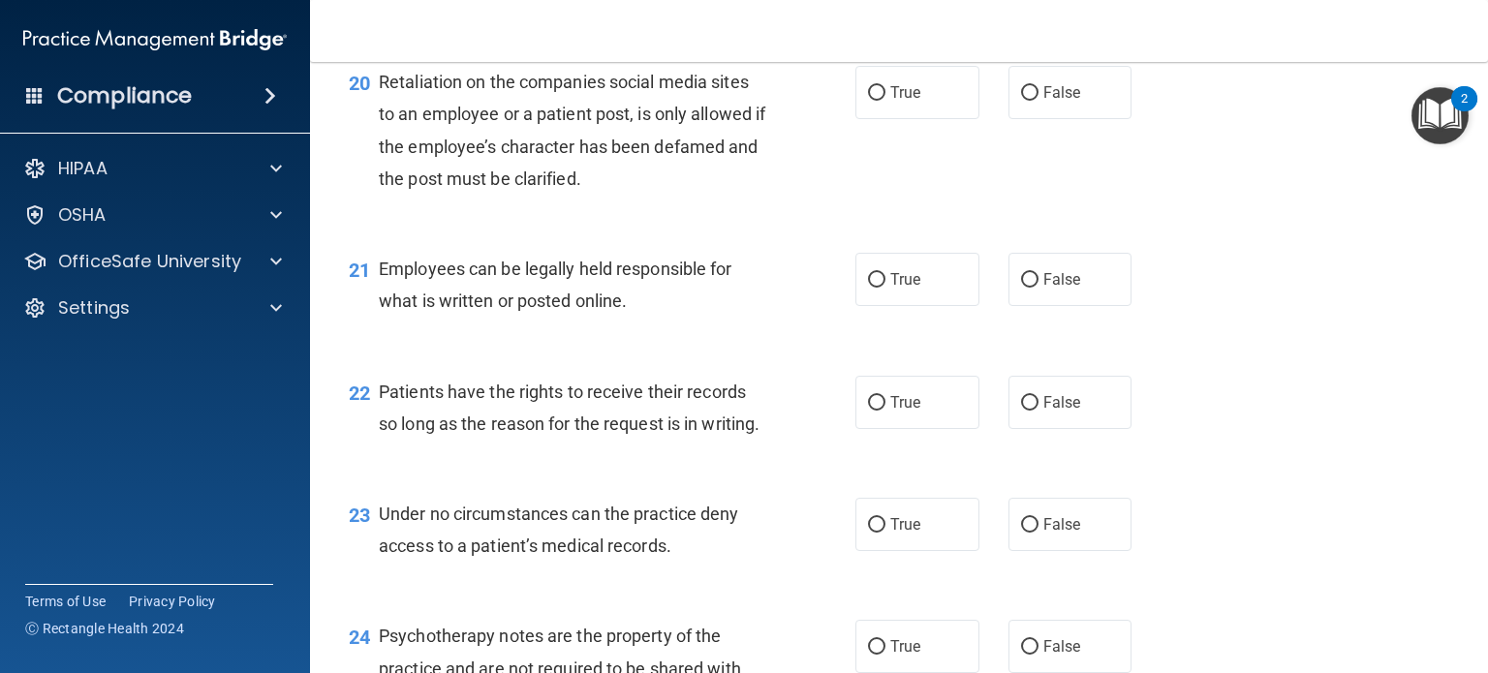
scroll to position [3671, 0]
click at [1021, 100] on input "False" at bounding box center [1029, 92] width 17 height 15
radio input "true"
click at [872, 287] on input "True" at bounding box center [876, 279] width 17 height 15
radio input "true"
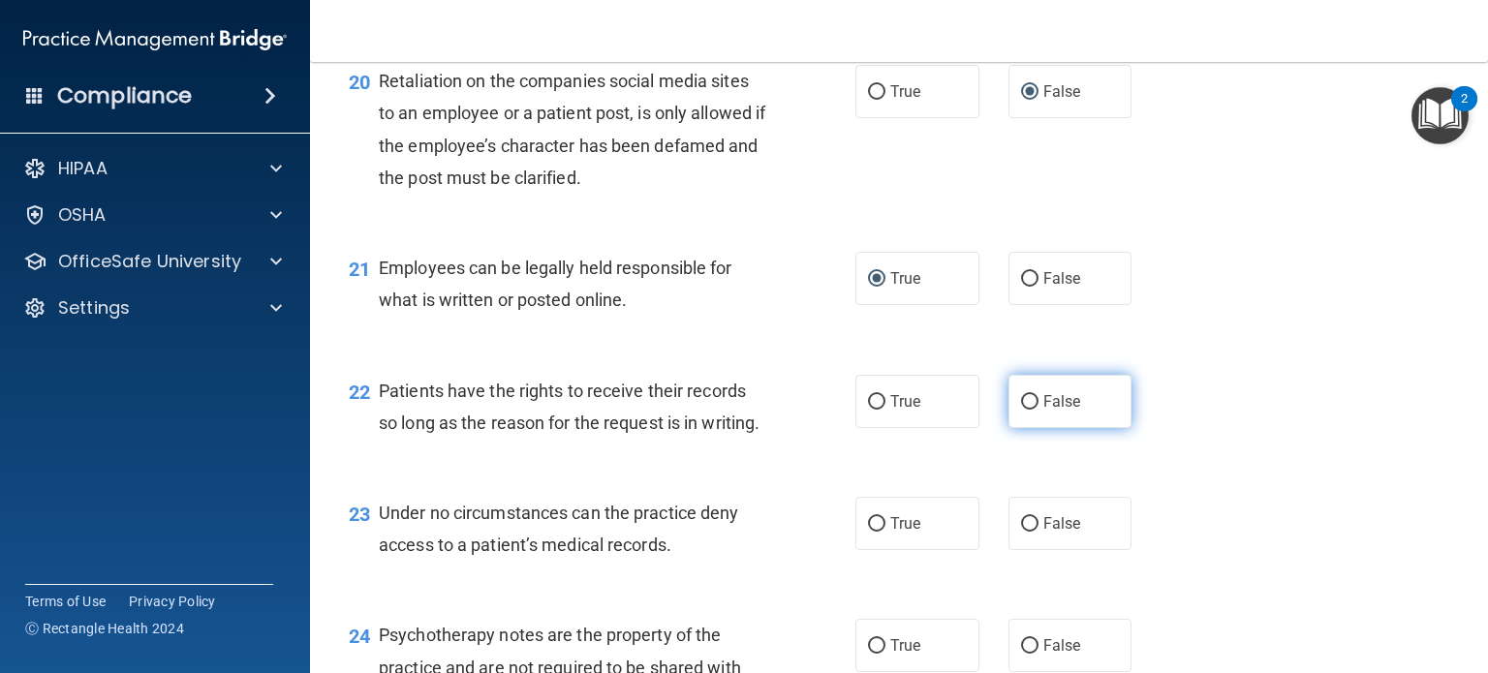
click at [1021, 410] on input "False" at bounding box center [1029, 402] width 17 height 15
radio input "true"
click at [1024, 532] on input "False" at bounding box center [1029, 524] width 17 height 15
radio input "true"
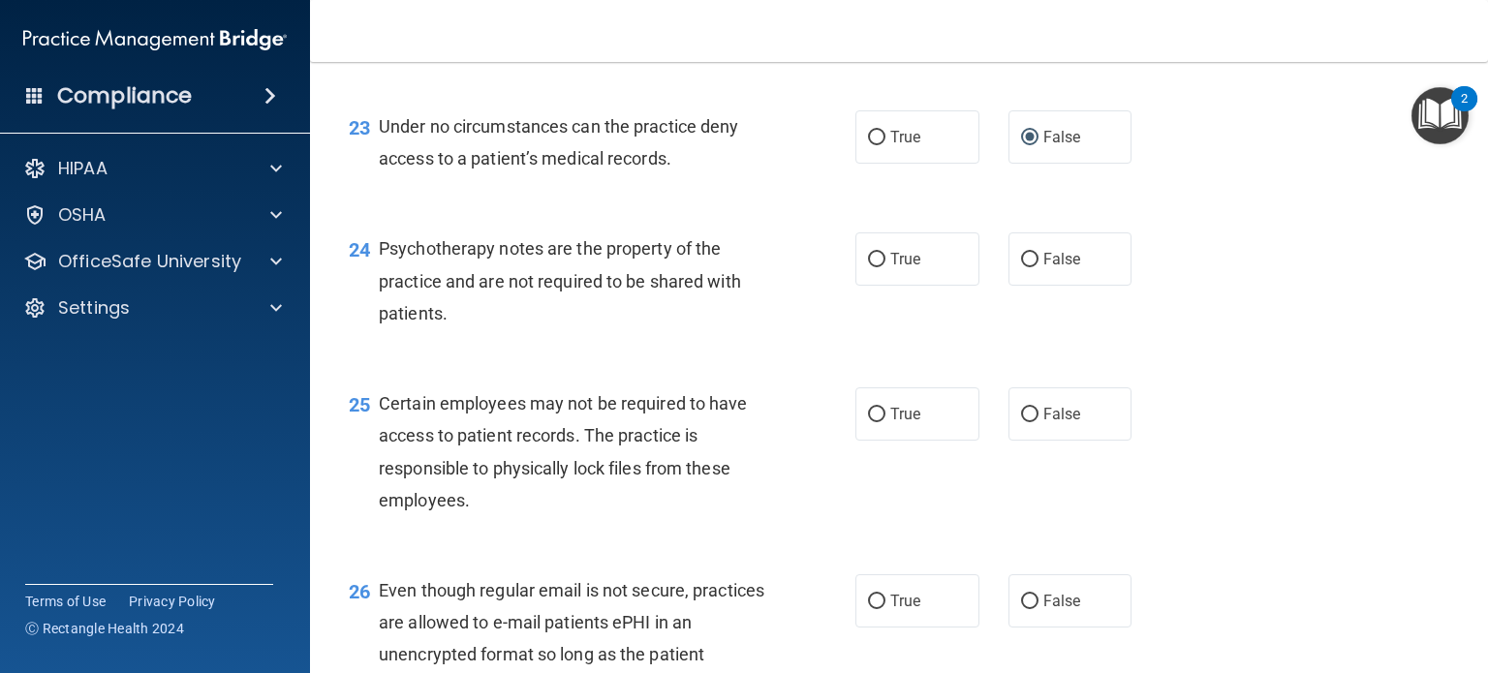
scroll to position [4058, 0]
click at [868, 267] on input "True" at bounding box center [876, 260] width 17 height 15
radio input "true"
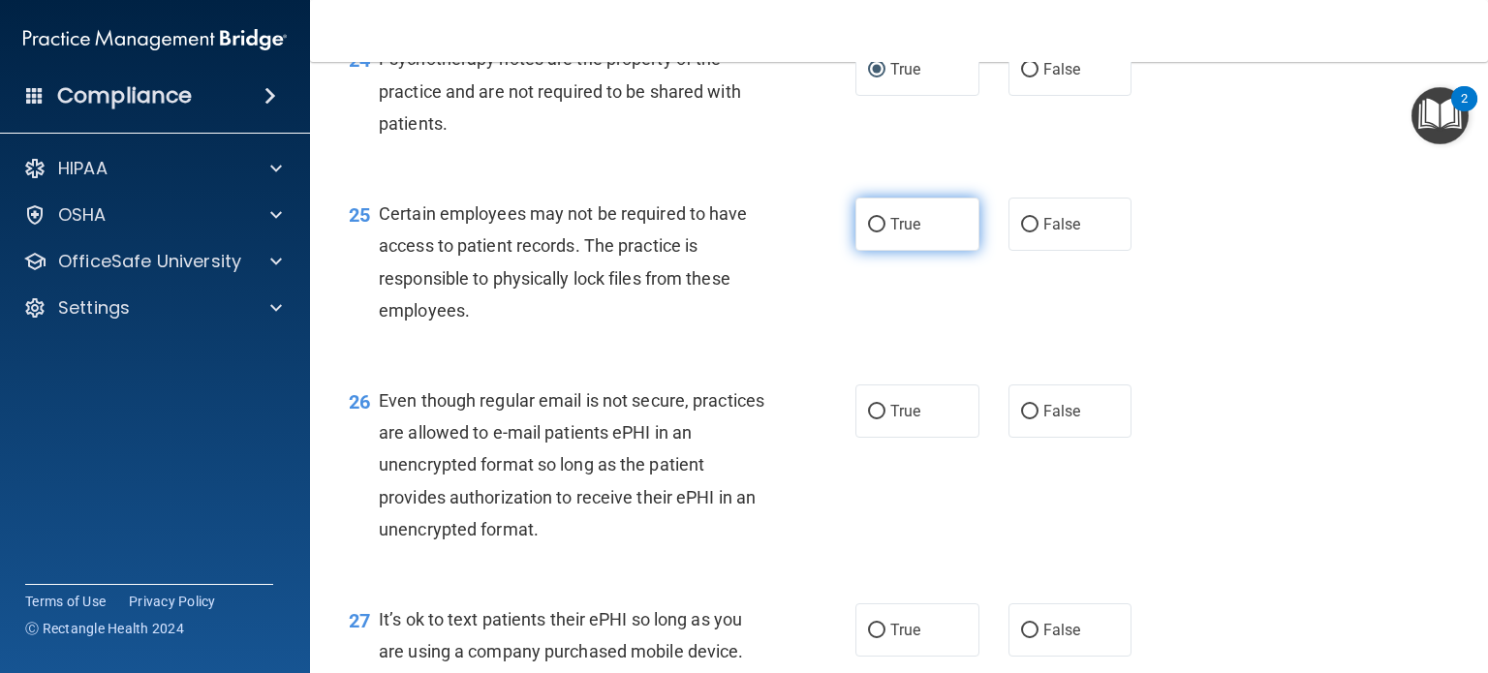
click at [868, 233] on input "True" at bounding box center [876, 225] width 17 height 15
radio input "true"
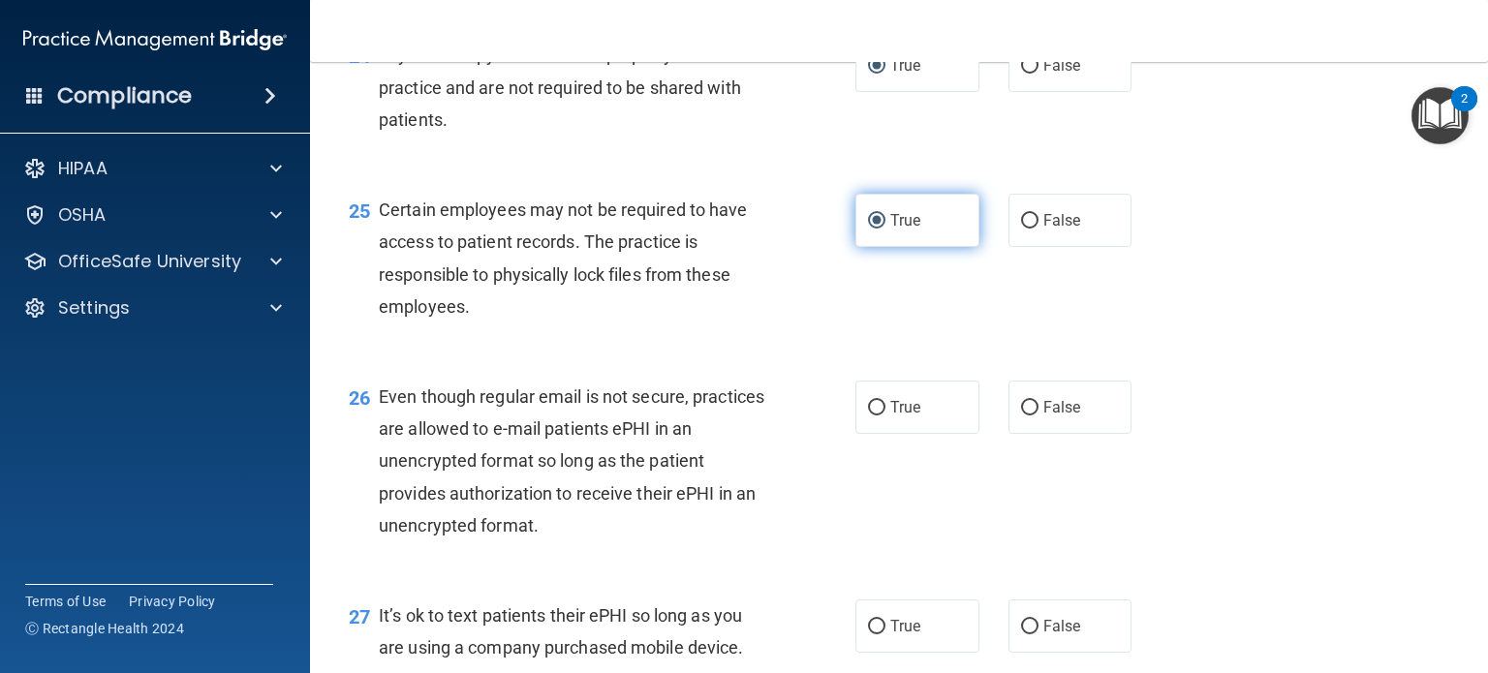
scroll to position [4252, 0]
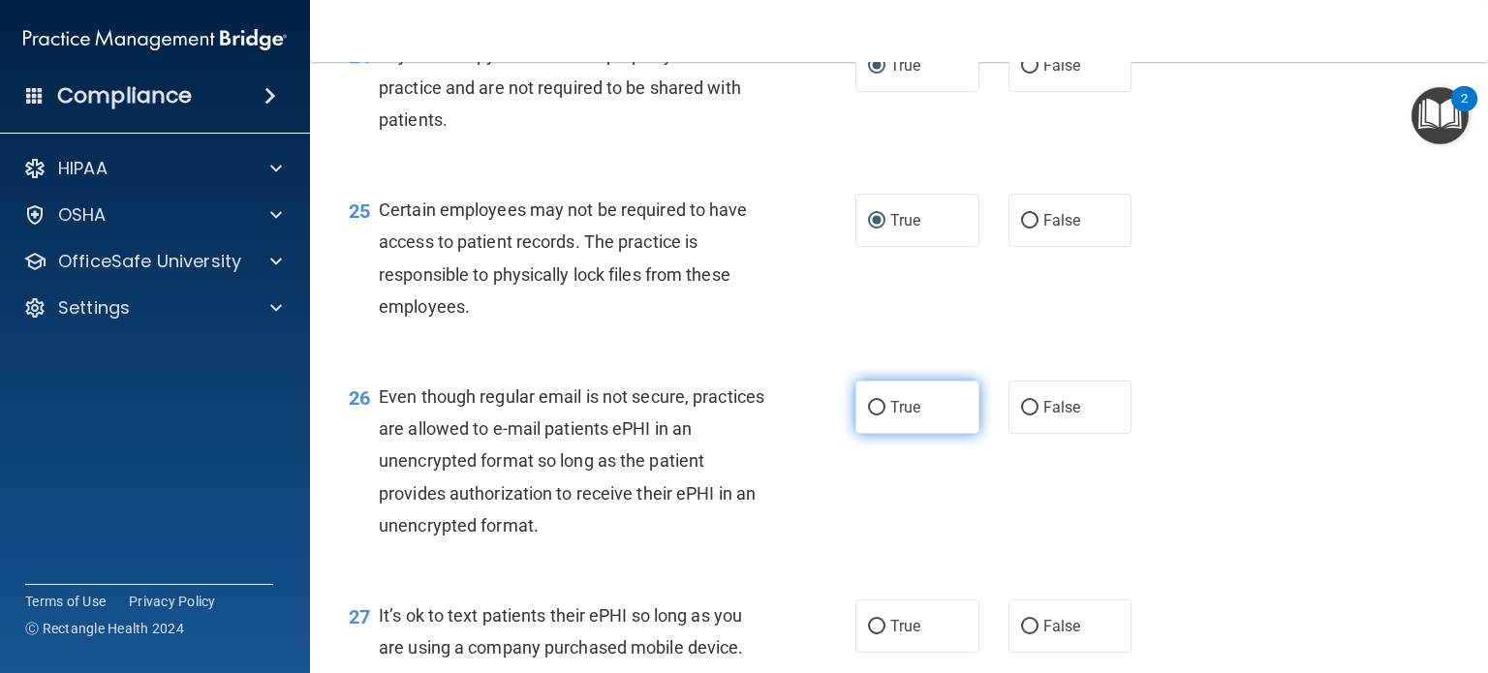
click at [868, 416] on input "True" at bounding box center [876, 408] width 17 height 15
radio input "true"
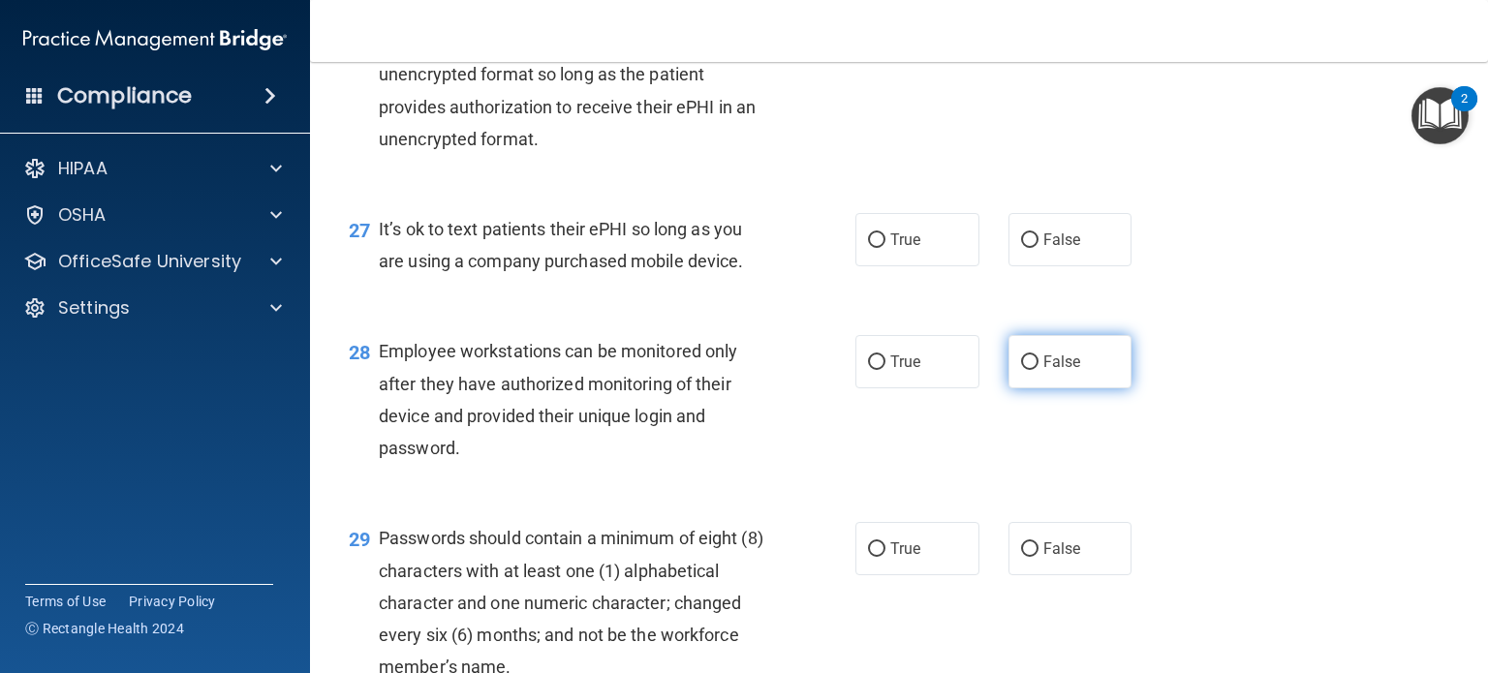
scroll to position [4639, 0]
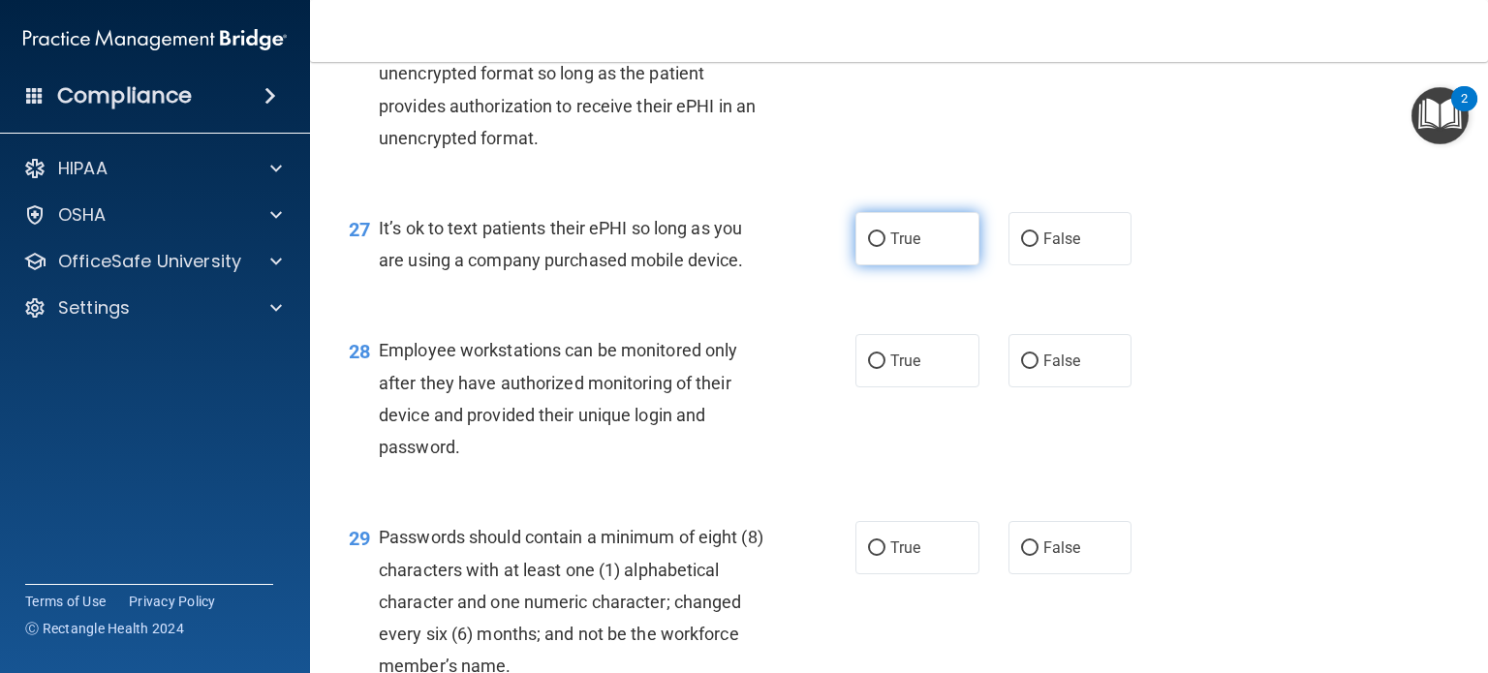
click at [873, 247] on input "True" at bounding box center [876, 240] width 17 height 15
radio input "true"
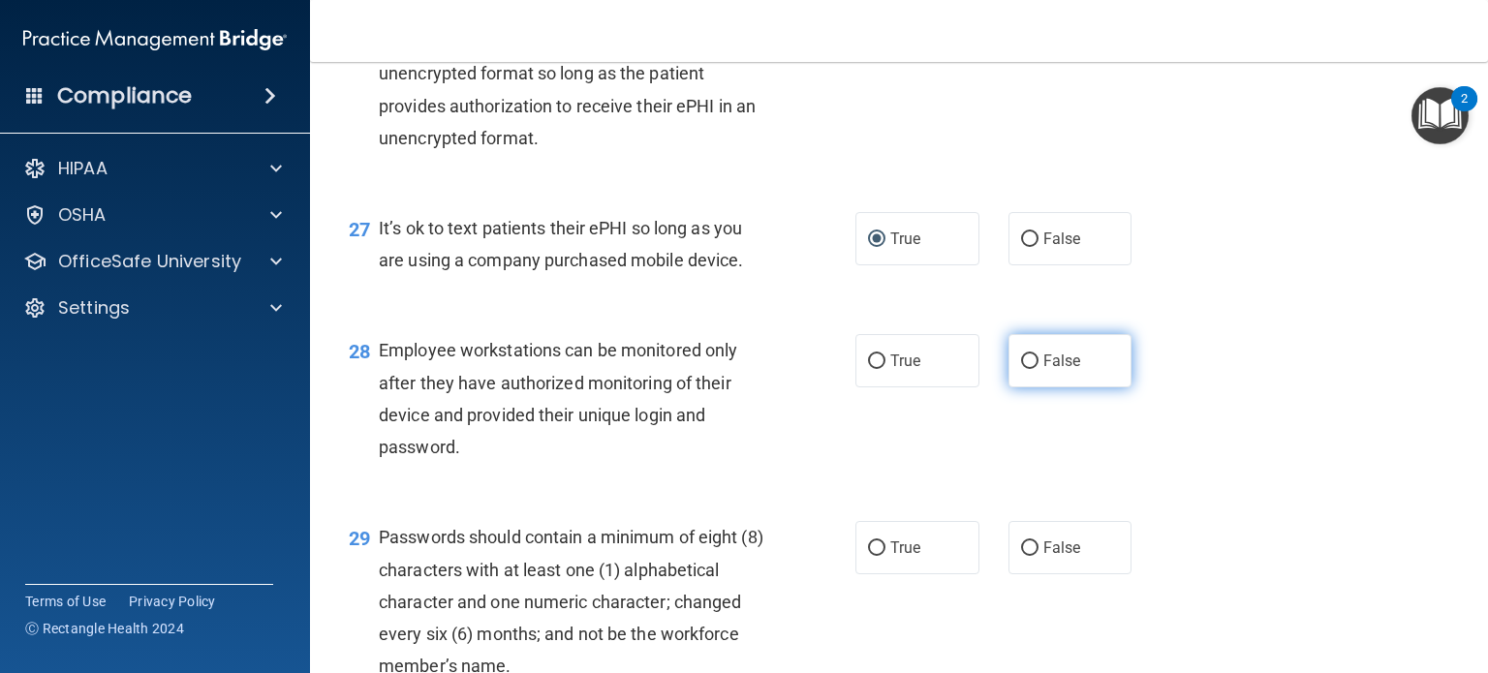
click at [1025, 369] on input "False" at bounding box center [1029, 362] width 17 height 15
radio input "true"
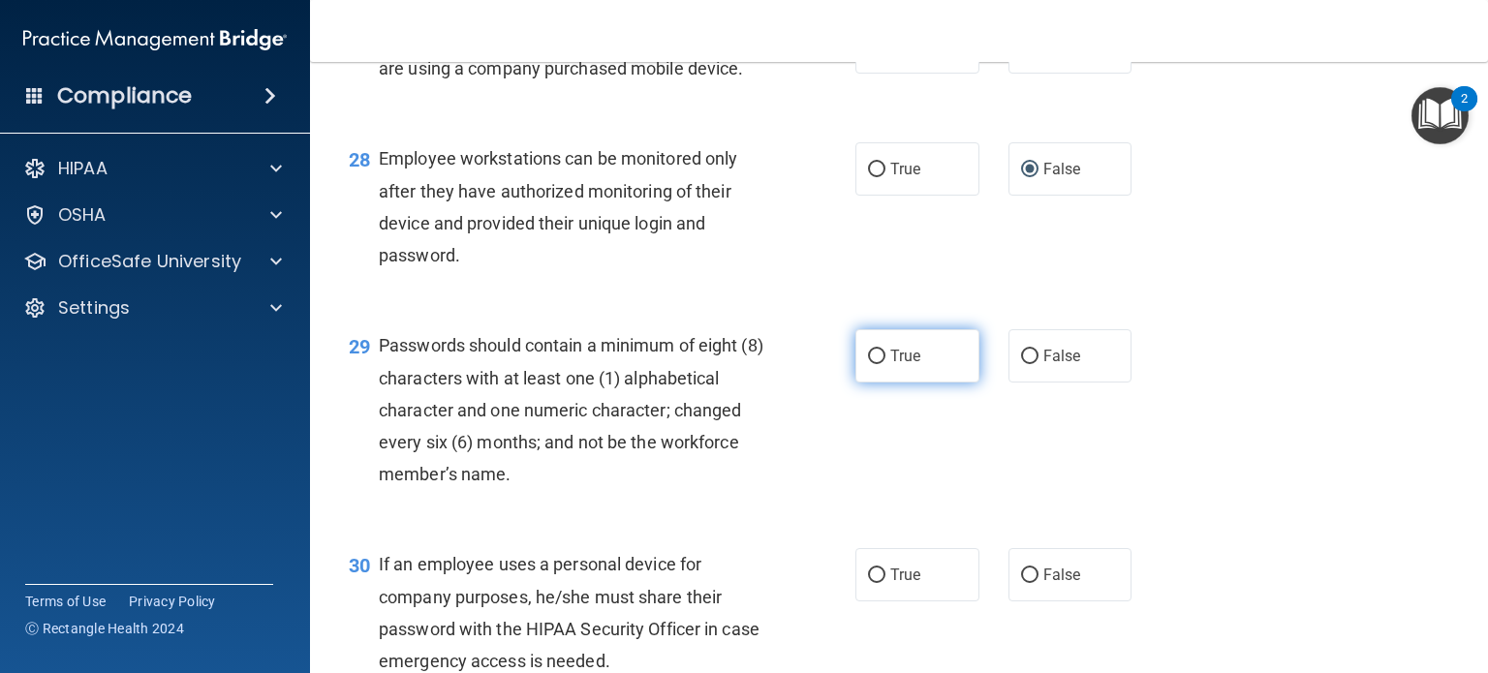
click at [868, 364] on input "True" at bounding box center [876, 357] width 17 height 15
radio input "true"
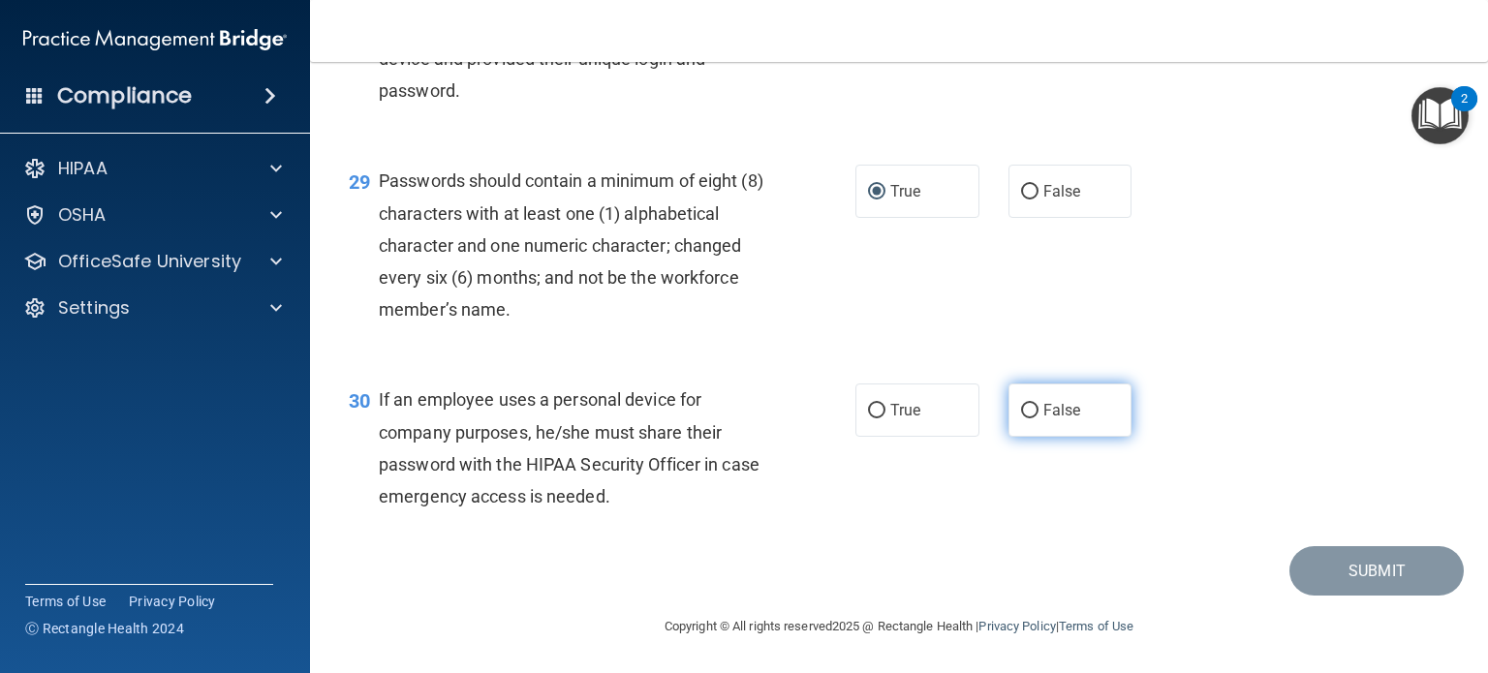
scroll to position [5093, 0]
click at [1021, 406] on input "False" at bounding box center [1029, 411] width 17 height 15
radio input "true"
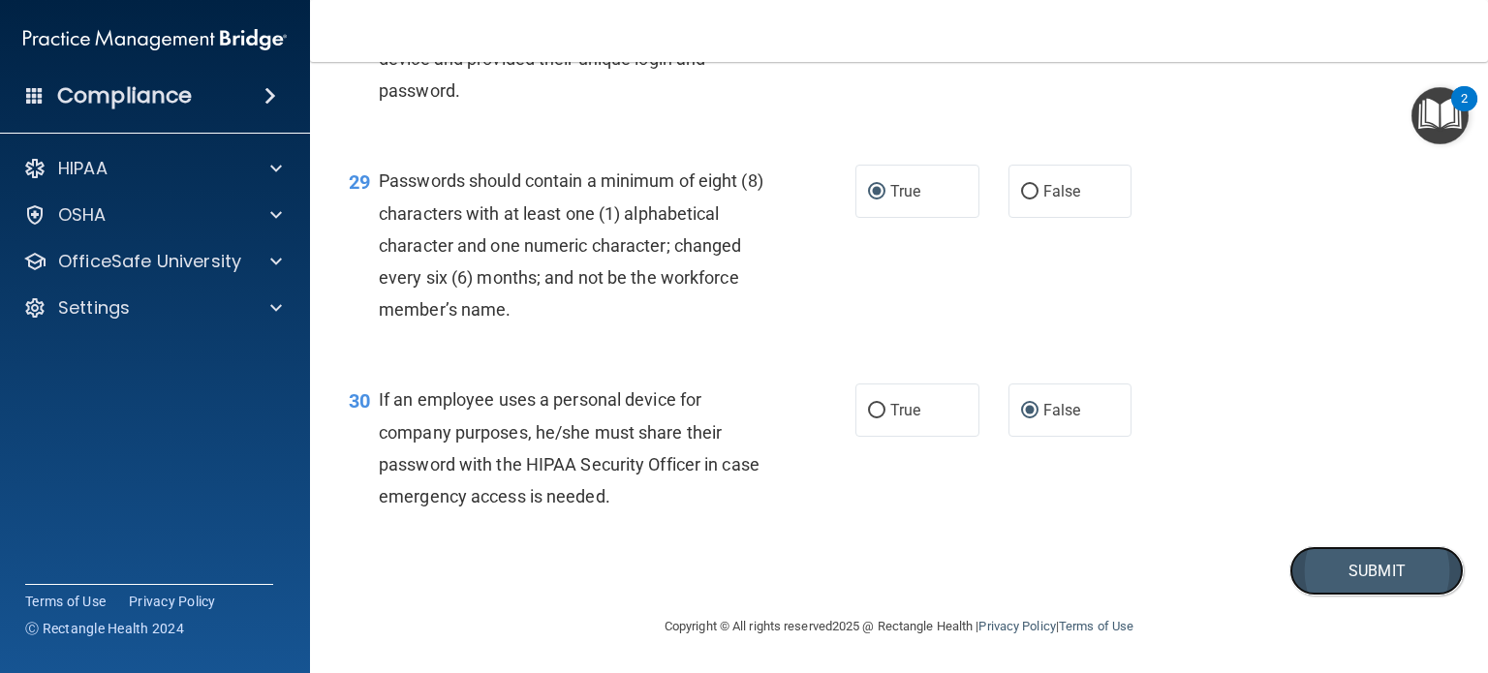
click at [1360, 565] on button "Submit" at bounding box center [1377, 570] width 174 height 49
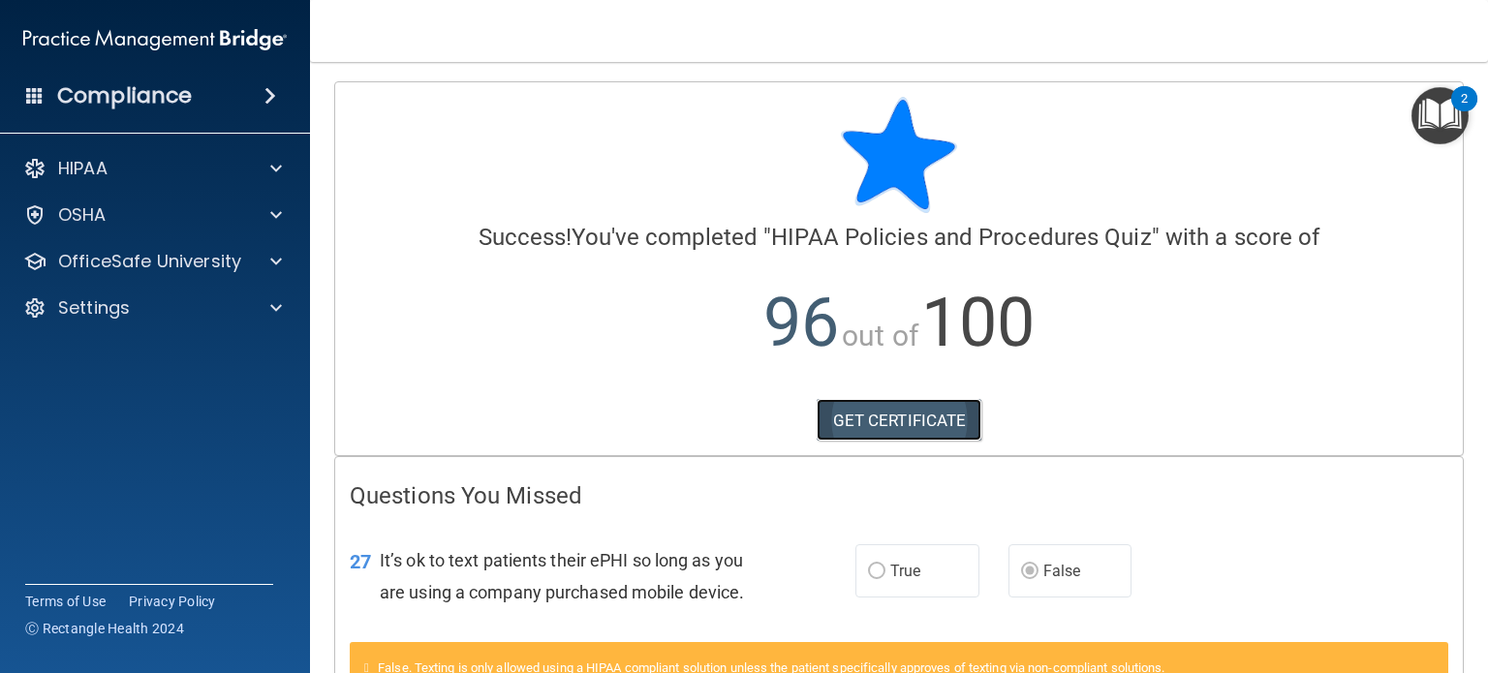
click at [890, 413] on link "GET CERTIFICATE" at bounding box center [900, 420] width 166 height 43
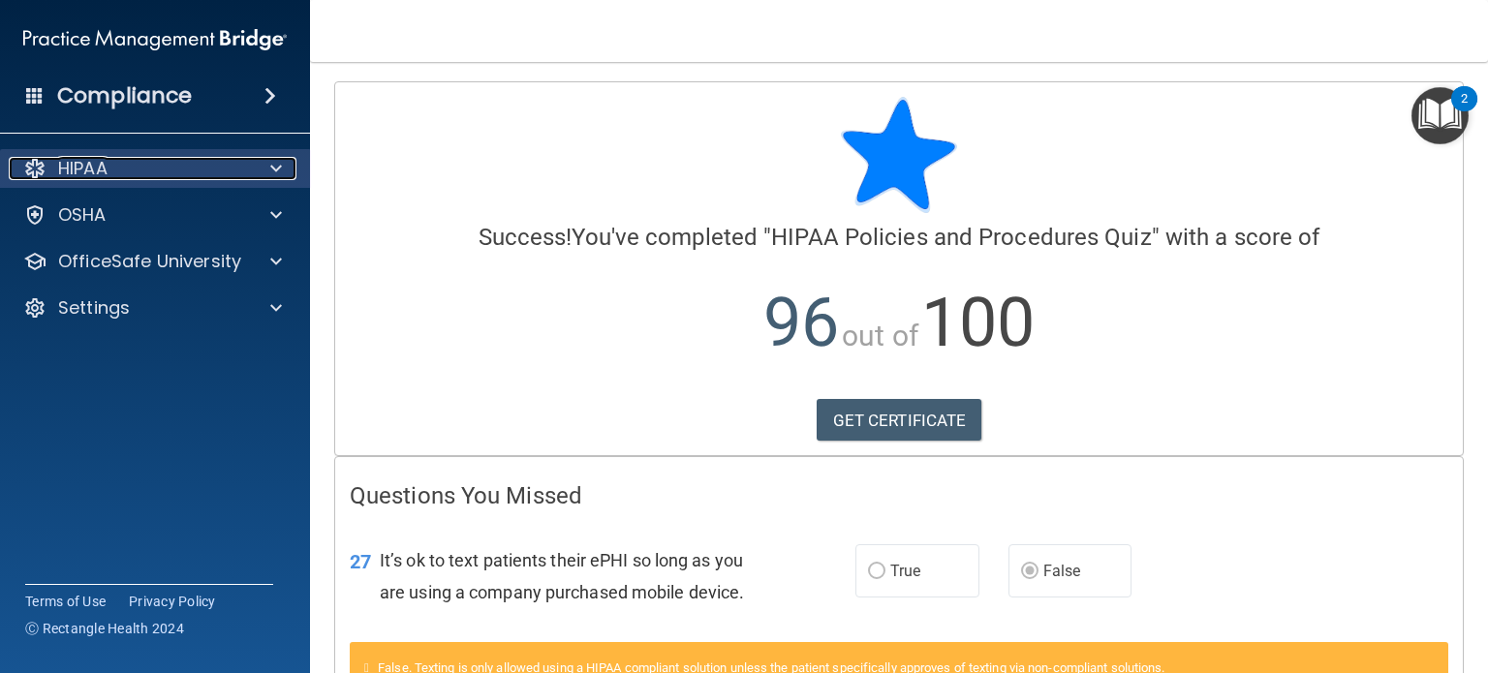
click at [275, 164] on span at bounding box center [276, 168] width 12 height 23
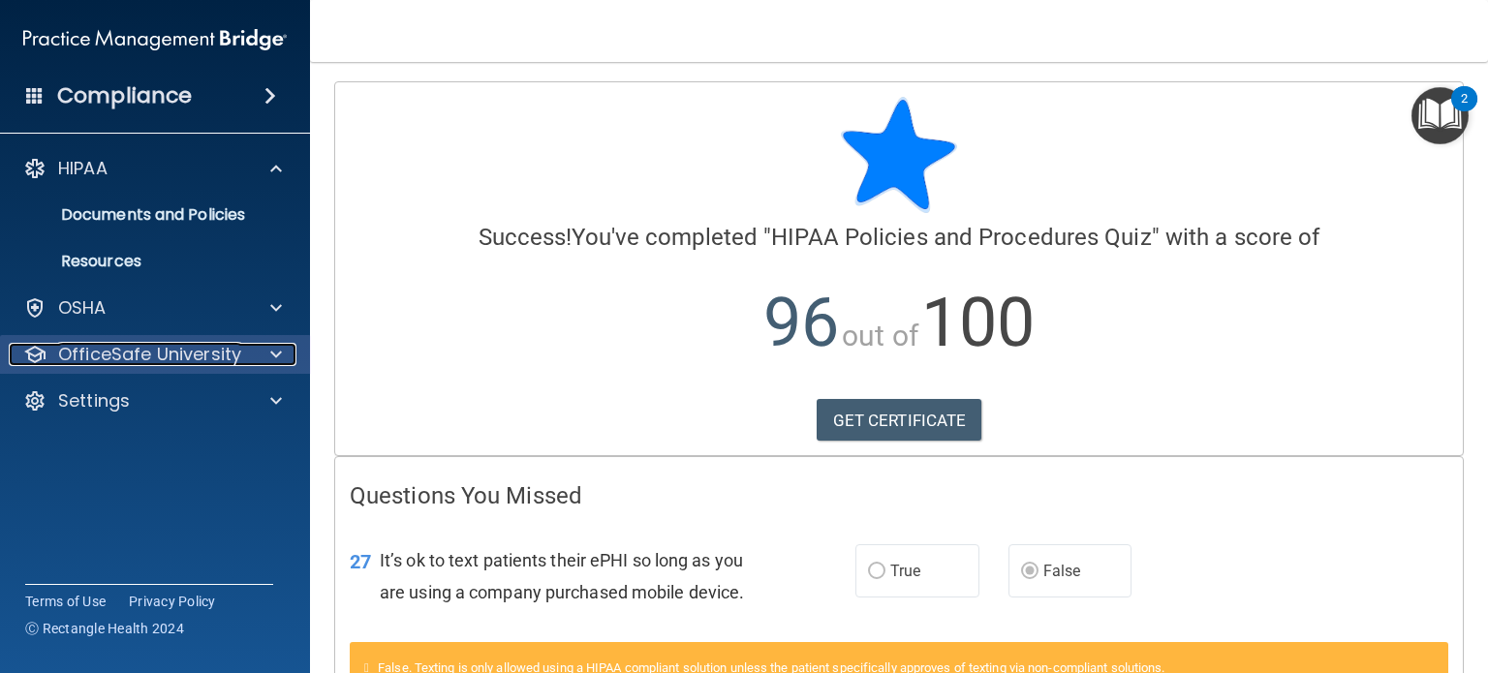
click at [274, 352] on span at bounding box center [276, 354] width 12 height 23
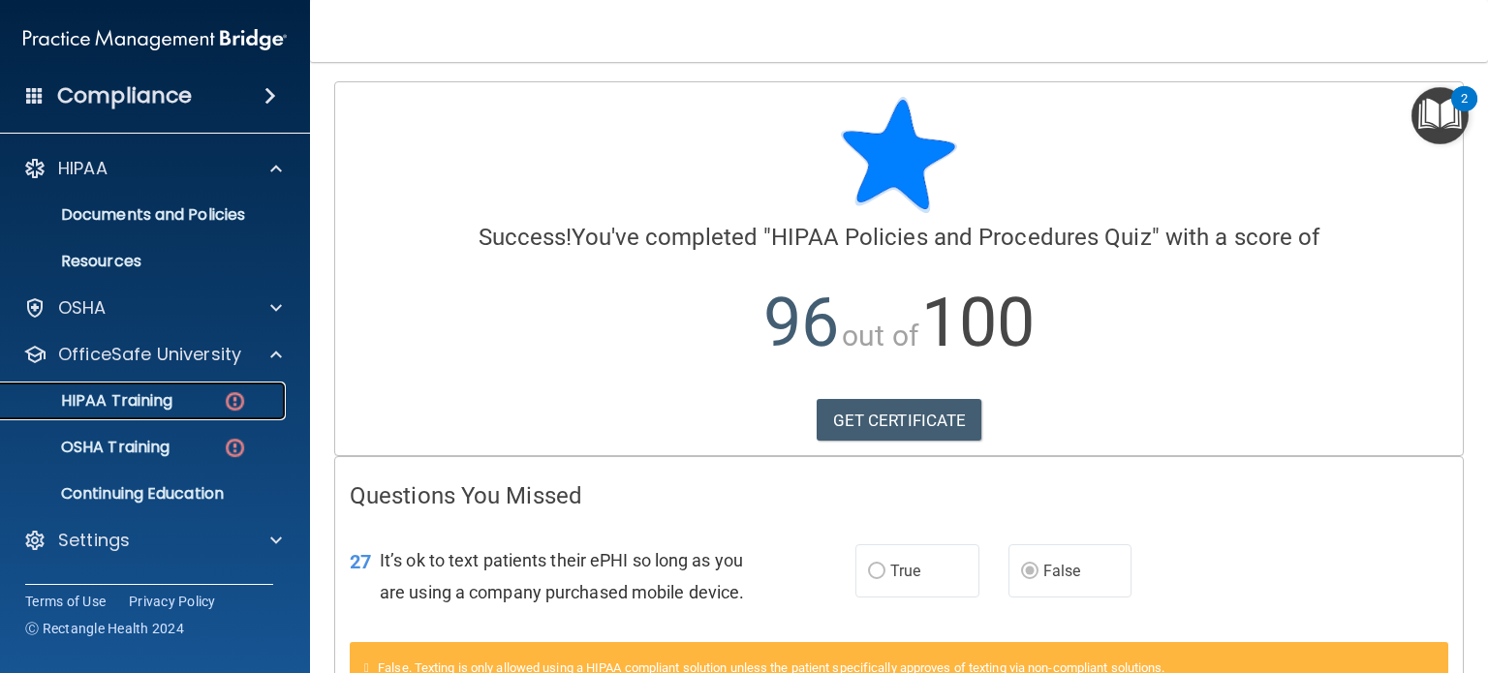
click at [159, 396] on p "HIPAA Training" at bounding box center [93, 400] width 160 height 19
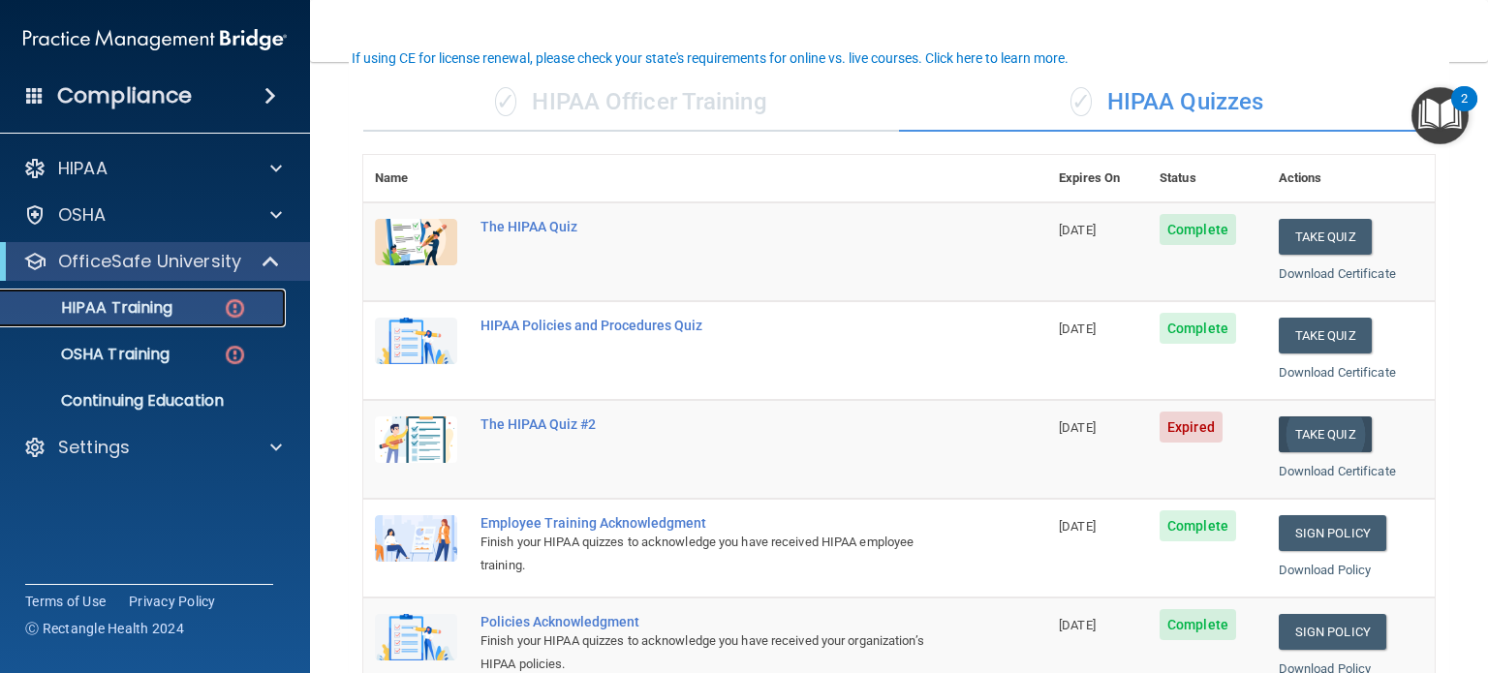
scroll to position [138, 0]
click at [1310, 428] on button "Take Quiz" at bounding box center [1325, 436] width 93 height 36
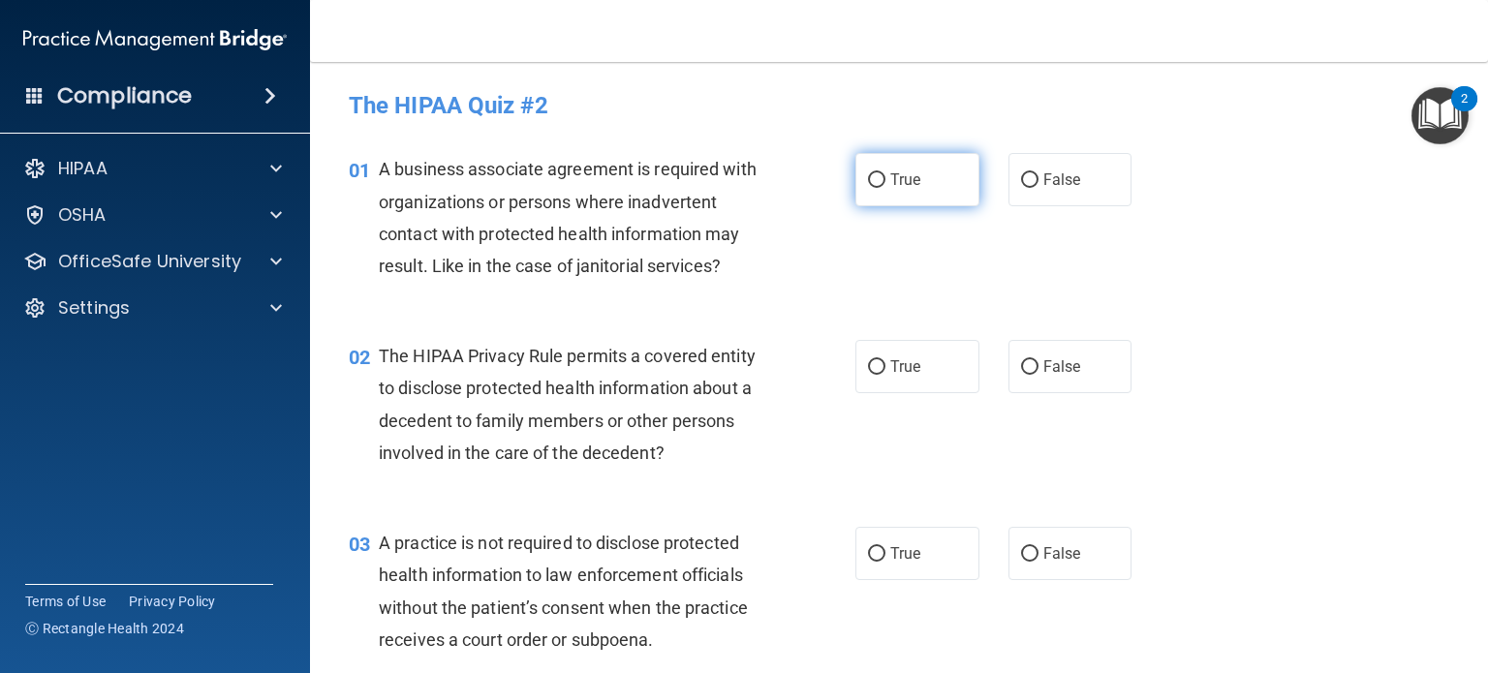
click at [870, 178] on input "True" at bounding box center [876, 180] width 17 height 15
radio input "true"
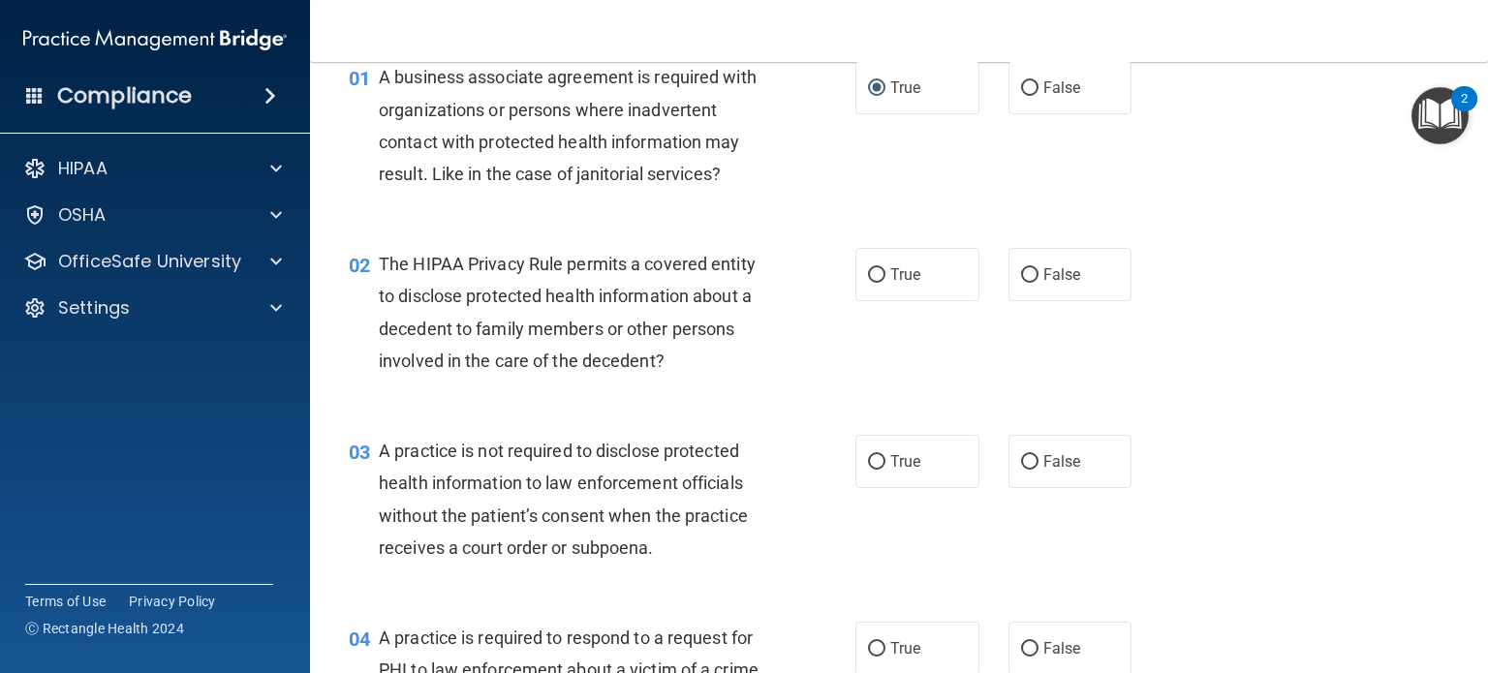
scroll to position [93, 0]
click at [1021, 271] on input "False" at bounding box center [1029, 274] width 17 height 15
radio input "true"
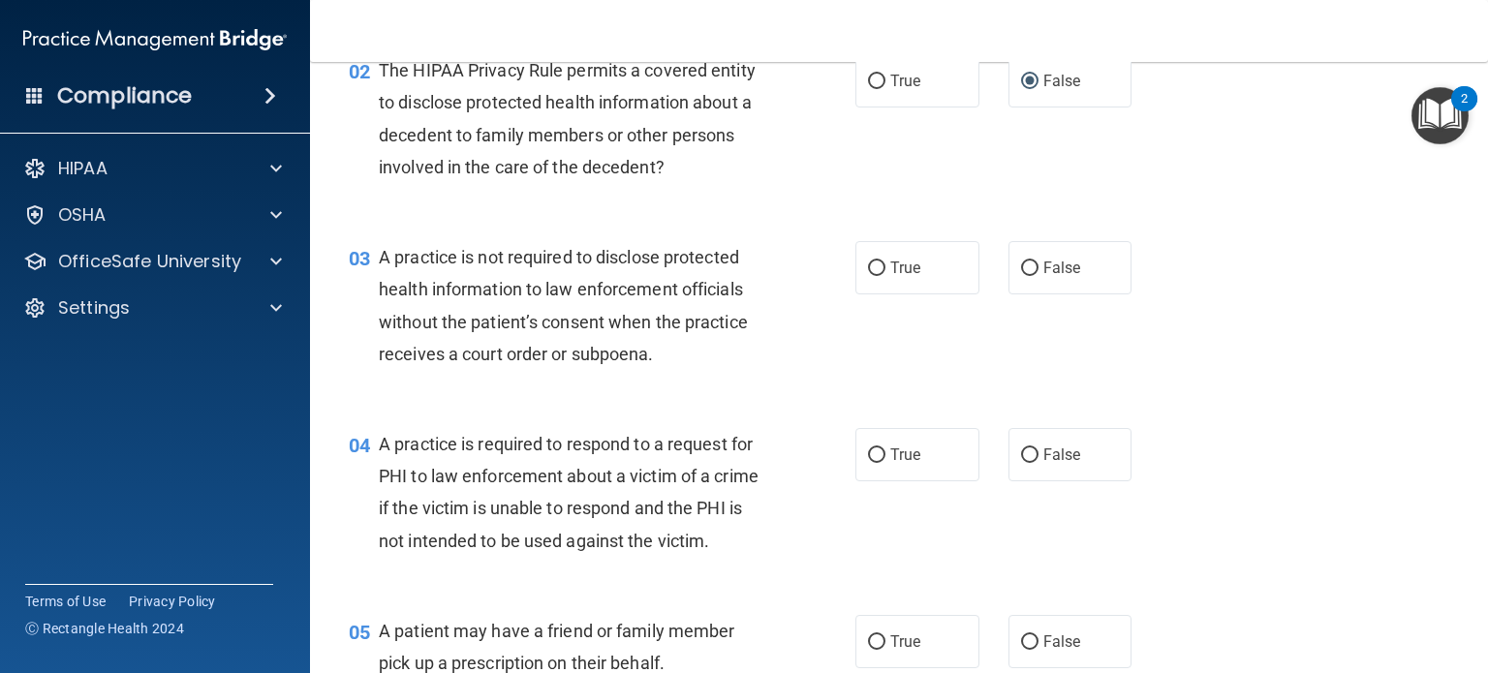
scroll to position [287, 0]
click at [869, 267] on input "True" at bounding box center [876, 268] width 17 height 15
radio input "true"
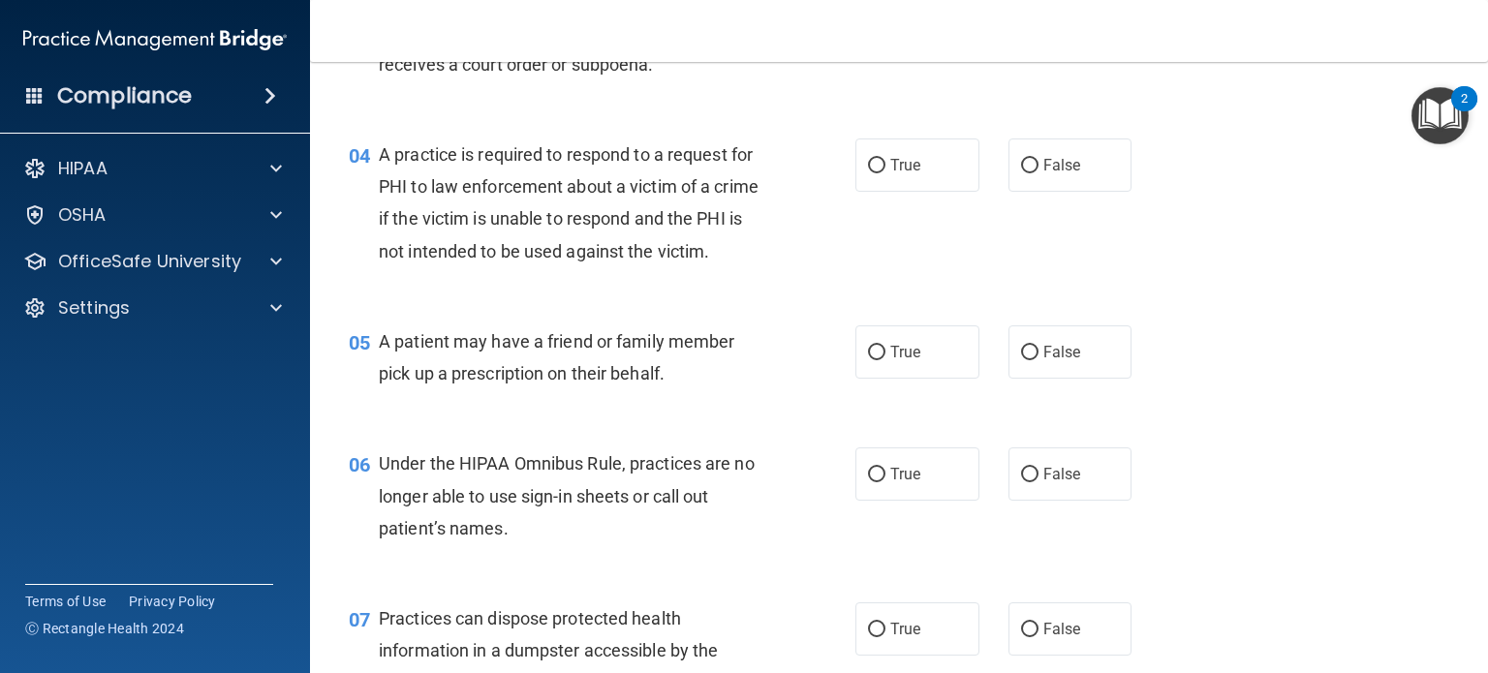
scroll to position [577, 0]
click at [868, 164] on input "True" at bounding box center [876, 165] width 17 height 15
radio input "true"
click at [868, 359] on input "True" at bounding box center [876, 352] width 17 height 15
radio input "true"
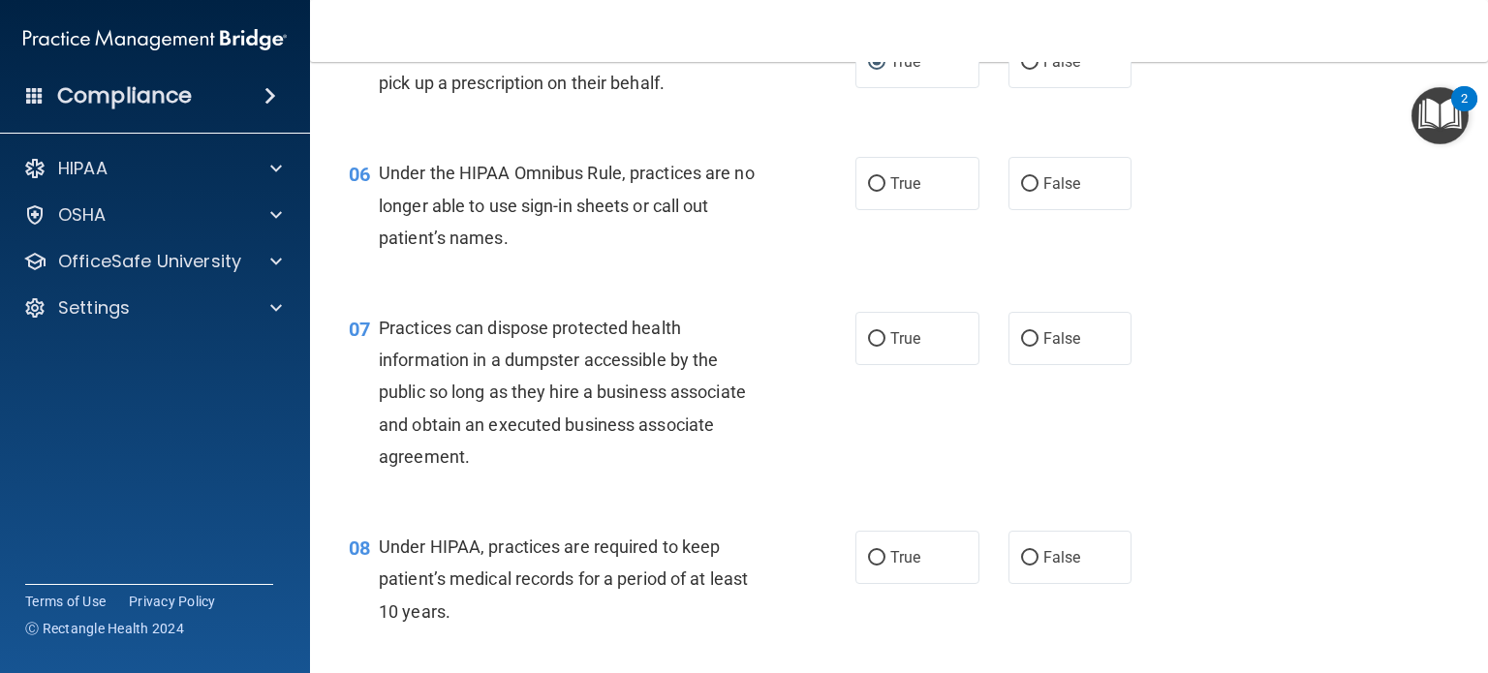
scroll to position [867, 0]
click at [1023, 191] on input "False" at bounding box center [1029, 183] width 17 height 15
radio input "true"
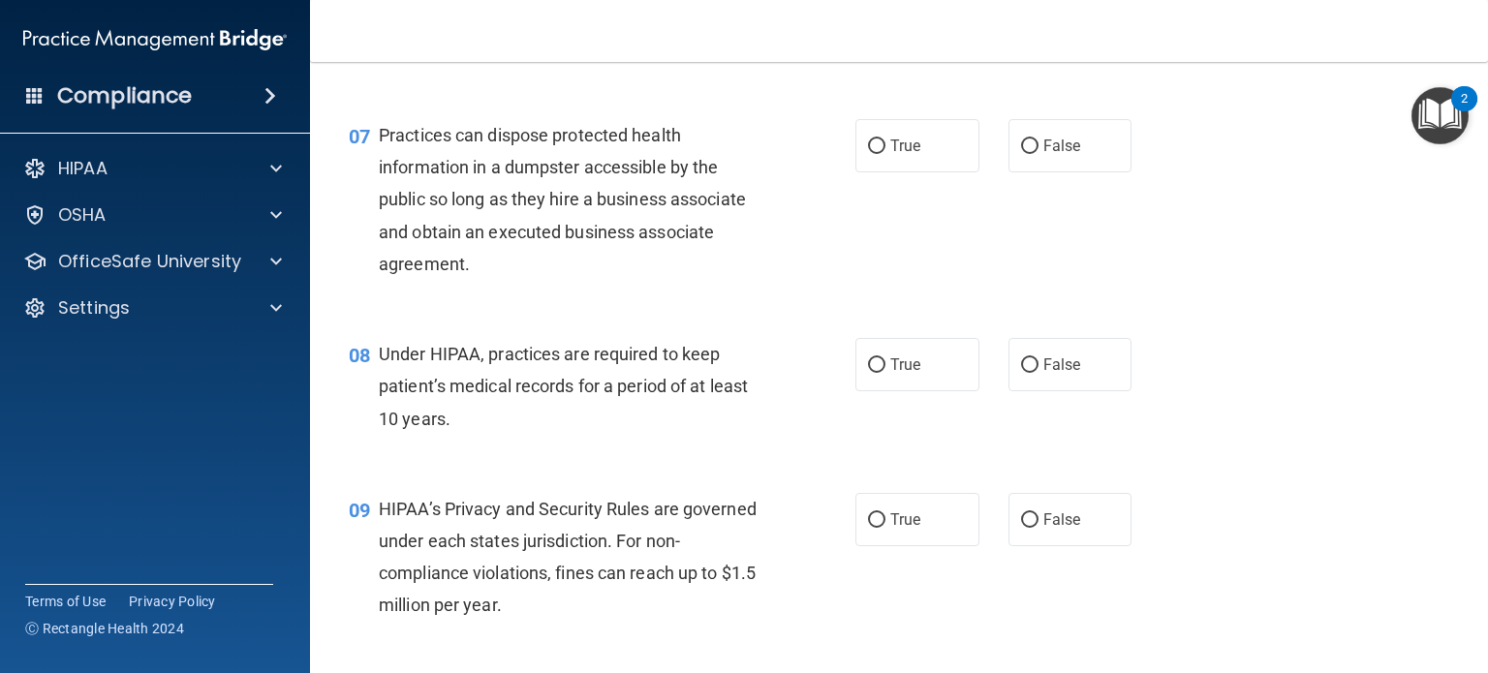
scroll to position [1060, 0]
click at [1021, 153] on input "False" at bounding box center [1029, 146] width 17 height 15
radio input "true"
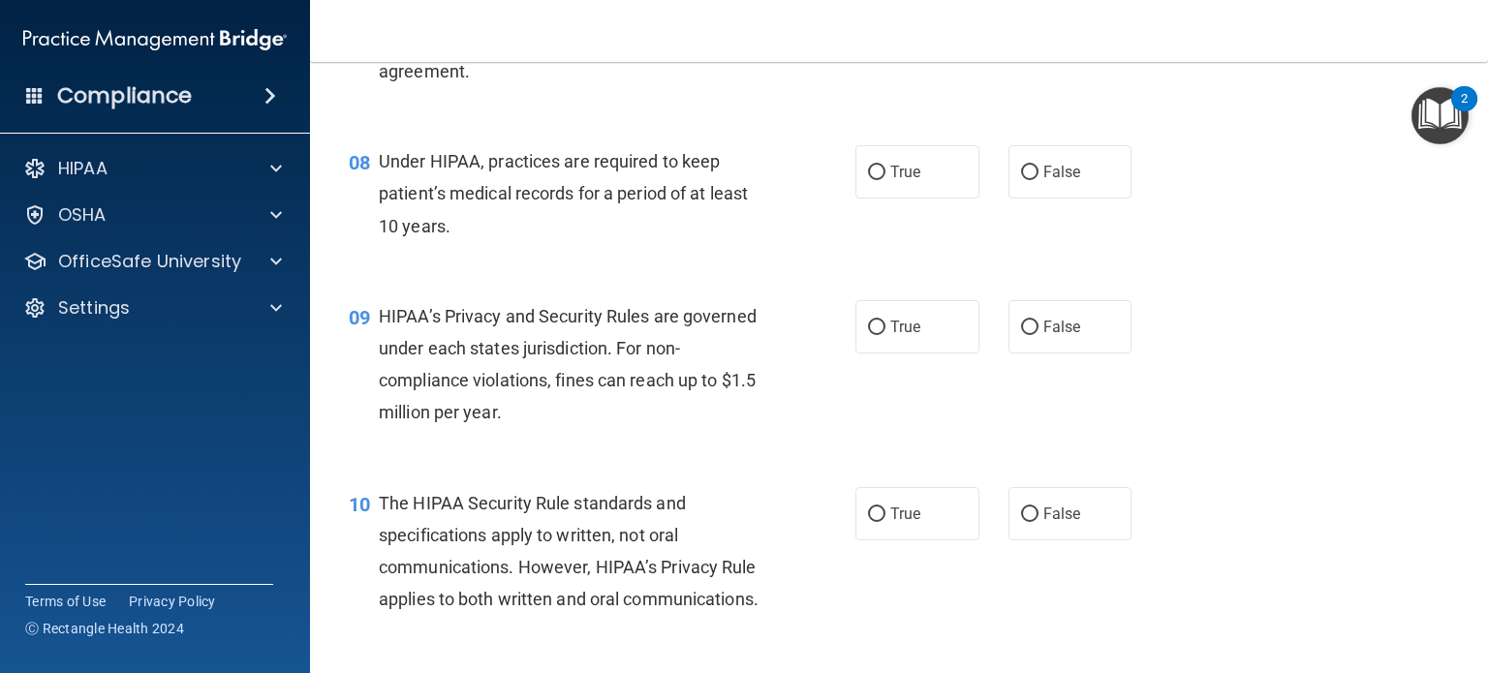
scroll to position [1253, 0]
click at [871, 179] on input "True" at bounding box center [876, 172] width 17 height 15
radio input "true"
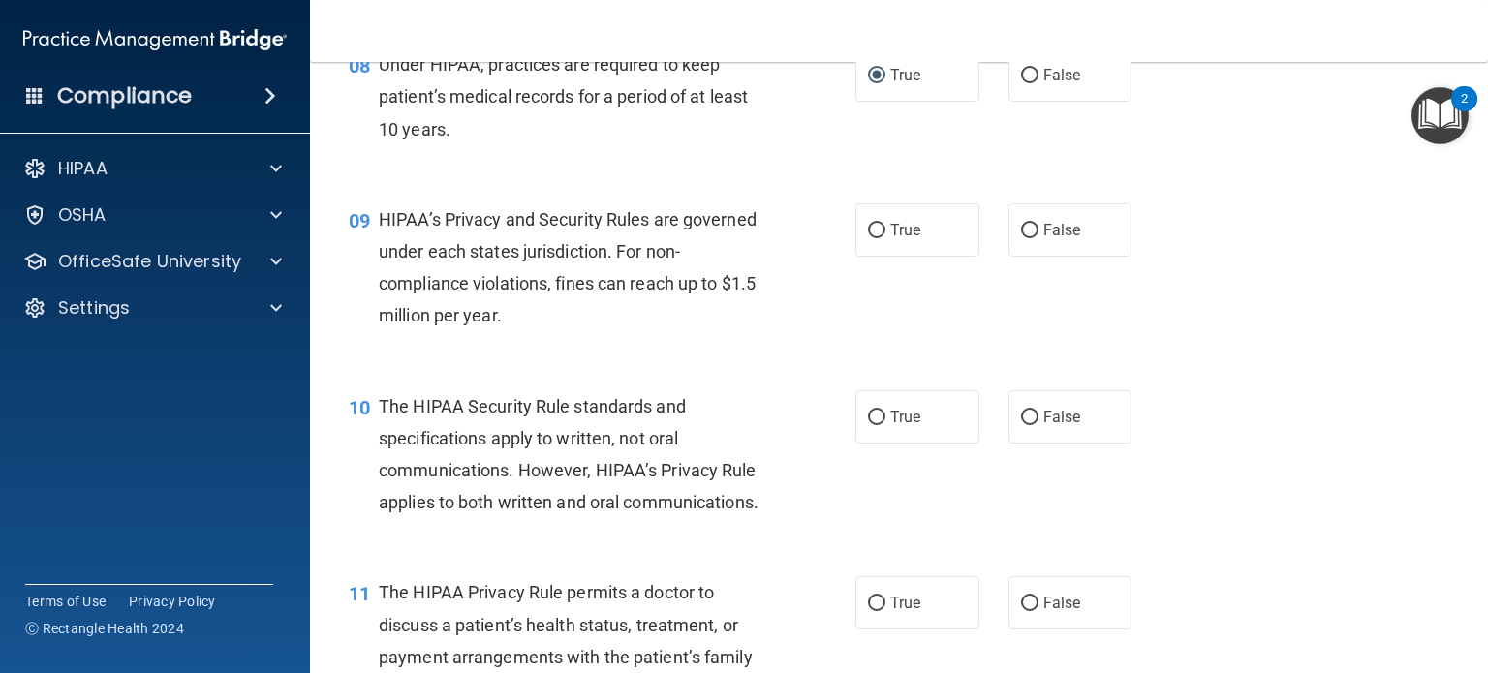
scroll to position [1349, 0]
click at [868, 238] on input "True" at bounding box center [876, 231] width 17 height 15
radio input "true"
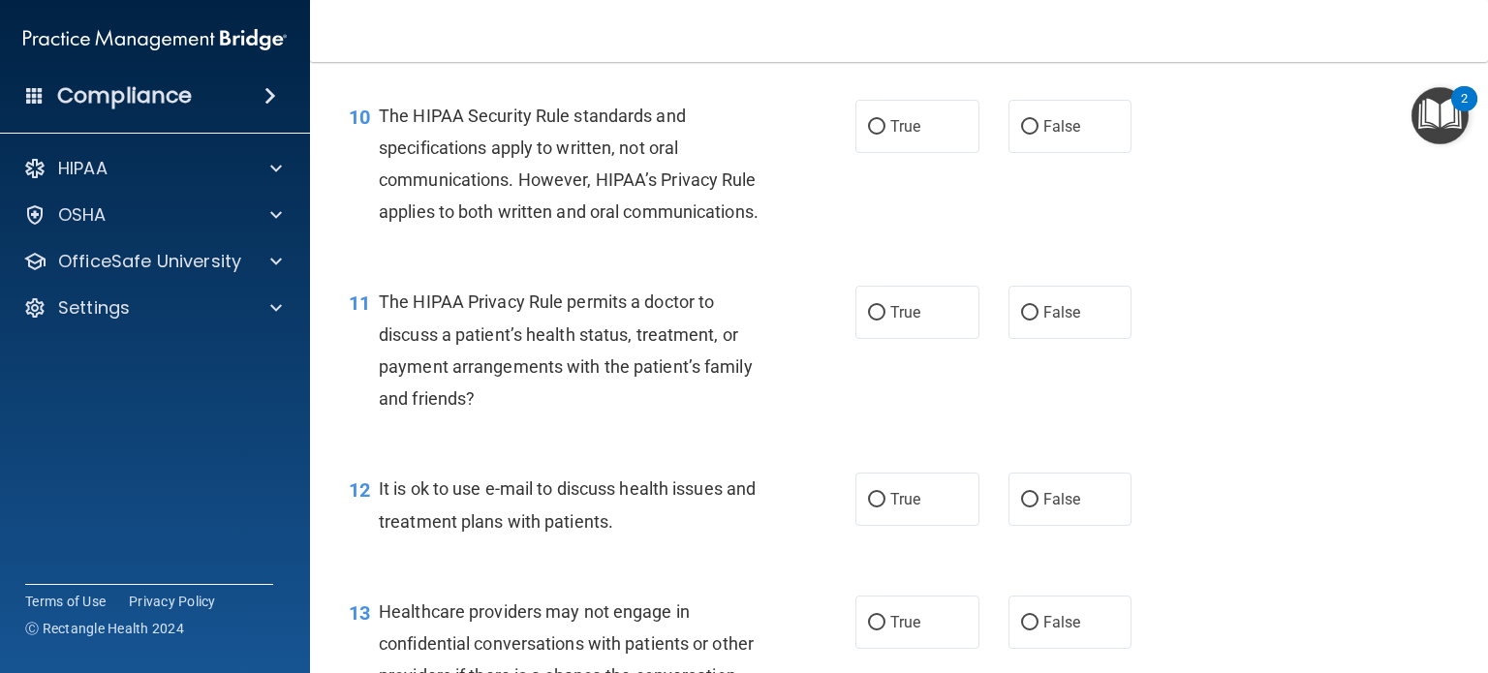
scroll to position [1639, 0]
click at [870, 135] on input "True" at bounding box center [876, 127] width 17 height 15
radio input "true"
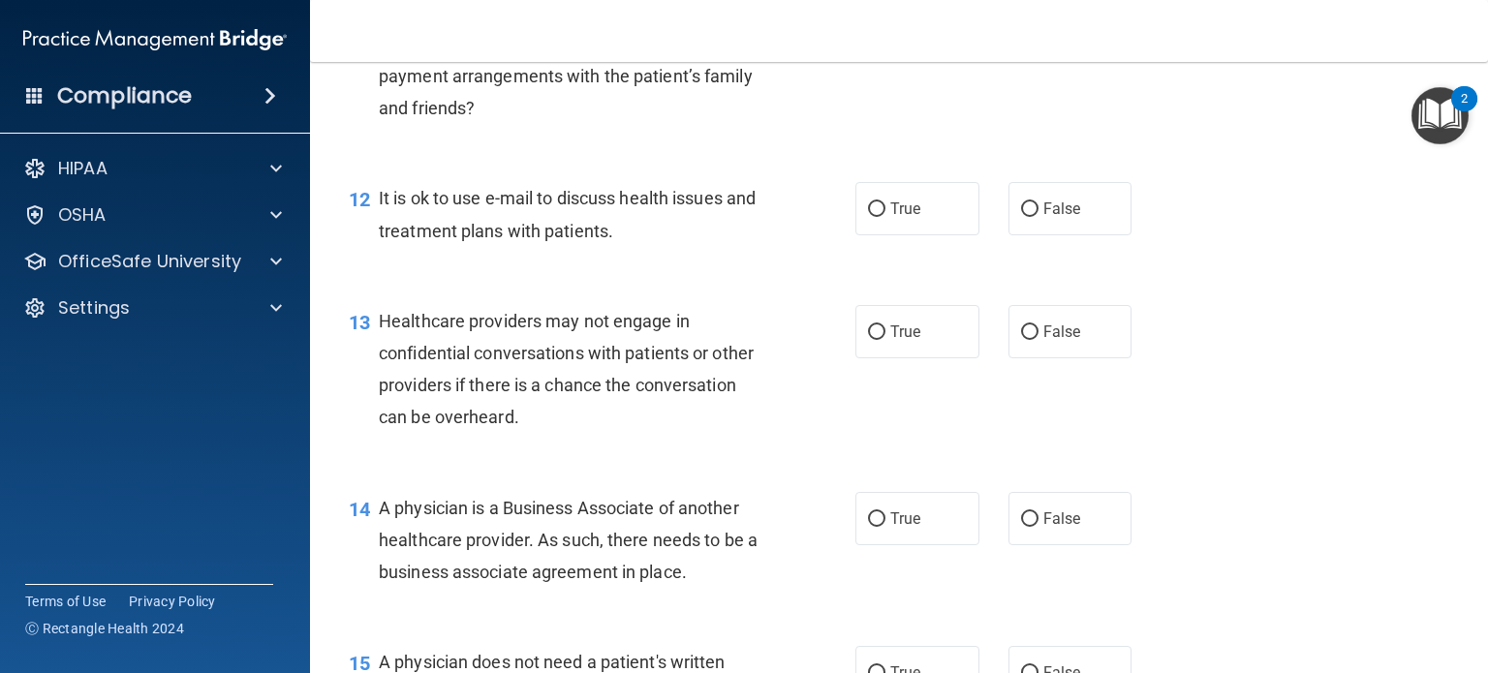
scroll to position [1930, 0]
click at [868, 30] on input "True" at bounding box center [876, 23] width 17 height 15
radio input "true"
click at [1021, 217] on input "False" at bounding box center [1029, 210] width 17 height 15
radio input "true"
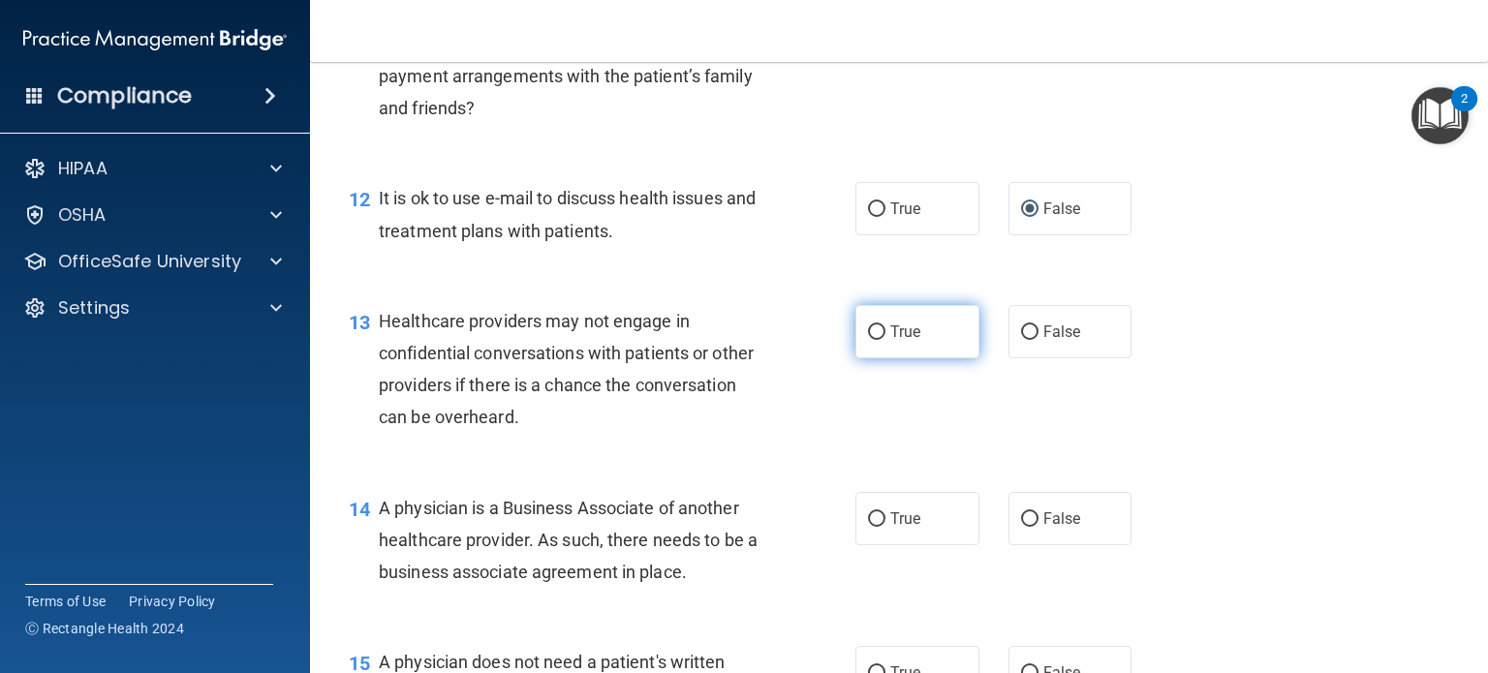
click at [869, 340] on input "True" at bounding box center [876, 333] width 17 height 15
radio input "true"
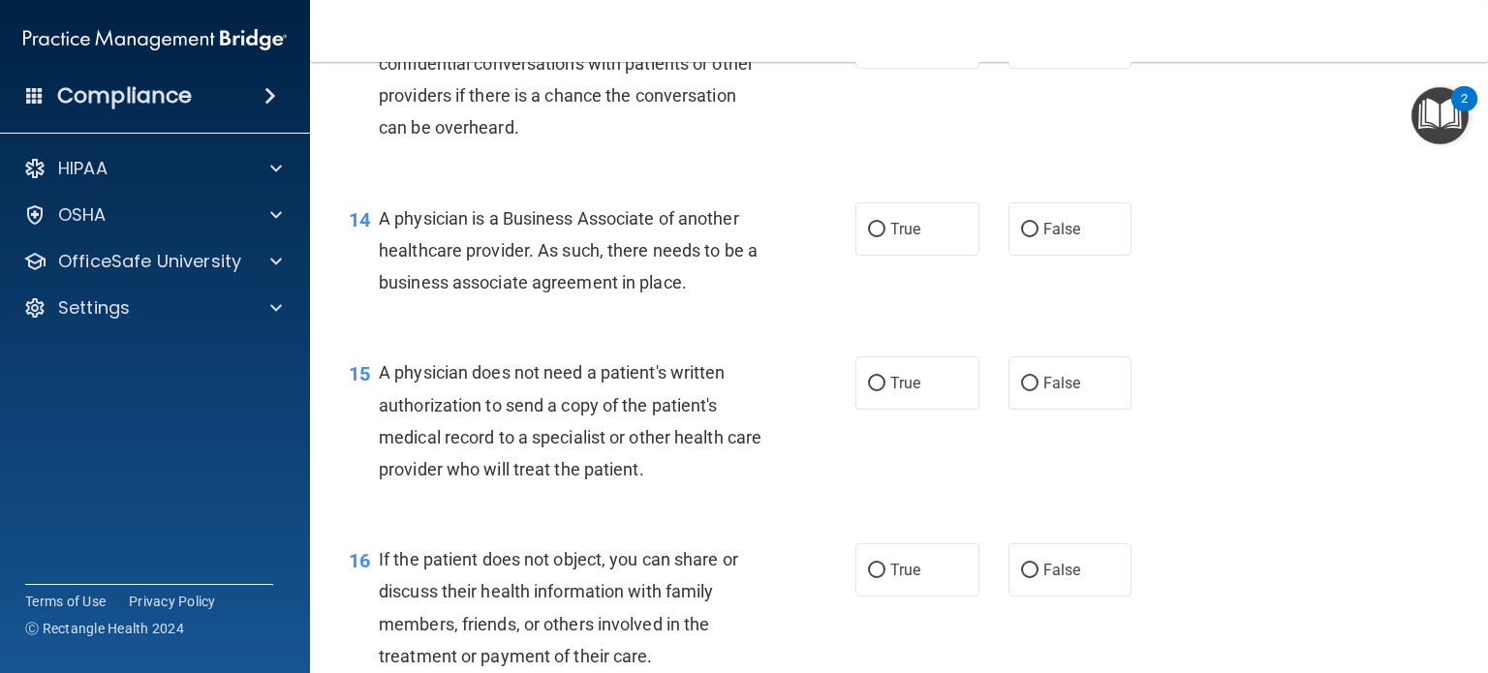
scroll to position [2221, 0]
click at [875, 236] on input "True" at bounding box center [876, 229] width 17 height 15
radio input "true"
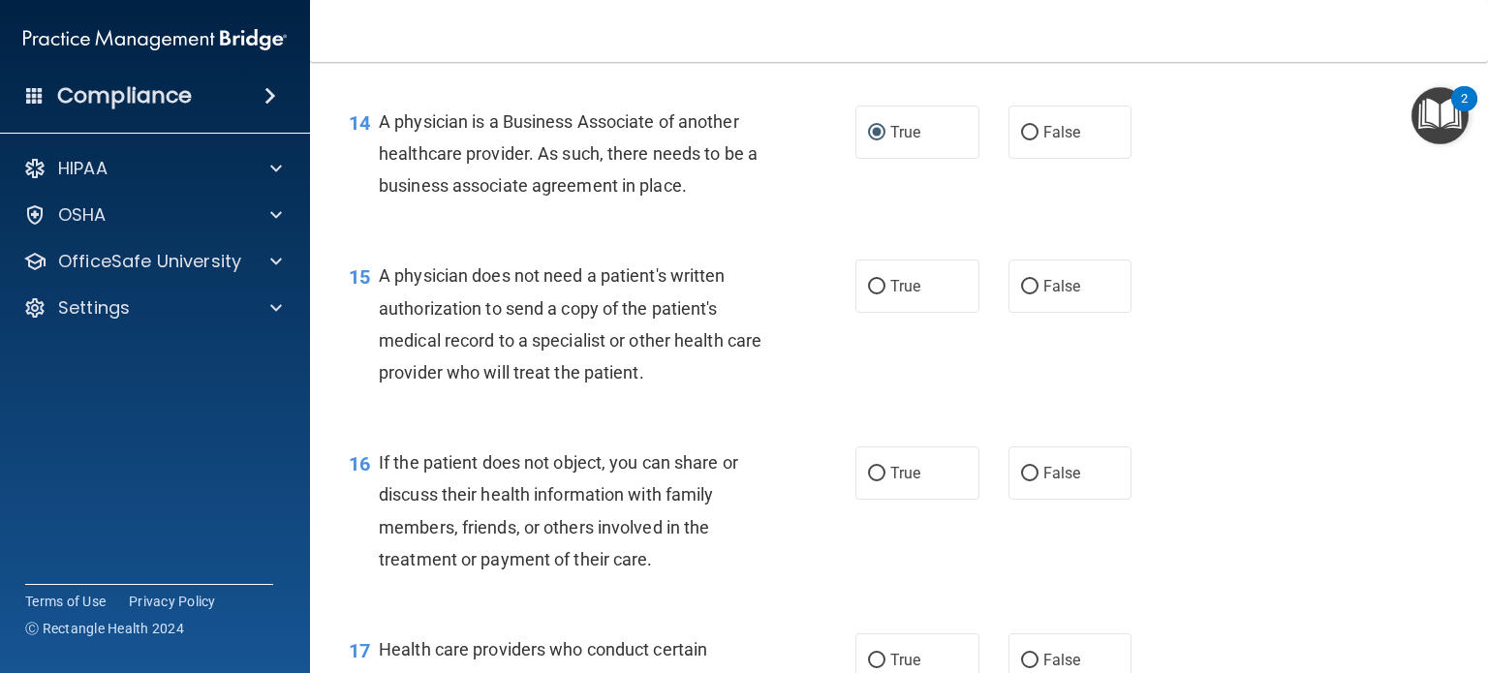
scroll to position [2318, 0]
click at [1021, 294] on input "False" at bounding box center [1029, 286] width 17 height 15
radio input "true"
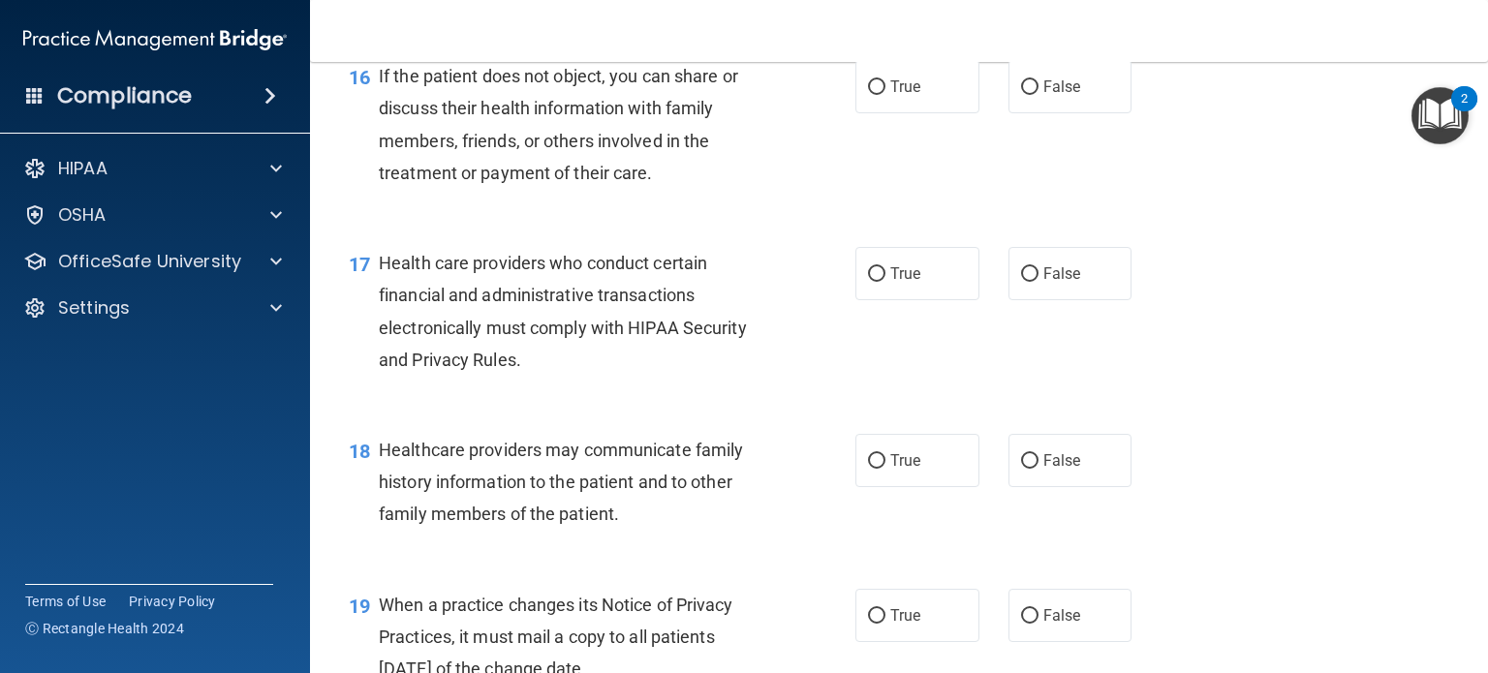
scroll to position [2704, 0]
click at [868, 281] on input "True" at bounding box center [876, 273] width 17 height 15
radio input "true"
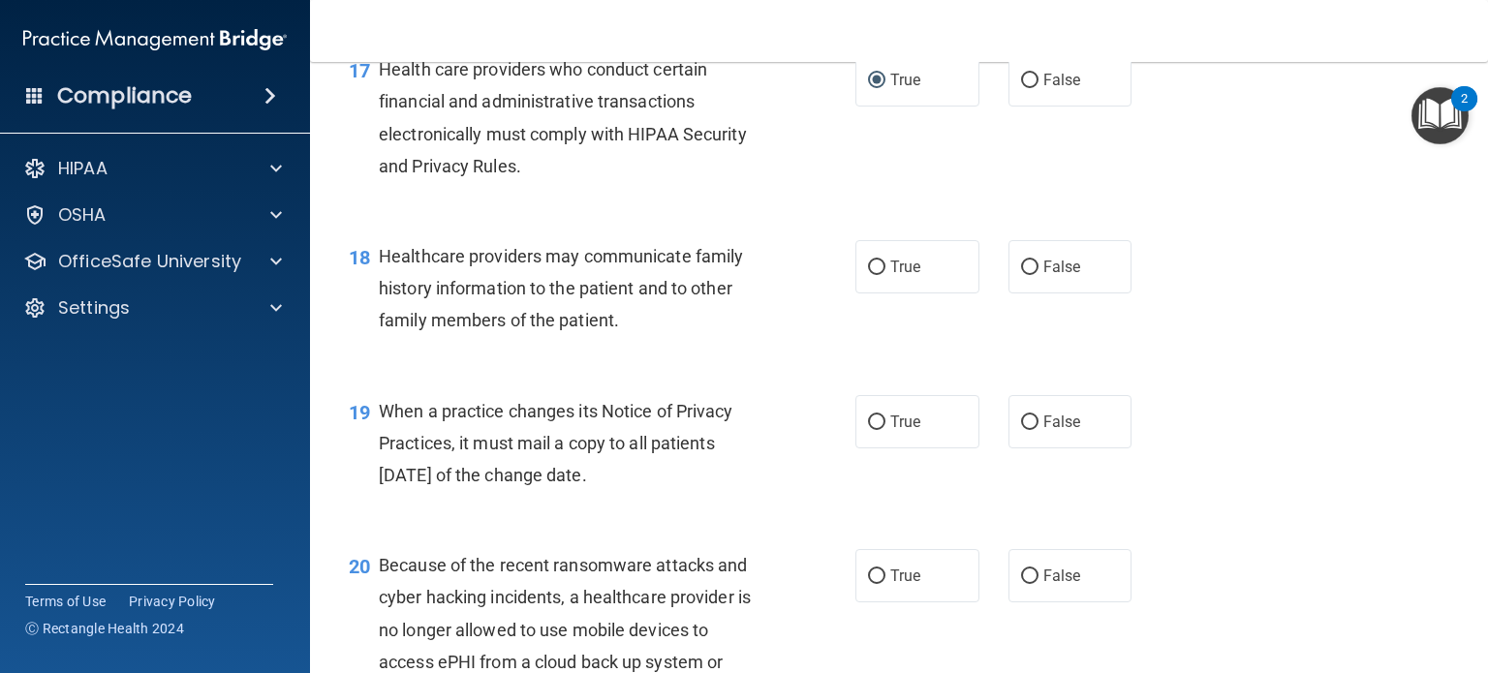
scroll to position [2898, 0]
click at [1021, 274] on input "False" at bounding box center [1029, 267] width 17 height 15
radio input "true"
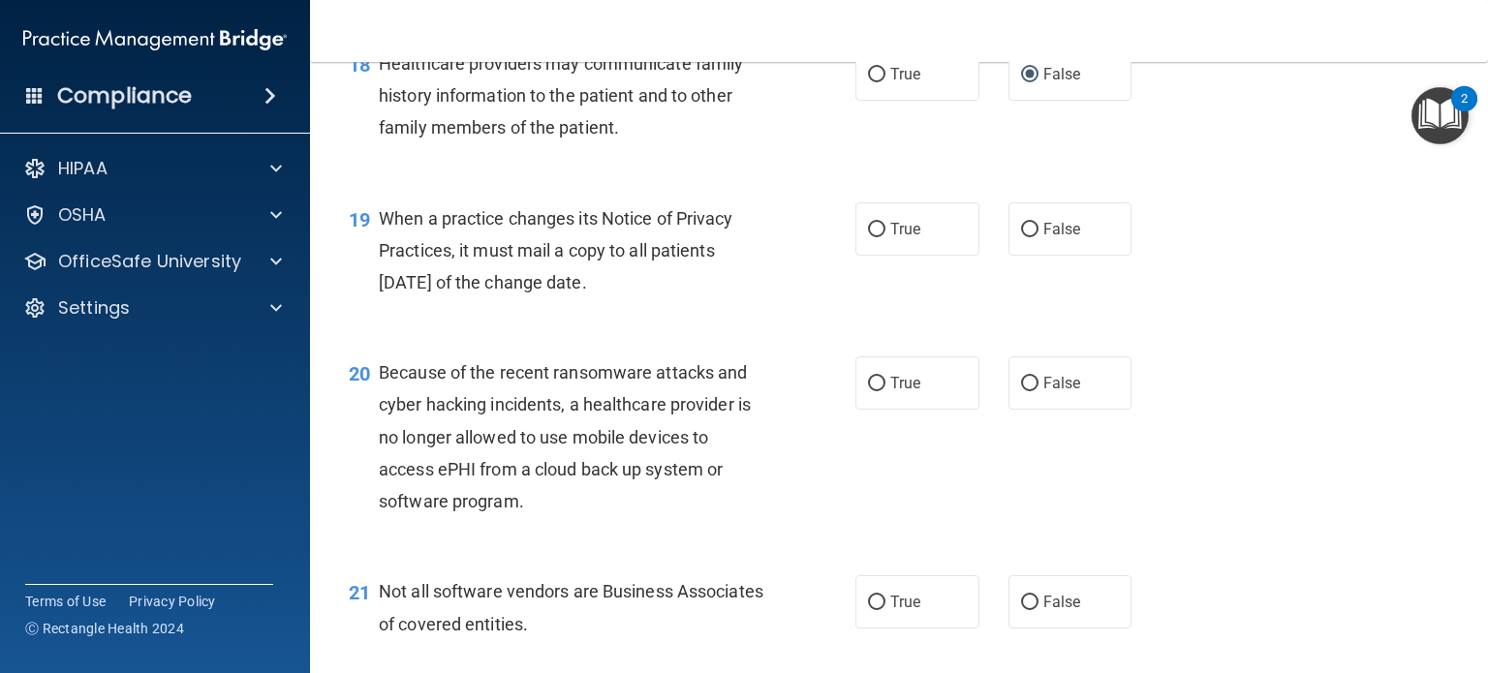
scroll to position [3091, 0]
click at [1020, 255] on label "False" at bounding box center [1071, 228] width 124 height 53
click at [1021, 236] on input "False" at bounding box center [1029, 229] width 17 height 15
radio input "true"
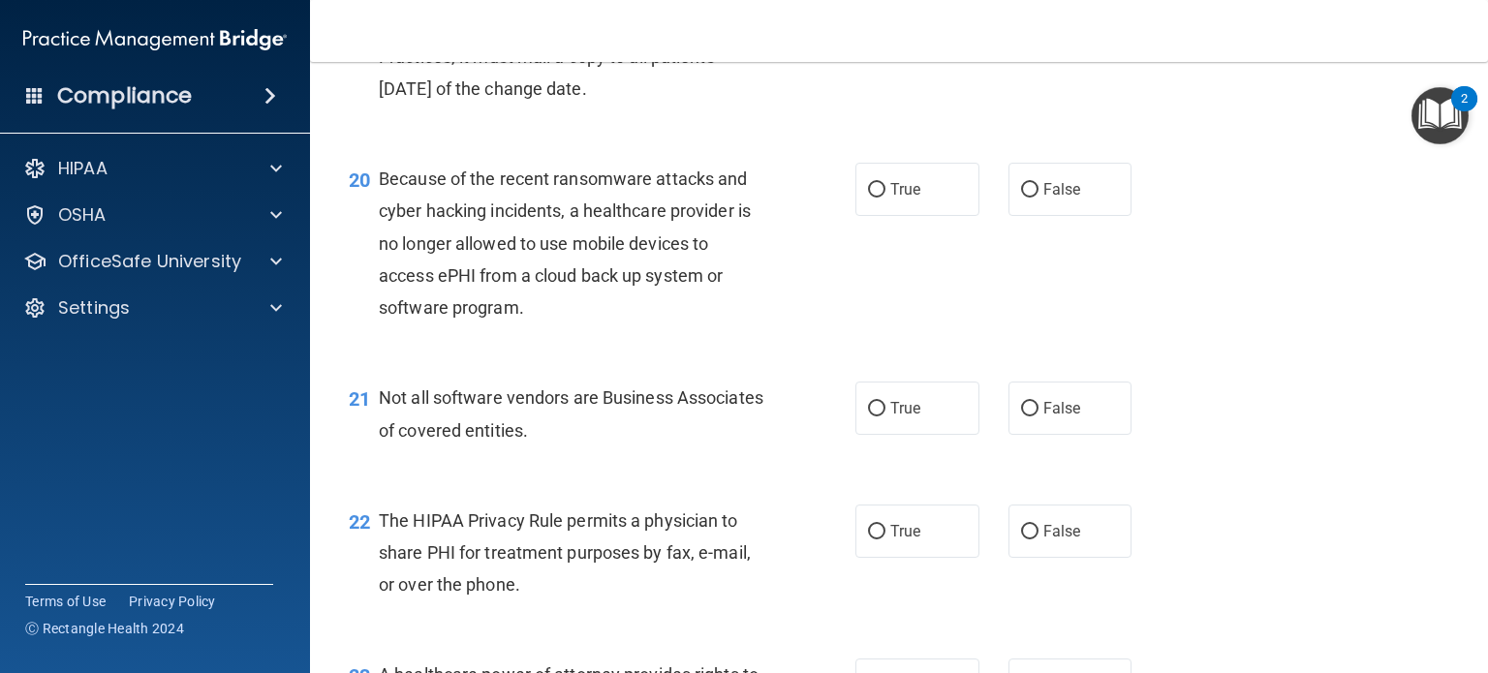
scroll to position [3285, 0]
click at [875, 197] on input "True" at bounding box center [876, 189] width 17 height 15
radio input "true"
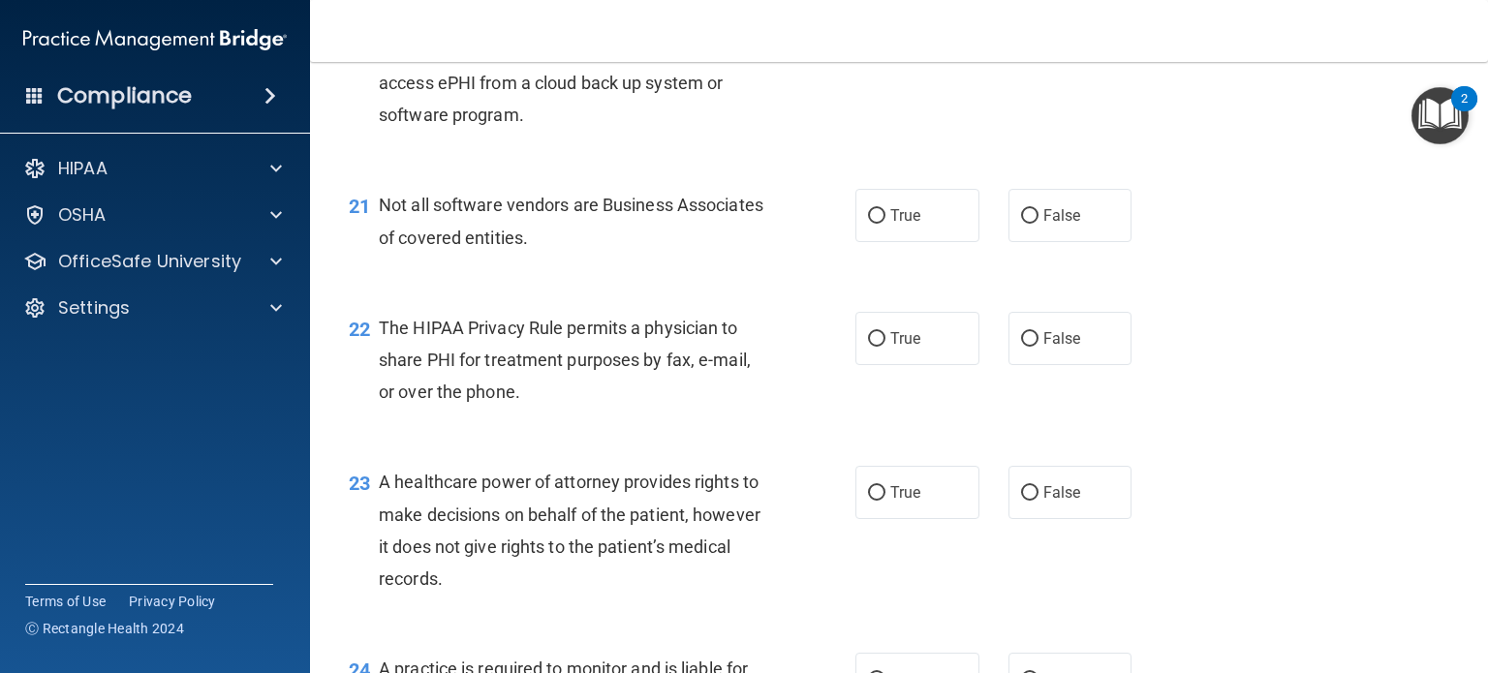
scroll to position [3477, 0]
click at [868, 224] on input "True" at bounding box center [876, 216] width 17 height 15
radio input "true"
click at [868, 347] on input "True" at bounding box center [876, 339] width 17 height 15
radio input "true"
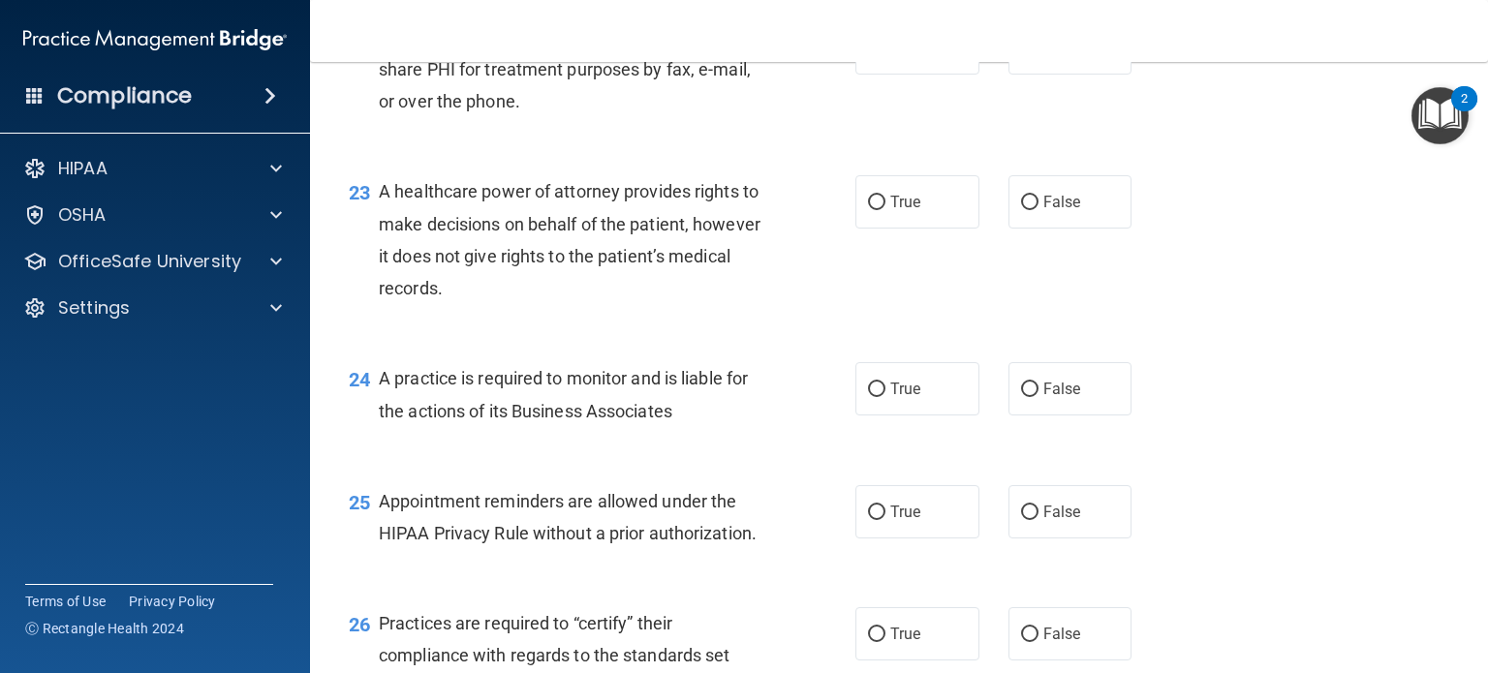
scroll to position [3767, 0]
click at [1021, 210] on input "False" at bounding box center [1029, 203] width 17 height 15
radio input "true"
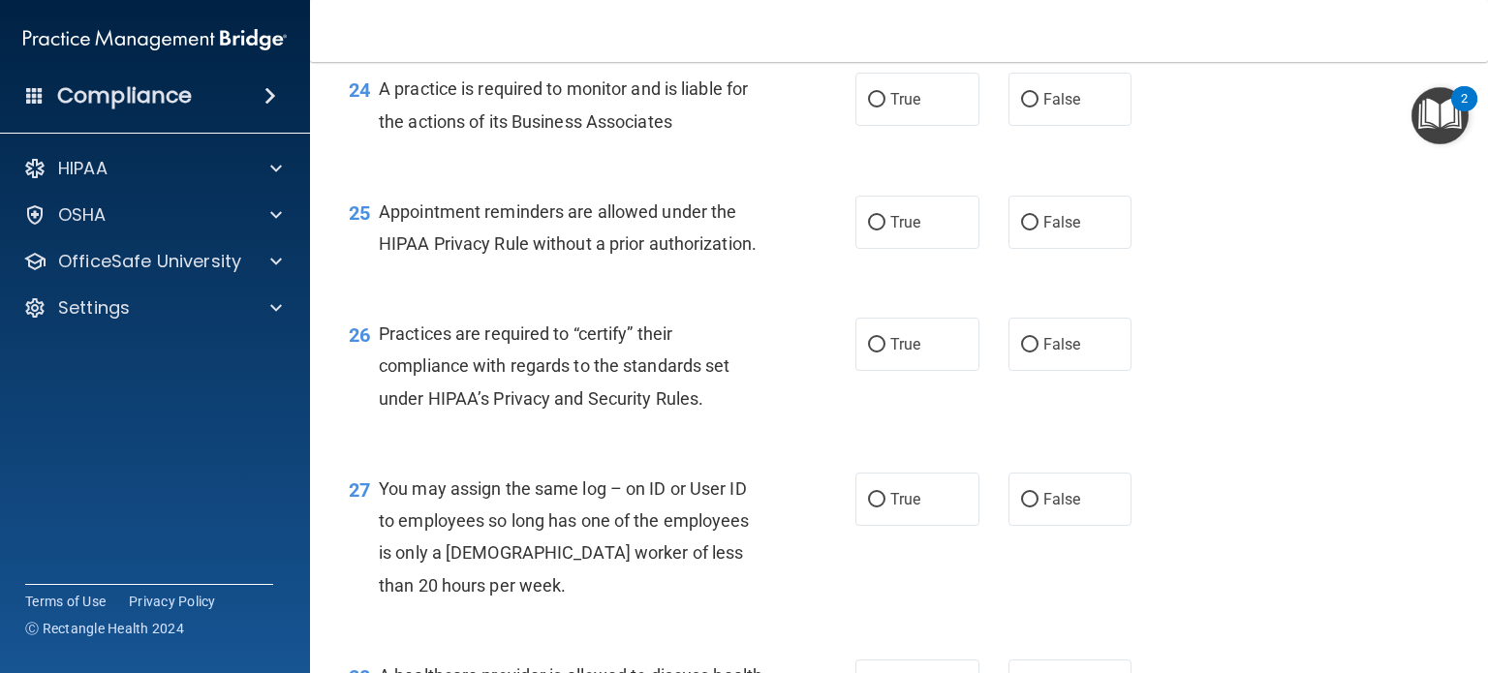
scroll to position [4058, 0]
click at [868, 107] on input "True" at bounding box center [876, 99] width 17 height 15
radio input "true"
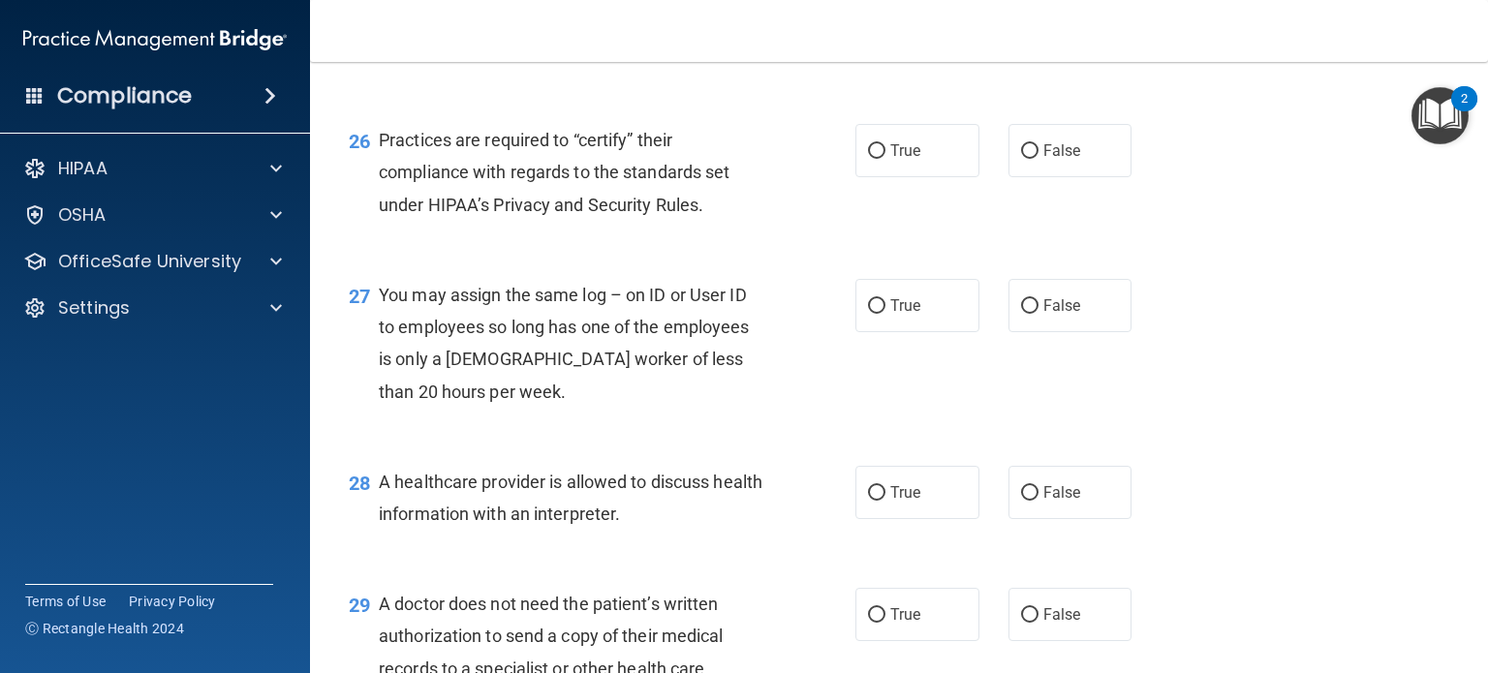
scroll to position [4252, 0]
click at [871, 36] on input "True" at bounding box center [876, 28] width 17 height 15
radio input "true"
click at [868, 158] on input "True" at bounding box center [876, 150] width 17 height 15
radio input "true"
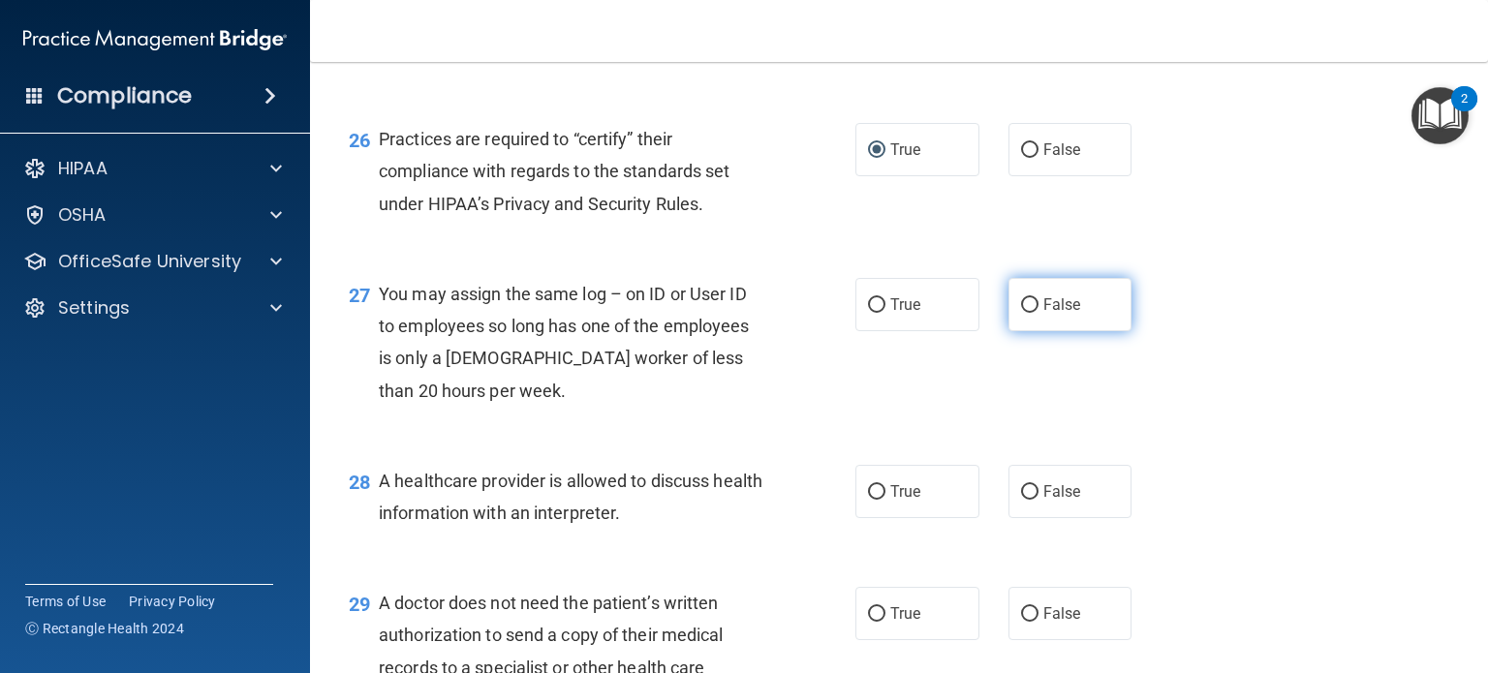
click at [1021, 313] on input "False" at bounding box center [1029, 305] width 17 height 15
radio input "true"
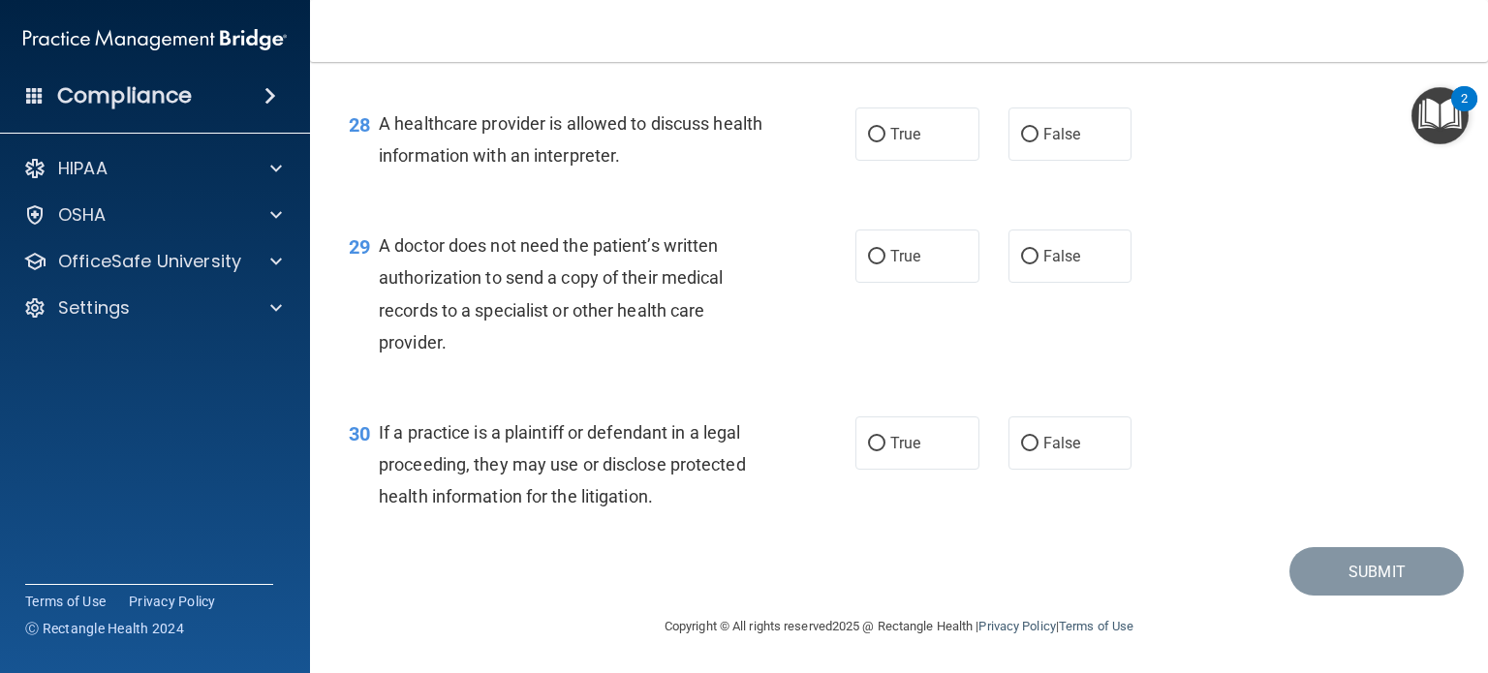
scroll to position [4674, 0]
click at [872, 135] on input "True" at bounding box center [876, 135] width 17 height 15
radio input "true"
click at [1022, 254] on input "False" at bounding box center [1029, 257] width 17 height 15
radio input "true"
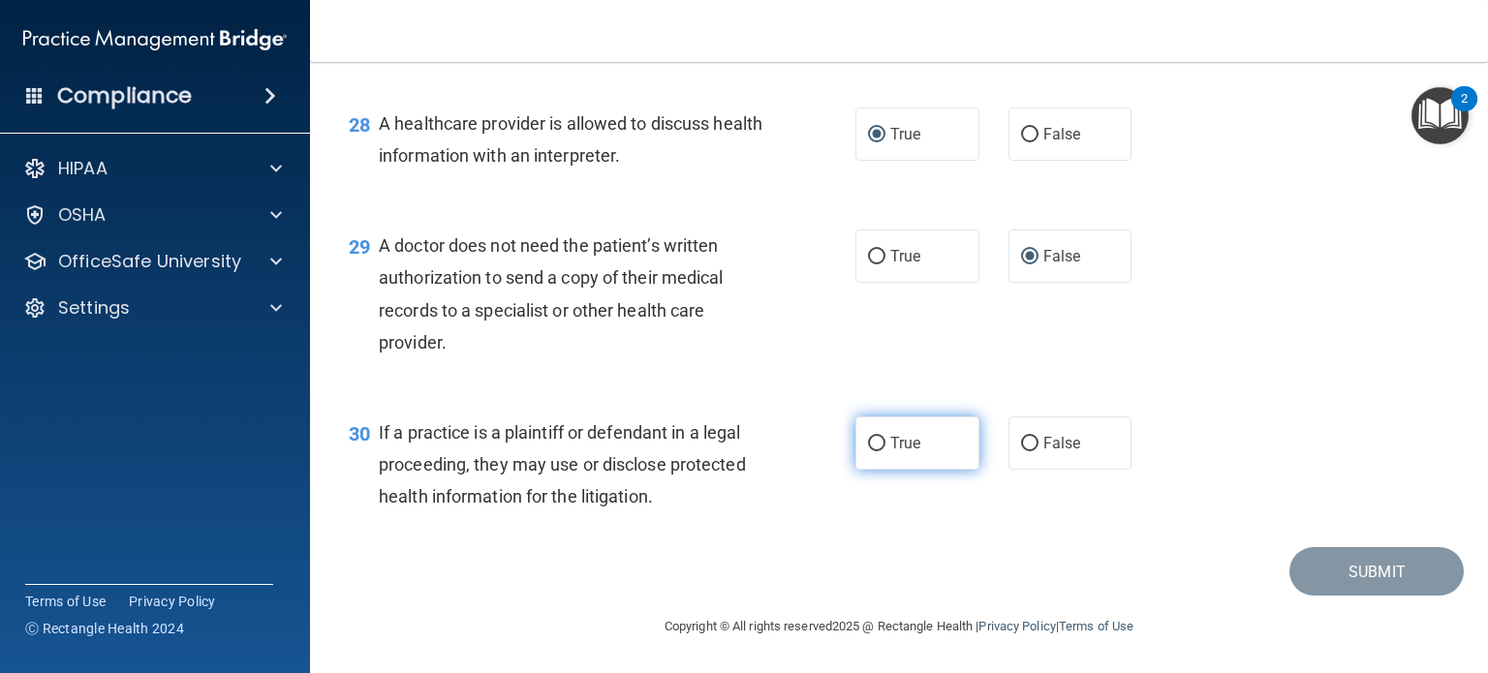
click at [875, 437] on input "True" at bounding box center [876, 444] width 17 height 15
radio input "true"
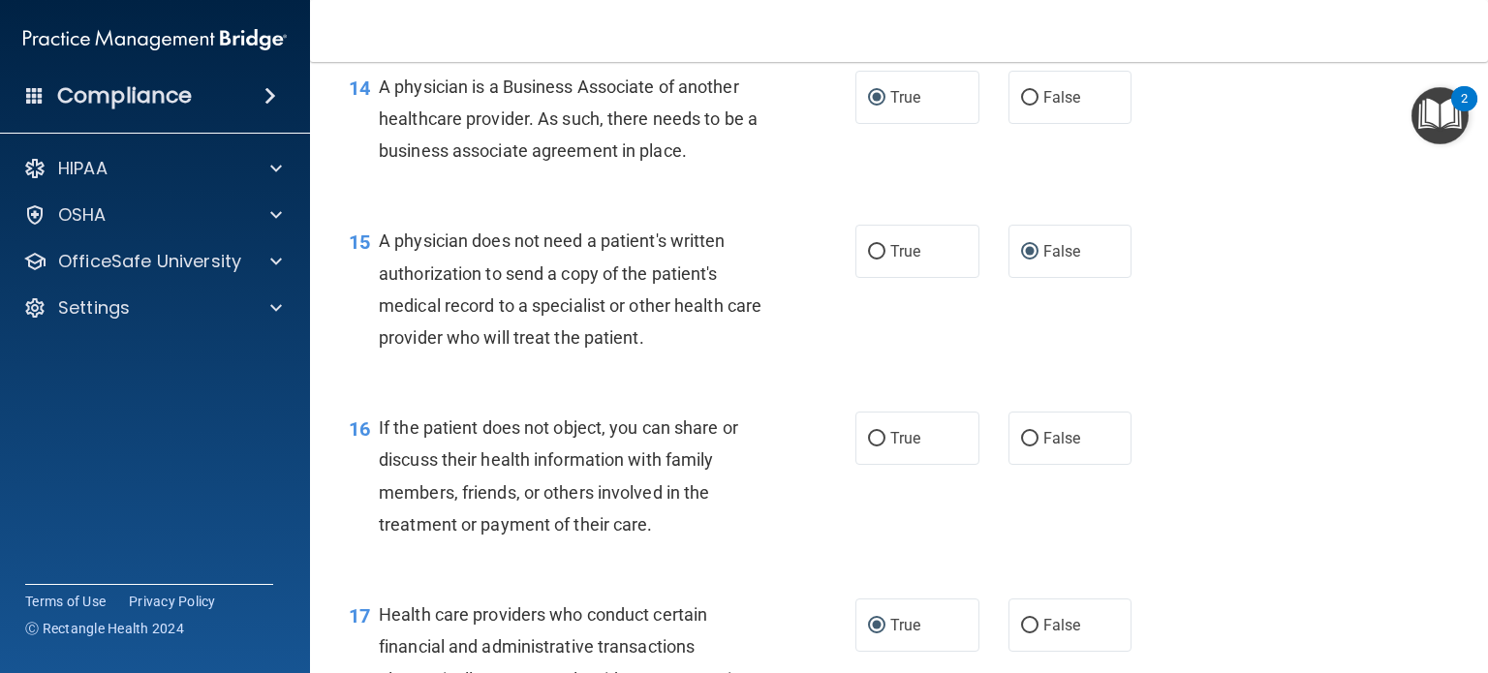
scroll to position [2351, 0]
click at [868, 448] on input "True" at bounding box center [876, 440] width 17 height 15
radio input "true"
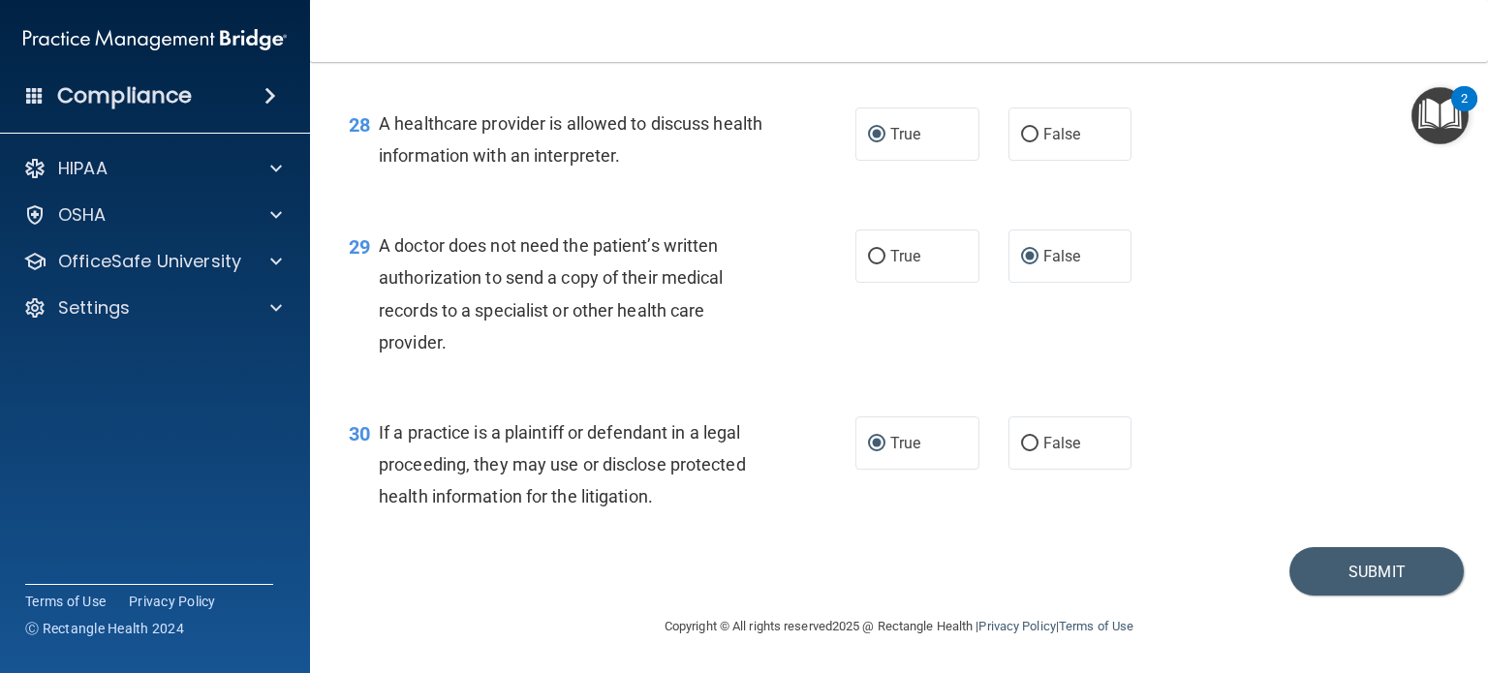
scroll to position [4674, 0]
click at [1361, 563] on button "Submit" at bounding box center [1377, 571] width 174 height 49
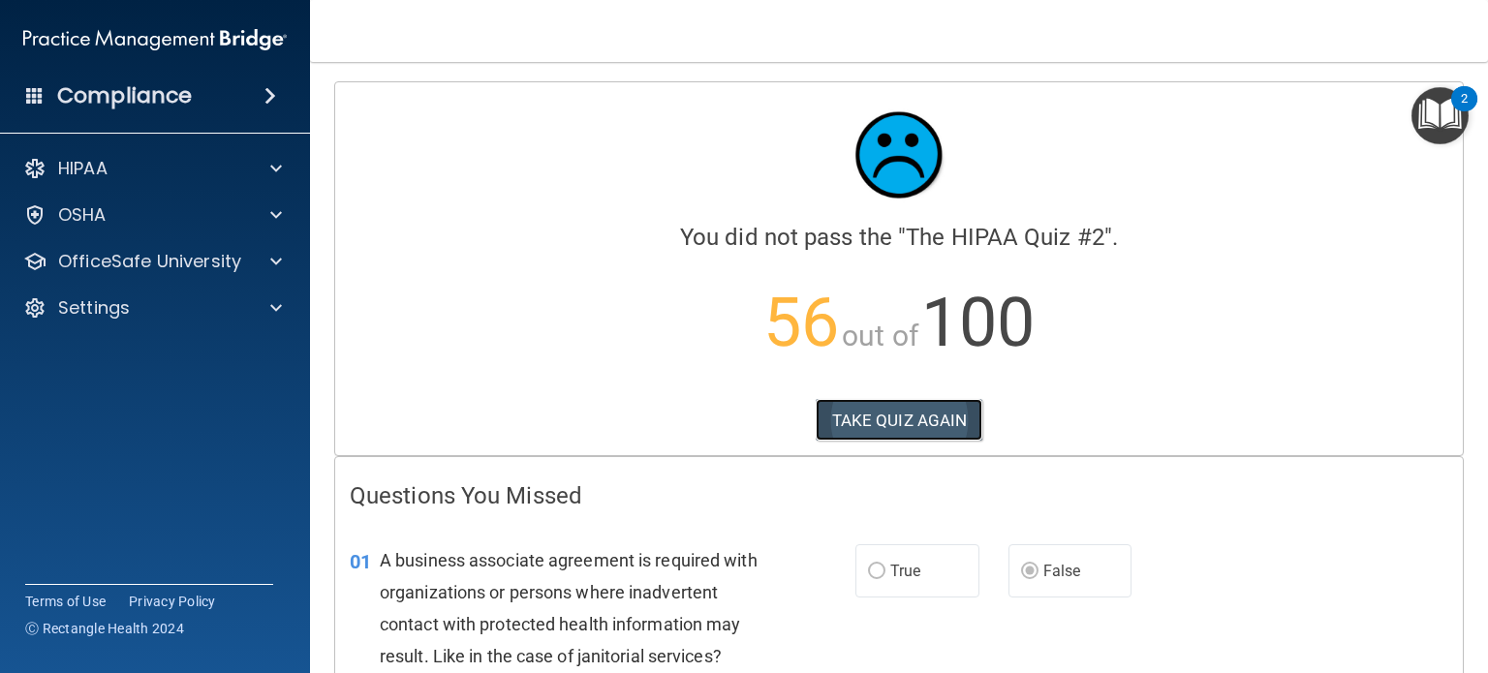
click at [888, 418] on button "TAKE QUIZ AGAIN" at bounding box center [900, 420] width 168 height 43
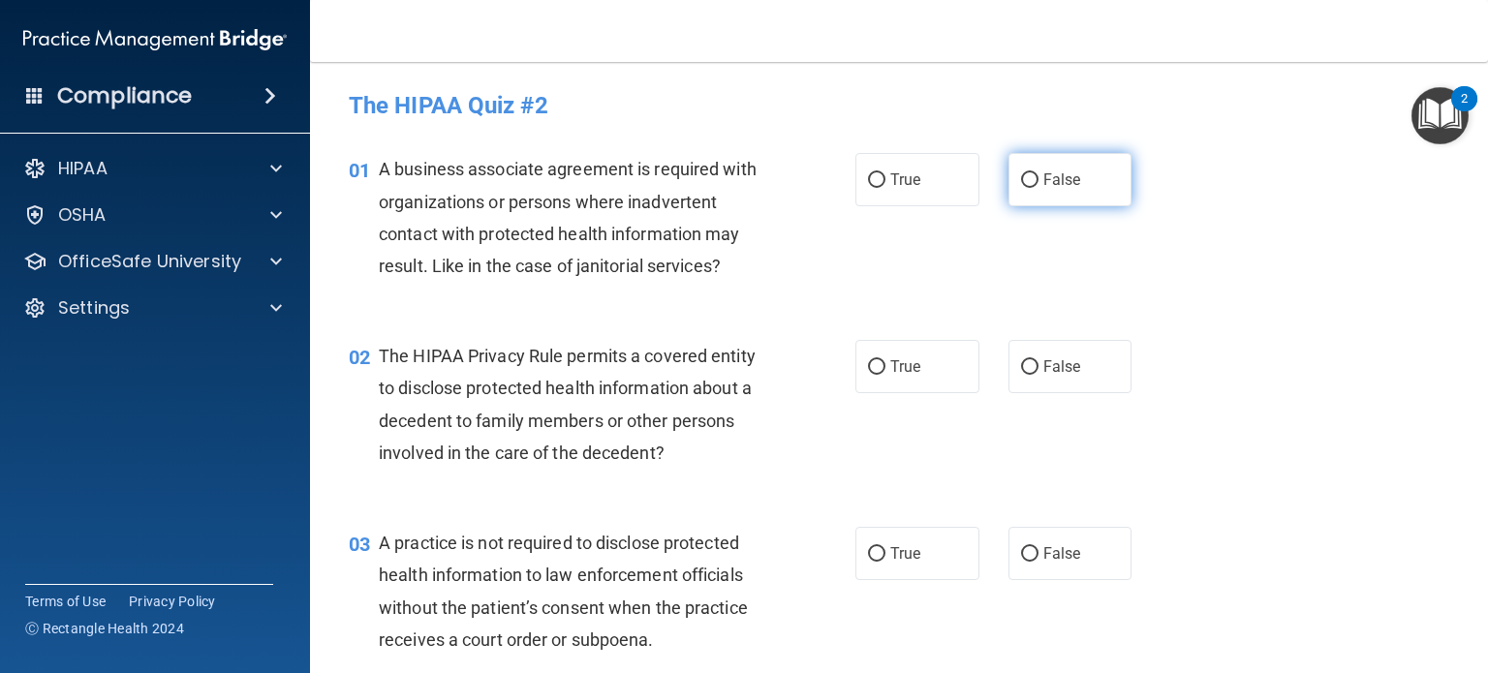
click at [1024, 174] on input "False" at bounding box center [1029, 180] width 17 height 15
radio input "true"
click at [871, 365] on input "True" at bounding box center [876, 367] width 17 height 15
radio input "true"
click at [1025, 557] on input "False" at bounding box center [1029, 554] width 17 height 15
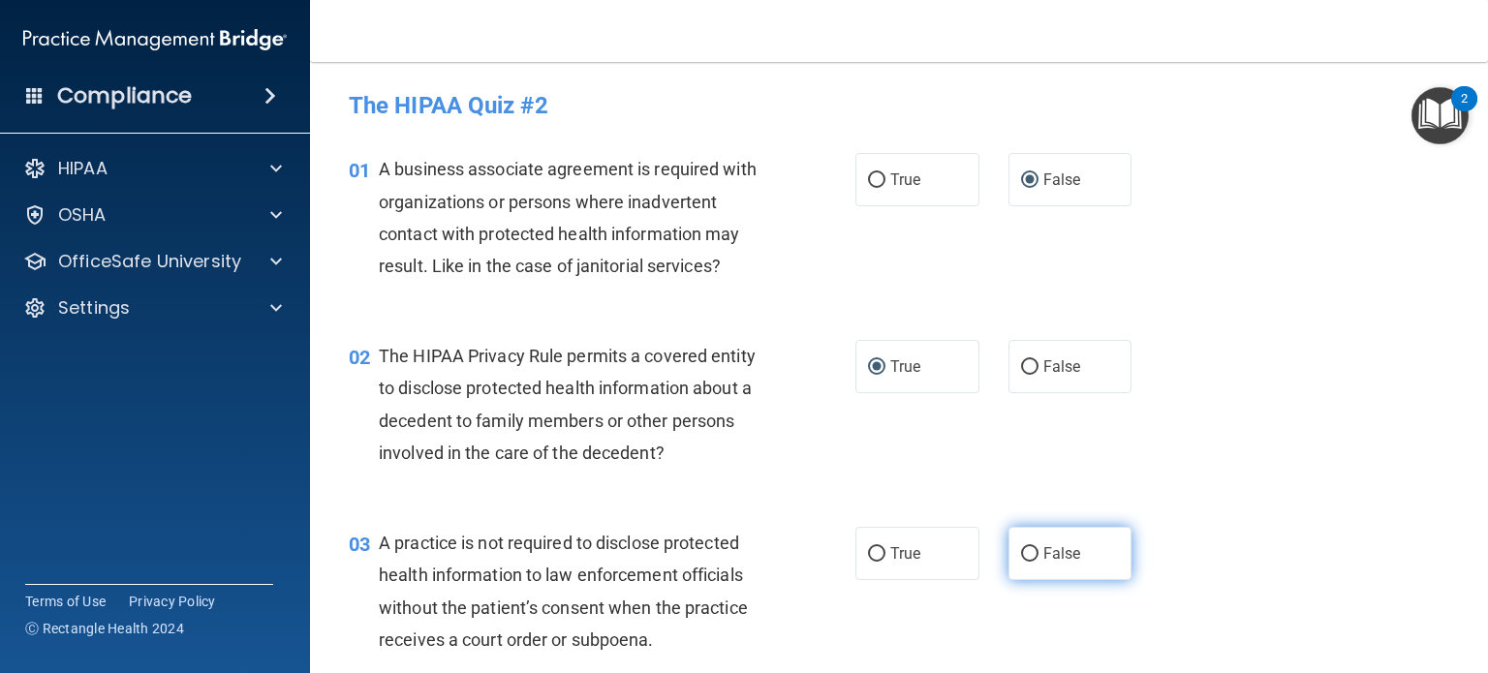
radio input "true"
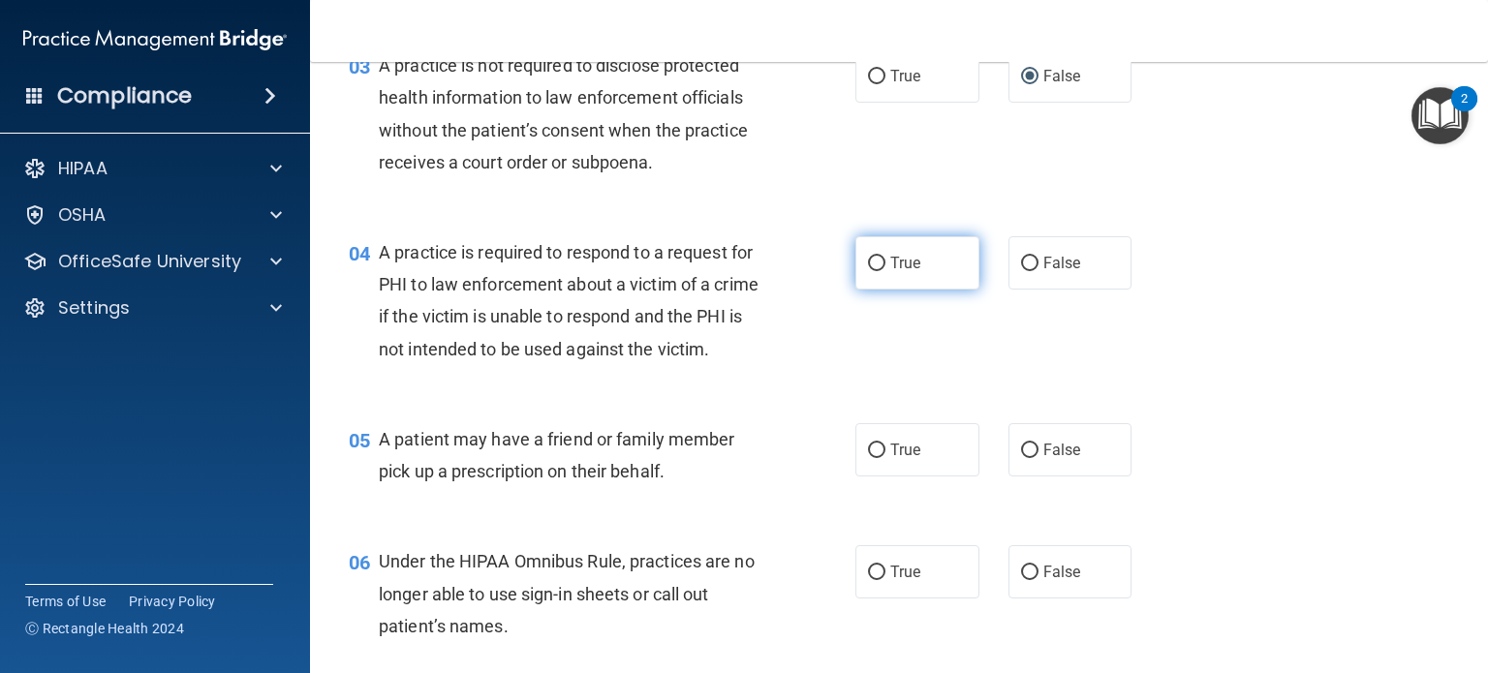
click at [868, 267] on input "True" at bounding box center [876, 264] width 17 height 15
radio input "true"
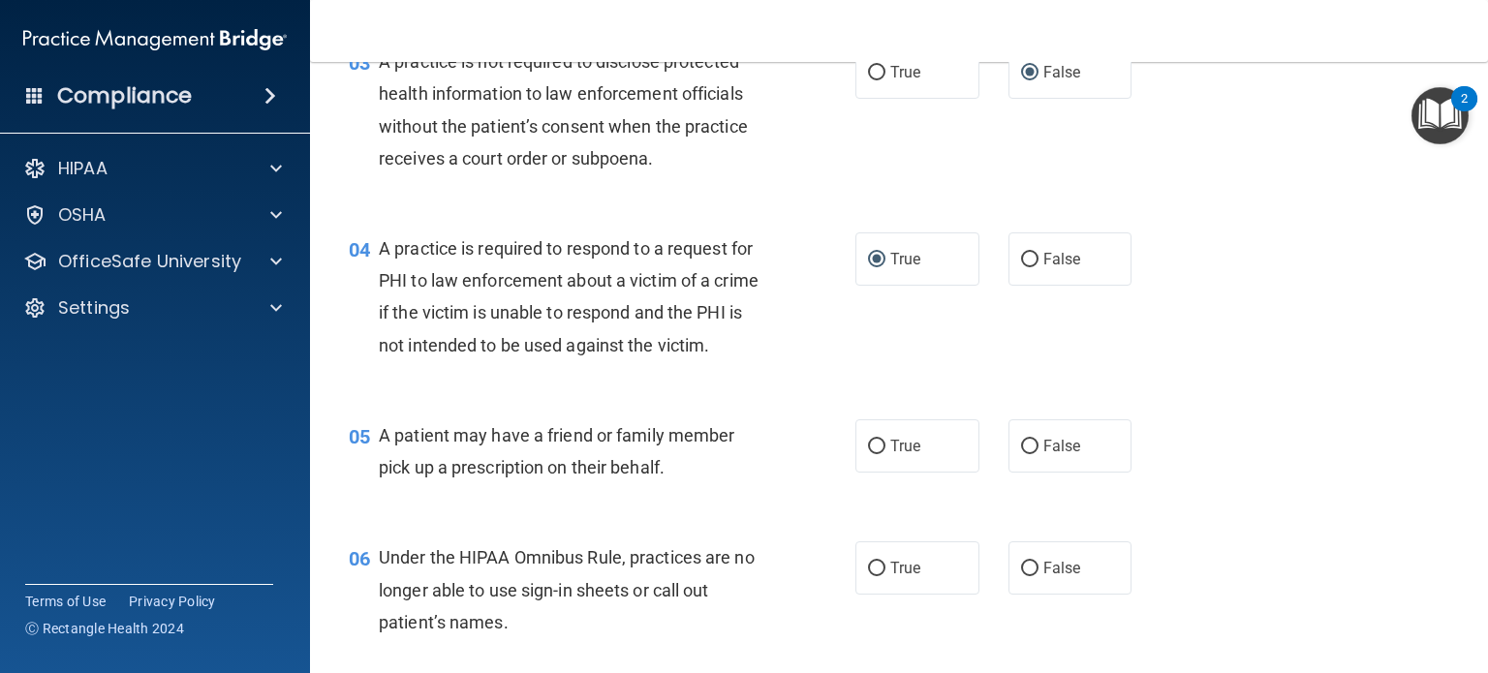
scroll to position [483, 0]
click at [870, 453] on input "True" at bounding box center [876, 446] width 17 height 15
radio input "true"
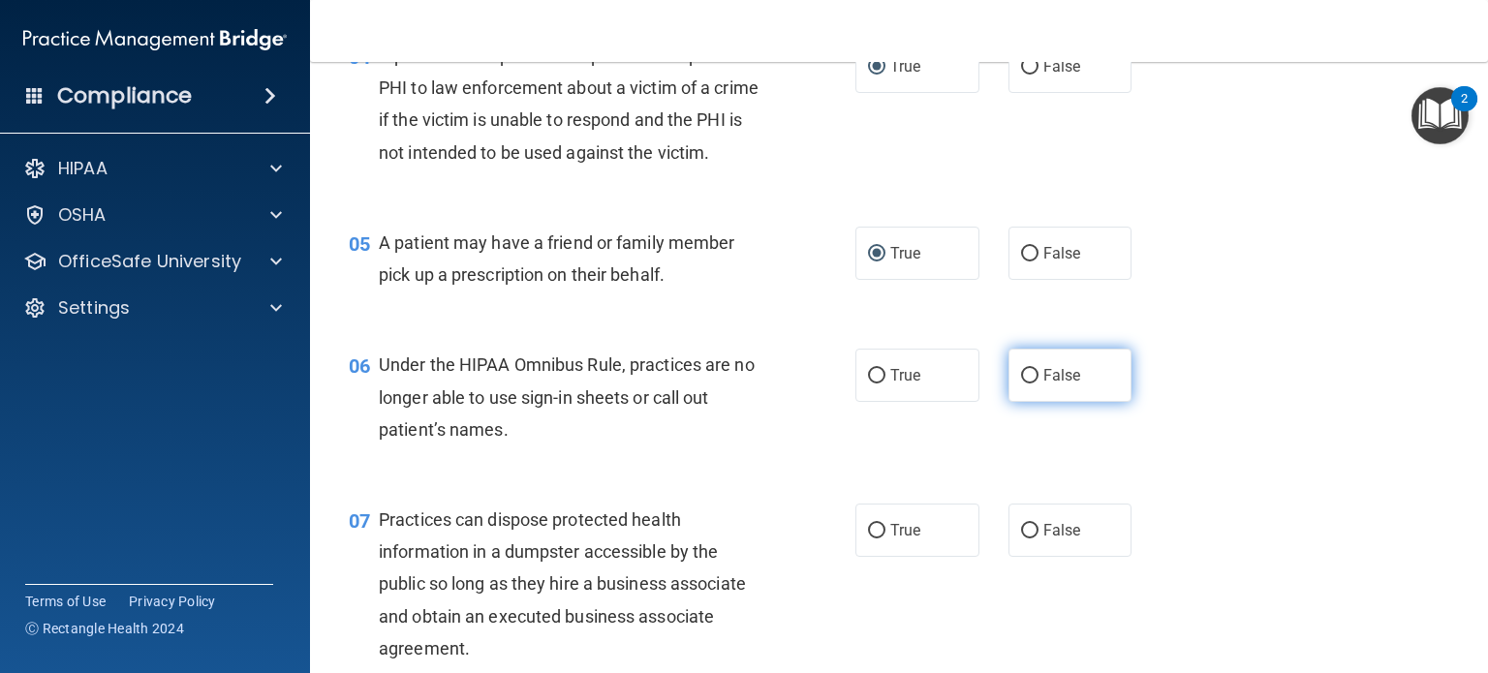
click at [1022, 384] on input "False" at bounding box center [1029, 376] width 17 height 15
radio input "true"
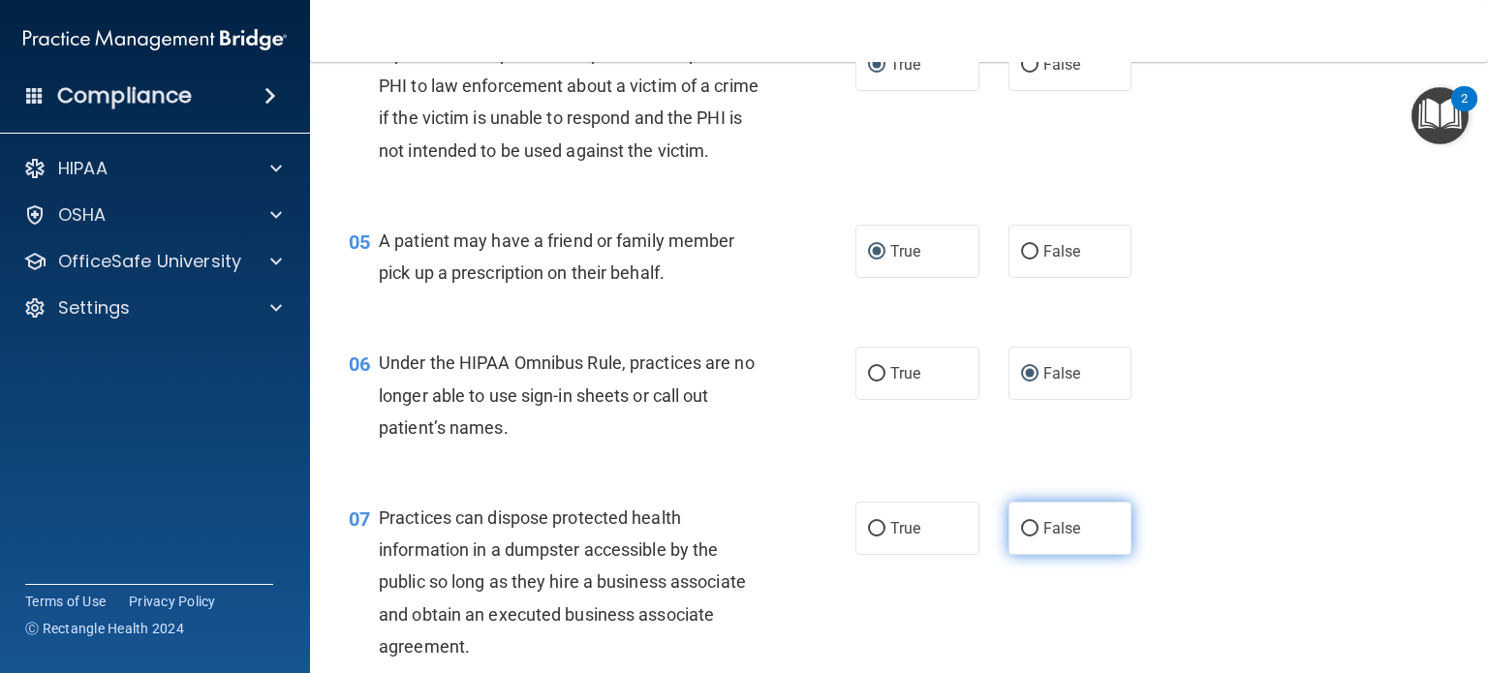
click at [1027, 537] on input "False" at bounding box center [1029, 529] width 17 height 15
radio input "true"
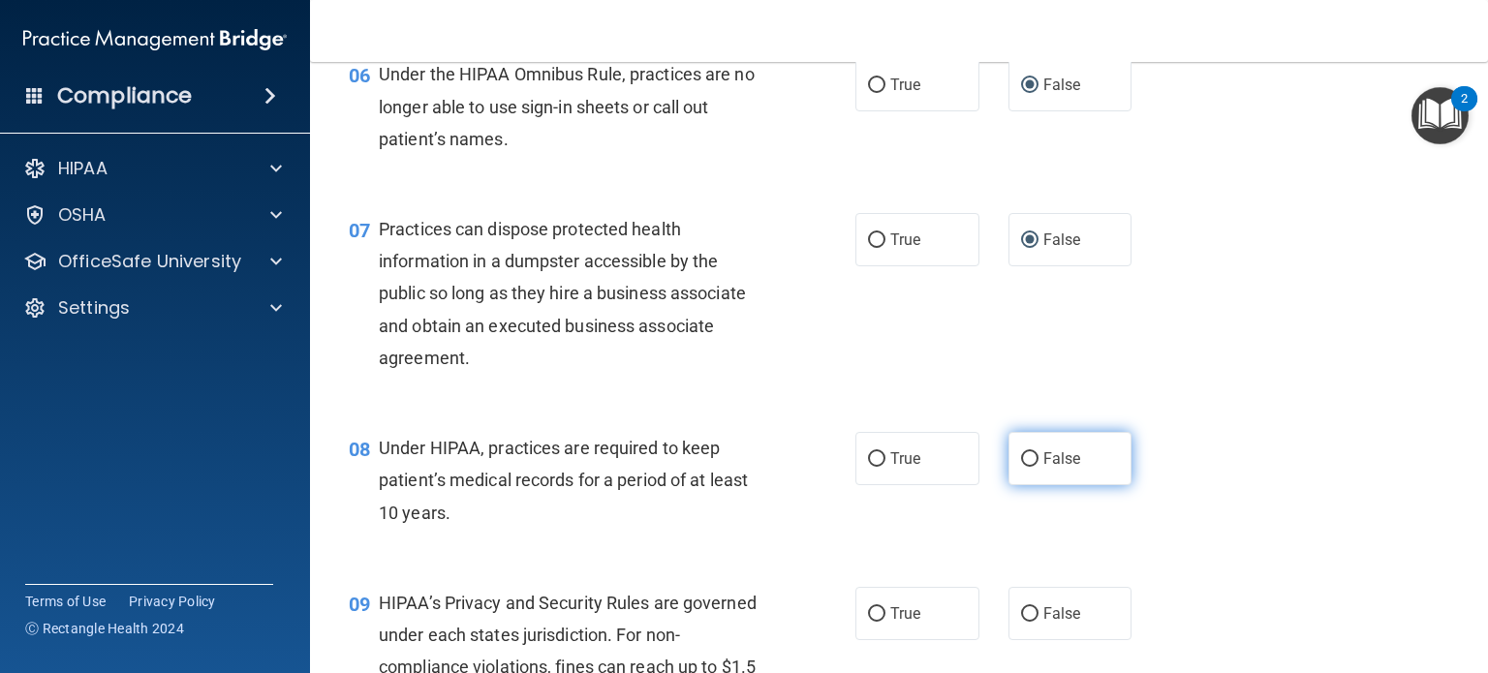
scroll to position [966, 0]
click at [1023, 466] on input "False" at bounding box center [1029, 459] width 17 height 15
radio input "true"
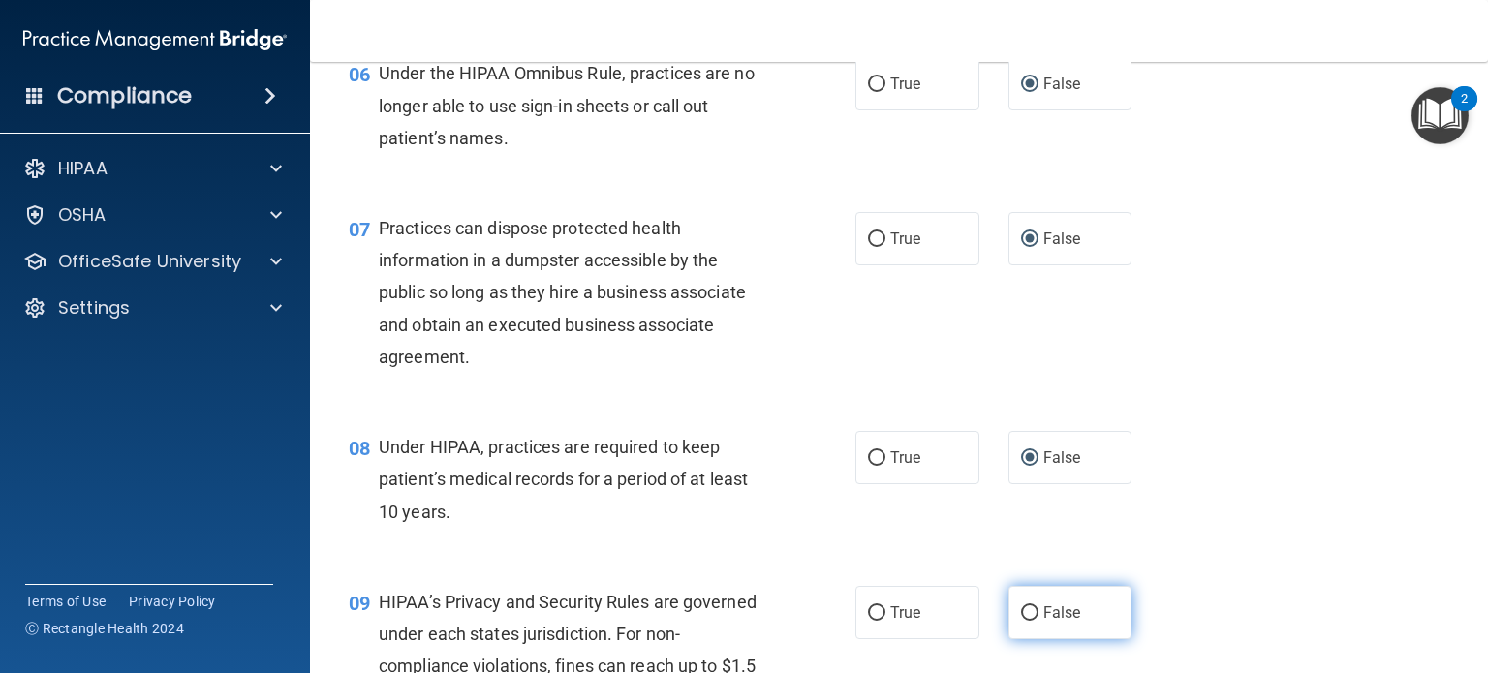
click at [1021, 621] on input "False" at bounding box center [1029, 614] width 17 height 15
radio input "true"
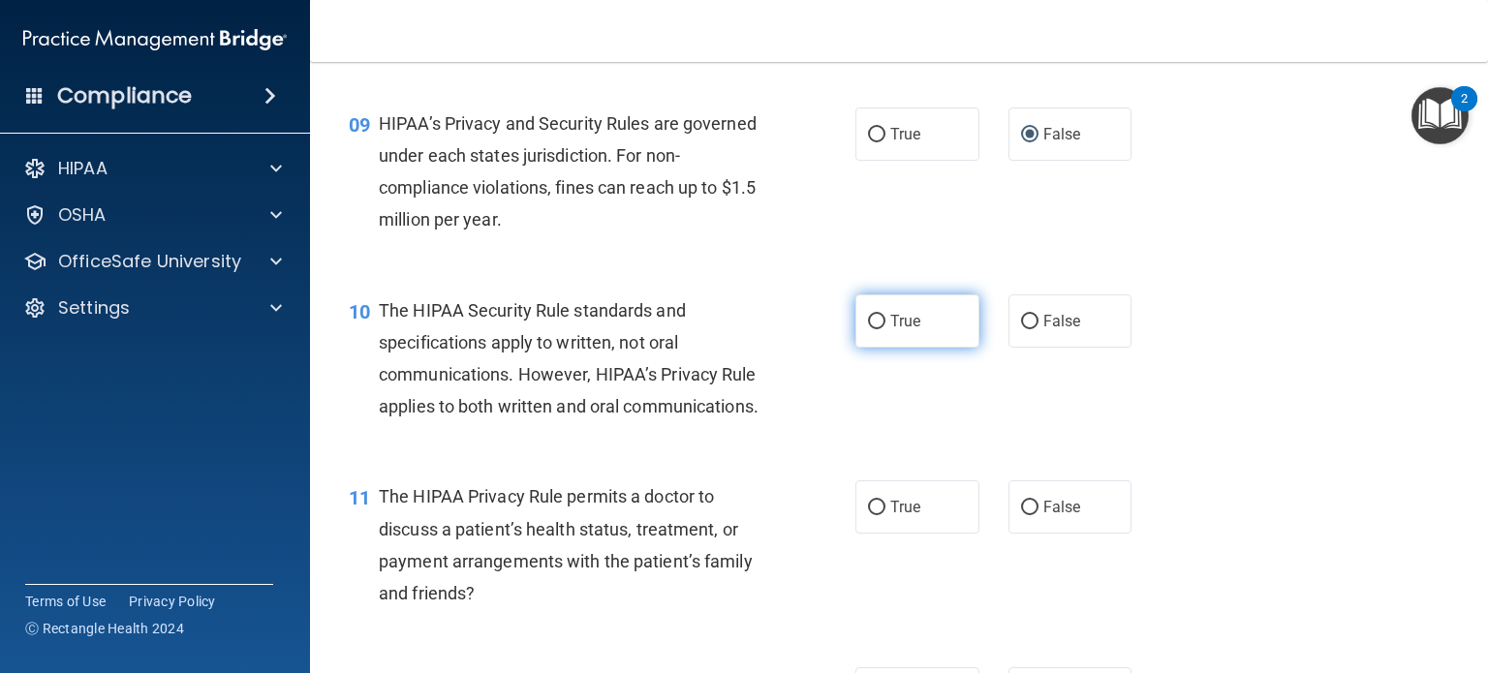
click at [868, 329] on input "True" at bounding box center [876, 322] width 17 height 15
radio input "true"
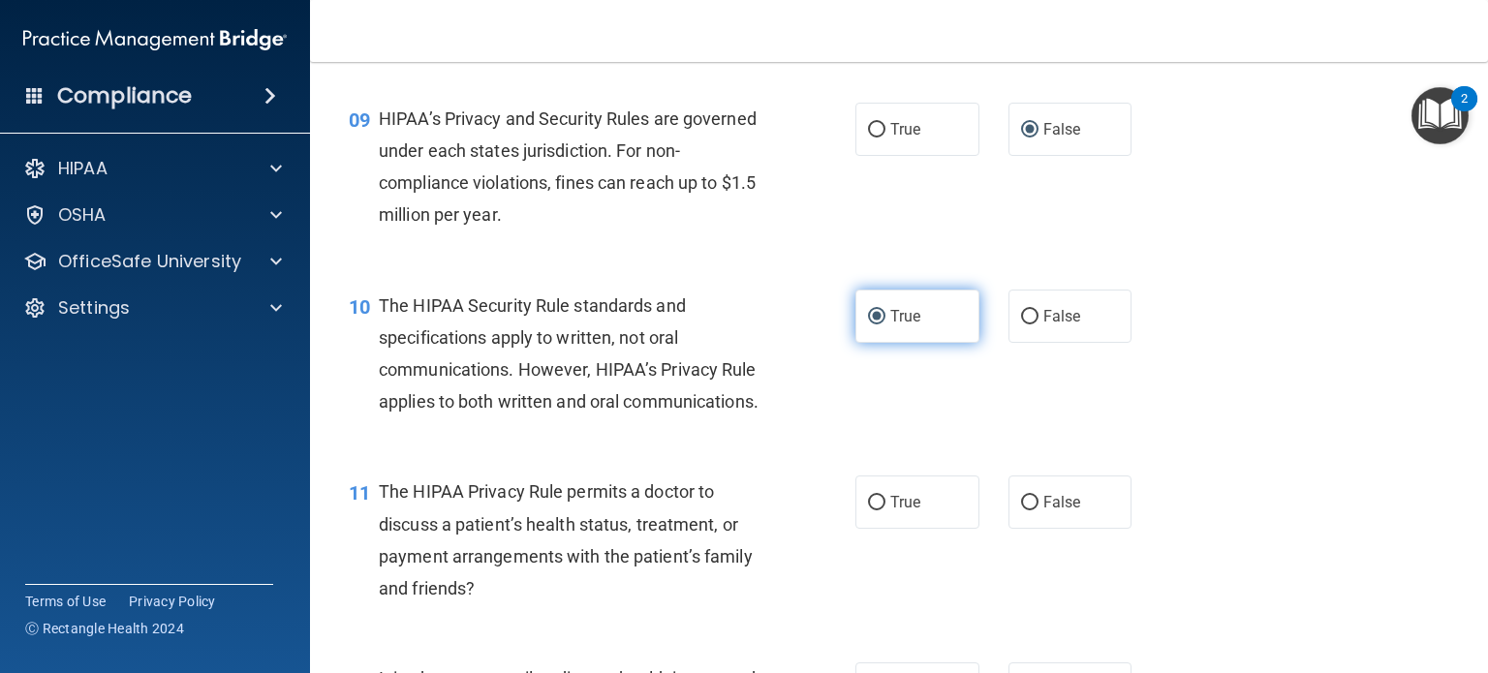
scroll to position [1451, 0]
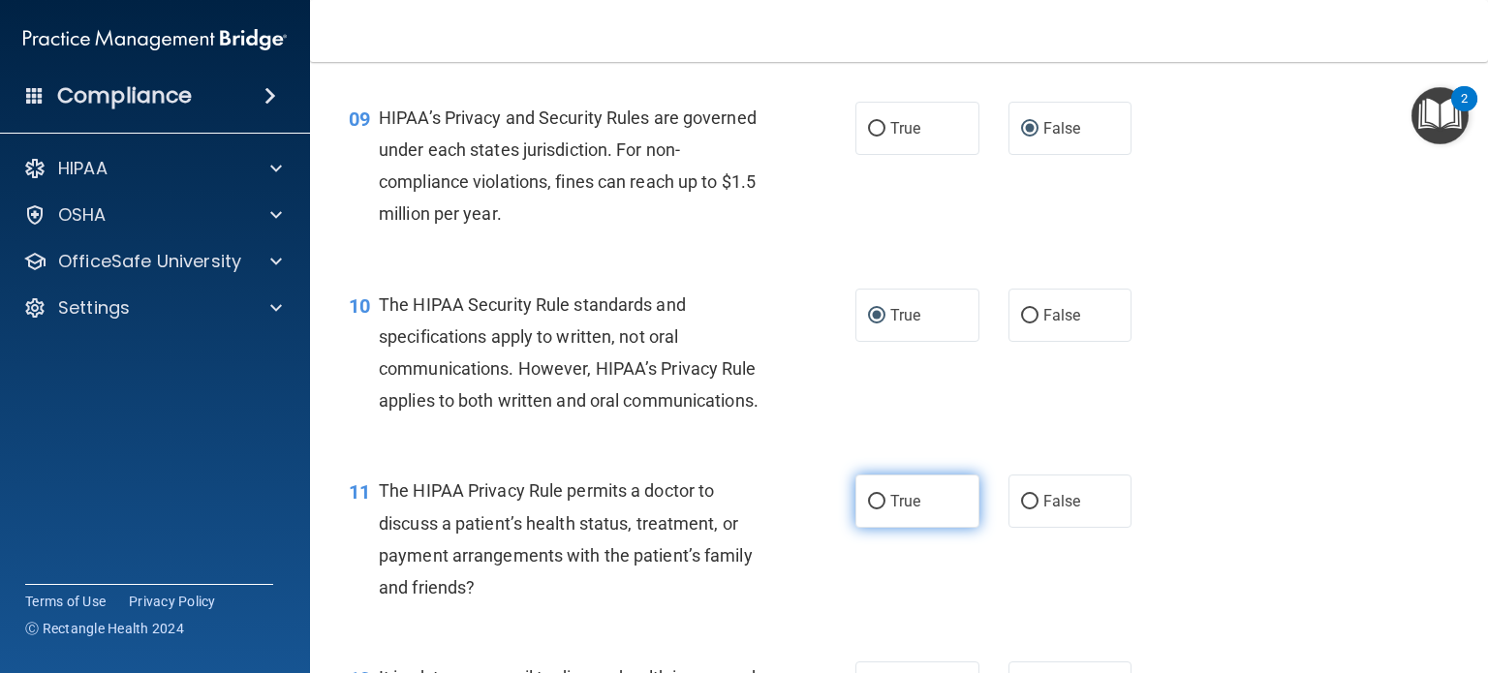
click at [872, 510] on input "True" at bounding box center [876, 502] width 17 height 15
radio input "true"
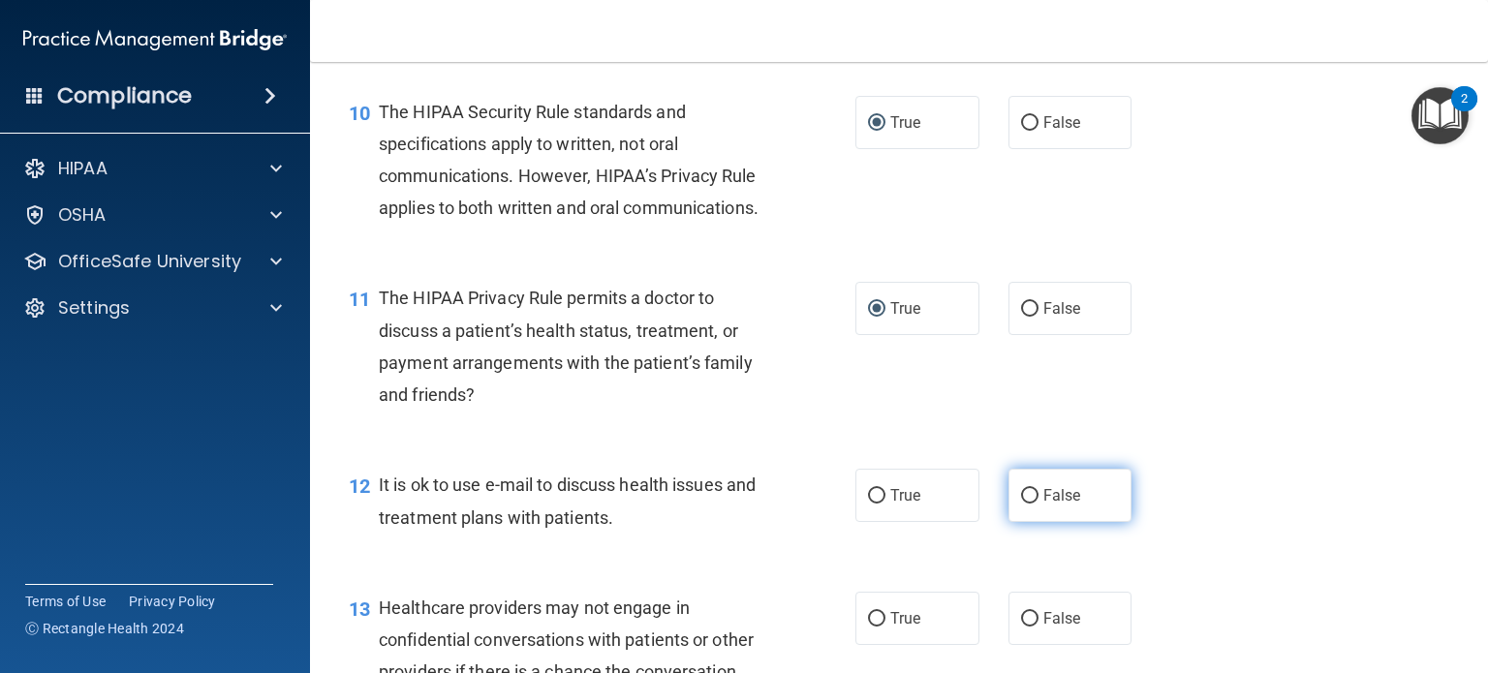
scroll to position [1643, 0]
click at [873, 504] on input "True" at bounding box center [876, 496] width 17 height 15
radio input "true"
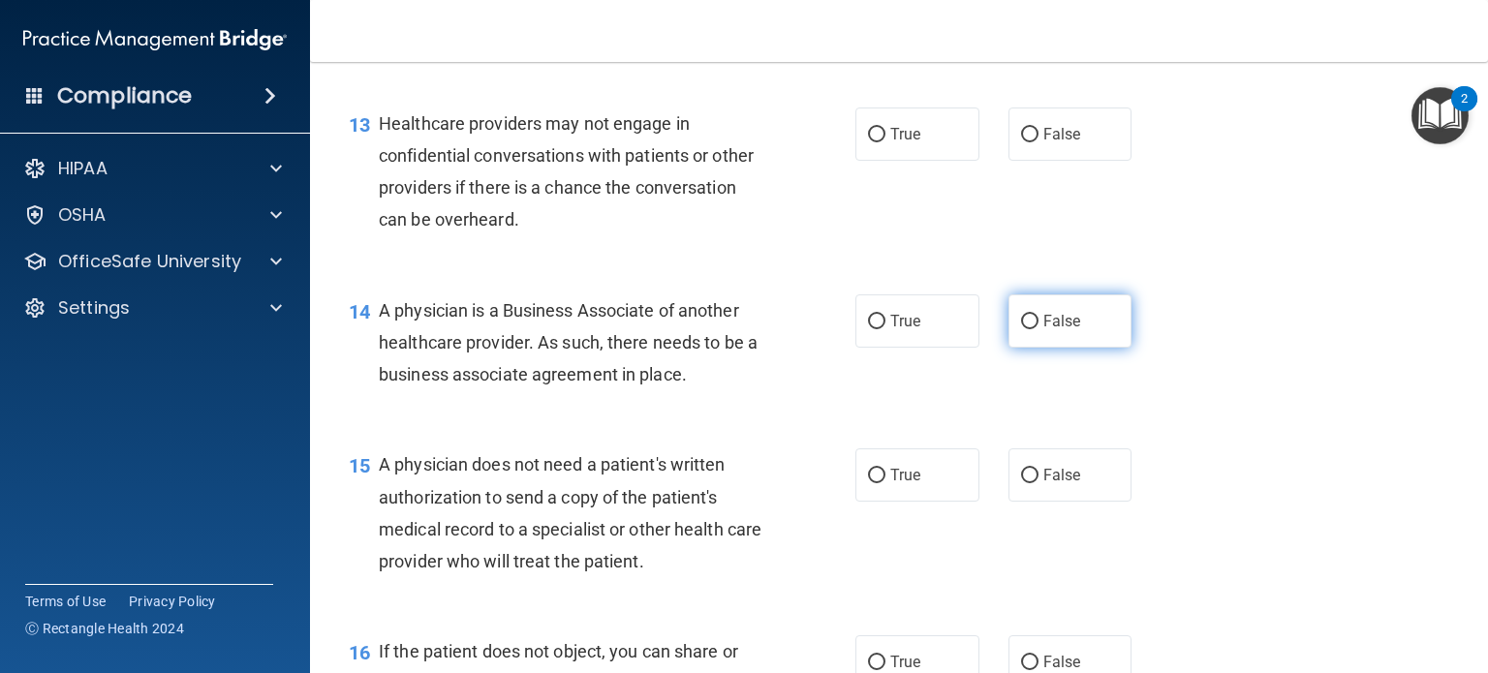
scroll to position [2128, 0]
click at [1025, 329] on input "False" at bounding box center [1029, 322] width 17 height 15
radio input "true"
click at [1023, 484] on input "False" at bounding box center [1029, 476] width 17 height 15
radio input "true"
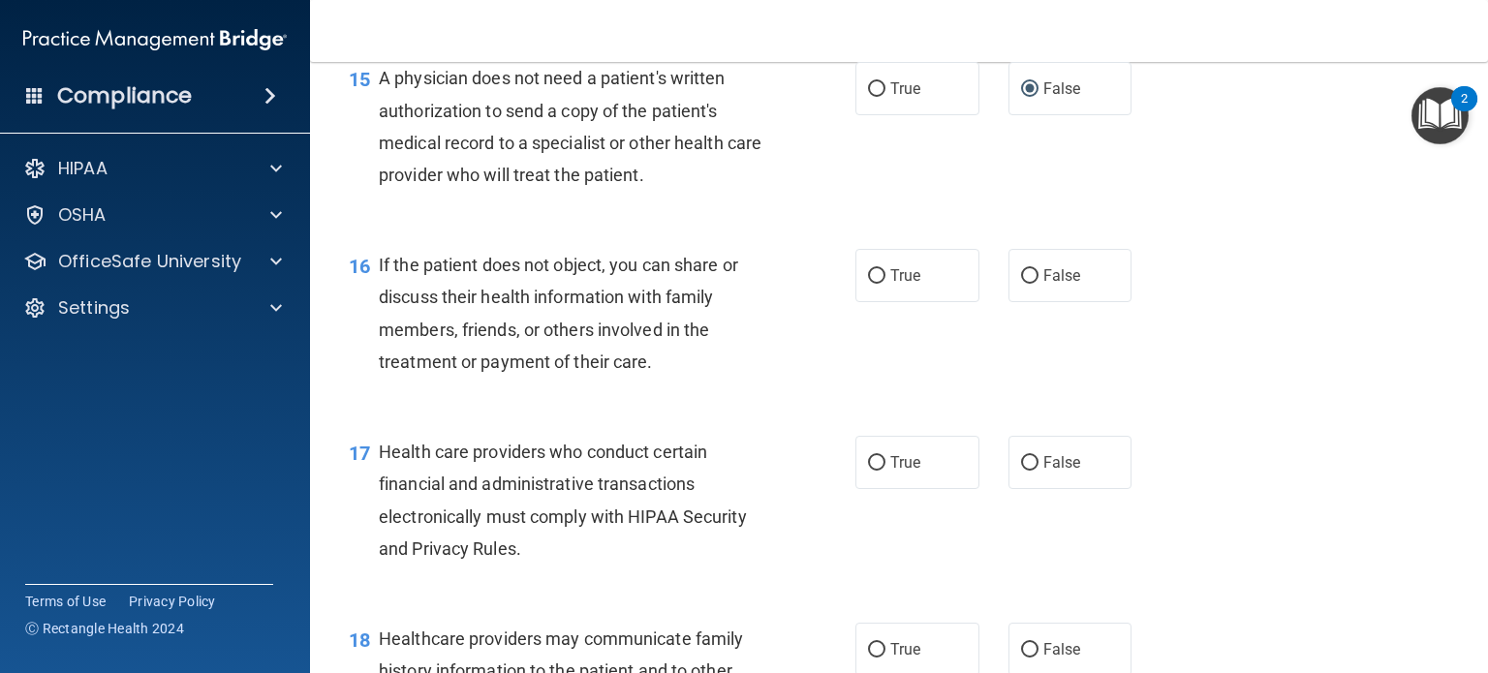
scroll to position [2515, 0]
click at [868, 96] on input "True" at bounding box center [876, 88] width 17 height 15
radio input "true"
radio input "false"
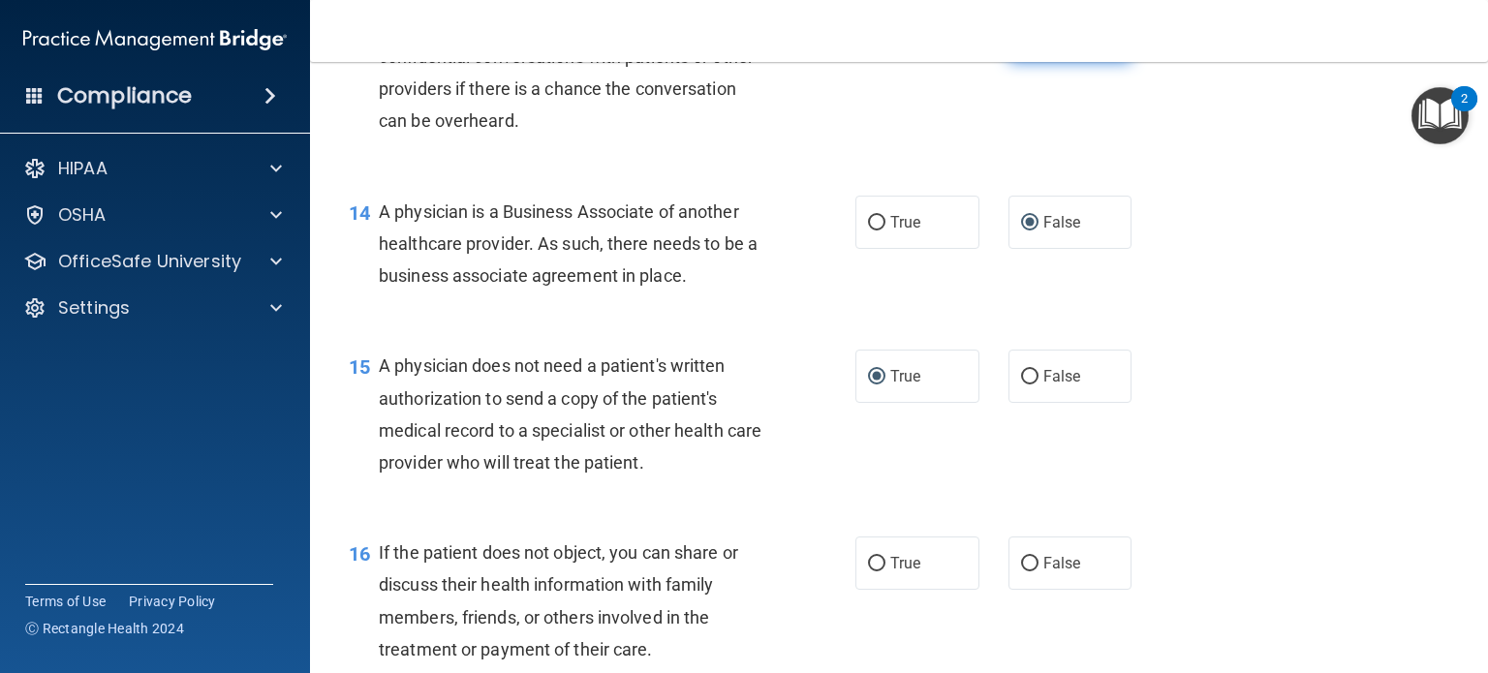
scroll to position [2226, 0]
click at [1023, 45] on input "False" at bounding box center [1029, 37] width 17 height 15
radio input "true"
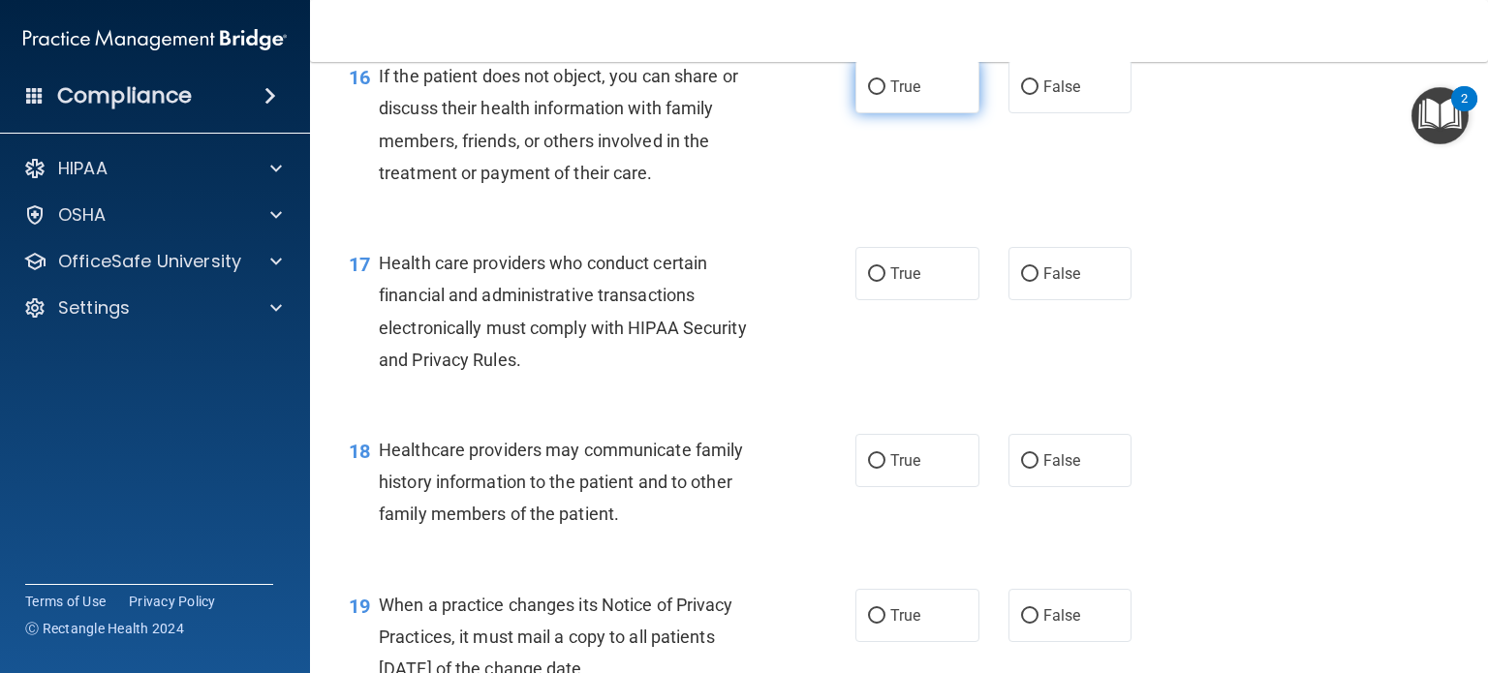
click at [871, 95] on input "True" at bounding box center [876, 87] width 17 height 15
radio input "true"
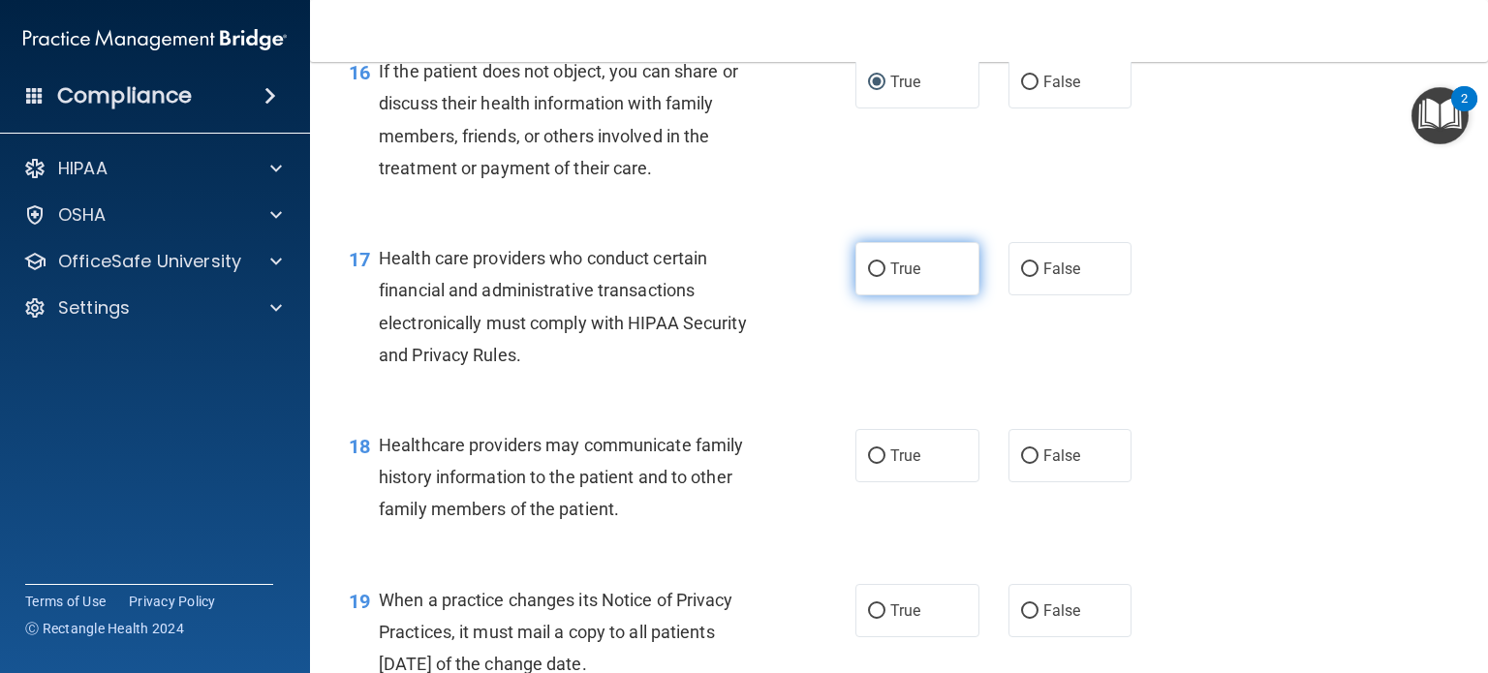
scroll to position [2709, 0]
click at [871, 276] on input "True" at bounding box center [876, 269] width 17 height 15
radio input "true"
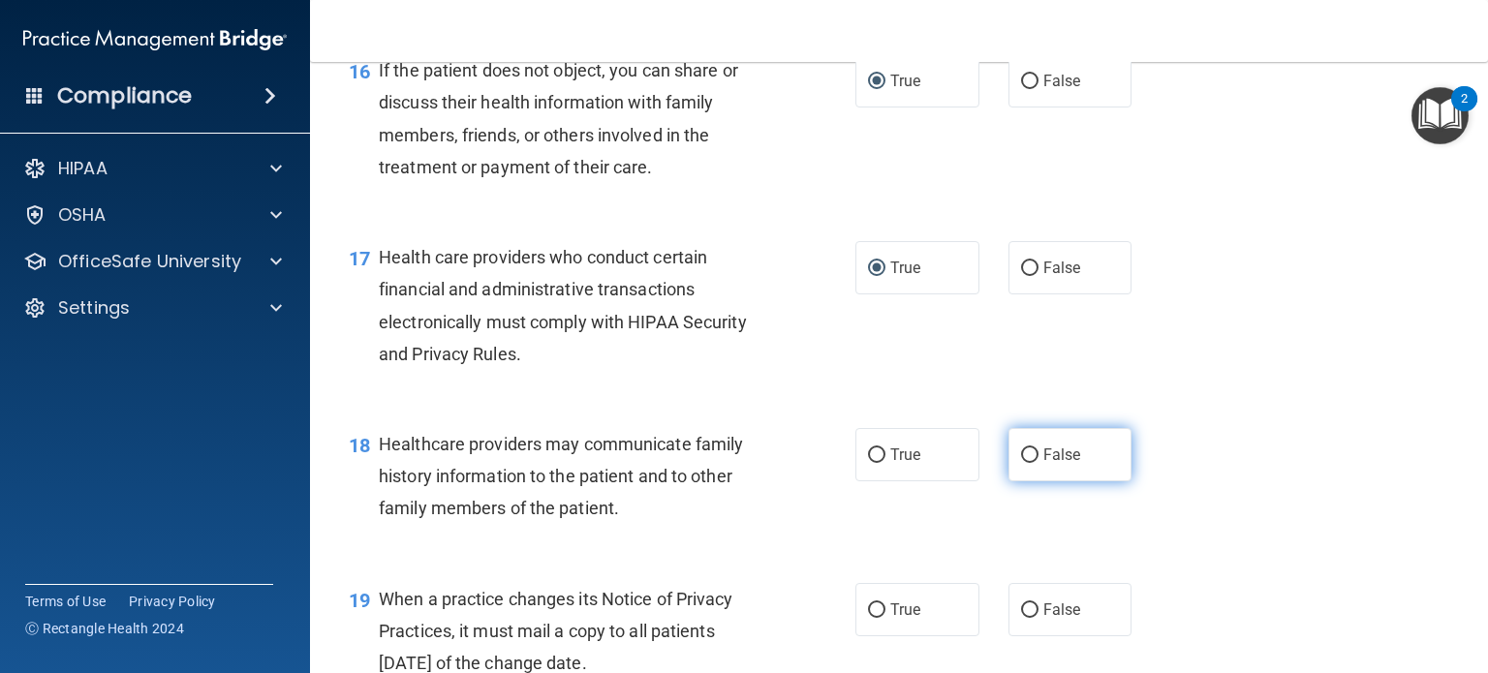
click at [1021, 463] on input "False" at bounding box center [1029, 456] width 17 height 15
radio input "true"
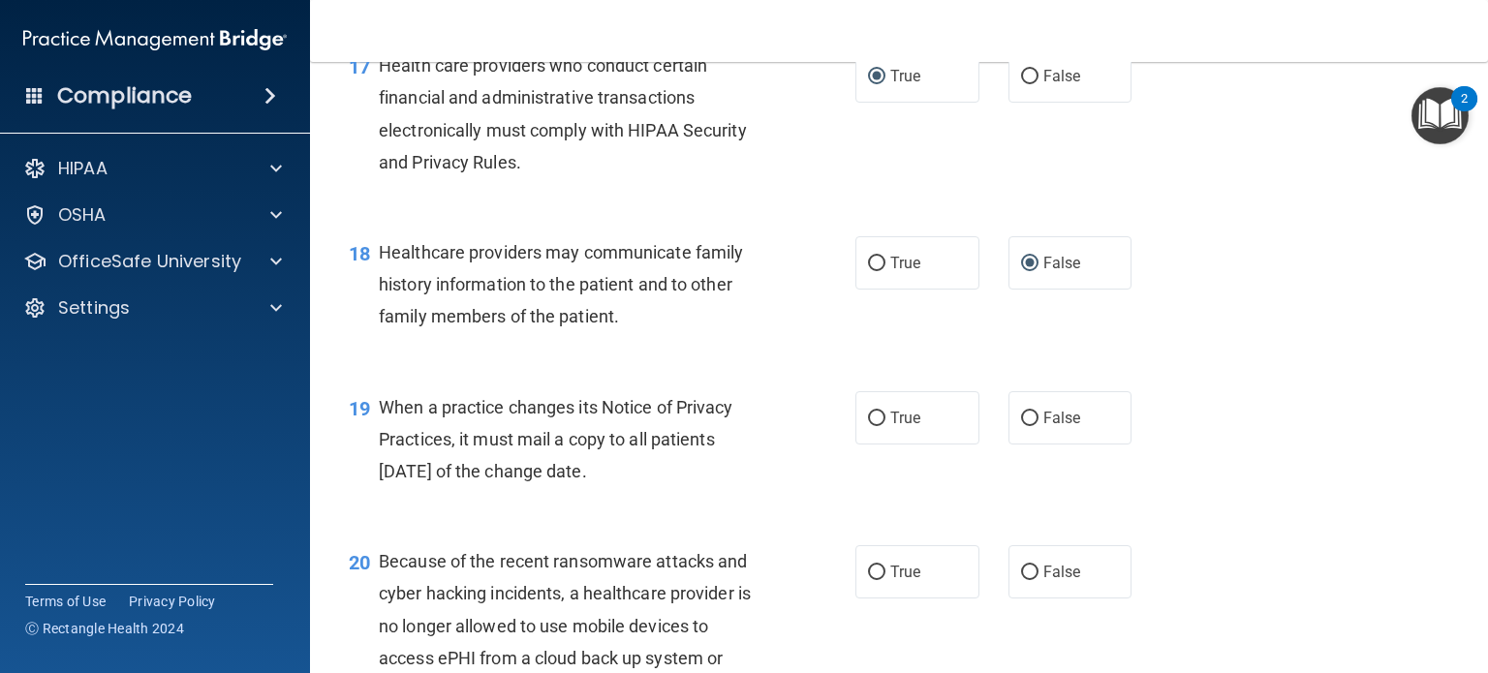
scroll to position [2902, 0]
click at [1021, 425] on input "False" at bounding box center [1029, 418] width 17 height 15
radio input "true"
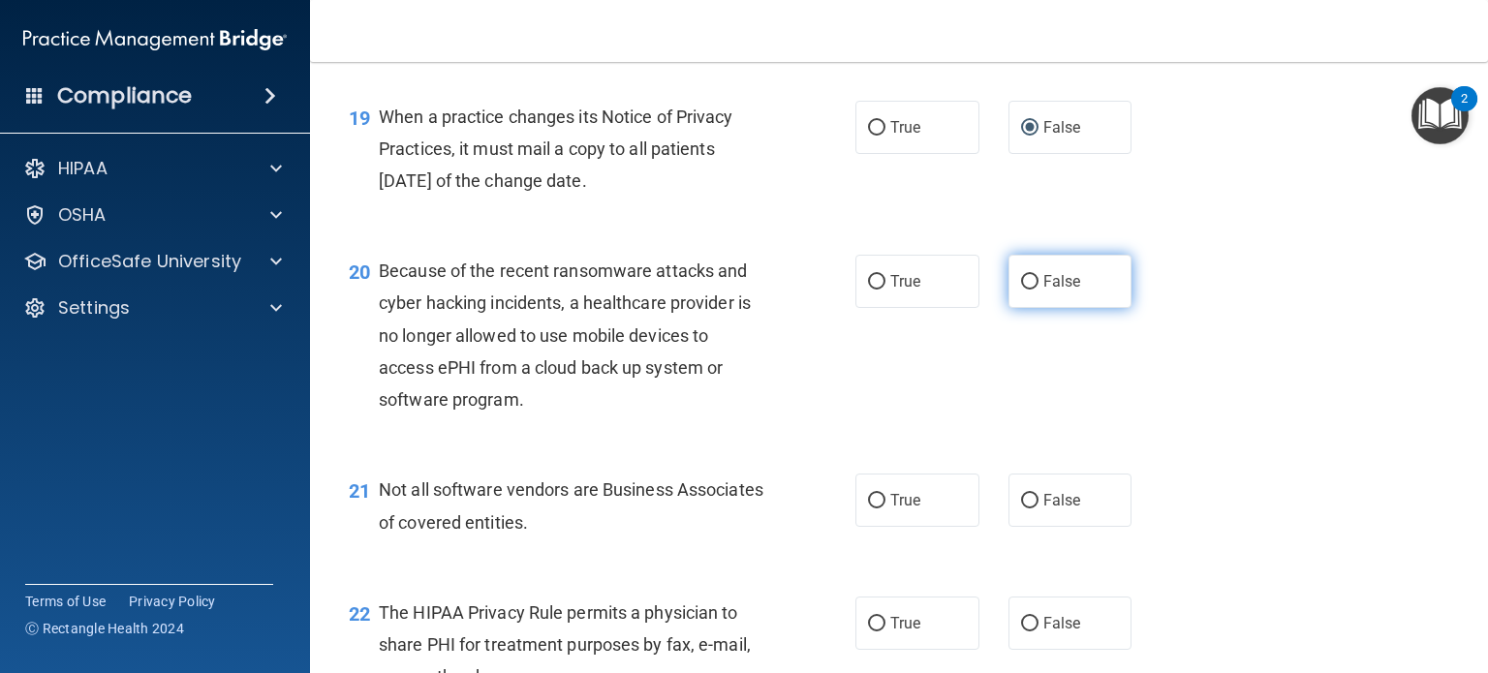
click at [1019, 308] on label "False" at bounding box center [1071, 281] width 124 height 53
click at [1021, 290] on input "False" at bounding box center [1029, 282] width 17 height 15
radio input "true"
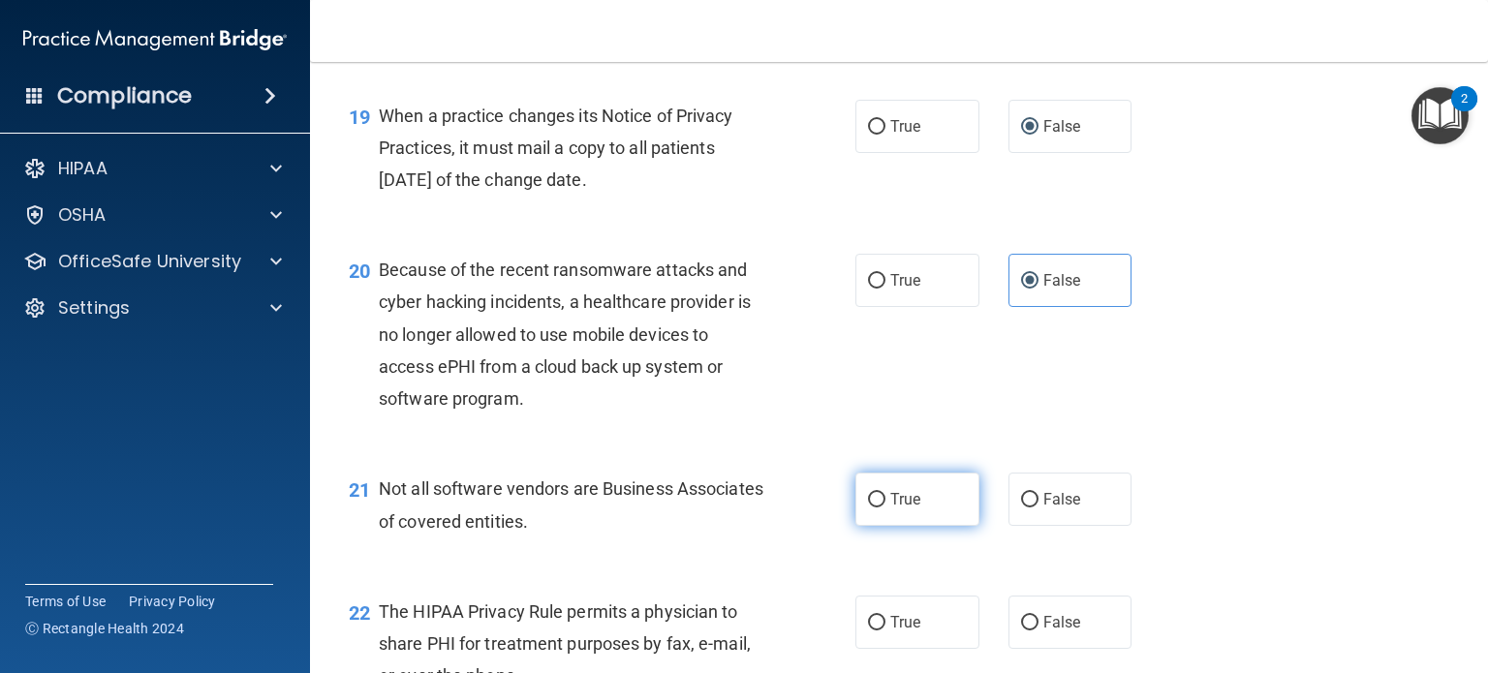
click at [872, 508] on input "True" at bounding box center [876, 500] width 17 height 15
radio input "true"
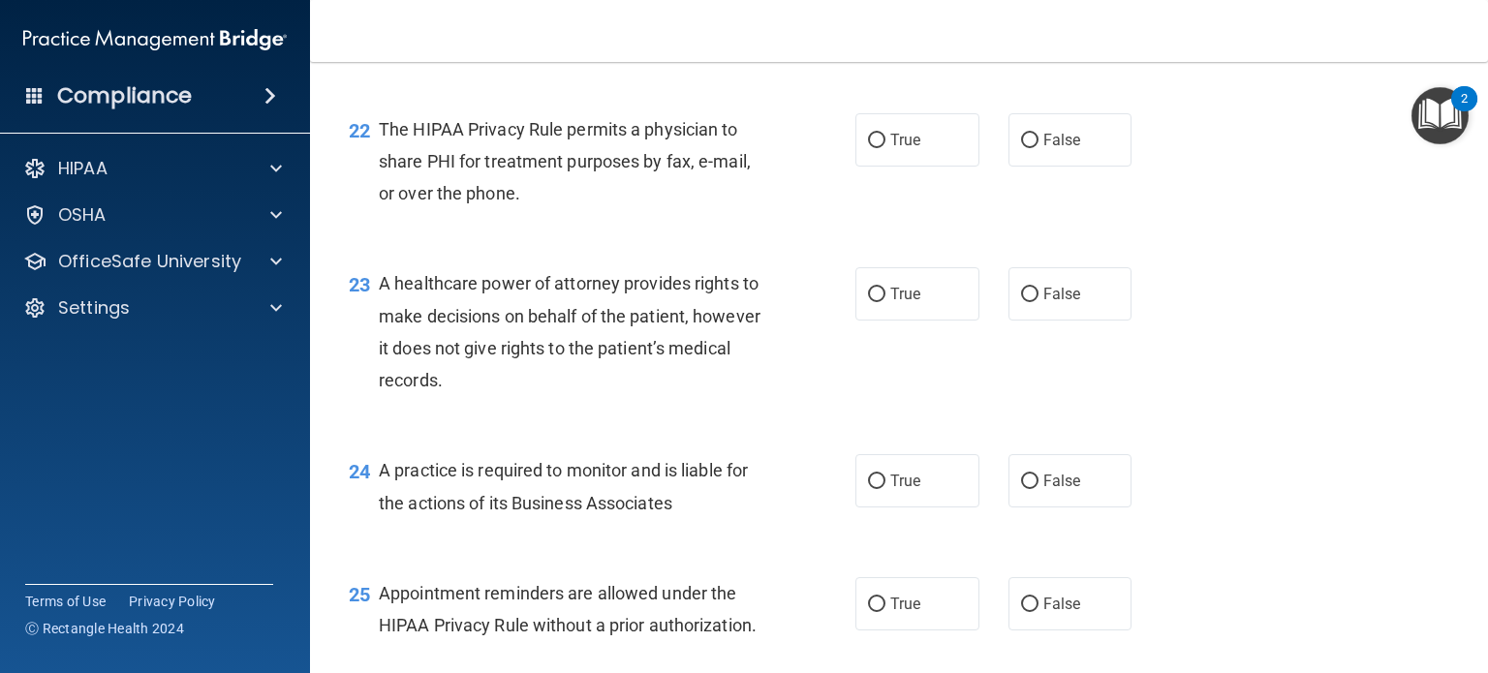
scroll to position [3676, 0]
click at [873, 147] on input "True" at bounding box center [876, 140] width 17 height 15
radio input "true"
click at [1021, 301] on input "False" at bounding box center [1029, 294] width 17 height 15
radio input "true"
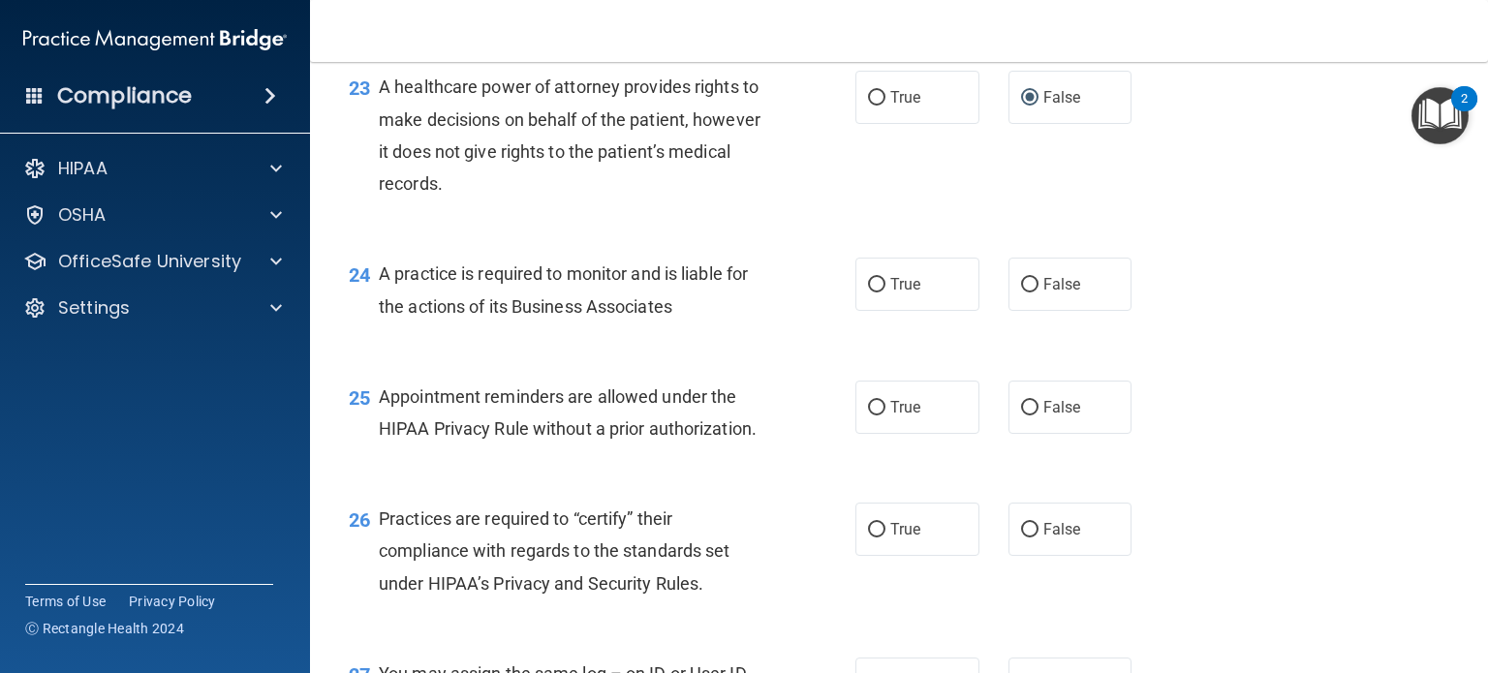
scroll to position [3871, 0]
click at [1021, 294] on input "False" at bounding box center [1029, 286] width 17 height 15
radio input "true"
drag, startPoint x: 872, startPoint y: 471, endPoint x: 880, endPoint y: 479, distance: 11.0
click at [878, 435] on label "True" at bounding box center [918, 408] width 124 height 53
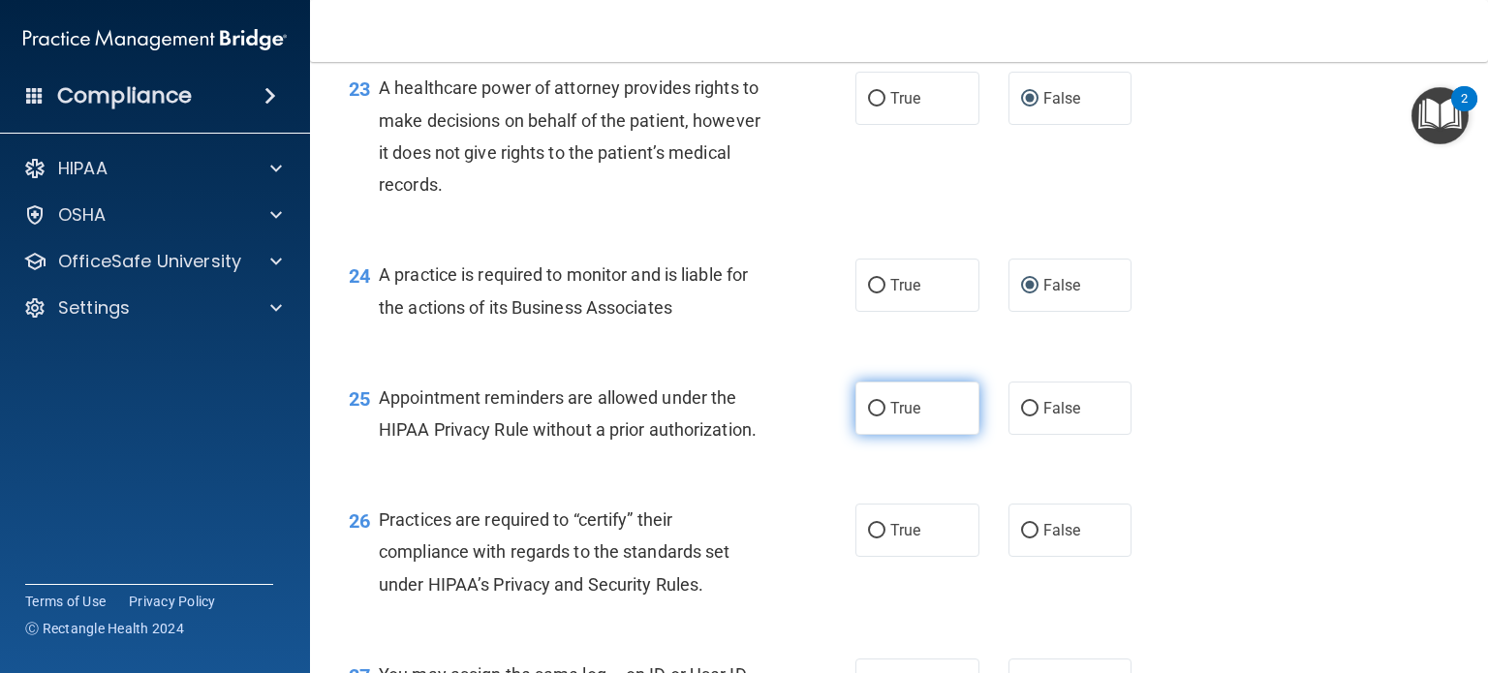
click at [878, 417] on input "True" at bounding box center [876, 409] width 17 height 15
radio input "true"
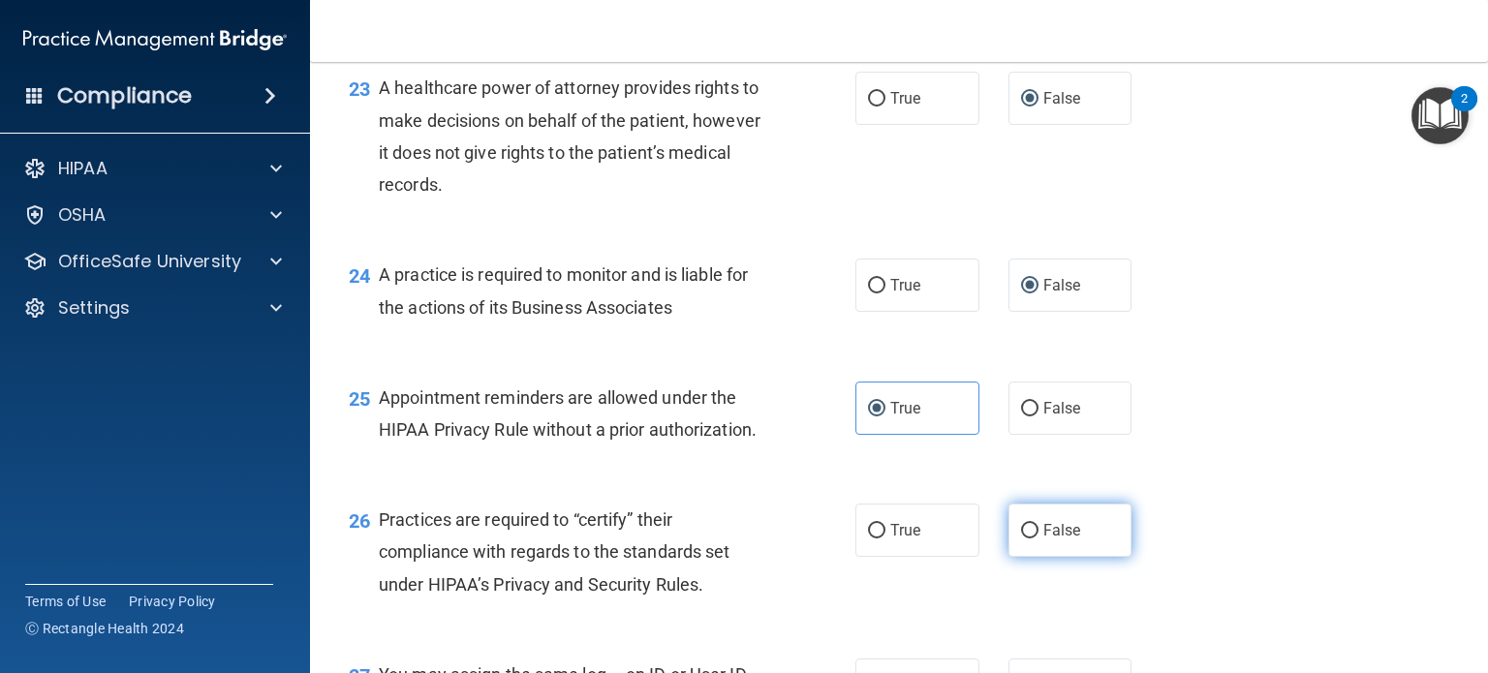
click at [1021, 539] on input "False" at bounding box center [1029, 531] width 17 height 15
radio input "true"
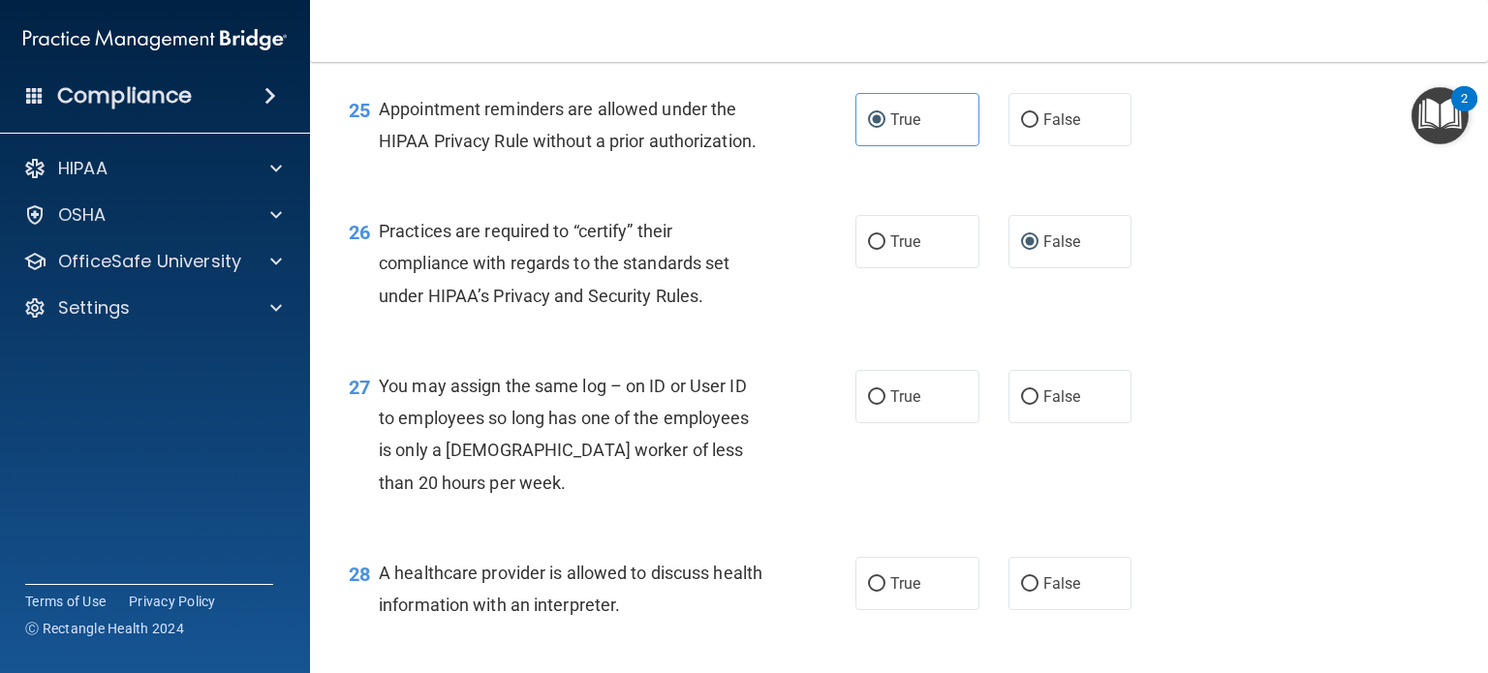
scroll to position [4161, 0]
click at [1021, 404] on input "False" at bounding box center [1029, 397] width 17 height 15
radio input "true"
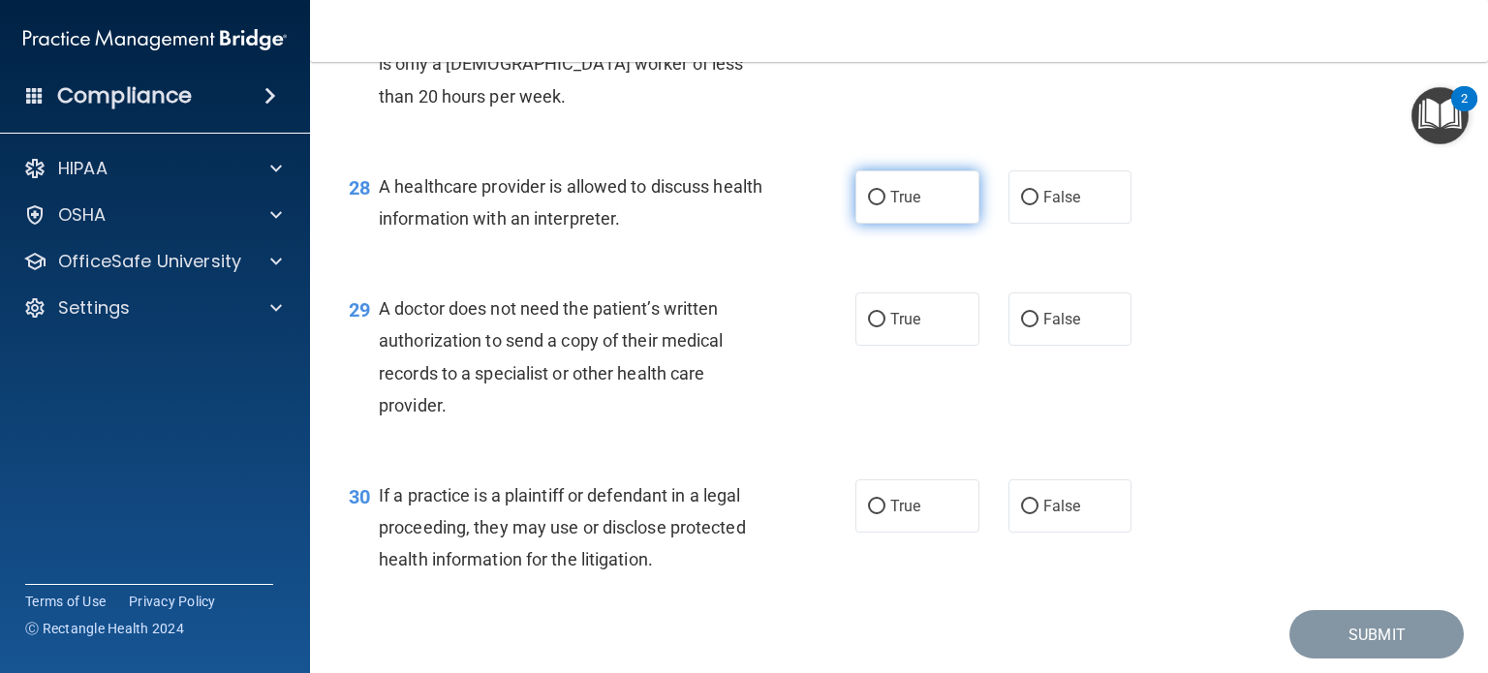
click at [869, 205] on input "True" at bounding box center [876, 198] width 17 height 15
radio input "true"
click at [874, 327] on input "True" at bounding box center [876, 319] width 17 height 15
radio input "true"
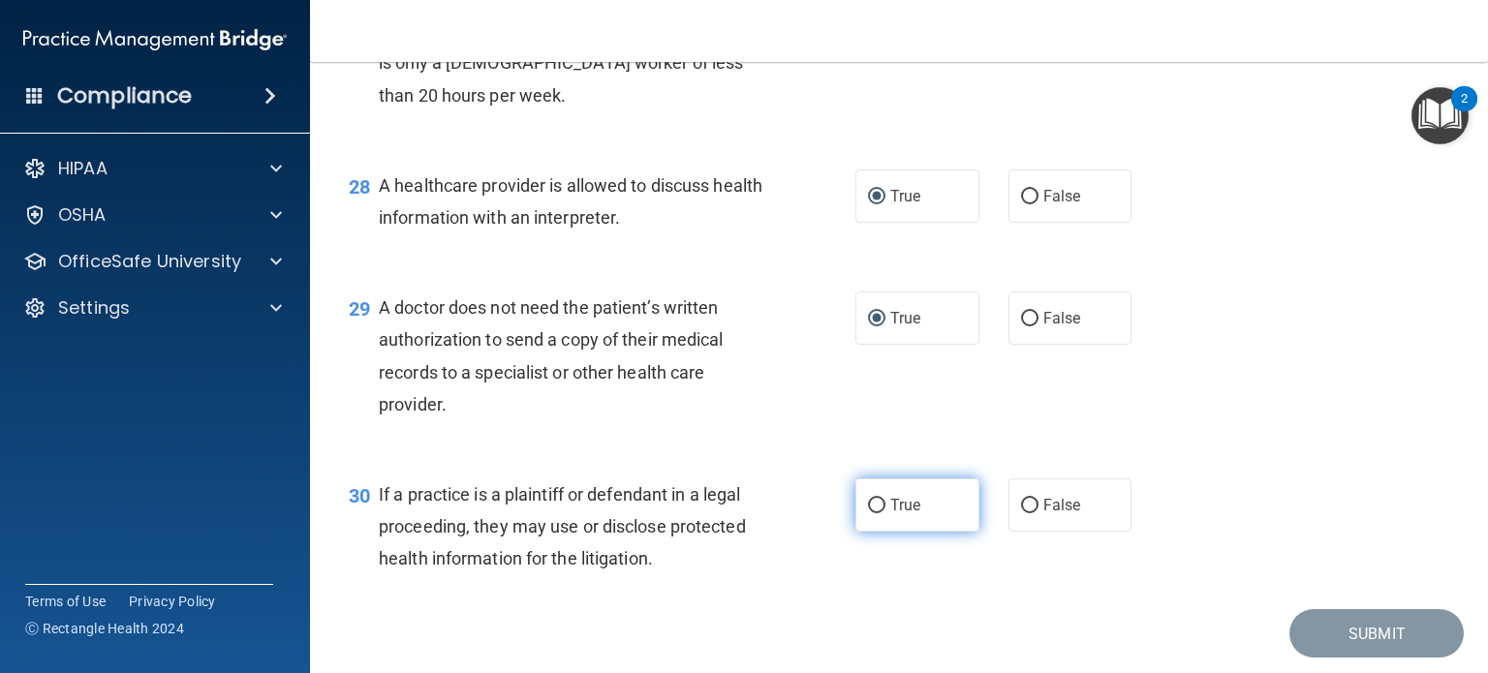
click at [877, 514] on input "True" at bounding box center [876, 506] width 17 height 15
radio input "true"
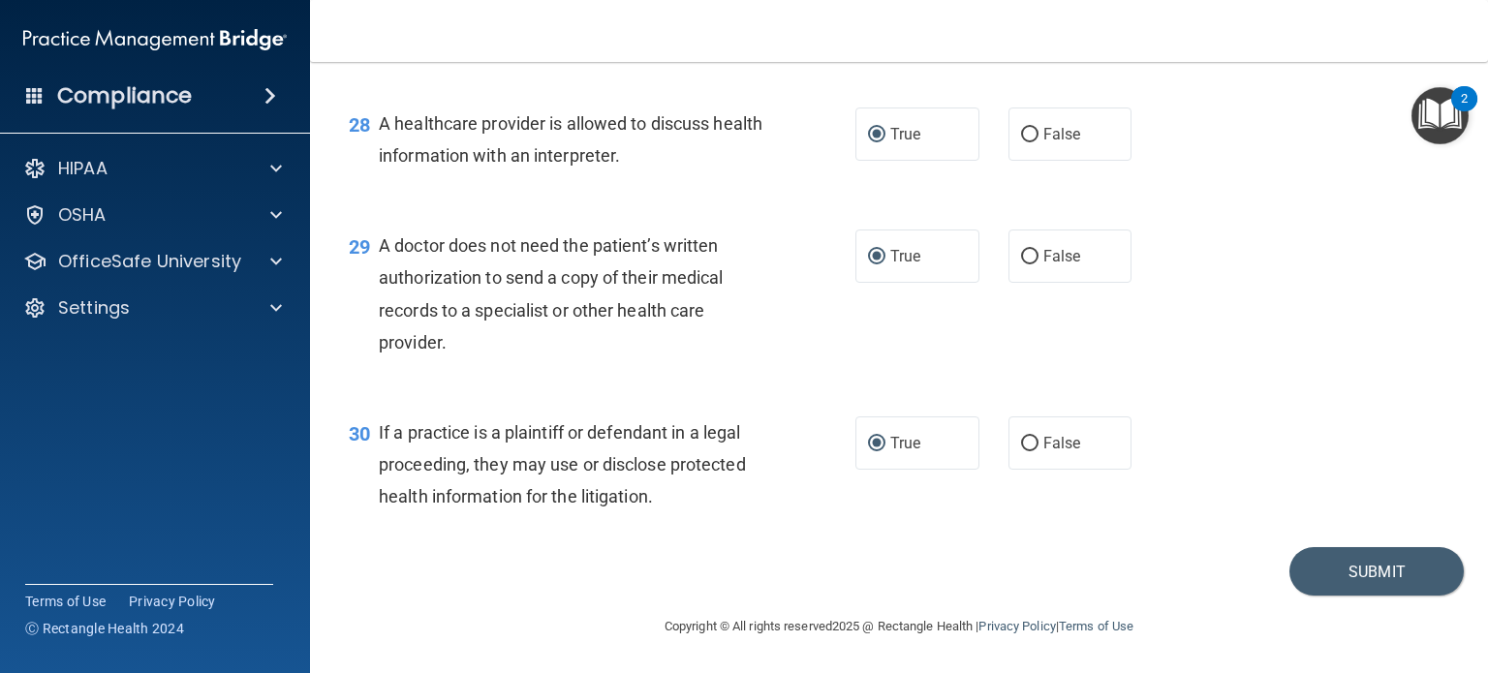
scroll to position [4674, 0]
click at [1359, 567] on button "Submit" at bounding box center [1377, 571] width 174 height 49
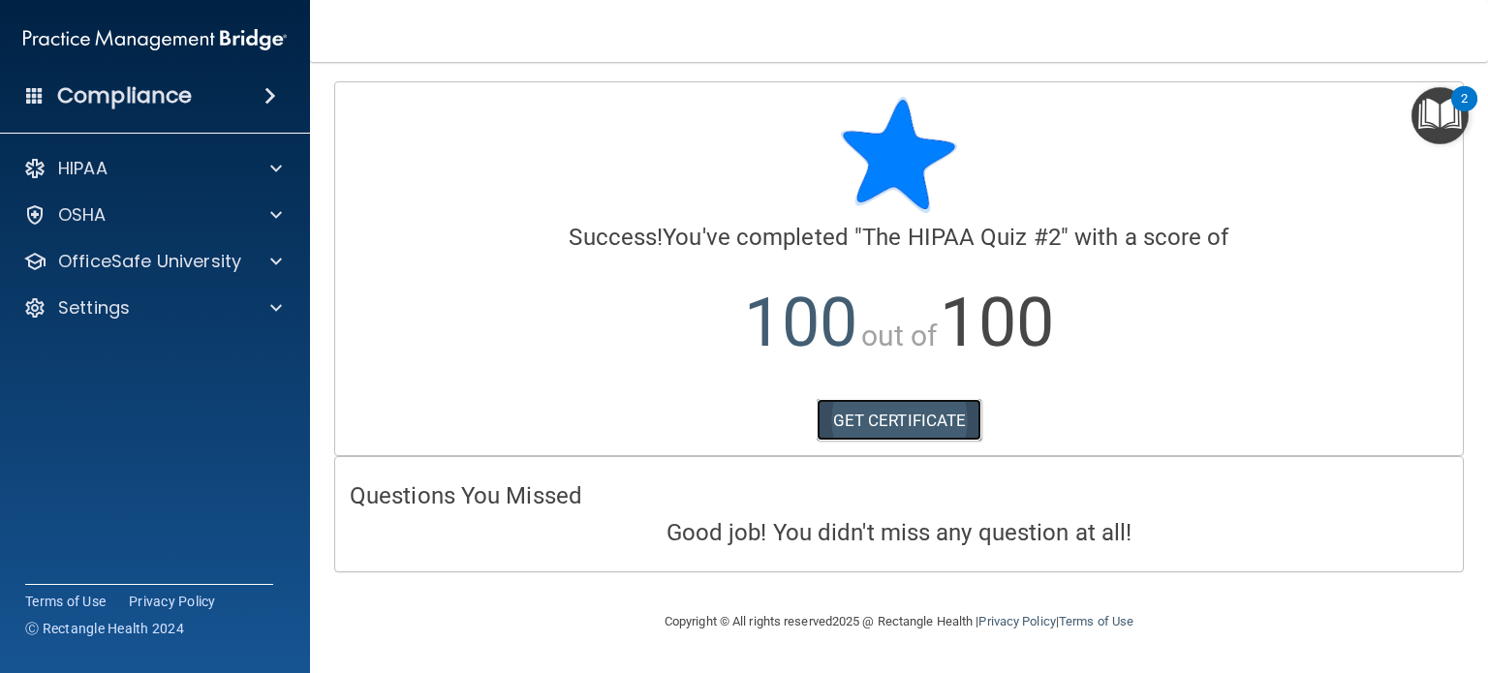
click at [912, 418] on link "GET CERTIFICATE" at bounding box center [900, 420] width 166 height 43
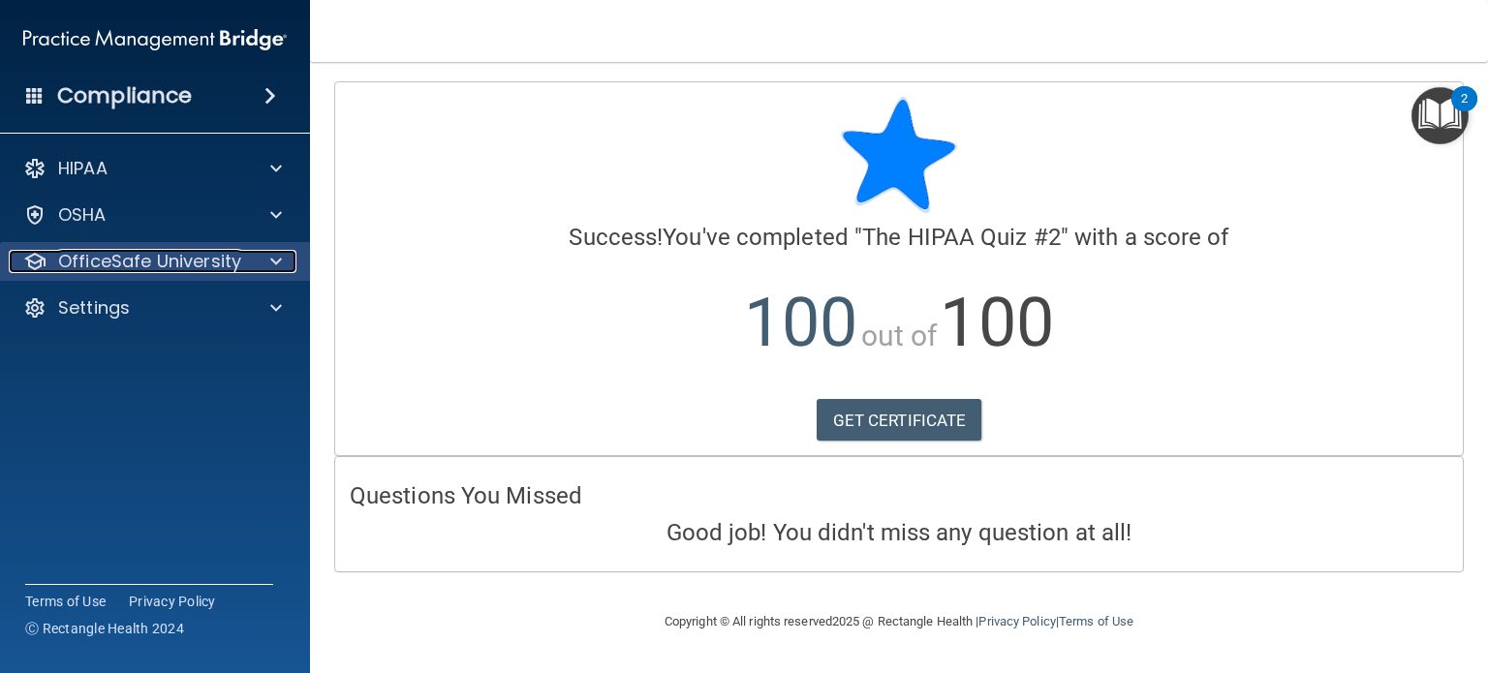
click at [273, 260] on span at bounding box center [276, 261] width 12 height 23
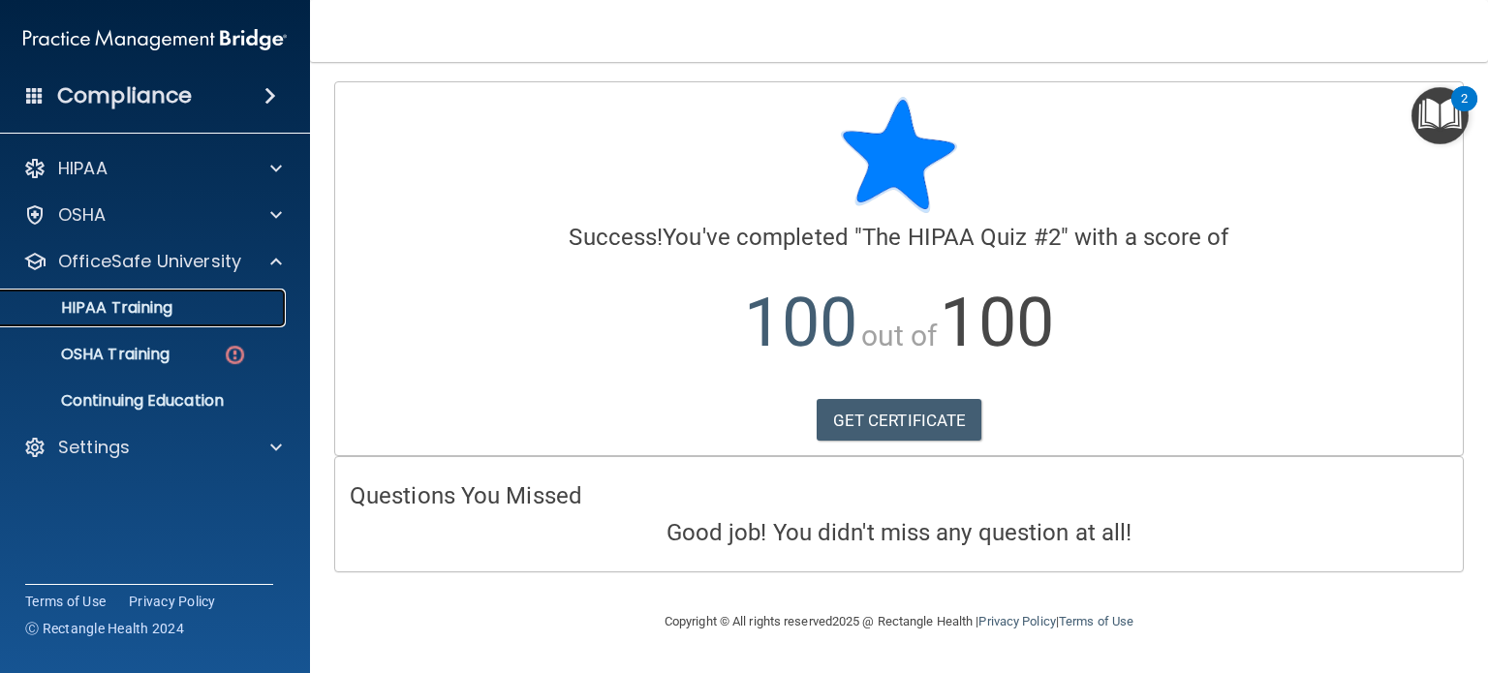
click at [170, 306] on p "HIPAA Training" at bounding box center [93, 307] width 160 height 19
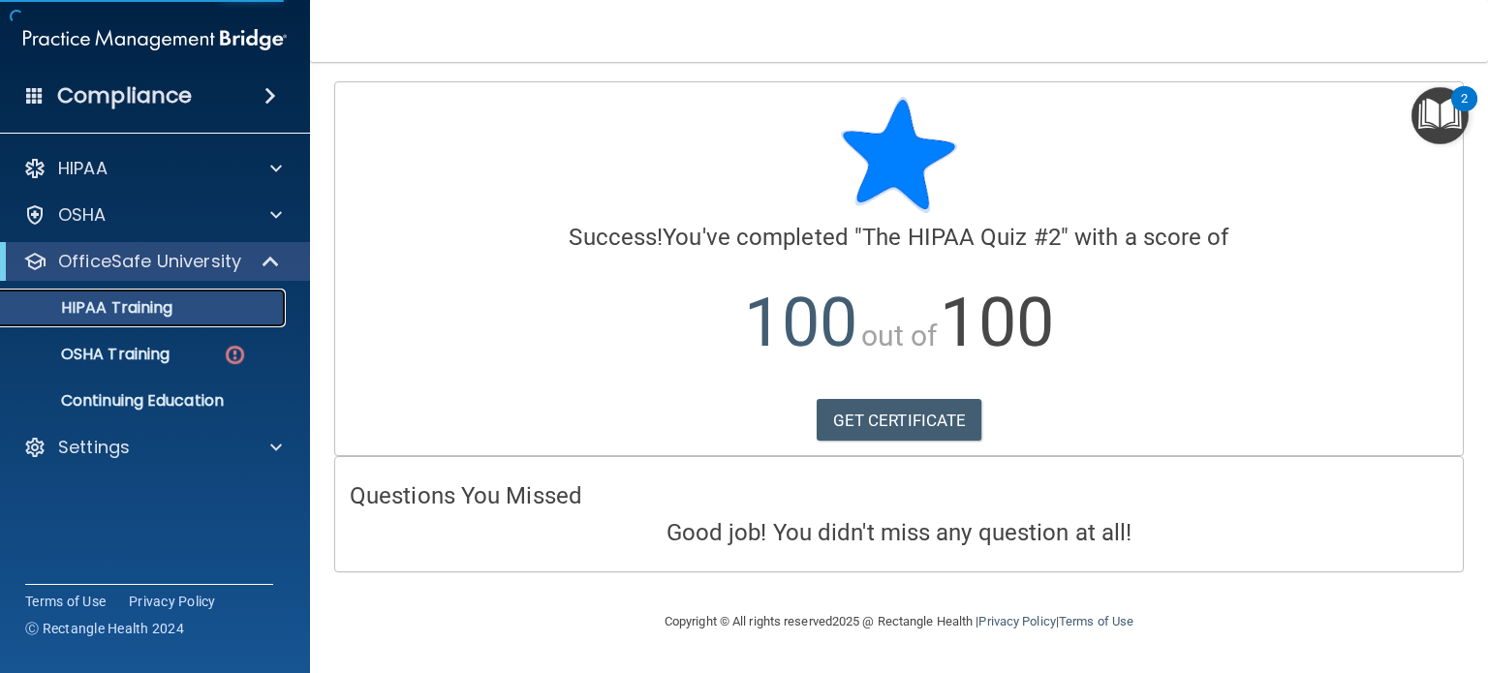
click at [170, 306] on p "HIPAA Training" at bounding box center [93, 307] width 160 height 19
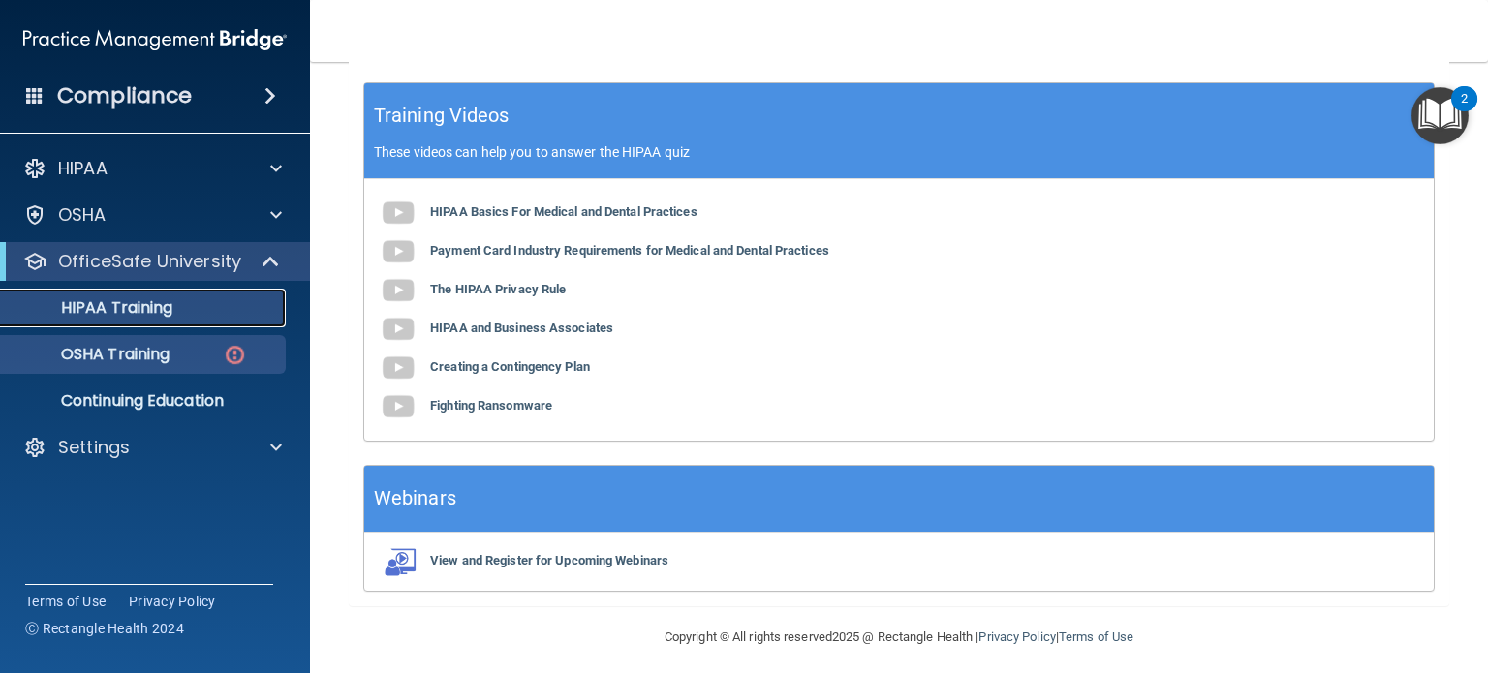
scroll to position [781, 0]
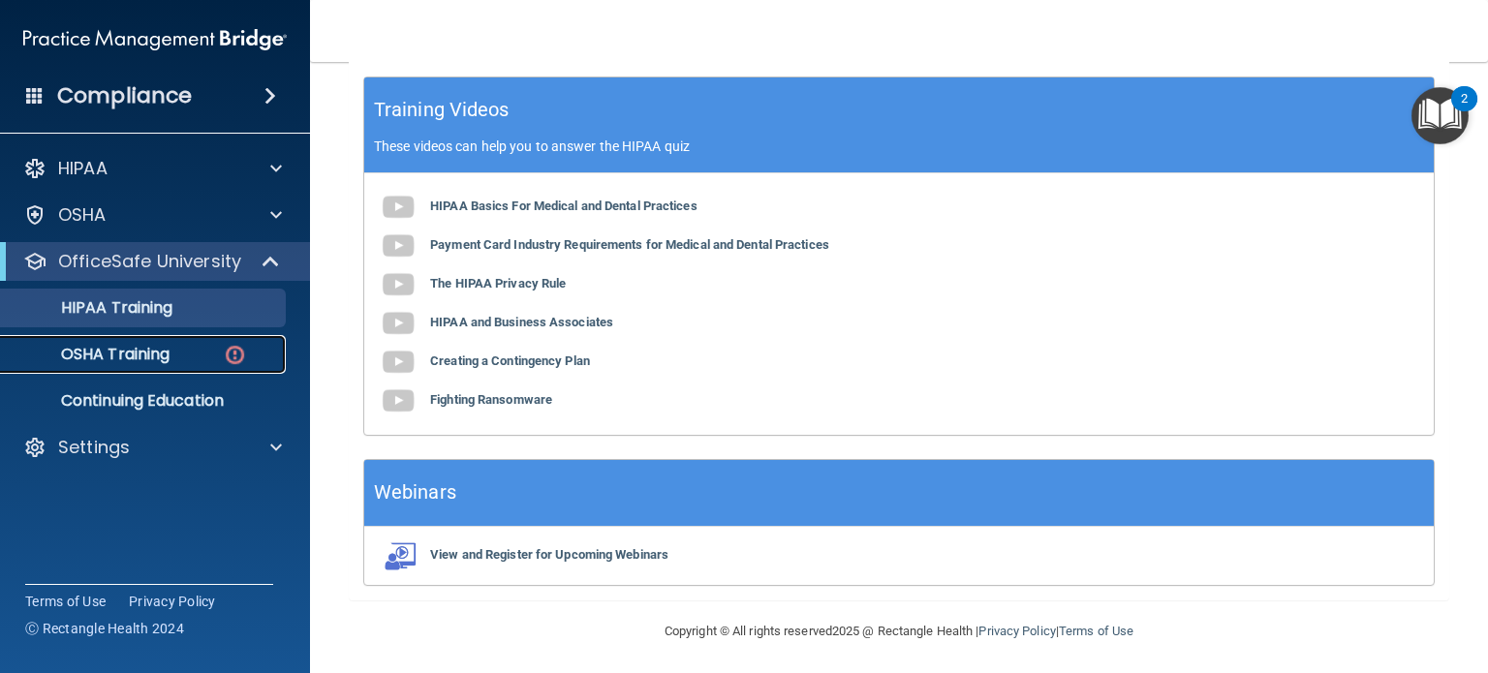
click at [139, 353] on p "OSHA Training" at bounding box center [91, 354] width 157 height 19
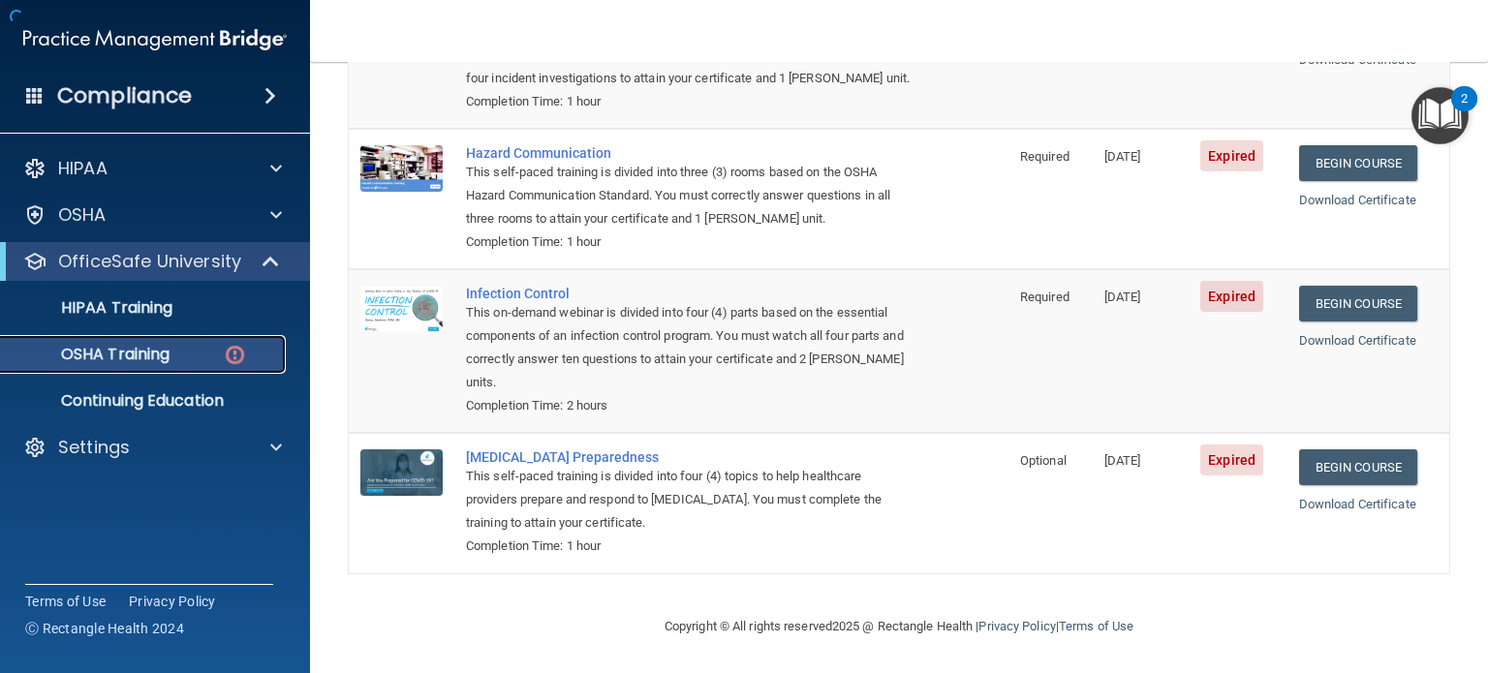
scroll to position [309, 0]
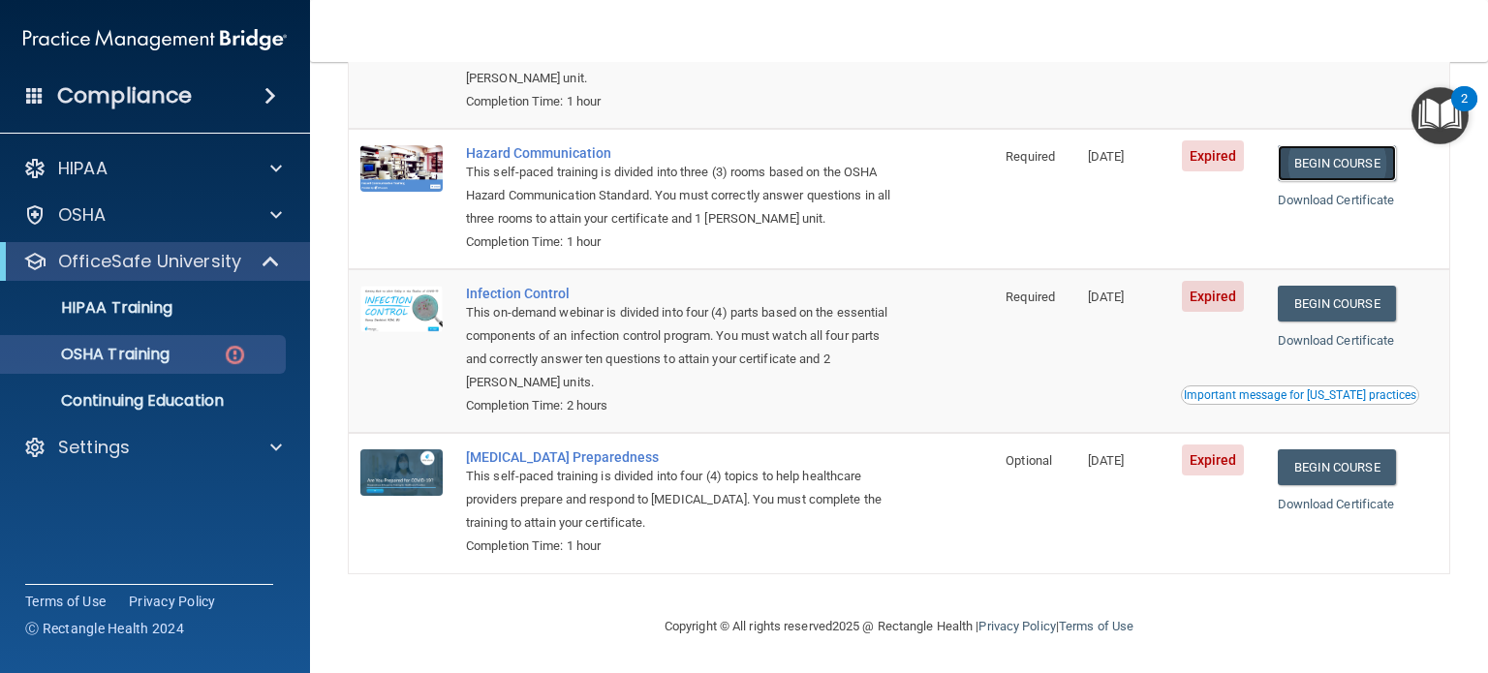
click at [1339, 154] on link "Begin Course" at bounding box center [1337, 163] width 118 height 36
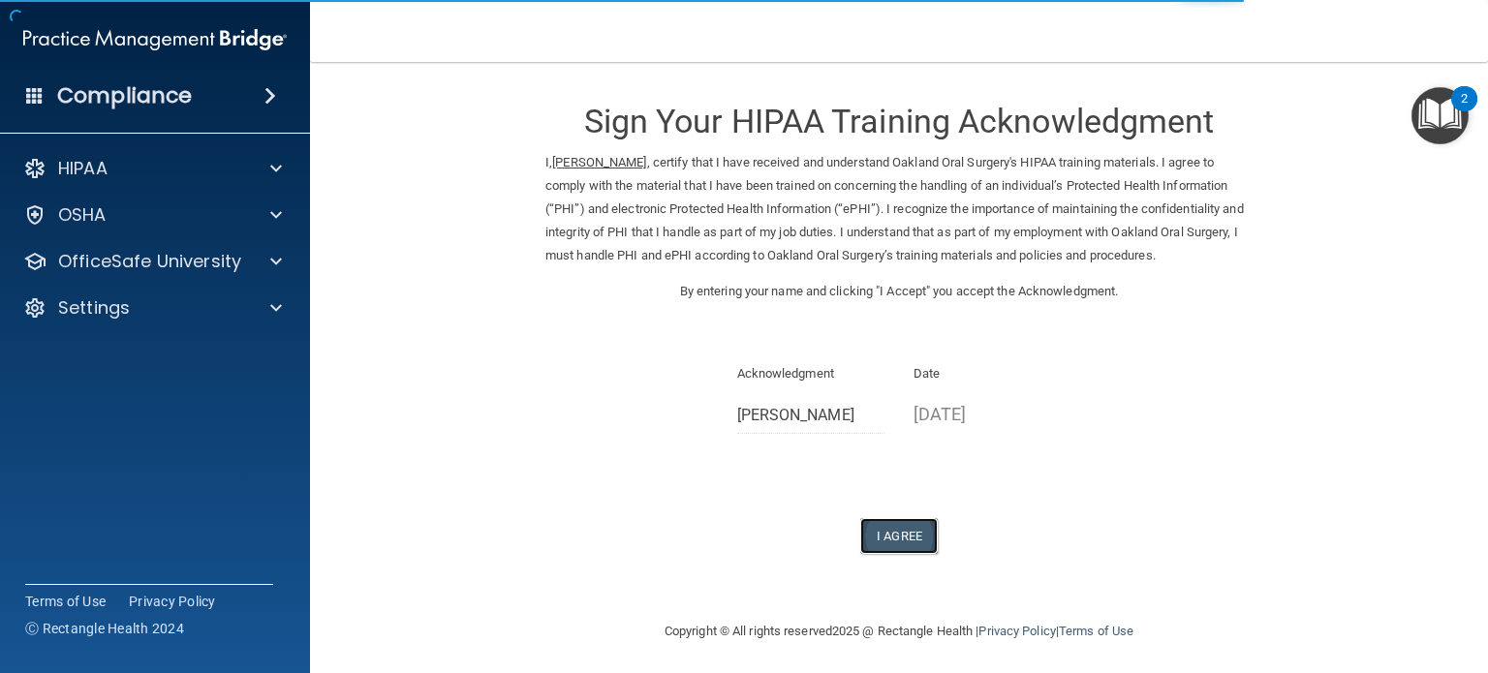
click at [891, 535] on button "I Agree" at bounding box center [899, 536] width 78 height 36
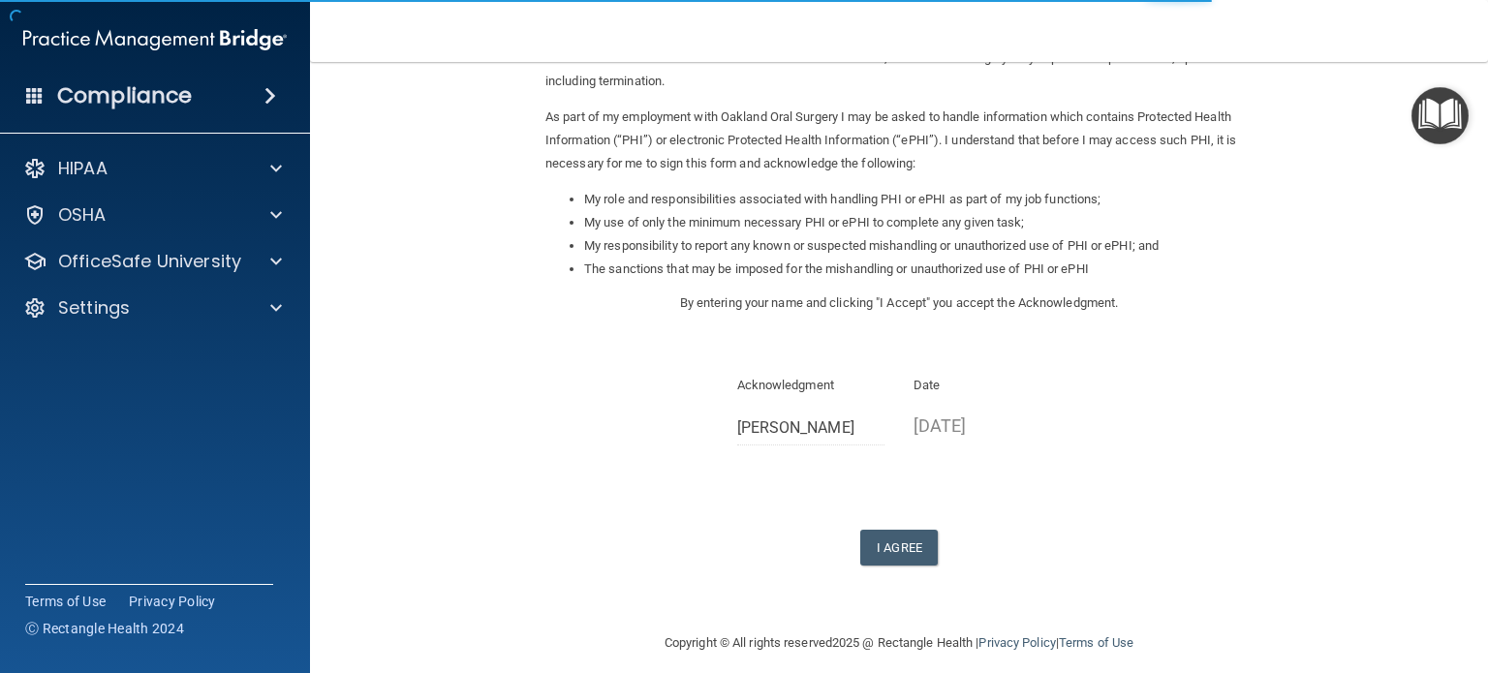
scroll to position [213, 0]
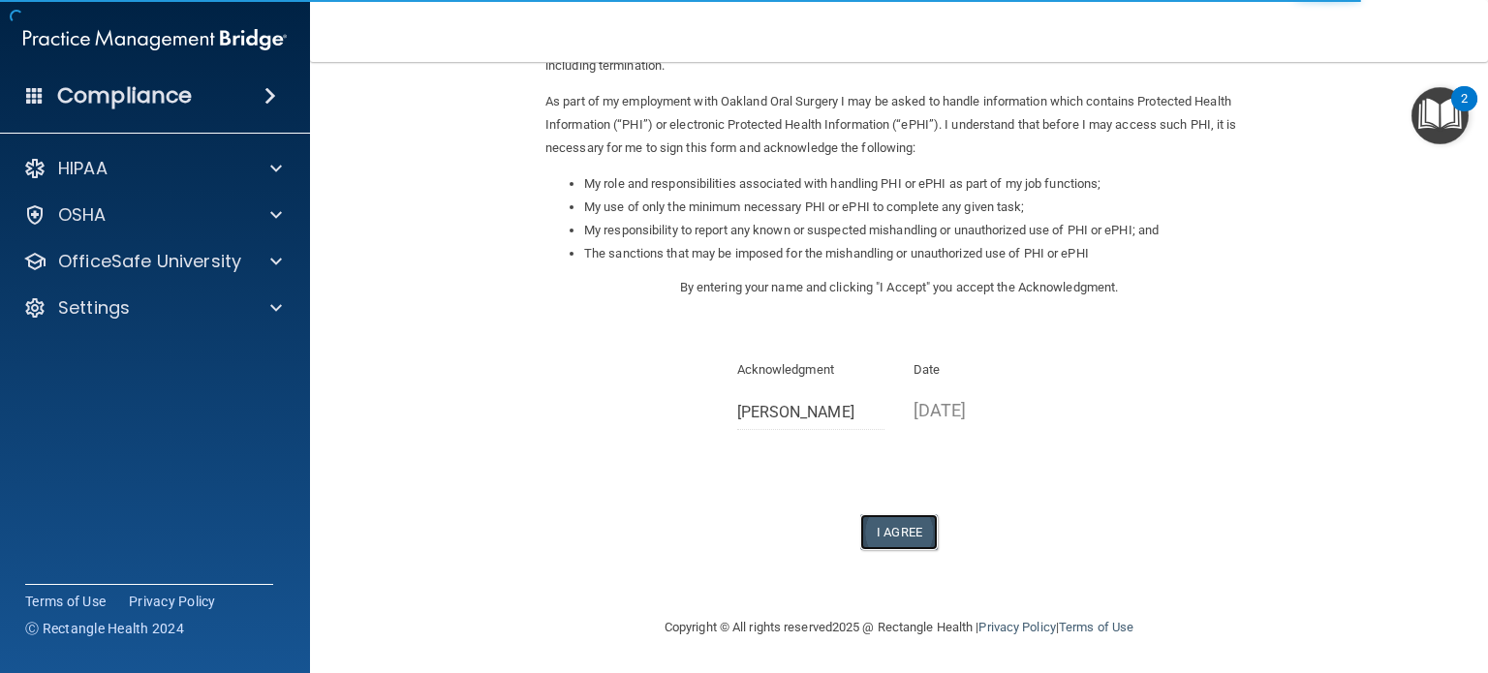
click at [887, 528] on button "I Agree" at bounding box center [899, 533] width 78 height 36
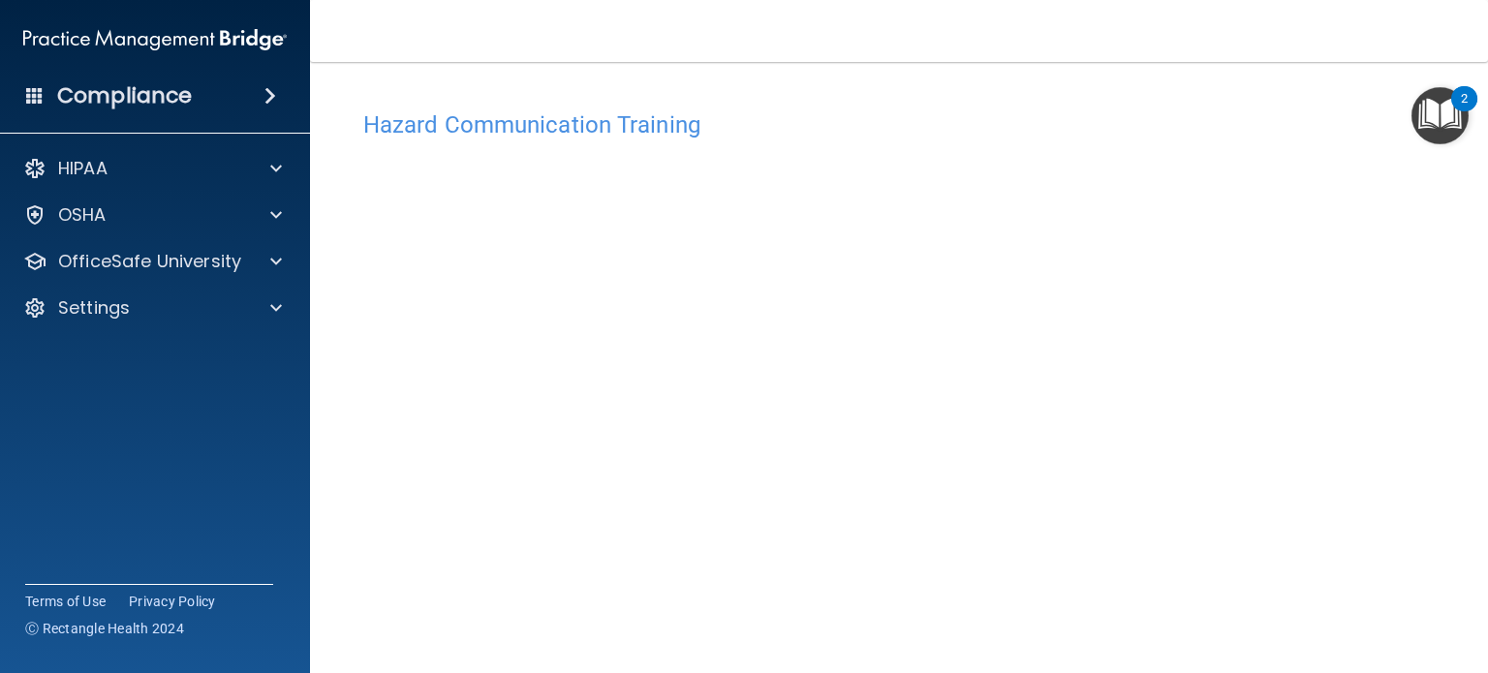
scroll to position [54, 0]
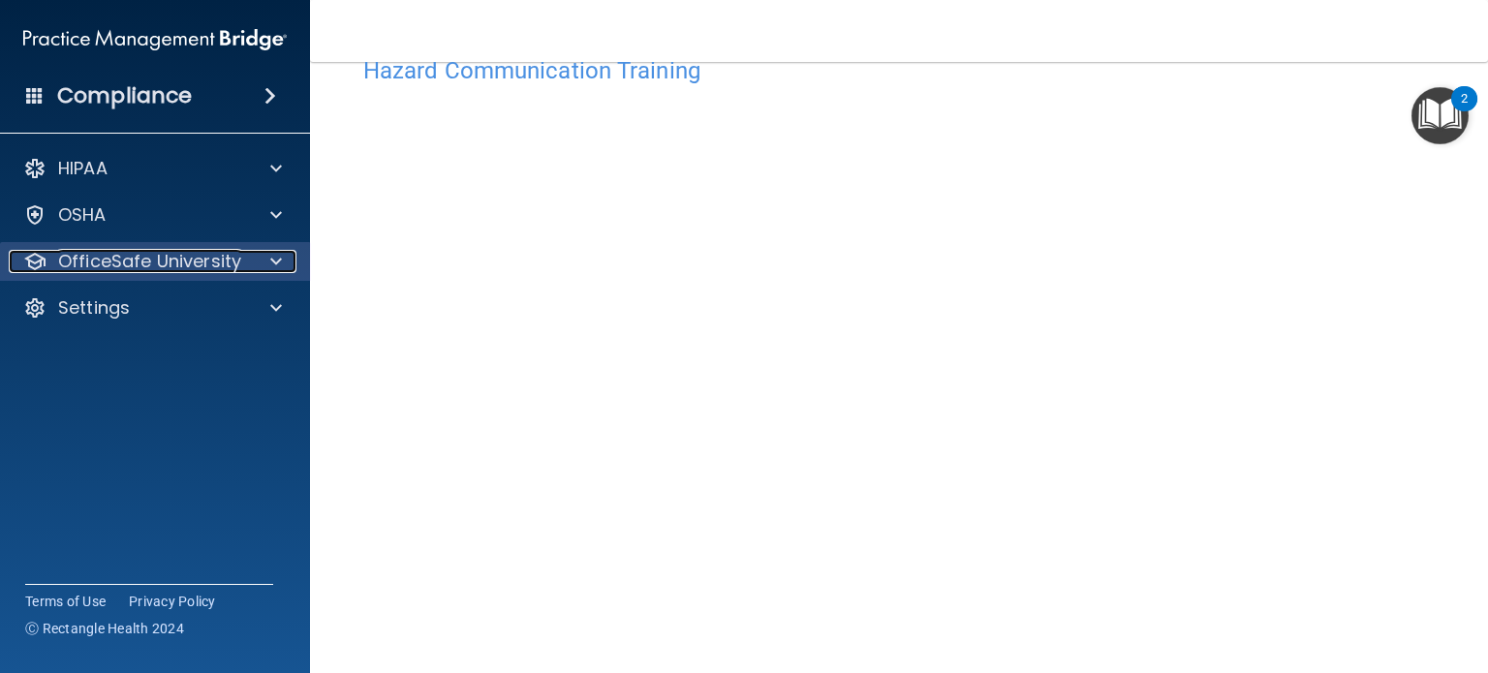
click at [276, 262] on span at bounding box center [276, 261] width 12 height 23
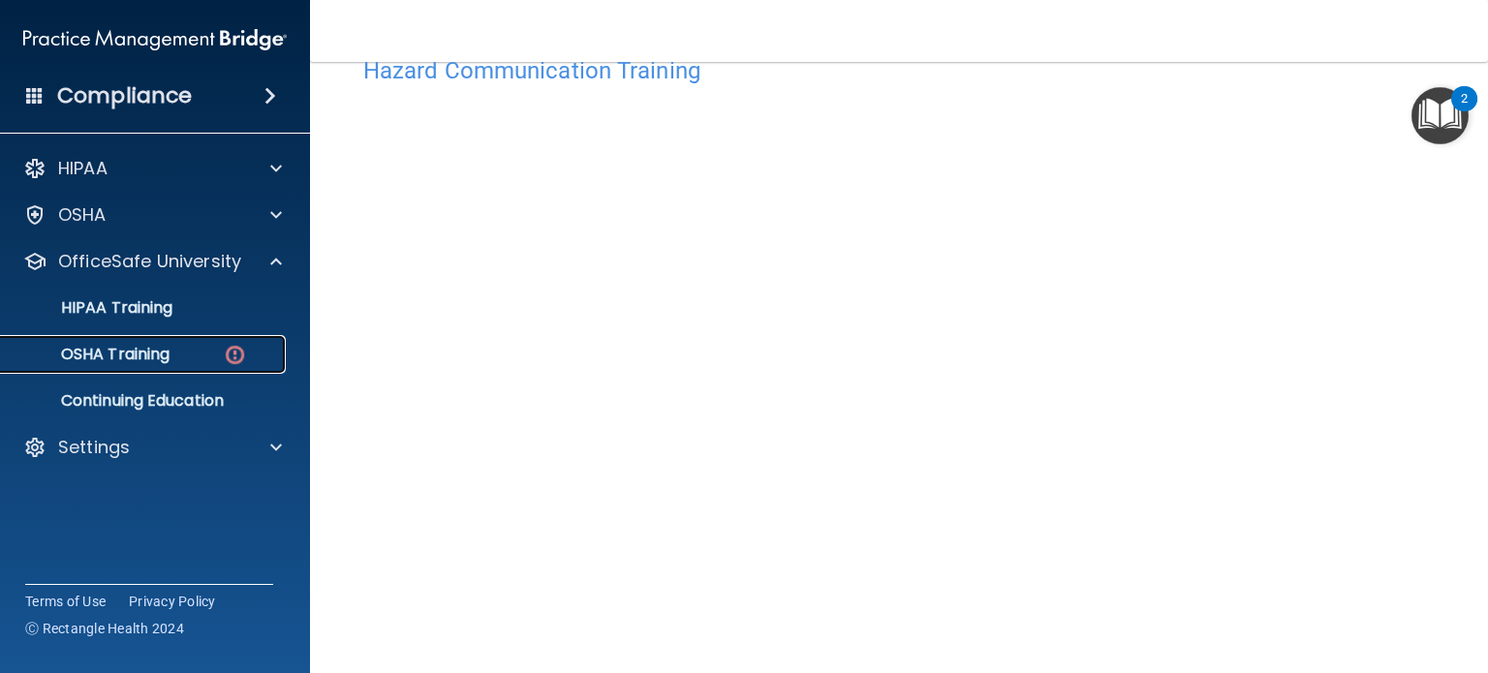
click at [163, 350] on p "OSHA Training" at bounding box center [91, 354] width 157 height 19
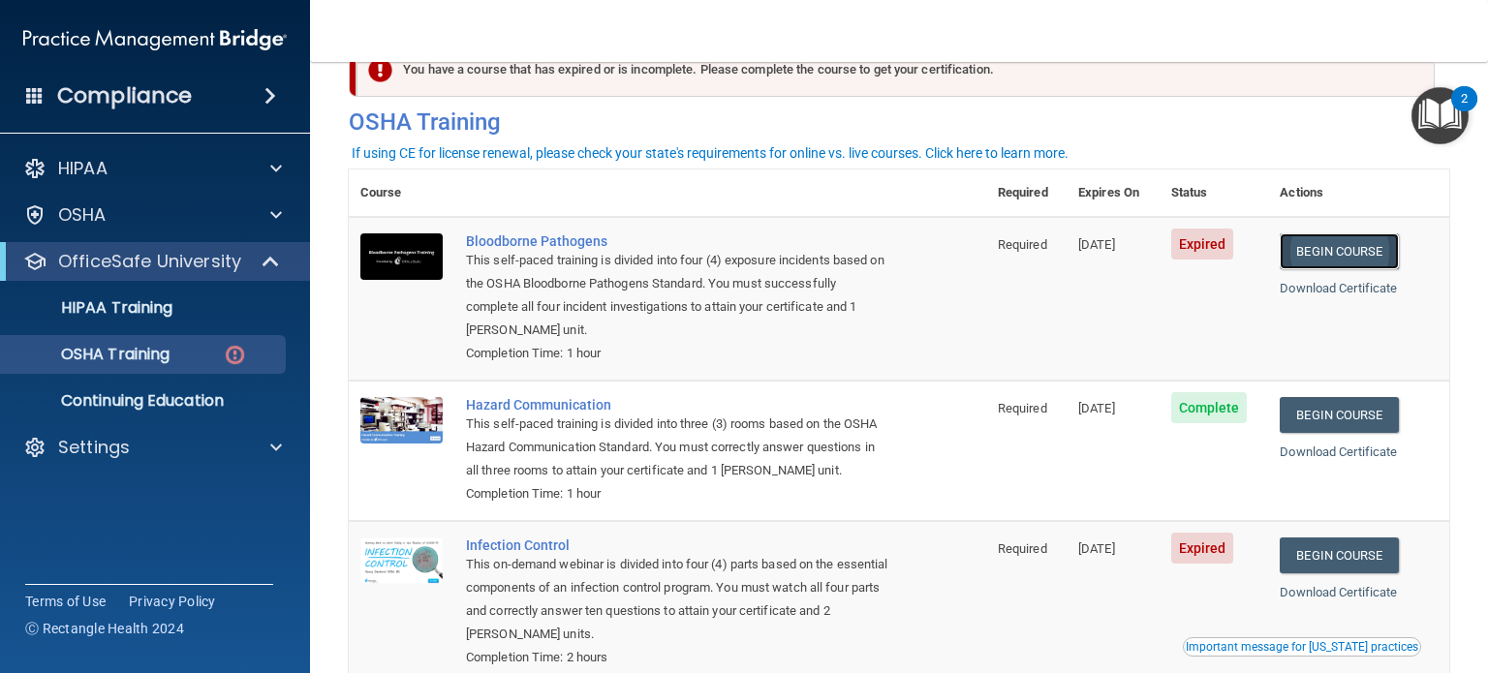
click at [1327, 247] on link "Begin Course" at bounding box center [1339, 252] width 118 height 36
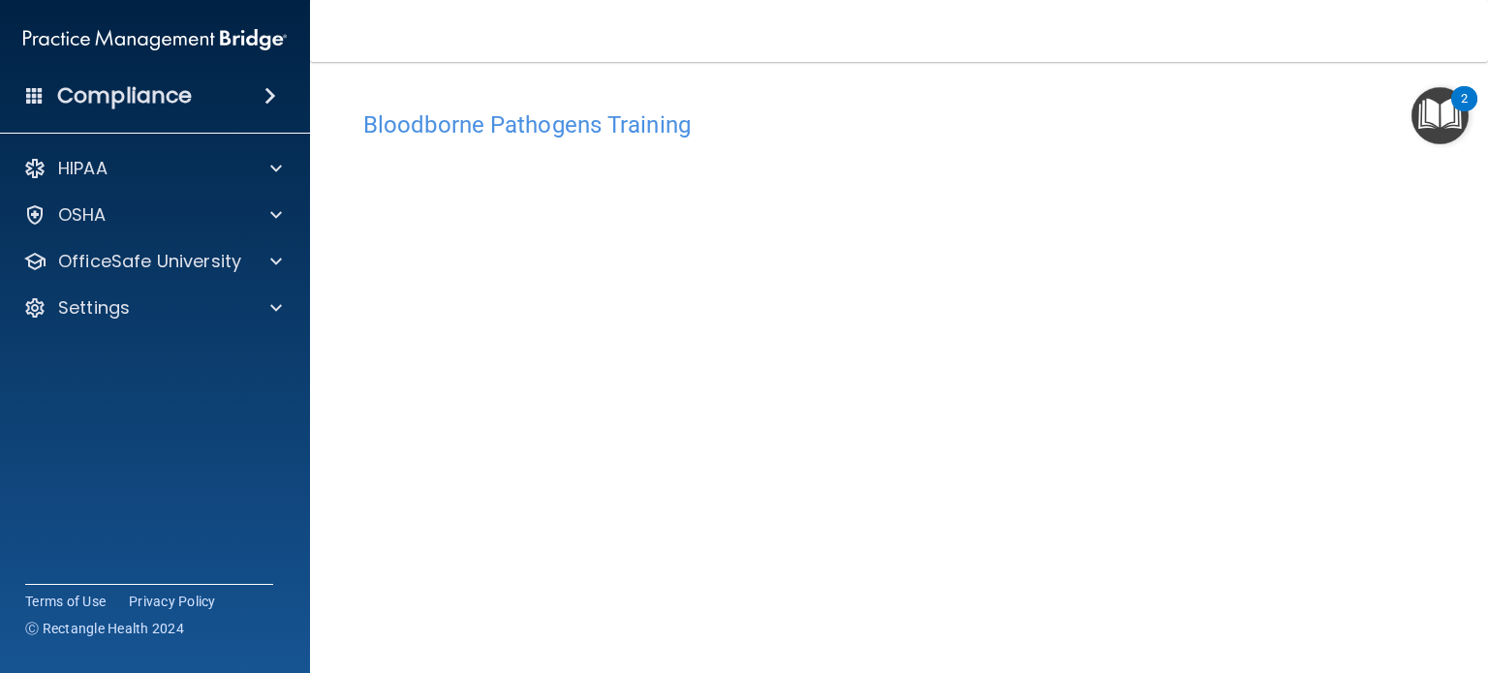
scroll to position [27, 0]
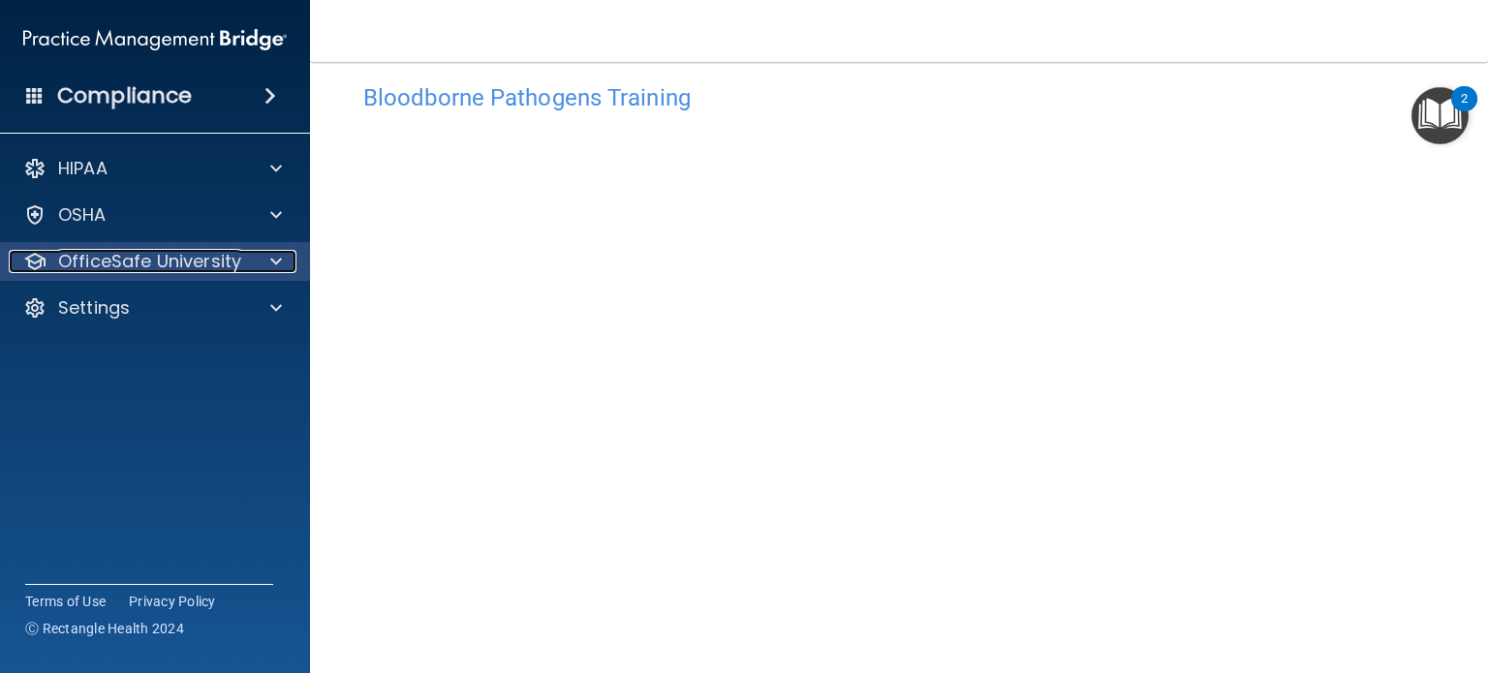
click at [199, 258] on p "OfficeSafe University" at bounding box center [149, 261] width 183 height 23
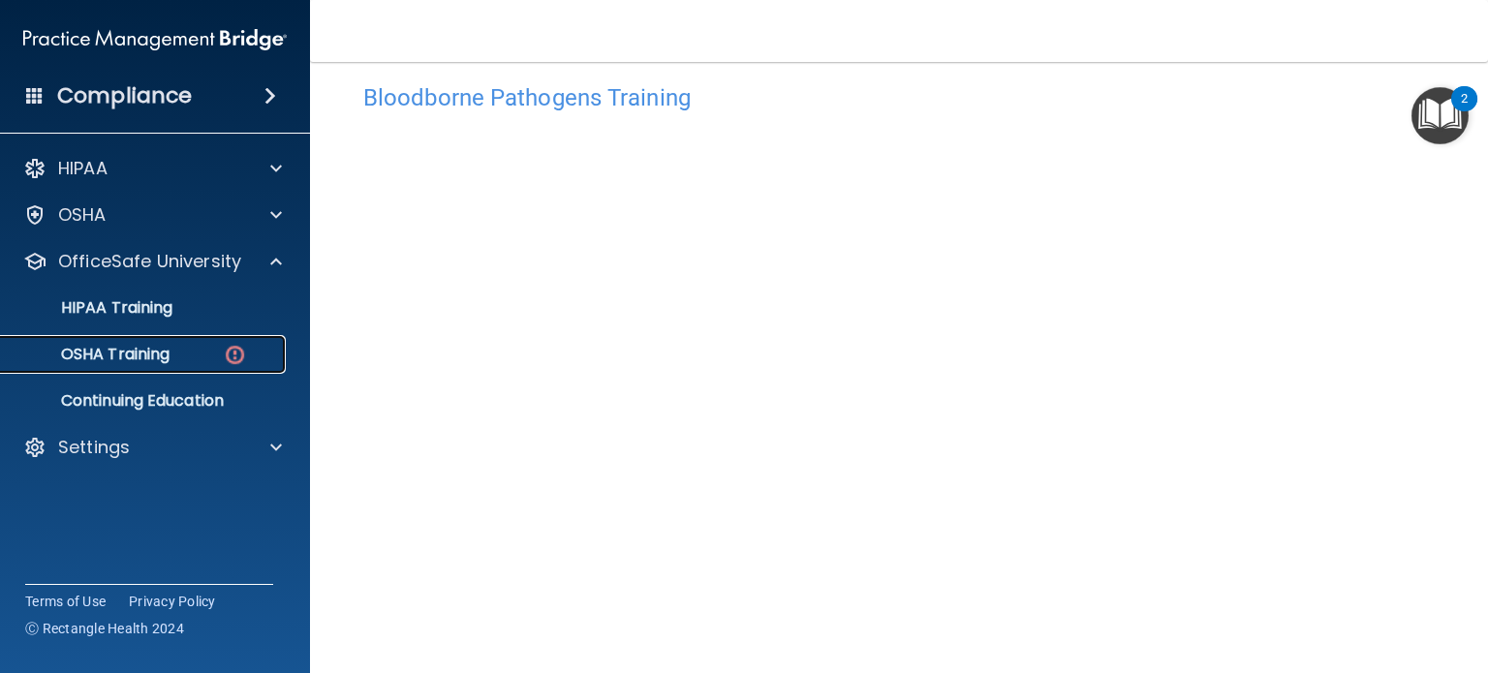
click at [155, 352] on p "OSHA Training" at bounding box center [91, 354] width 157 height 19
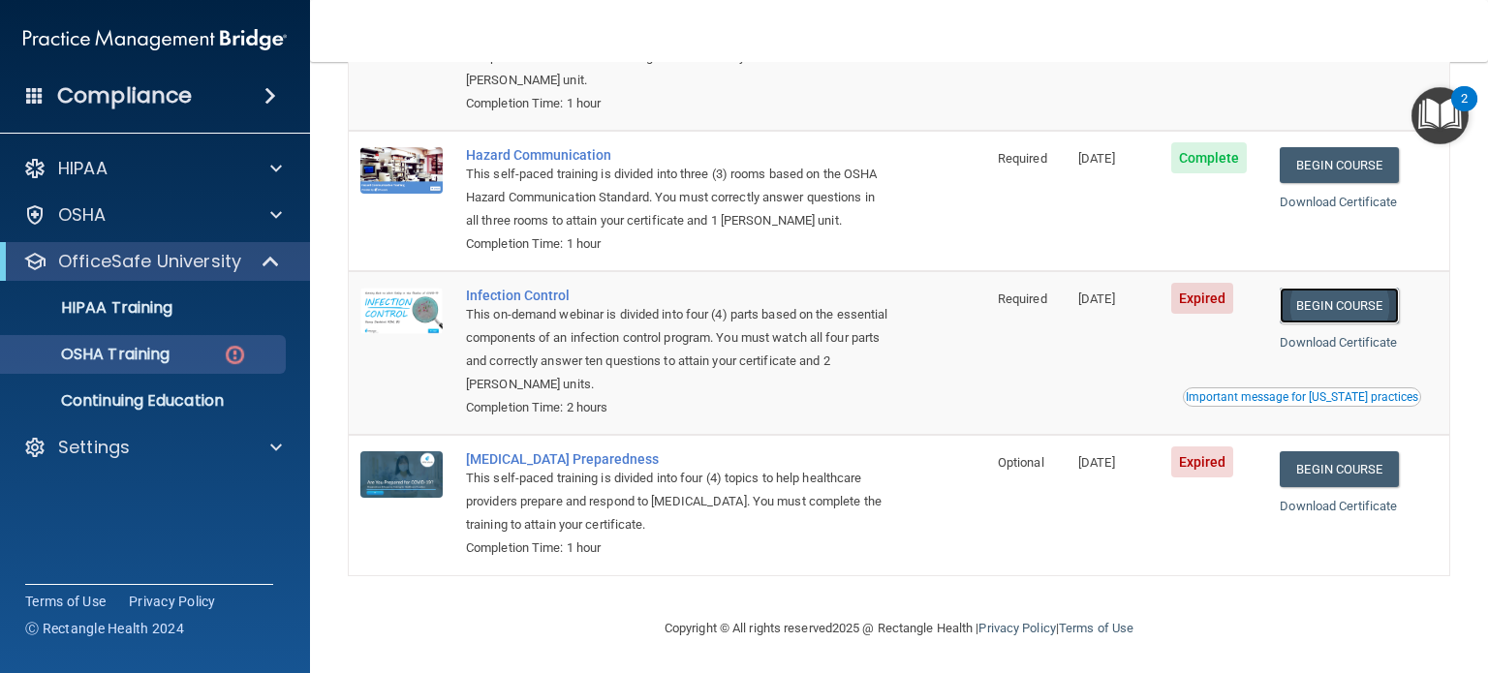
scroll to position [306, 0]
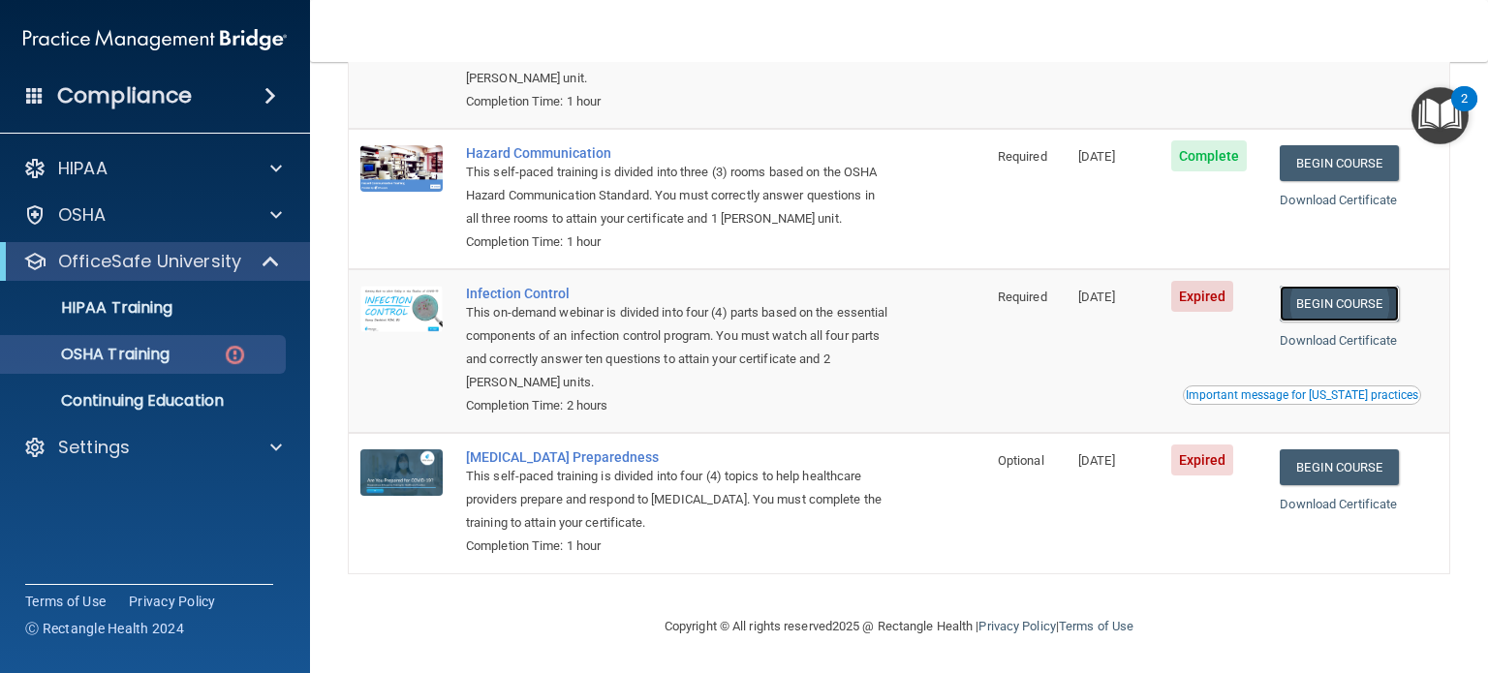
click at [1324, 304] on link "Begin Course" at bounding box center [1339, 304] width 118 height 36
click at [174, 346] on div "OSHA Training" at bounding box center [145, 354] width 265 height 19
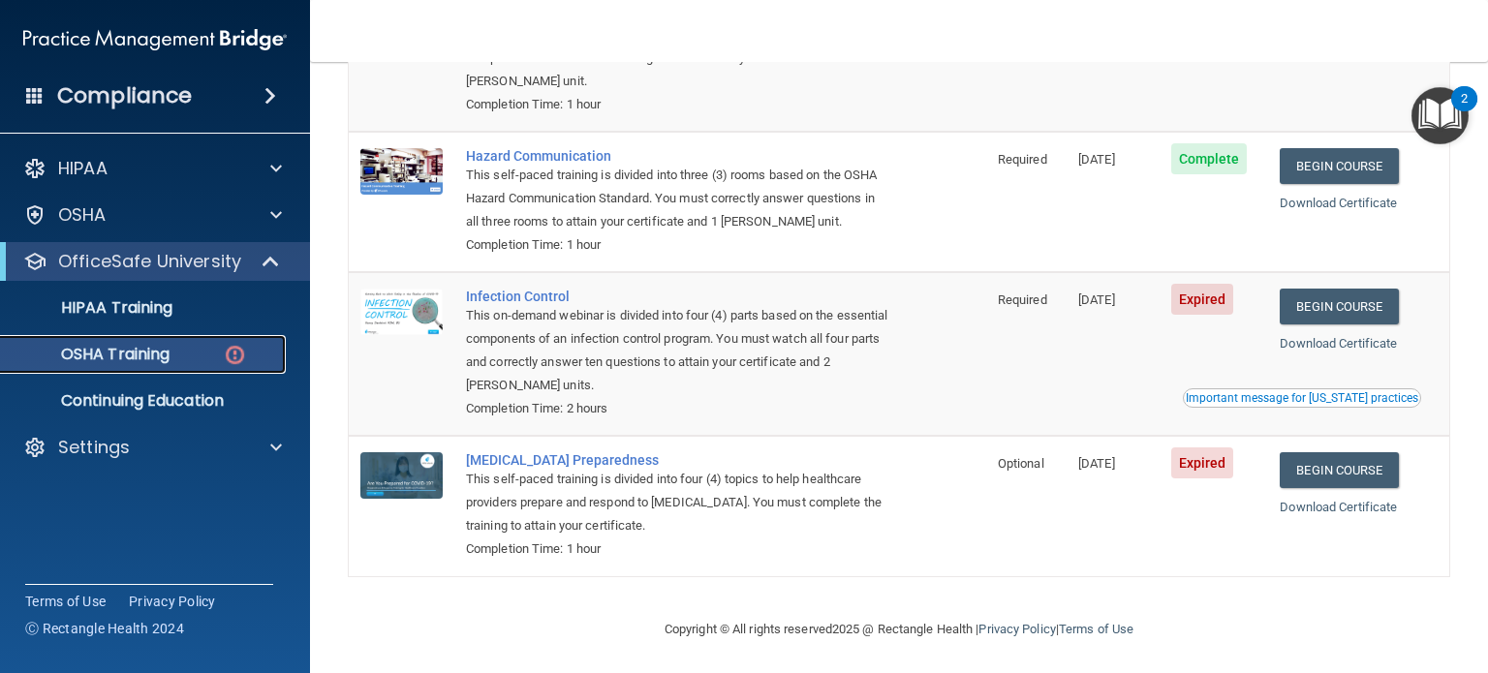
scroll to position [309, 0]
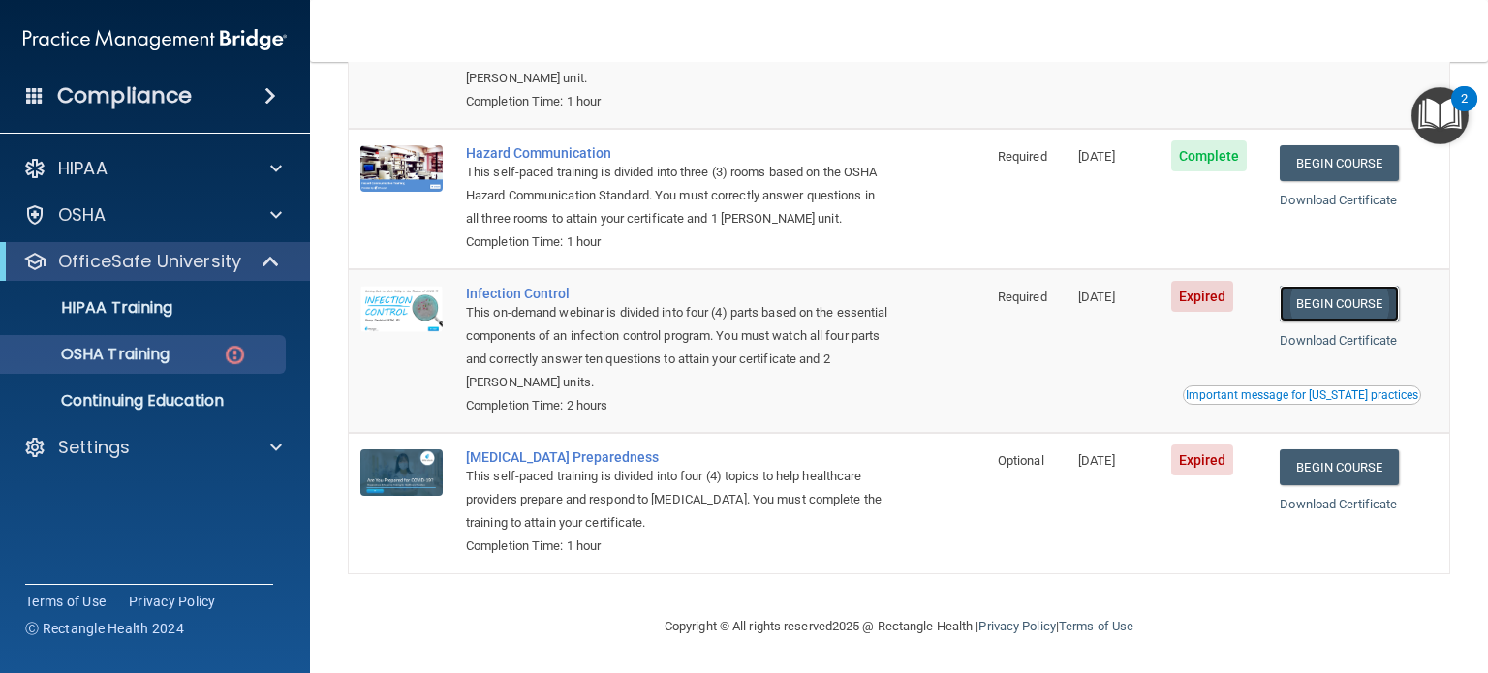
click at [1333, 305] on link "Begin Course" at bounding box center [1339, 304] width 118 height 36
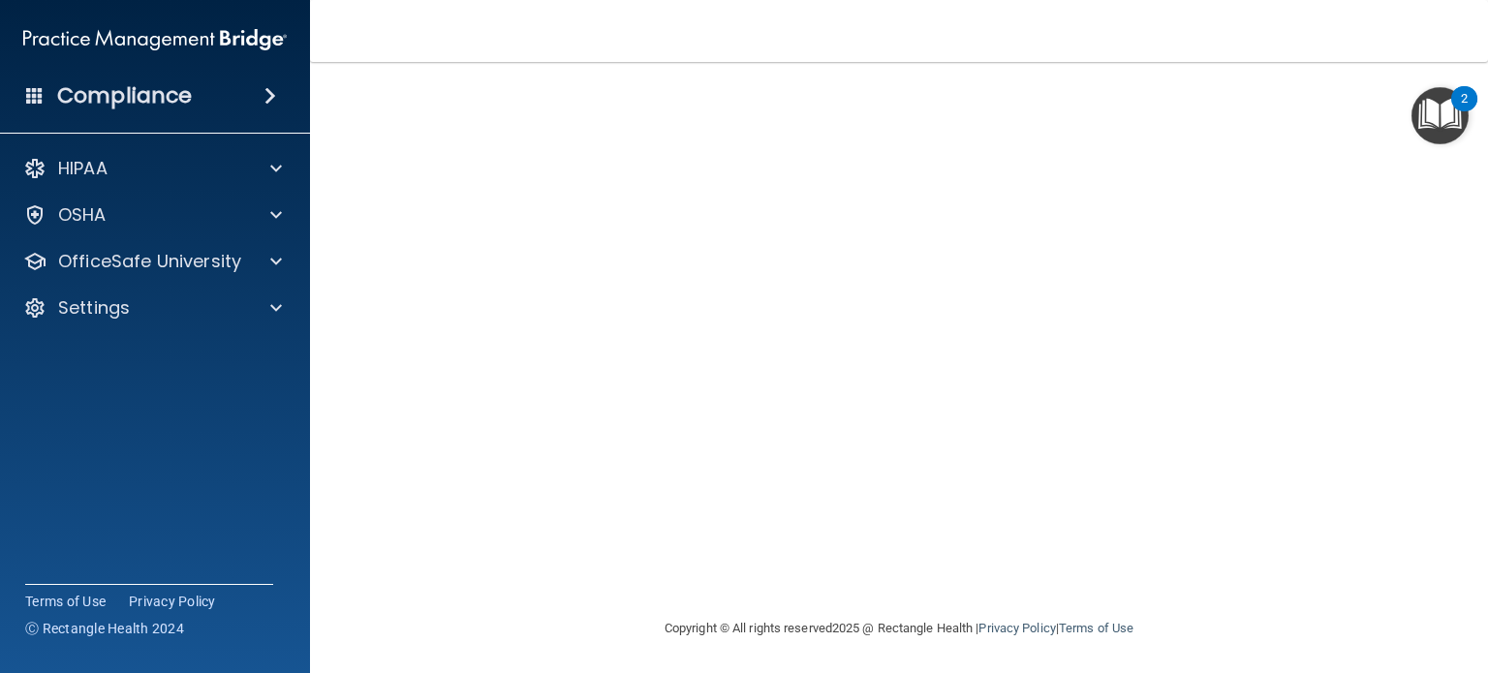
scroll to position [155, 0]
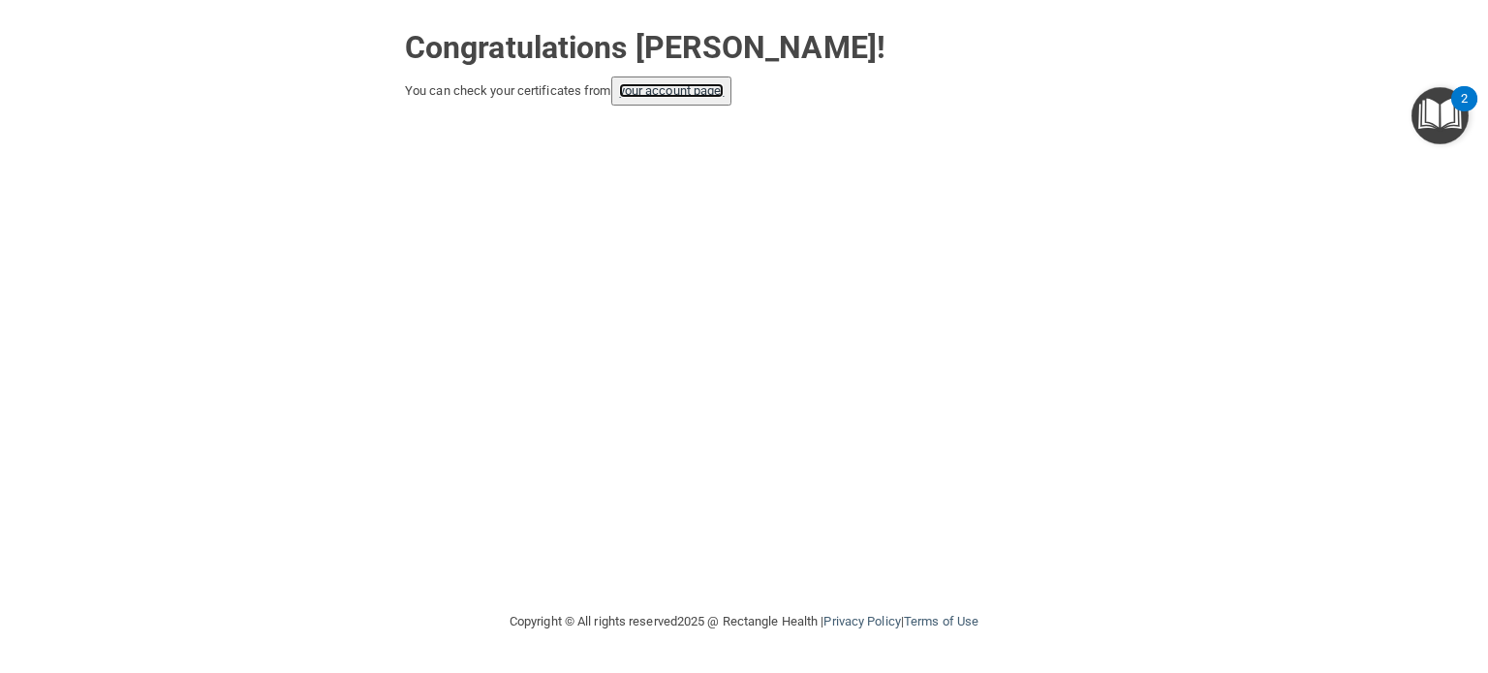
click at [655, 87] on link "your account page!" at bounding box center [672, 90] width 106 height 15
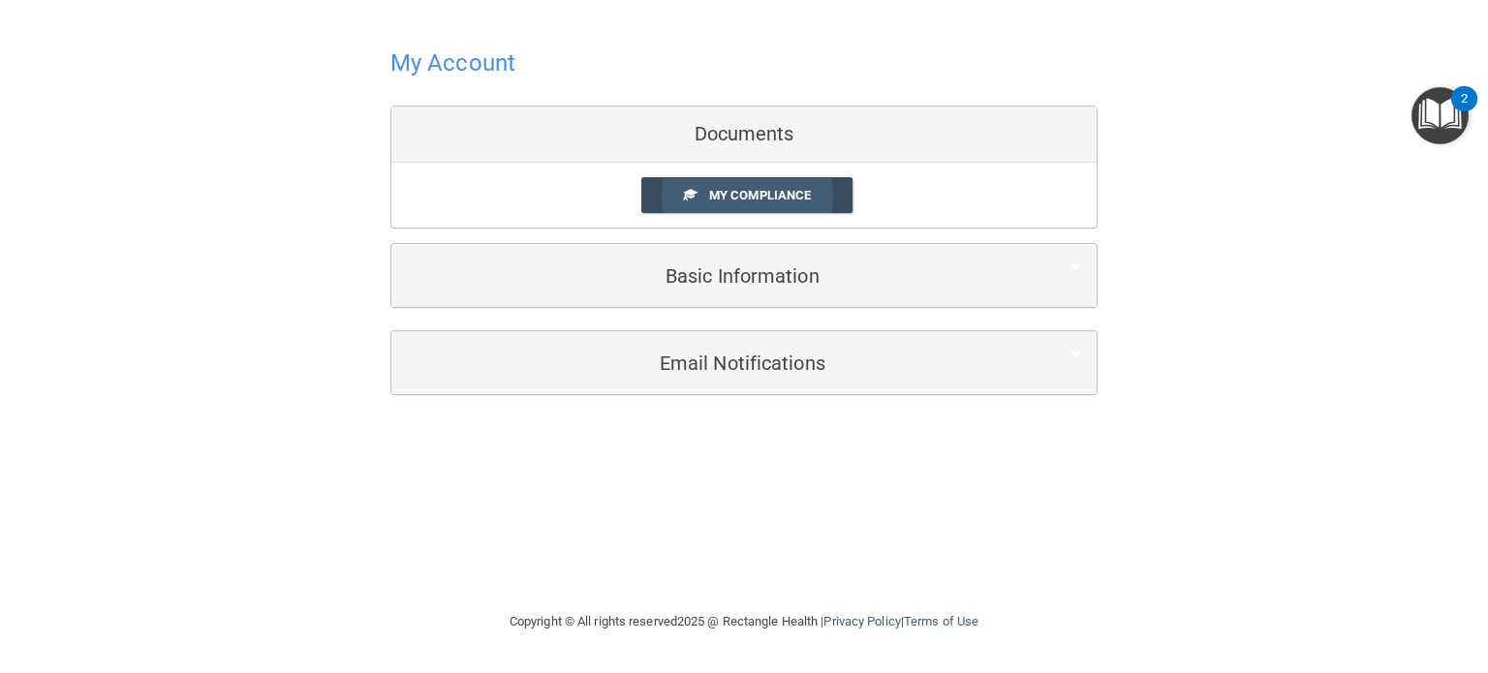
click at [789, 193] on span "My Compliance" at bounding box center [760, 195] width 102 height 15
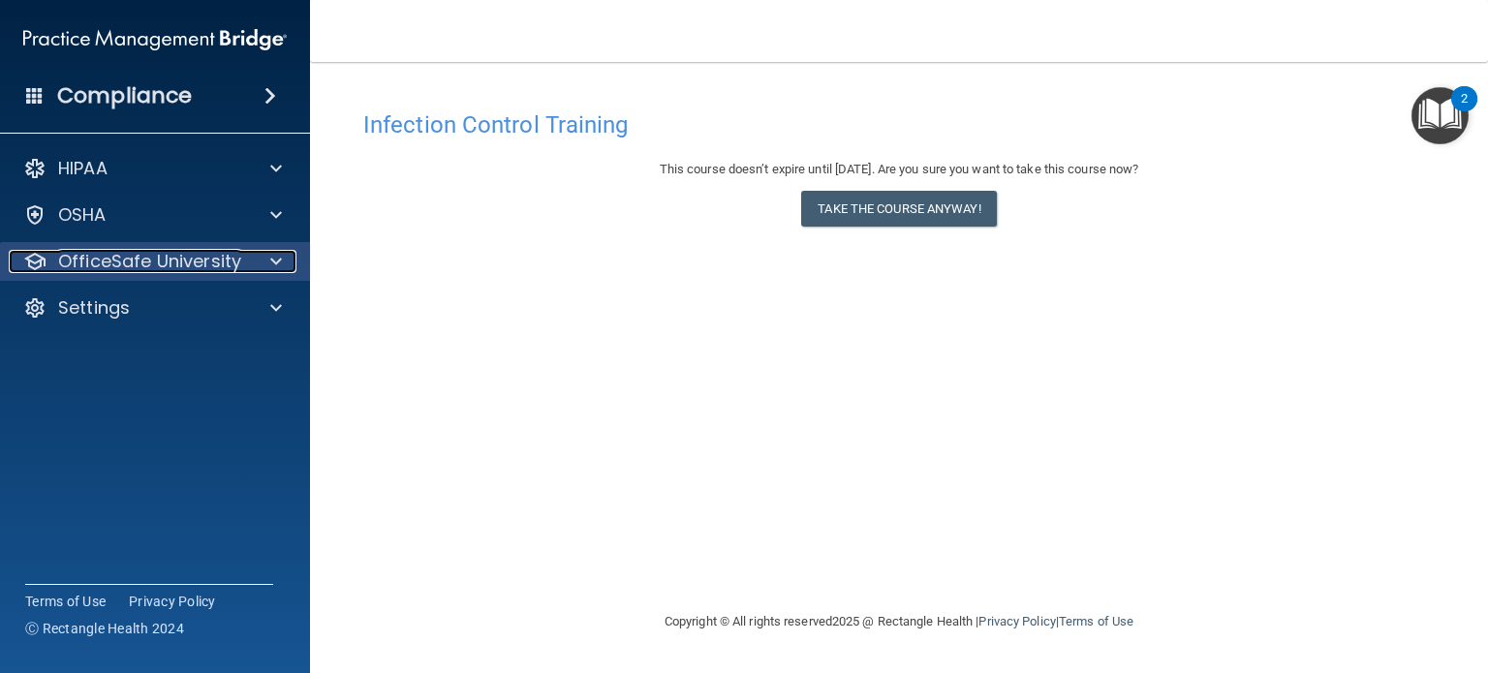
click at [234, 267] on p "OfficeSafe University" at bounding box center [149, 261] width 183 height 23
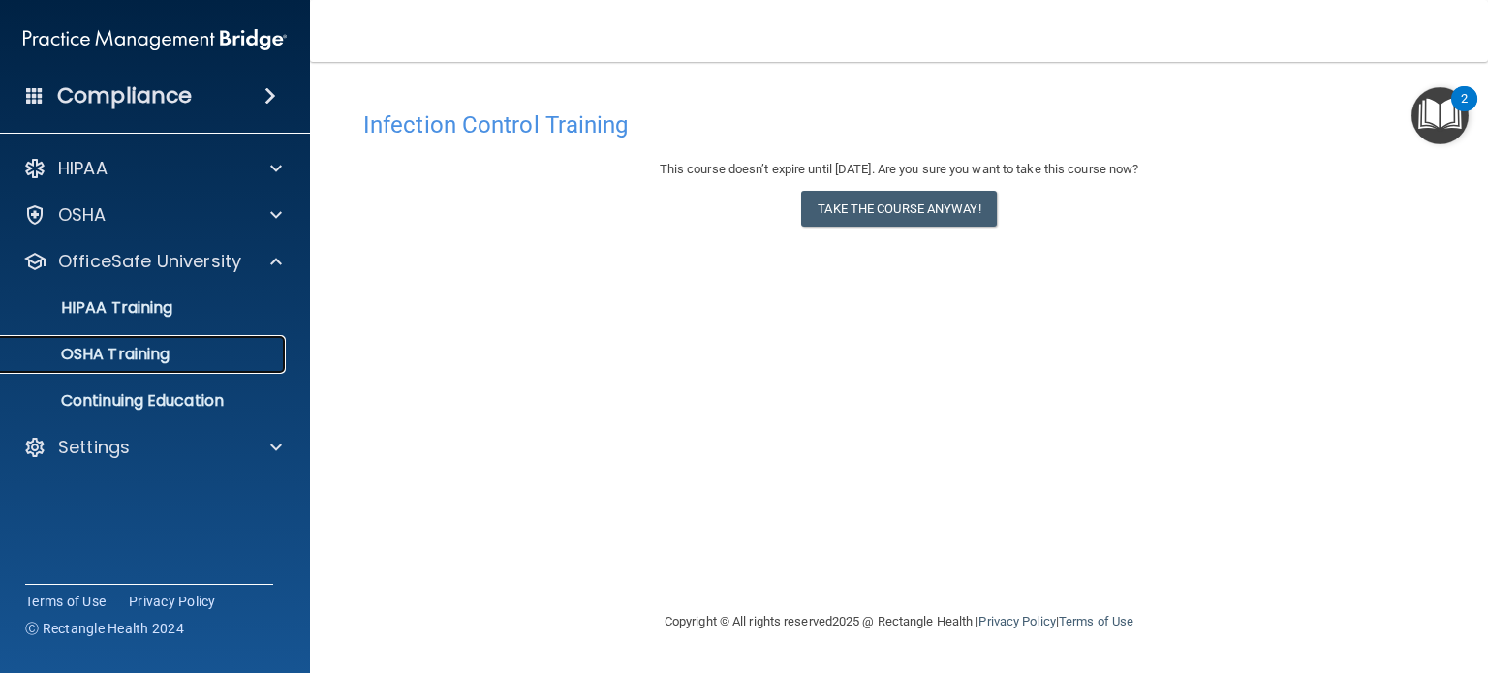
click at [110, 350] on p "OSHA Training" at bounding box center [91, 354] width 157 height 19
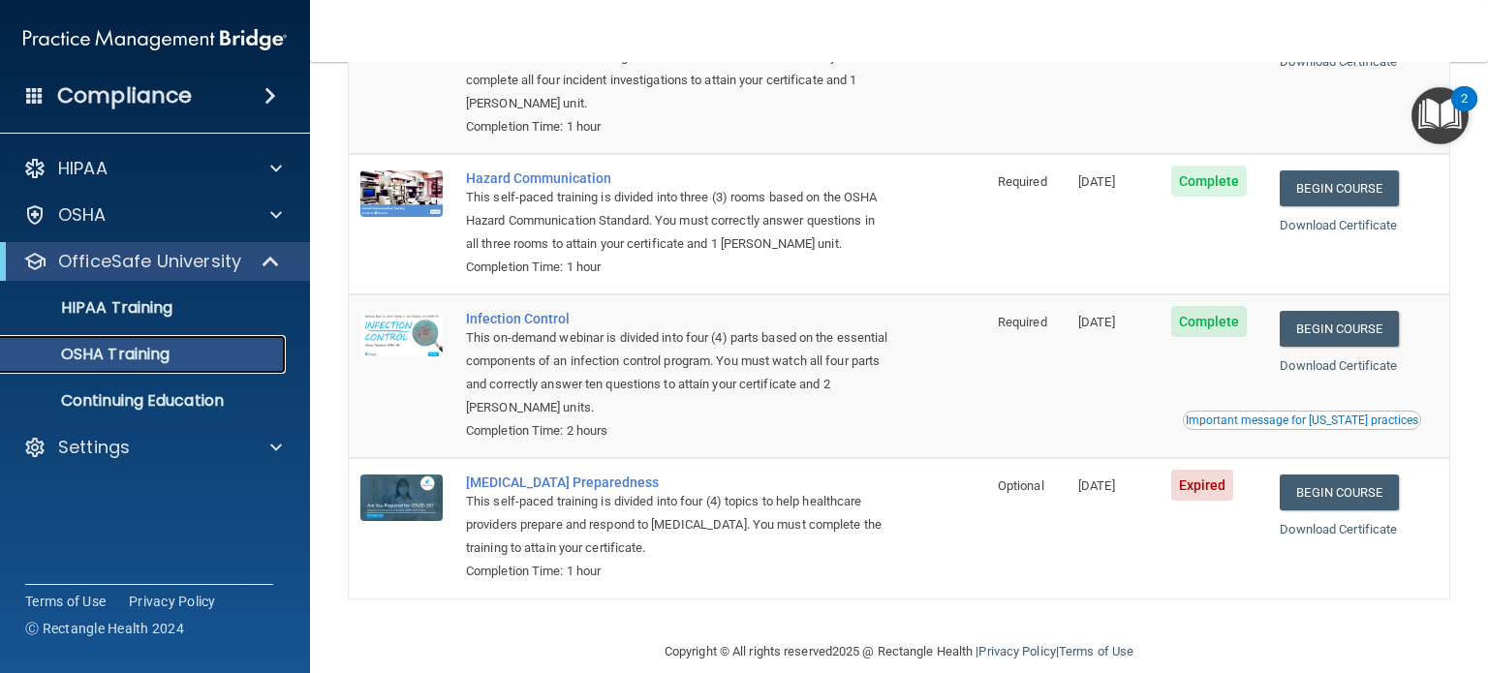
scroll to position [255, 0]
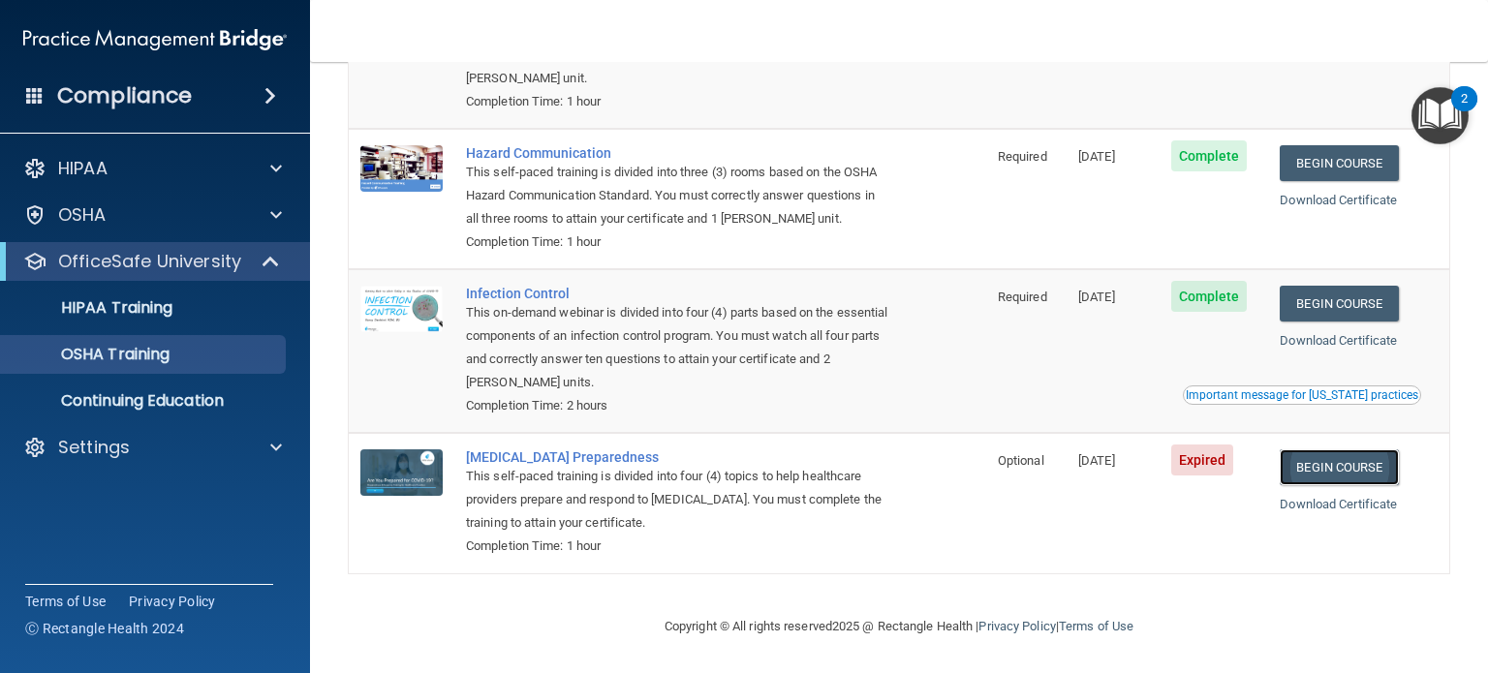
click at [1334, 472] on link "Begin Course" at bounding box center [1339, 468] width 118 height 36
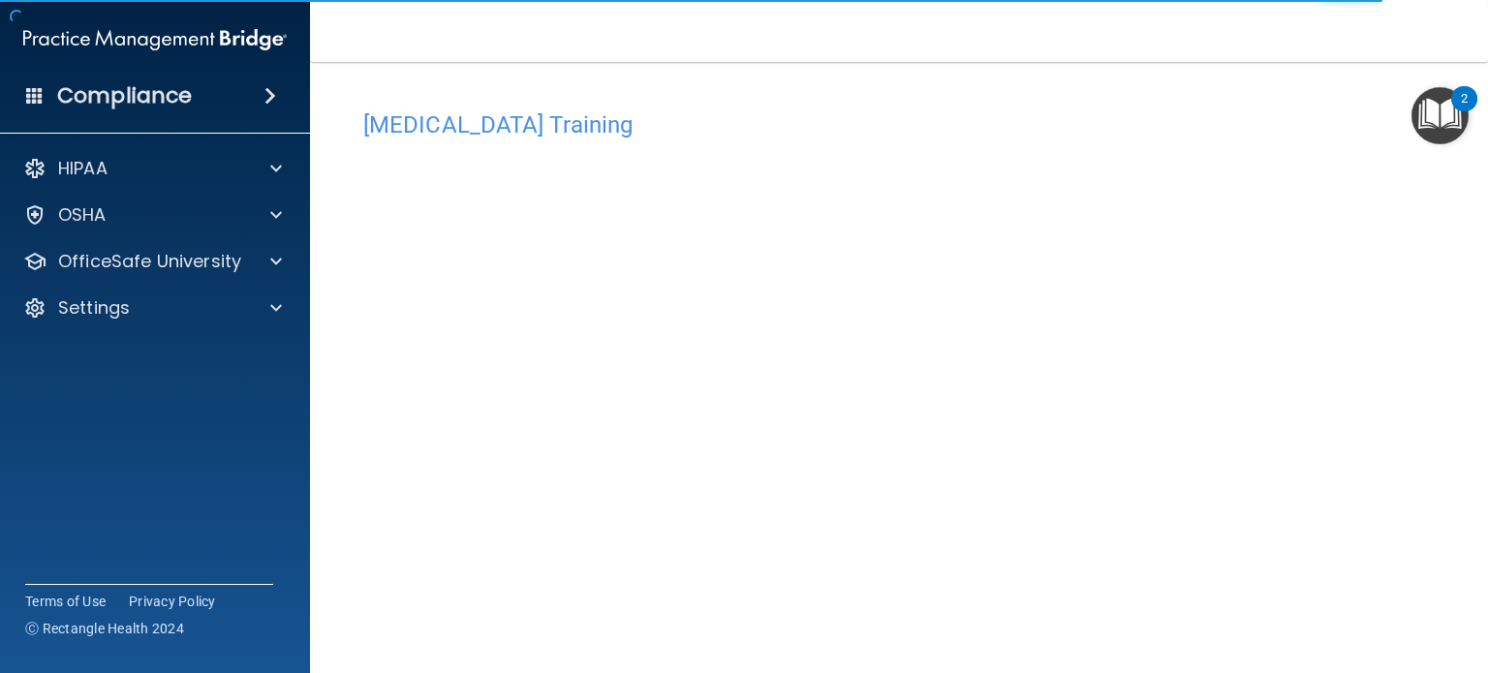
scroll to position [11, 0]
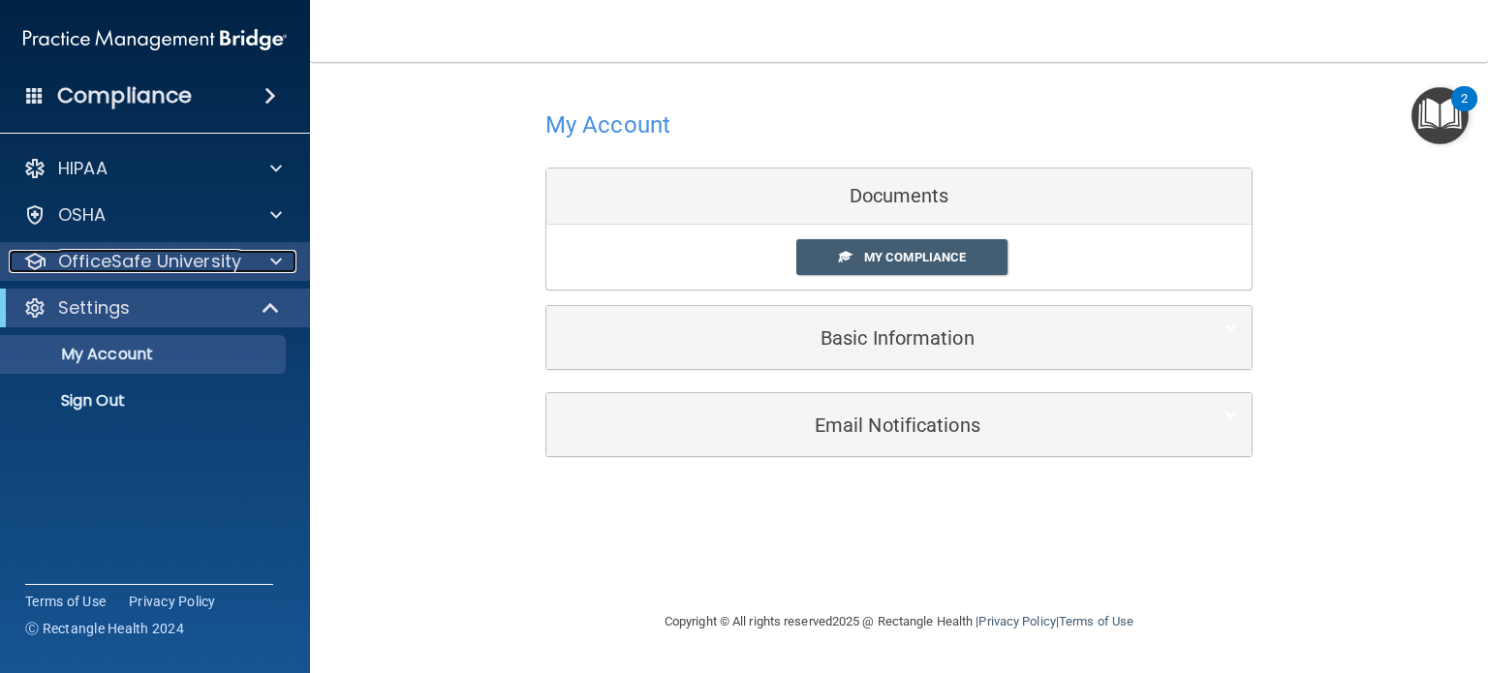
click at [283, 263] on div at bounding box center [273, 261] width 48 height 23
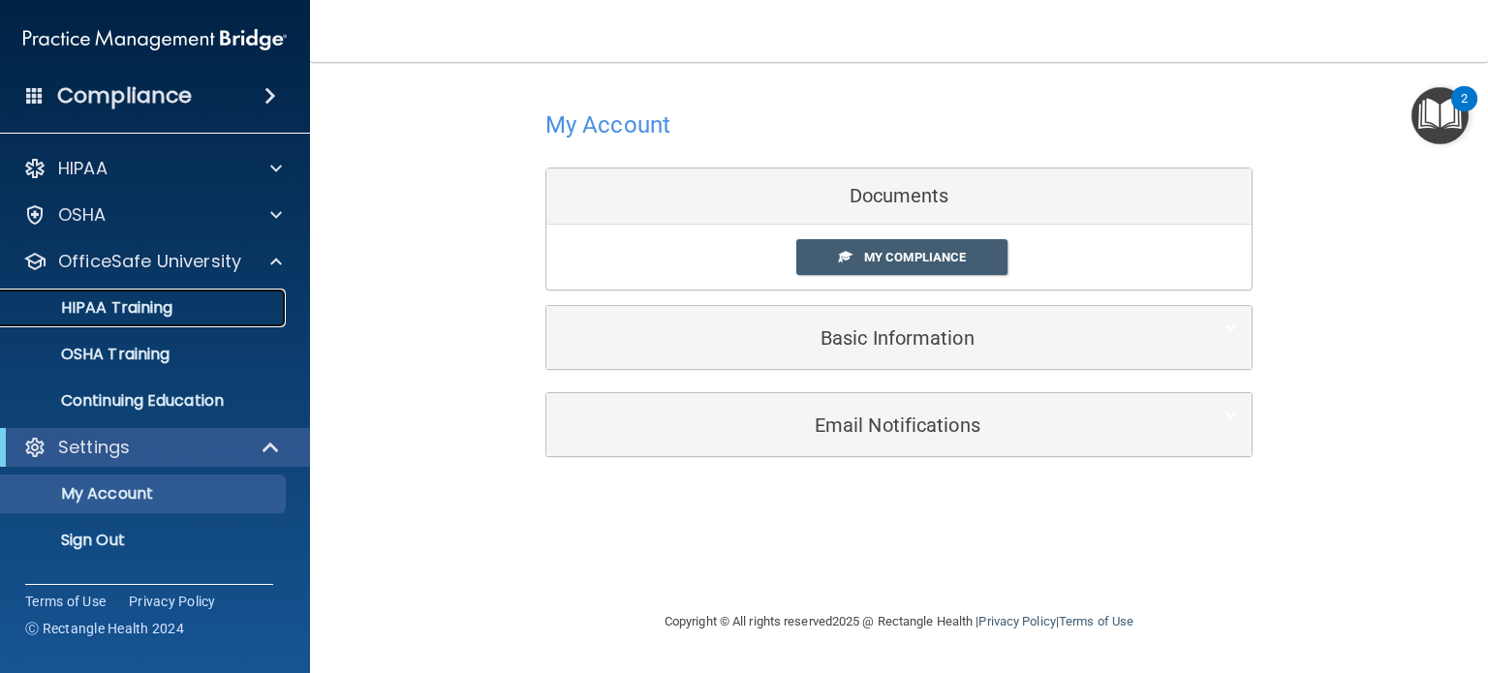
click at [216, 300] on div "HIPAA Training" at bounding box center [145, 307] width 265 height 19
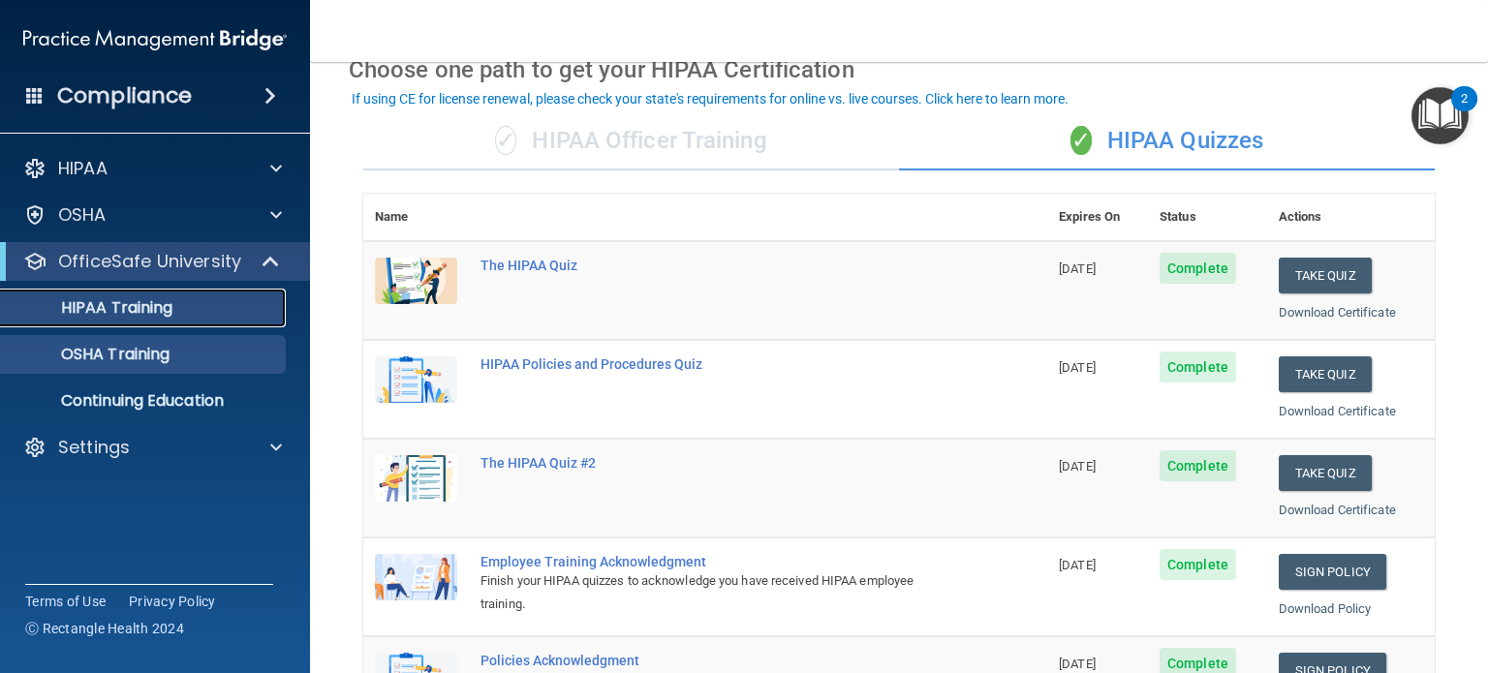
scroll to position [98, 0]
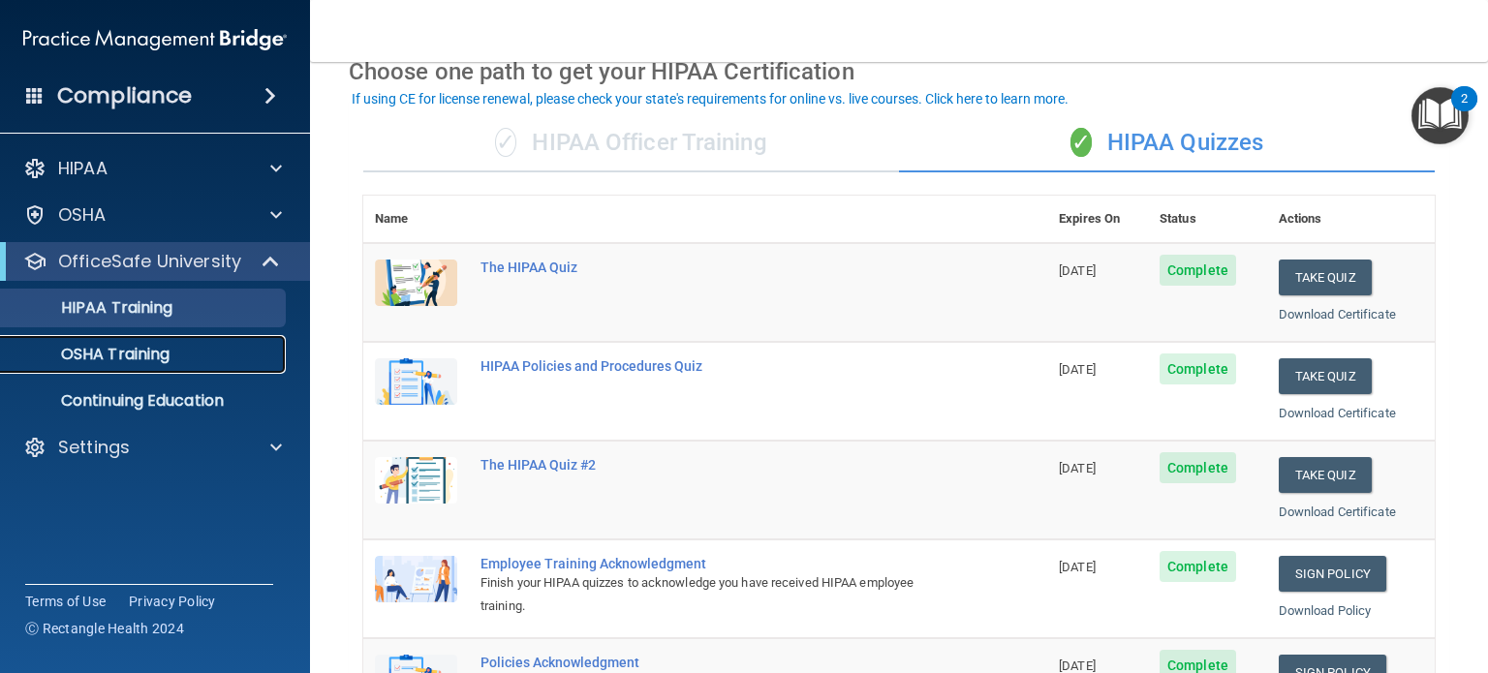
click at [160, 359] on p "OSHA Training" at bounding box center [91, 354] width 157 height 19
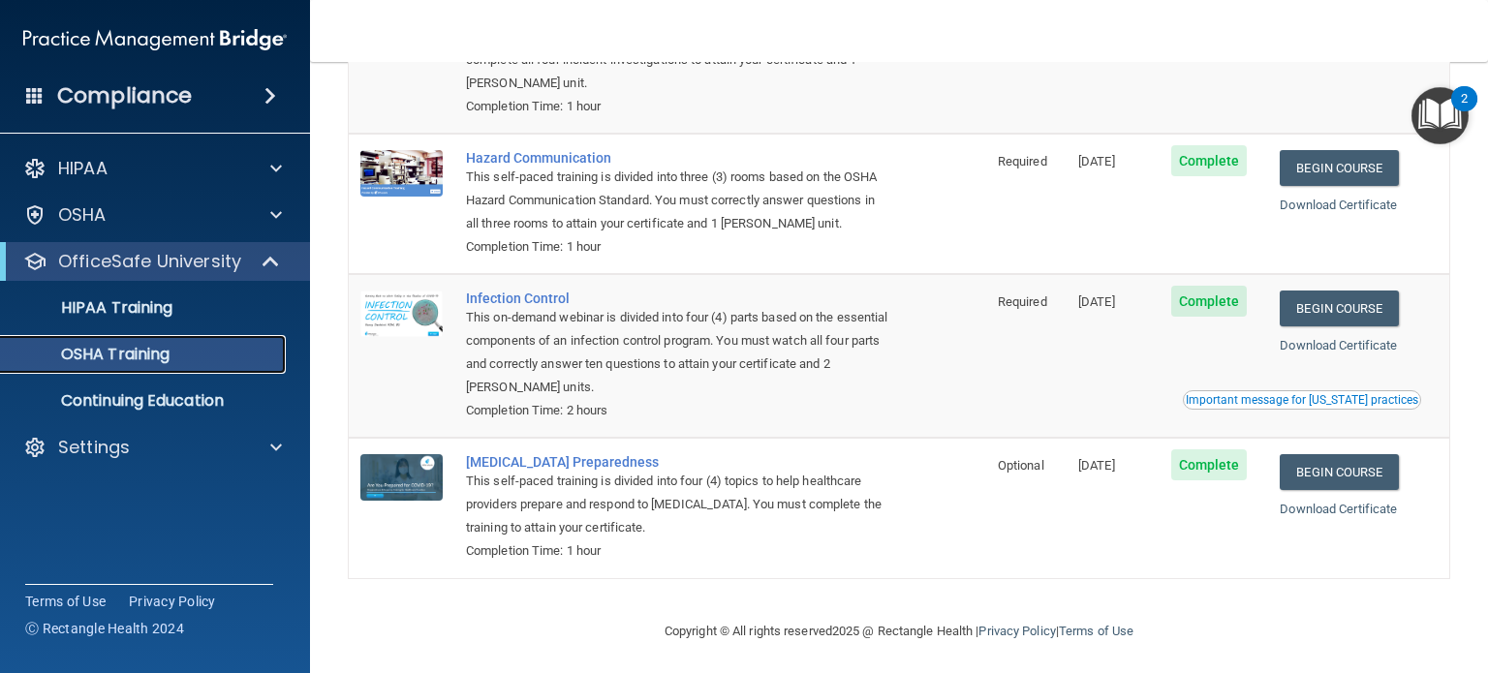
scroll to position [255, 0]
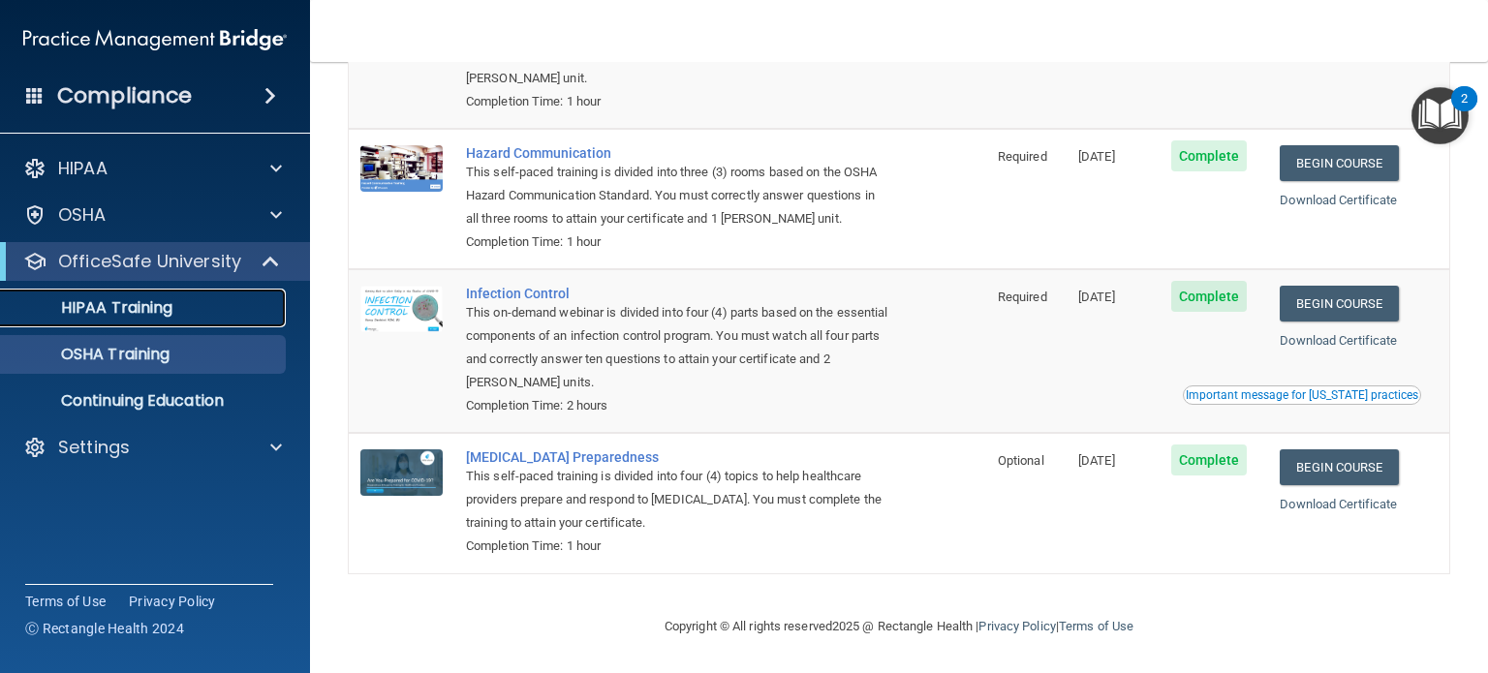
click at [92, 305] on p "HIPAA Training" at bounding box center [93, 307] width 160 height 19
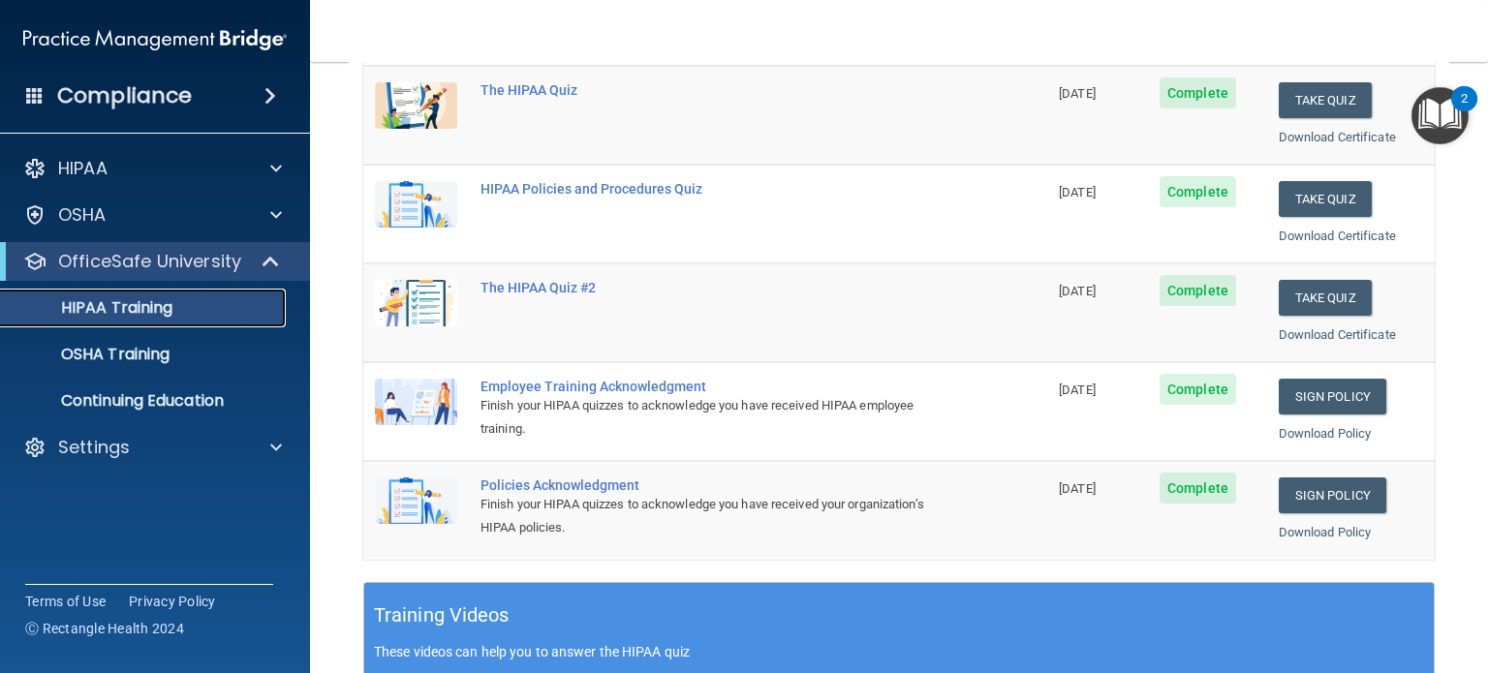
scroll to position [275, 0]
click at [139, 353] on p "OSHA Training" at bounding box center [91, 354] width 157 height 19
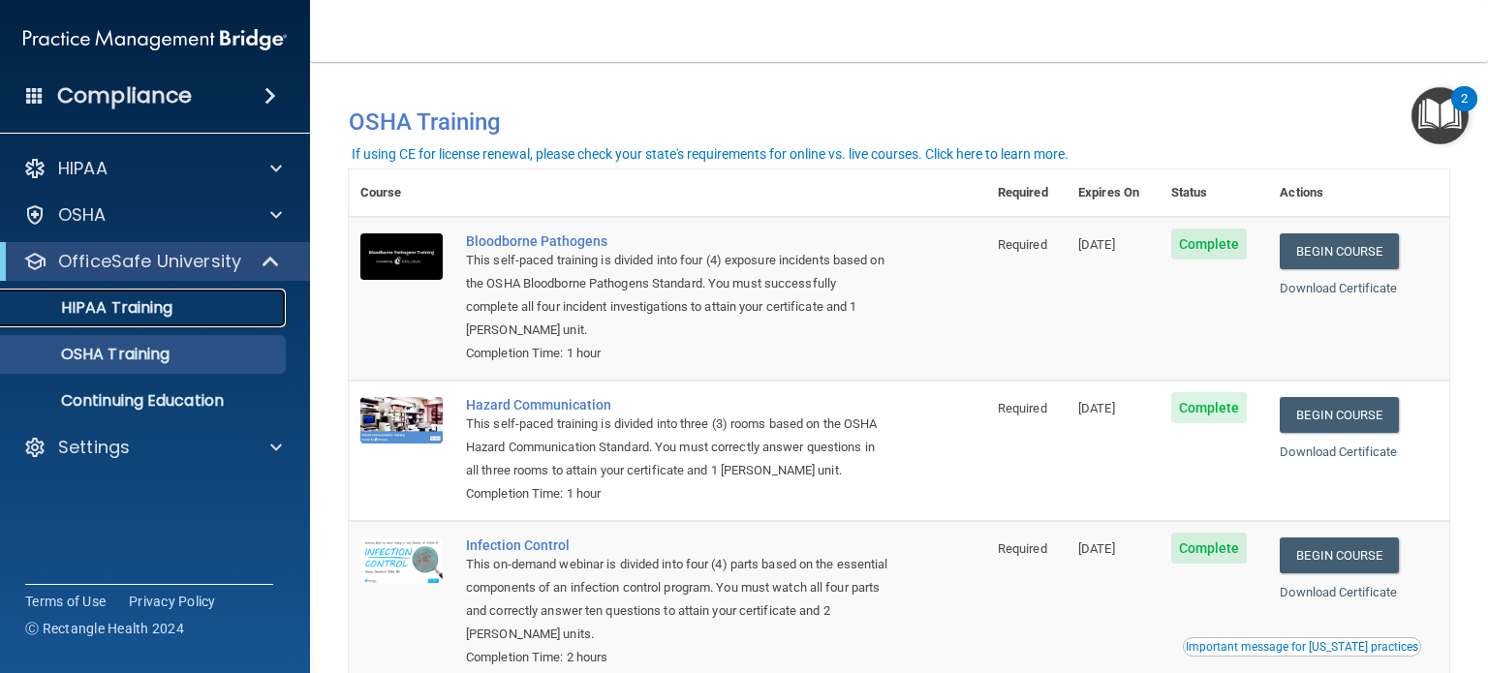
click at [147, 306] on p "HIPAA Training" at bounding box center [93, 307] width 160 height 19
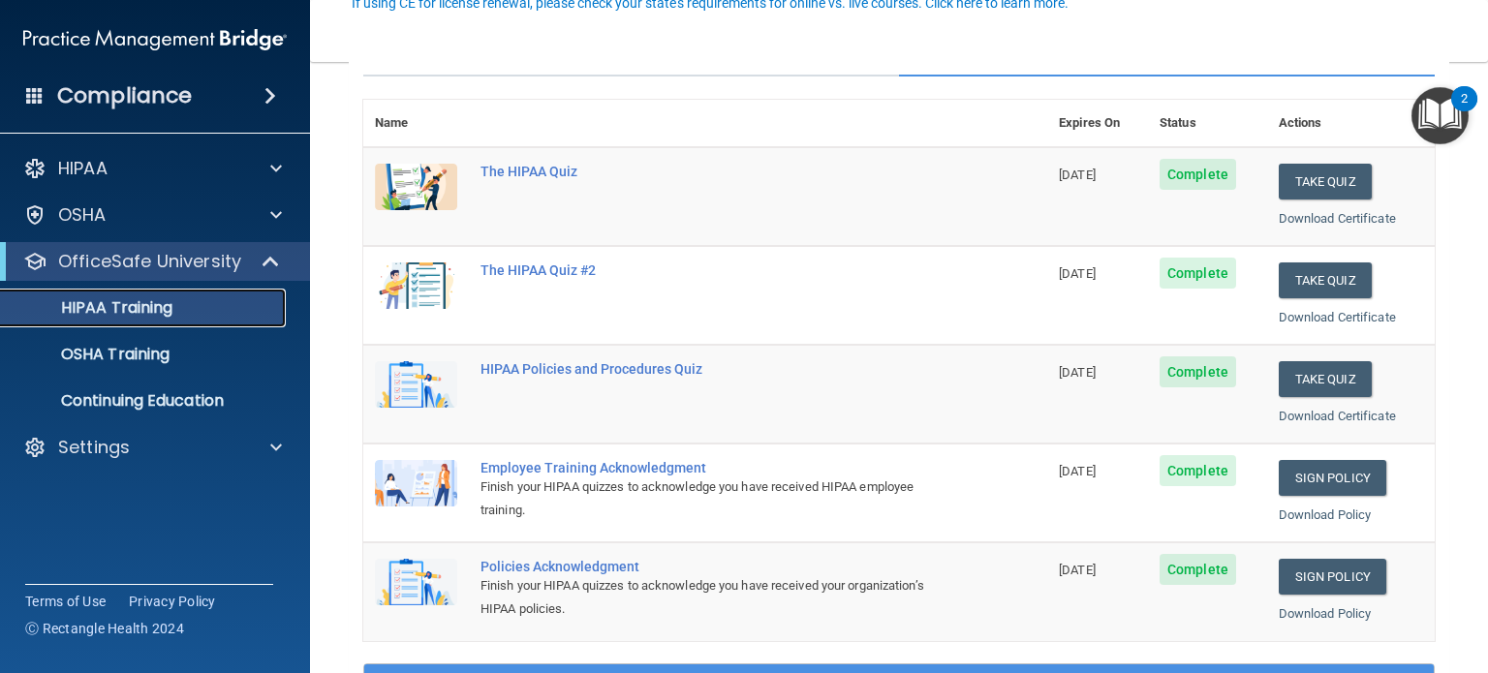
scroll to position [194, 0]
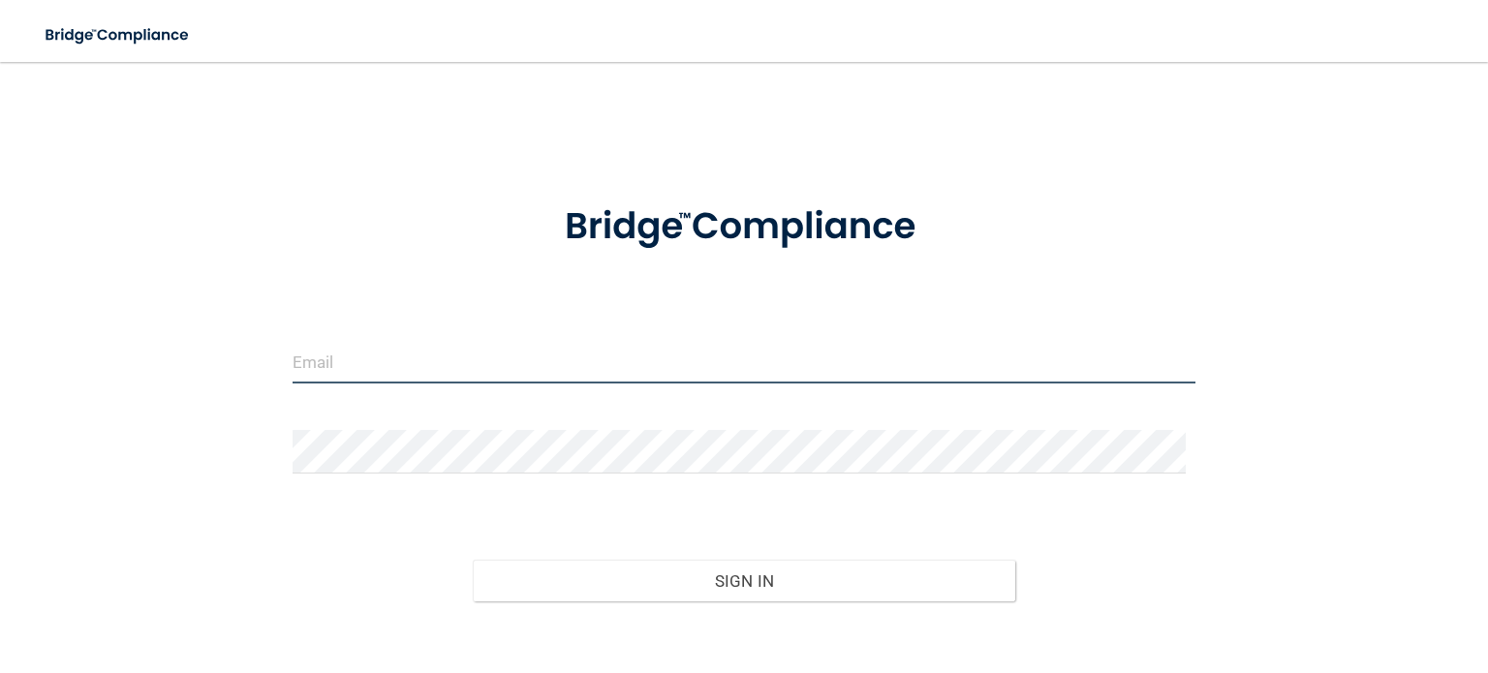
click at [381, 358] on input "email" at bounding box center [744, 362] width 903 height 44
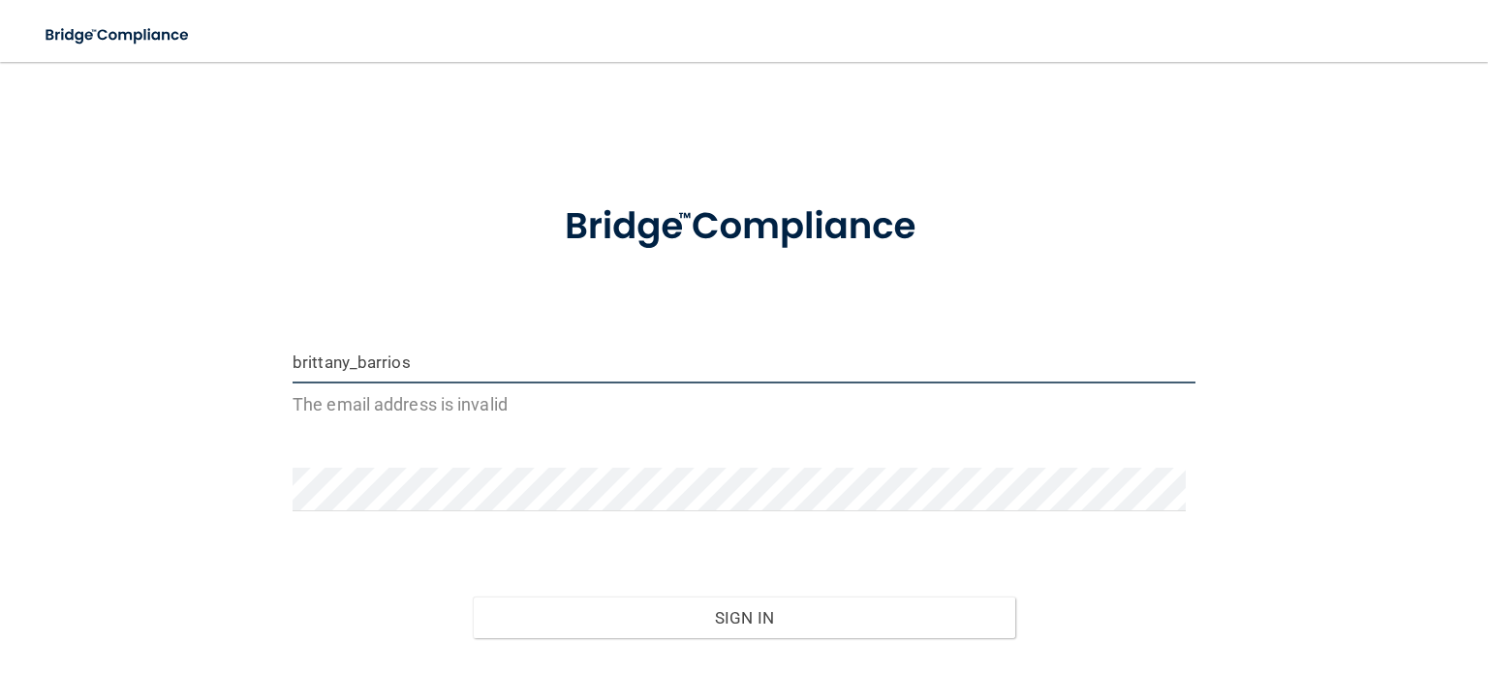
click at [420, 359] on input "brittany_barrios" at bounding box center [744, 362] width 903 height 44
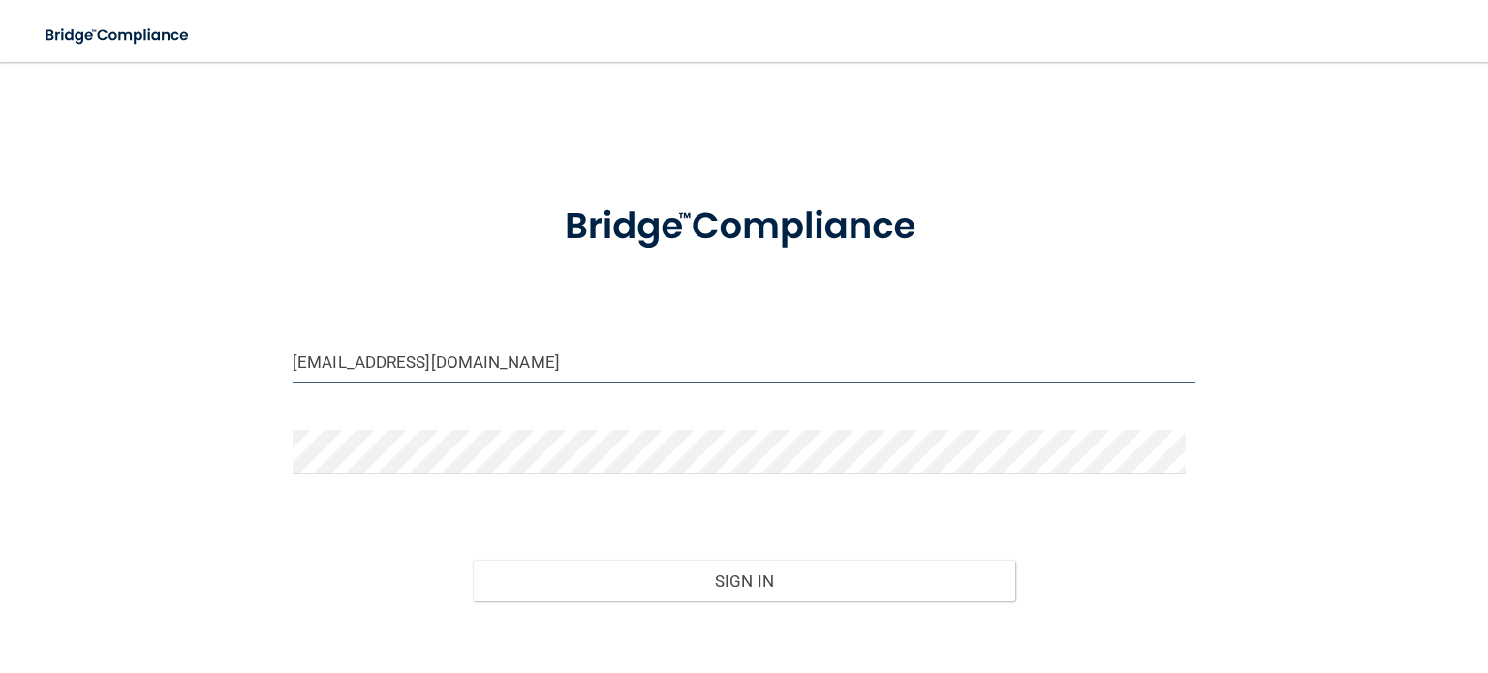
type input "[EMAIL_ADDRESS][DOMAIN_NAME]"
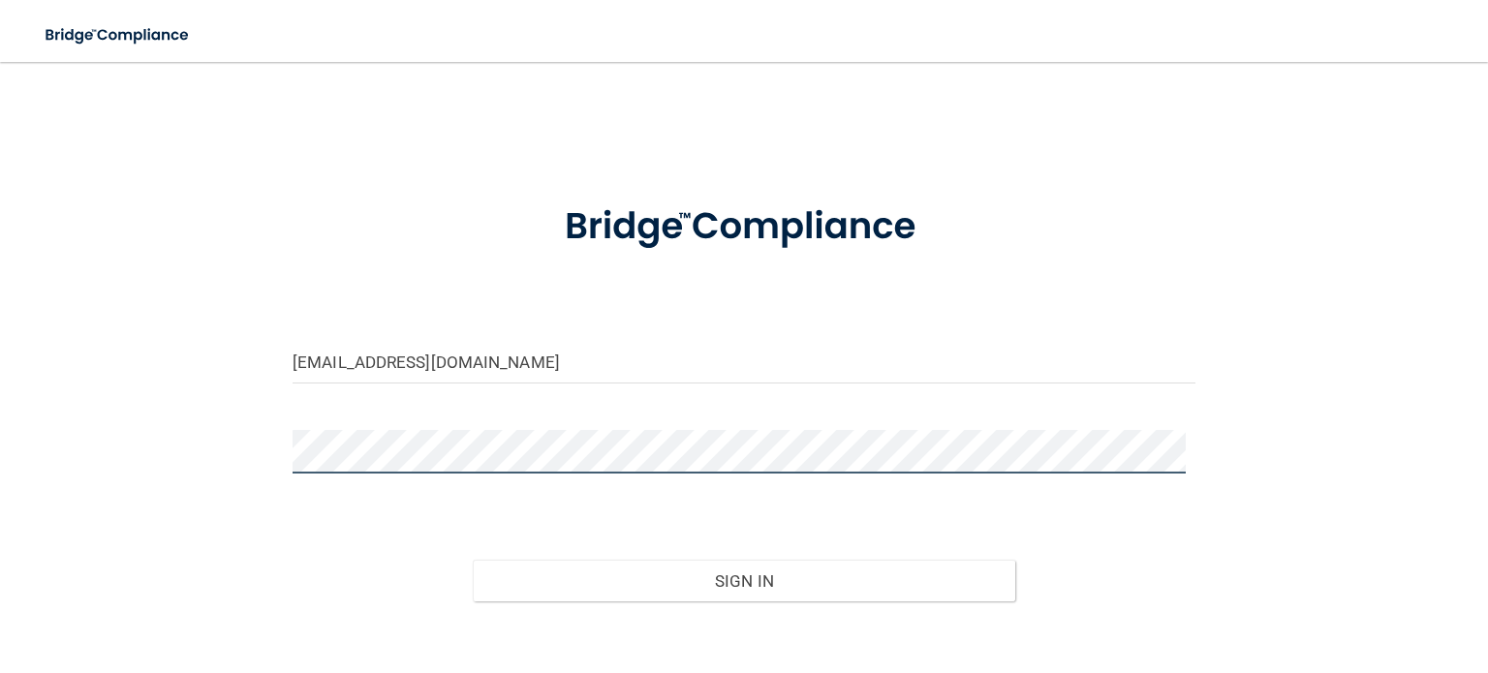
click at [473, 560] on button "Sign In" at bounding box center [744, 581] width 542 height 43
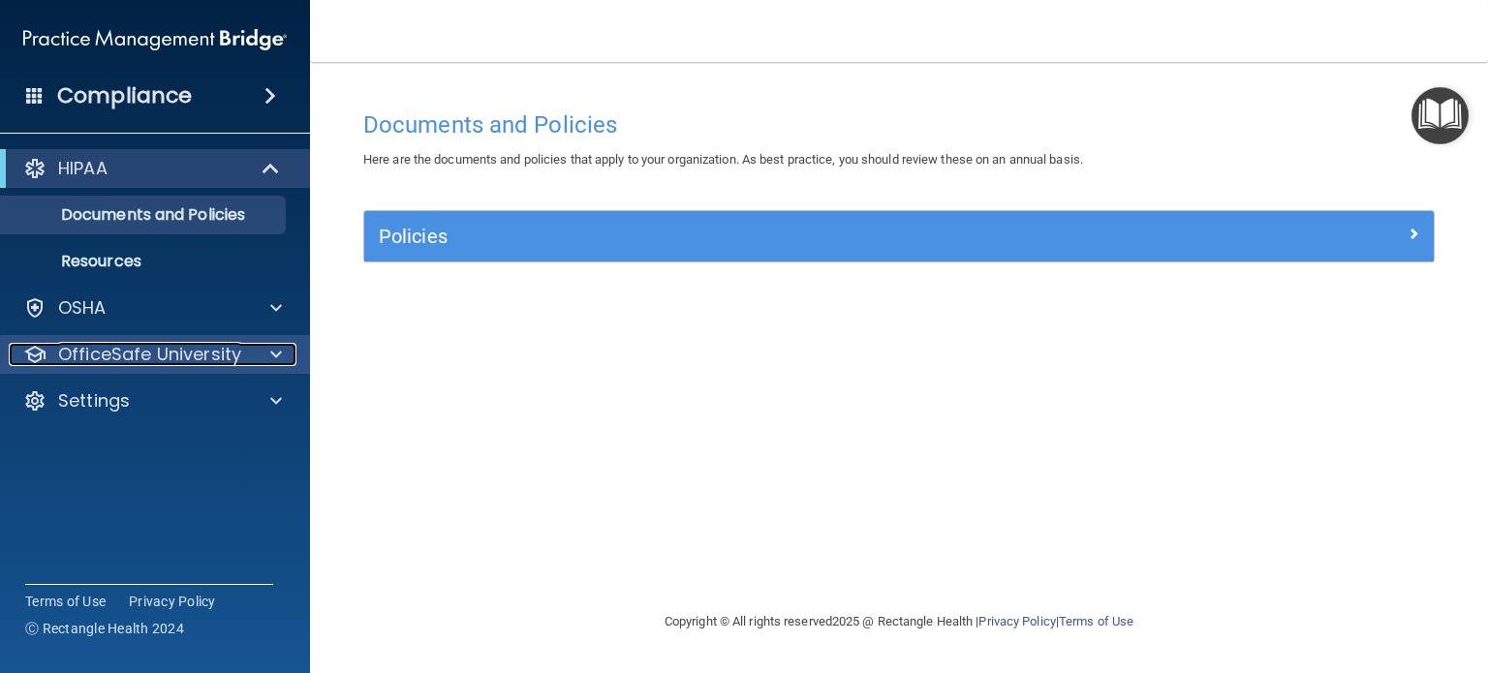
click at [225, 367] on div "OfficeSafe University" at bounding box center [155, 354] width 311 height 39
click at [186, 348] on p "OfficeSafe University" at bounding box center [149, 354] width 183 height 23
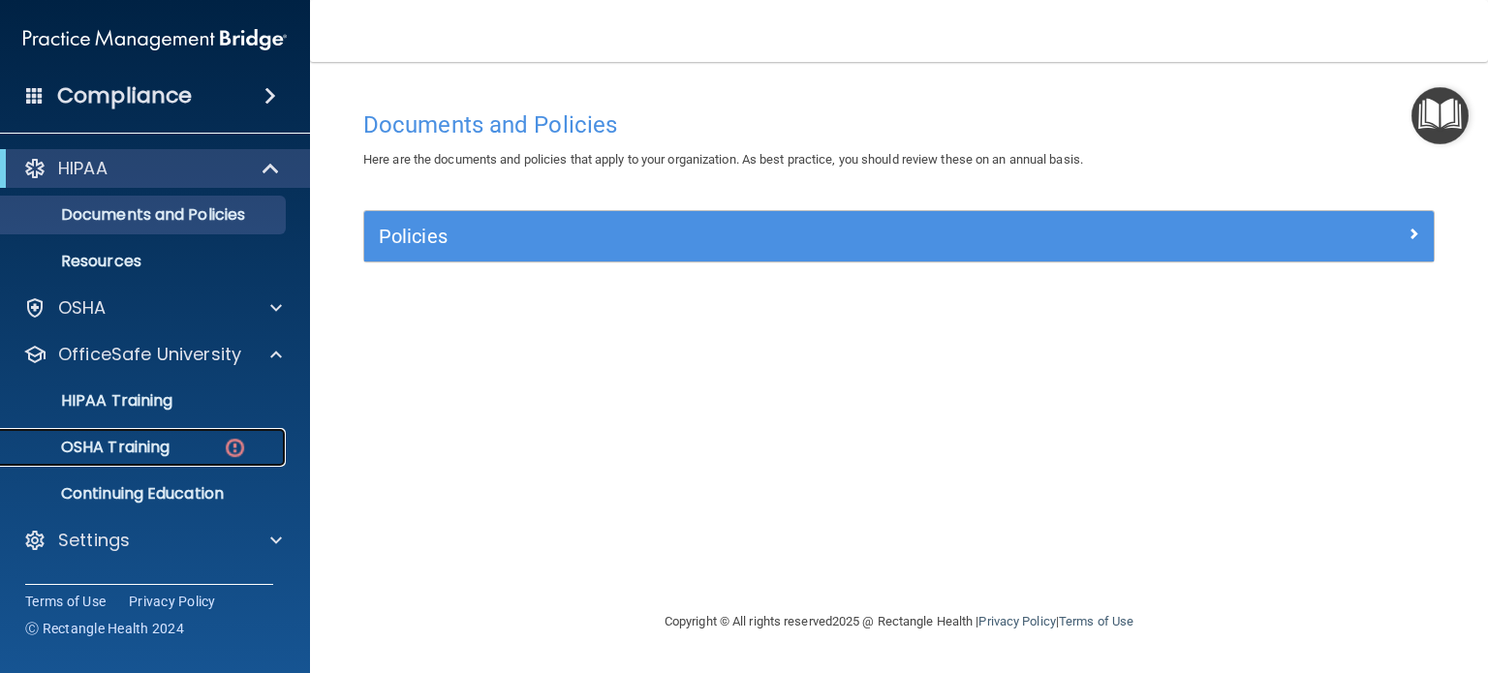
click at [157, 441] on p "OSHA Training" at bounding box center [91, 447] width 157 height 19
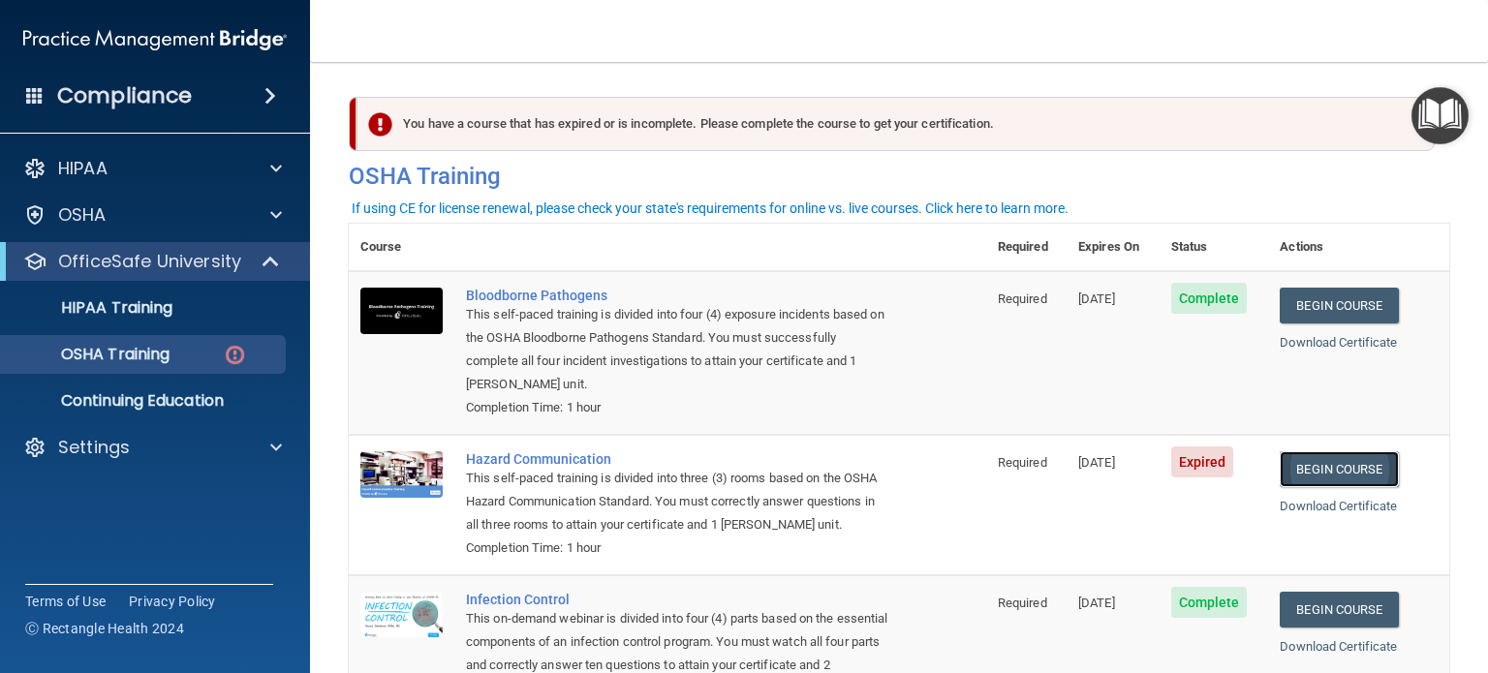
click at [1340, 464] on link "Begin Course" at bounding box center [1339, 470] width 118 height 36
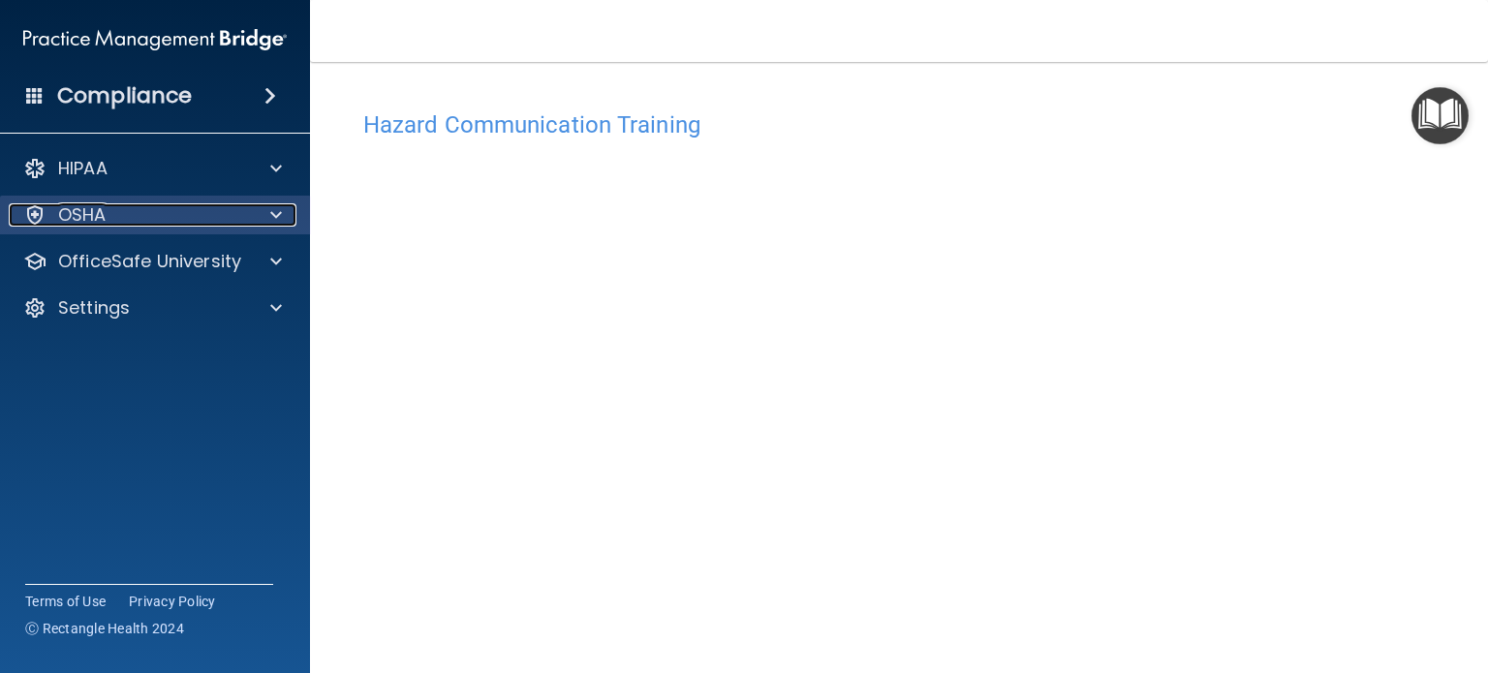
click at [168, 224] on div "OSHA" at bounding box center [129, 214] width 240 height 23
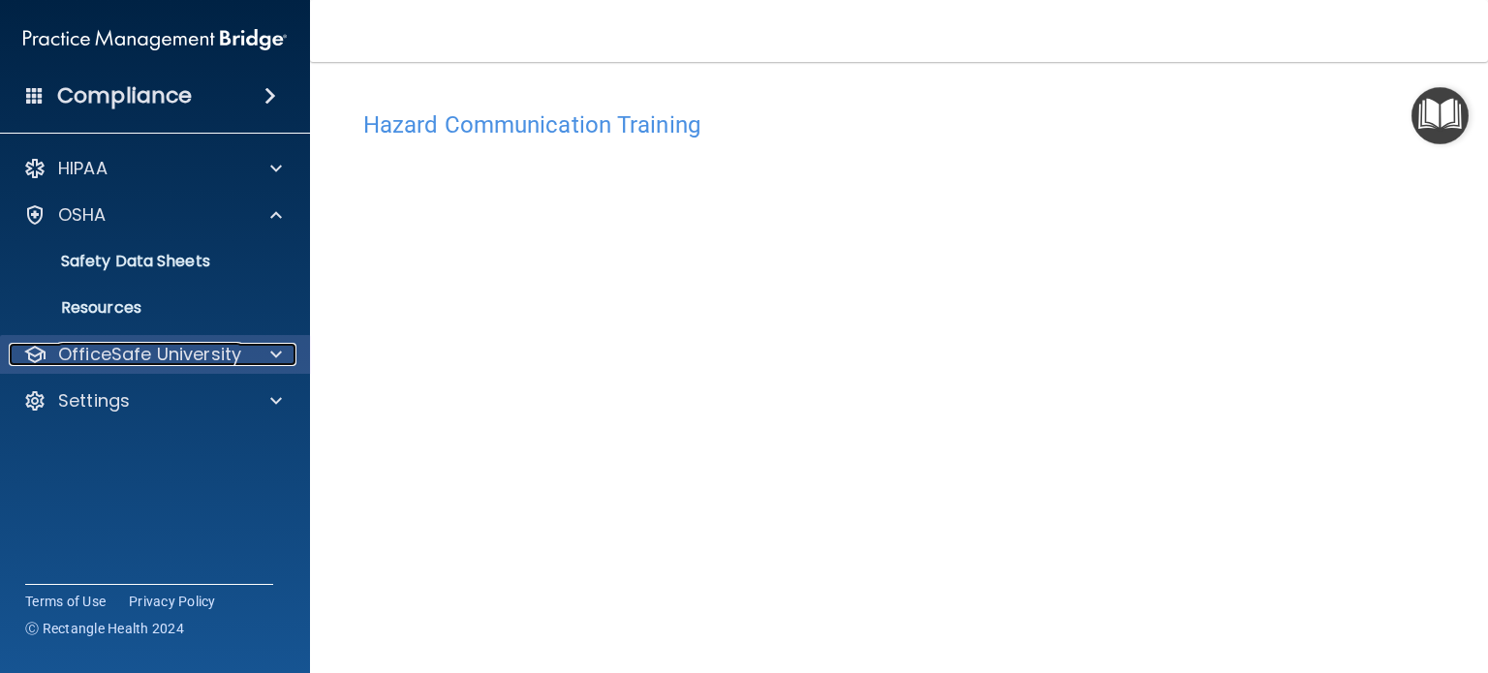
click at [143, 355] on p "OfficeSafe University" at bounding box center [149, 354] width 183 height 23
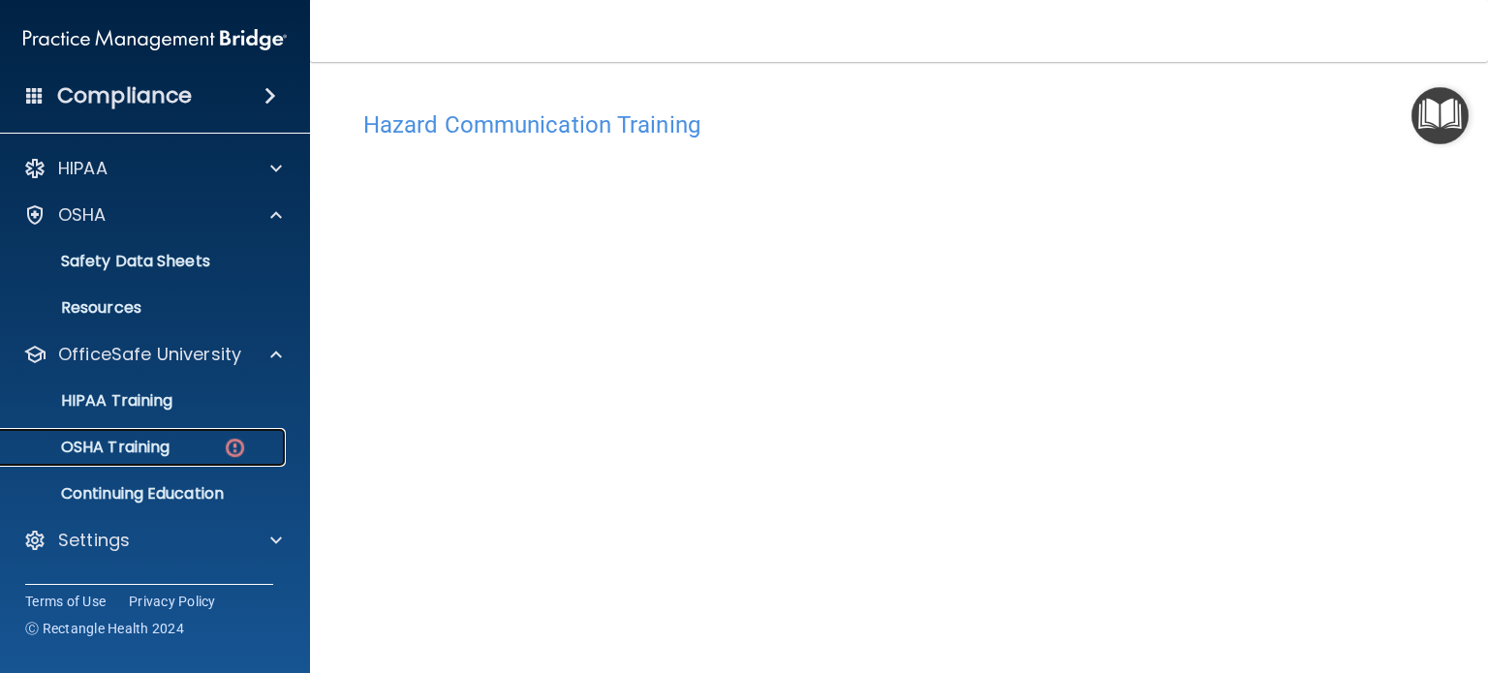
click at [186, 445] on div "OSHA Training" at bounding box center [145, 447] width 265 height 19
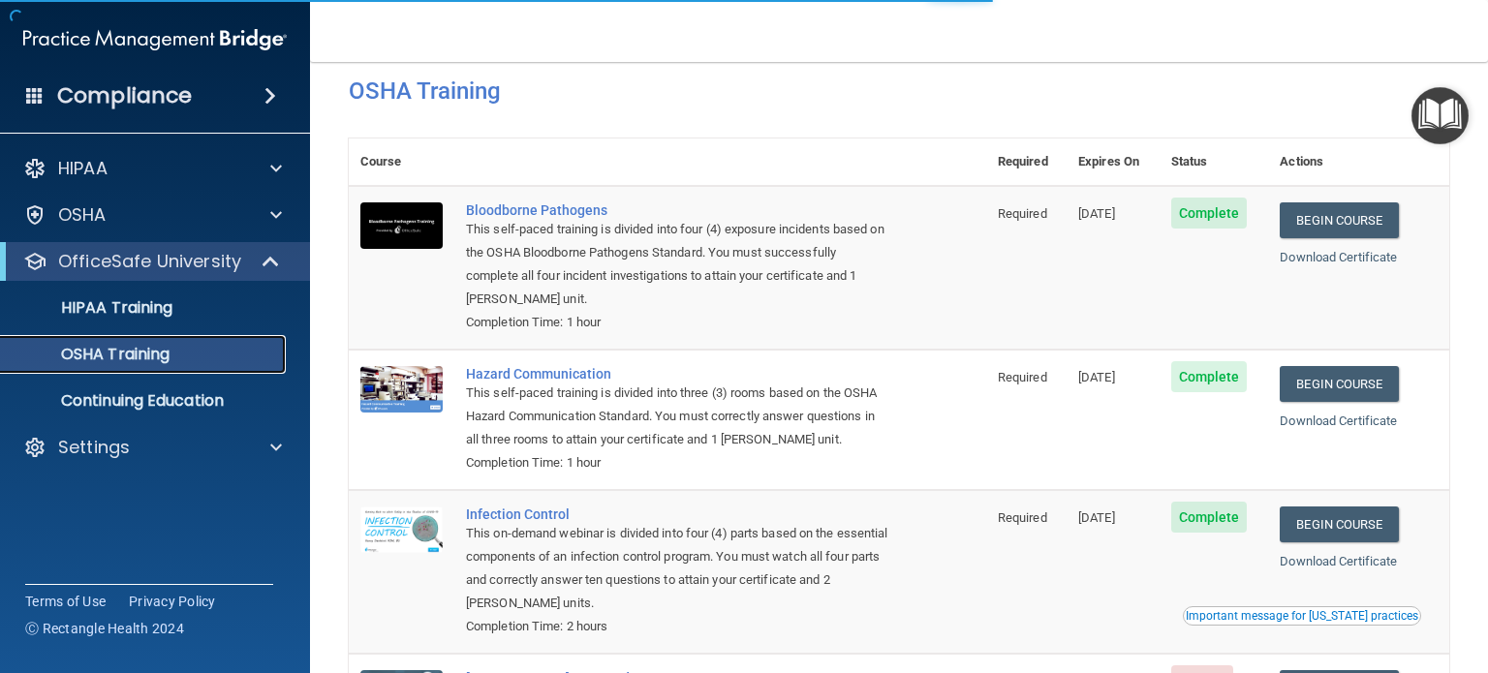
scroll to position [255, 0]
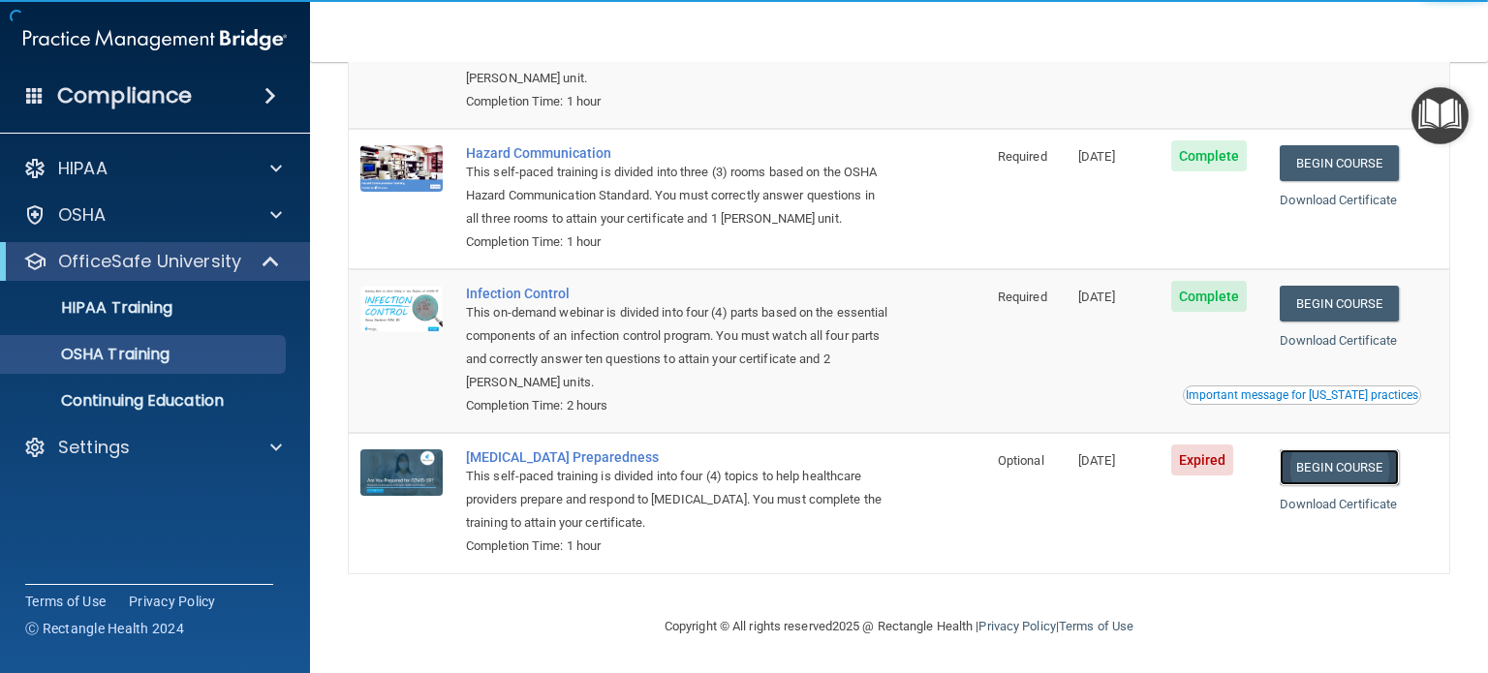
click at [1307, 468] on link "Begin Course" at bounding box center [1339, 468] width 118 height 36
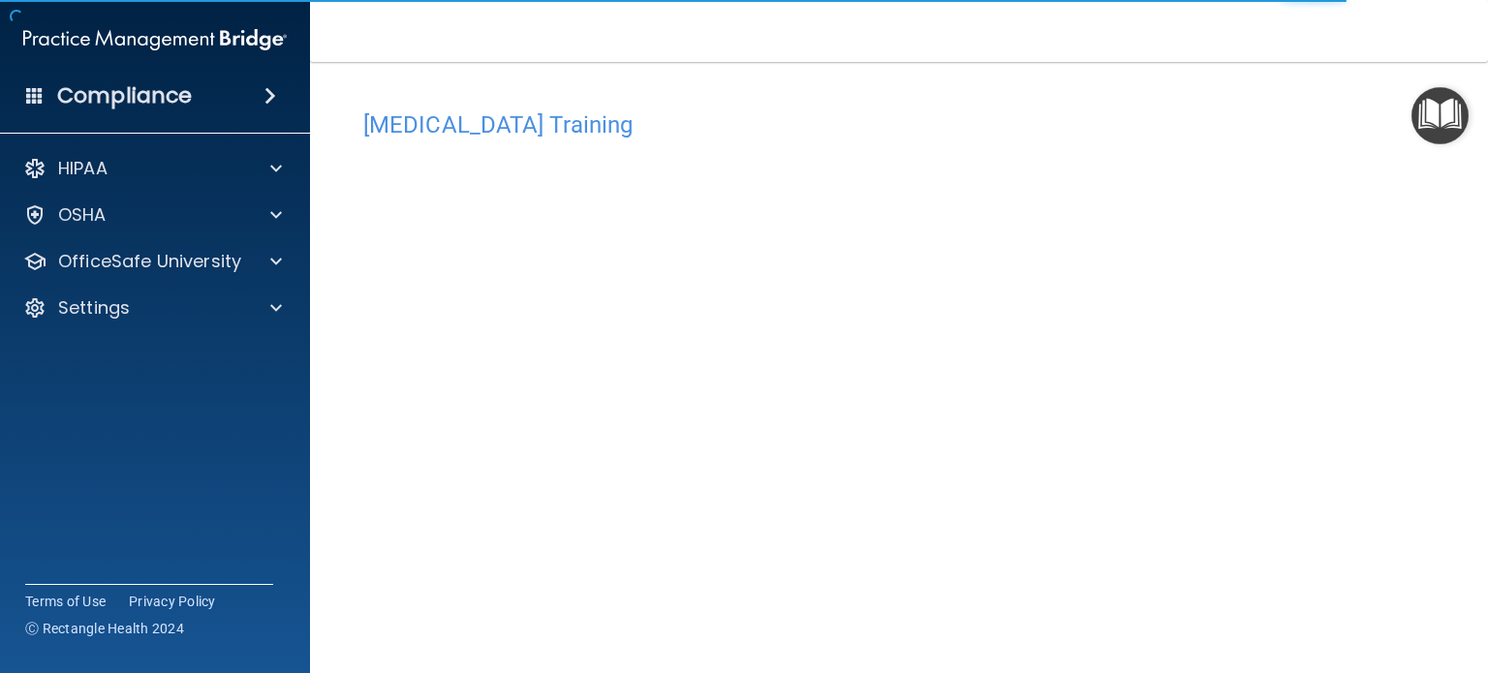
scroll to position [11, 0]
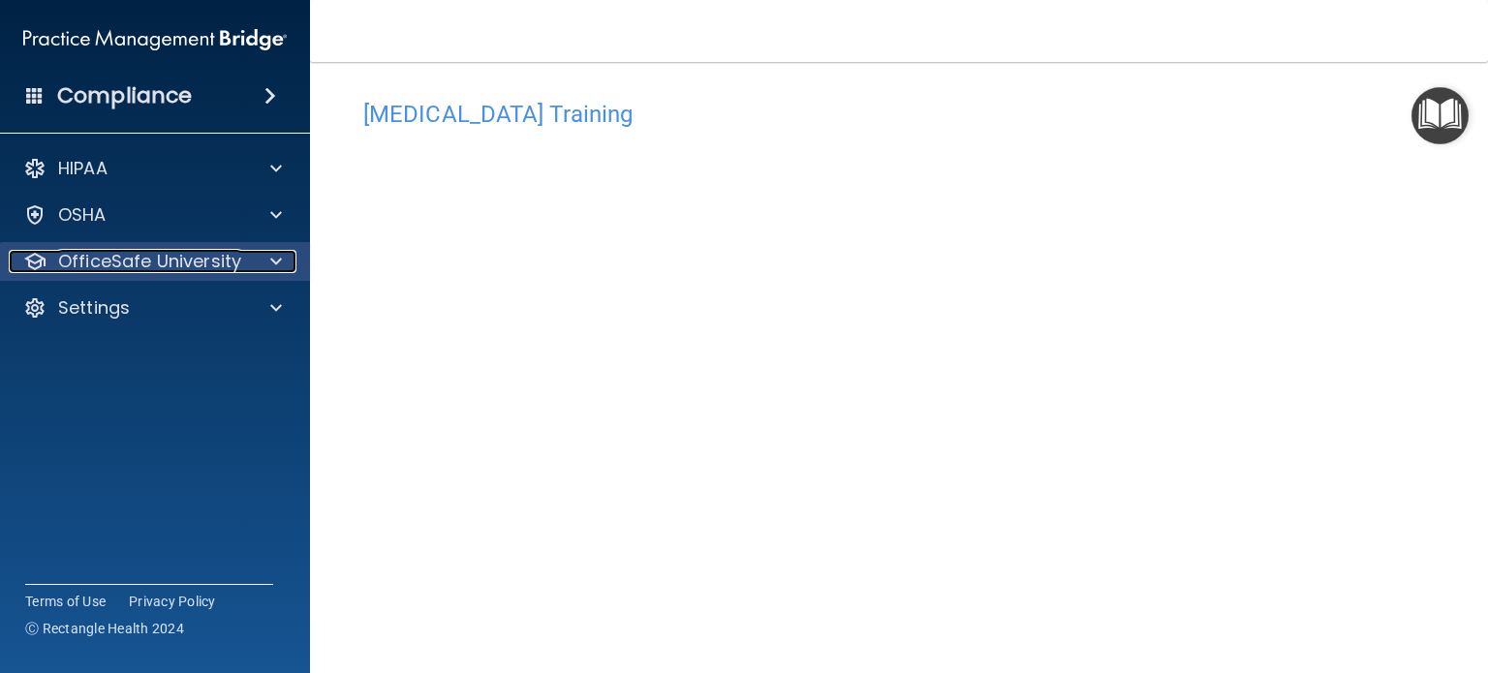
click at [285, 258] on div at bounding box center [273, 261] width 48 height 23
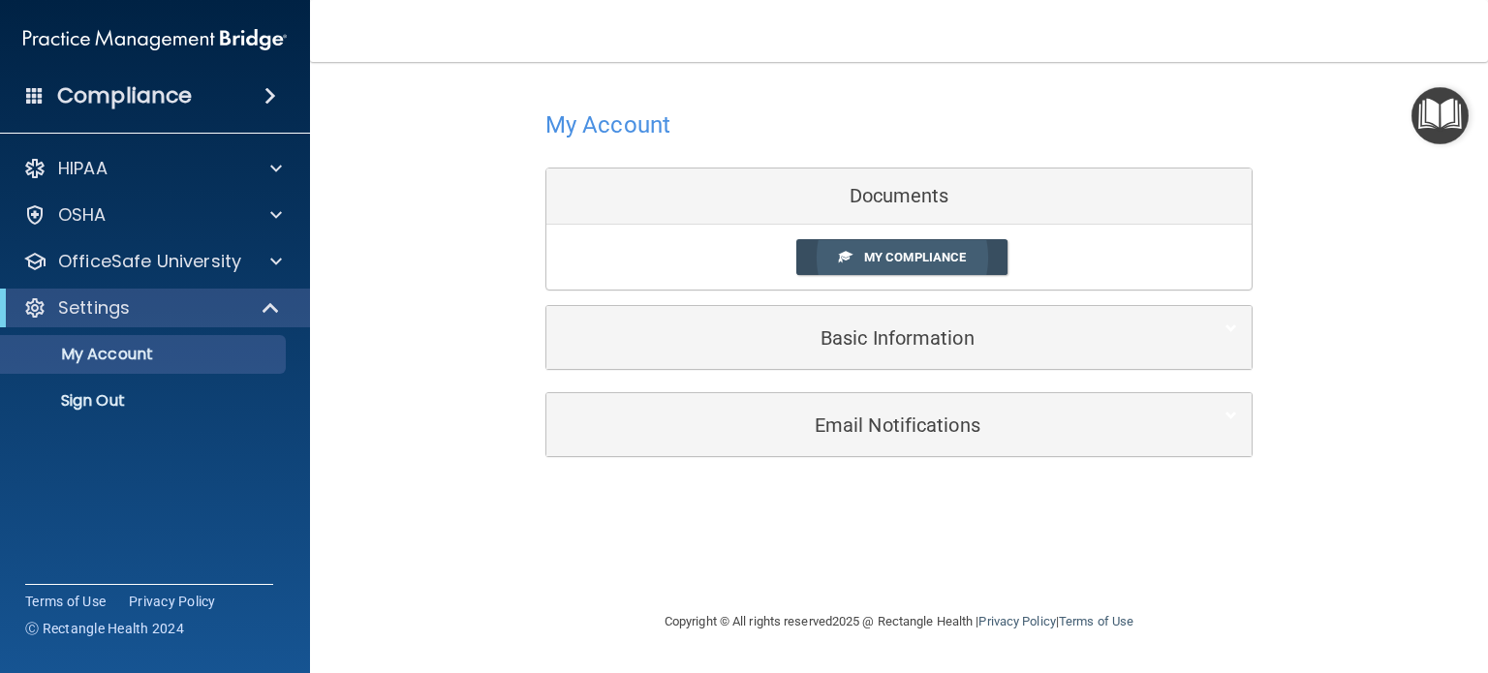
click at [896, 269] on link "My Compliance" at bounding box center [902, 257] width 212 height 36
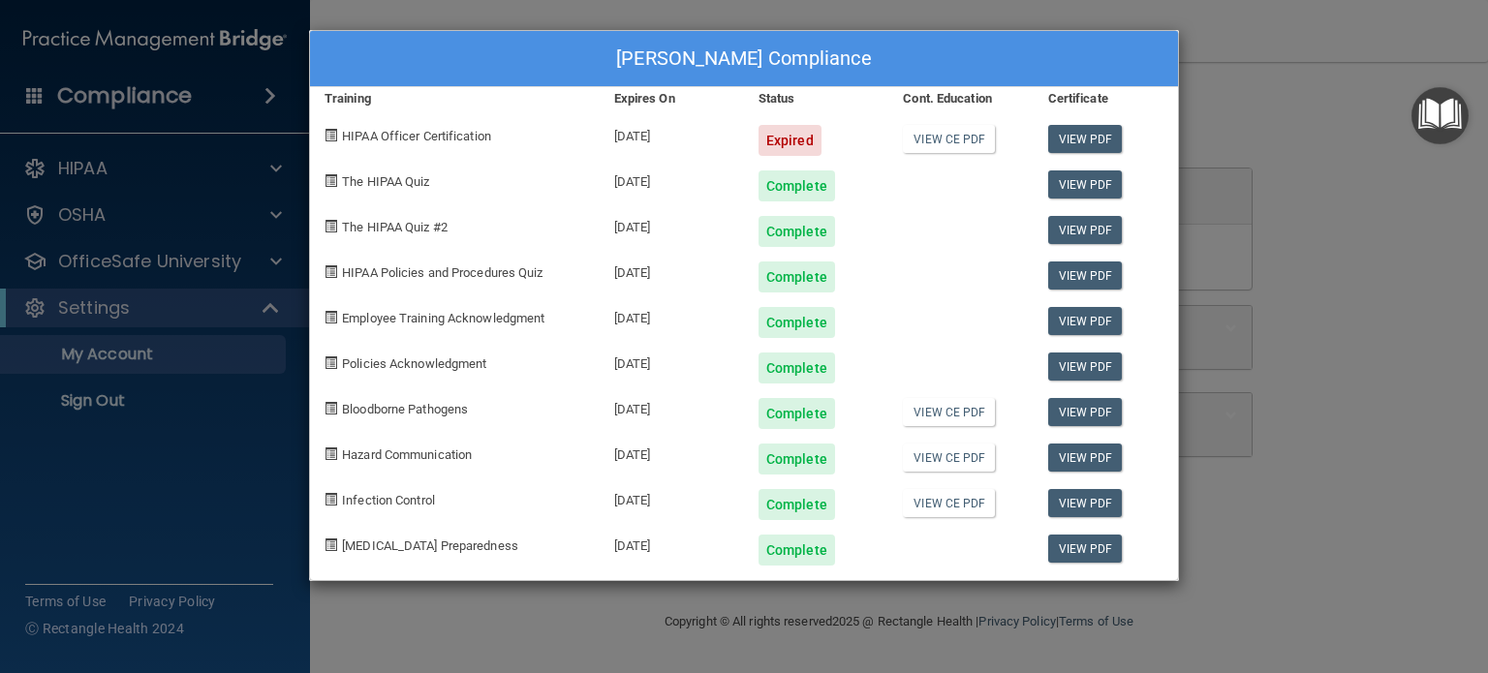
click at [252, 170] on div "[PERSON_NAME] Compliance Training Expires On Status Cont. Education Certificate…" at bounding box center [744, 336] width 1488 height 673
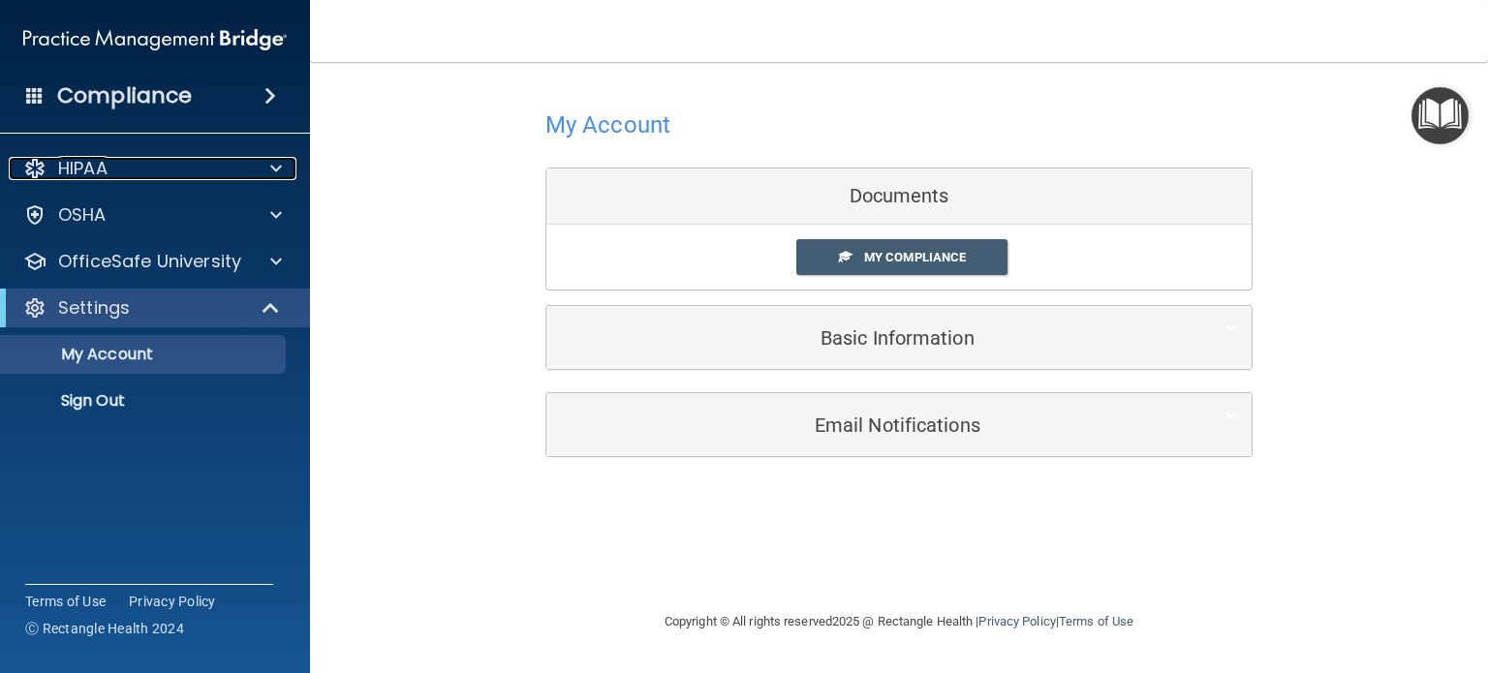
click at [252, 170] on div at bounding box center [273, 168] width 48 height 23
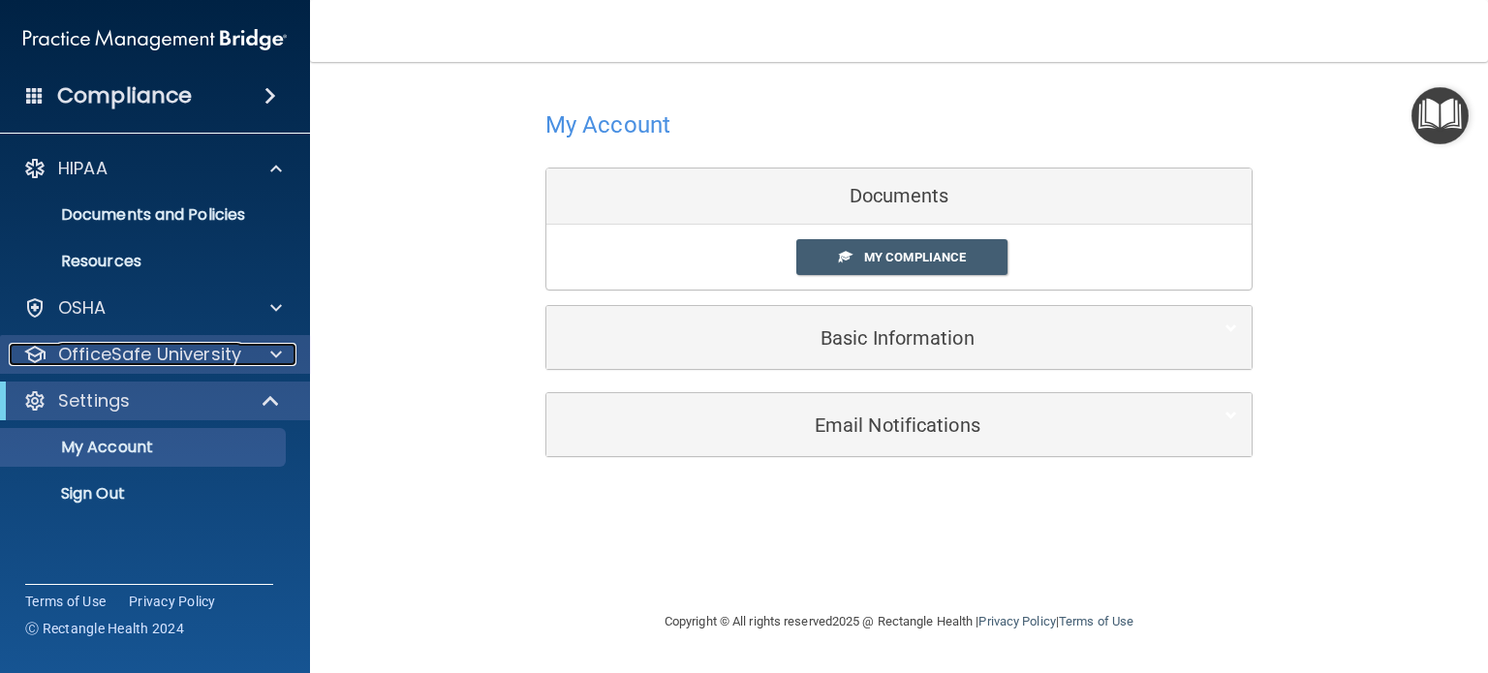
click at [160, 354] on p "OfficeSafe University" at bounding box center [149, 354] width 183 height 23
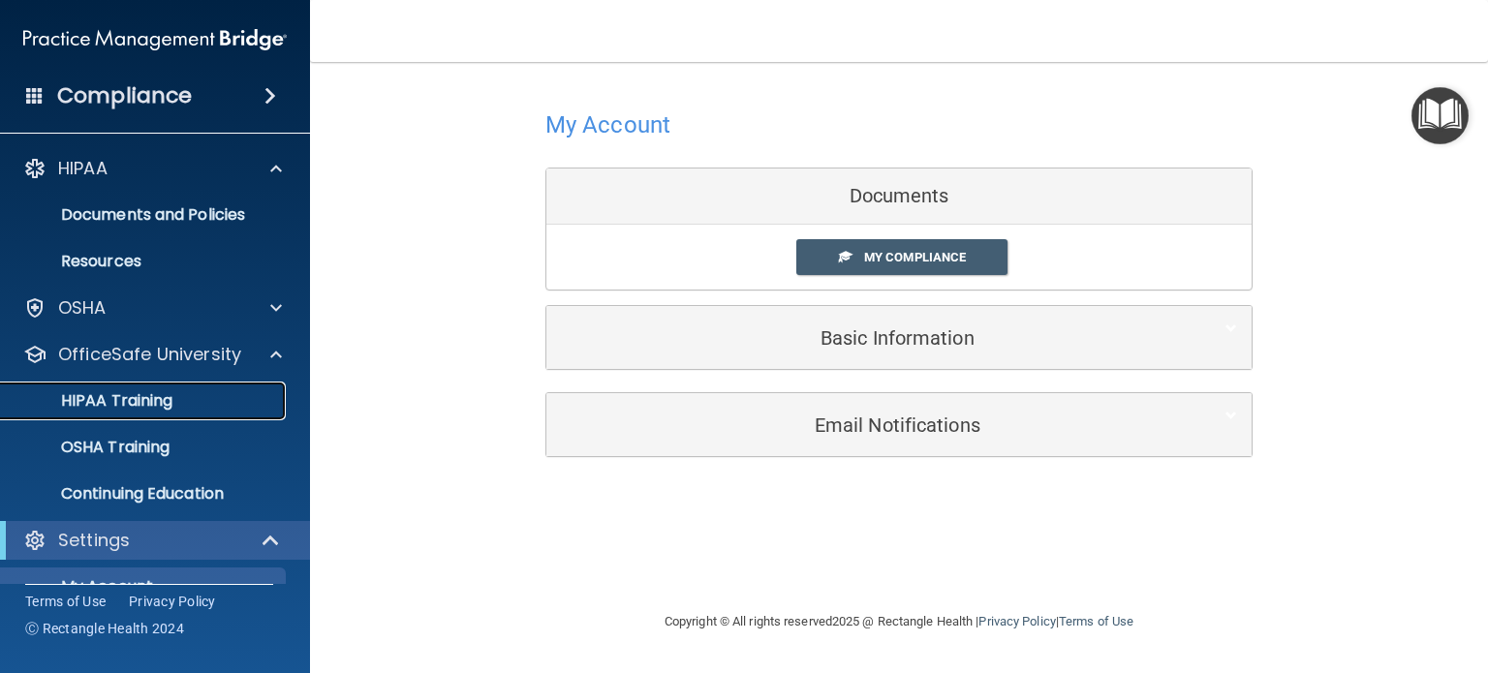
click at [154, 397] on p "HIPAA Training" at bounding box center [93, 400] width 160 height 19
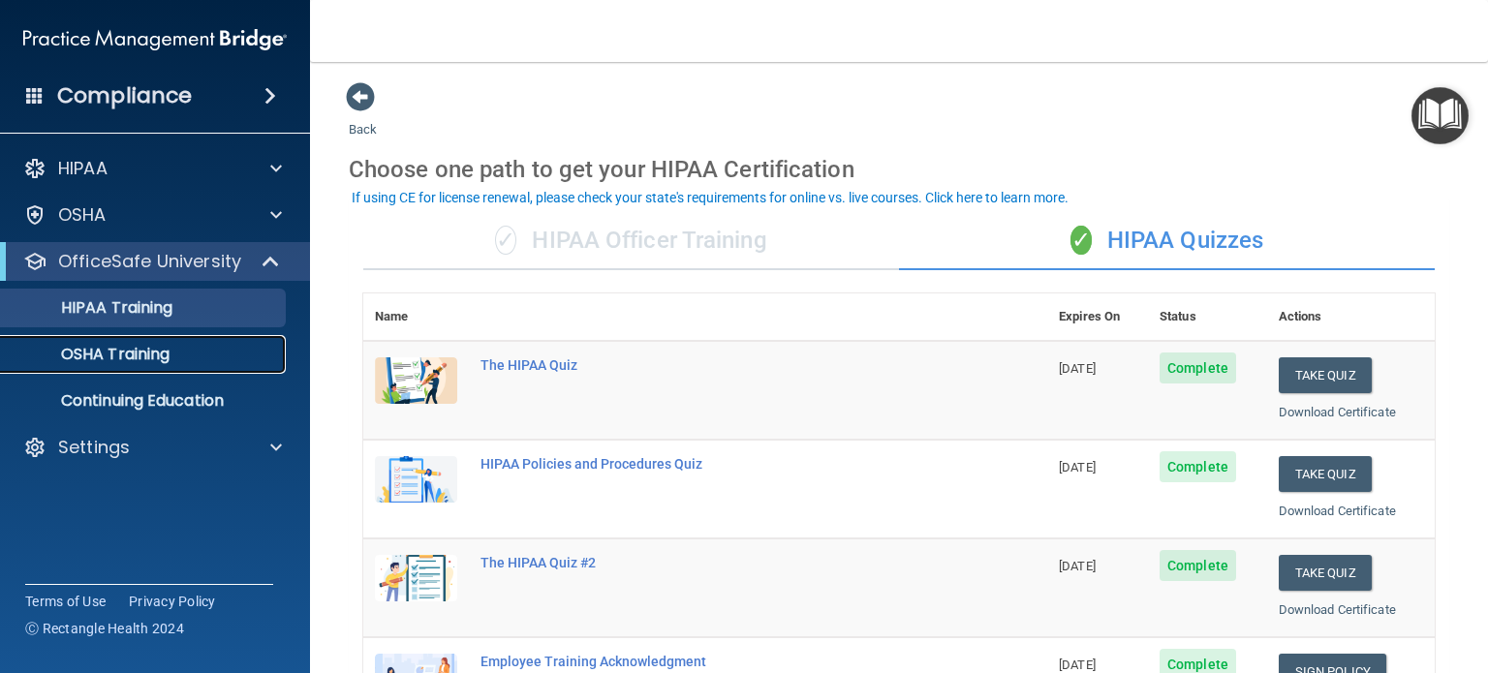
click at [132, 348] on p "OSHA Training" at bounding box center [91, 354] width 157 height 19
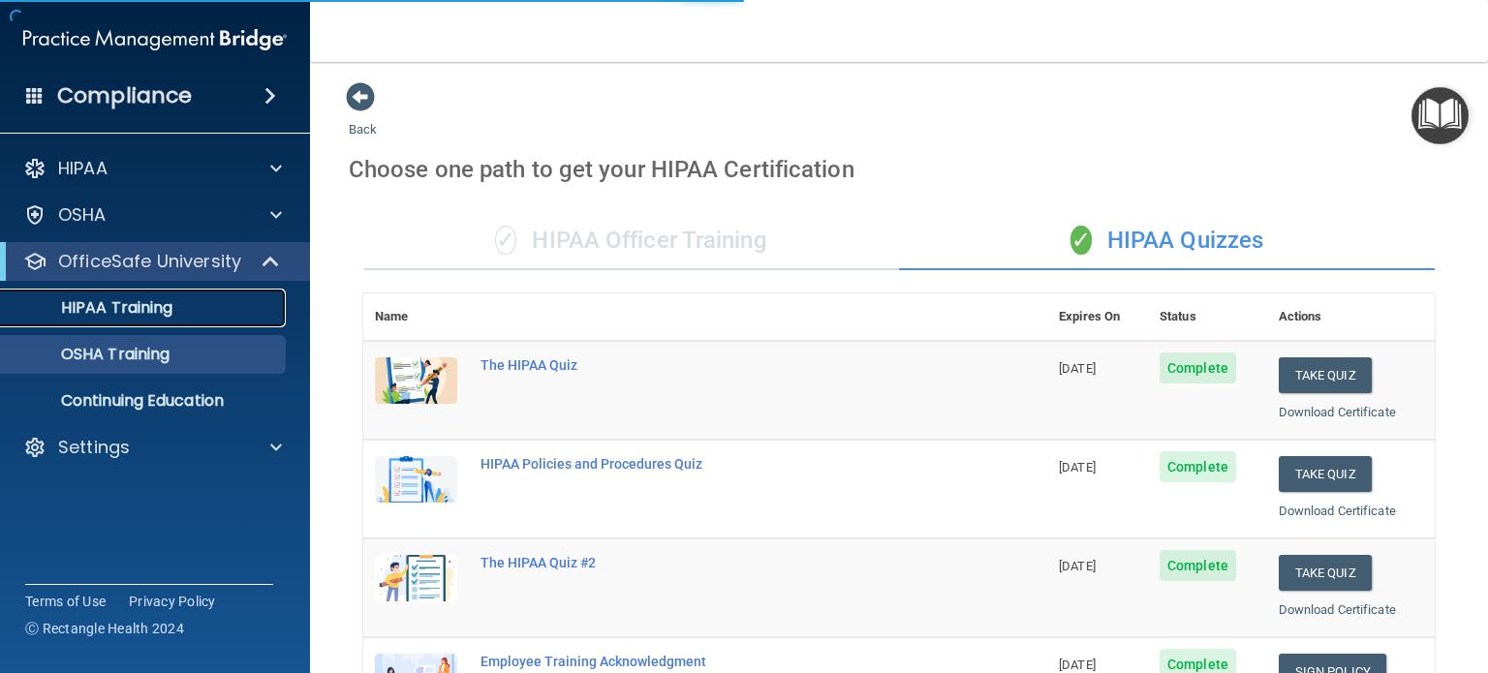
click at [143, 319] on link "HIPAA Training" at bounding box center [133, 308] width 305 height 39
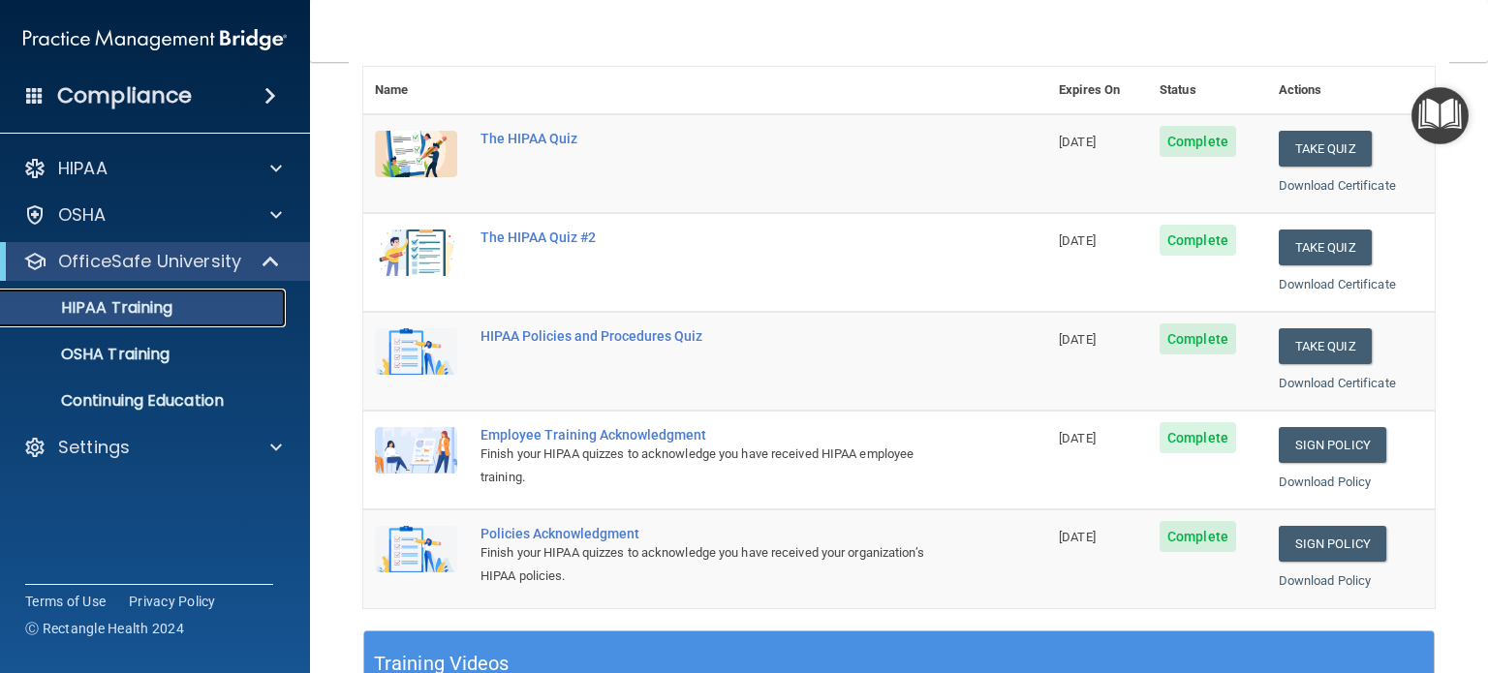
scroll to position [225, 0]
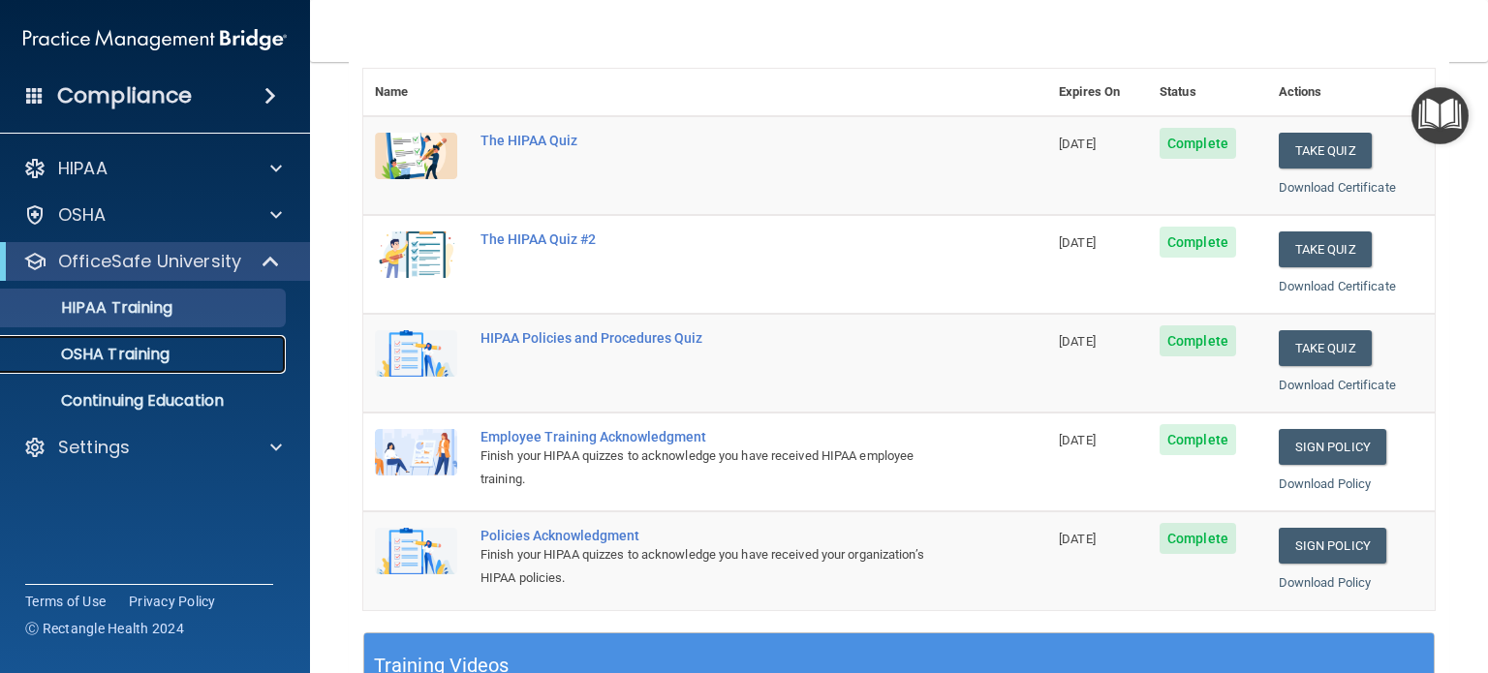
click at [235, 356] on div "OSHA Training" at bounding box center [145, 354] width 265 height 19
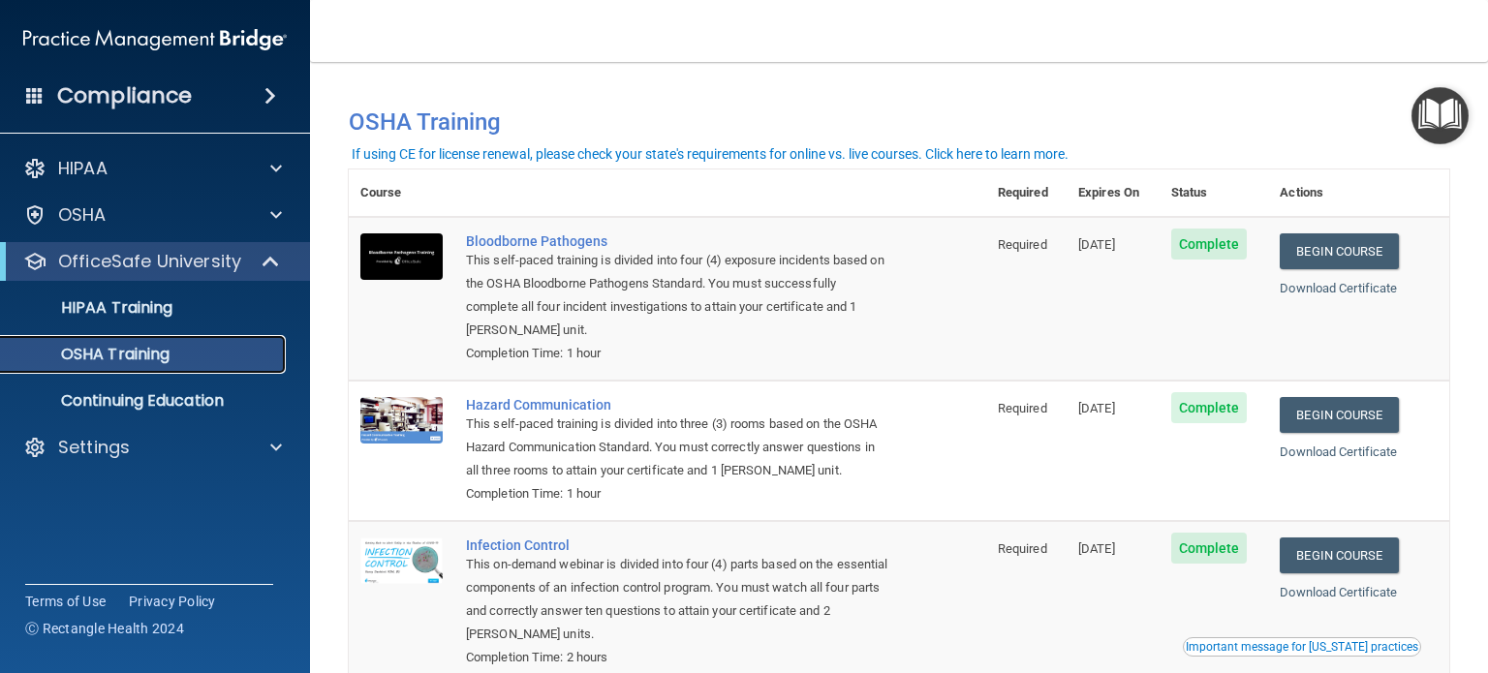
click at [182, 363] on div "OSHA Training" at bounding box center [145, 354] width 265 height 19
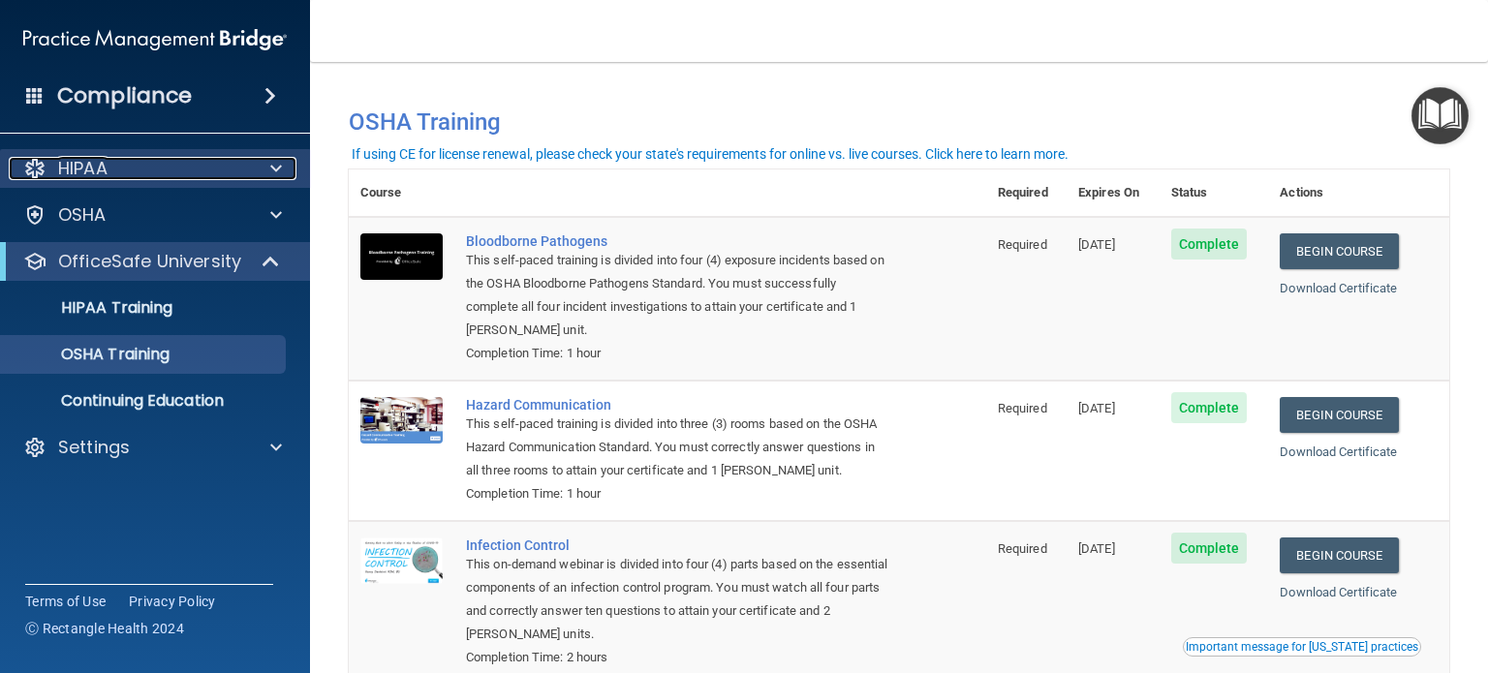
click at [140, 179] on div "HIPAA" at bounding box center [129, 168] width 240 height 23
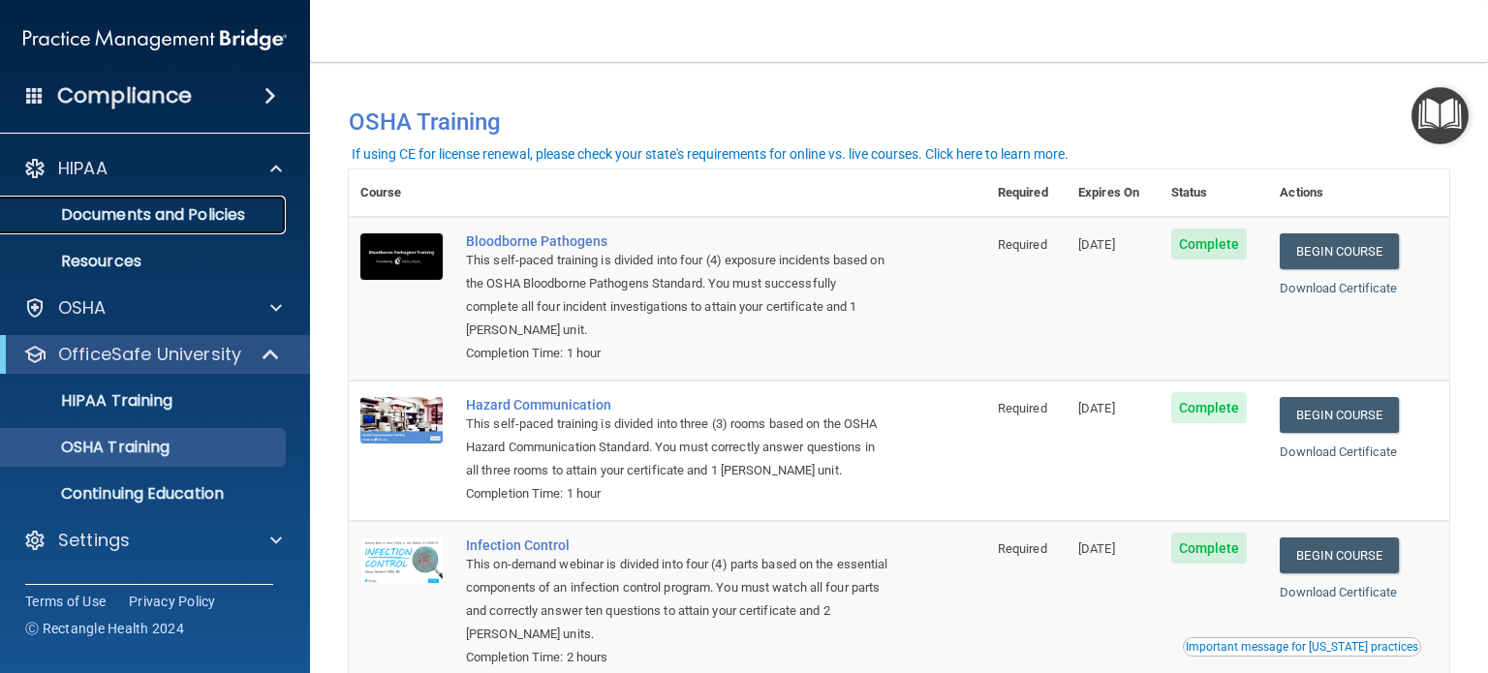
click at [186, 217] on p "Documents and Policies" at bounding box center [145, 214] width 265 height 19
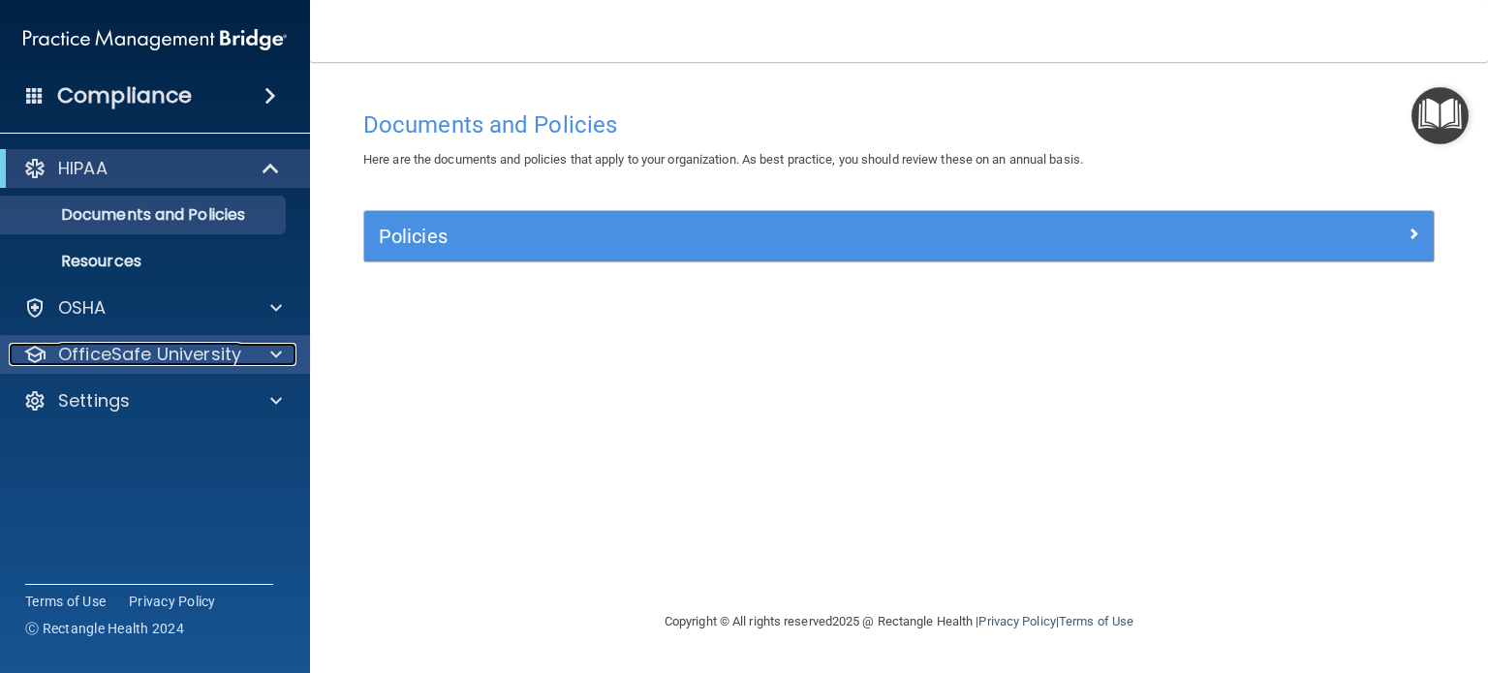
click at [121, 346] on p "OfficeSafe University" at bounding box center [149, 354] width 183 height 23
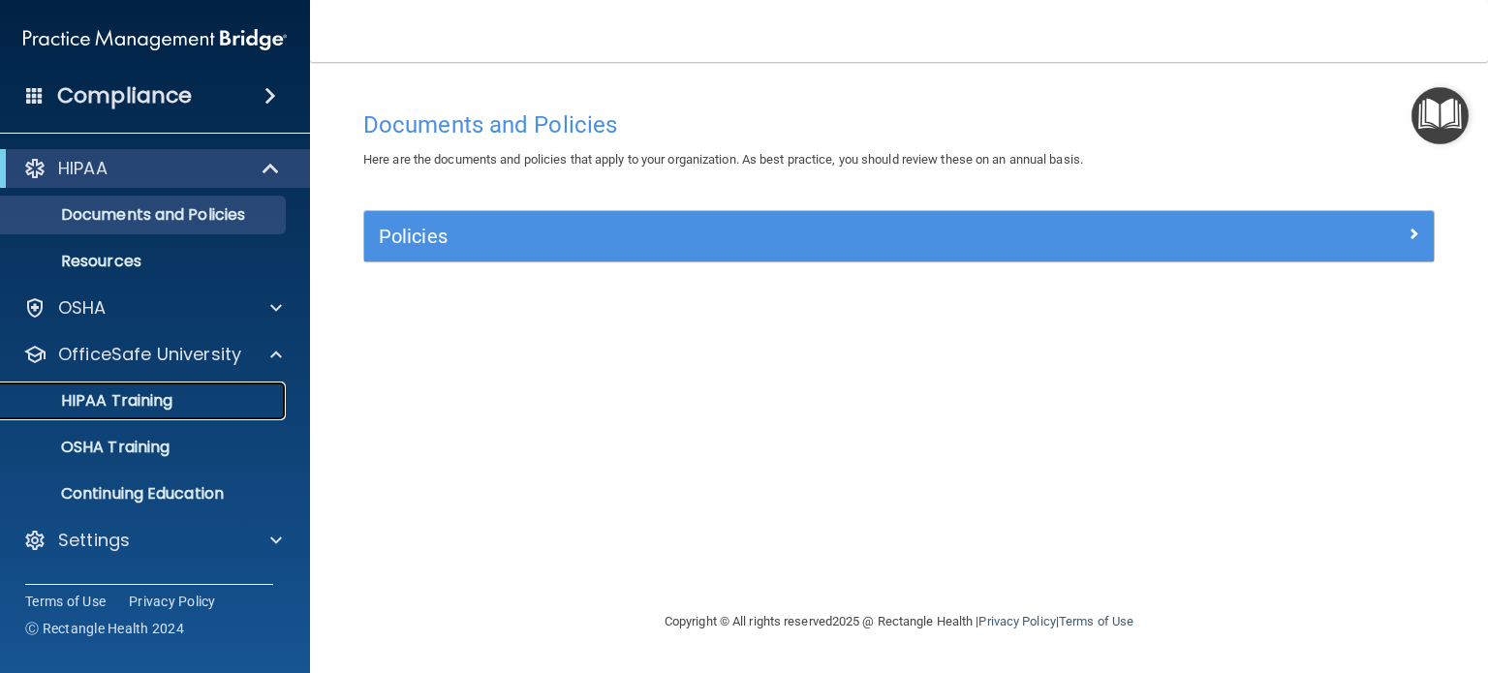
click at [76, 407] on p "HIPAA Training" at bounding box center [93, 400] width 160 height 19
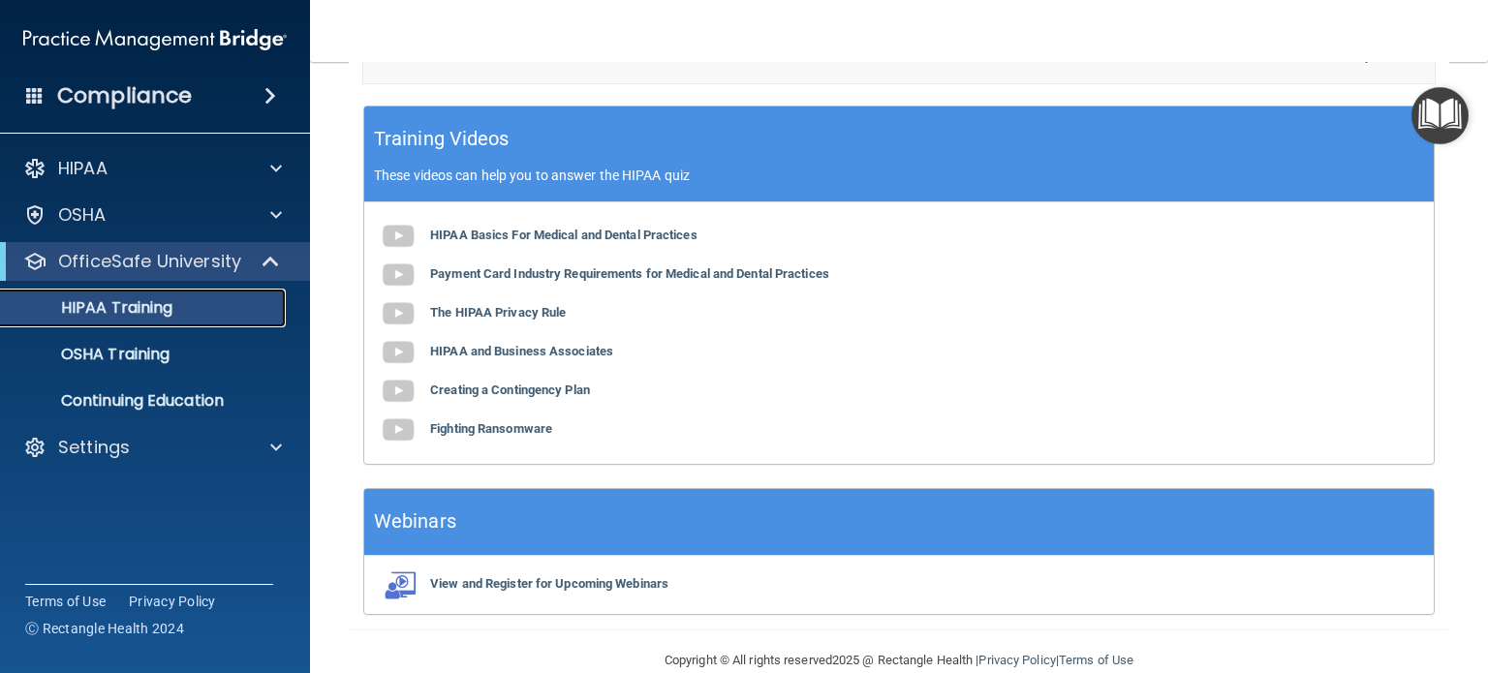
scroll to position [781, 0]
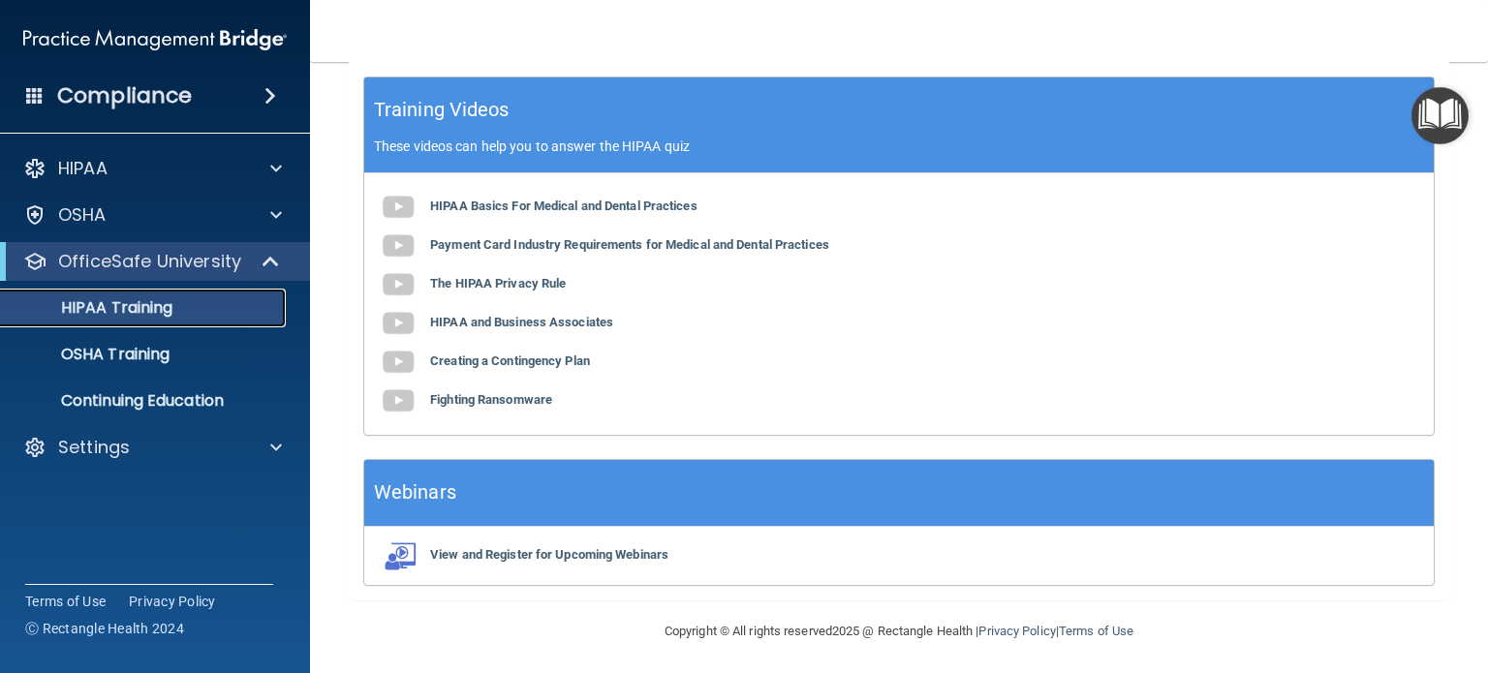
click at [0, 289] on link "HIPAA Training" at bounding box center [133, 308] width 305 height 39
drag, startPoint x: 516, startPoint y: 344, endPoint x: 1189, endPoint y: 290, distance: 674.6
click at [1189, 290] on div "HIPAA Basics For Medical and Dental Practices Payment Card Industry Requirement…" at bounding box center [899, 304] width 1070 height 262
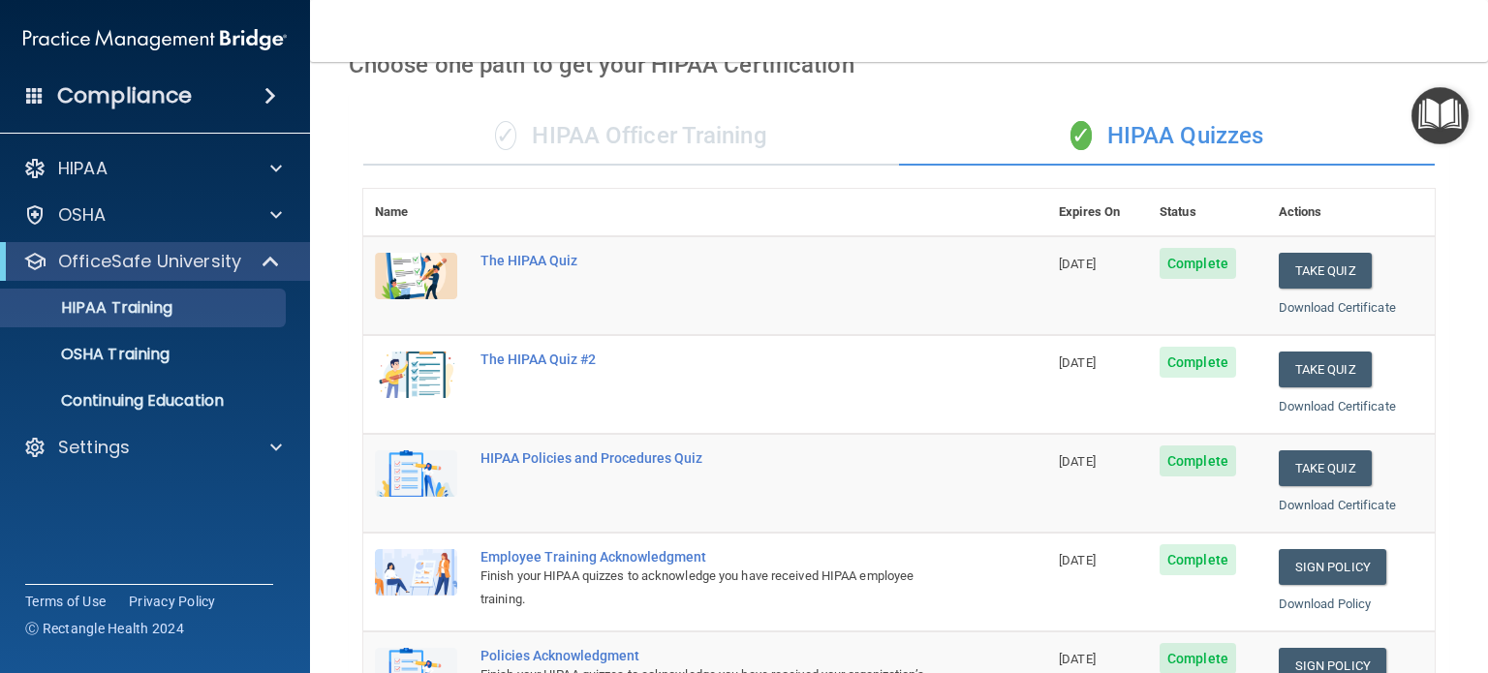
scroll to position [0, 0]
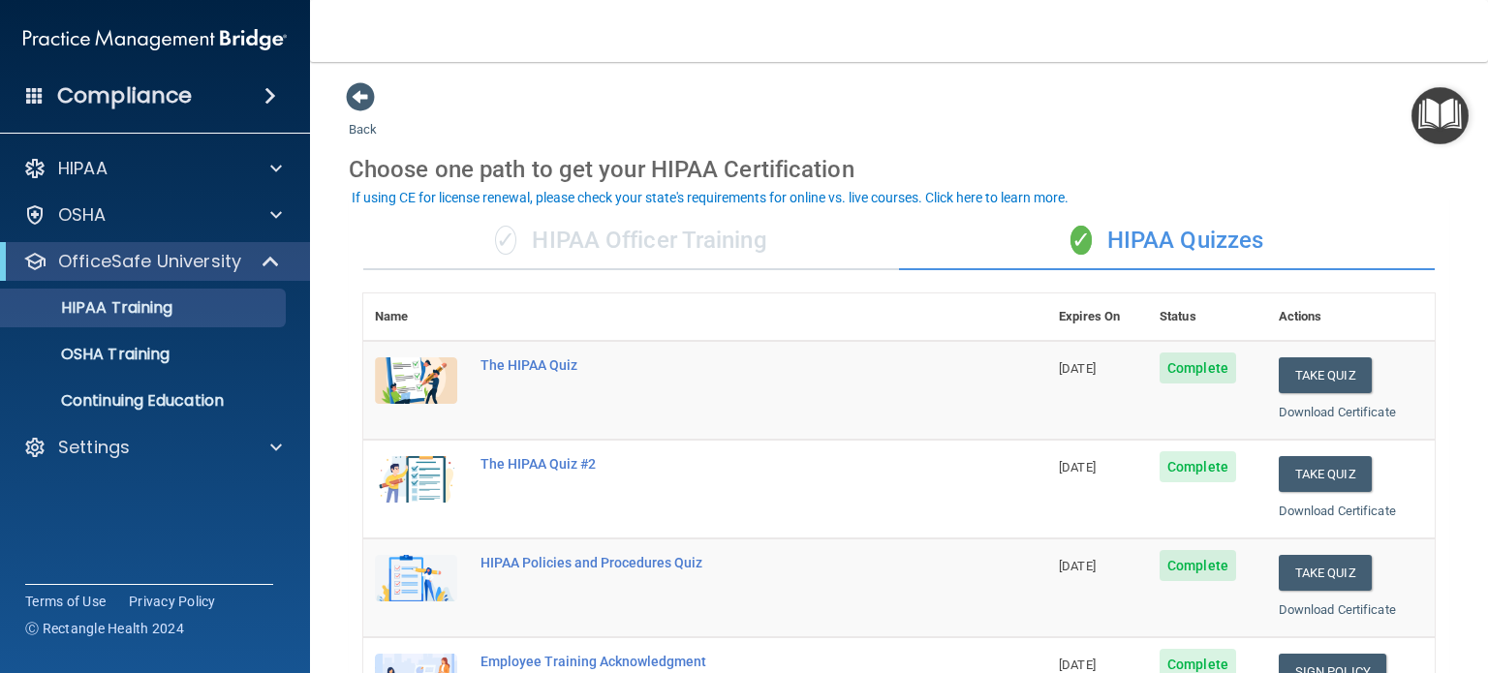
click at [265, 101] on span at bounding box center [271, 95] width 12 height 23
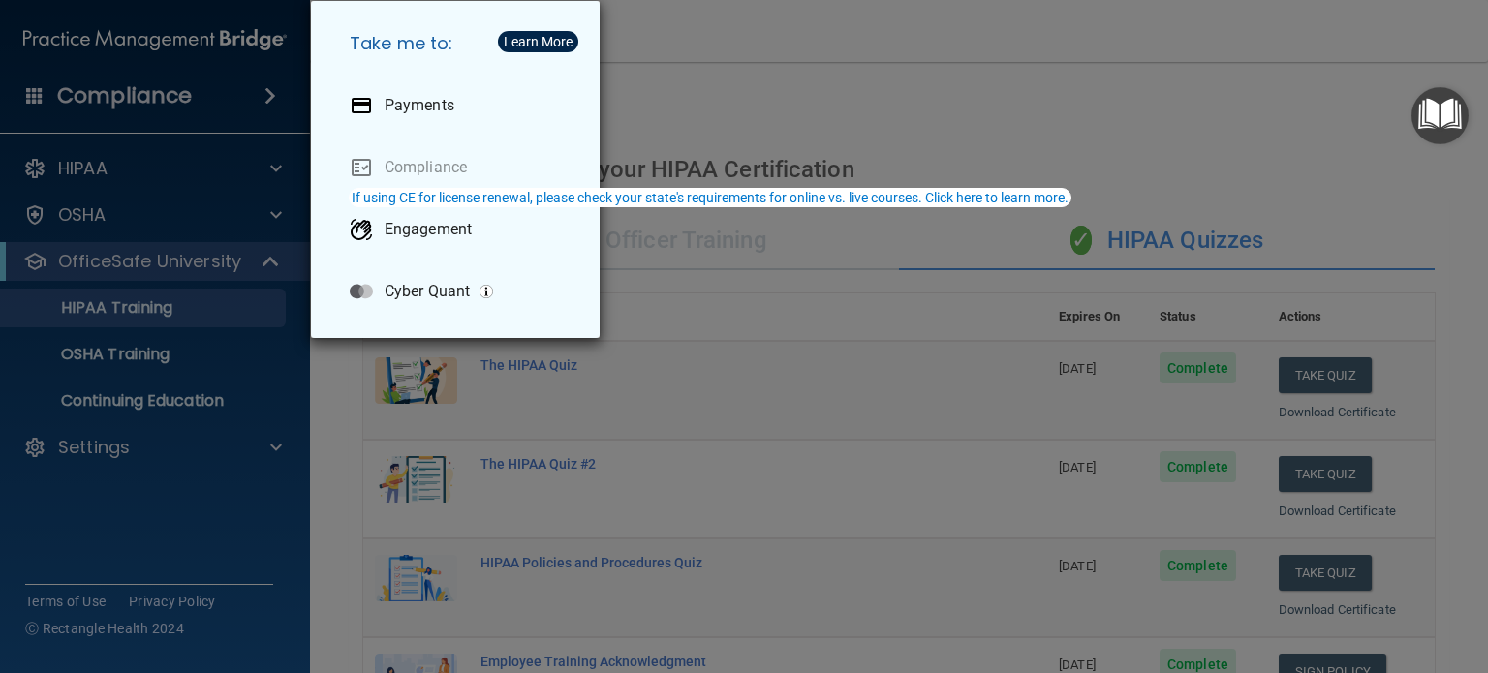
click at [131, 454] on div "Take me to: Payments Compliance Engagement Cyber Quant" at bounding box center [744, 336] width 1488 height 673
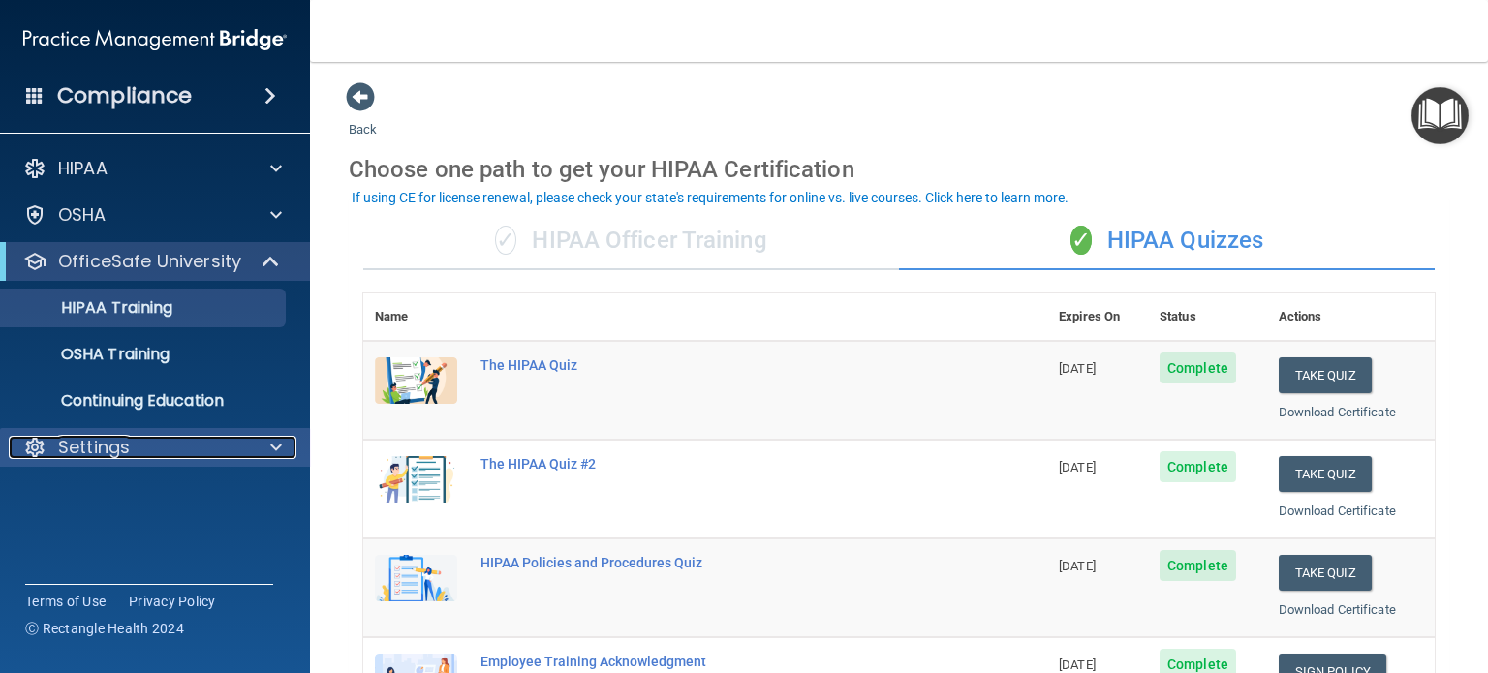
click at [150, 454] on div "Settings" at bounding box center [129, 447] width 240 height 23
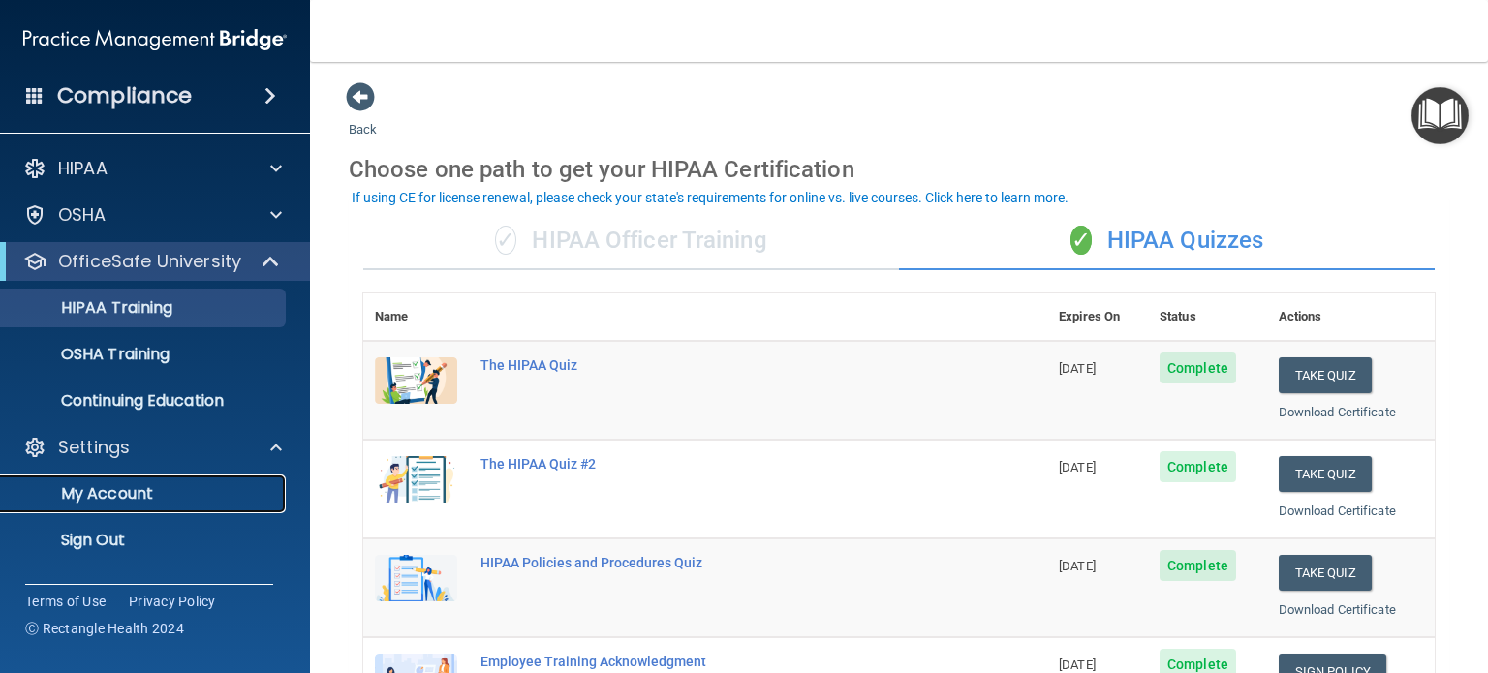
click at [136, 487] on p "My Account" at bounding box center [145, 493] width 265 height 19
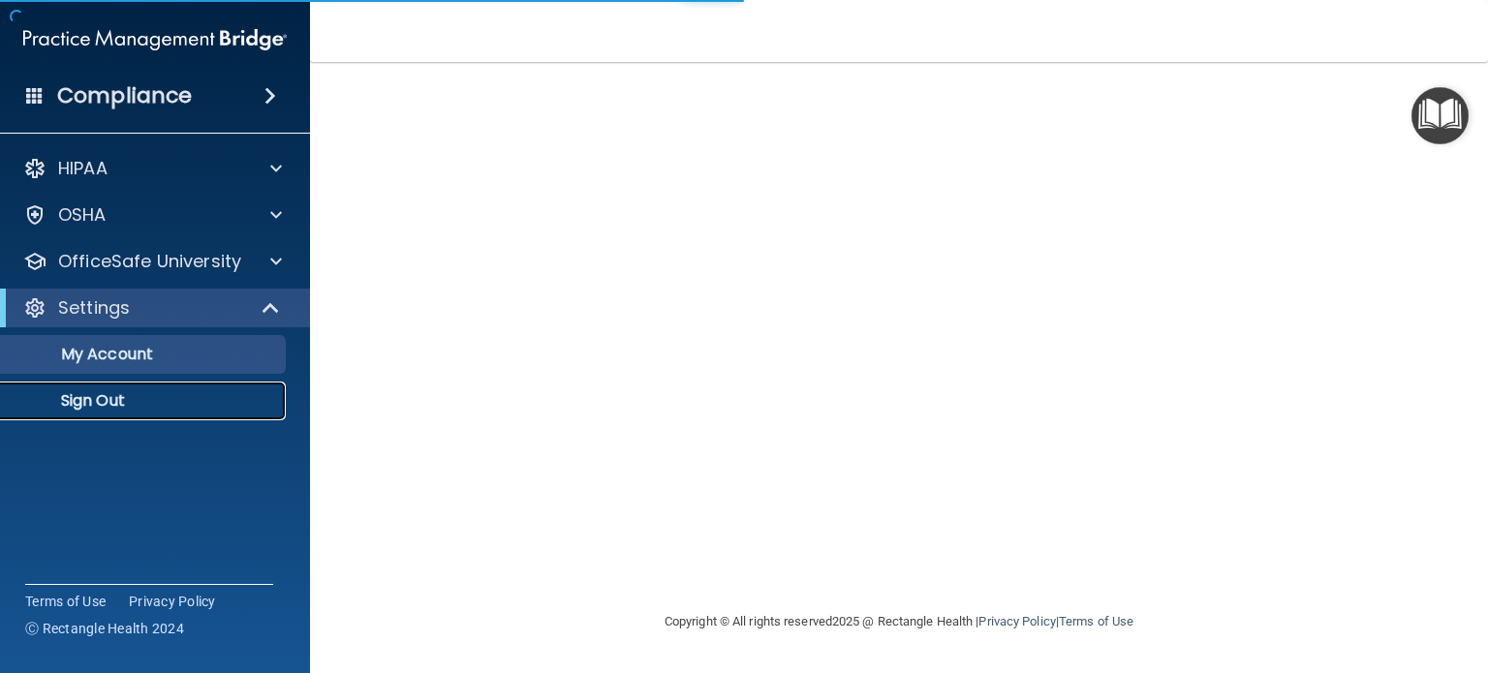
click at [116, 396] on p "Sign Out" at bounding box center [145, 400] width 265 height 19
